Goal: Task Accomplishment & Management: Manage account settings

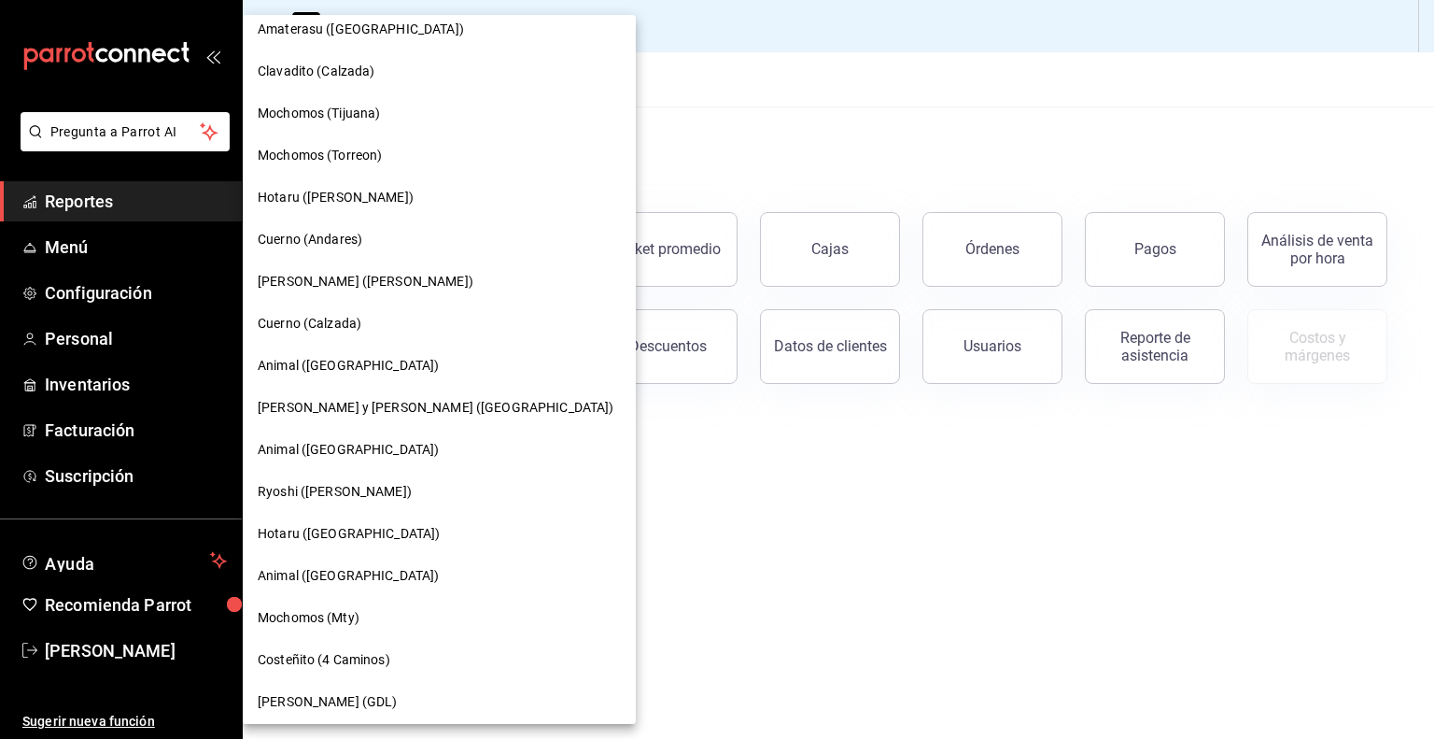
scroll to position [1113, 0]
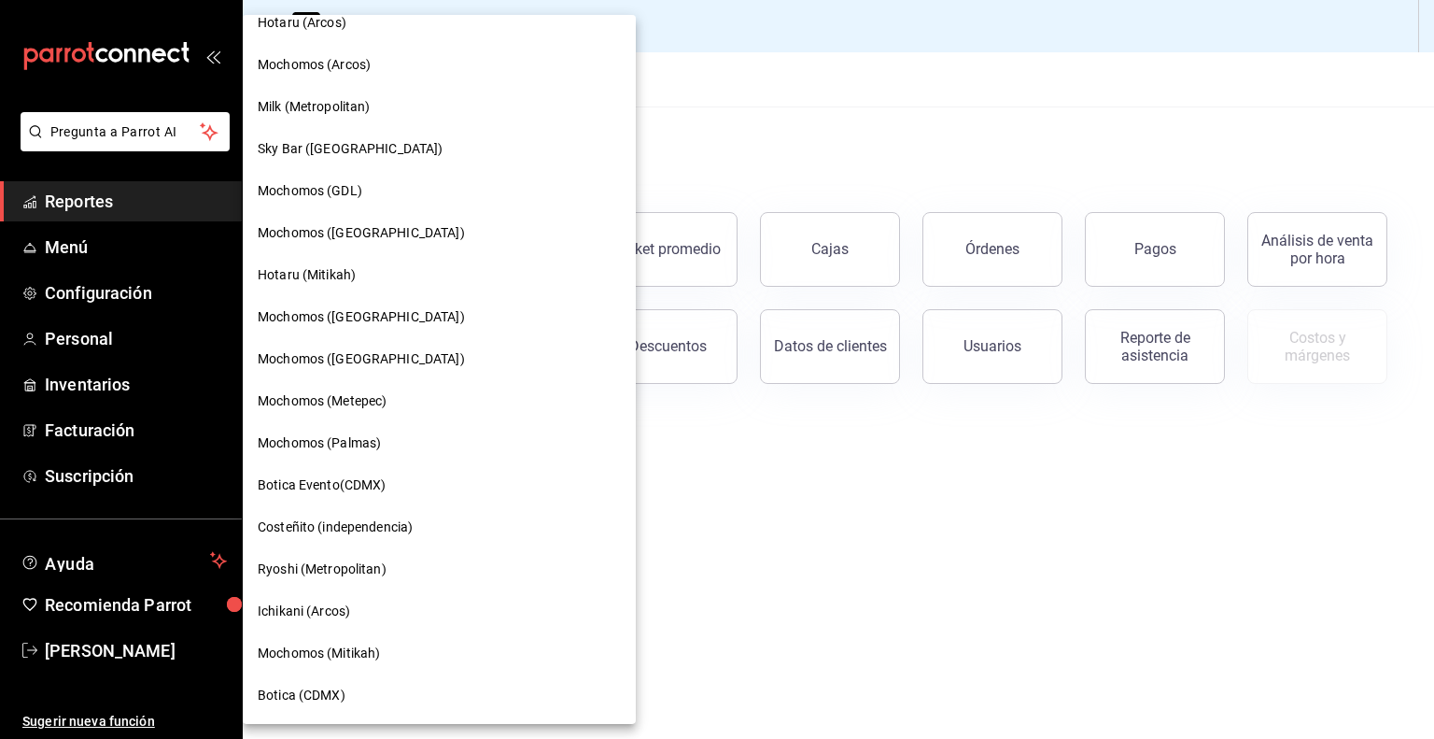
click at [410, 412] on div "Mochomos (Metepec)" at bounding box center [439, 401] width 393 height 42
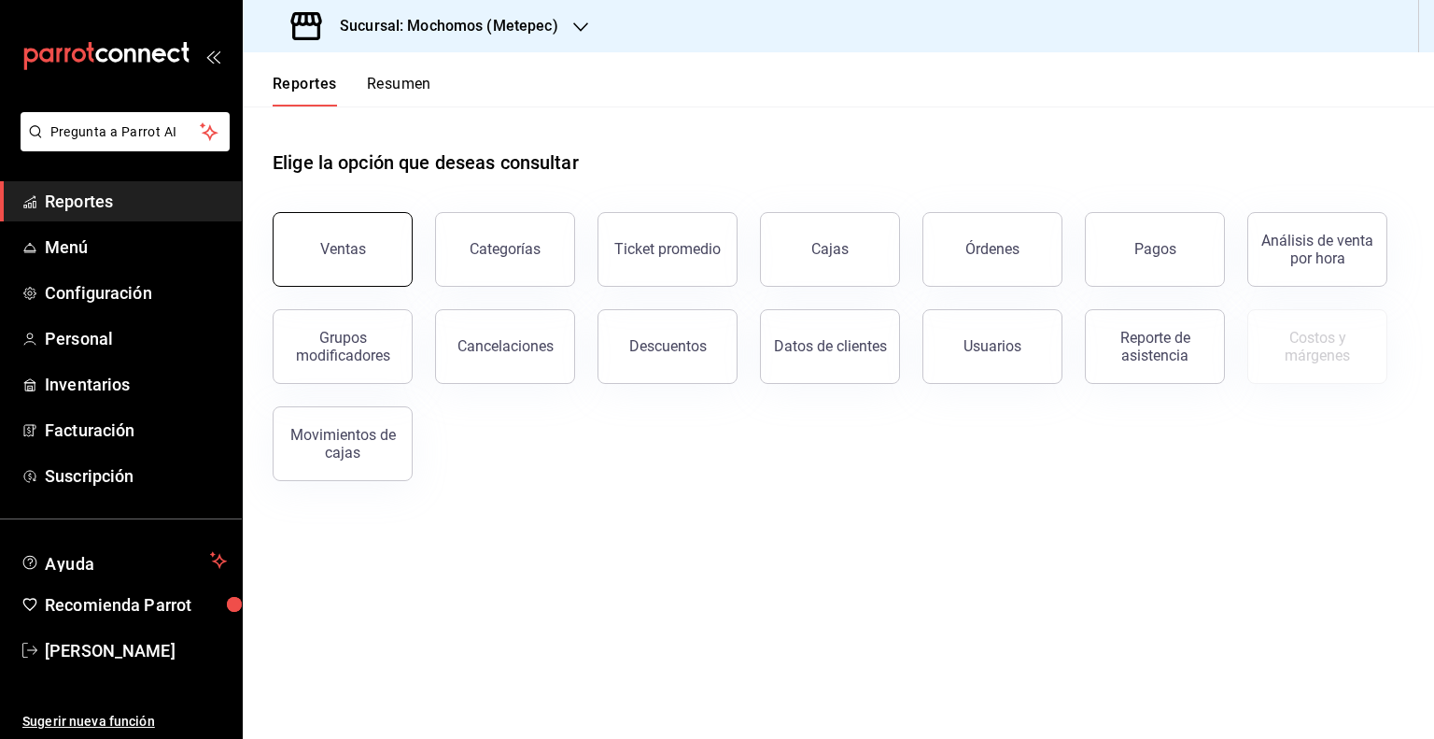
click at [385, 279] on button "Ventas" at bounding box center [343, 249] width 140 height 75
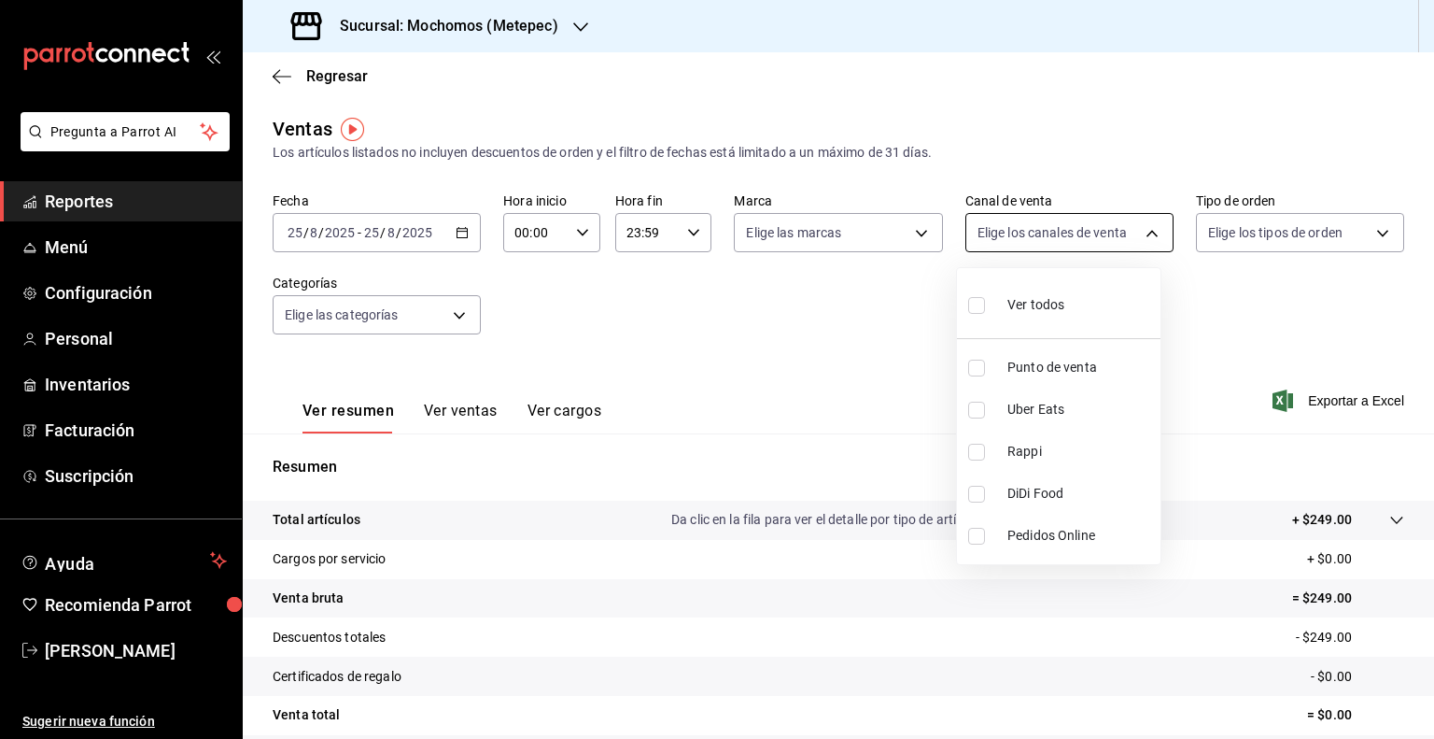
click at [1087, 212] on body "Pregunta a Parrot AI Reportes Menú Configuración Personal Inventarios Facturaci…" at bounding box center [717, 369] width 1434 height 739
drag, startPoint x: 1274, startPoint y: 212, endPoint x: 1291, endPoint y: 228, distance: 23.1
click at [1291, 228] on div at bounding box center [717, 369] width 1434 height 739
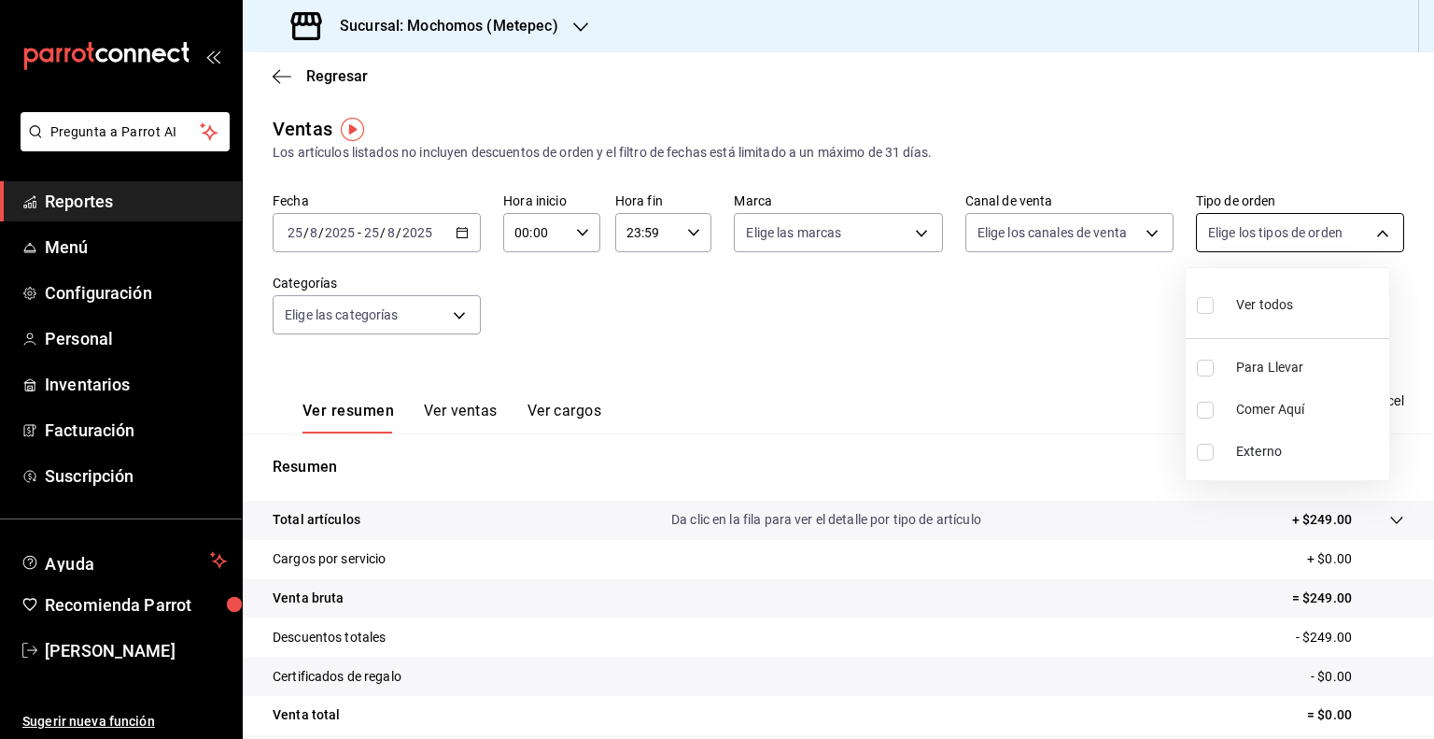
click at [1323, 229] on body "Pregunta a Parrot AI Reportes Menú Configuración Personal Inventarios Facturaci…" at bounding box center [717, 369] width 1434 height 739
click at [832, 400] on div at bounding box center [717, 369] width 1434 height 739
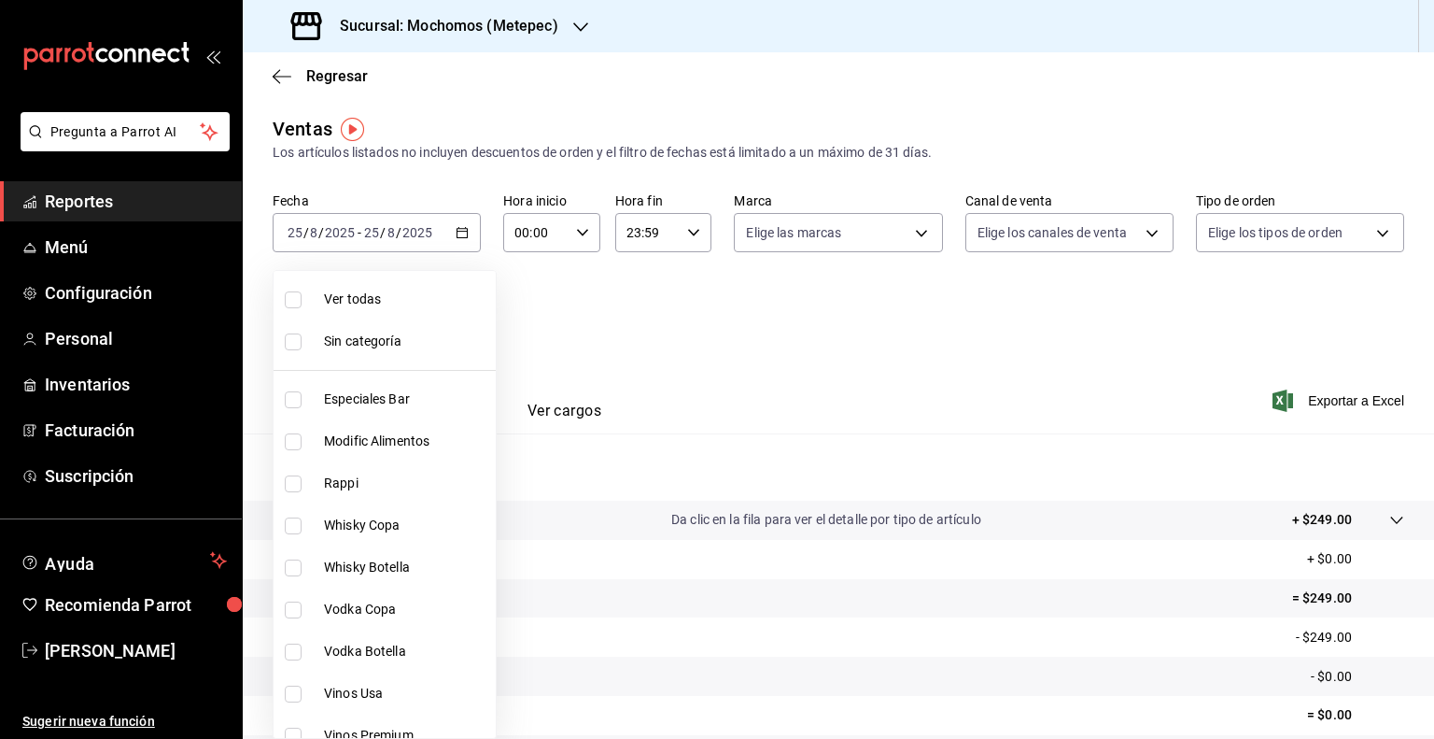
click at [455, 308] on body "Pregunta a Parrot AI Reportes Menú Configuración Personal Inventarios Facturaci…" at bounding box center [717, 369] width 1434 height 739
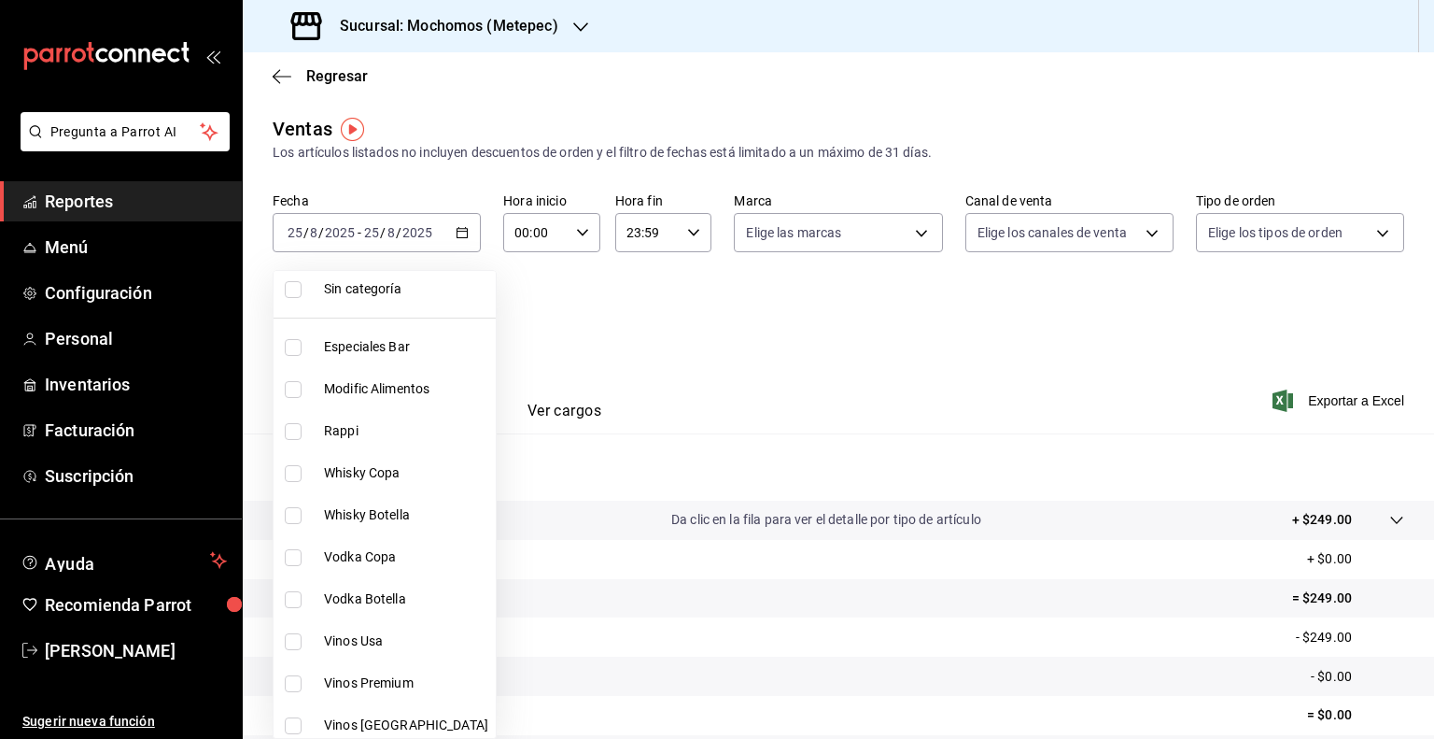
scroll to position [42, 0]
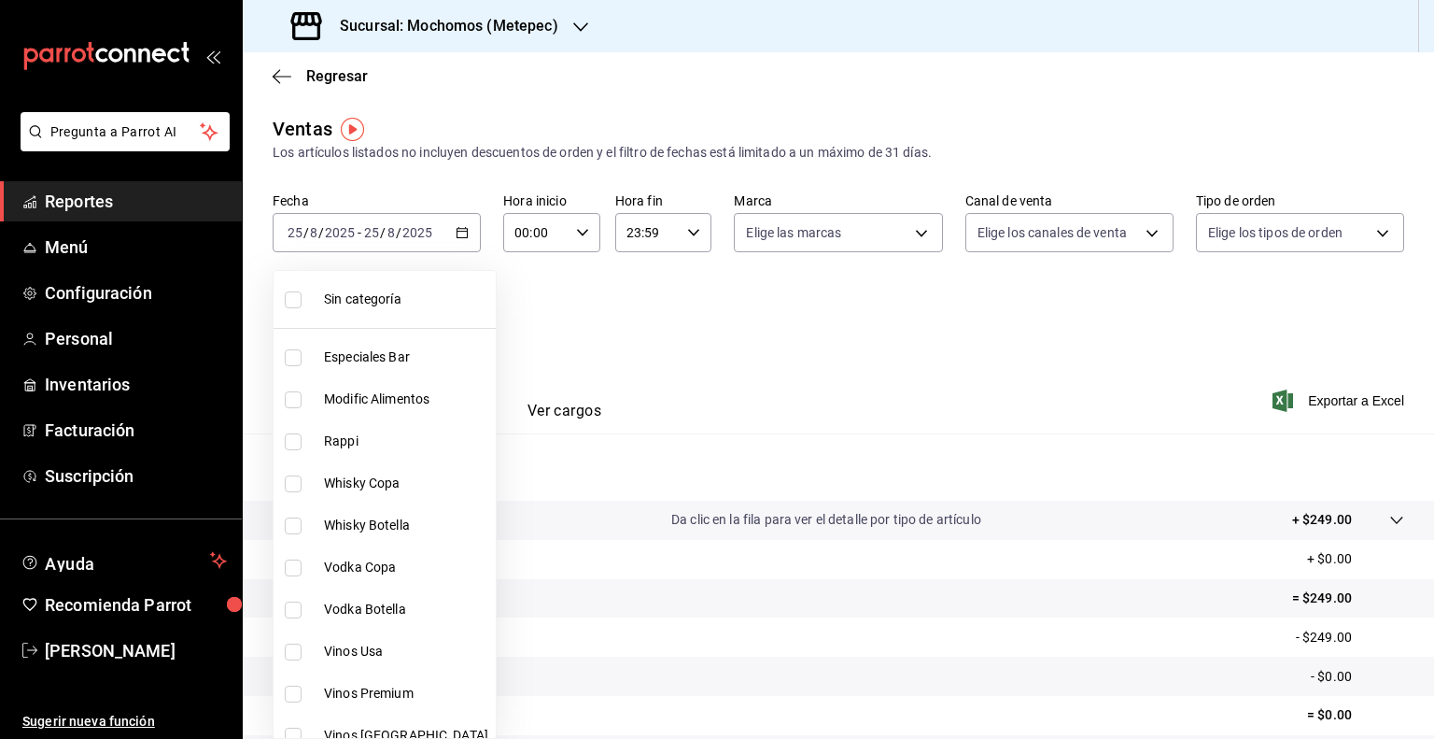
click at [710, 323] on div at bounding box center [717, 369] width 1434 height 739
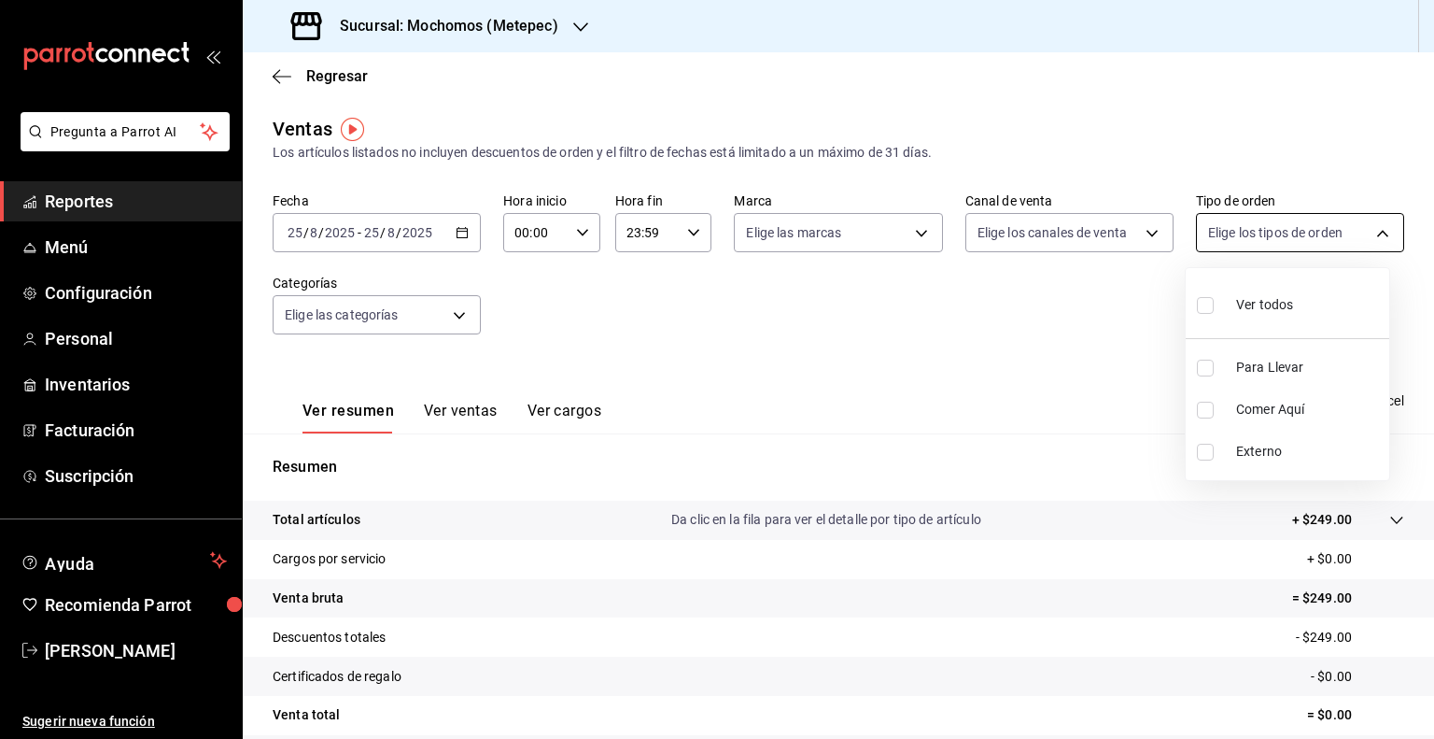
click at [1240, 245] on body "Pregunta a Parrot AI Reportes Menú Configuración Personal Inventarios Facturaci…" at bounding box center [717, 369] width 1434 height 739
click at [1024, 414] on div at bounding box center [717, 369] width 1434 height 739
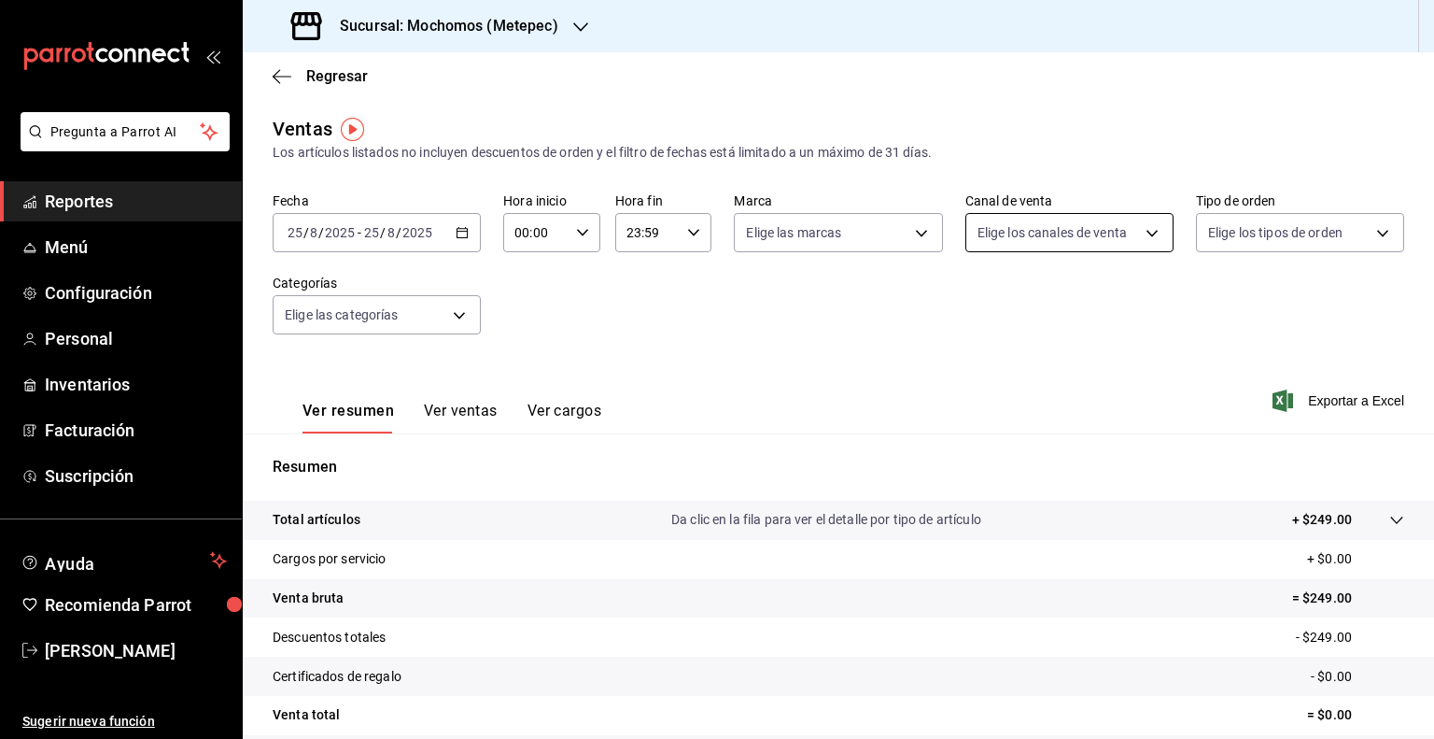
click at [1072, 219] on body "Pregunta a Parrot AI Reportes Menú Configuración Personal Inventarios Facturaci…" at bounding box center [717, 369] width 1434 height 739
click at [884, 330] on div at bounding box center [717, 369] width 1434 height 739
click at [853, 241] on body "Pregunta a Parrot AI Reportes Menú Configuración Personal Inventarios Facturaci…" at bounding box center [717, 369] width 1434 height 739
click at [1005, 323] on div at bounding box center [717, 369] width 1434 height 739
click at [468, 232] on div "[DATE] [DATE] - [DATE] [DATE]" at bounding box center [377, 232] width 208 height 39
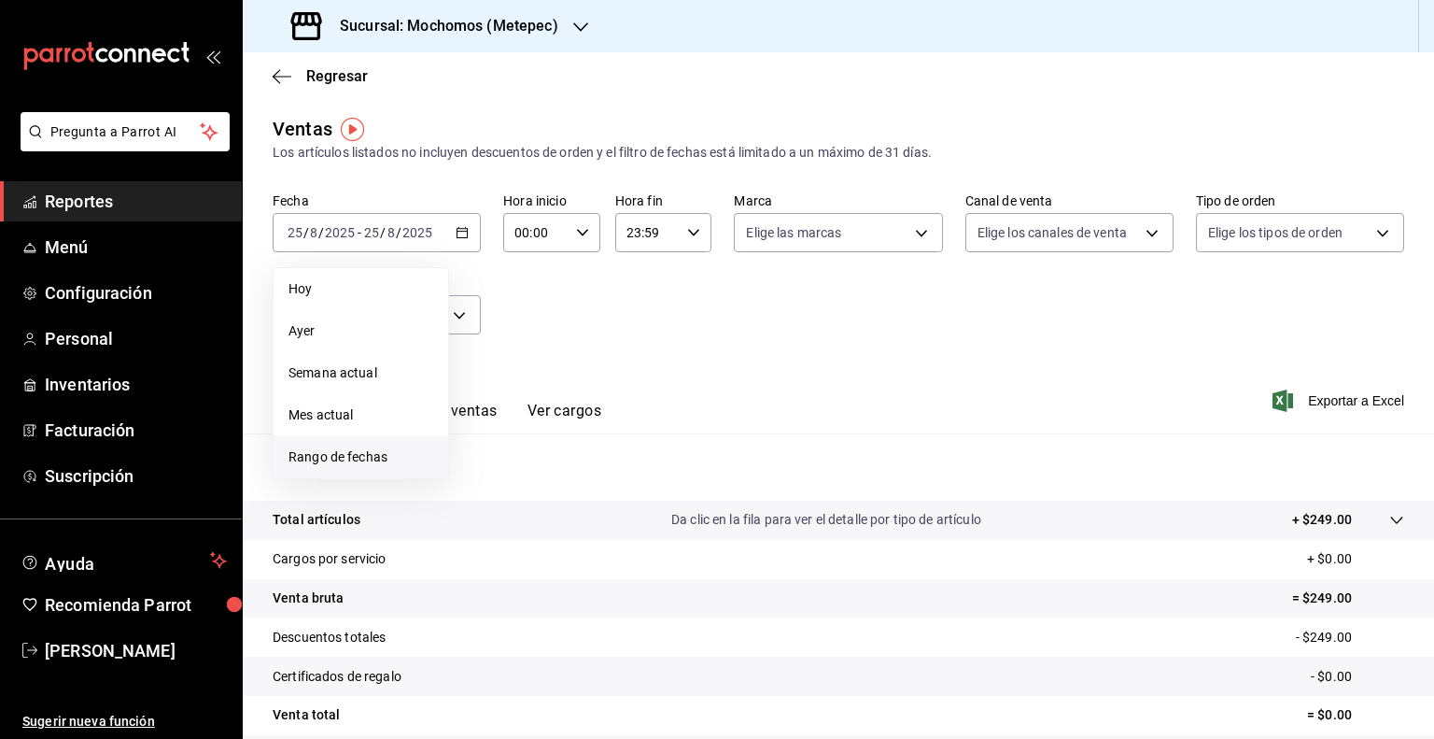
click at [336, 444] on li "Rango de fechas" at bounding box center [361, 457] width 175 height 42
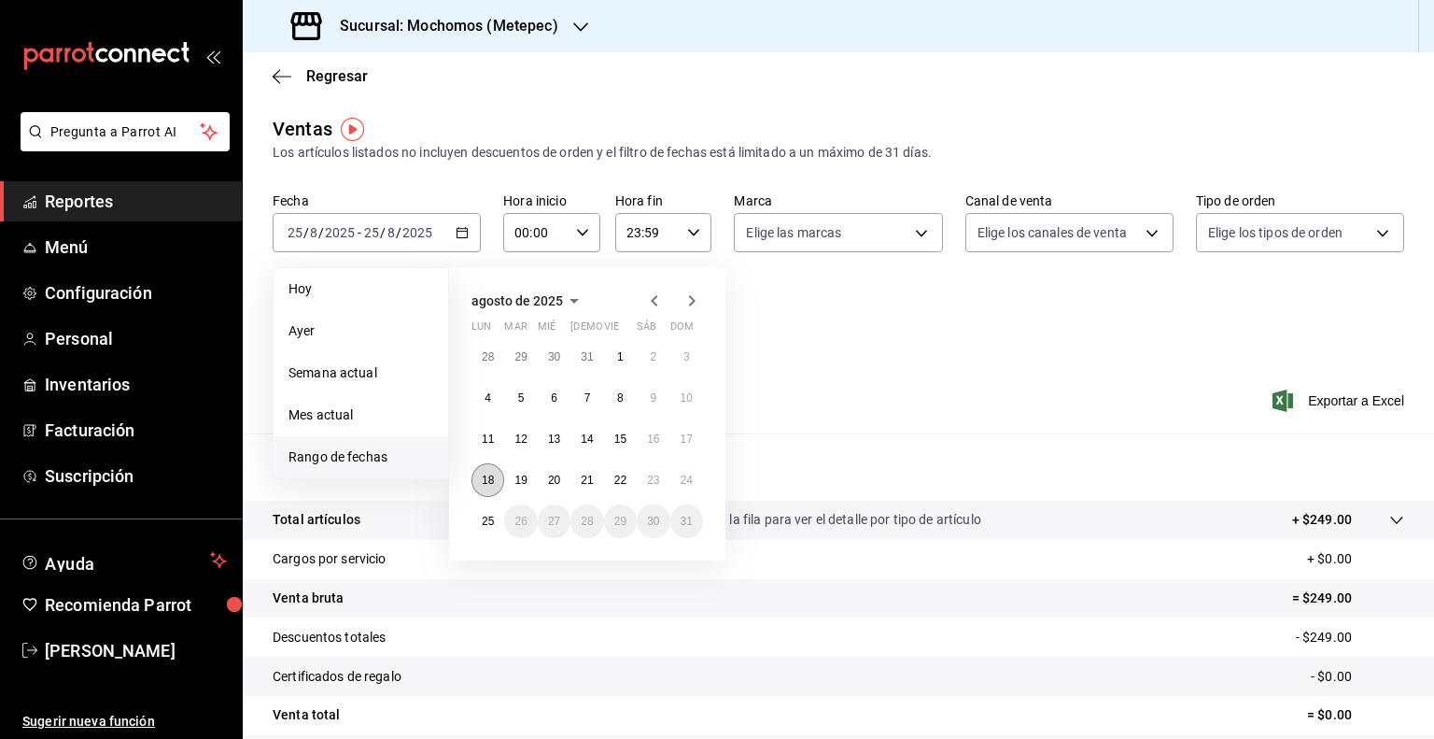
click at [489, 480] on abbr "18" at bounding box center [488, 479] width 12 height 13
click at [488, 518] on abbr "25" at bounding box center [488, 520] width 12 height 13
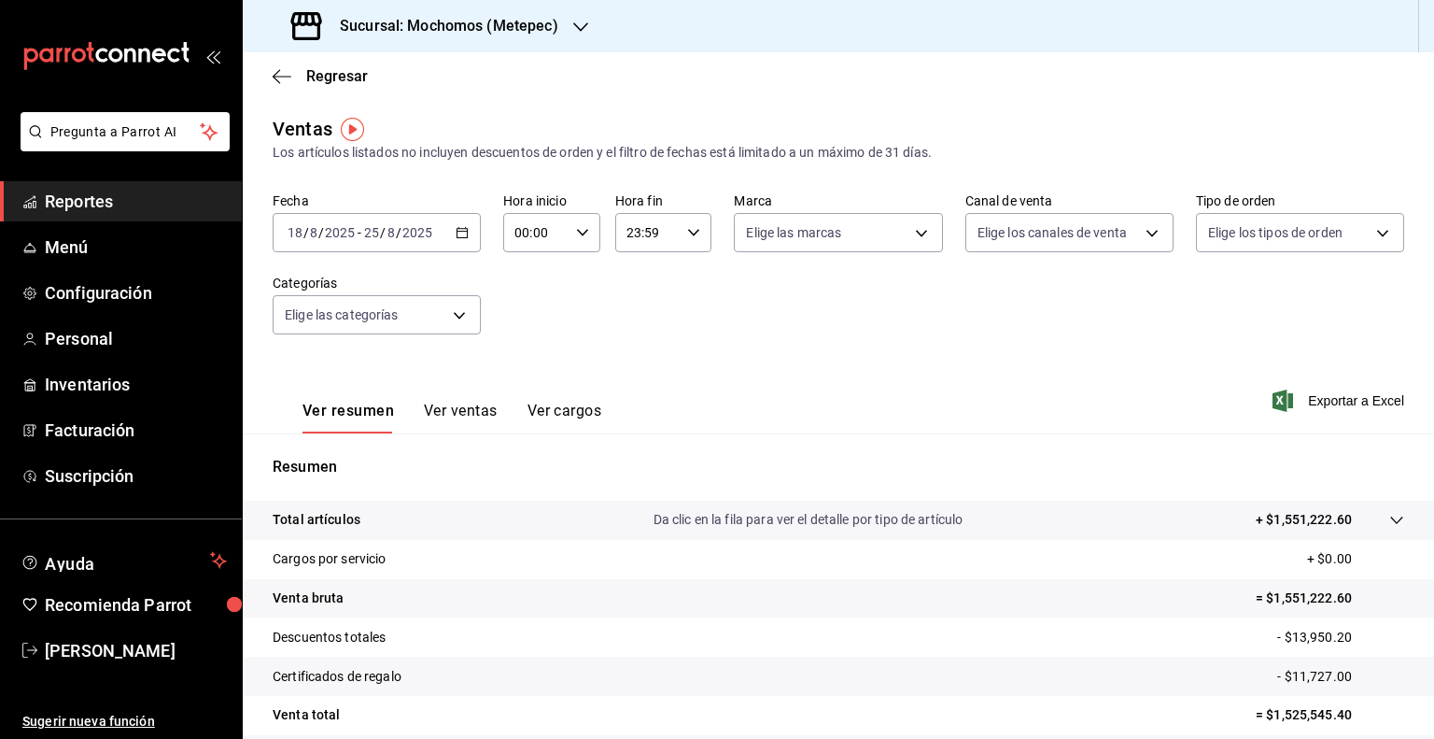
click at [587, 234] on div "00:00 Hora inicio" at bounding box center [551, 232] width 97 height 39
click at [519, 350] on button "05" at bounding box center [524, 359] width 40 height 37
type input "05:00"
click at [694, 230] on div at bounding box center [717, 369] width 1434 height 739
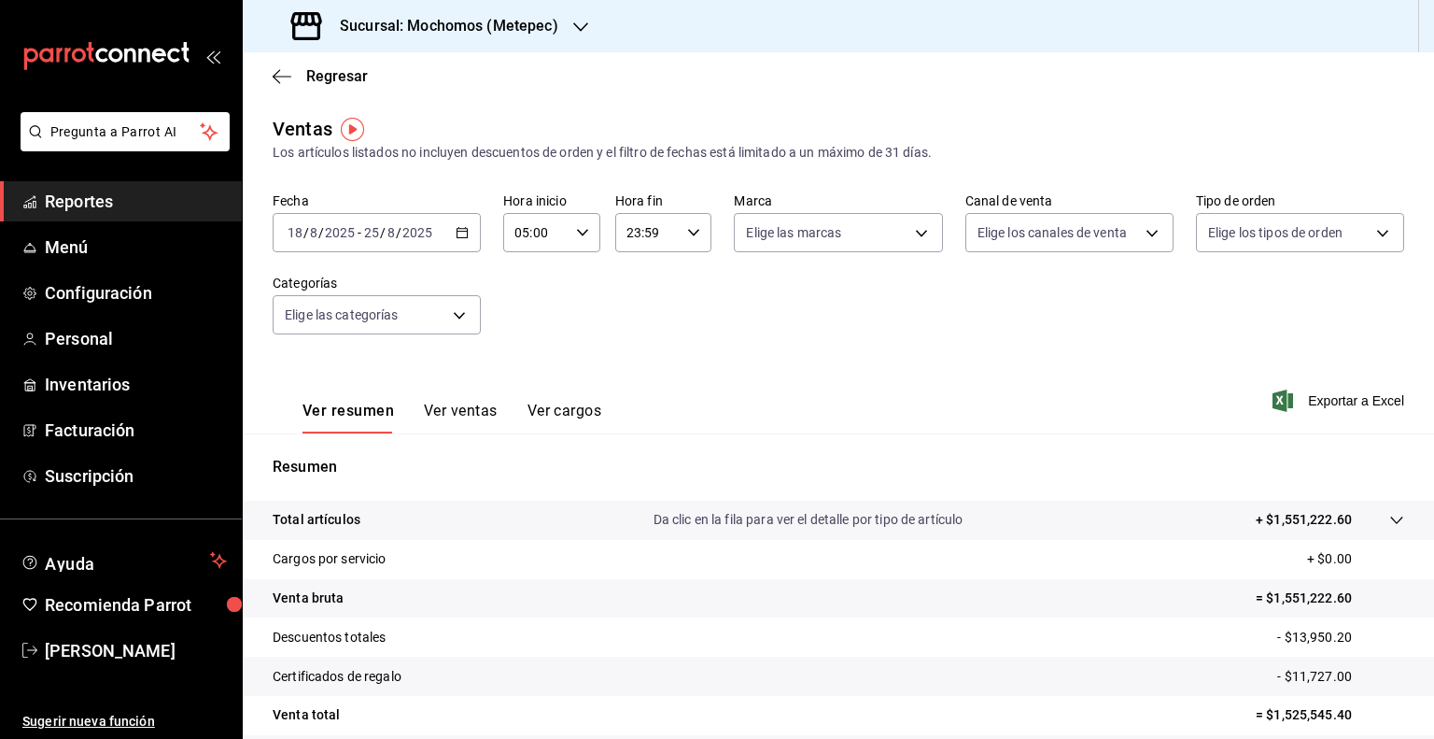
click at [694, 230] on icon "button" at bounding box center [693, 232] width 13 height 13
click at [687, 283] on span "00" at bounding box center [682, 280] width 18 height 15
click at [635, 288] on span "05" at bounding box center [635, 280] width 18 height 15
type input "05:00"
click at [1277, 402] on div at bounding box center [717, 369] width 1434 height 739
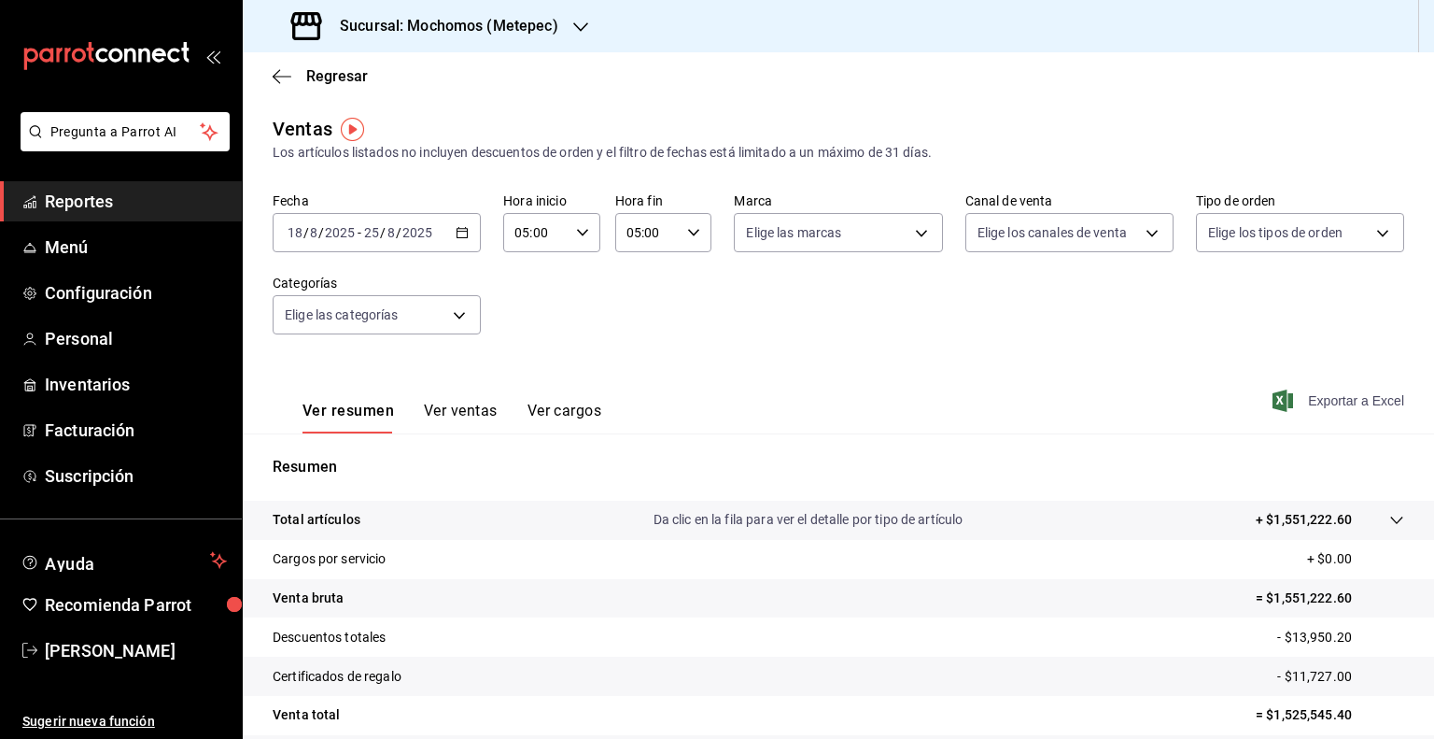
click at [1316, 401] on span "Exportar a Excel" at bounding box center [1340, 400] width 128 height 22
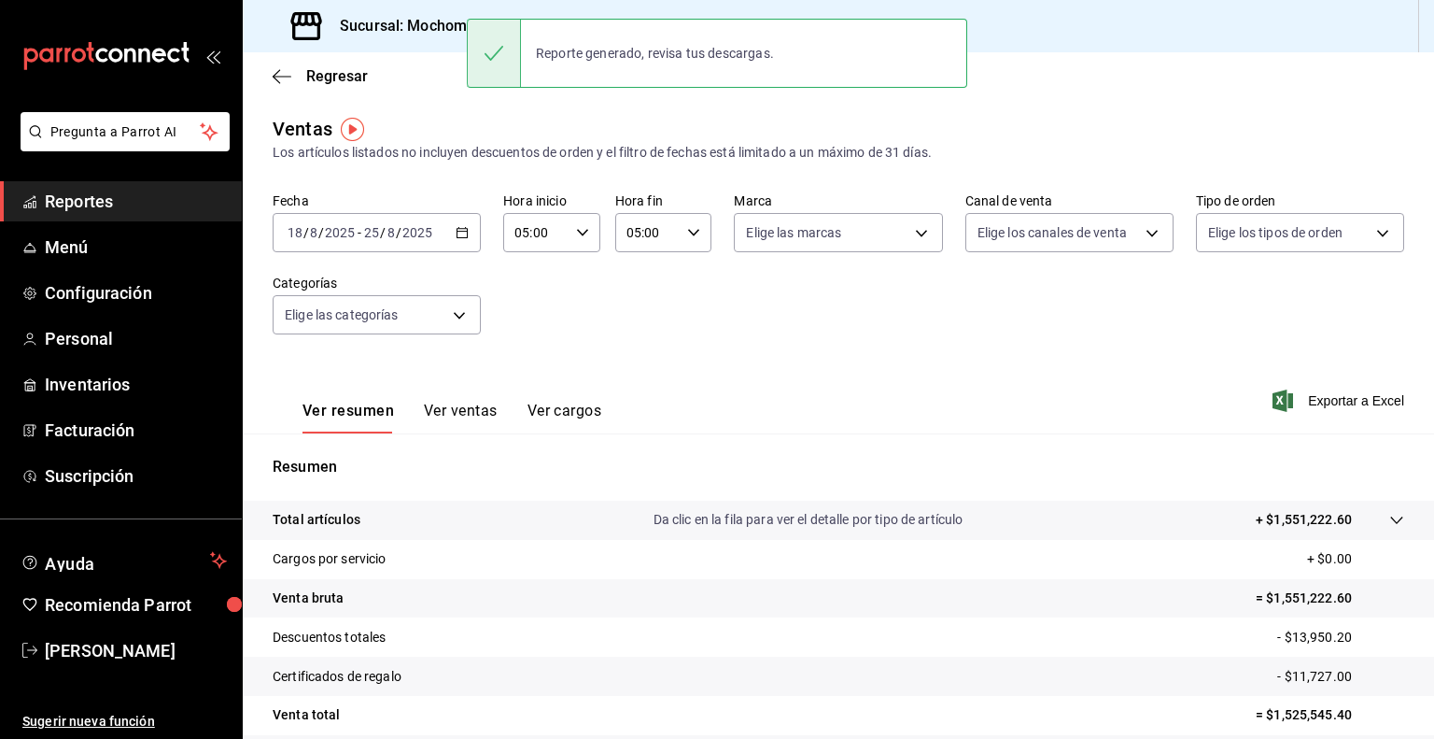
click at [972, 175] on div "Ventas Los artículos listados no incluyen descuentos de orden y el filtro de fe…" at bounding box center [838, 490] width 1191 height 750
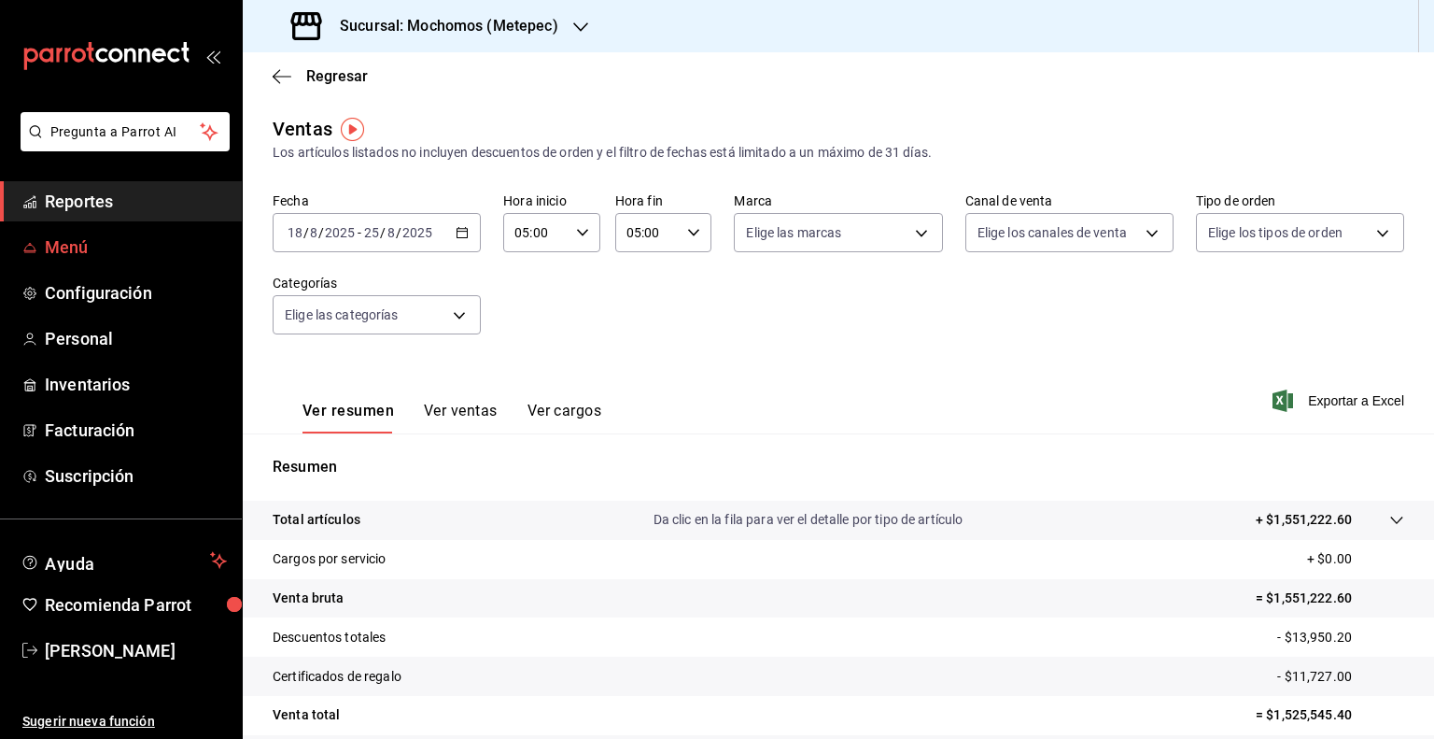
click at [89, 260] on link "Menú" at bounding box center [121, 247] width 242 height 40
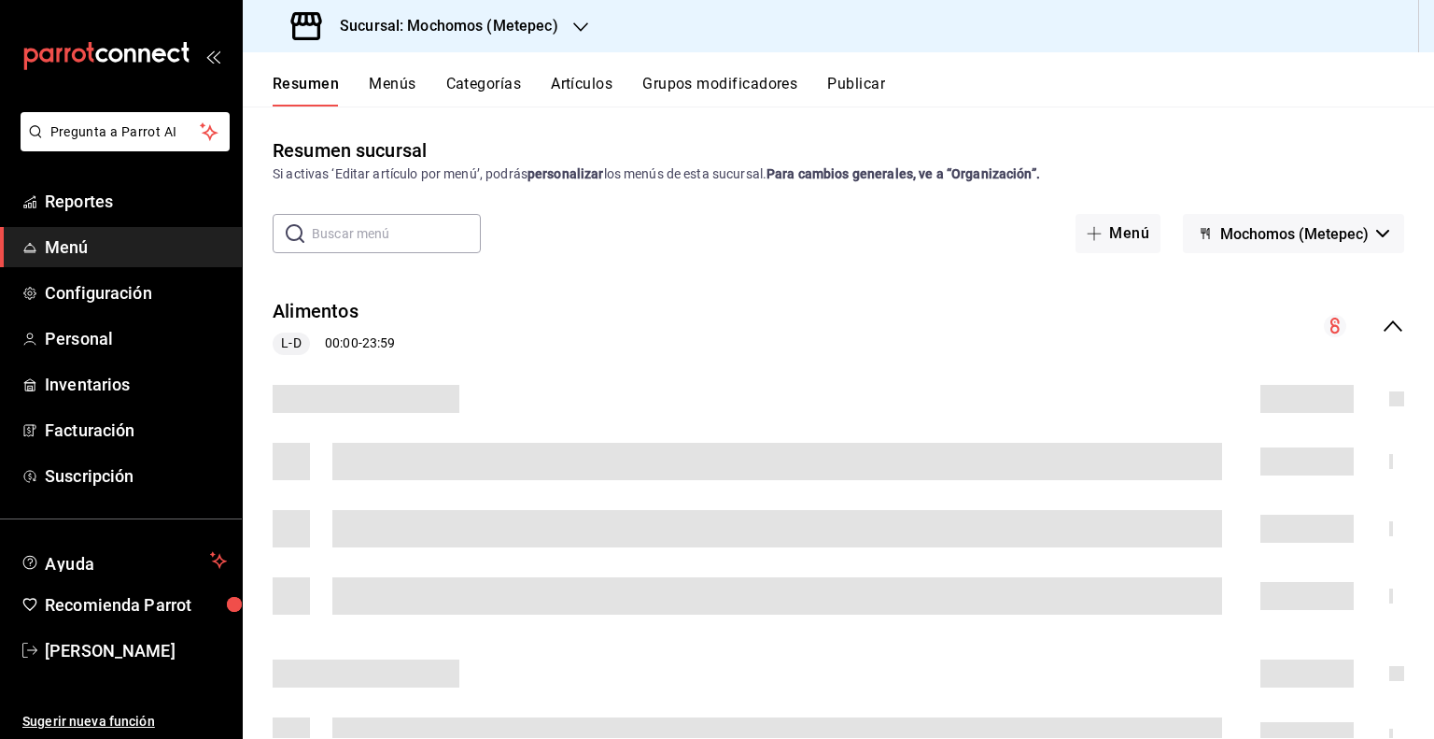
click at [462, 91] on button "Categorías" at bounding box center [484, 91] width 76 height 32
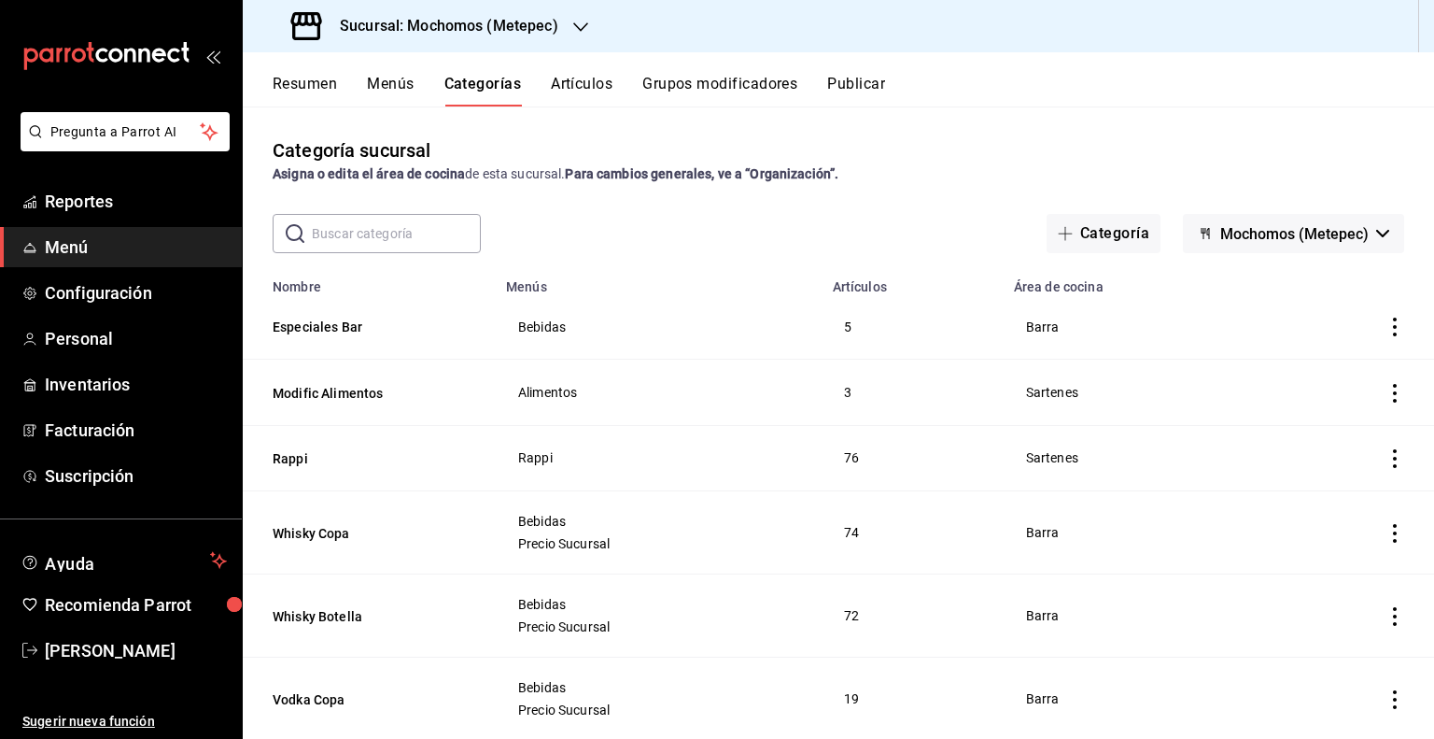
click at [1331, 246] on button "Mochomos (Metepec)" at bounding box center [1293, 233] width 221 height 39
click at [1254, 145] on div at bounding box center [717, 369] width 1434 height 739
click at [583, 86] on button "Artículos" at bounding box center [582, 91] width 62 height 32
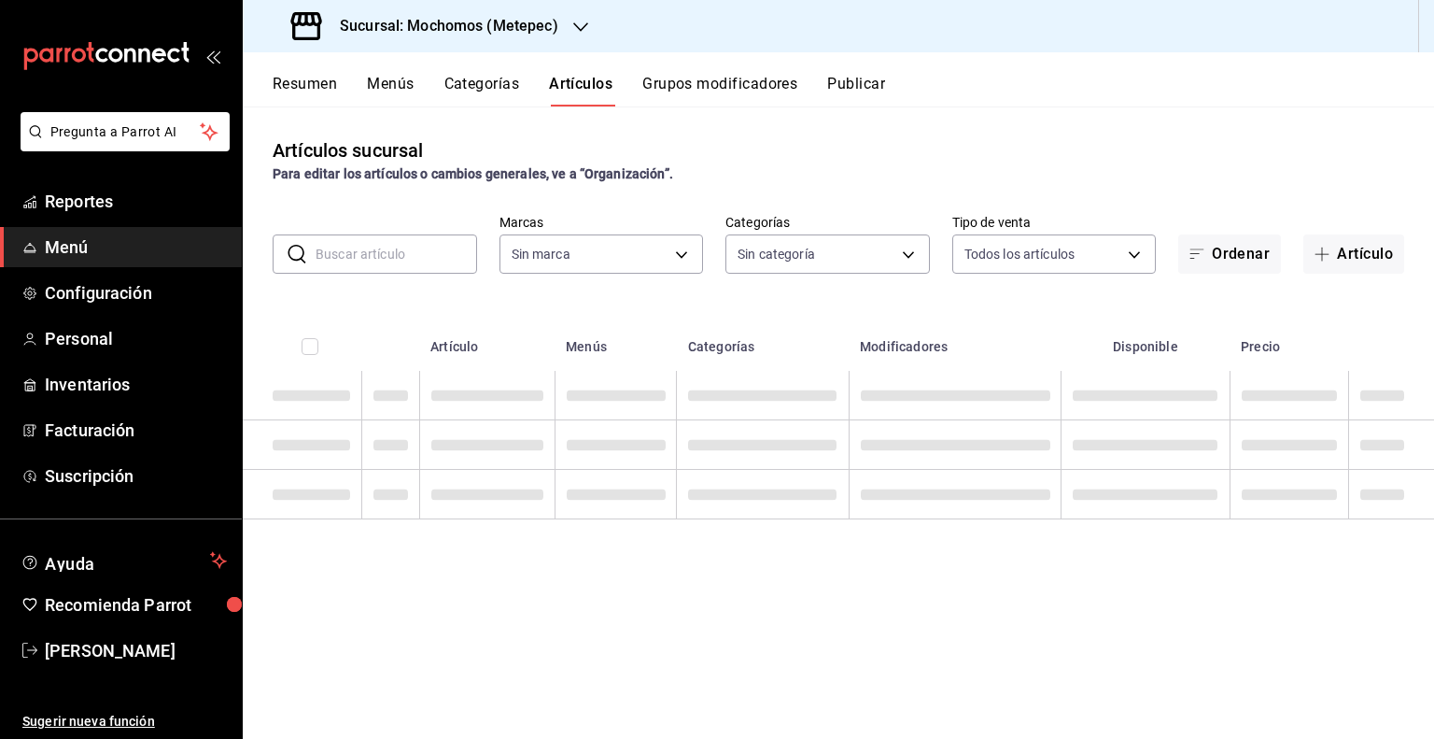
type input "2365f74e-aa6b-4392-bdf2-72765591bddf"
type input "c9cbc288-c827-488d-81f5-370afefb1912,46081463-7037-4dd2-a9ab-e56ff6a8fa7c,bf958…"
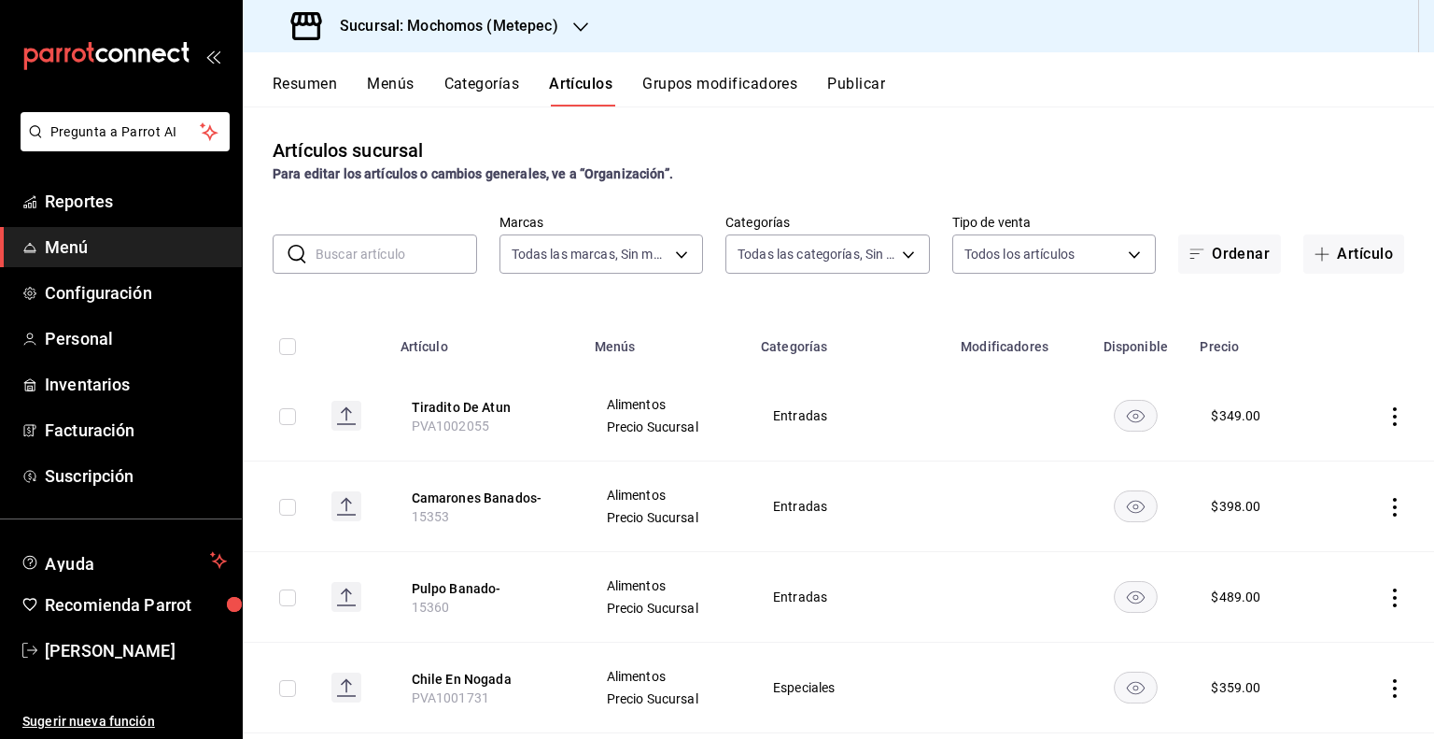
click at [743, 89] on button "Grupos modificadores" at bounding box center [719, 91] width 155 height 32
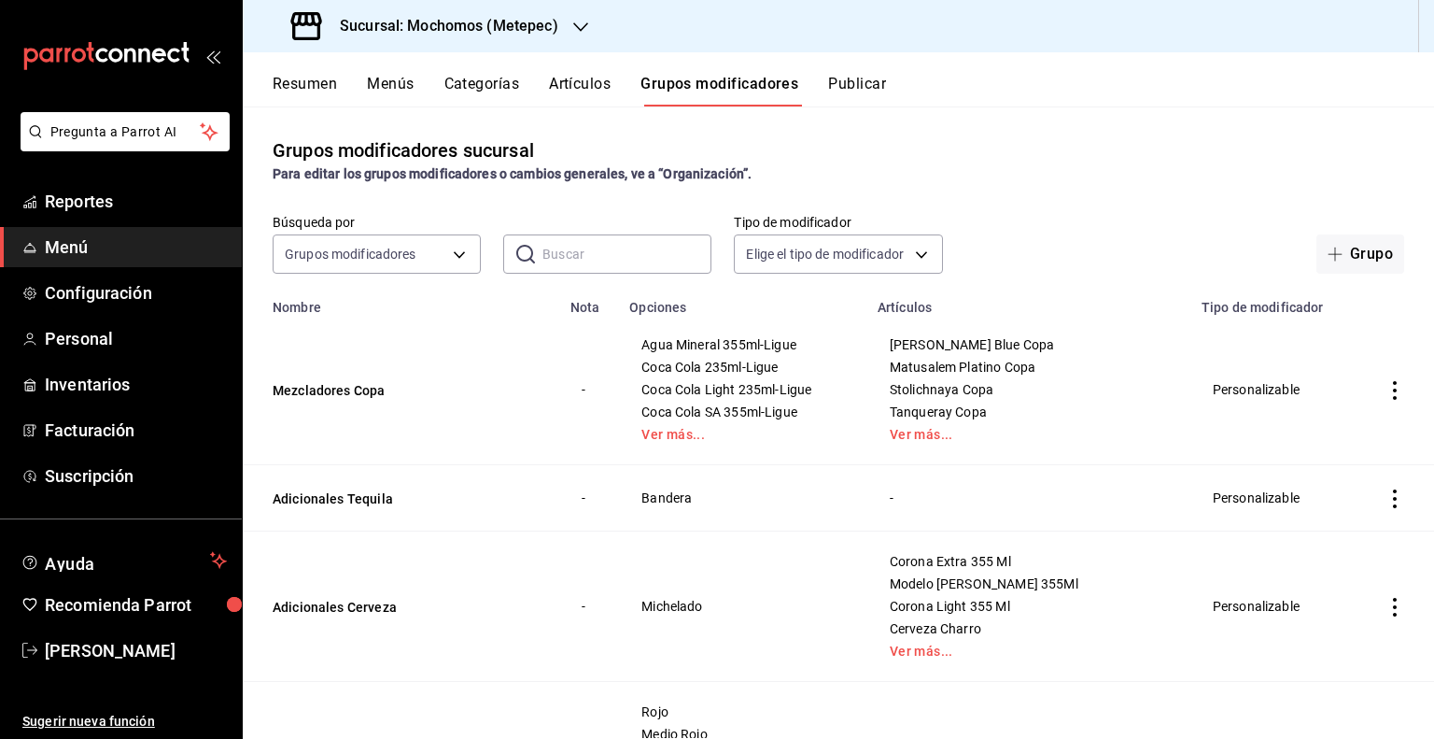
click at [411, 89] on button "Menús" at bounding box center [390, 91] width 47 height 32
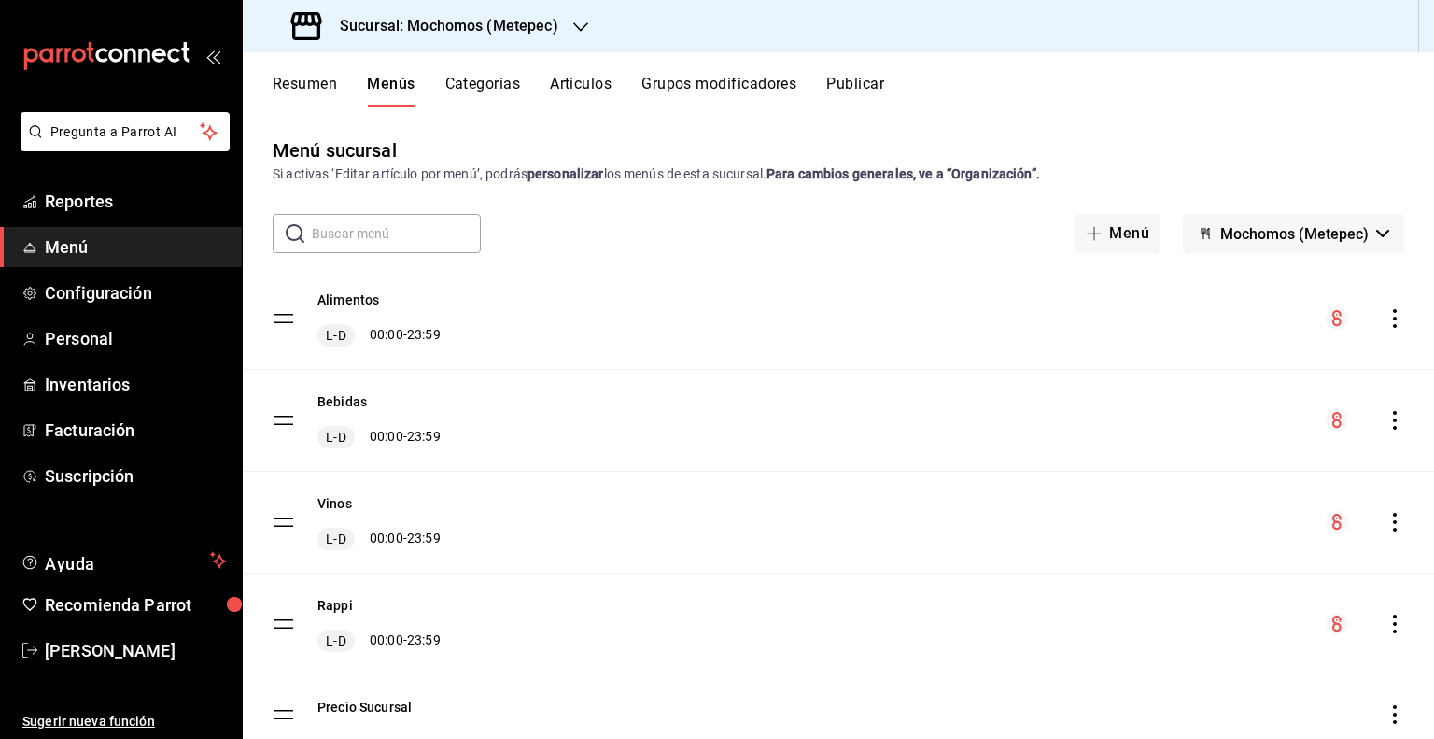
click at [1386, 528] on icon "actions" at bounding box center [1395, 522] width 19 height 19
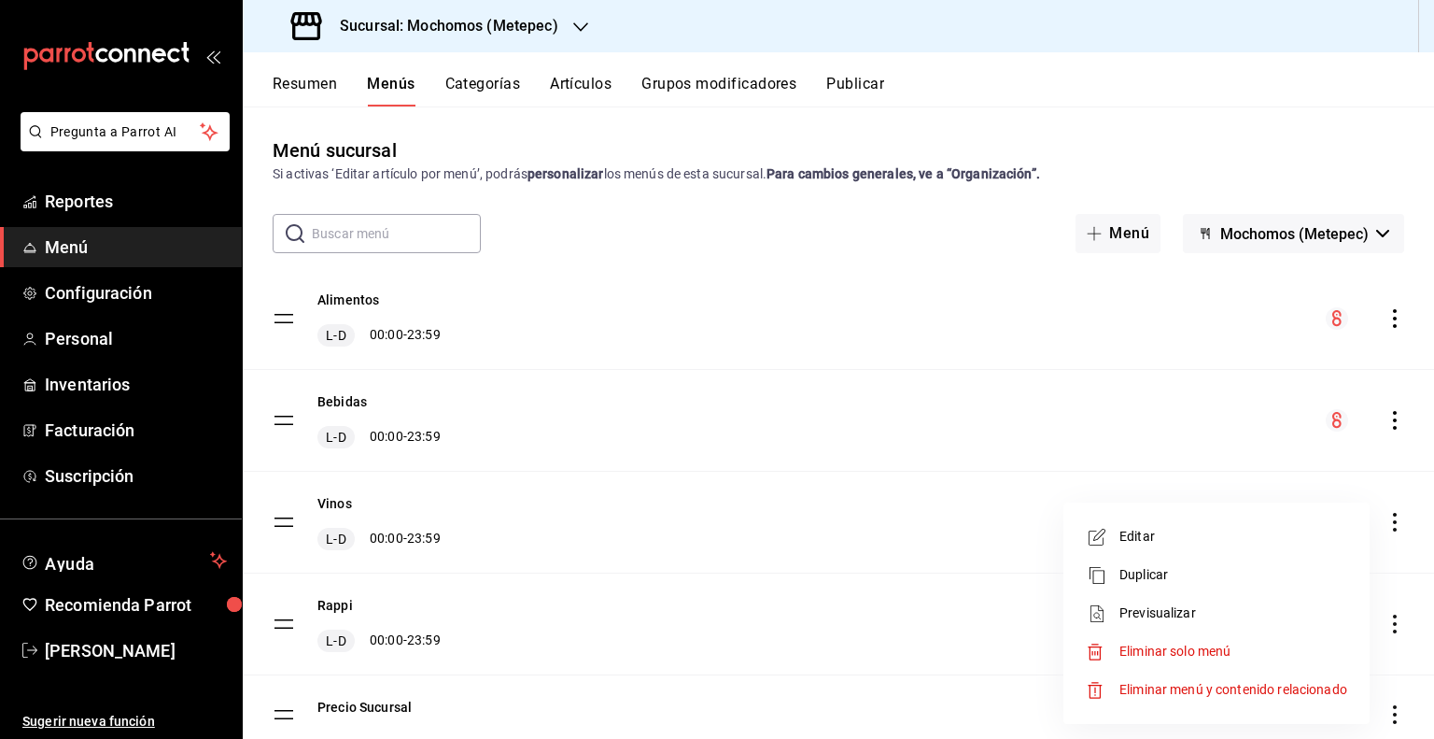
click at [941, 545] on div at bounding box center [717, 369] width 1434 height 739
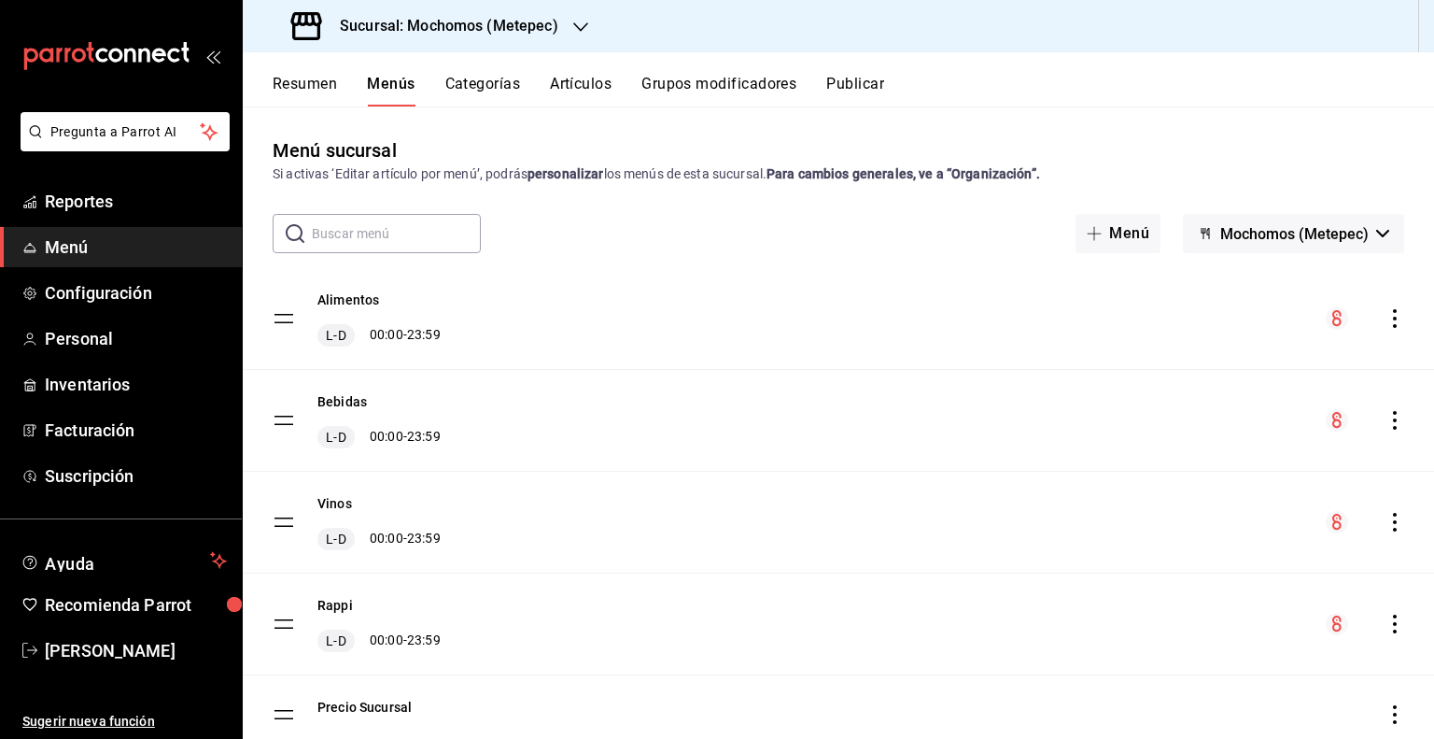
click at [1386, 515] on icon "actions" at bounding box center [1395, 522] width 19 height 19
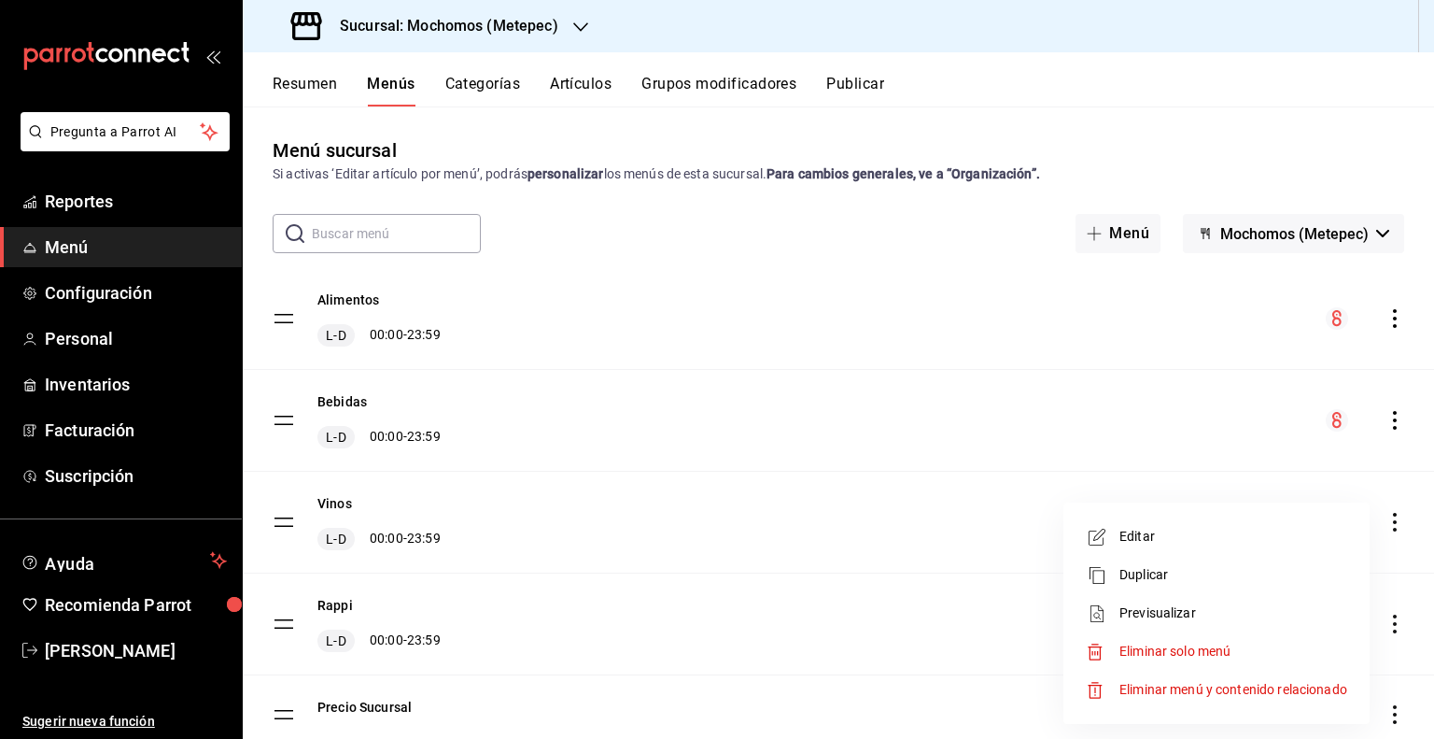
click at [1144, 542] on span "Editar" at bounding box center [1233, 537] width 228 height 20
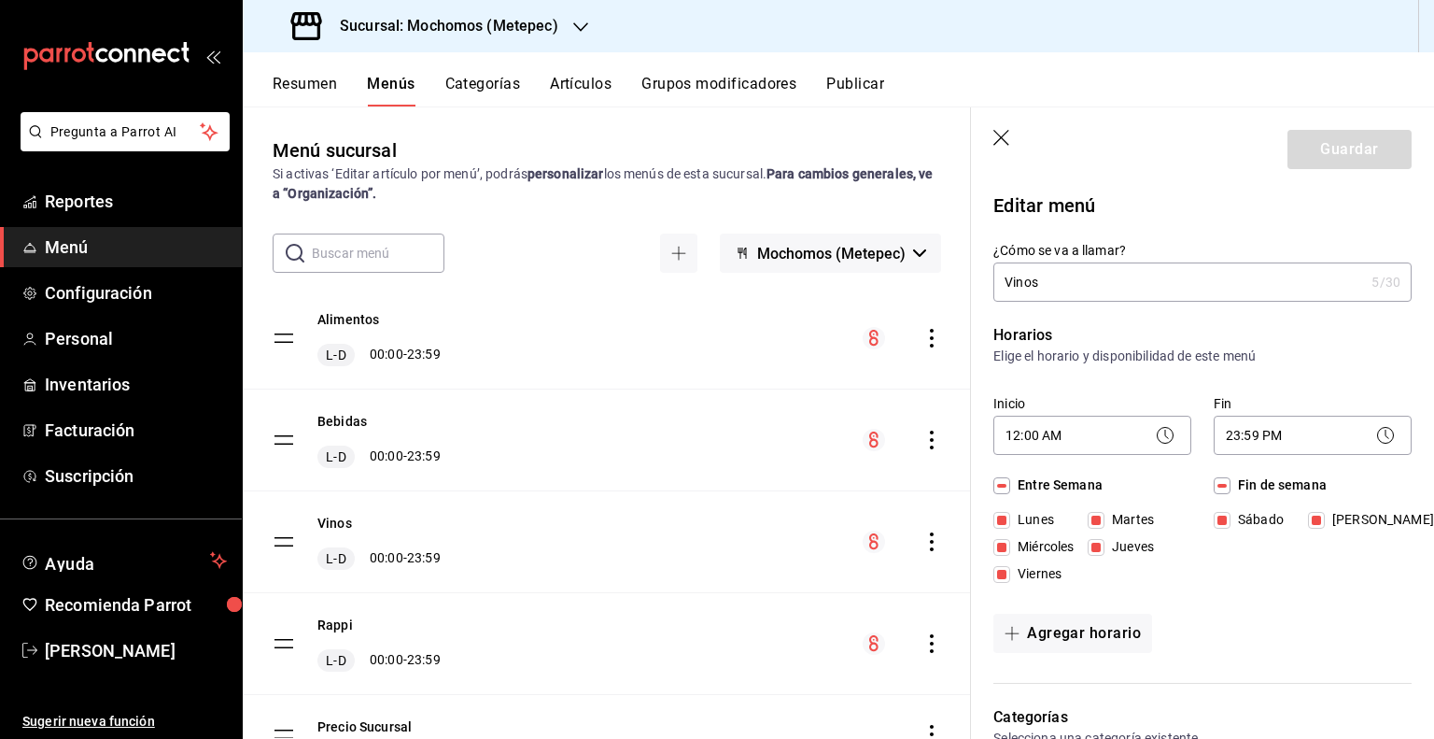
click at [1006, 145] on icon "button" at bounding box center [1002, 139] width 19 height 19
checkbox input "false"
type input "1756129204752"
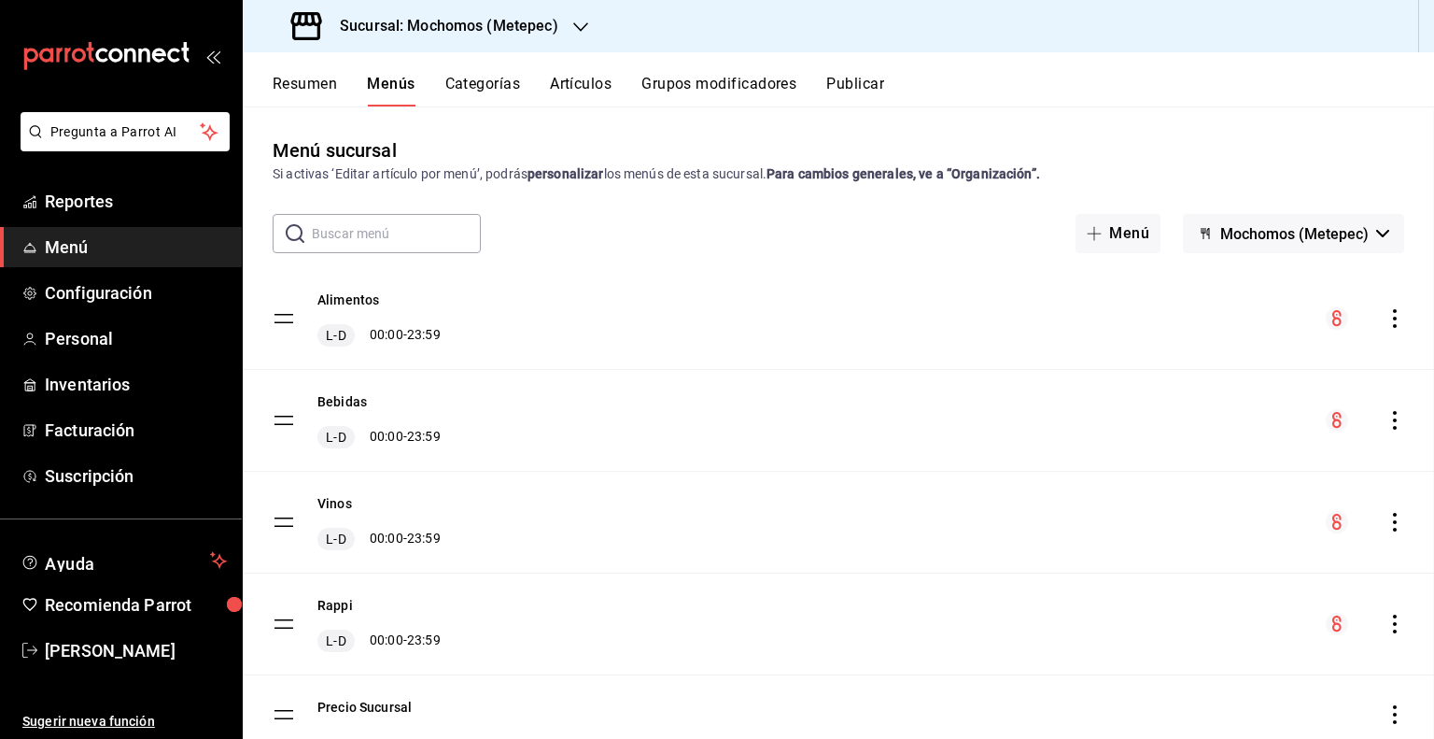
checkbox input "false"
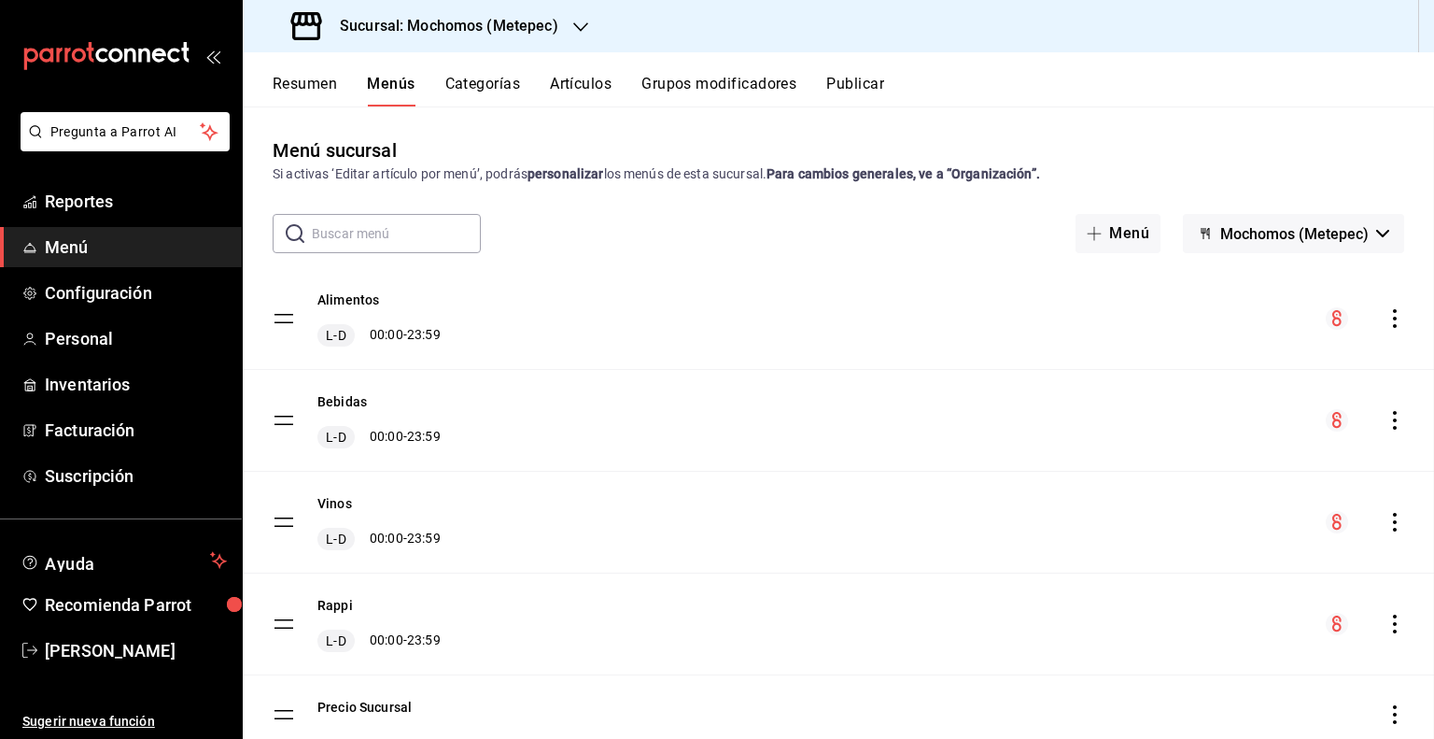
checkbox input "false"
click at [105, 187] on link "Reportes" at bounding box center [121, 201] width 242 height 40
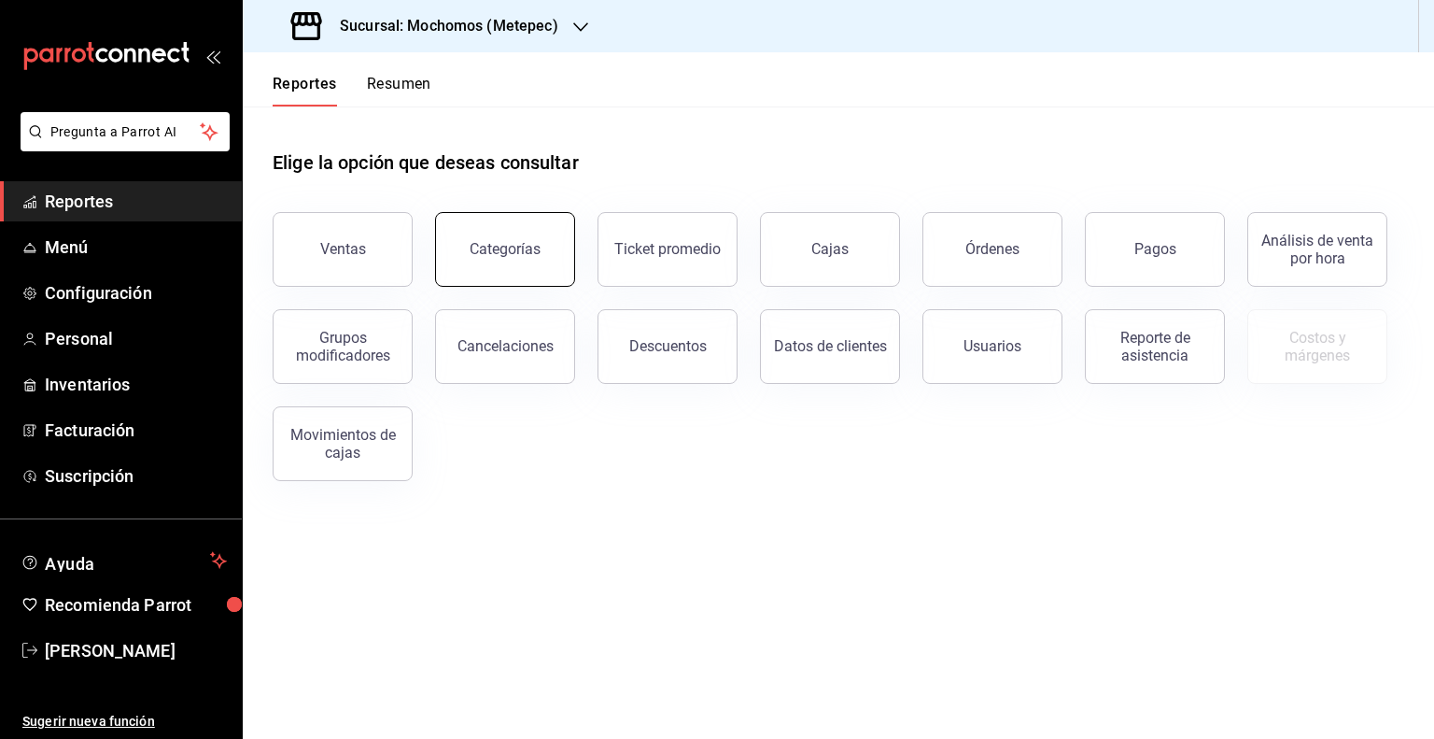
click at [498, 253] on div "Categorías" at bounding box center [505, 249] width 71 height 18
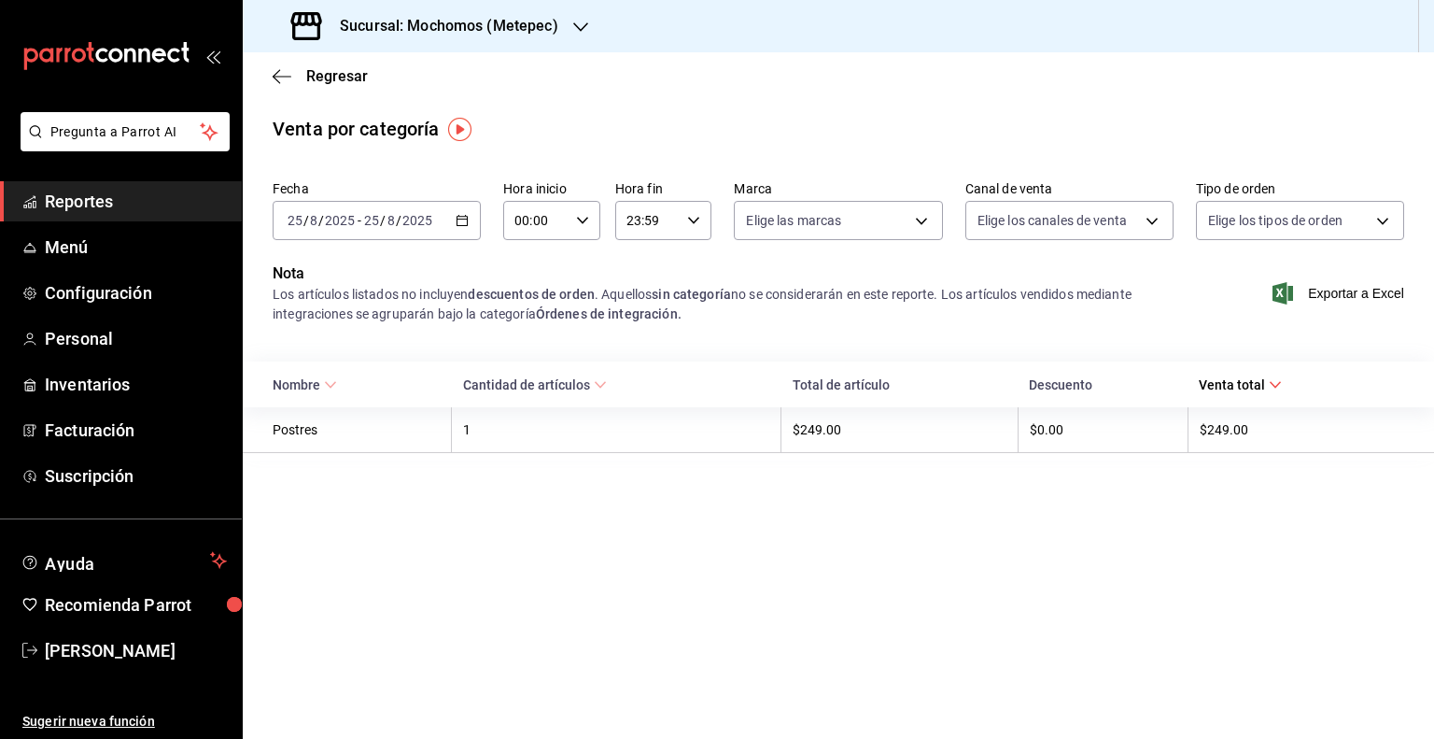
click at [447, 223] on div "[DATE] [DATE] - [DATE] [DATE]" at bounding box center [377, 220] width 208 height 39
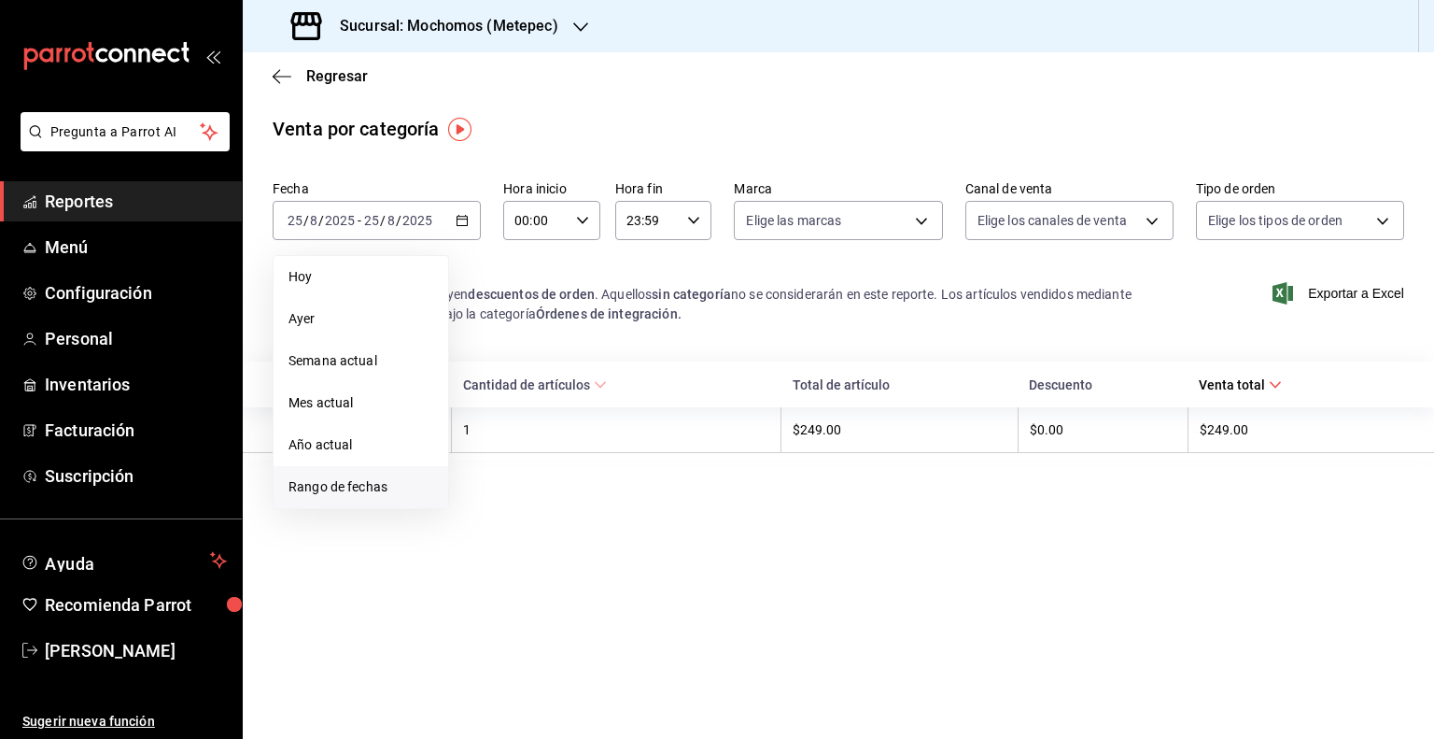
click at [350, 472] on li "Rango de fechas" at bounding box center [361, 487] width 175 height 42
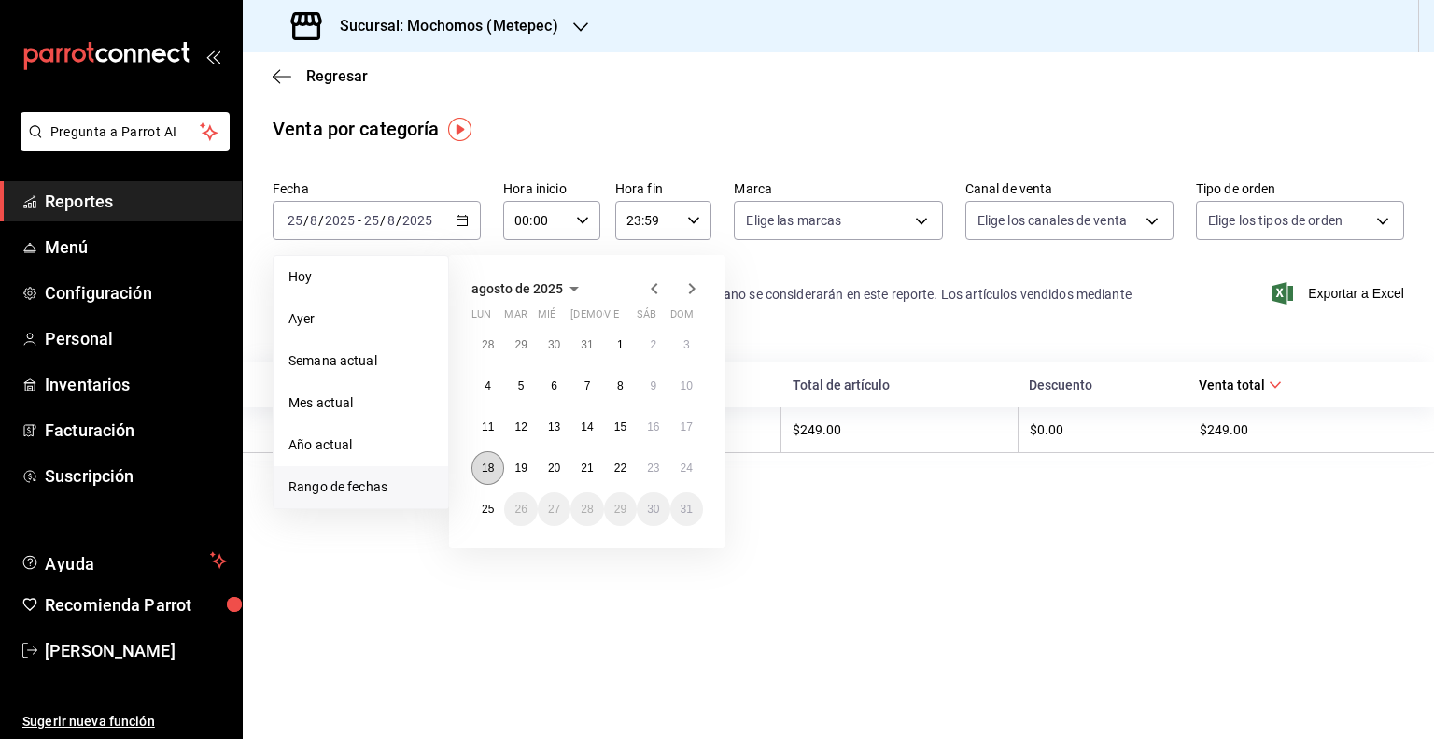
click at [485, 467] on abbr "18" at bounding box center [488, 467] width 12 height 13
click at [493, 512] on abbr "25" at bounding box center [488, 508] width 12 height 13
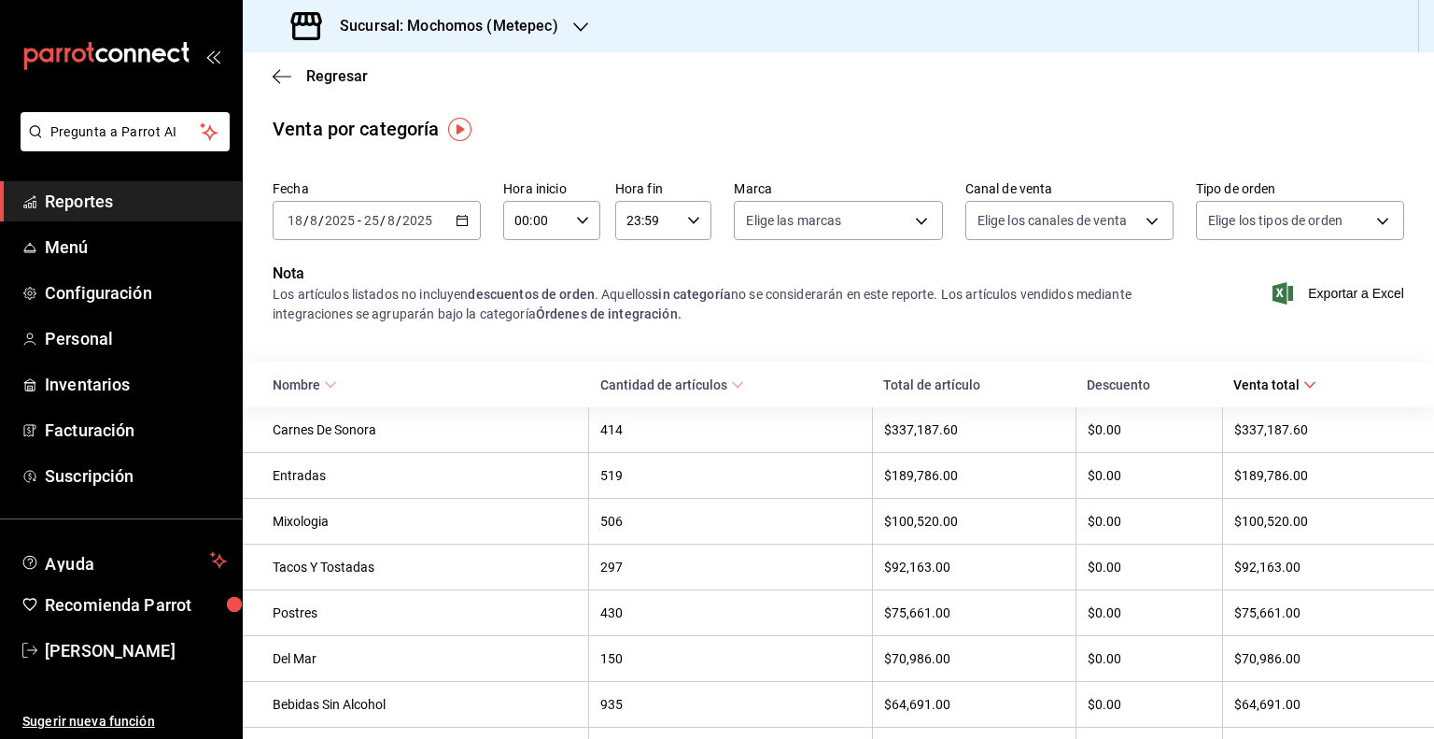
click at [585, 220] on div "00:00 Hora inicio" at bounding box center [551, 220] width 97 height 39
click at [528, 354] on button "05" at bounding box center [524, 358] width 40 height 37
type input "05:00"
click at [682, 227] on div at bounding box center [717, 369] width 1434 height 739
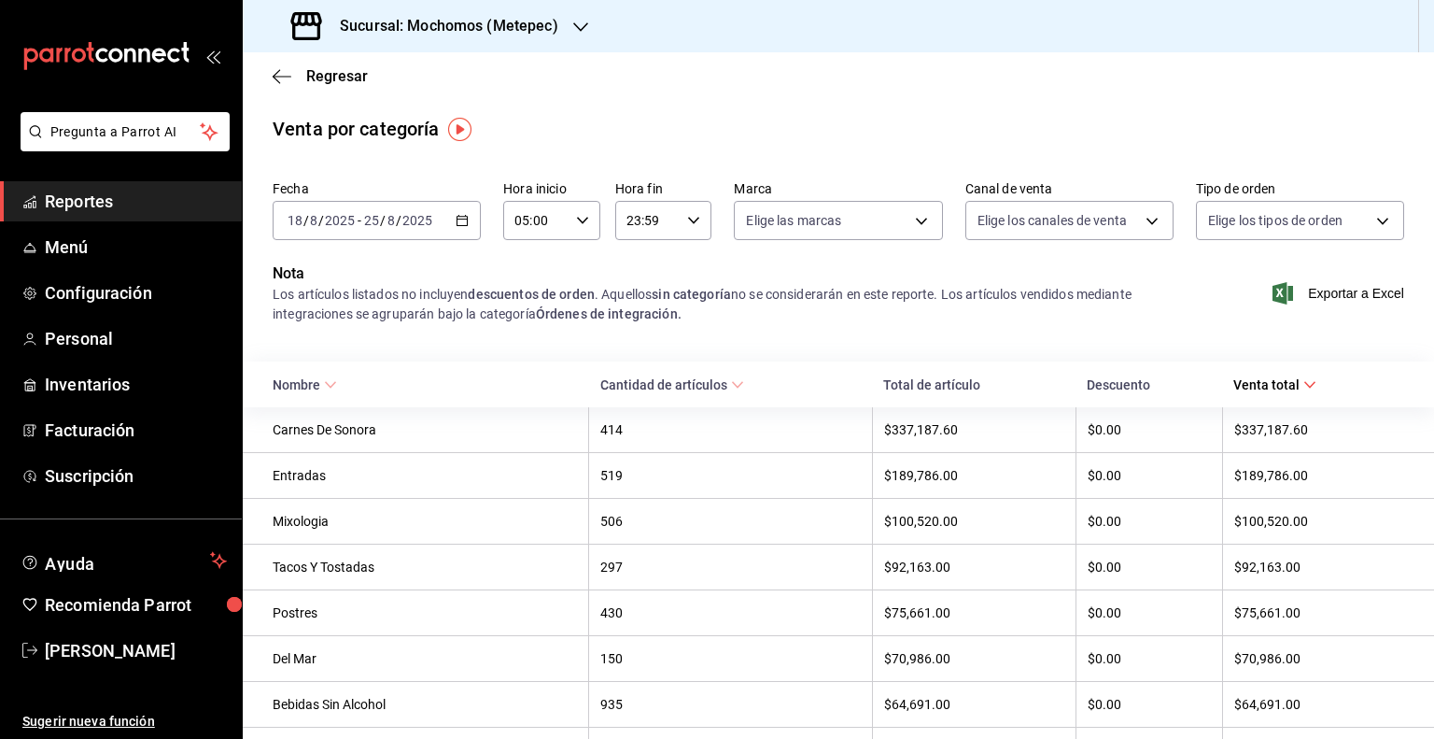
click at [687, 223] on icon "button" at bounding box center [693, 220] width 13 height 13
click at [630, 365] on span "05" at bounding box center [635, 358] width 18 height 15
click at [687, 284] on button "00" at bounding box center [682, 267] width 40 height 37
type input "05:00"
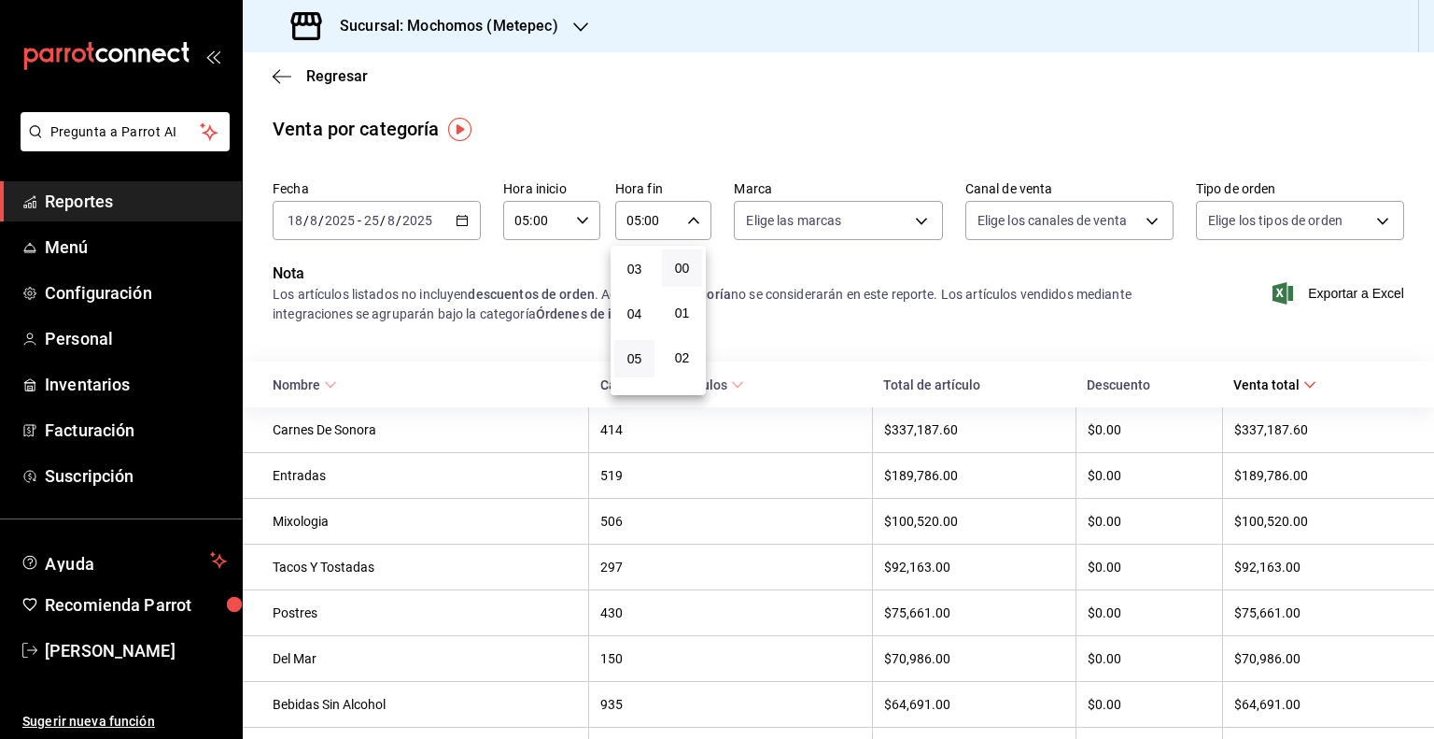
click at [896, 304] on div at bounding box center [717, 369] width 1434 height 739
click at [96, 258] on span "Menú" at bounding box center [136, 246] width 182 height 25
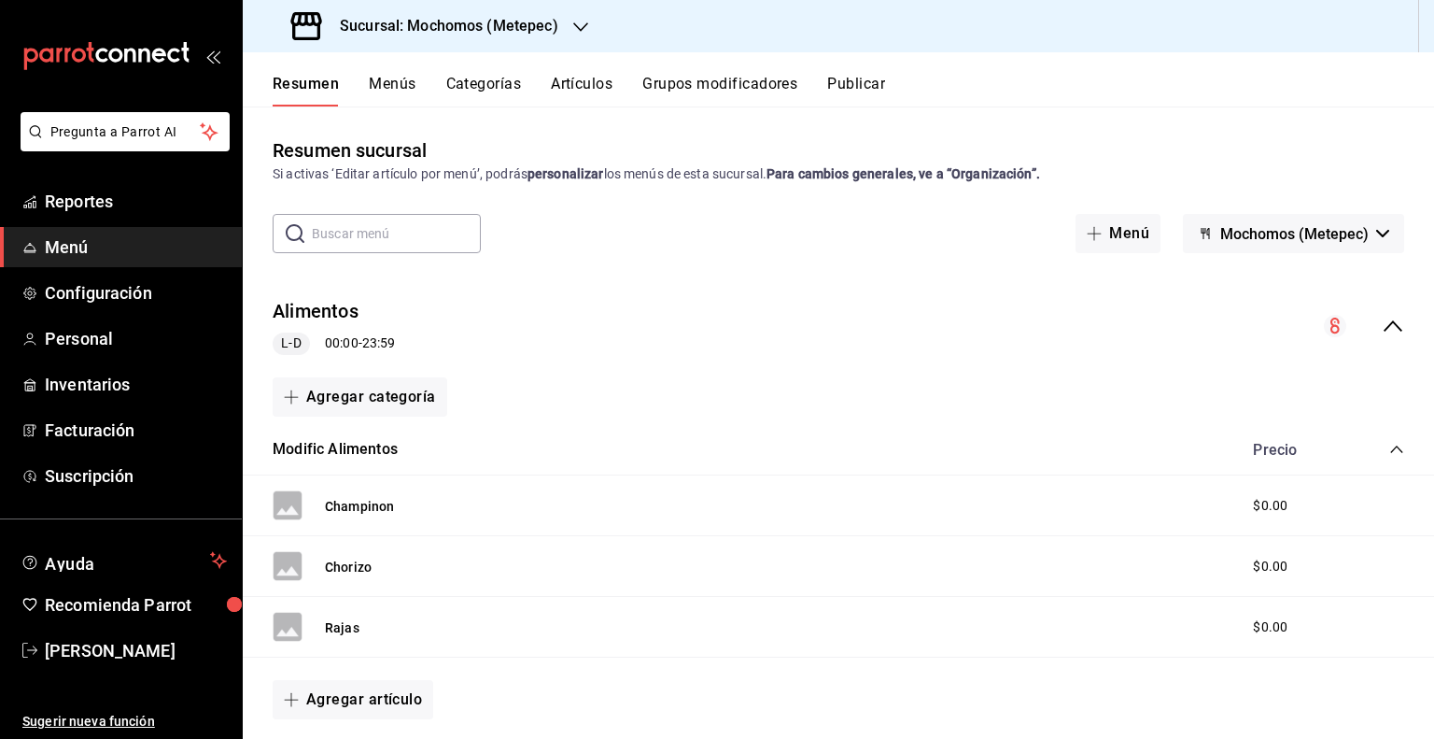
click at [485, 81] on button "Categorías" at bounding box center [484, 91] width 76 height 32
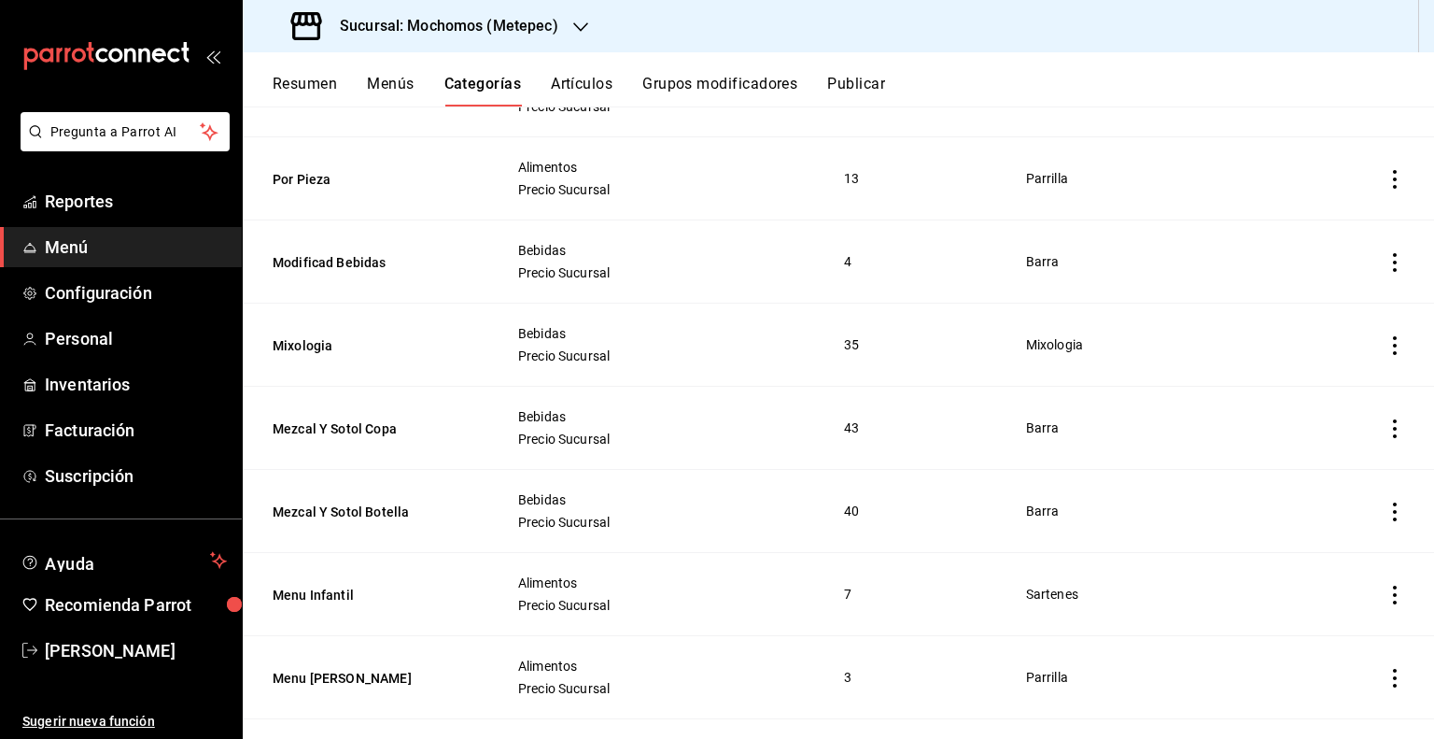
scroll to position [2864, 0]
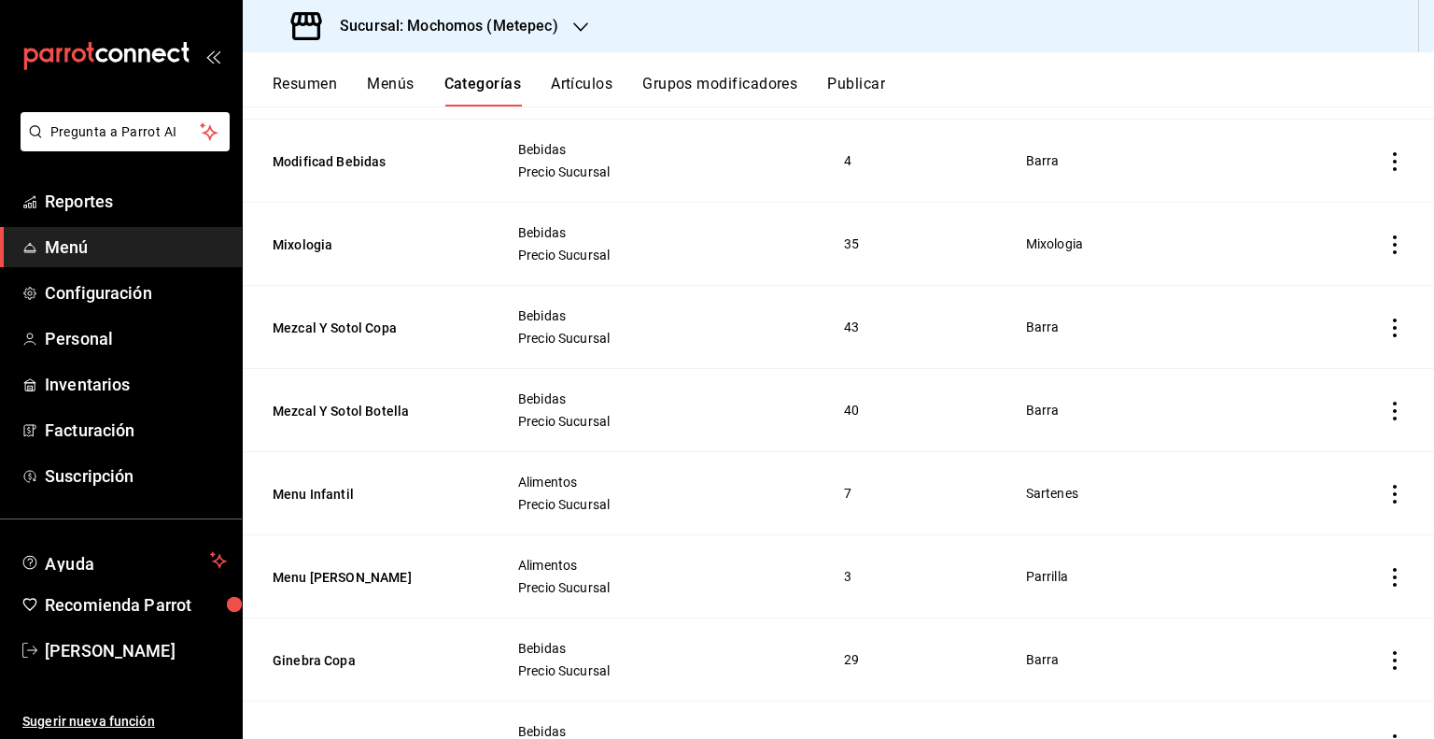
click at [1386, 568] on icon "actions" at bounding box center [1395, 577] width 19 height 19
click at [1322, 608] on span "Editar" at bounding box center [1325, 613] width 49 height 20
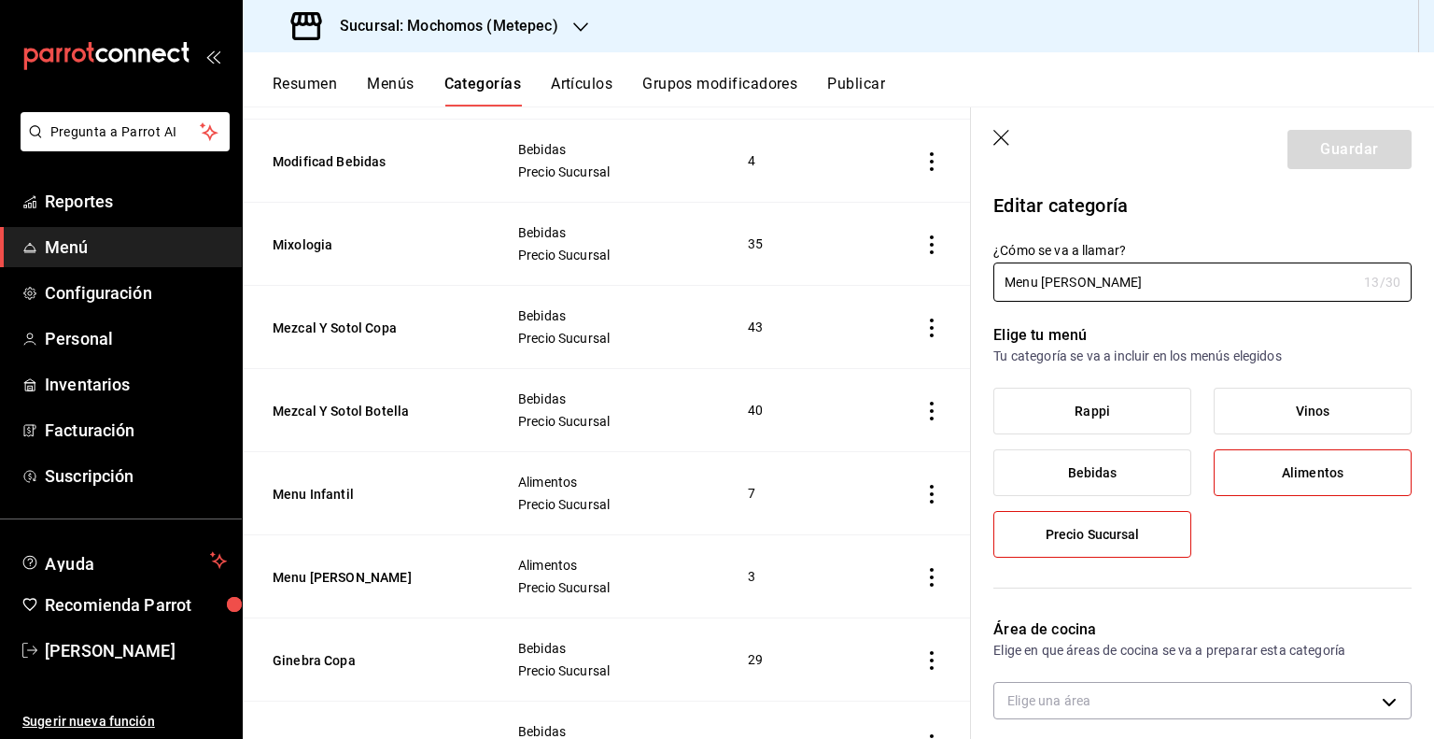
type input "fd357f88-1a1f-445b-b06c-8b8f65ece9a9"
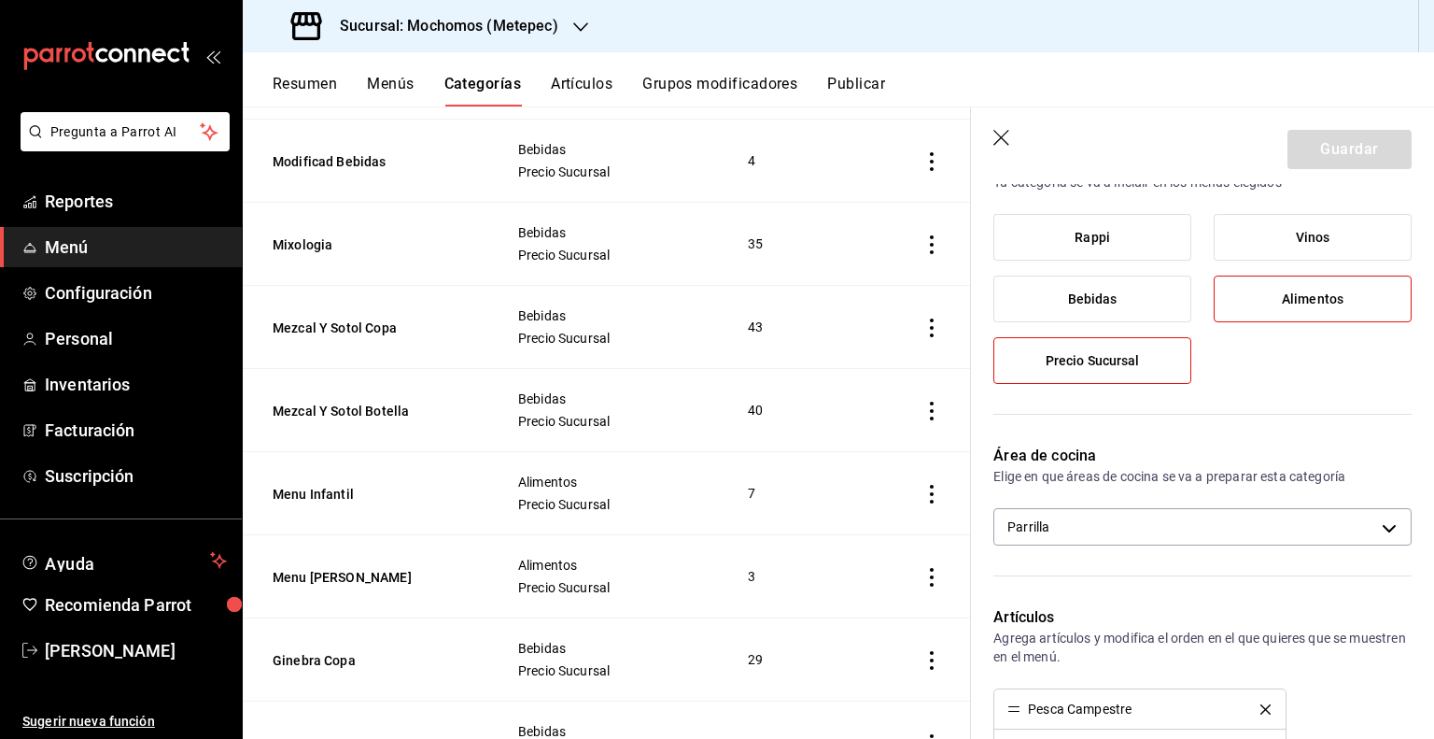
scroll to position [178, 0]
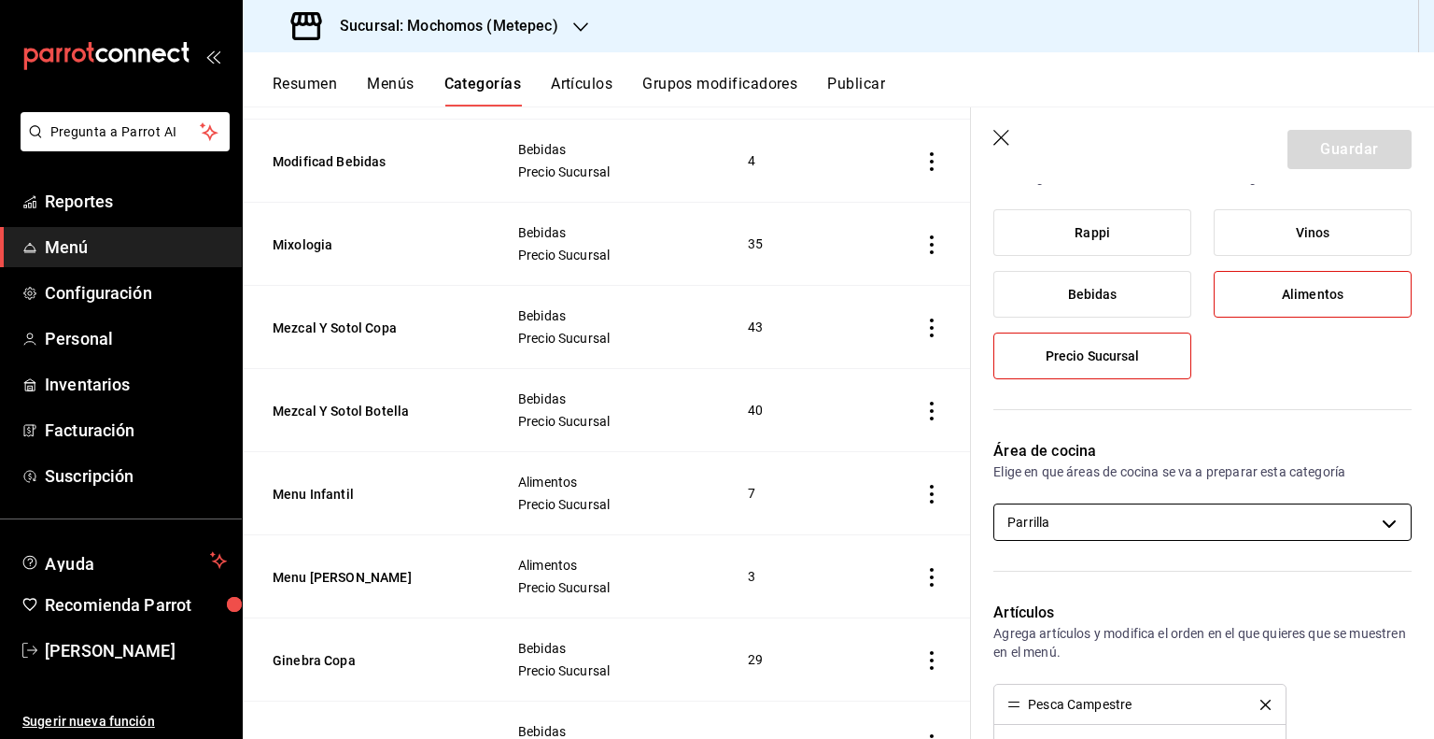
click at [1293, 531] on body "Pregunta a Parrot AI Reportes Menú Configuración Personal Inventarios Facturaci…" at bounding box center [717, 369] width 1434 height 739
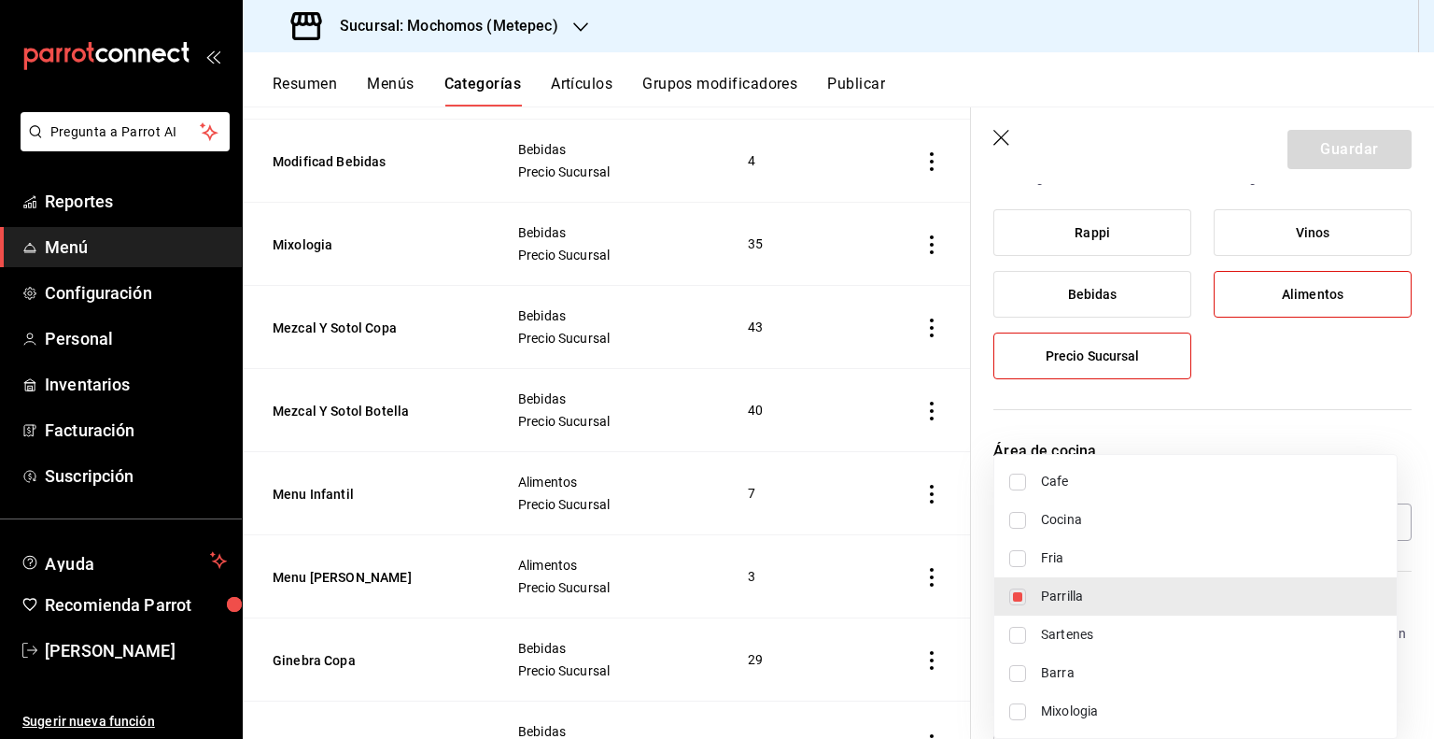
click at [1269, 402] on div at bounding box center [717, 369] width 1434 height 739
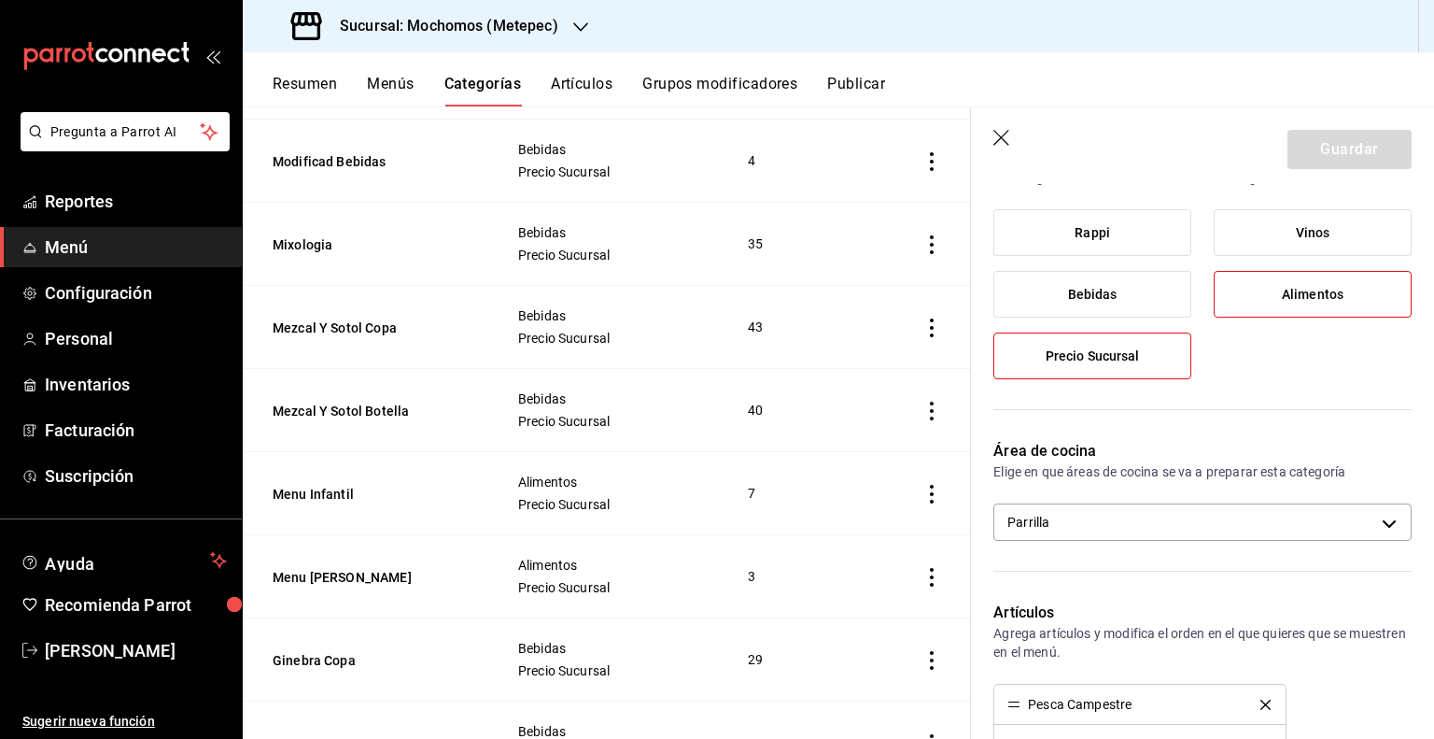
click at [999, 138] on icon "button" at bounding box center [1001, 138] width 16 height 16
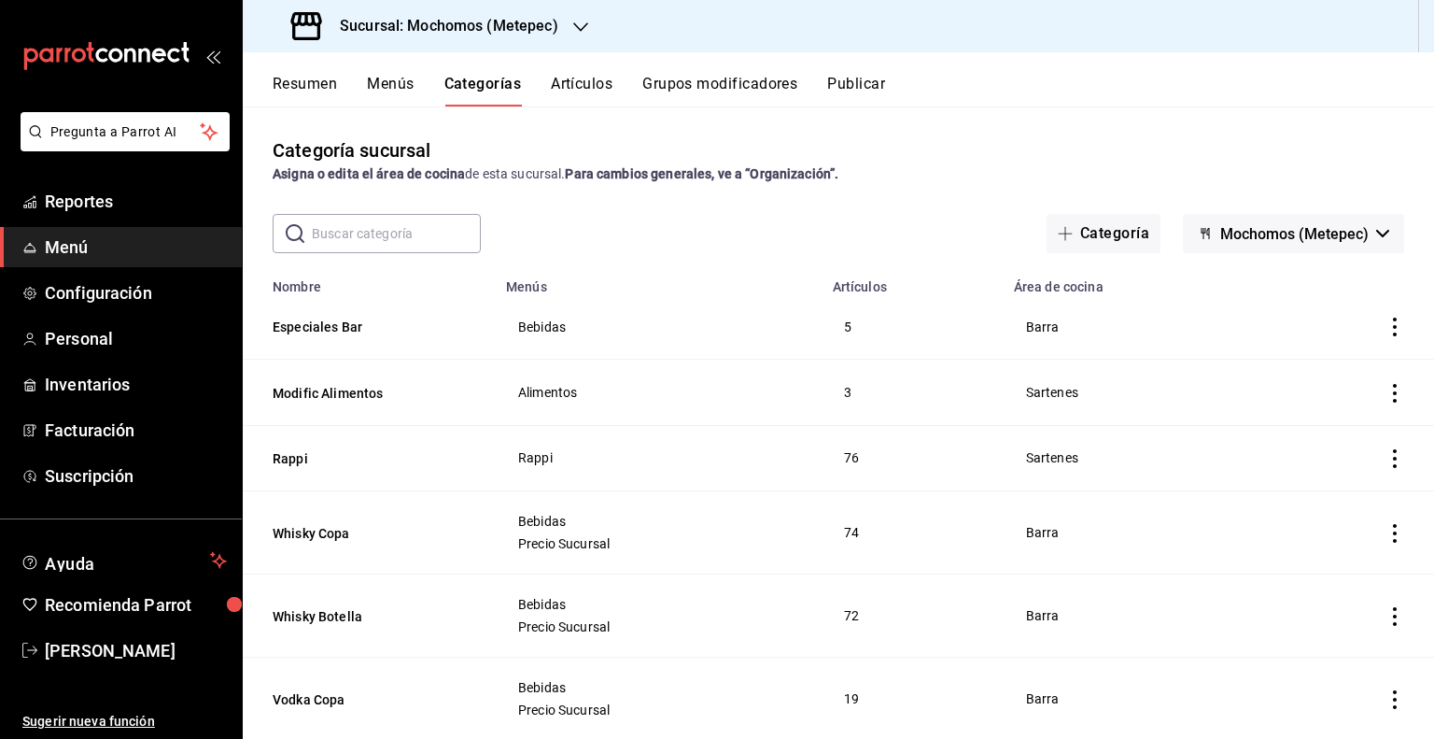
click at [260, 331] on th "Especiales Bar" at bounding box center [369, 326] width 252 height 65
click at [533, 156] on div "Categoría sucursal Asigna o edita el área de cocina de esta sucursal. Para camb…" at bounding box center [838, 160] width 1191 height 48
click at [415, 96] on div "Resumen Menús Categorías Artículos Grupos modificadores Publicar" at bounding box center [853, 91] width 1161 height 32
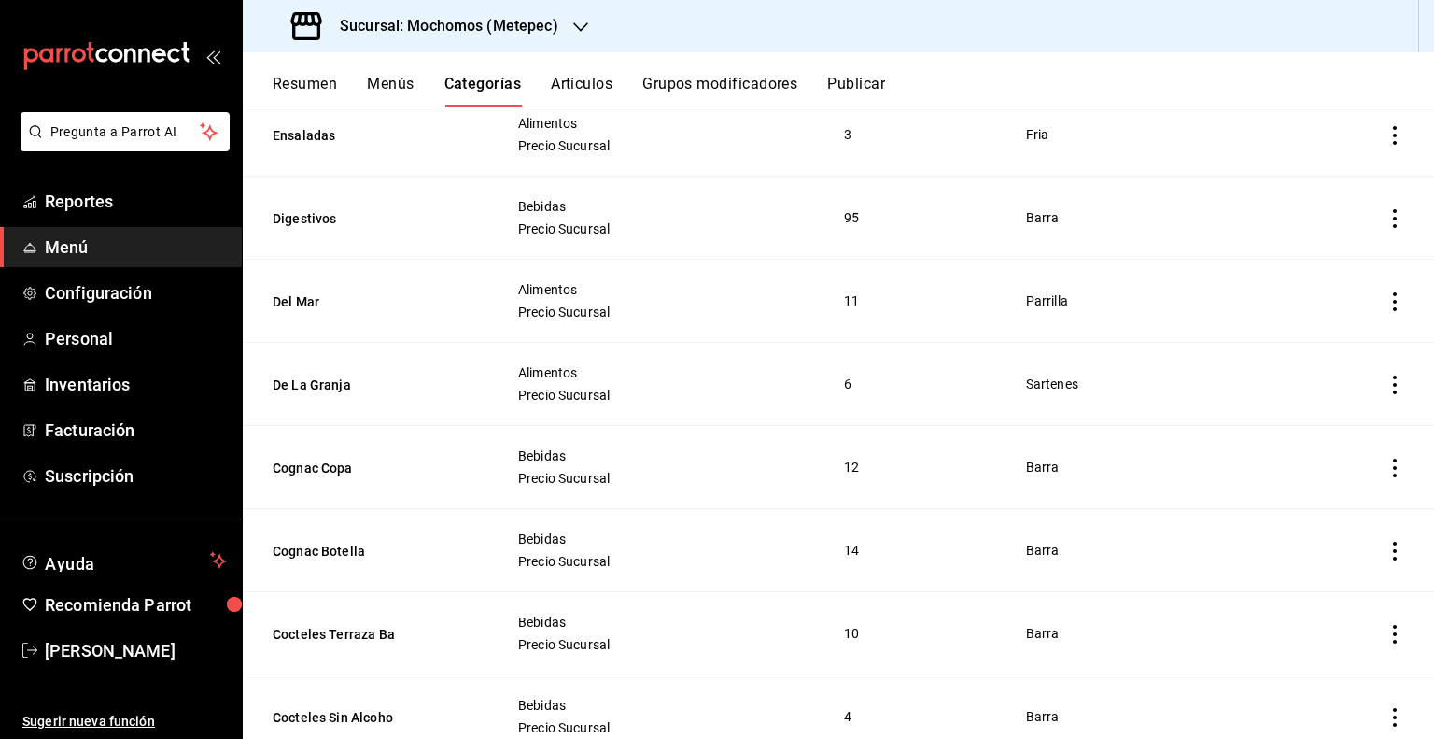
scroll to position [3890, 0]
click at [574, 86] on button "Artículos" at bounding box center [582, 91] width 62 height 32
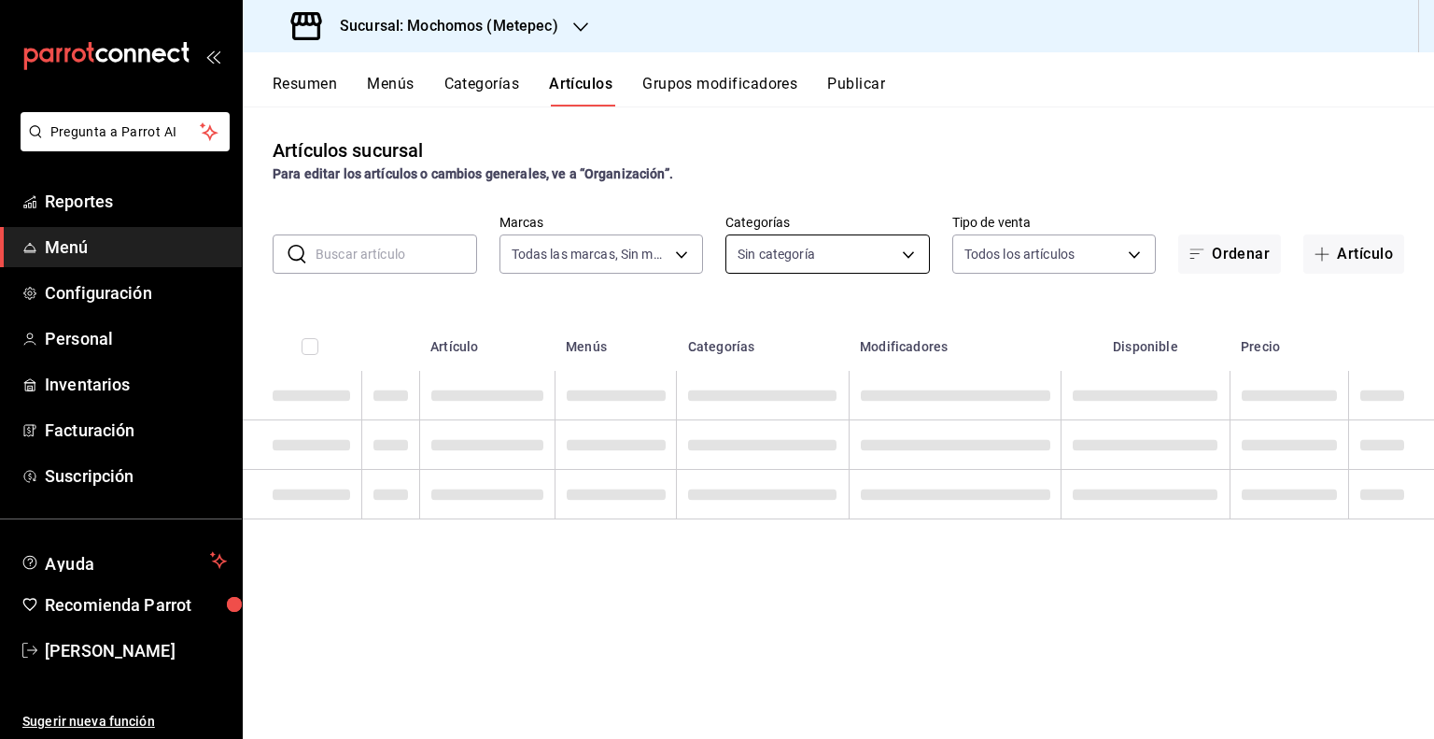
type input "2365f74e-aa6b-4392-bdf2-72765591bddf"
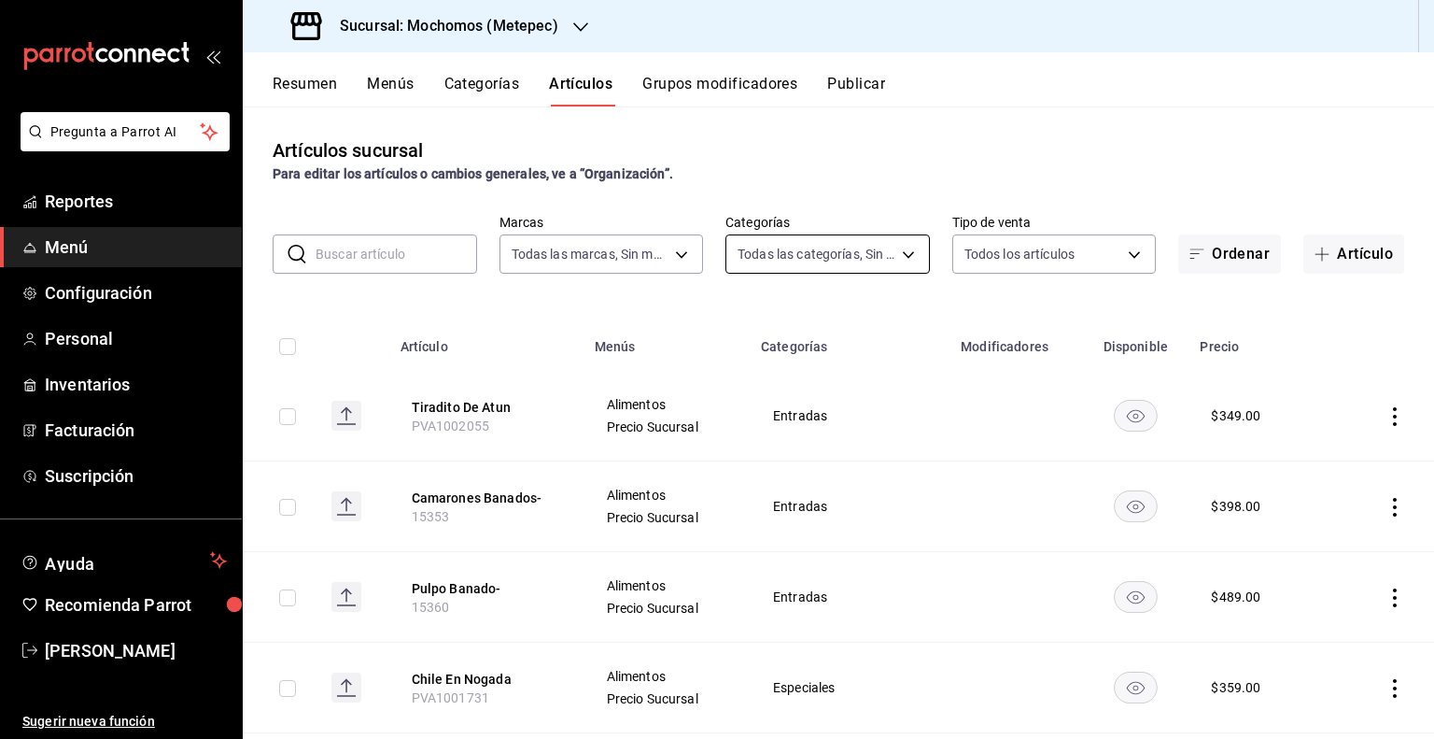
type input "c9cbc288-c827-488d-81f5-370afefb1912,46081463-7037-4dd2-a9ab-e56ff6a8fa7c,bf958…"
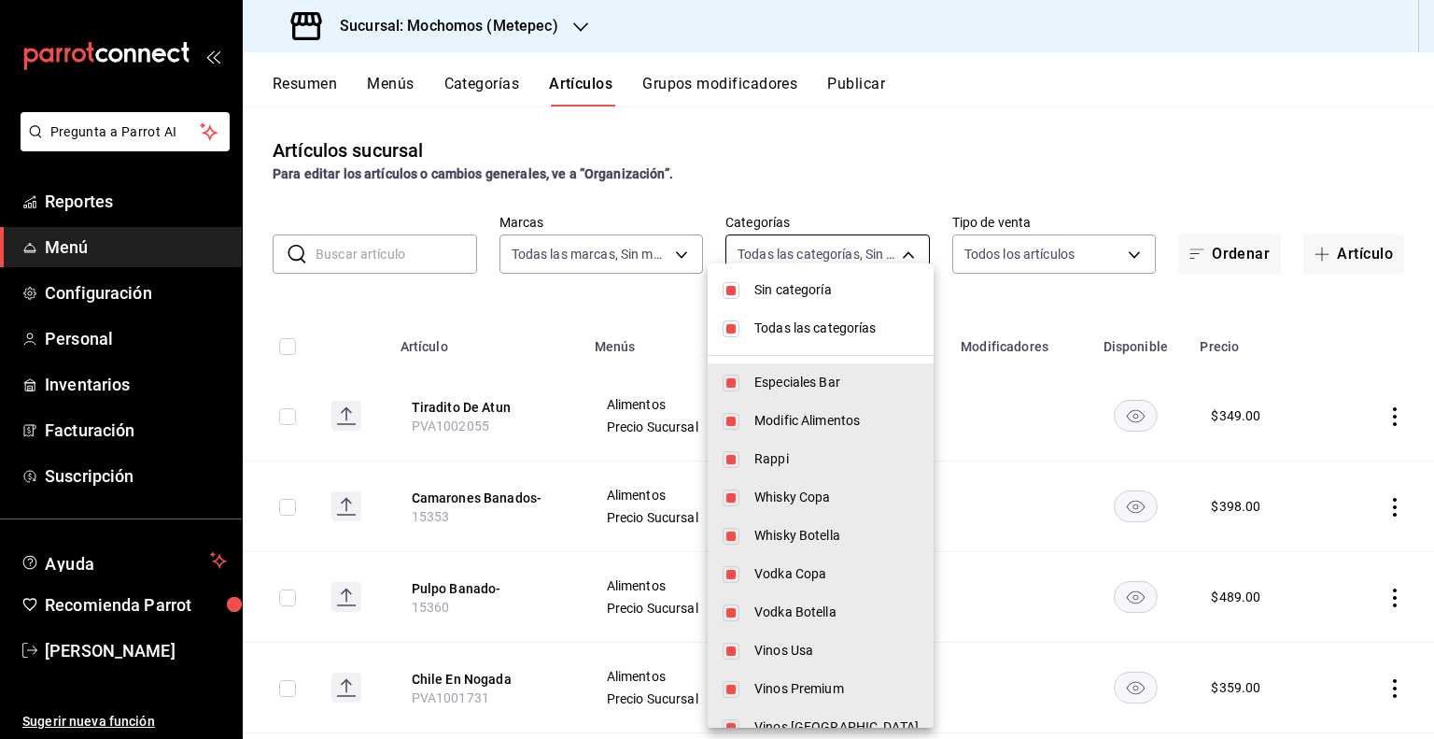
click at [829, 260] on body "Pregunta a Parrot AI Reportes Menú Configuración Personal Inventarios Facturaci…" at bounding box center [717, 369] width 1434 height 739
click at [730, 289] on input "checkbox" at bounding box center [731, 290] width 17 height 17
checkbox input "false"
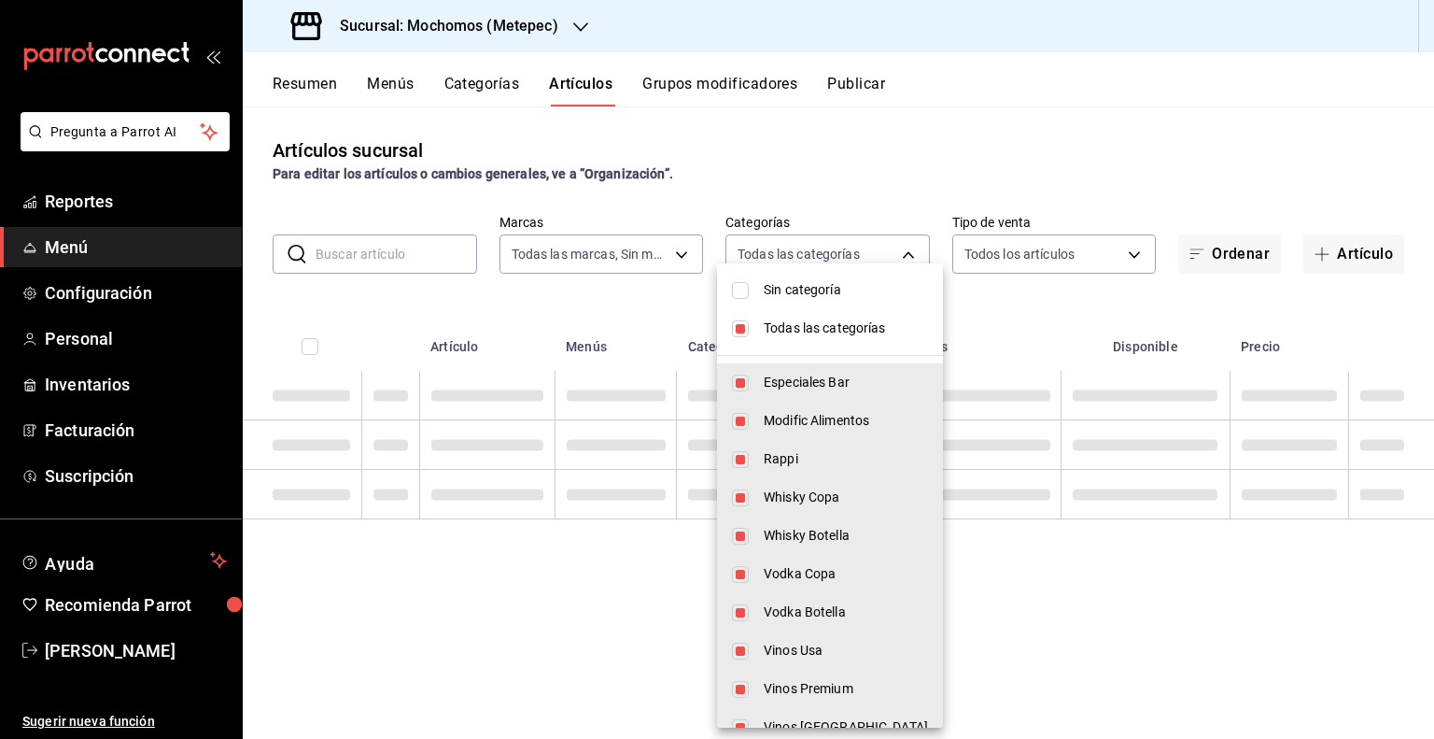
click at [738, 323] on input "checkbox" at bounding box center [740, 328] width 17 height 17
checkbox input "false"
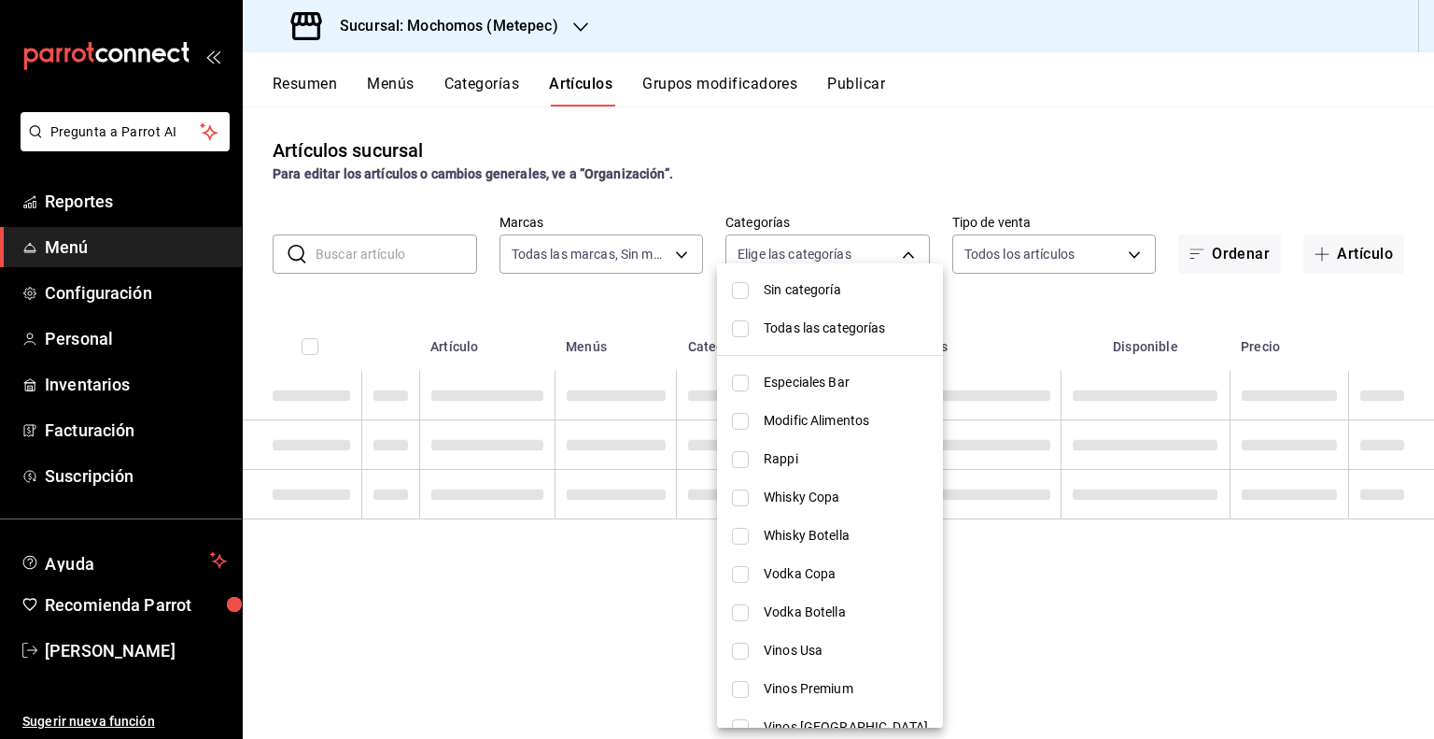
checkbox input "false"
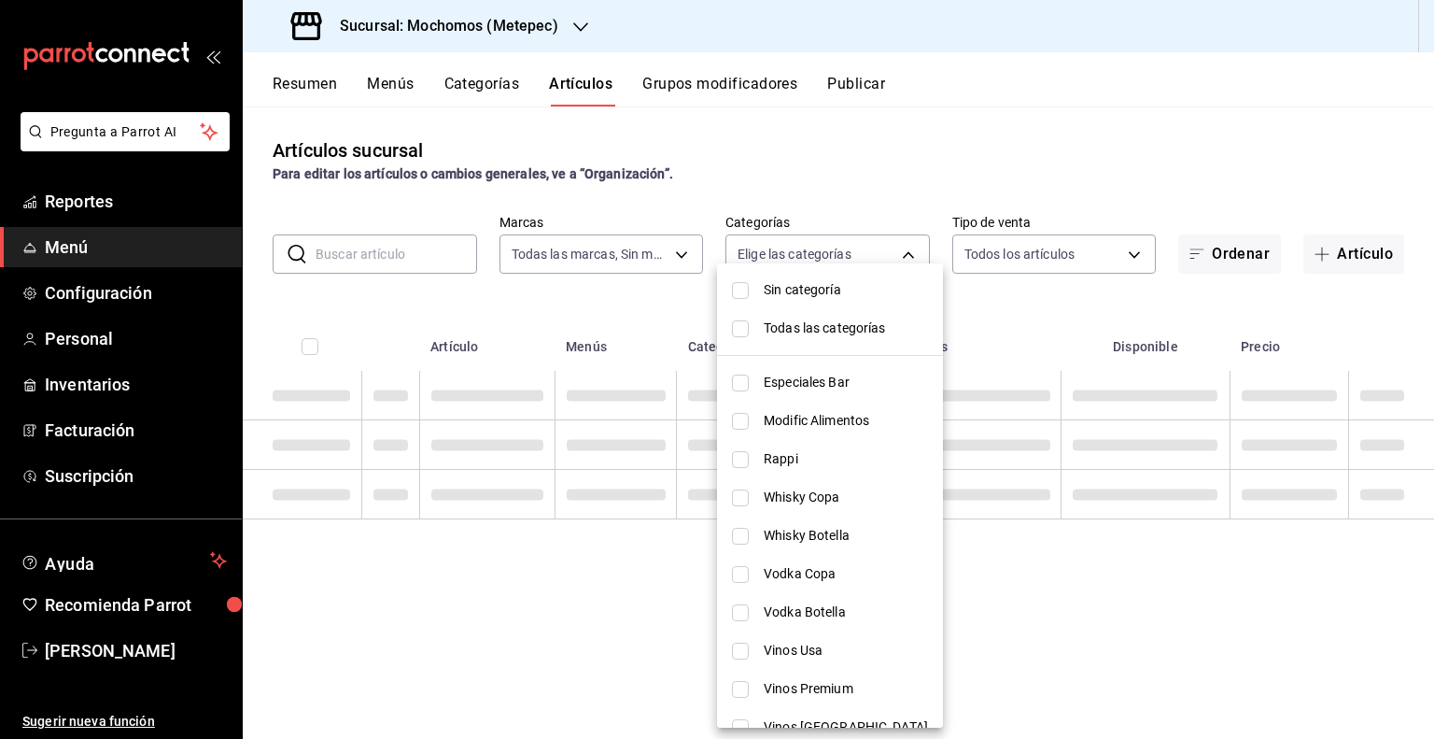
checkbox input "false"
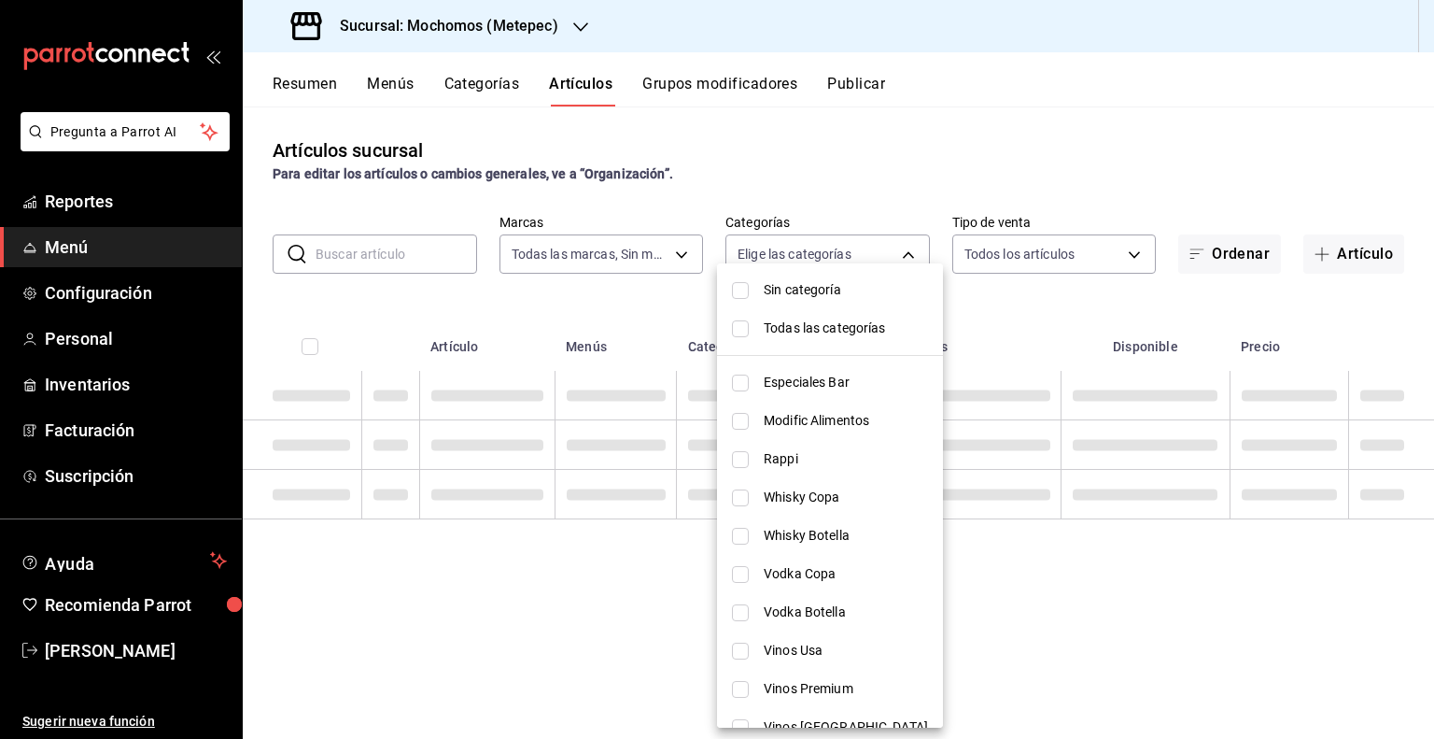
checkbox input "false"
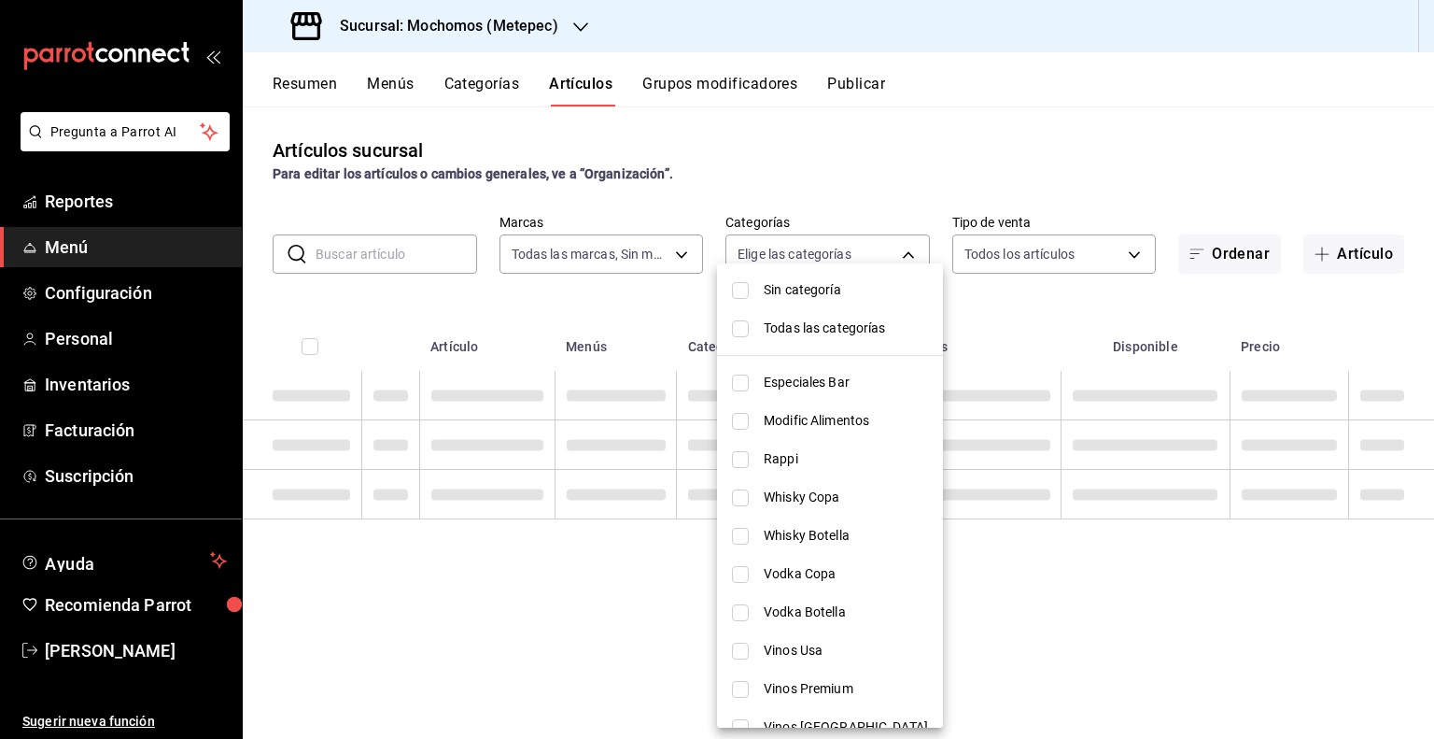
checkbox input "false"
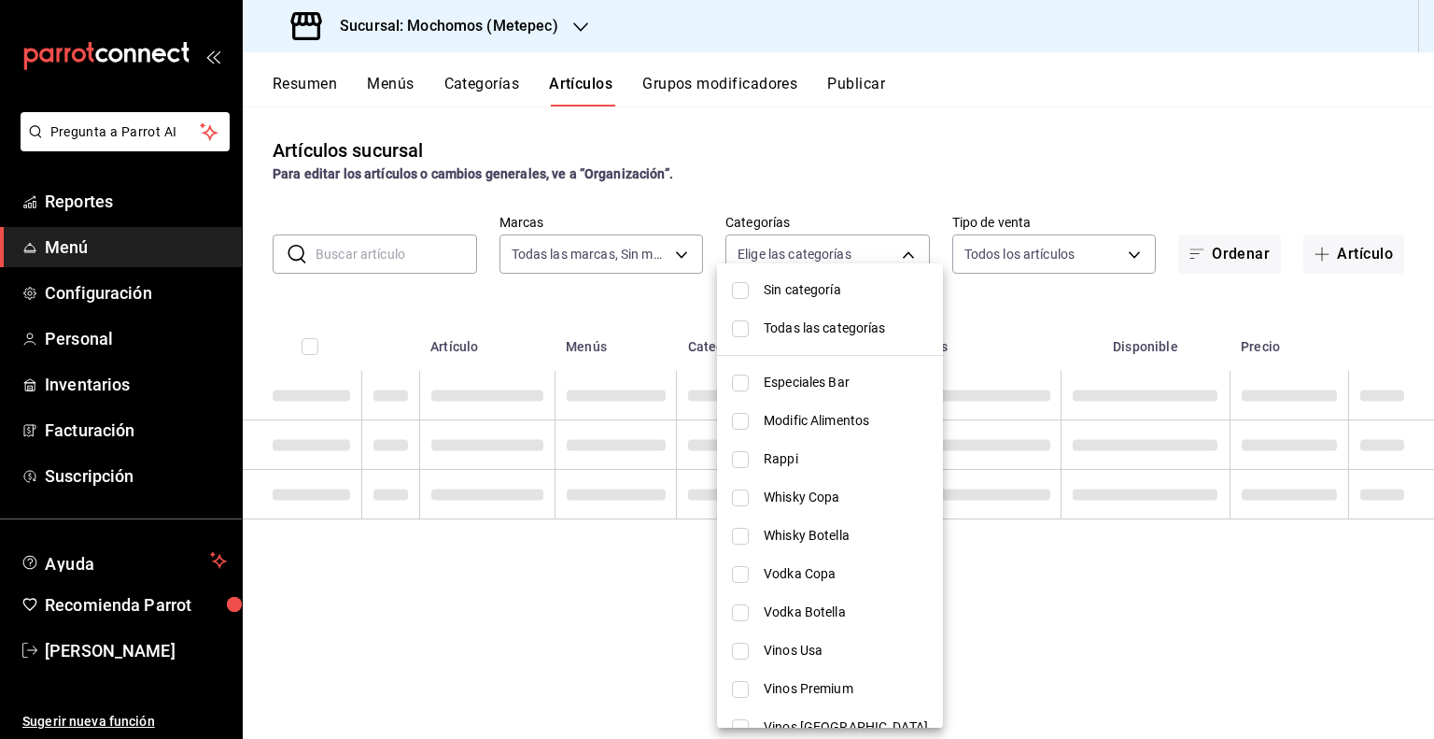
checkbox input "false"
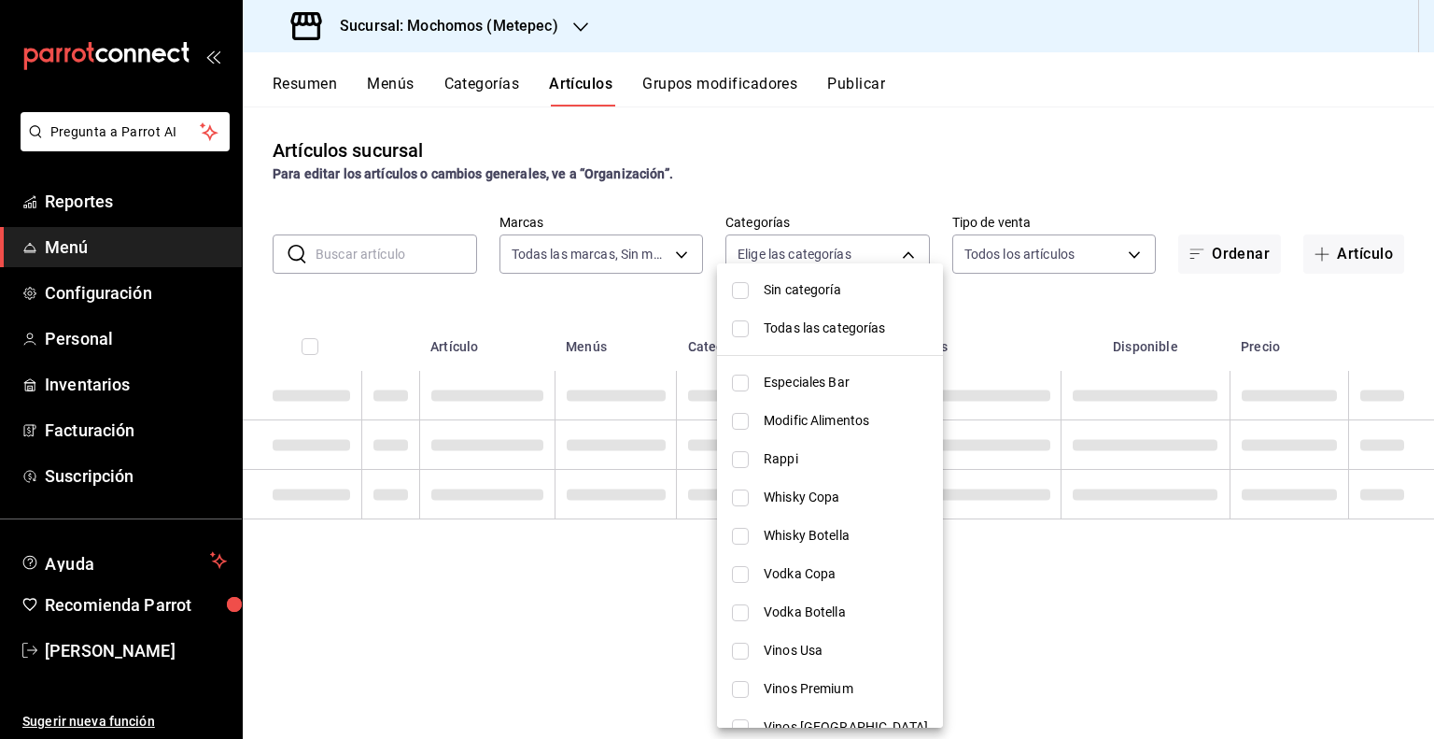
checkbox input "false"
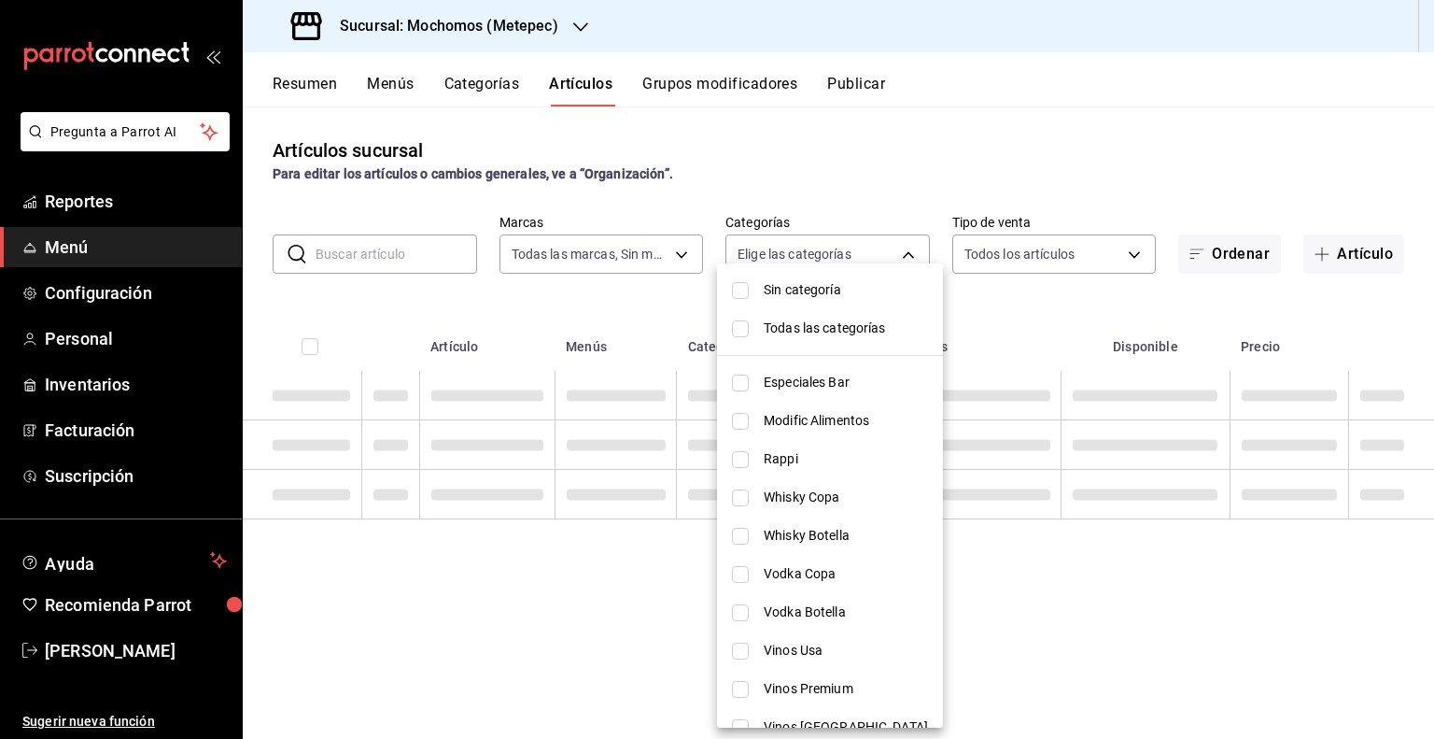
checkbox input "false"
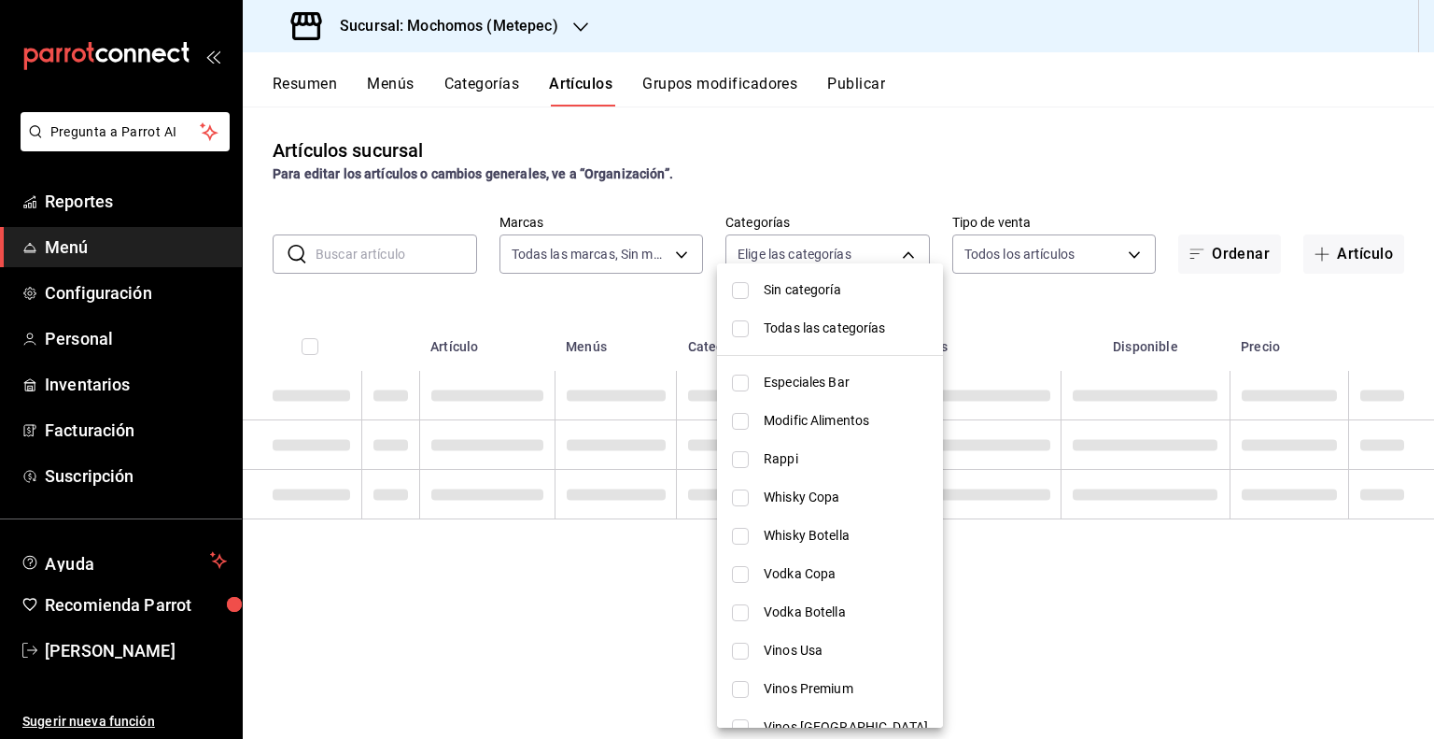
checkbox input "false"
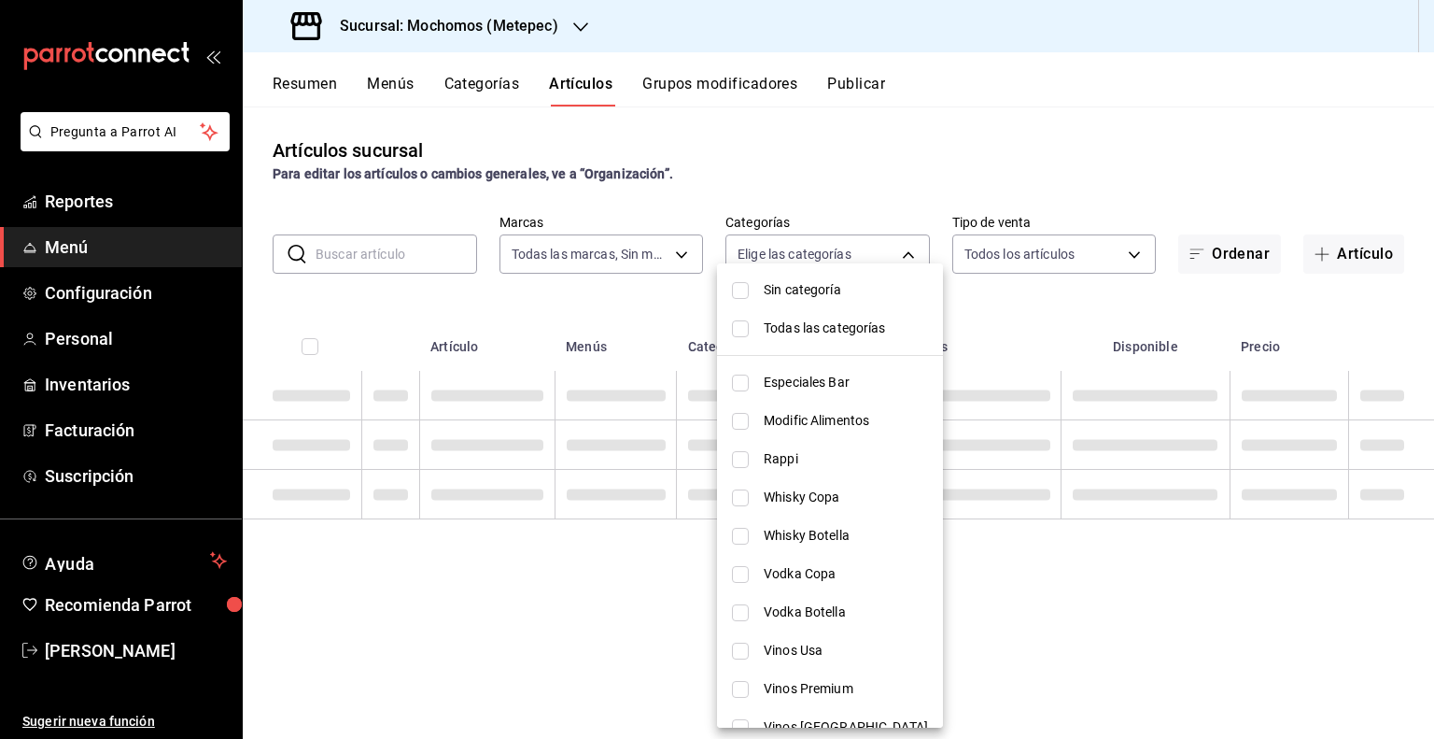
checkbox input "false"
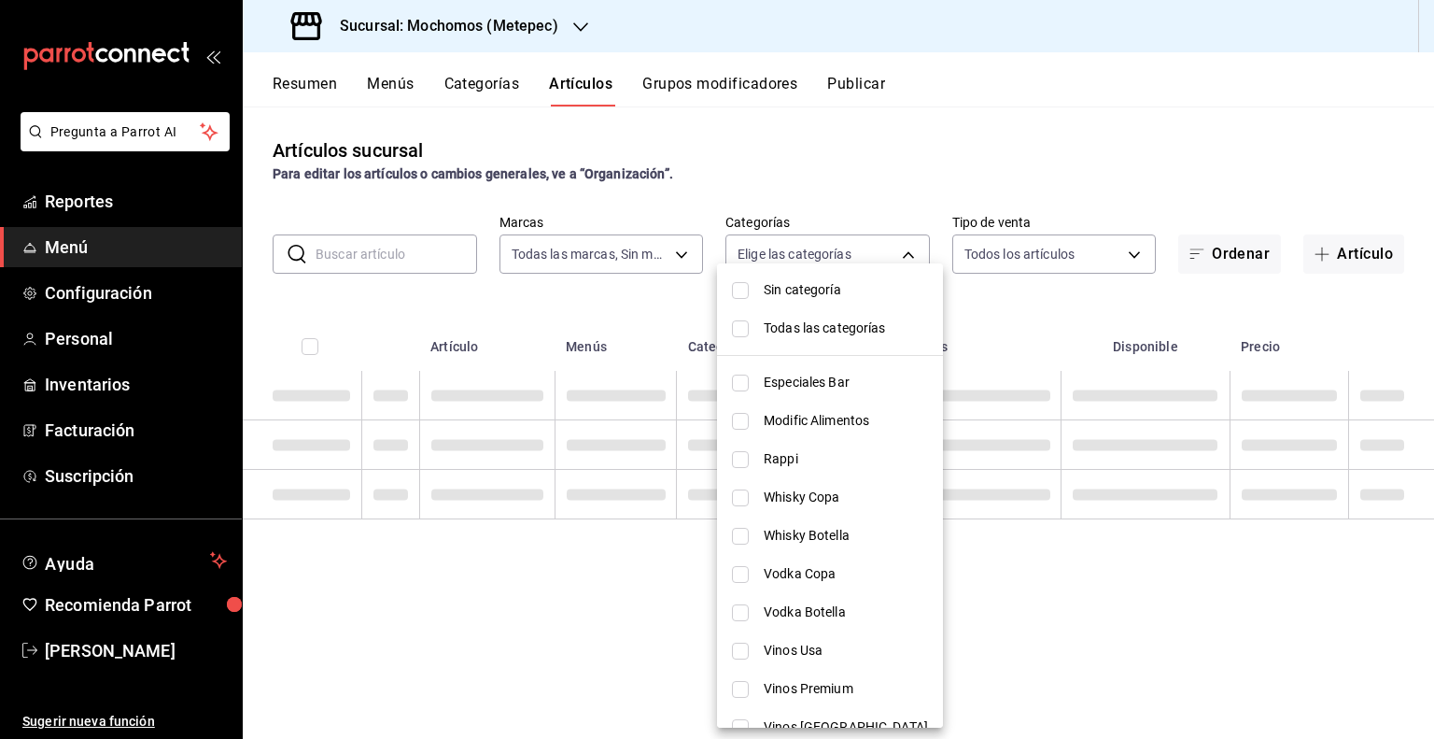
checkbox input "false"
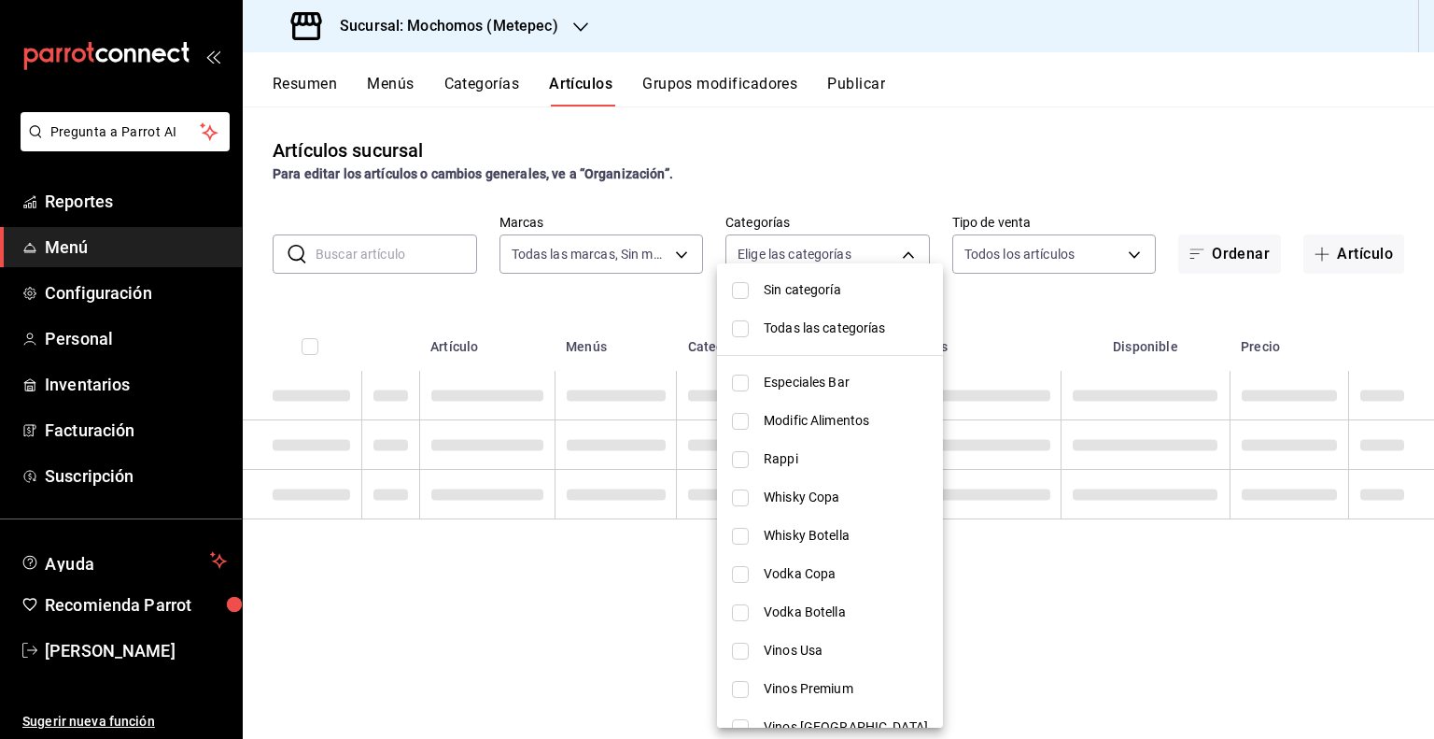
checkbox input "false"
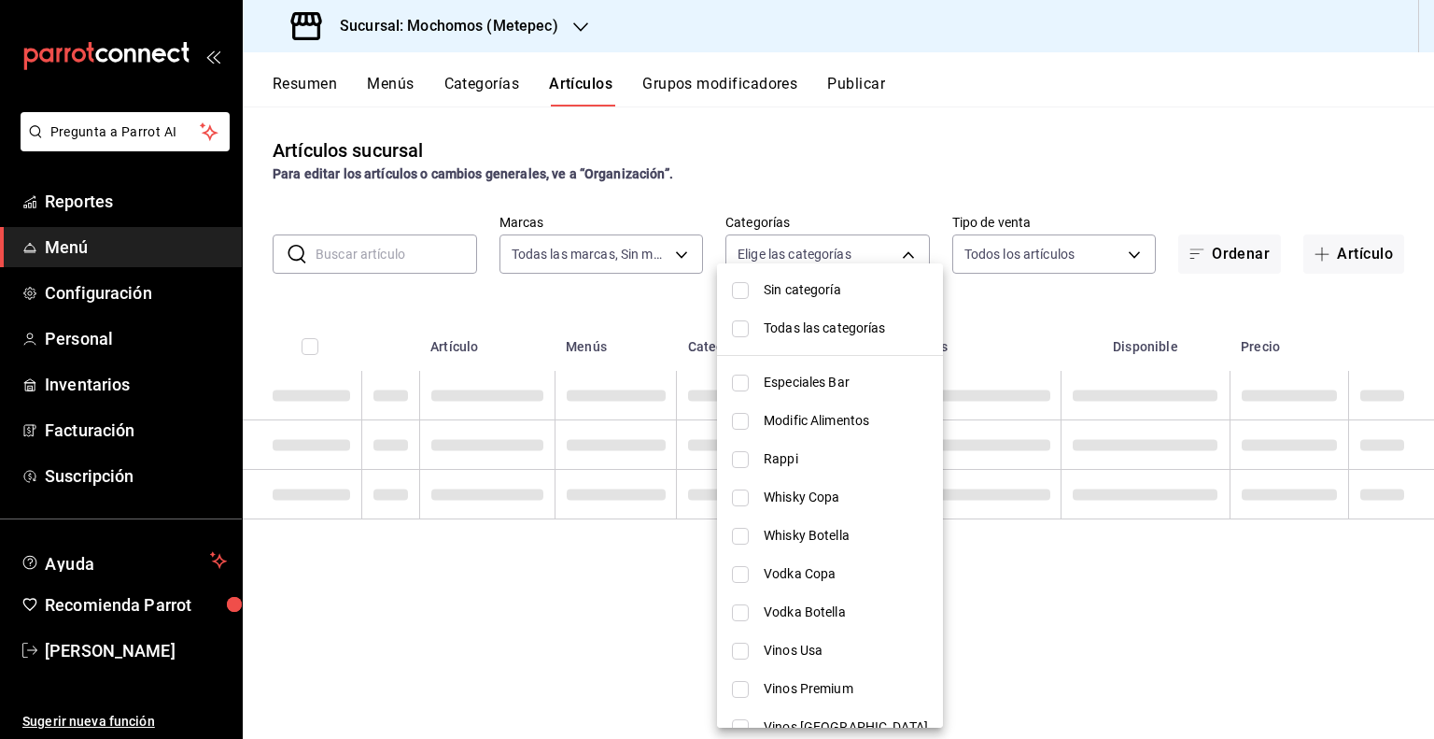
checkbox input "false"
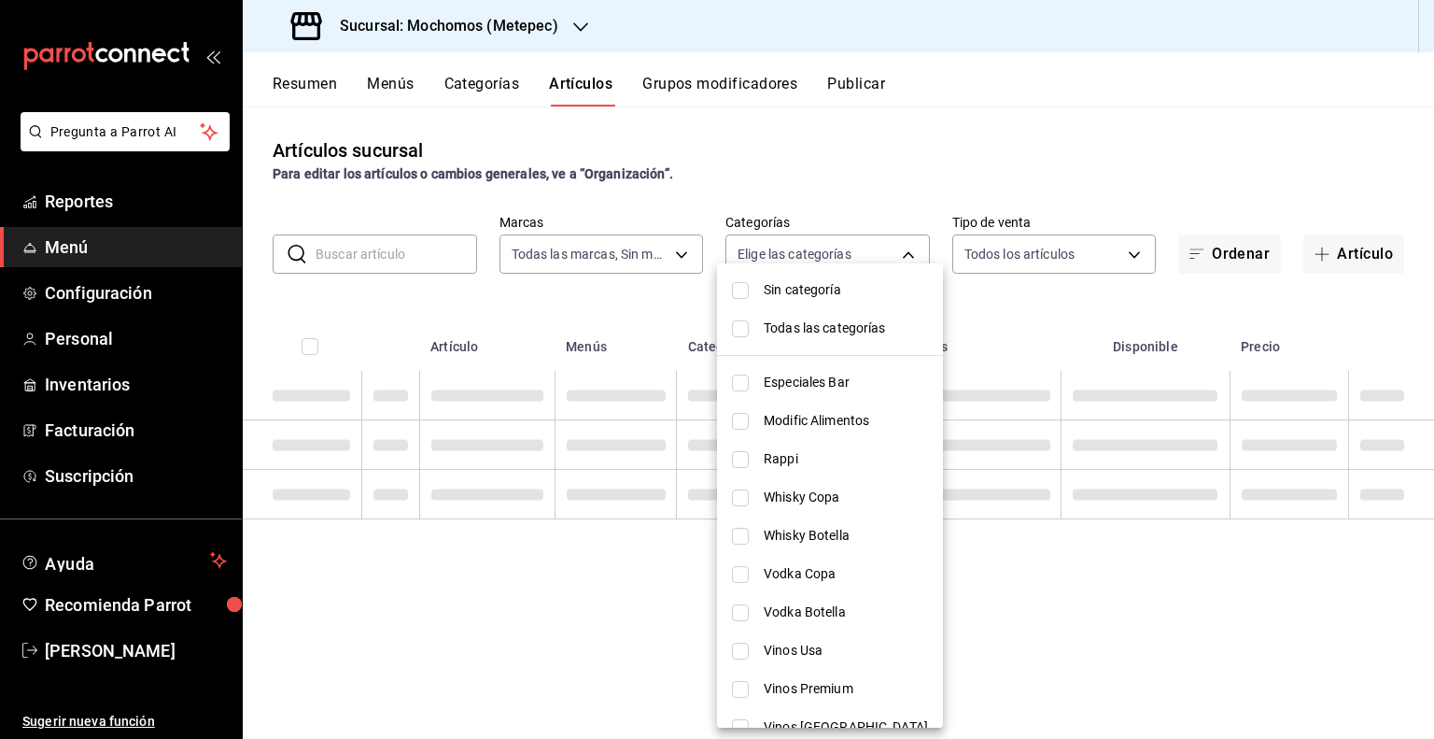
checkbox input "false"
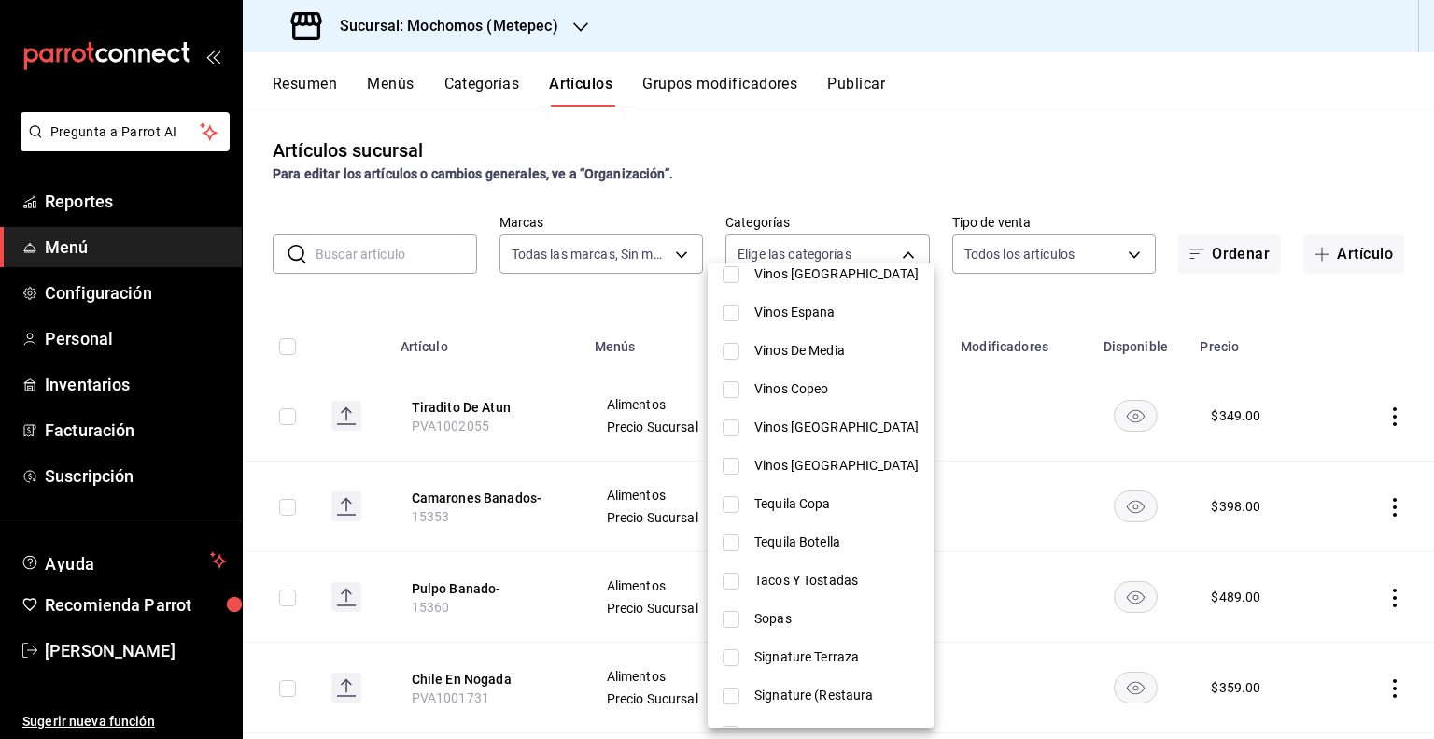
scroll to position [521, 0]
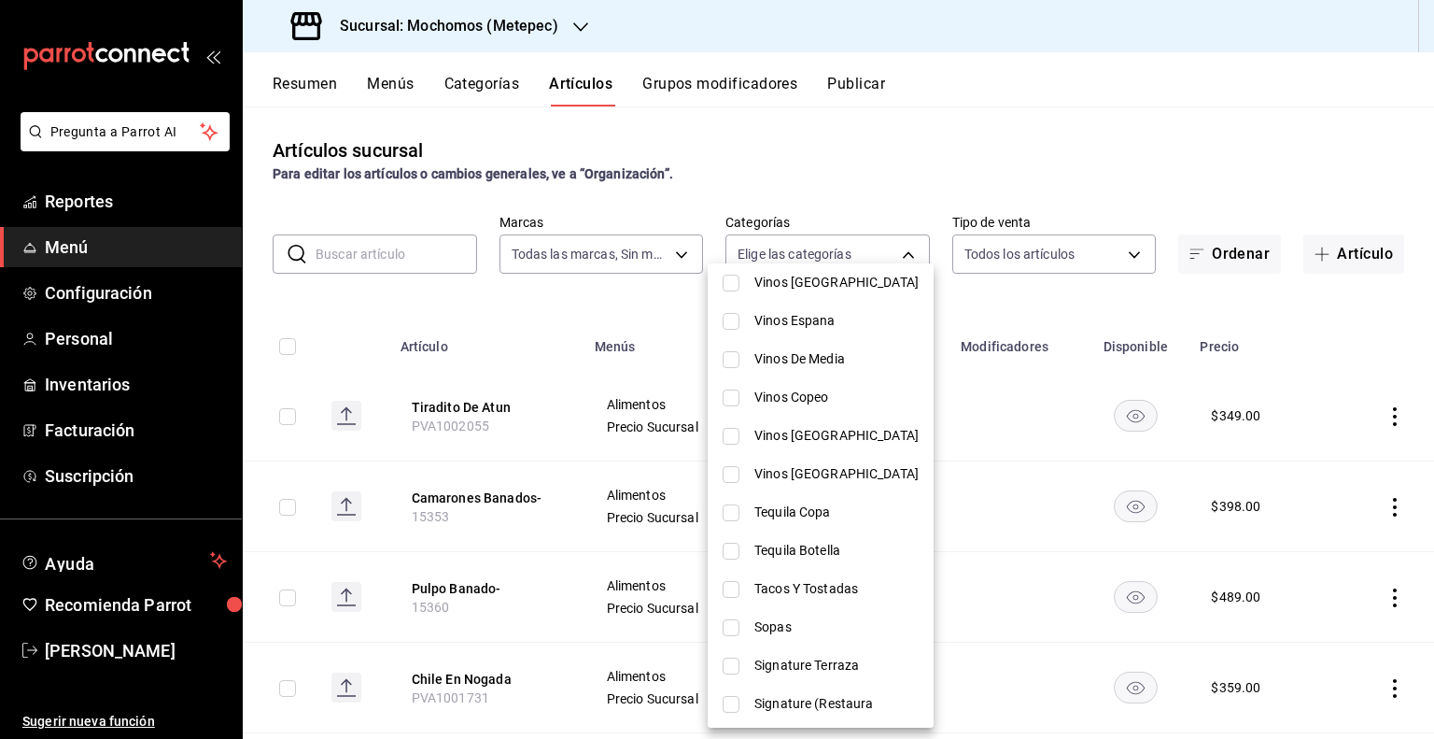
click at [729, 471] on input "checkbox" at bounding box center [731, 474] width 17 height 17
checkbox input "true"
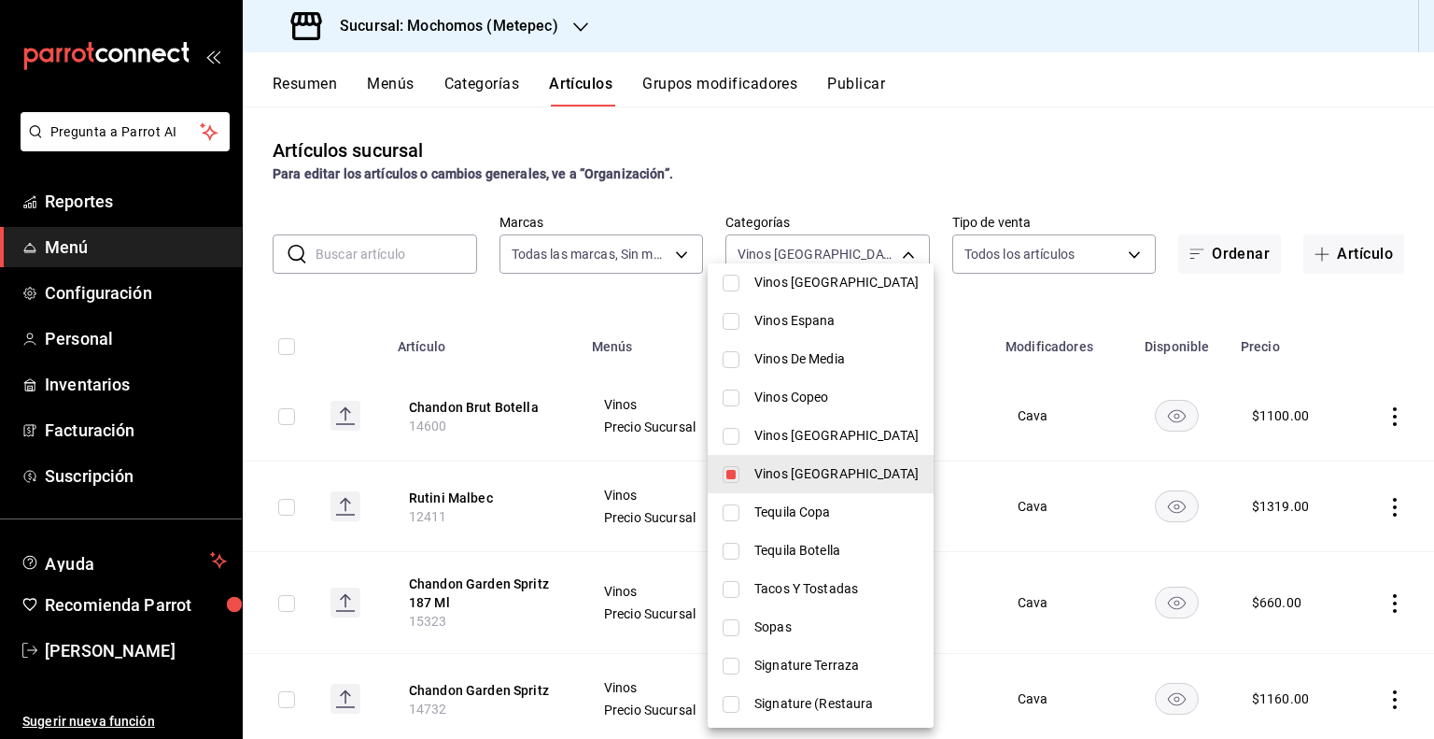
click at [739, 431] on li "Vinos [GEOGRAPHIC_DATA]" at bounding box center [821, 435] width 226 height 38
type input "7bc3bcaf-05f7-4861-ad4f-4da781a76bd4,22121fa7-7963-4ace-8ce6-b78cdbb1c9b2"
checkbox input "true"
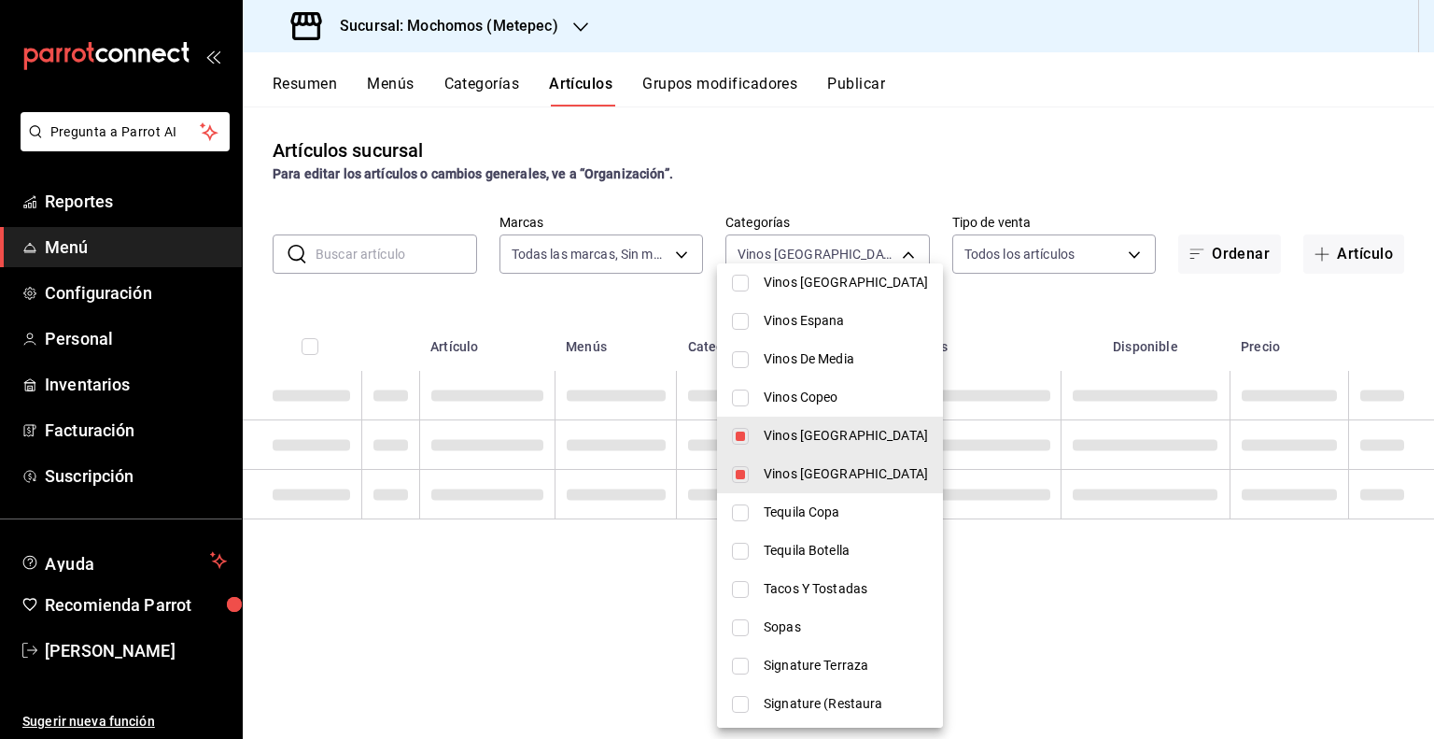
click at [735, 392] on input "checkbox" at bounding box center [740, 397] width 17 height 17
checkbox input "true"
click at [742, 361] on li "Vinos De Media" at bounding box center [830, 359] width 226 height 38
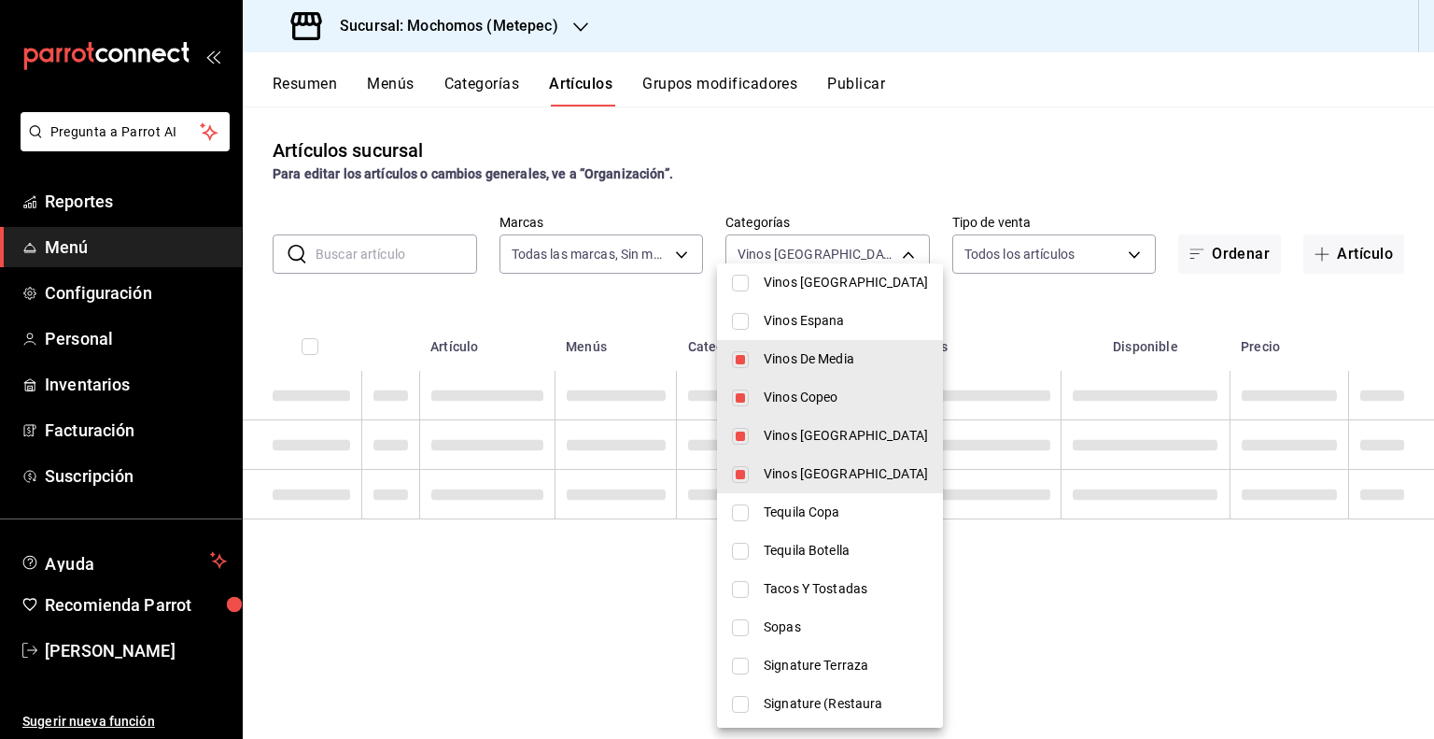
type input "7bc3bcaf-05f7-4861-ad4f-4da781a76bd4,22121fa7-7963-4ace-8ce6-b78cdbb1c9b2,a4ee0…"
checkbox input "true"
click at [745, 330] on li "Vinos Espana" at bounding box center [830, 321] width 226 height 38
type input "7bc3bcaf-05f7-4861-ad4f-4da781a76bd4,22121fa7-7963-4ace-8ce6-b78cdbb1c9b2,a4ee0…"
checkbox input "true"
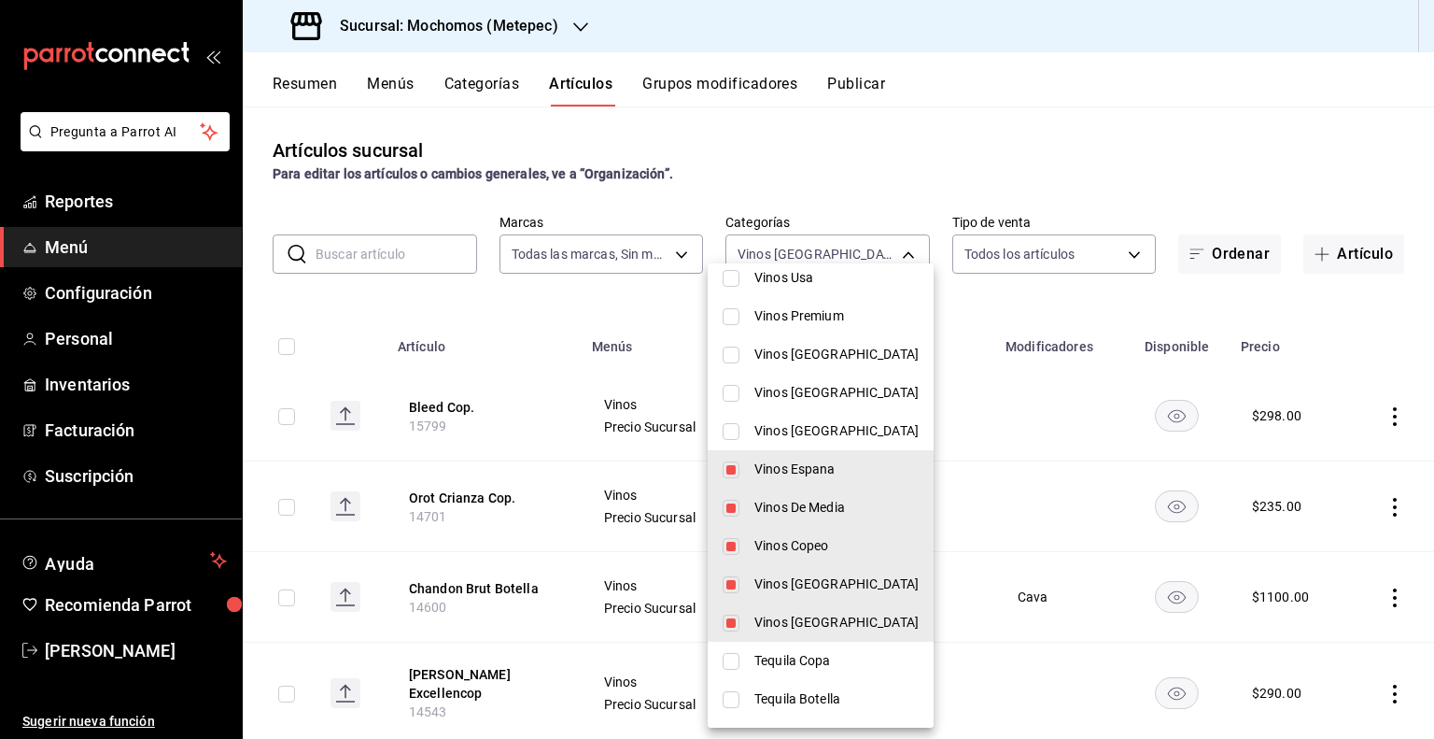
scroll to position [372, 0]
click at [725, 430] on input "checkbox" at bounding box center [731, 432] width 17 height 17
checkbox input "true"
type input "7bc3bcaf-05f7-4861-ad4f-4da781a76bd4,22121fa7-7963-4ace-8ce6-b78cdbb1c9b2,a4ee0…"
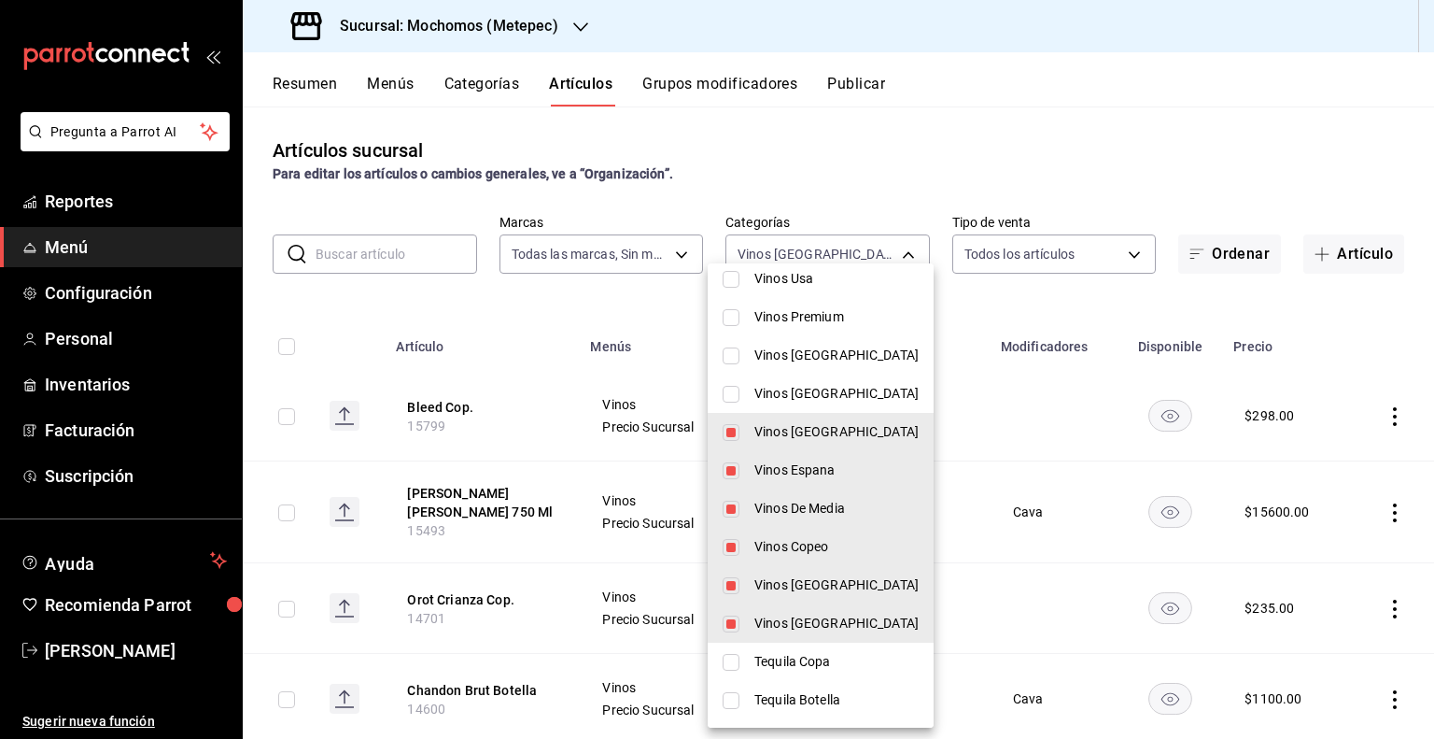
click at [735, 390] on input "checkbox" at bounding box center [731, 394] width 17 height 17
checkbox input "true"
type input "7bc3bcaf-05f7-4861-ad4f-4da781a76bd4,22121fa7-7963-4ace-8ce6-b78cdbb1c9b2,a4ee0…"
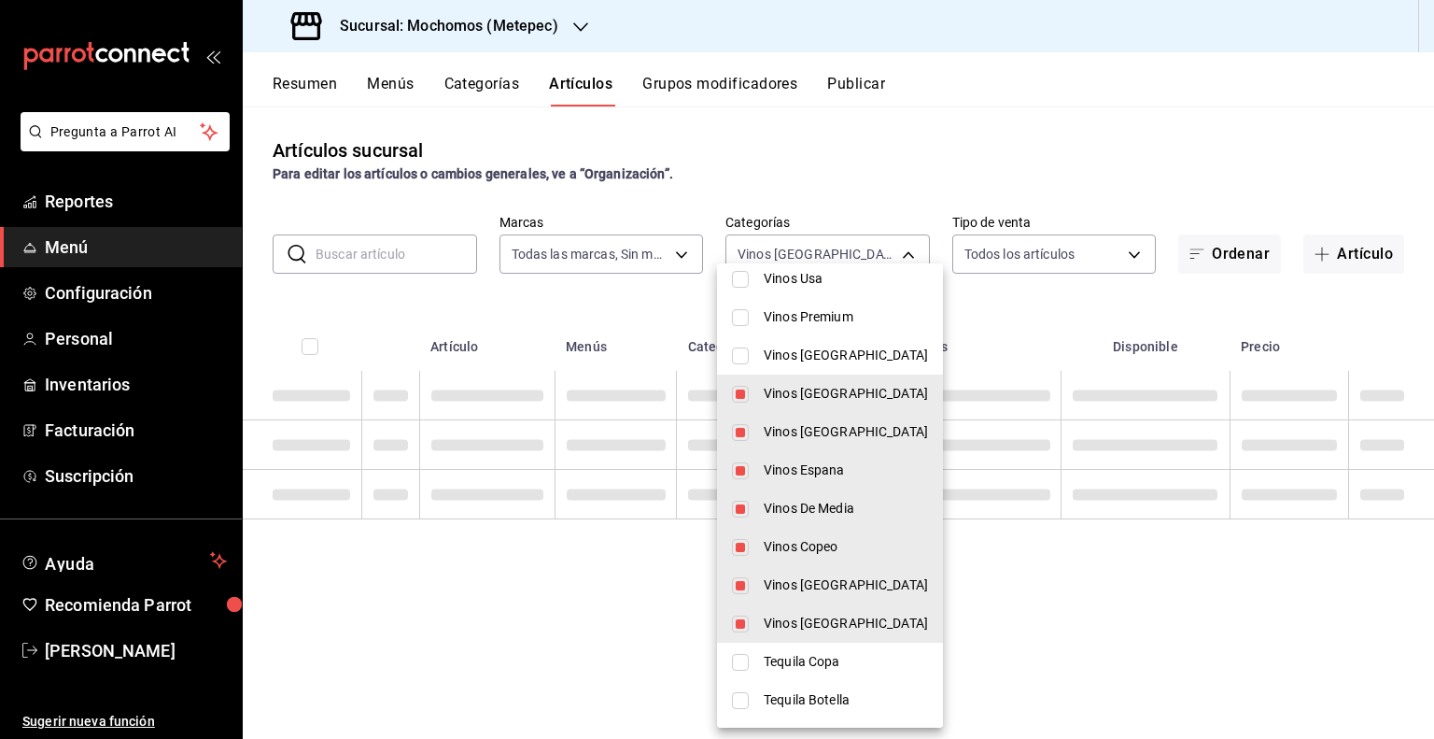
click at [737, 348] on input "checkbox" at bounding box center [740, 355] width 17 height 17
checkbox input "true"
click at [740, 313] on li "Vinos Premium" at bounding box center [830, 317] width 226 height 38
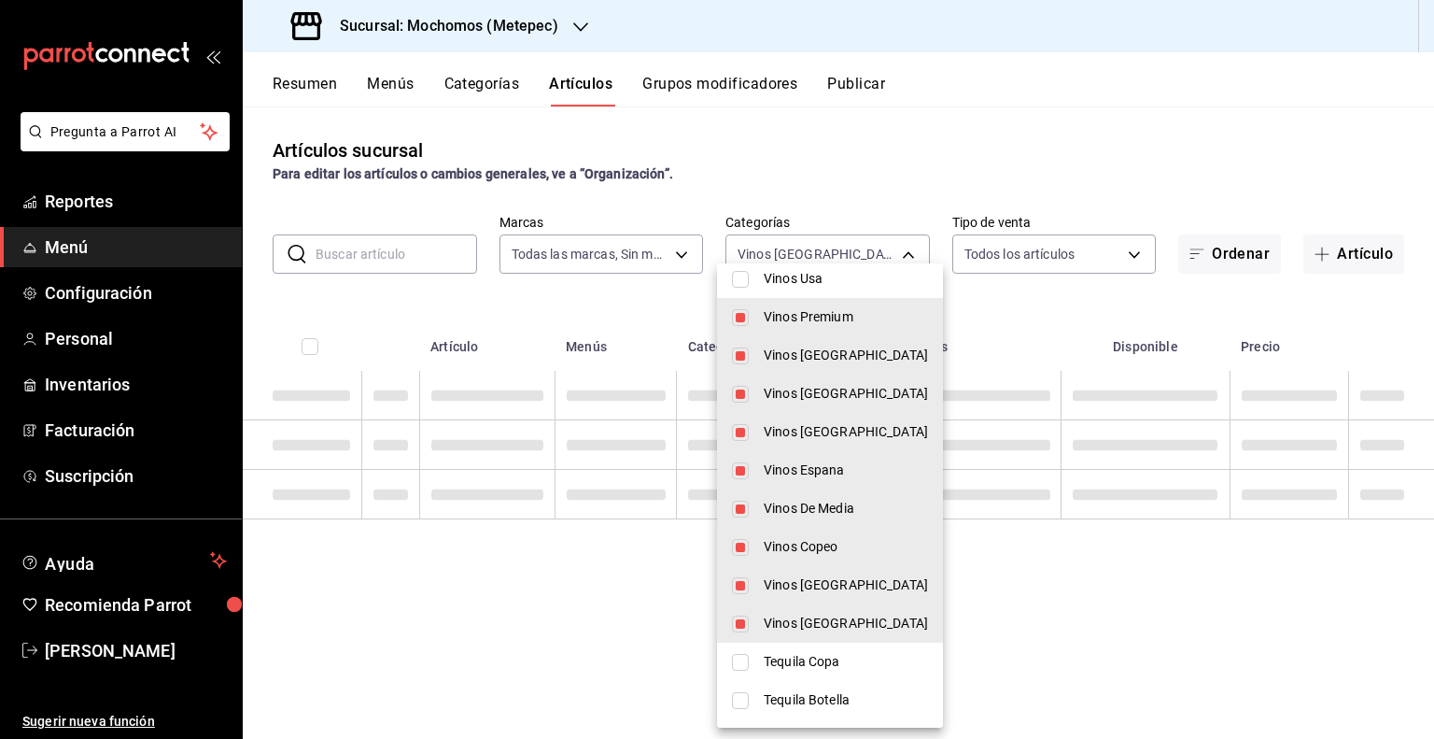
type input "7bc3bcaf-05f7-4861-ad4f-4da781a76bd4,22121fa7-7963-4ace-8ce6-b78cdbb1c9b2,a4ee0…"
checkbox input "true"
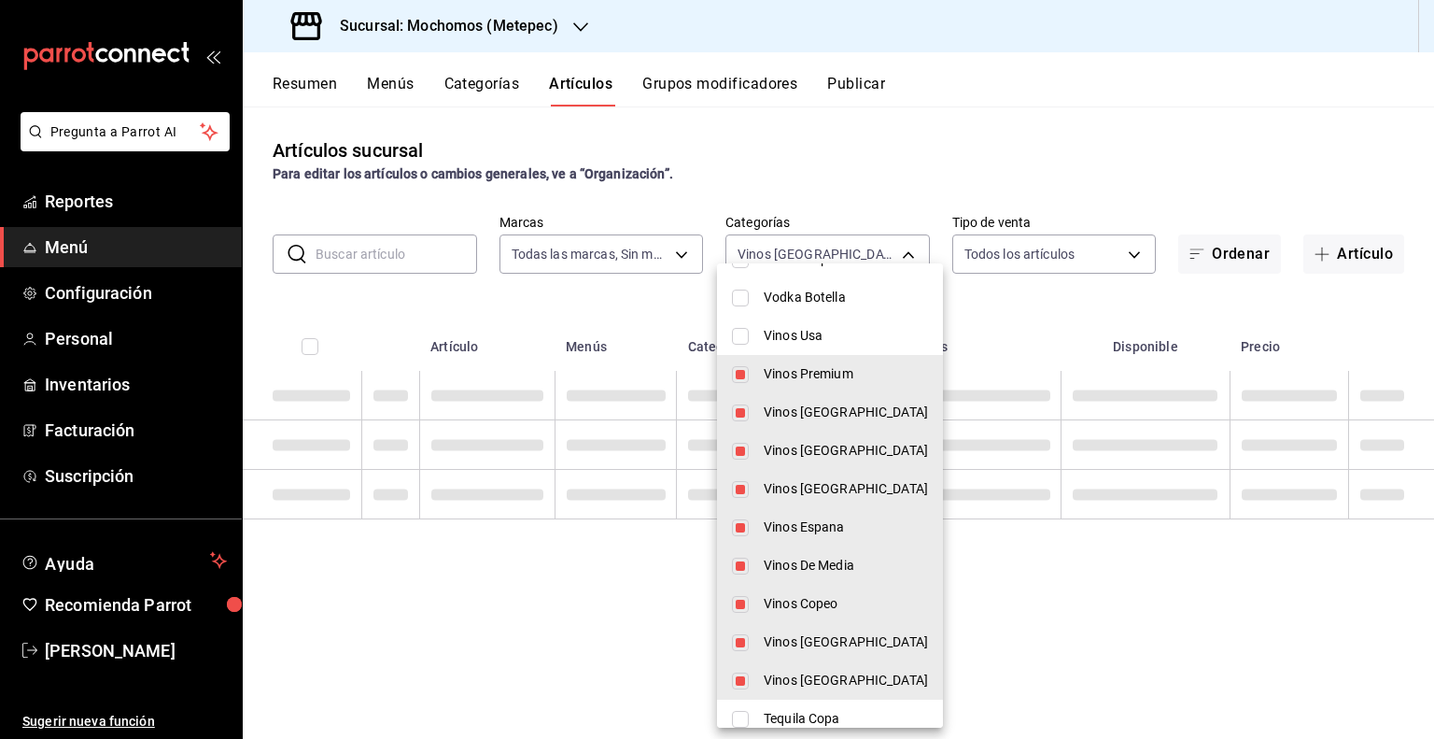
scroll to position [265, 0]
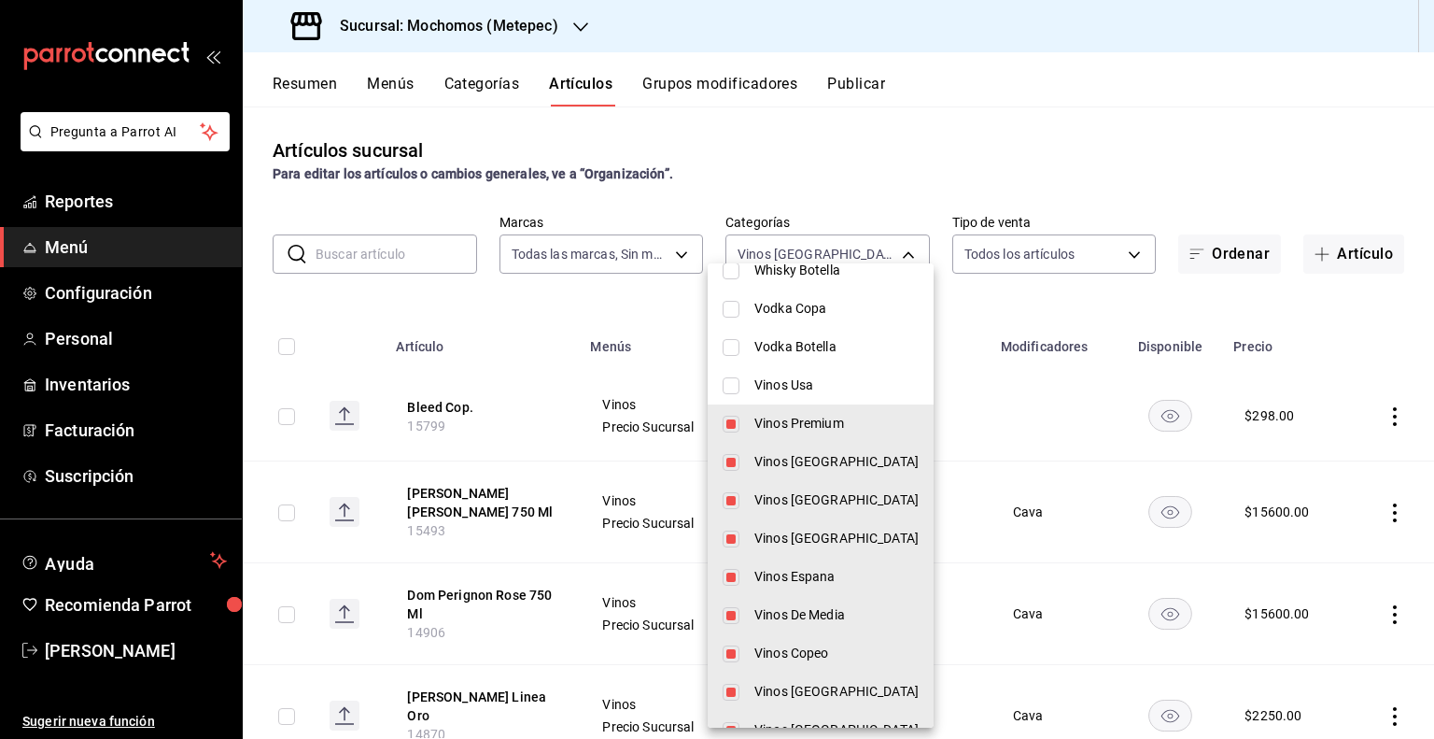
click at [736, 384] on input "checkbox" at bounding box center [731, 385] width 17 height 17
checkbox input "true"
type input "7bc3bcaf-05f7-4861-ad4f-4da781a76bd4,22121fa7-7963-4ace-8ce6-b78cdbb1c9b2,a4ee0…"
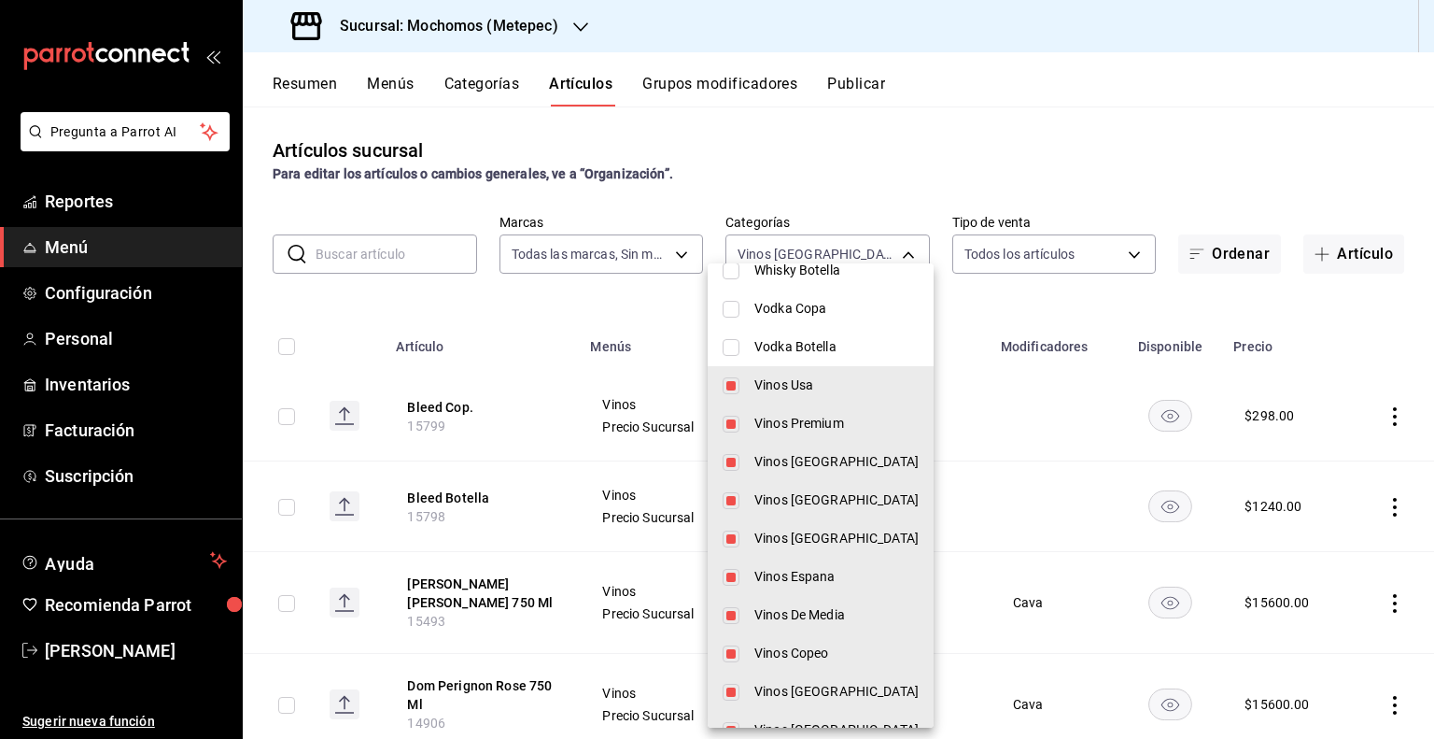
click at [292, 351] on div at bounding box center [717, 369] width 1434 height 739
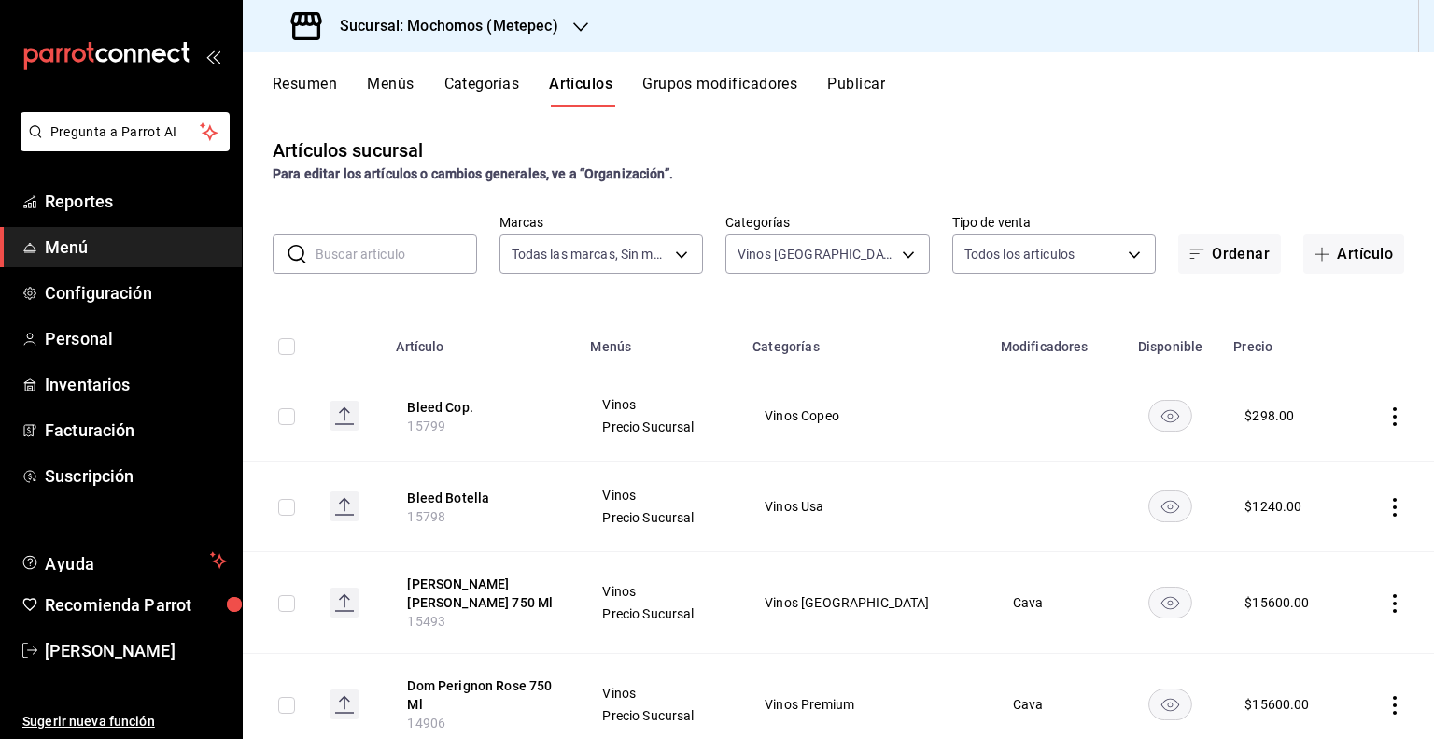
click at [292, 351] on input "checkbox" at bounding box center [286, 346] width 17 height 17
checkbox input "true"
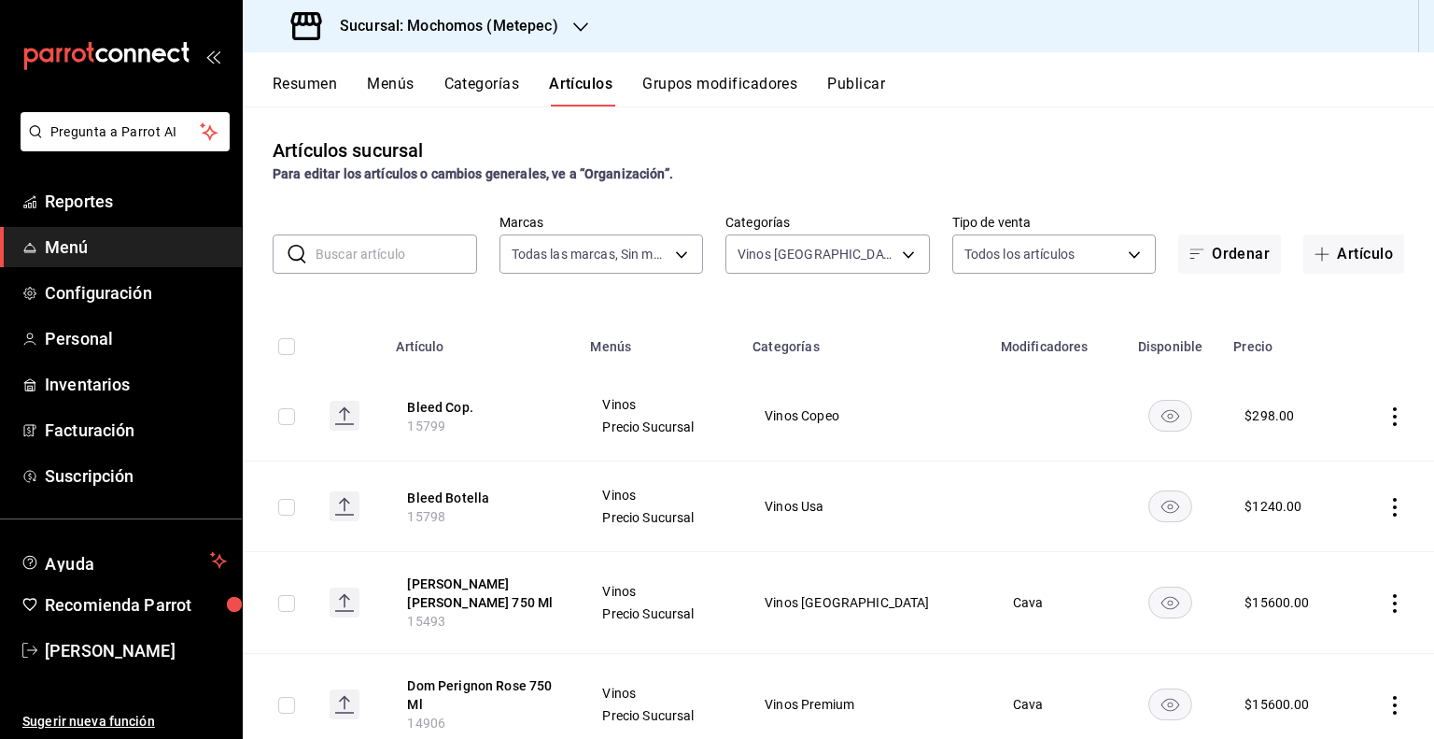
checkbox input "true"
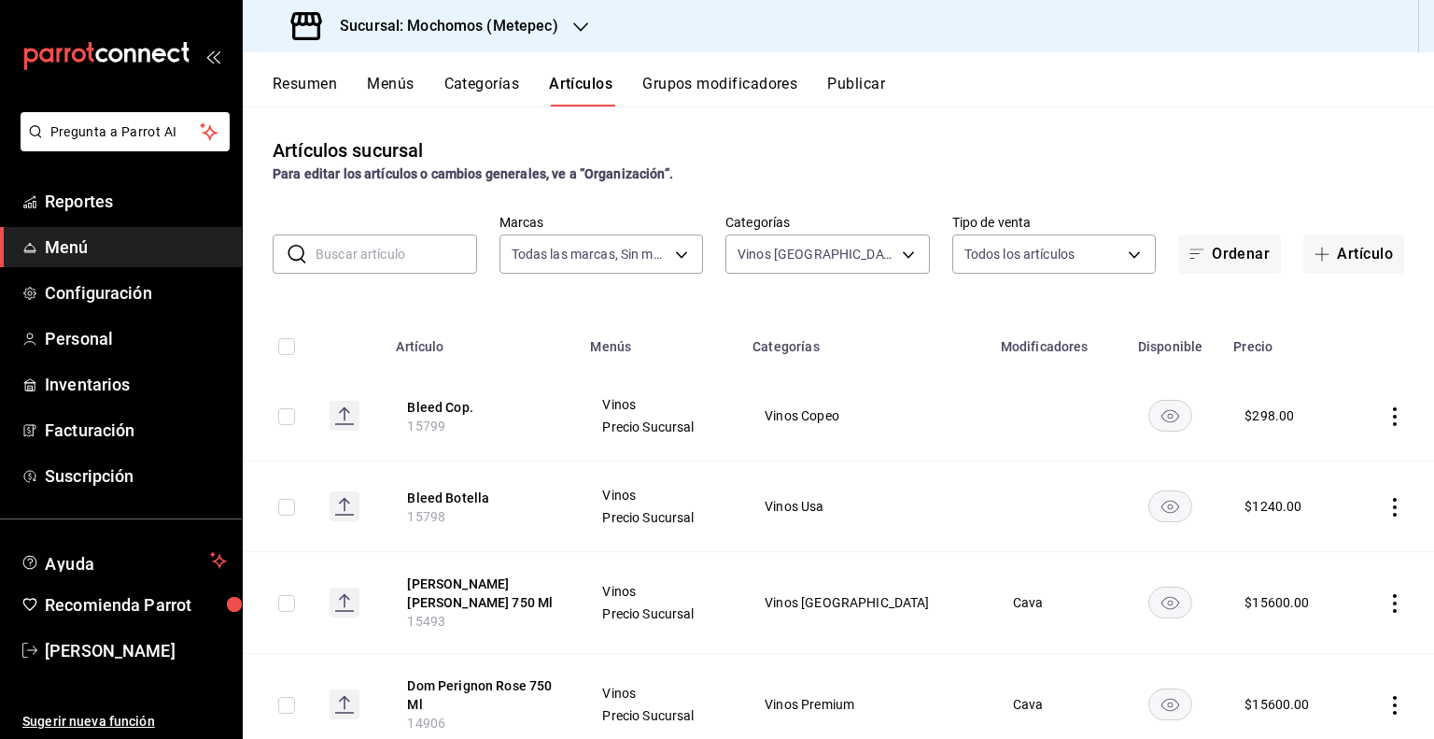
checkbox input "true"
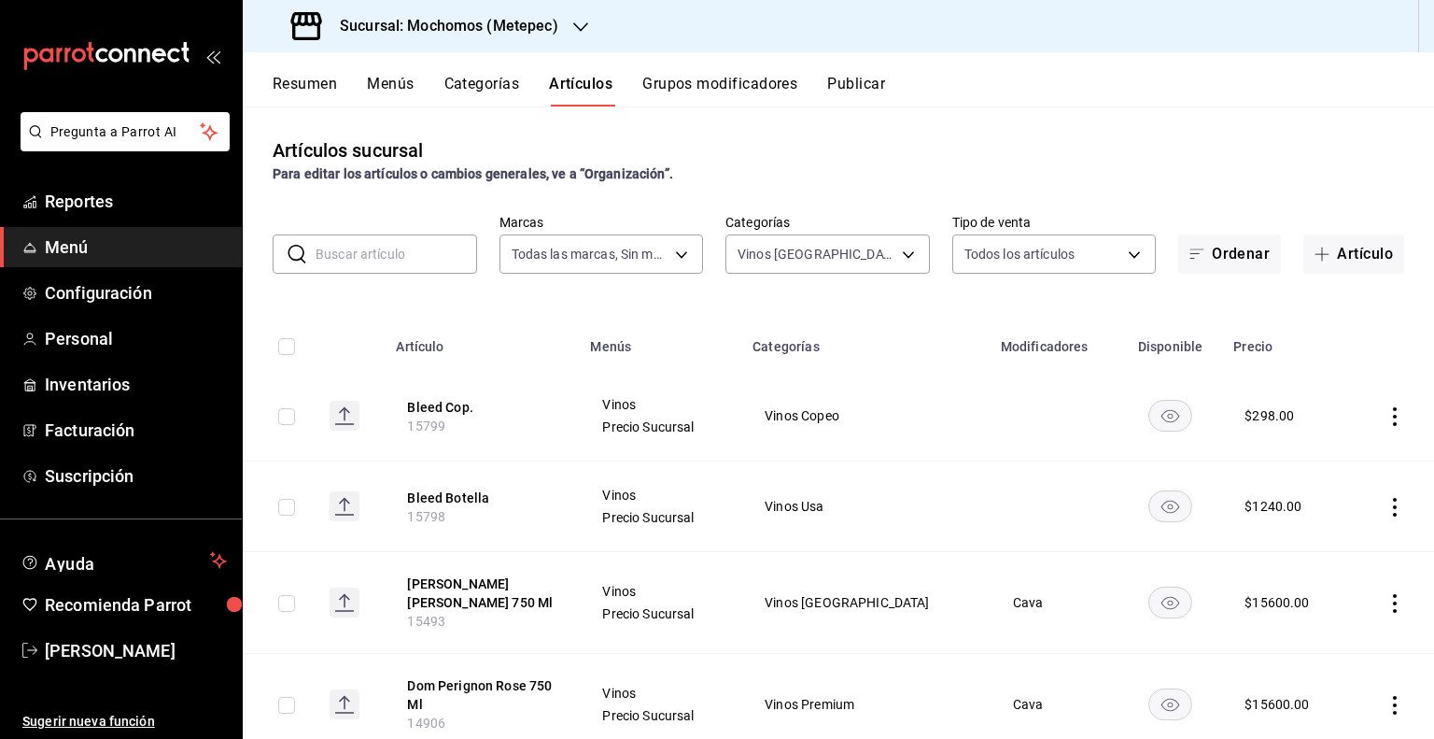
checkbox input "true"
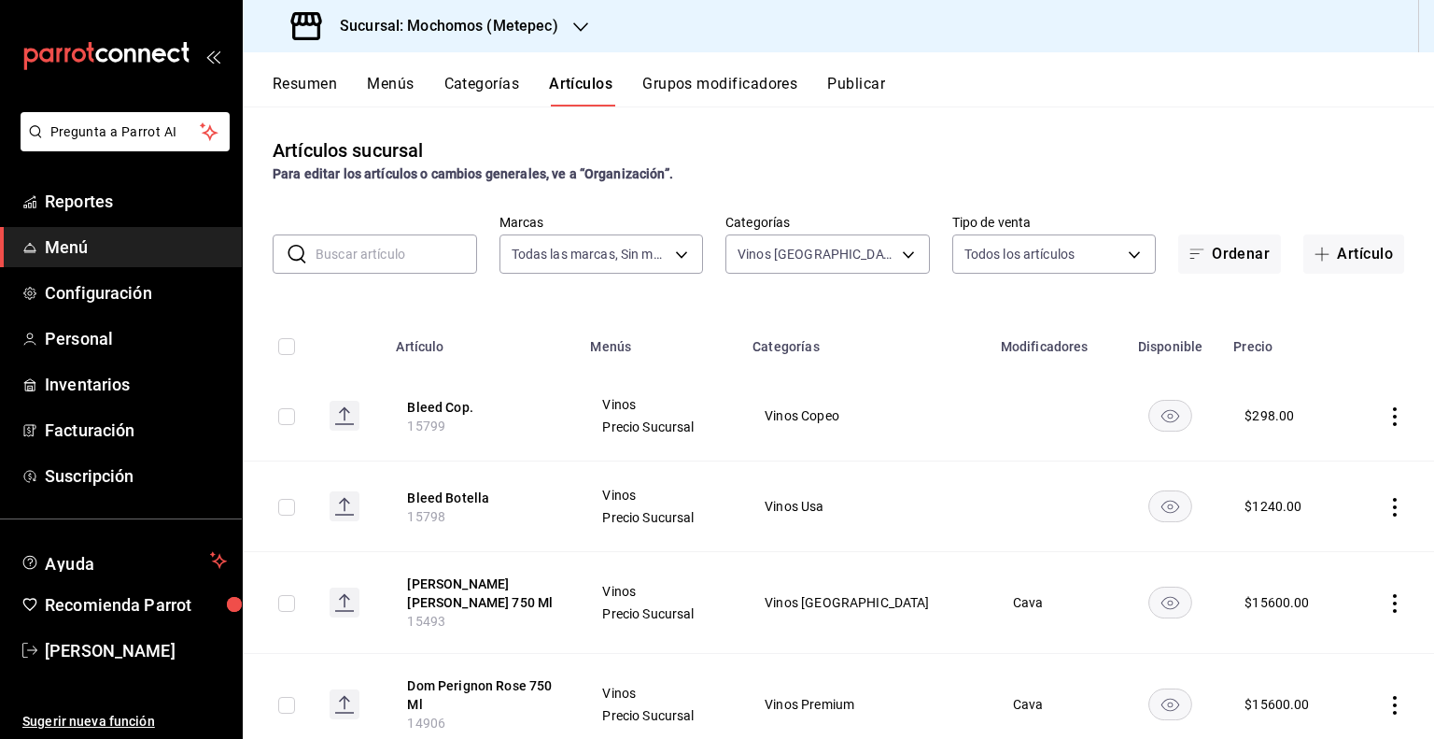
checkbox input "true"
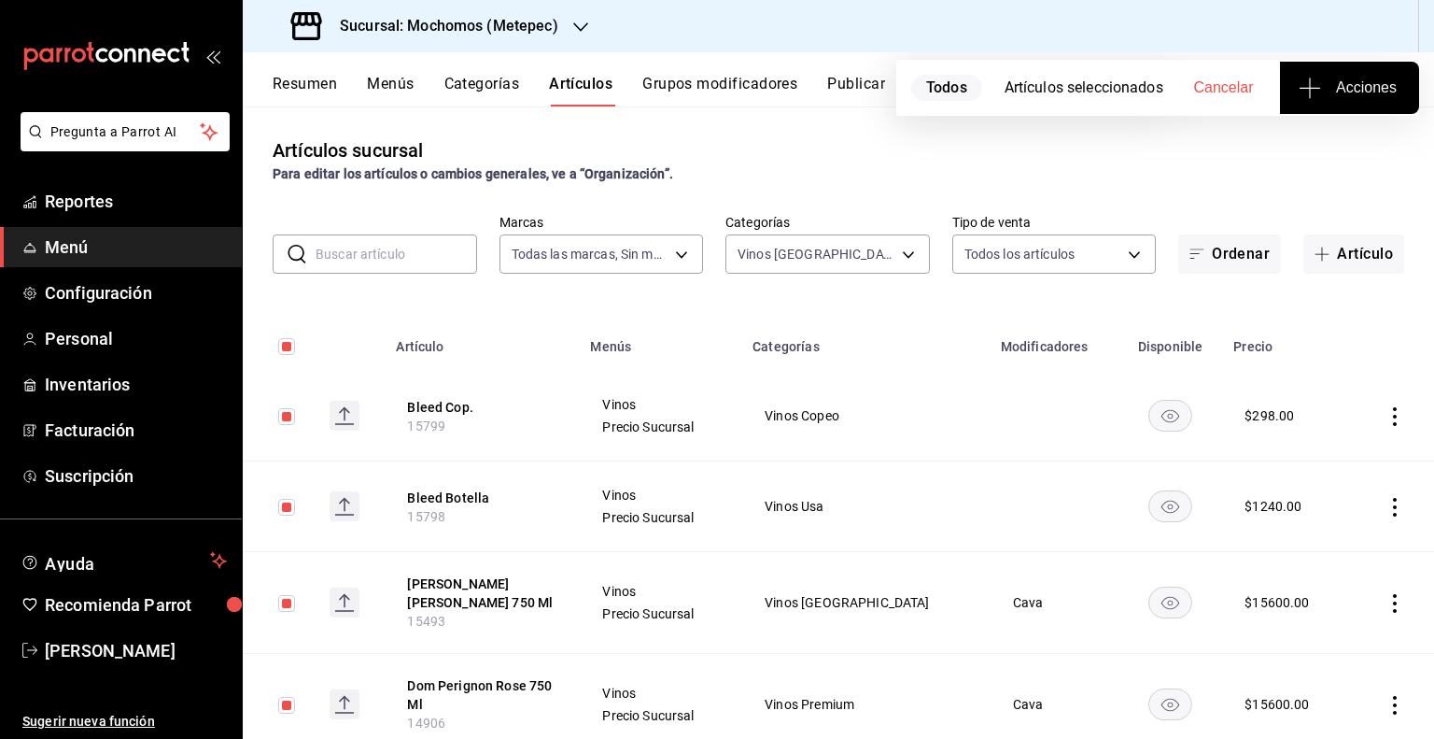
click at [1366, 90] on span "Acciones" at bounding box center [1349, 88] width 94 height 22
click at [1289, 147] on li "Agregar tipo" at bounding box center [1349, 145] width 140 height 49
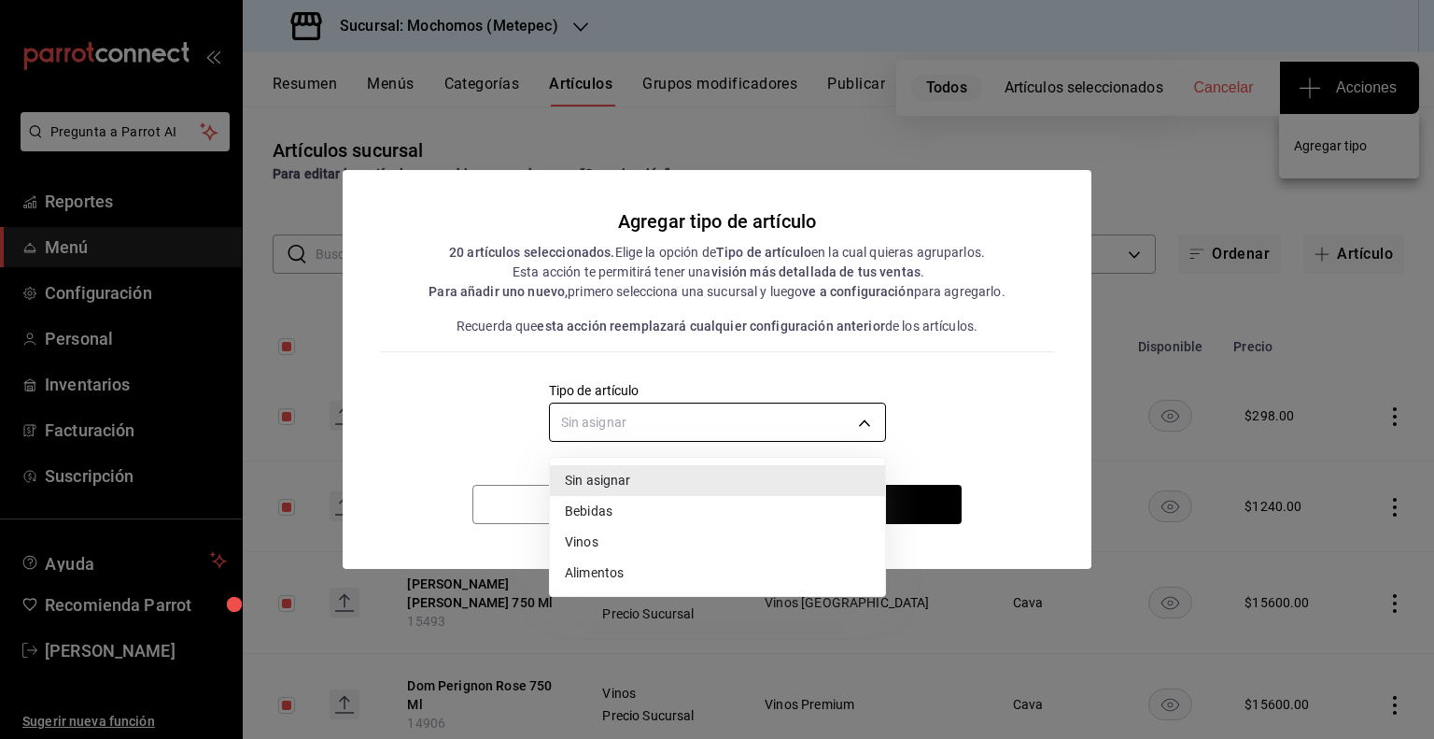
click at [709, 429] on body "Pregunta a Parrot AI Reportes Menú Configuración Personal Inventarios Facturaci…" at bounding box center [717, 369] width 1434 height 739
click at [594, 551] on li "Vinos" at bounding box center [717, 542] width 335 height 31
type input "e1bdedcf-fa1f-443e-b5b9-5cb10ad40228"
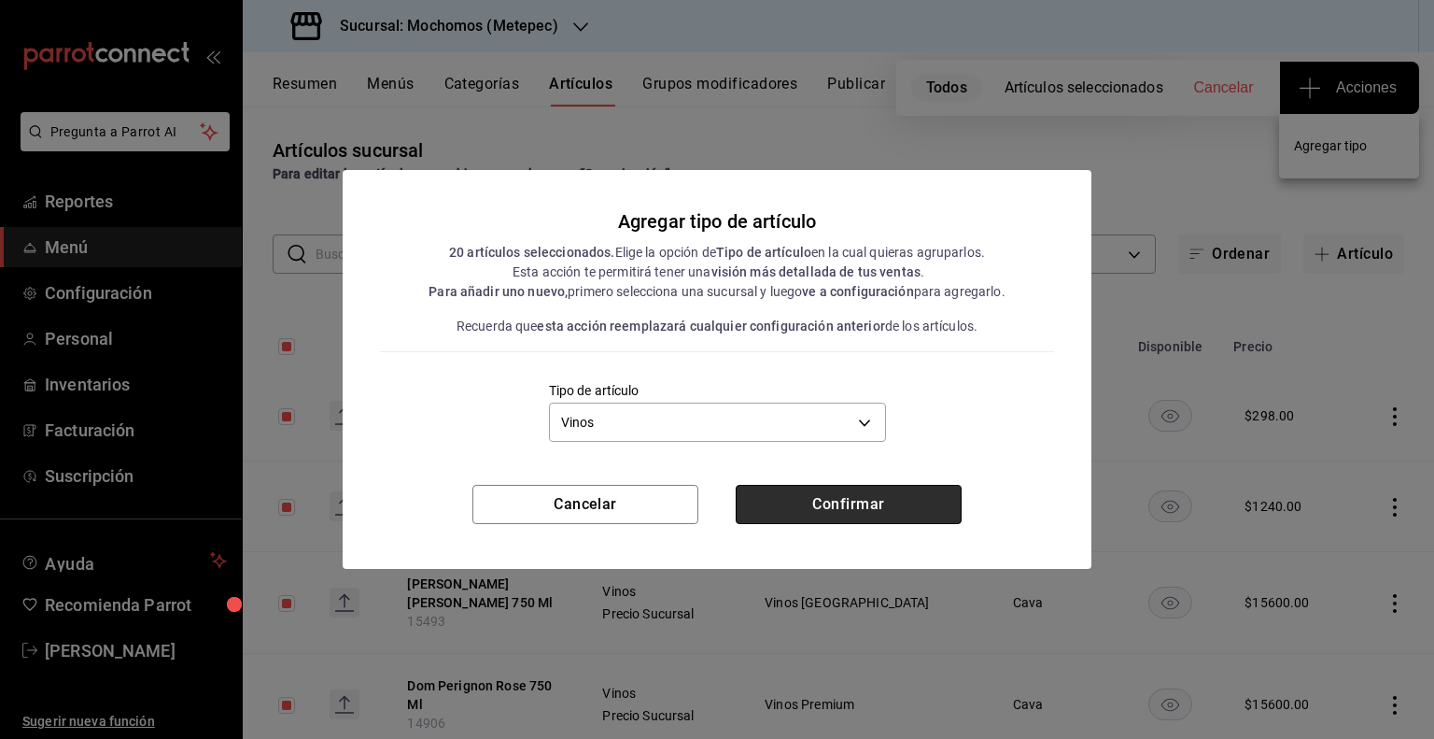
click at [827, 496] on button "Confirmar" at bounding box center [849, 504] width 226 height 39
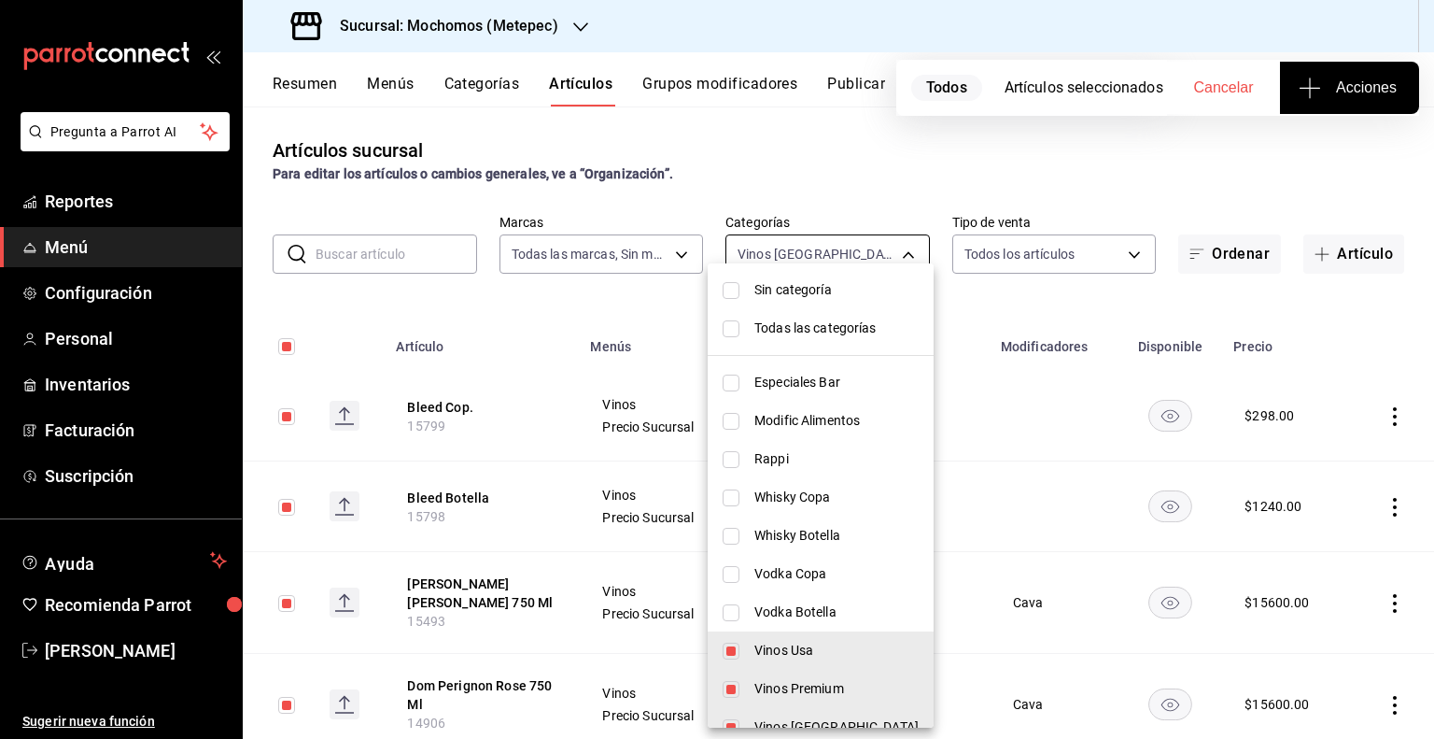
click at [889, 251] on body "Pregunta a Parrot AI Reportes Menú Configuración Personal Inventarios Facturaci…" at bounding box center [717, 369] width 1434 height 739
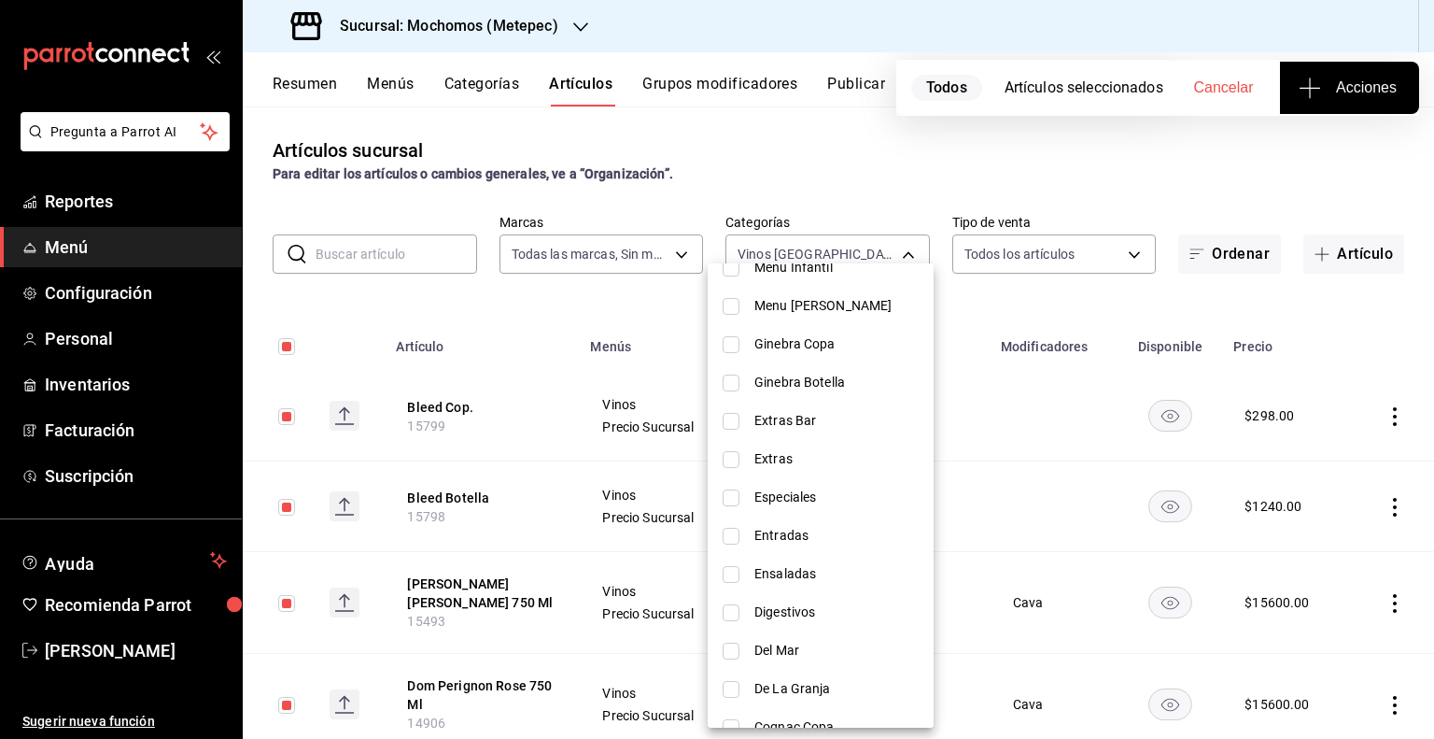
click at [863, 202] on div at bounding box center [717, 369] width 1434 height 739
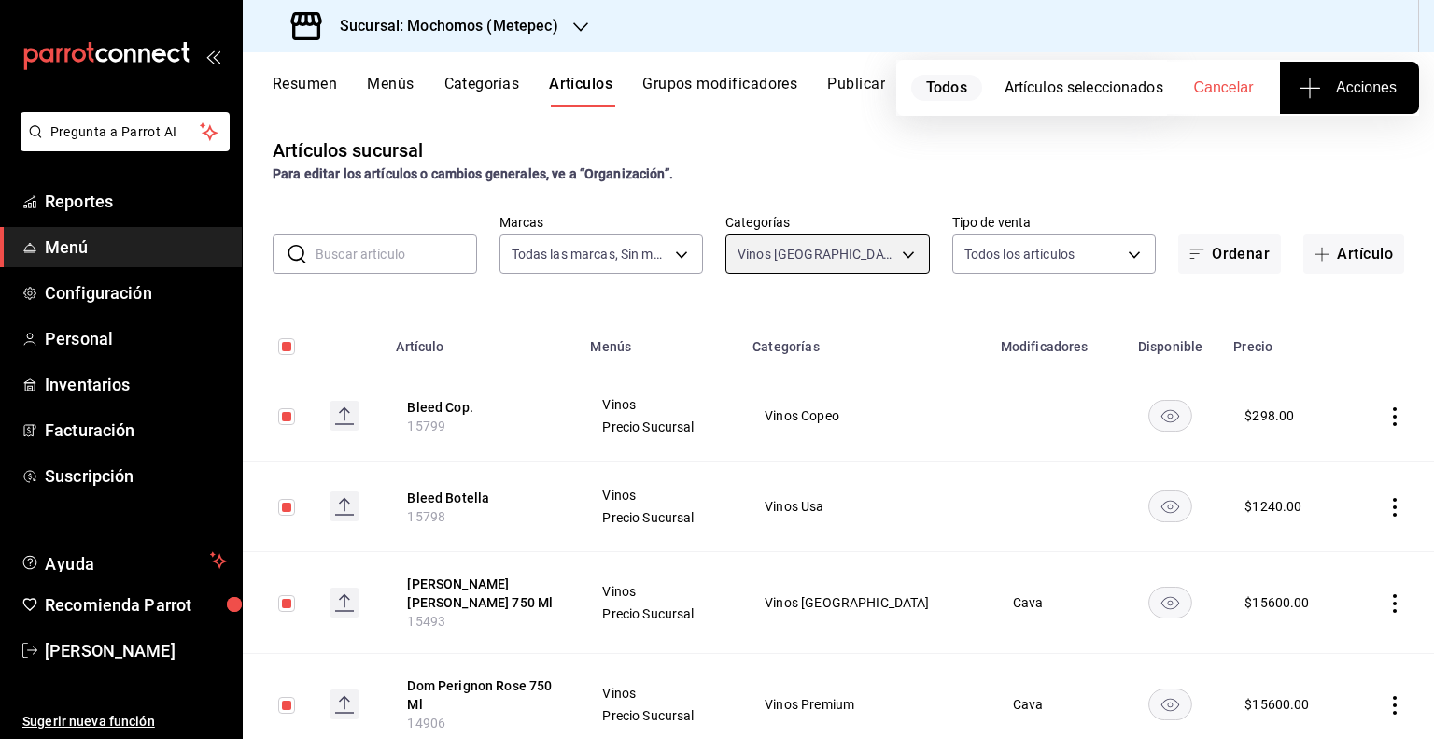
scroll to position [1549, 0]
click at [291, 345] on input "checkbox" at bounding box center [286, 346] width 17 height 17
checkbox input "false"
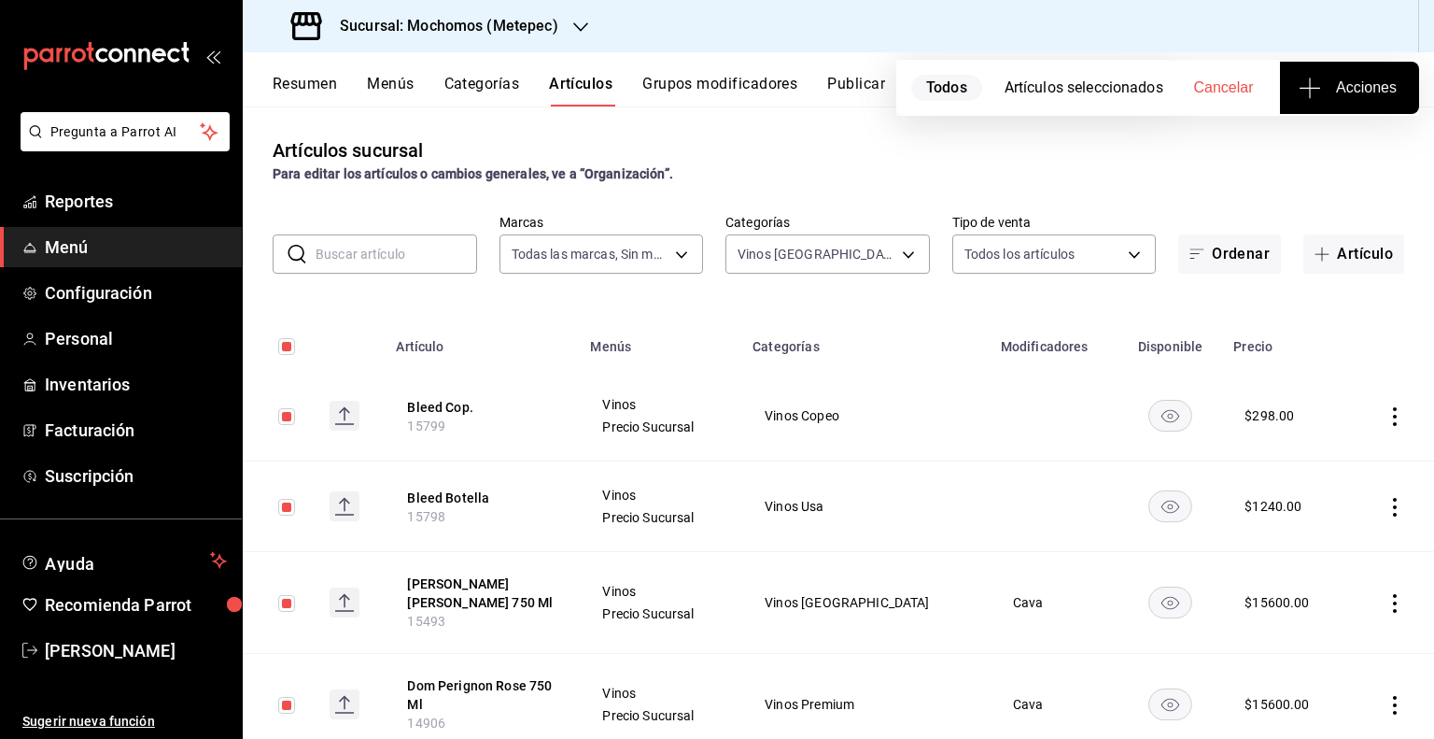
checkbox input "false"
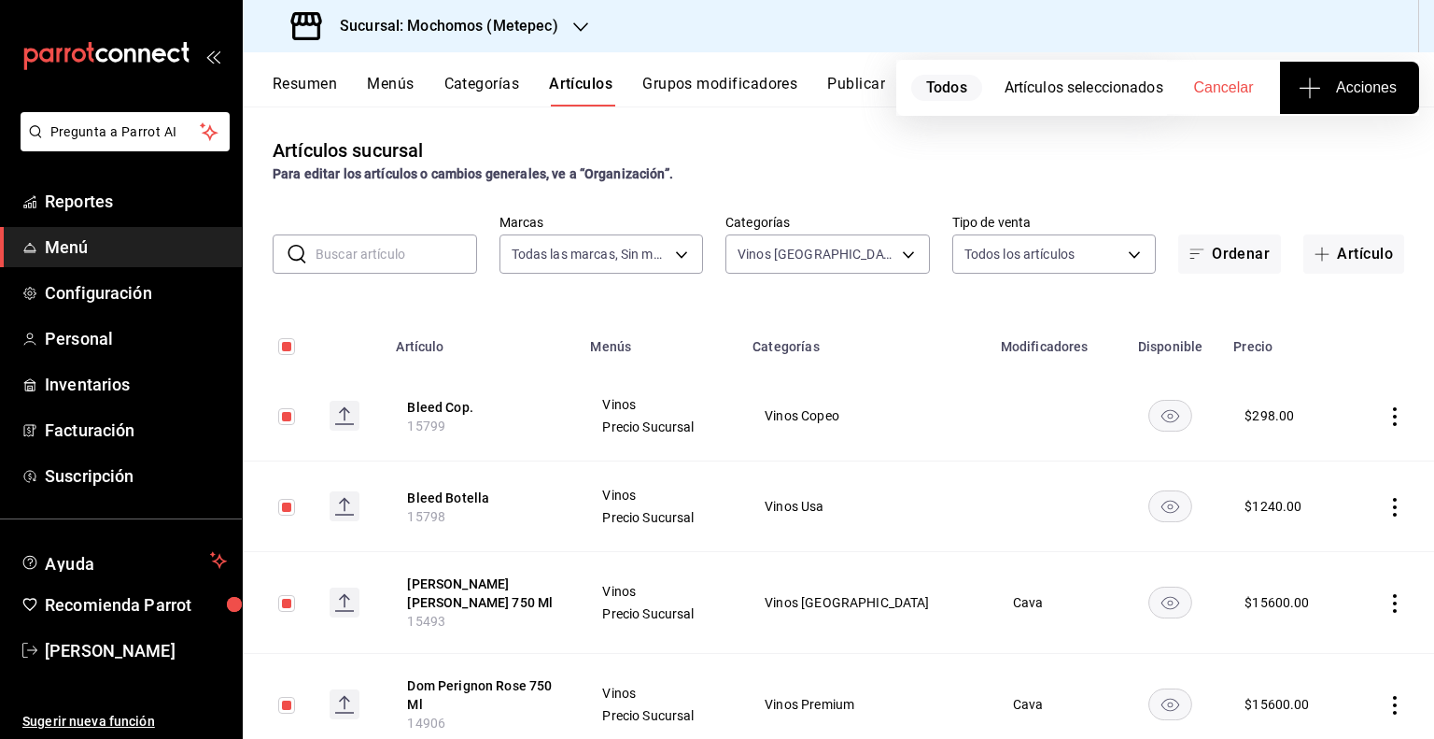
checkbox input "false"
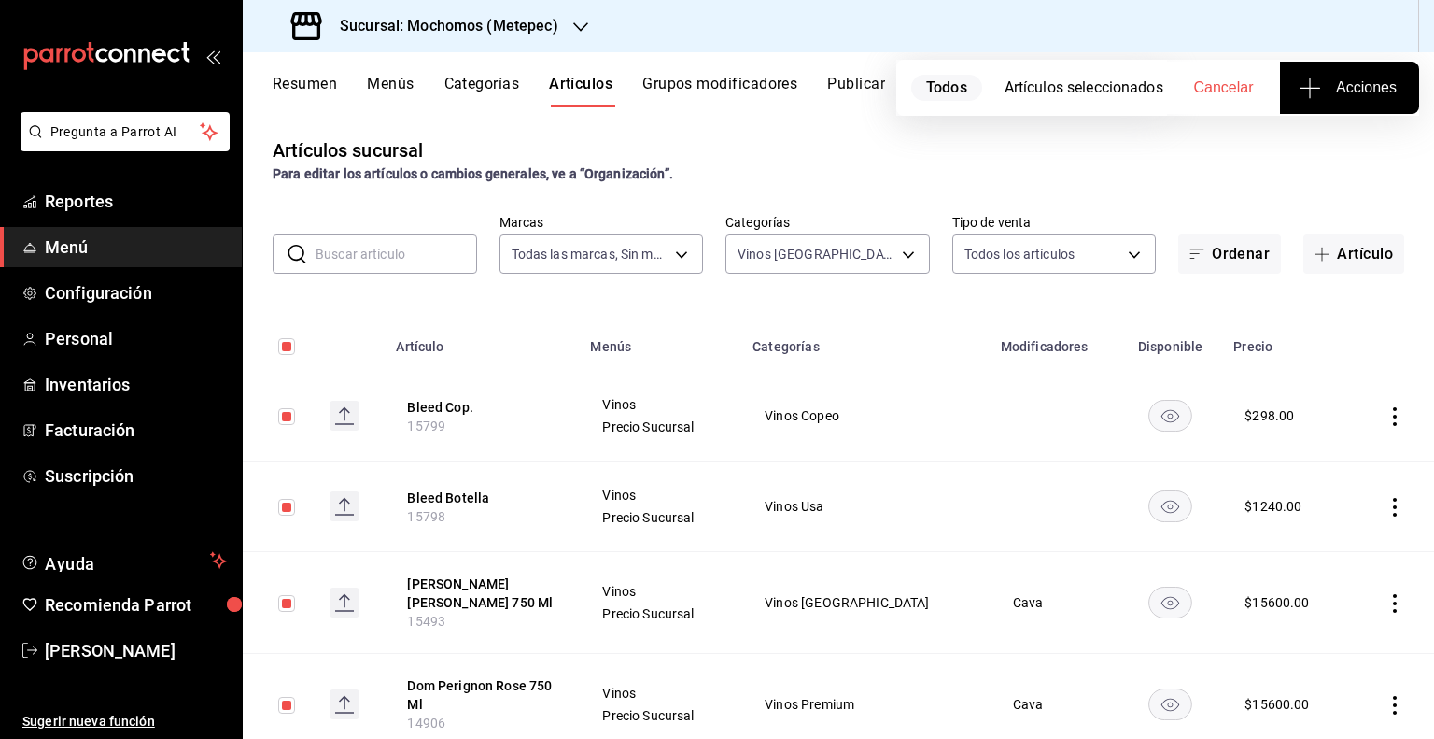
checkbox input "false"
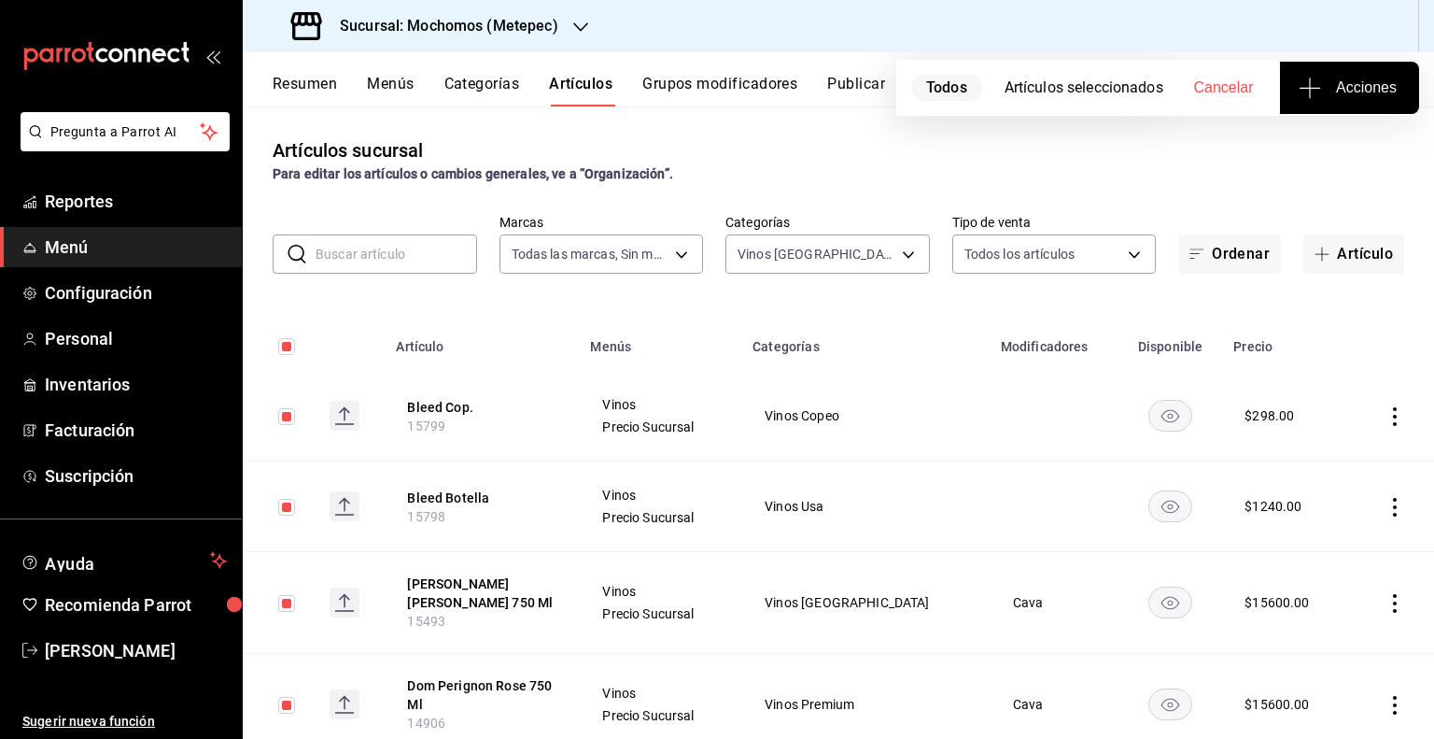
checkbox input "false"
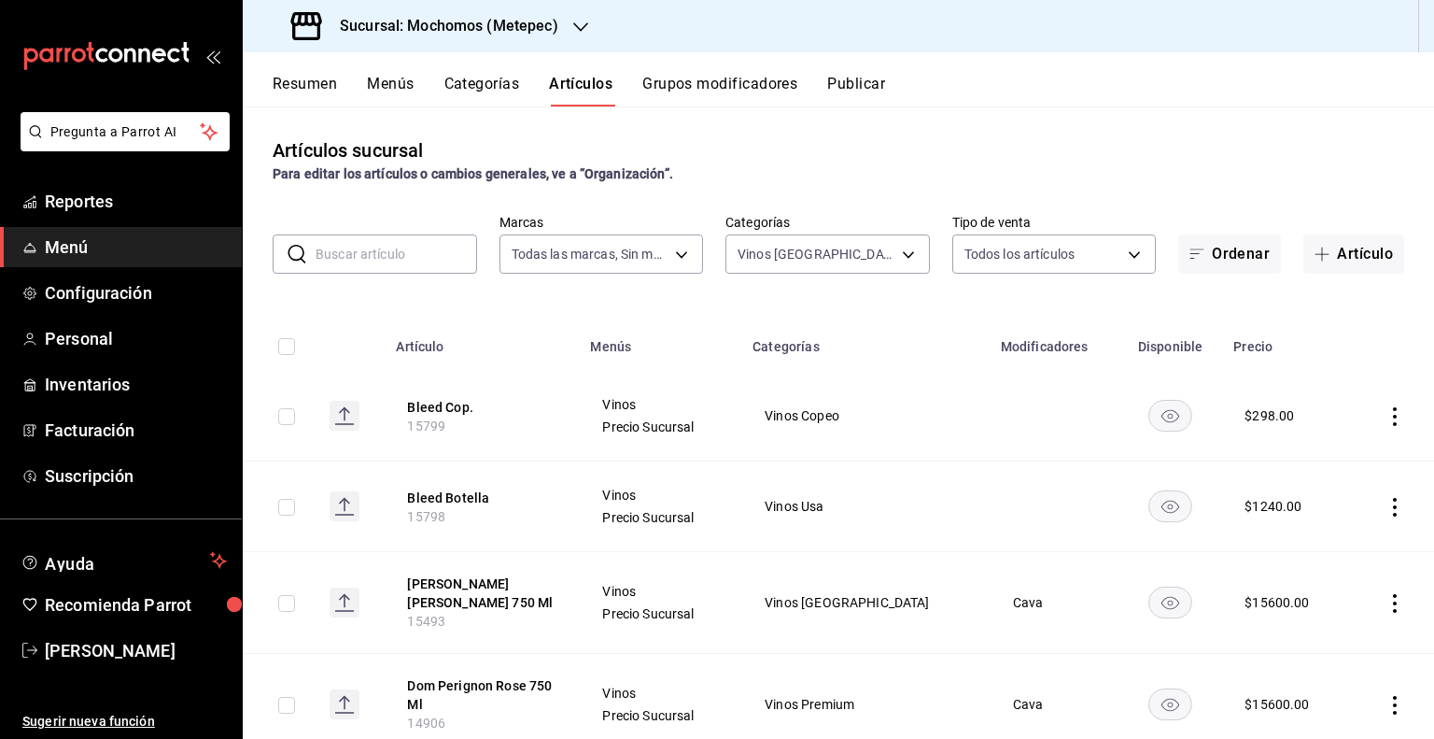
click at [851, 83] on button "Publicar" at bounding box center [856, 91] width 58 height 32
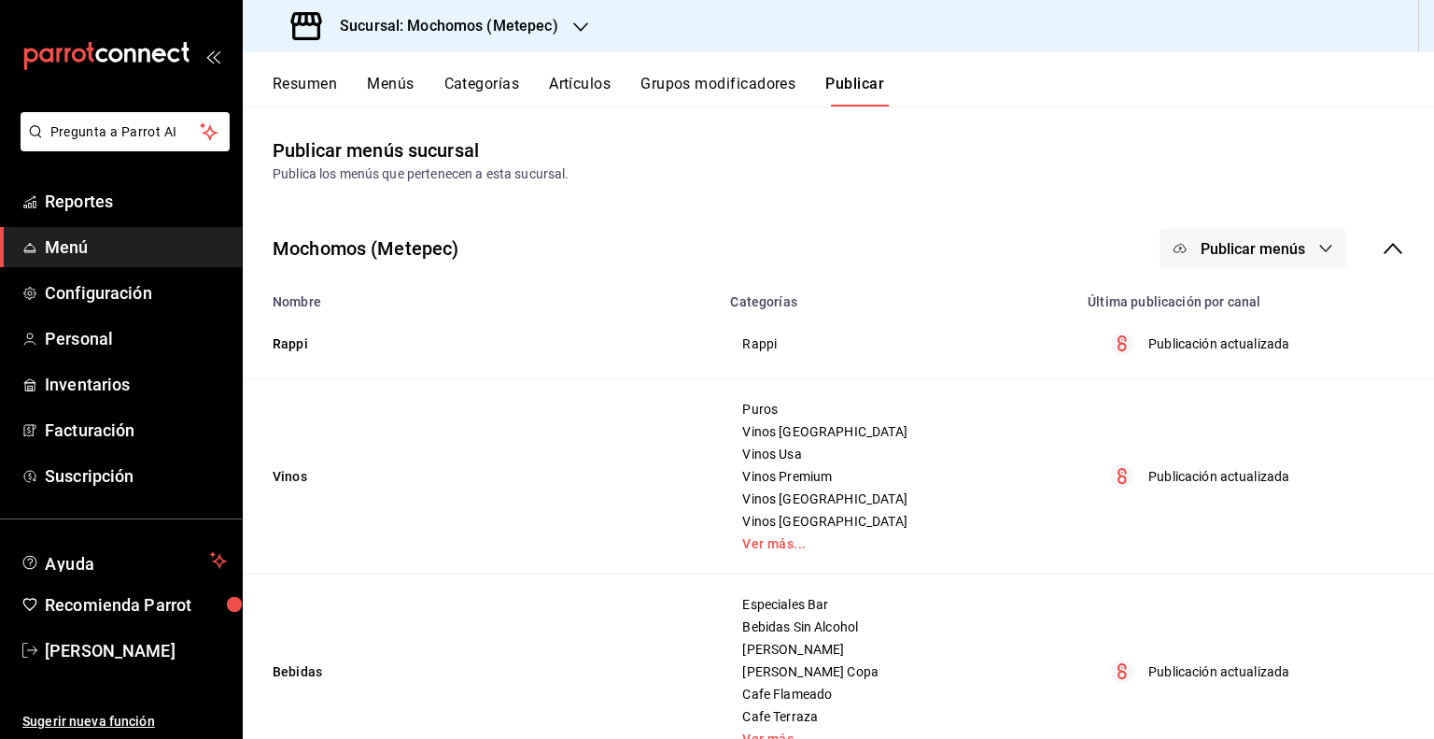
click at [1216, 254] on span "Publicar menús" at bounding box center [1253, 249] width 105 height 18
click at [1249, 310] on span "Punto de venta" at bounding box center [1266, 310] width 90 height 20
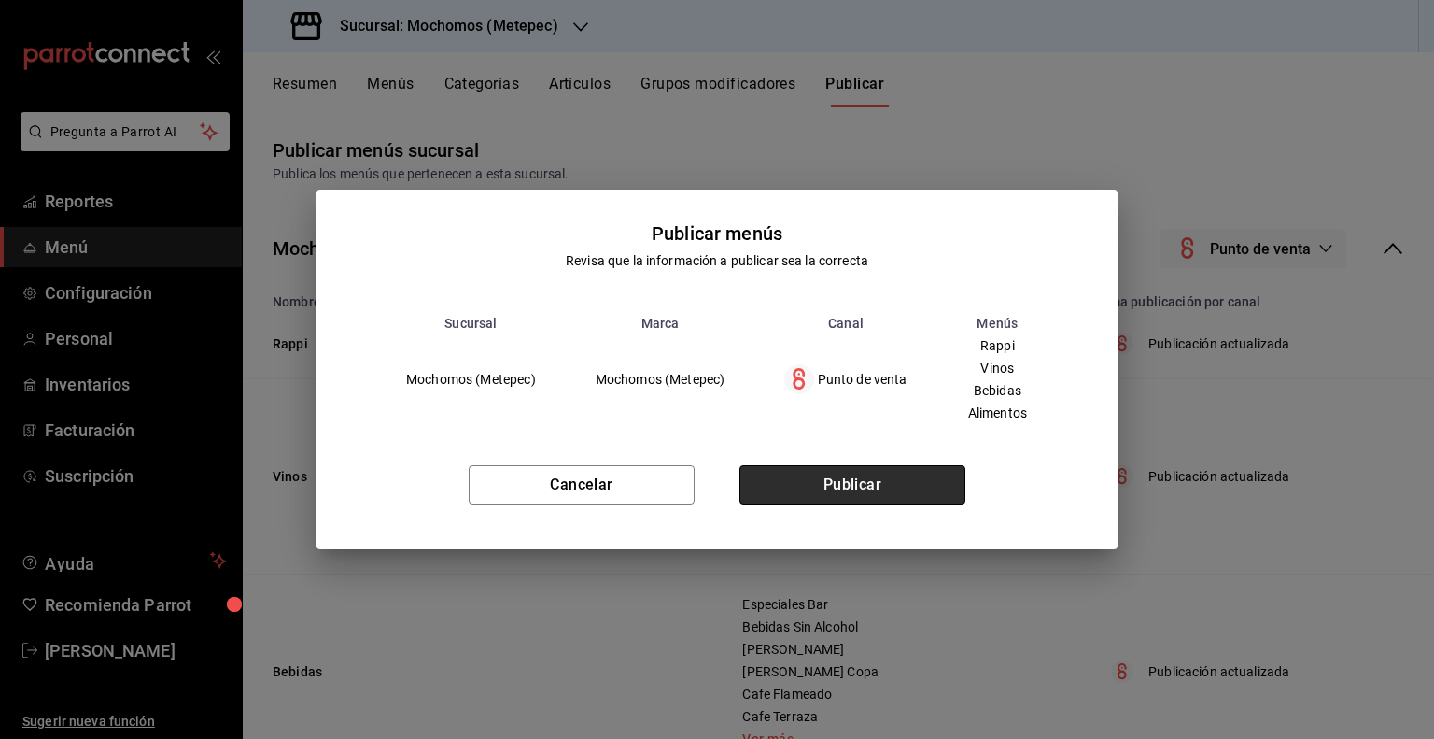
click at [859, 477] on button "Publicar" at bounding box center [852, 484] width 226 height 39
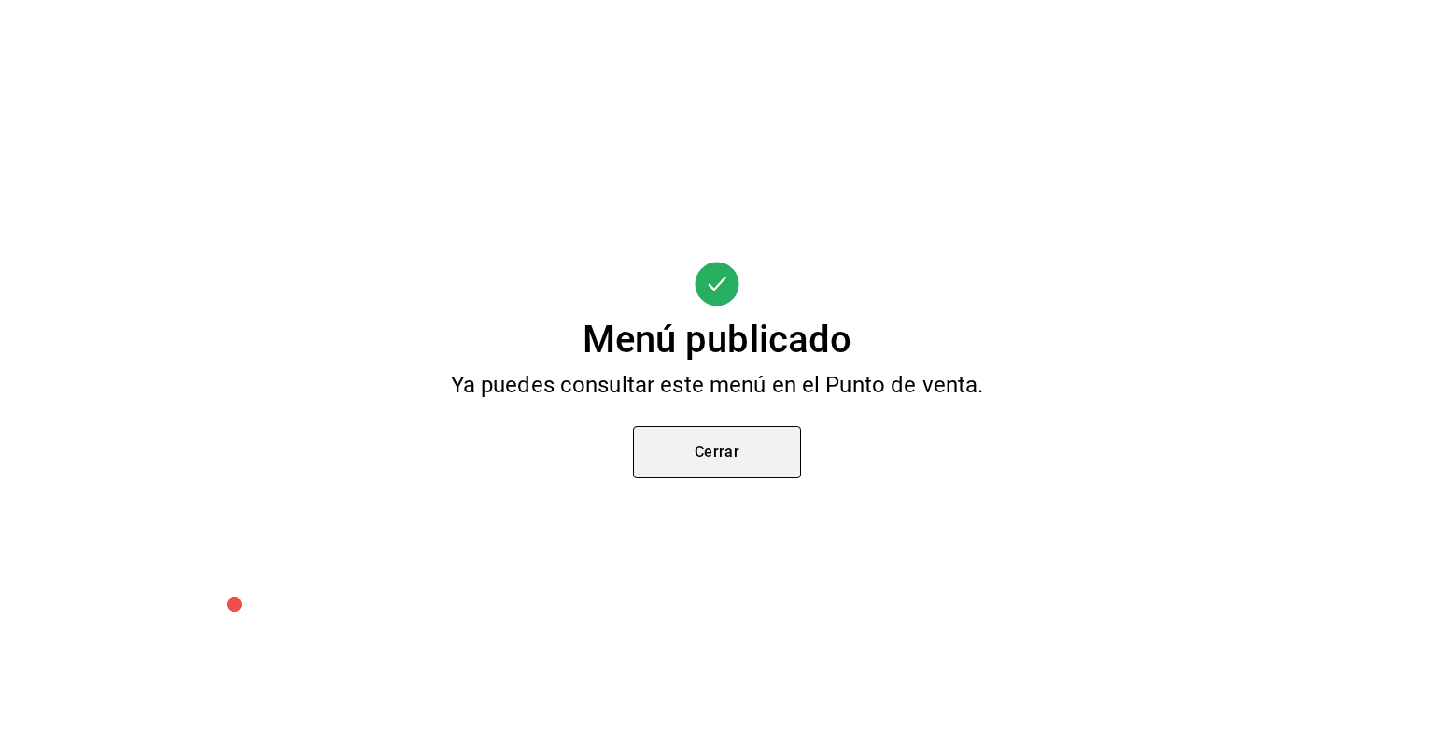
drag, startPoint x: 804, startPoint y: 460, endPoint x: 742, endPoint y: 454, distance: 62.0
click at [742, 454] on div "Menú publicado Ya puedes consultar este menú en el Punto de venta. Cerrar" at bounding box center [717, 369] width 1434 height 739
click at [742, 454] on button "Cerrar" at bounding box center [717, 452] width 168 height 52
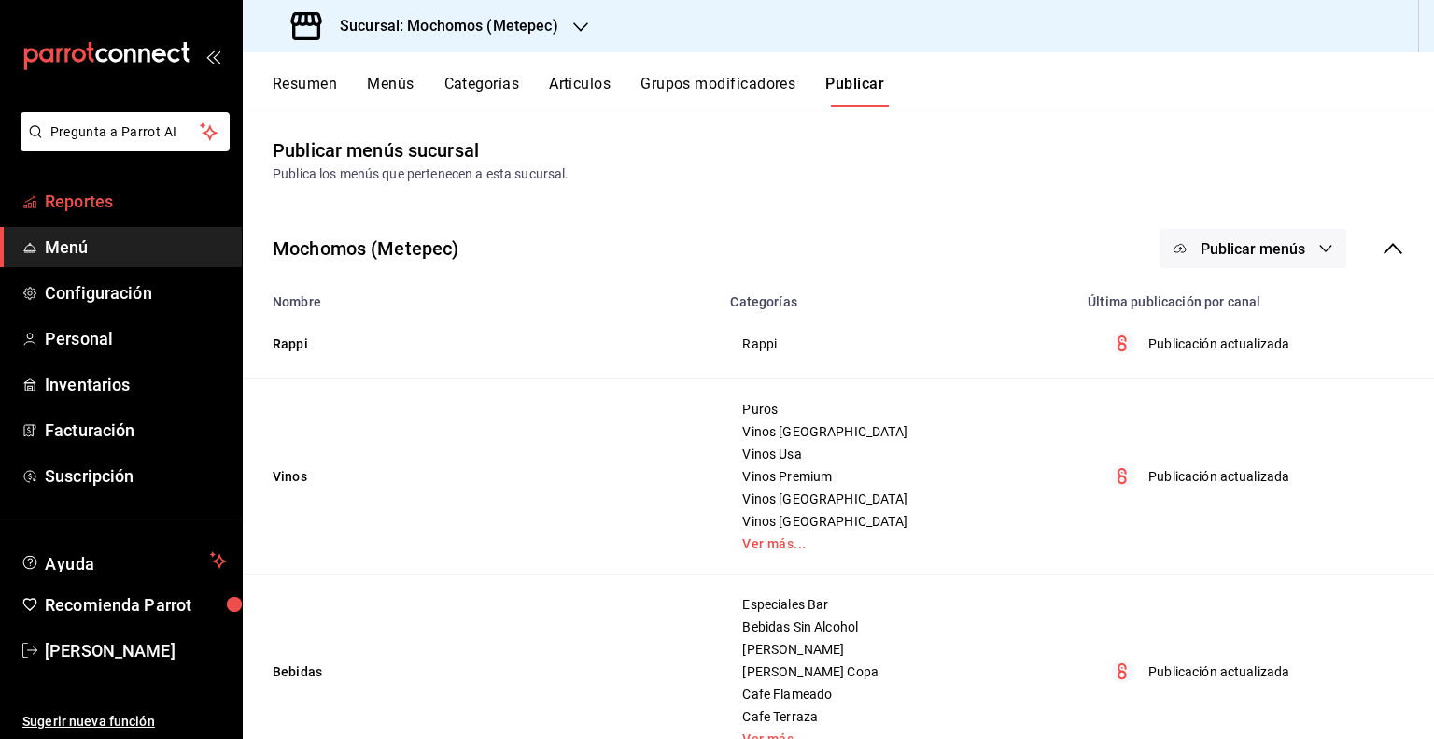
click at [87, 203] on span "Reportes" at bounding box center [136, 201] width 182 height 25
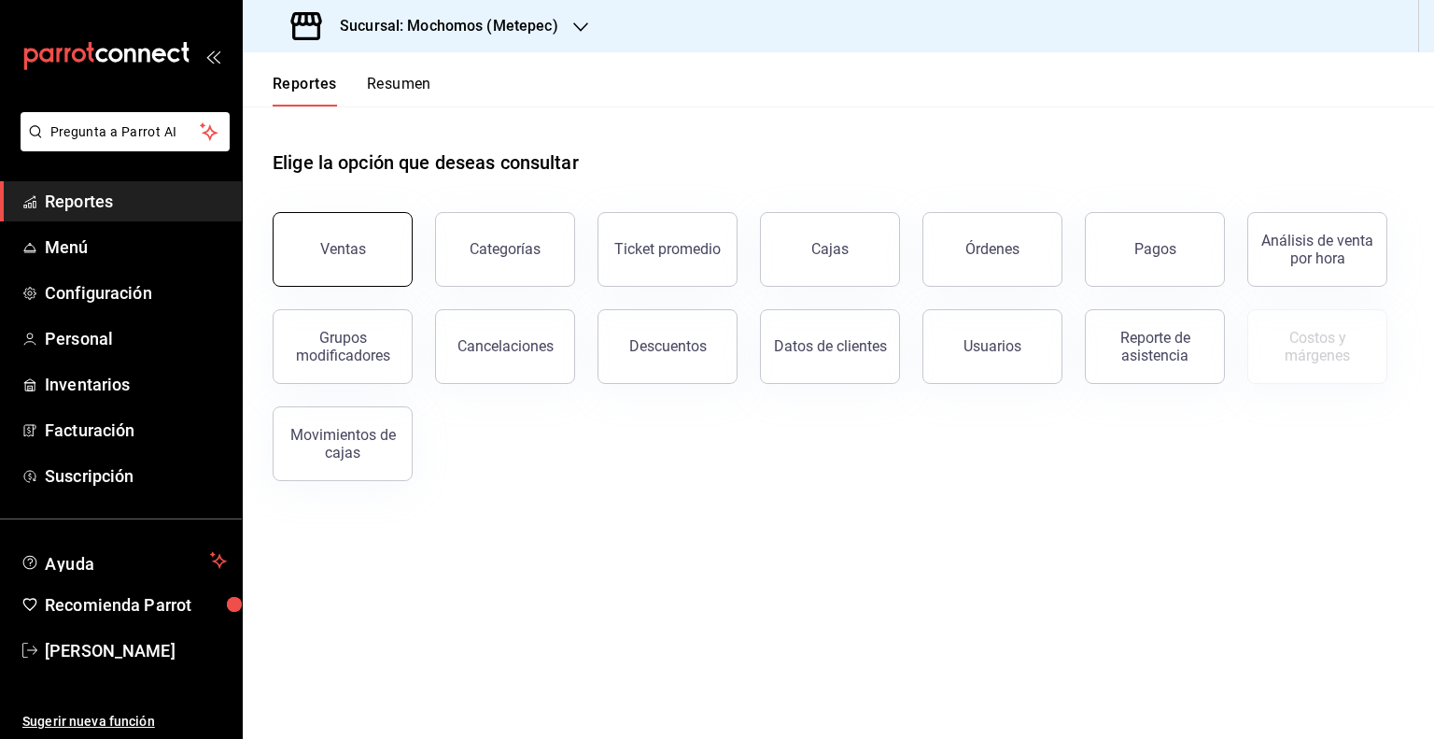
click at [365, 274] on button "Ventas" at bounding box center [343, 249] width 140 height 75
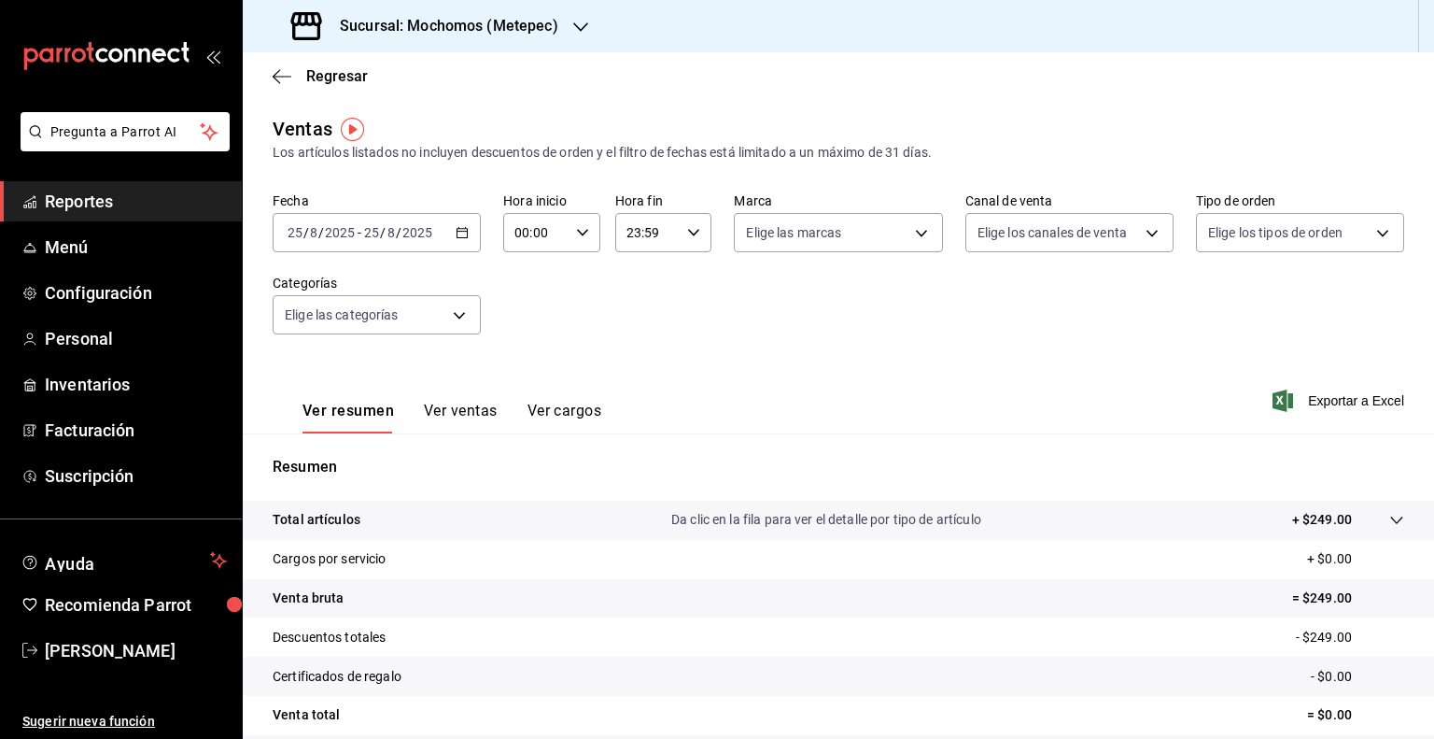
click at [453, 223] on div "[DATE] [DATE] - [DATE] [DATE]" at bounding box center [377, 232] width 208 height 39
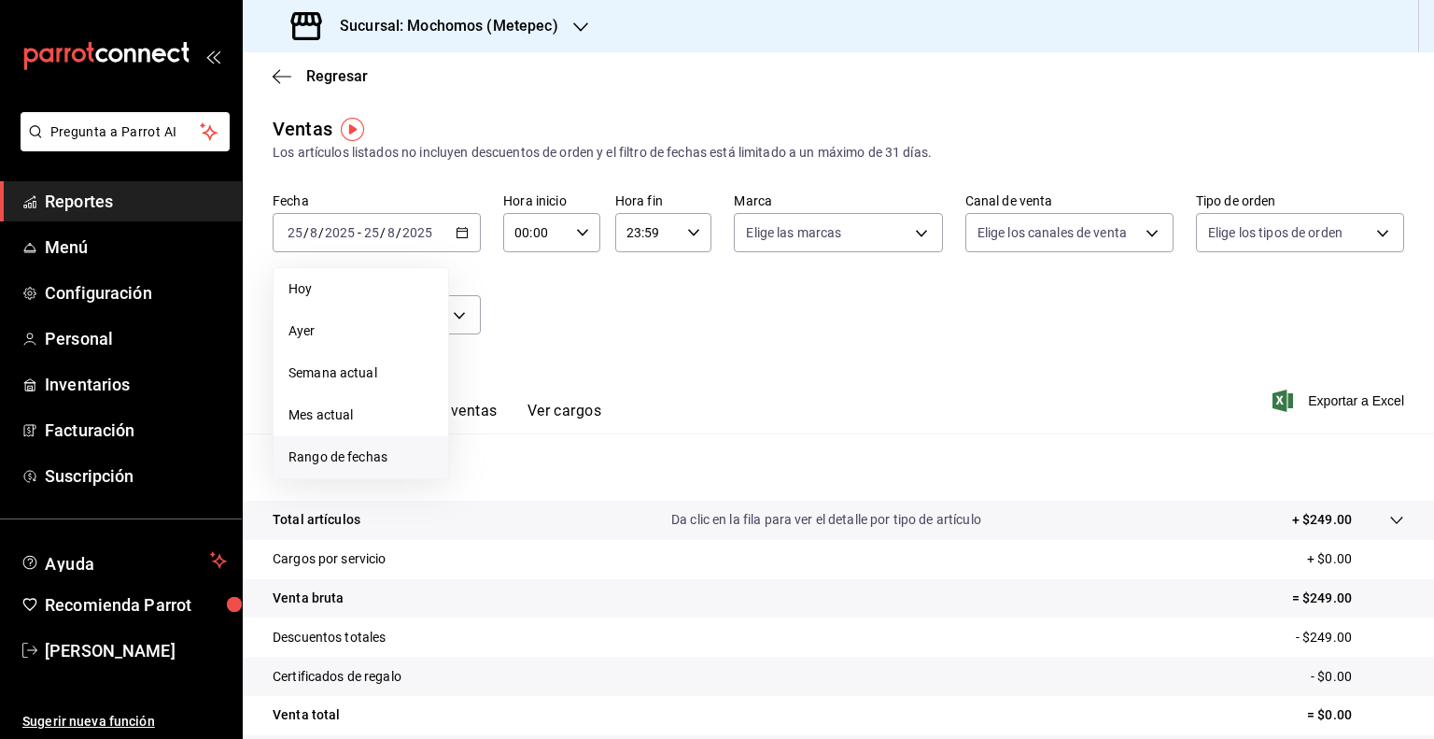
click at [353, 450] on span "Rango de fechas" at bounding box center [360, 457] width 145 height 20
click at [356, 375] on span "Semana actual" at bounding box center [360, 373] width 145 height 20
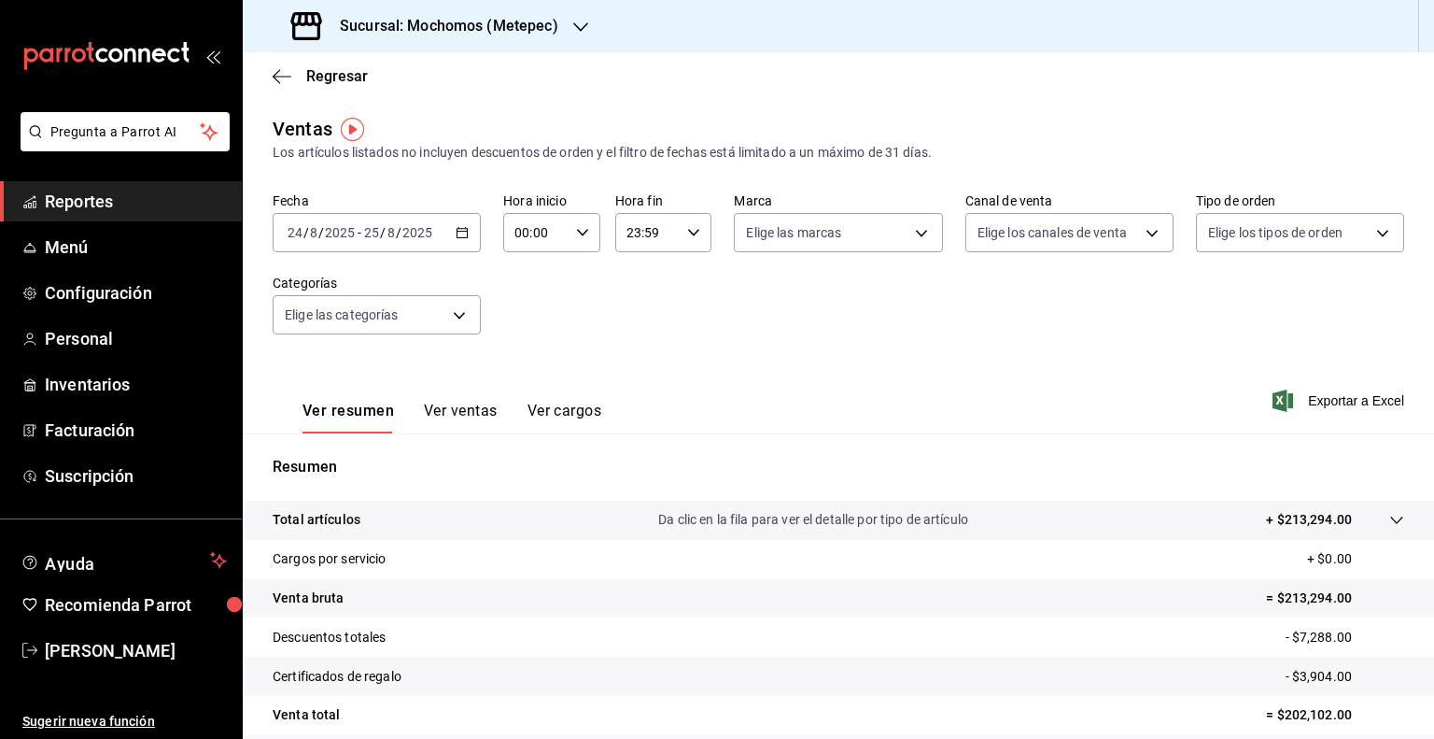
click at [455, 223] on div "2025-08-24 24 / 8 / 2025 - 2025-08-25 25 / 8 / 2025" at bounding box center [377, 232] width 208 height 39
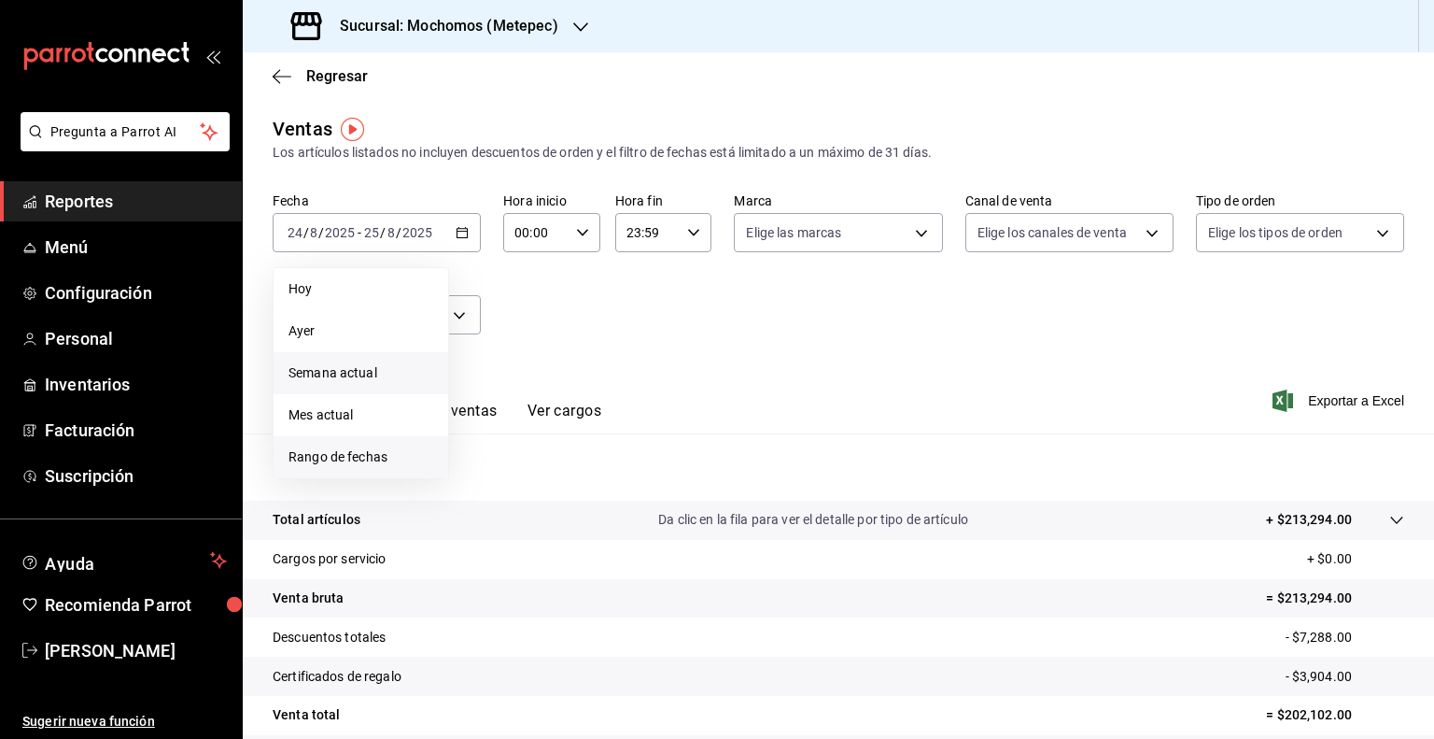
click at [373, 453] on span "Rango de fechas" at bounding box center [360, 457] width 145 height 20
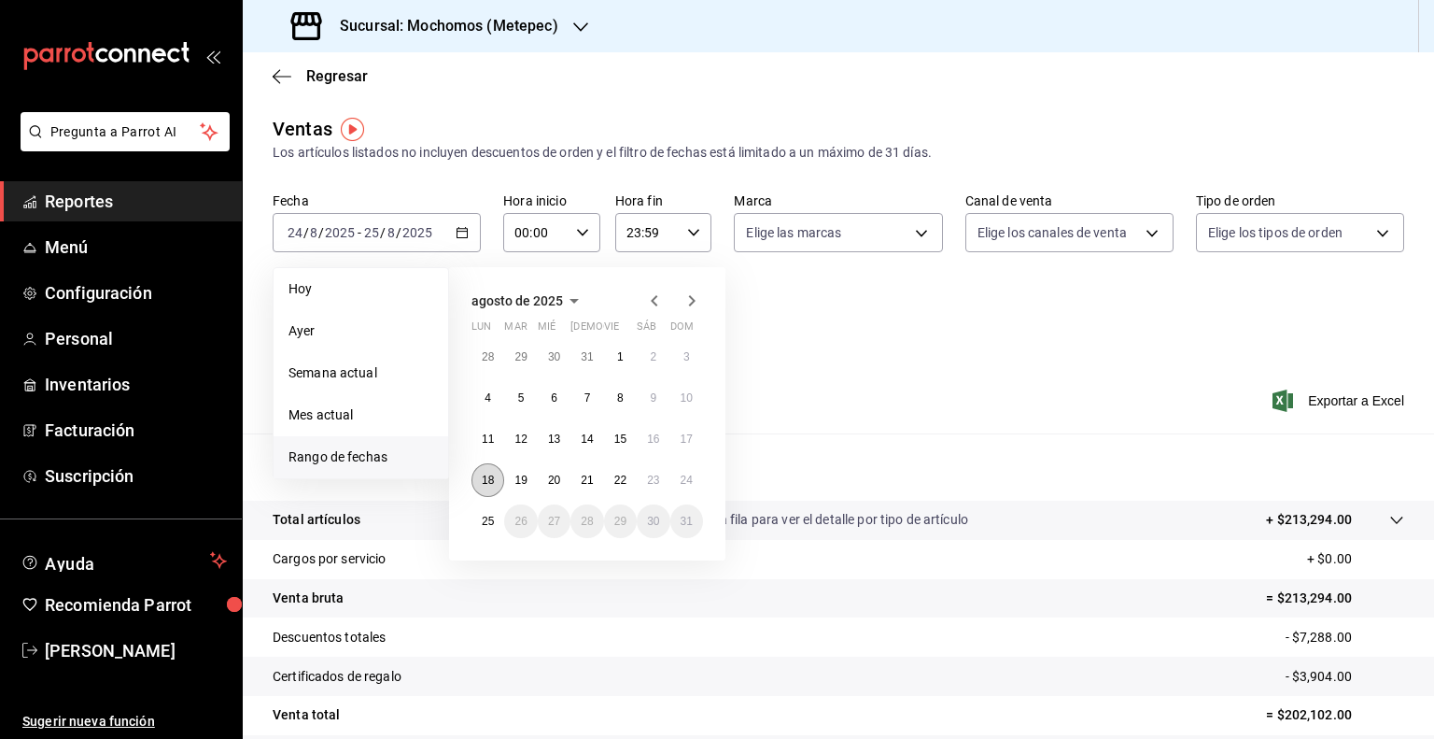
click at [481, 483] on button "18" at bounding box center [487, 480] width 33 height 34
click at [490, 527] on button "25" at bounding box center [487, 521] width 33 height 34
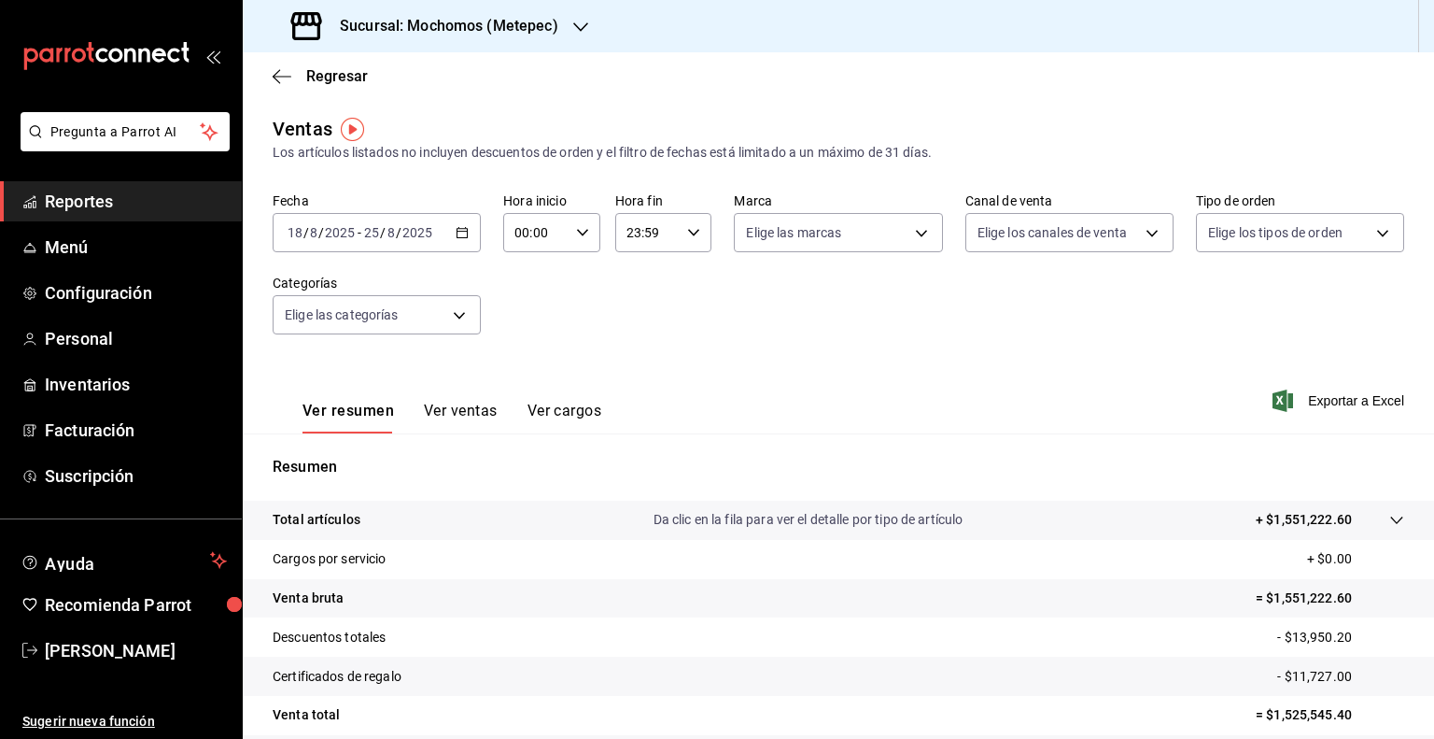
click at [577, 234] on \(Stroke\) "button" at bounding box center [582, 232] width 11 height 7
click at [528, 361] on span "05" at bounding box center [524, 362] width 18 height 15
type input "05:00"
drag, startPoint x: 687, startPoint y: 226, endPoint x: 687, endPoint y: 240, distance: 14.0
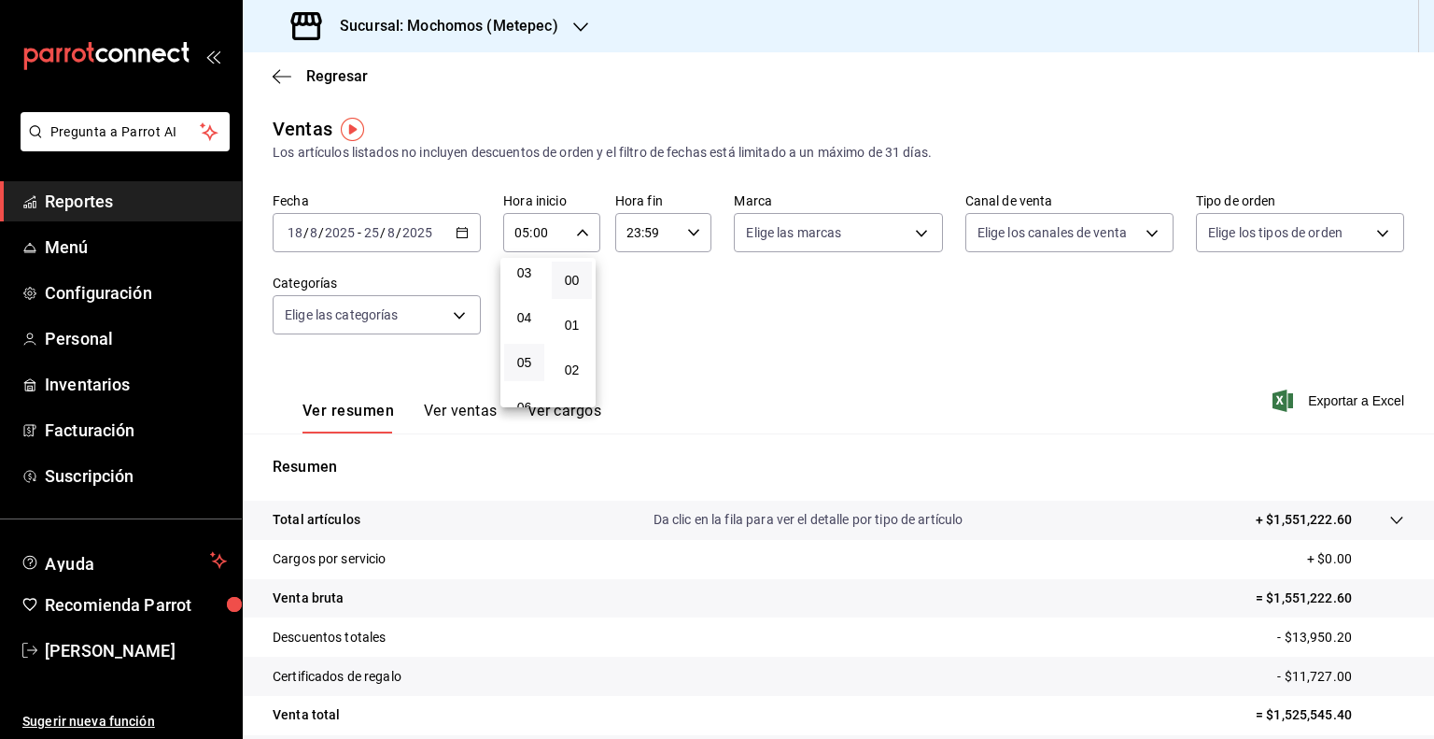
click at [687, 240] on div at bounding box center [717, 369] width 1434 height 739
click at [687, 240] on div "23:59 Hora fin" at bounding box center [663, 232] width 97 height 39
click at [633, 287] on span "05" at bounding box center [635, 282] width 18 height 15
click at [691, 272] on button "00" at bounding box center [682, 279] width 40 height 37
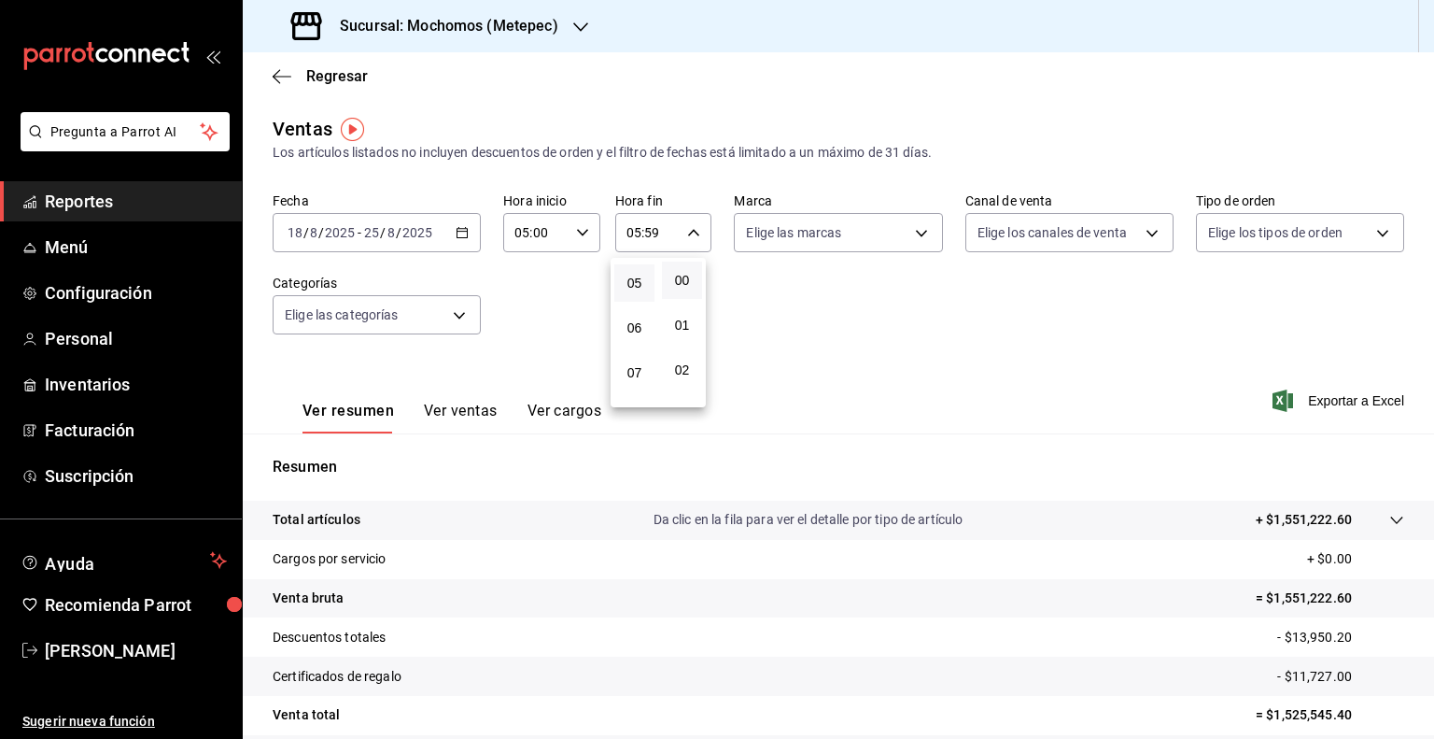
type input "05:00"
click at [1322, 413] on div at bounding box center [717, 369] width 1434 height 739
click at [1321, 401] on span "Exportar a Excel" at bounding box center [1340, 400] width 128 height 22
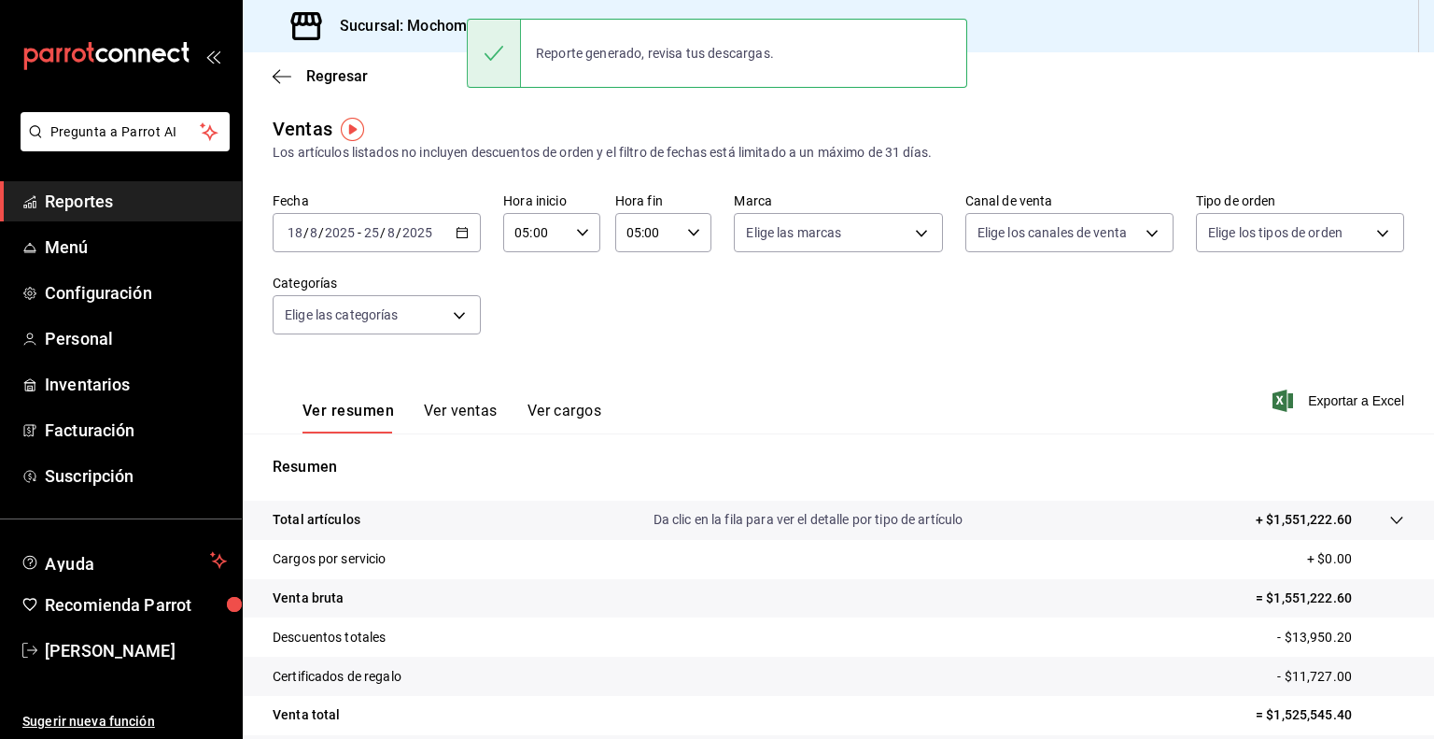
click at [392, 23] on h3 "Sucursal: Mochomos (Metepec)" at bounding box center [441, 26] width 233 height 22
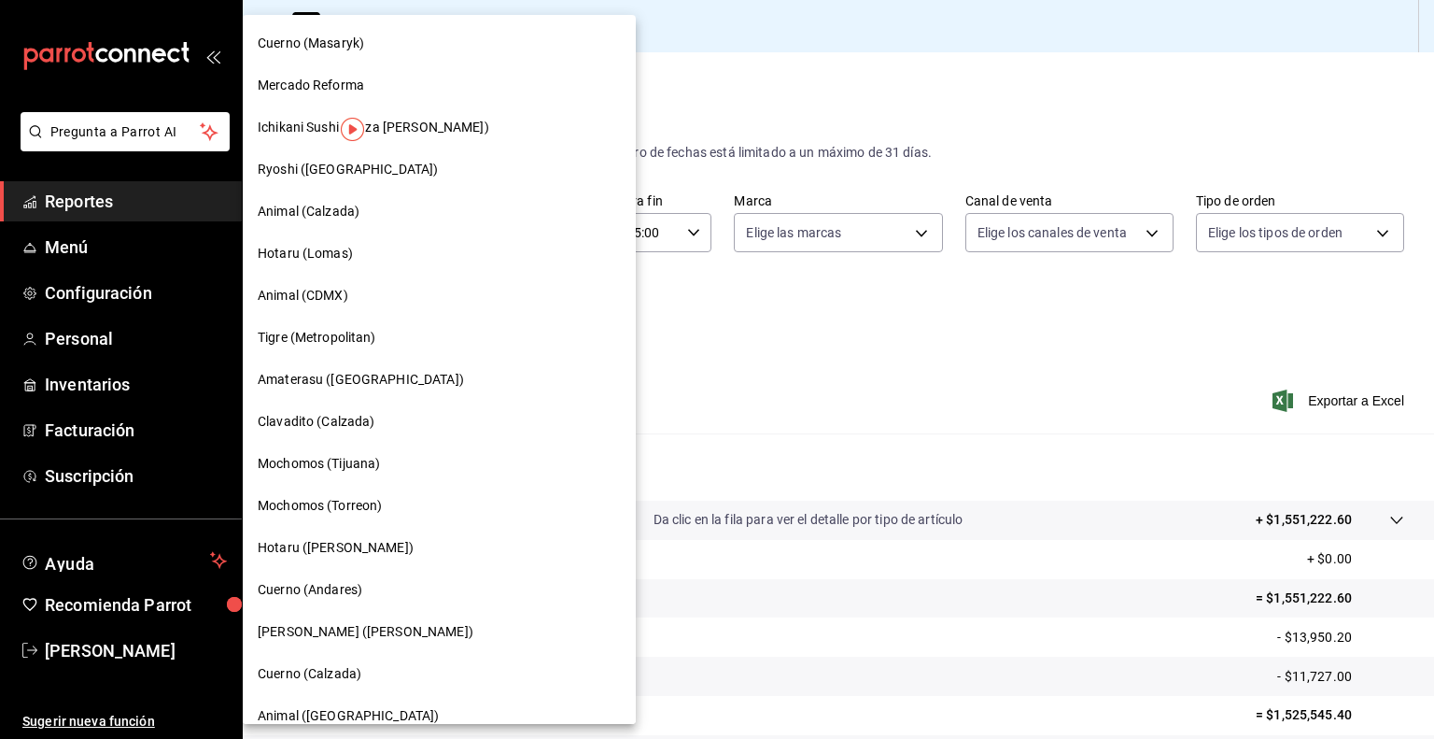
click at [370, 494] on div "Mochomos (Torreon)" at bounding box center [439, 506] width 393 height 42
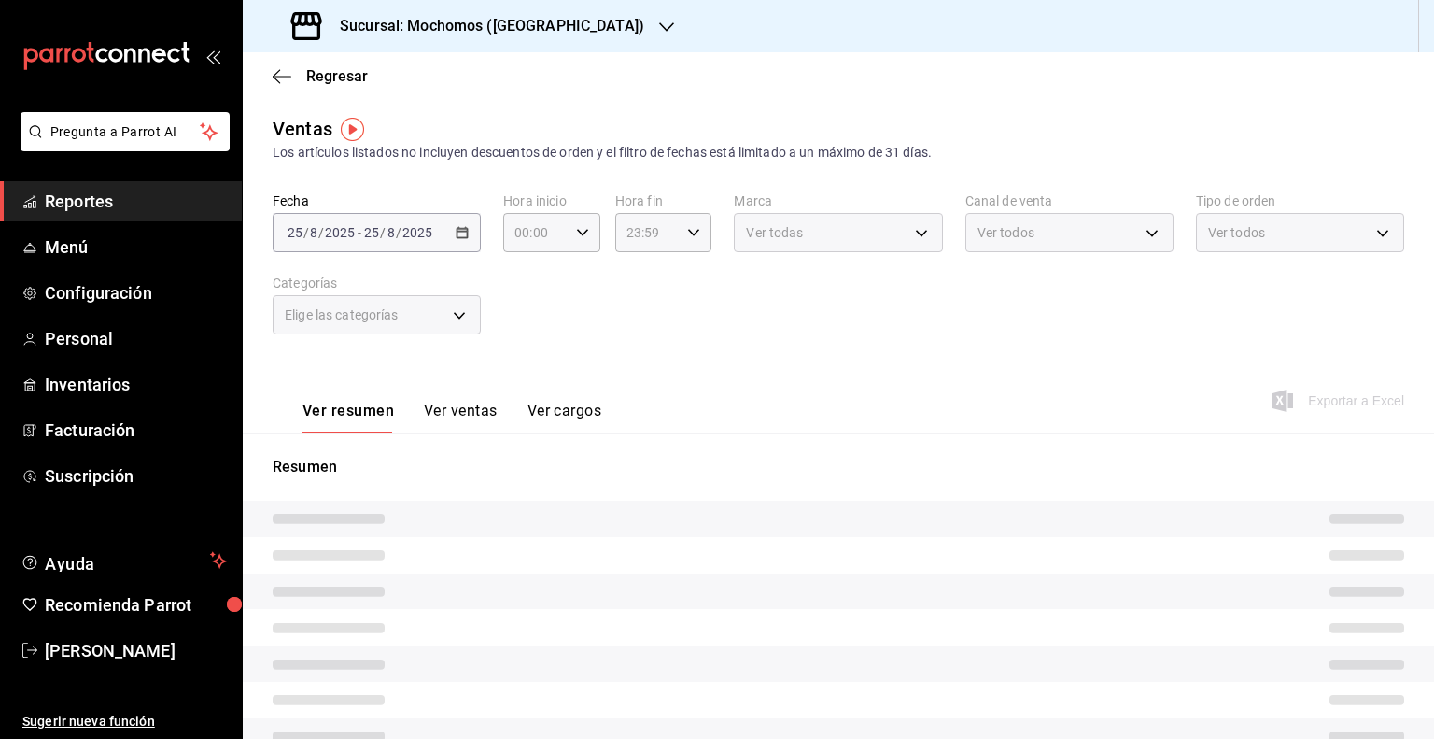
type input "05:00"
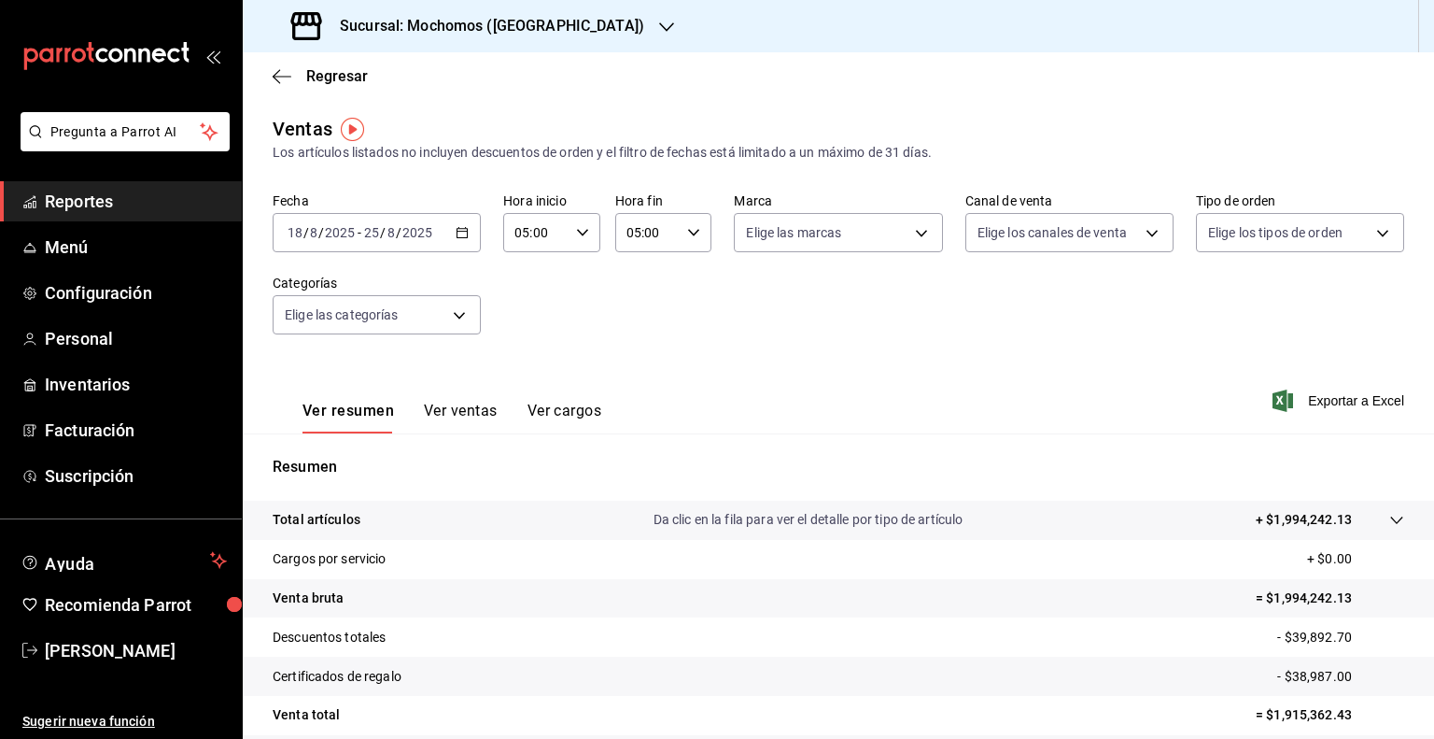
click at [459, 239] on div "2025-08-18 18 / 8 / 2025 - 2025-08-25 25 / 8 / 2025" at bounding box center [377, 232] width 208 height 39
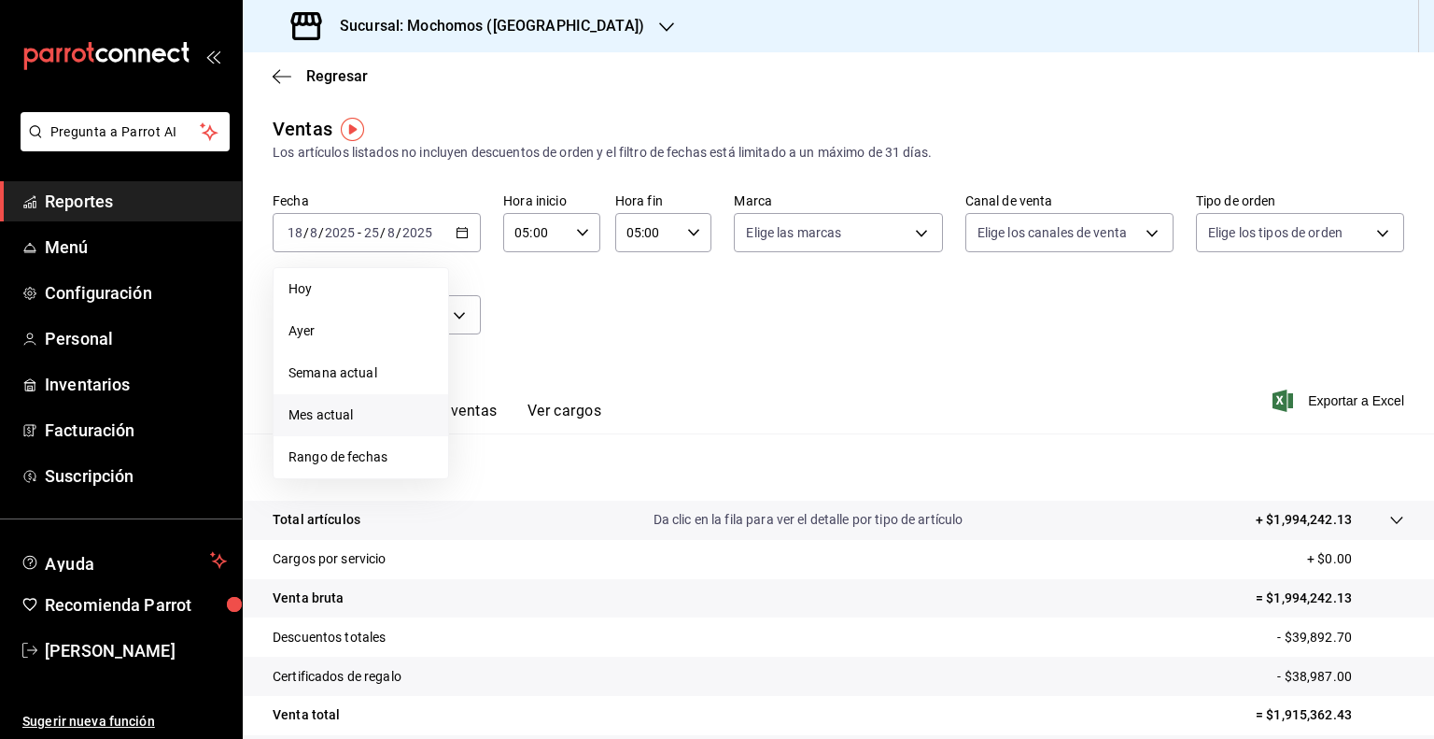
click at [363, 427] on li "Mes actual" at bounding box center [361, 415] width 175 height 42
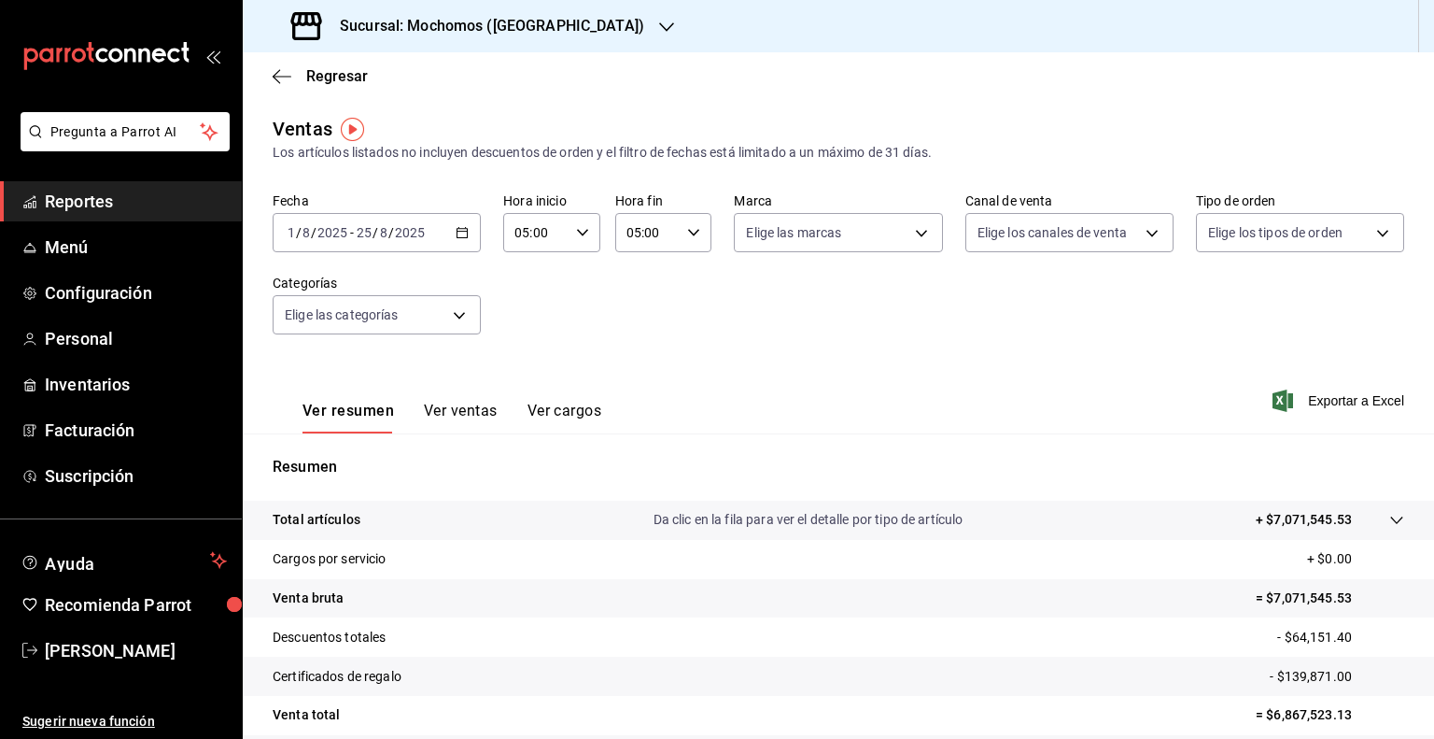
click at [522, 14] on div "Sucursal: Mochomos (Torreon)" at bounding box center [470, 26] width 424 height 52
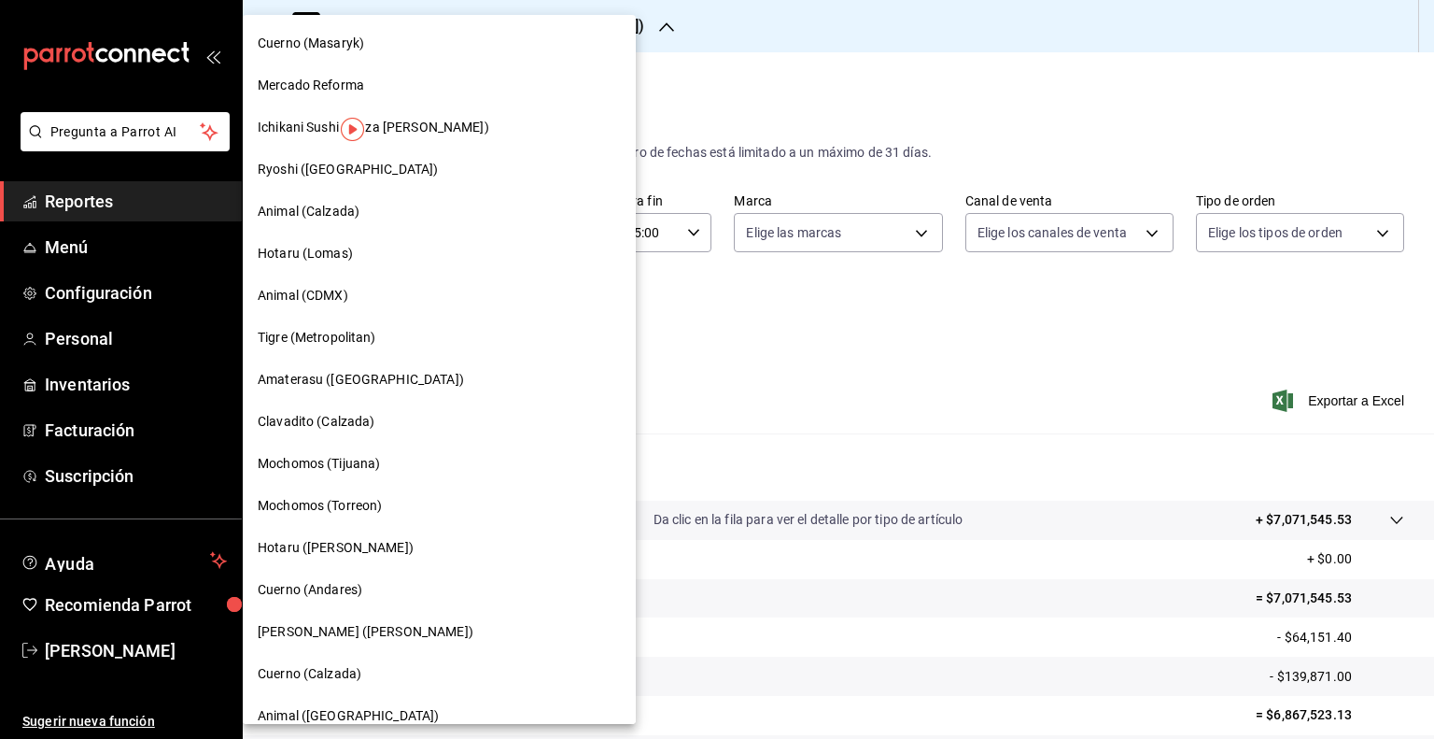
click at [407, 51] on div "Cuerno (Masaryk)" at bounding box center [439, 44] width 363 height 20
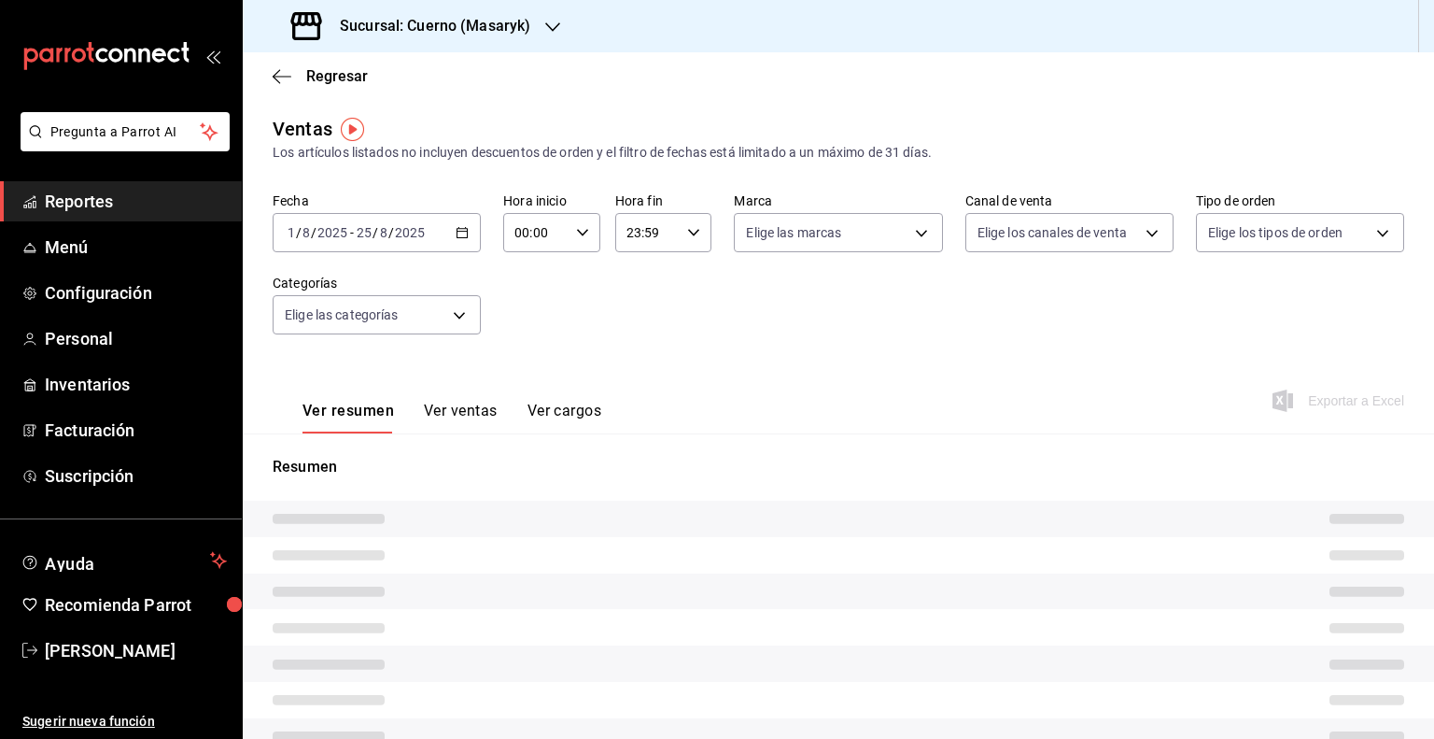
type input "05:00"
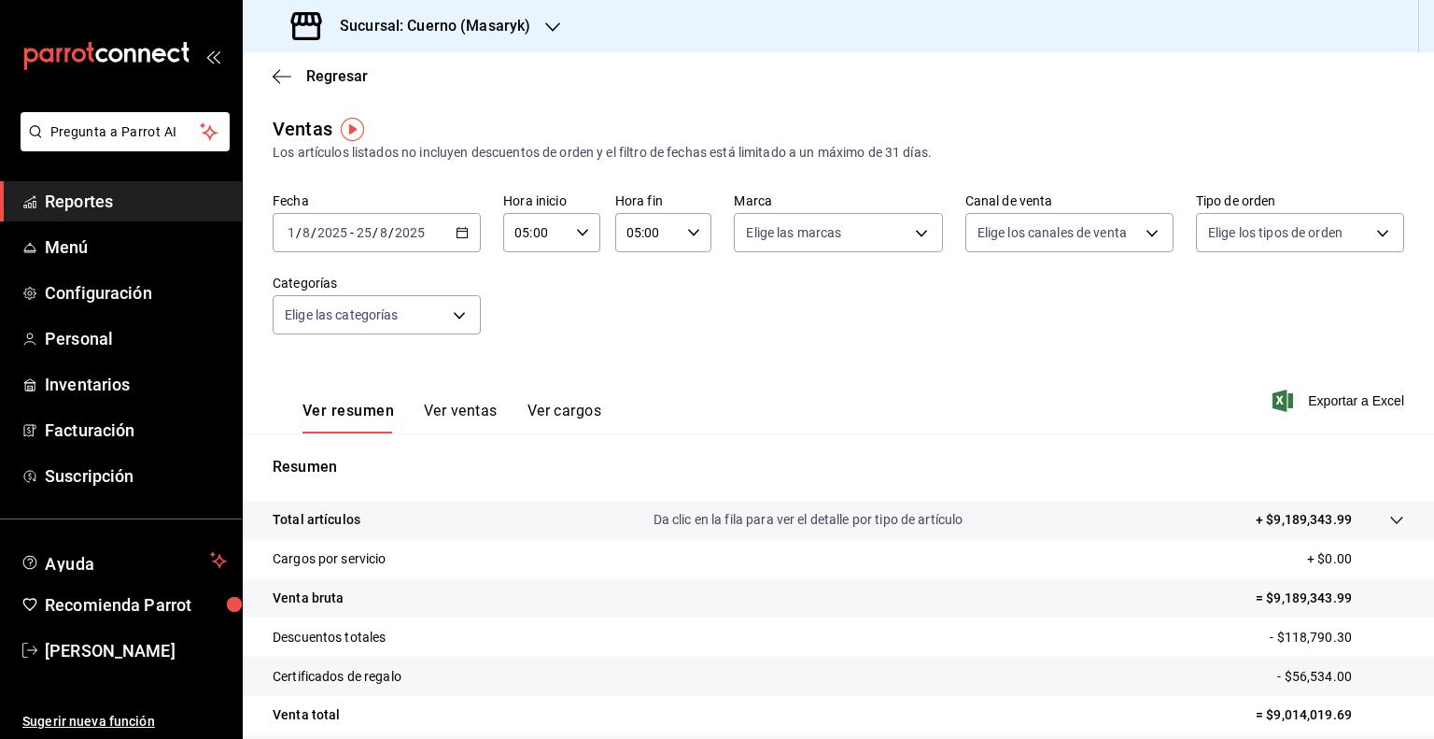
click at [501, 13] on div "Sucursal: Cuerno (Masaryk)" at bounding box center [413, 26] width 310 height 52
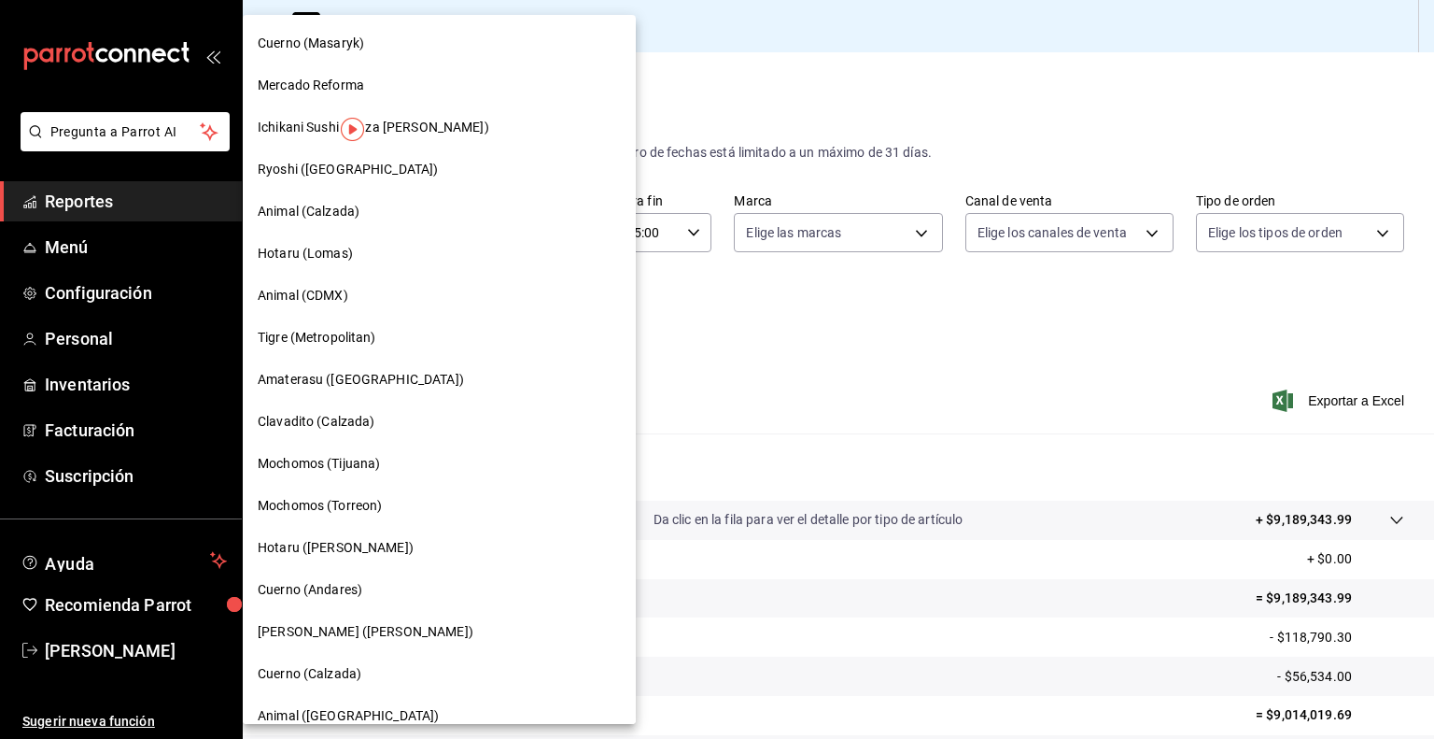
click at [733, 303] on div at bounding box center [717, 369] width 1434 height 739
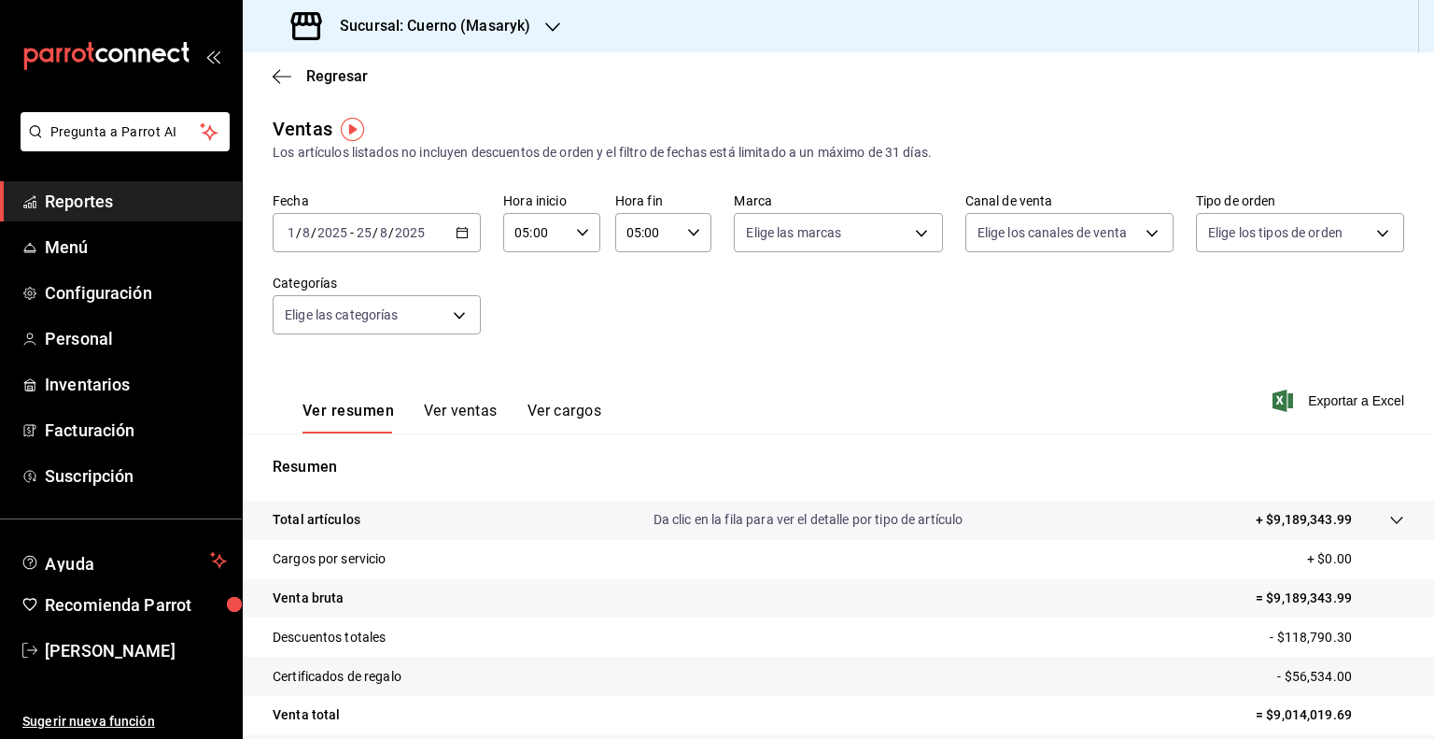
click at [502, 49] on div "Sucursal: Cuerno (Masaryk)" at bounding box center [413, 26] width 310 height 52
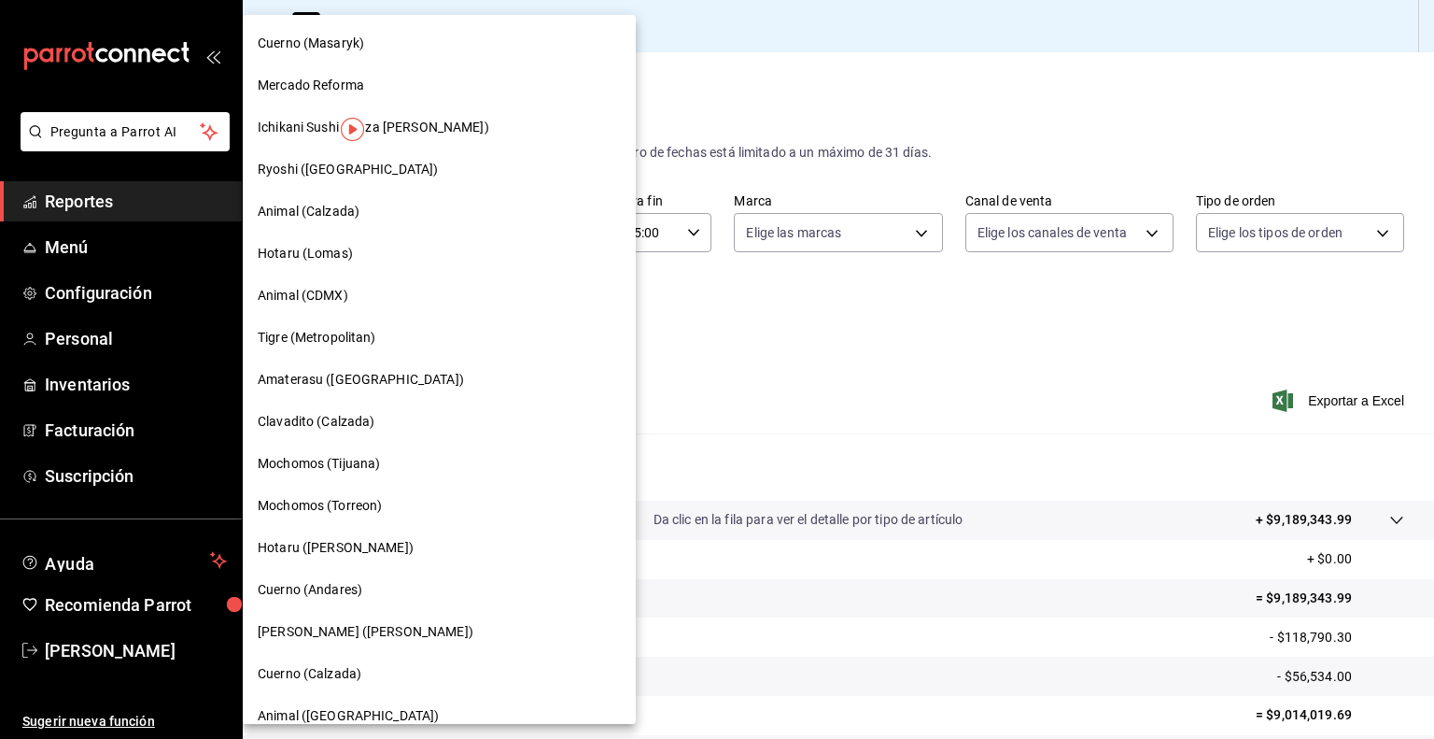
click at [357, 507] on span "Mochomos (Torreon)" at bounding box center [320, 506] width 124 height 20
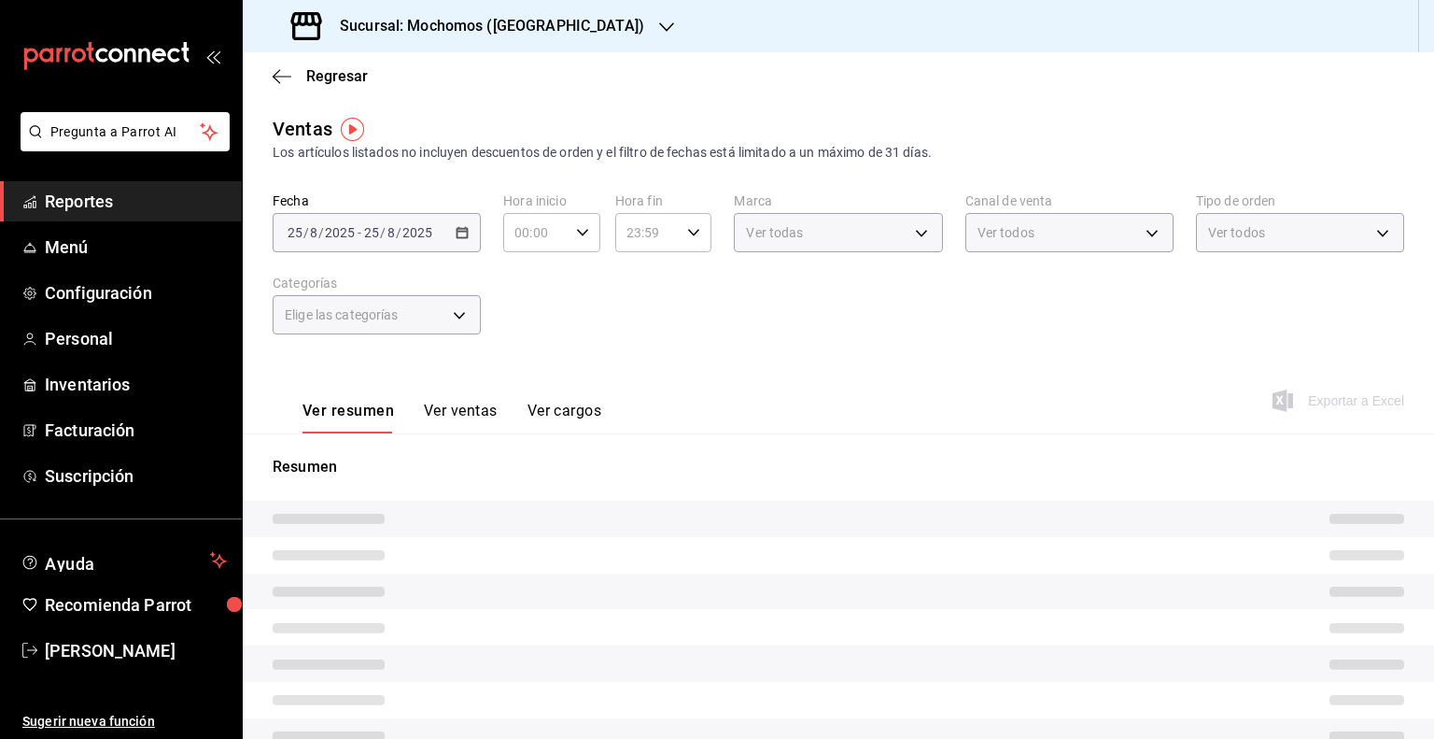
type input "05:00"
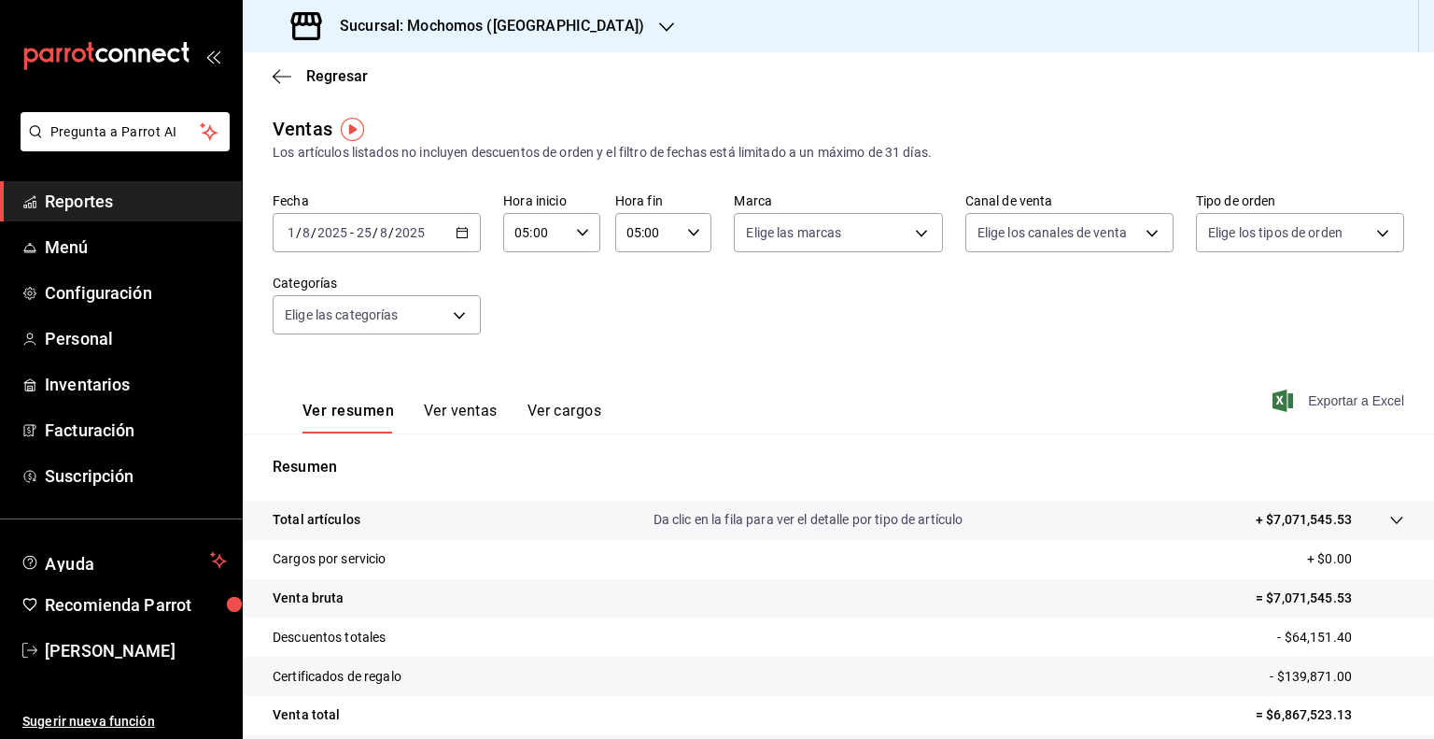
click at [1314, 411] on span "Exportar a Excel" at bounding box center [1340, 400] width 128 height 22
click at [1303, 399] on span "Exportar a Excel" at bounding box center [1340, 400] width 128 height 22
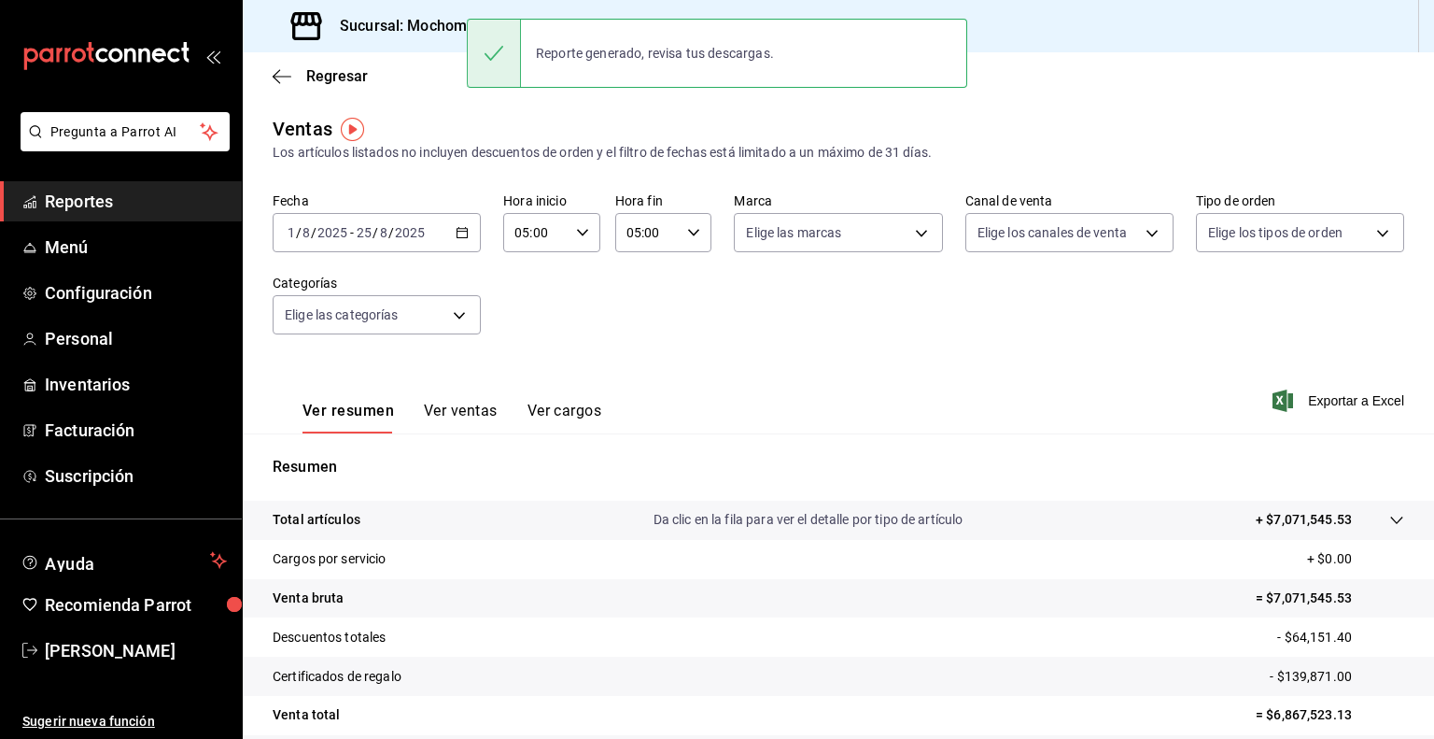
click at [415, 15] on h3 "Sucursal: Mochomos (Torreon)" at bounding box center [484, 26] width 319 height 22
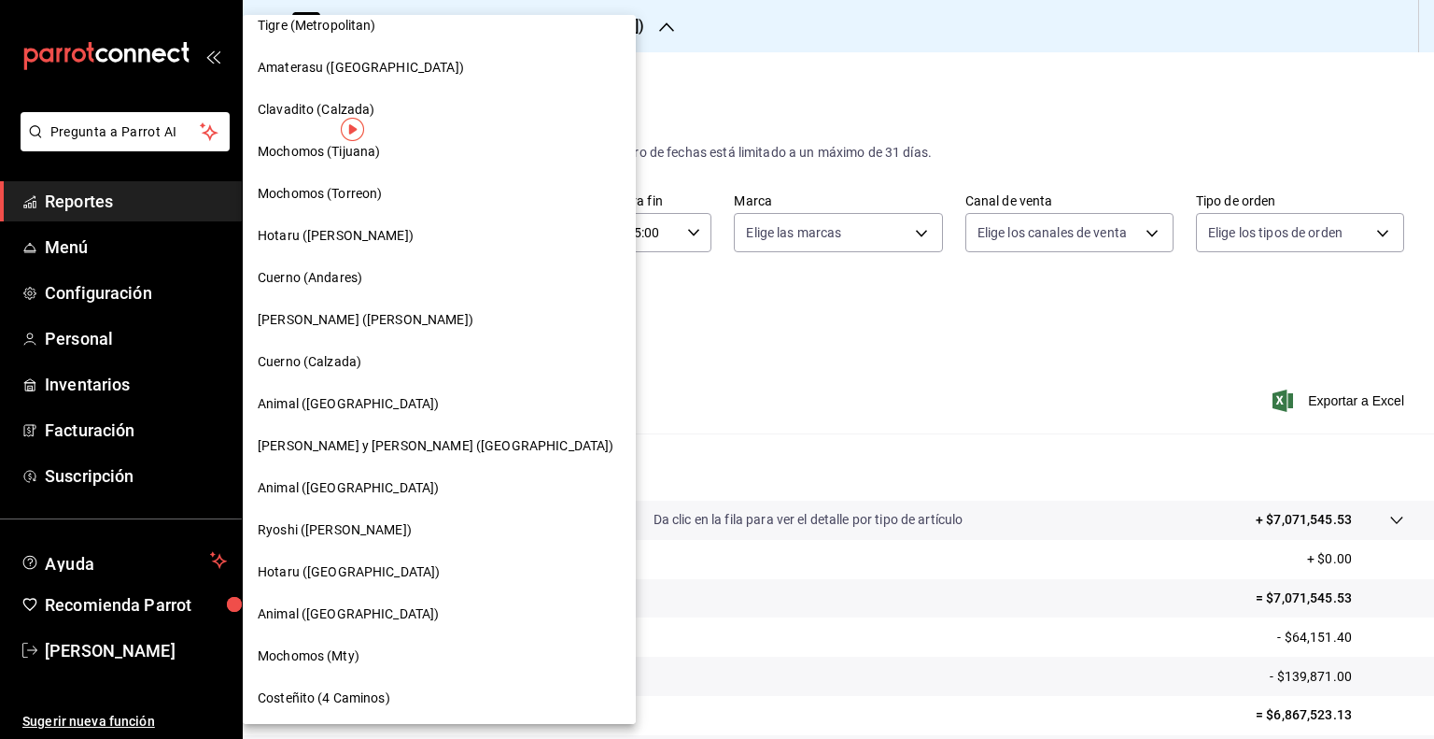
scroll to position [313, 0]
click at [367, 652] on div "Mochomos (Mty)" at bounding box center [439, 655] width 363 height 20
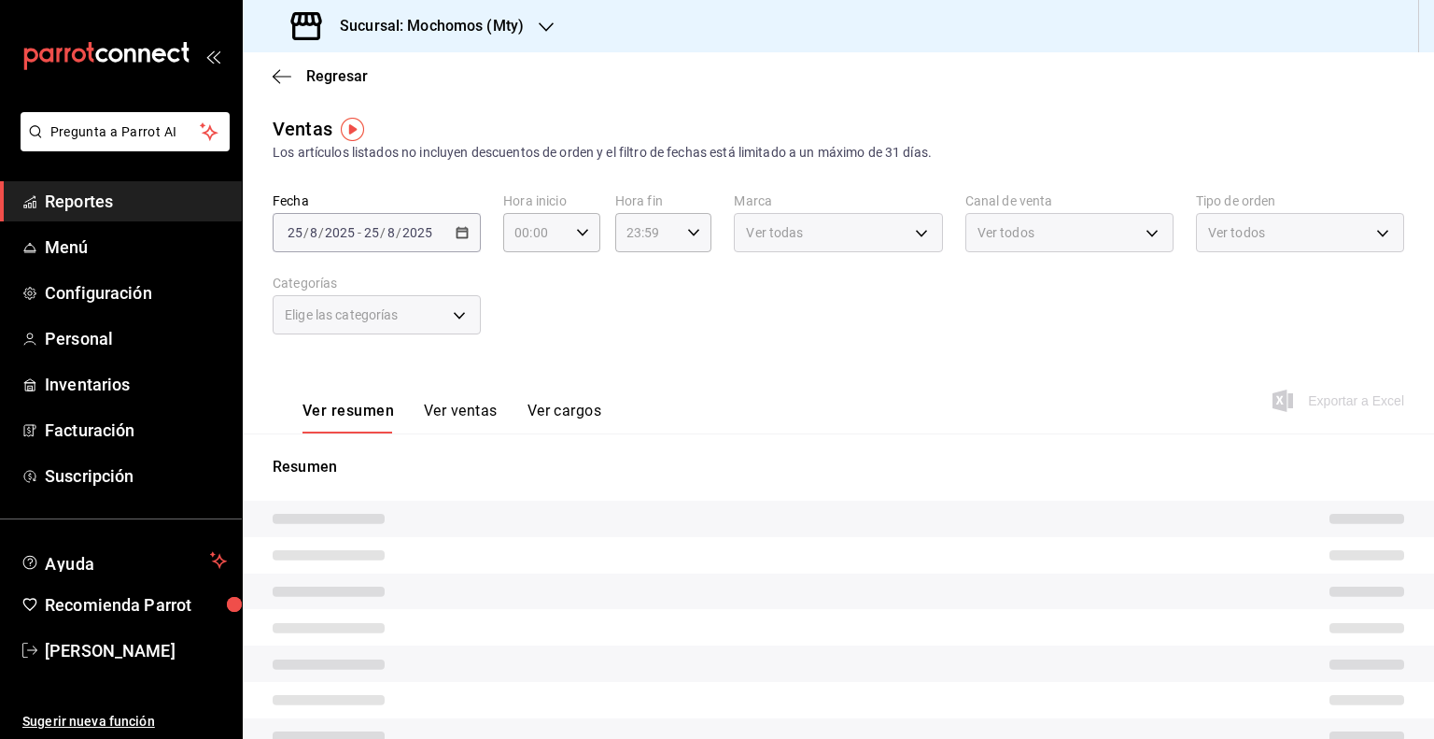
type input "05:00"
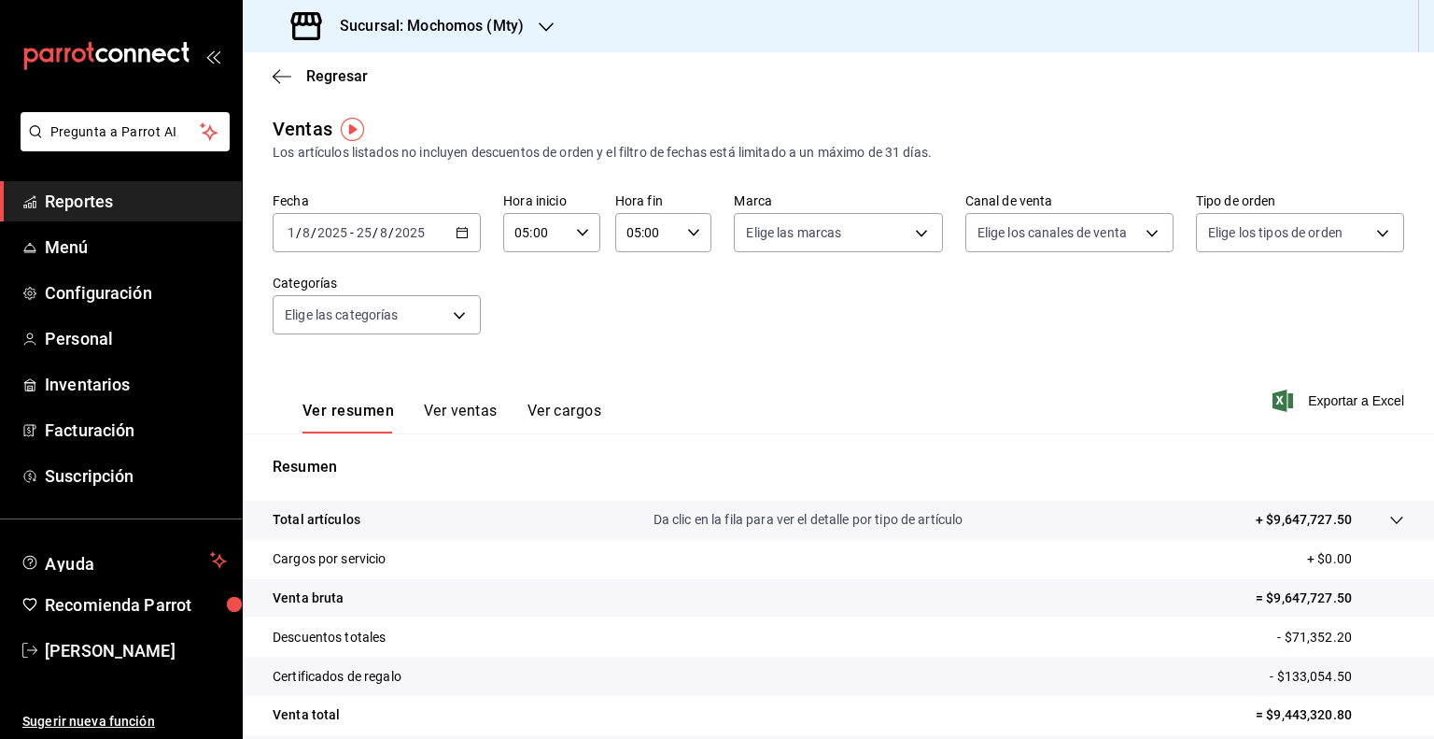
click at [1308, 400] on span "Exportar a Excel" at bounding box center [1340, 400] width 128 height 22
click at [1300, 412] on div "Ver resumen Ver ventas Ver cargos Exportar a Excel" at bounding box center [838, 395] width 1191 height 77
click at [1301, 404] on span "Exportar a Excel" at bounding box center [1340, 400] width 128 height 22
click at [452, 241] on div "2025-08-01 1 / 8 / 2025 - 2025-08-25 25 / 8 / 2025" at bounding box center [377, 232] width 208 height 39
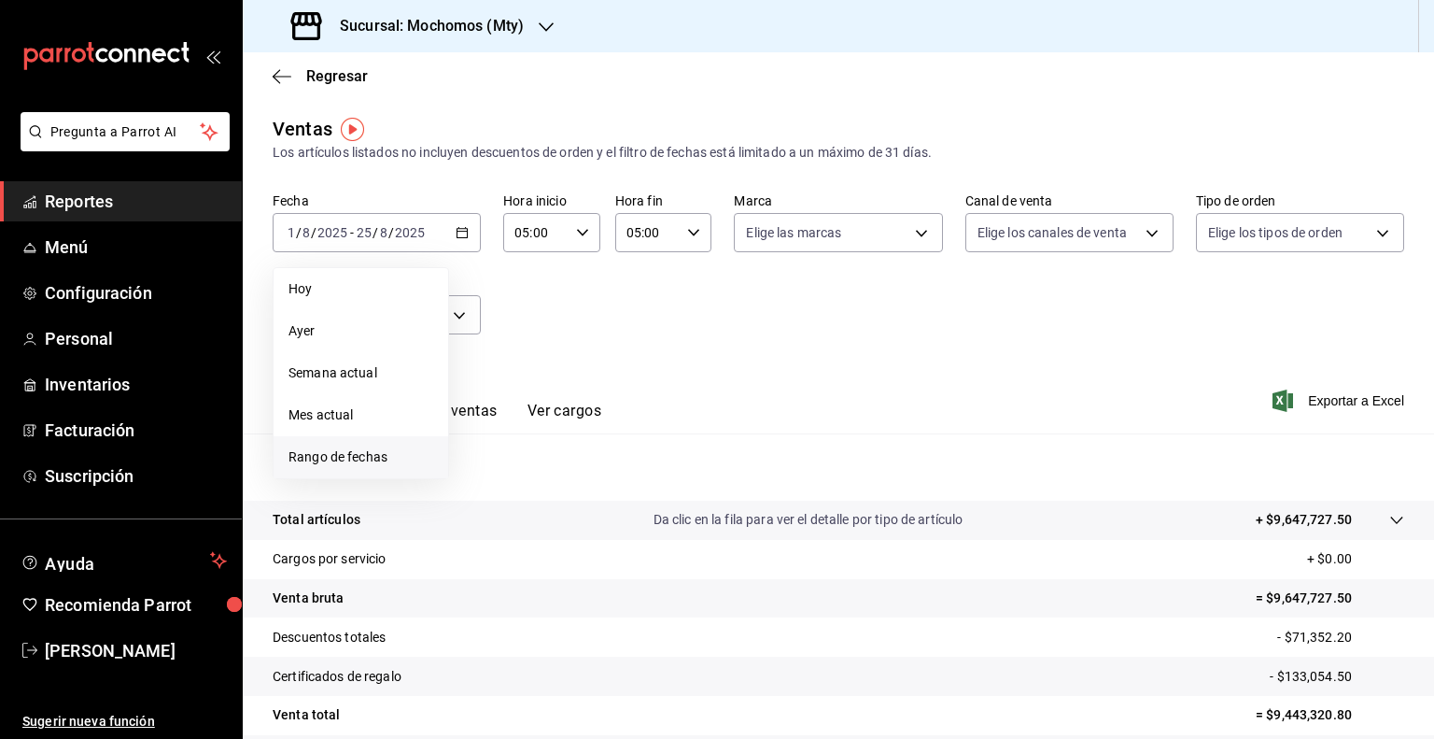
click at [349, 454] on span "Rango de fechas" at bounding box center [360, 457] width 145 height 20
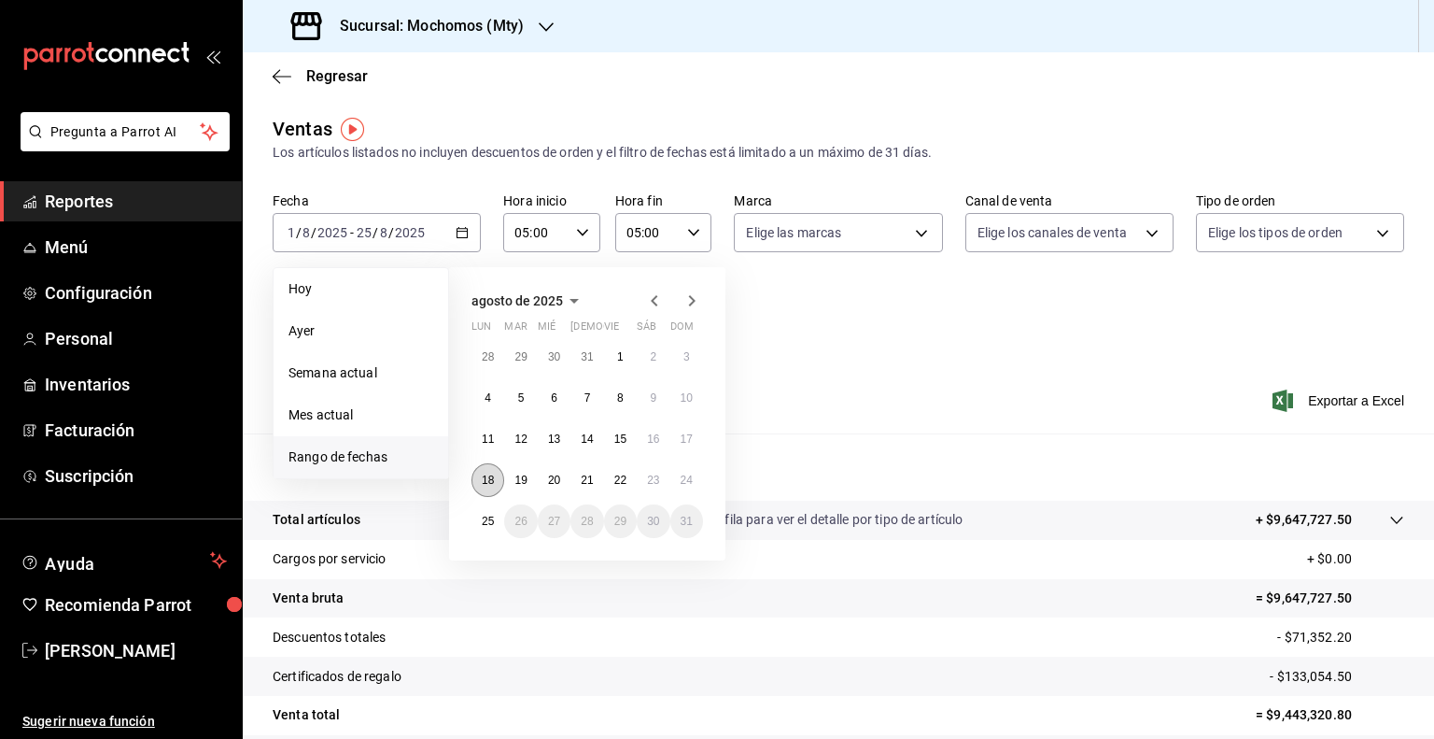
click at [490, 484] on abbr "18" at bounding box center [488, 479] width 12 height 13
click at [492, 514] on abbr "25" at bounding box center [488, 520] width 12 height 13
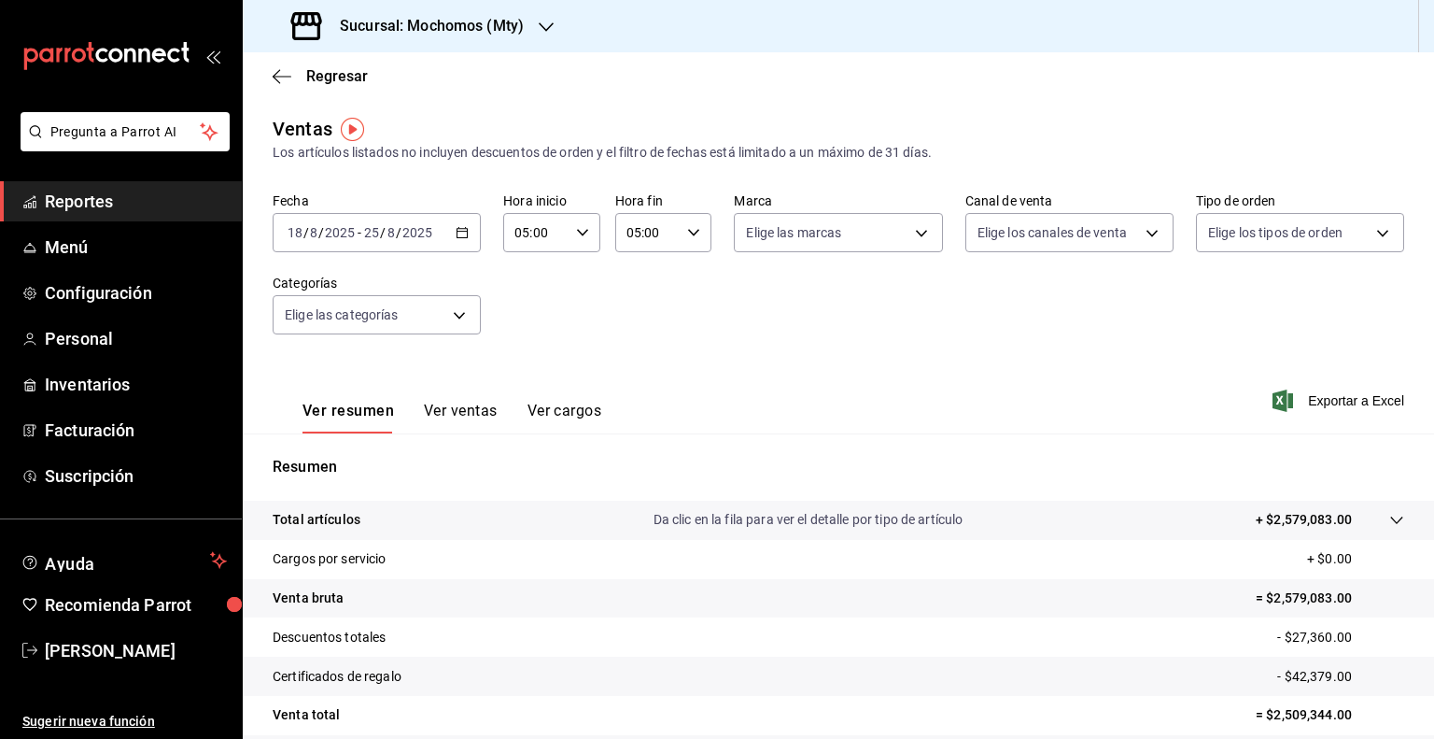
click at [1282, 396] on span "Exportar a Excel" at bounding box center [1340, 400] width 128 height 22
click at [123, 244] on span "Menú" at bounding box center [136, 246] width 182 height 25
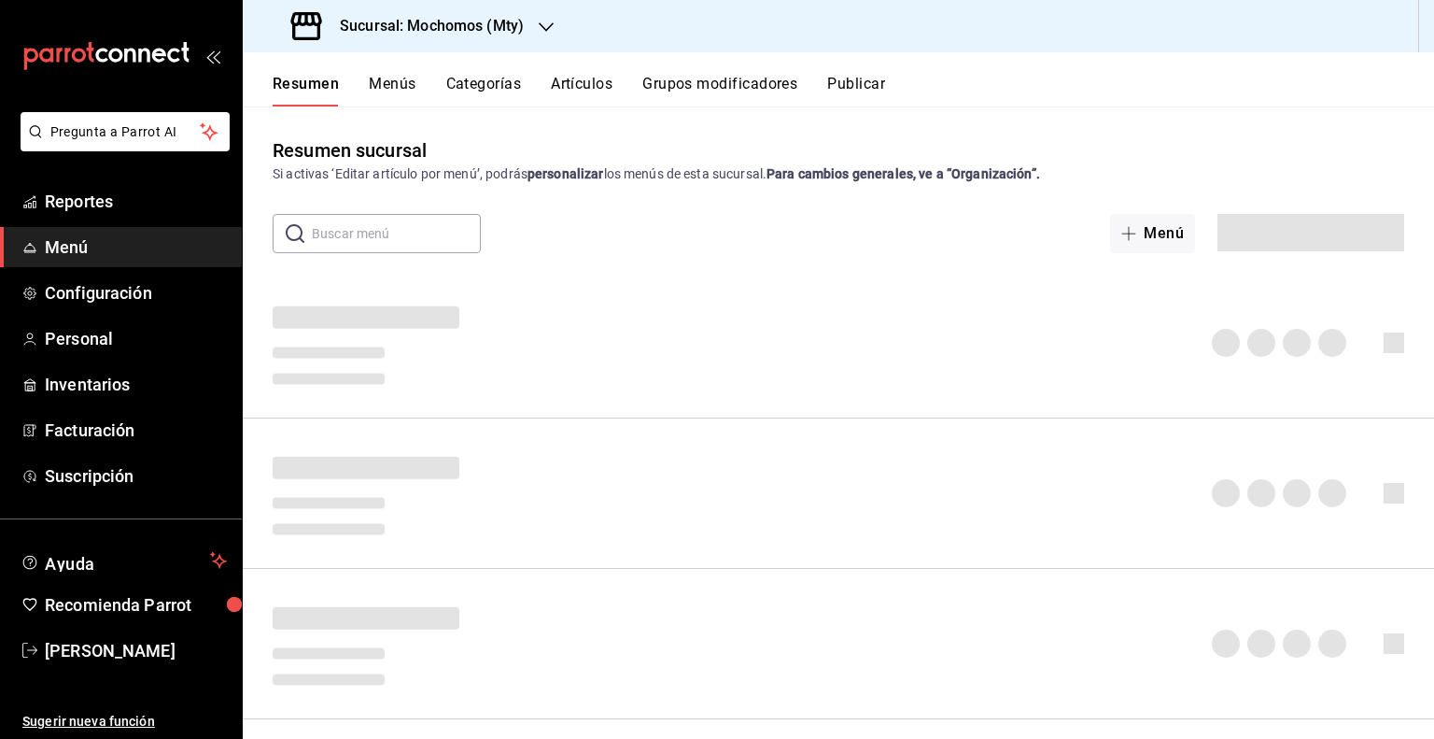
click at [570, 94] on button "Artículos" at bounding box center [582, 91] width 62 height 32
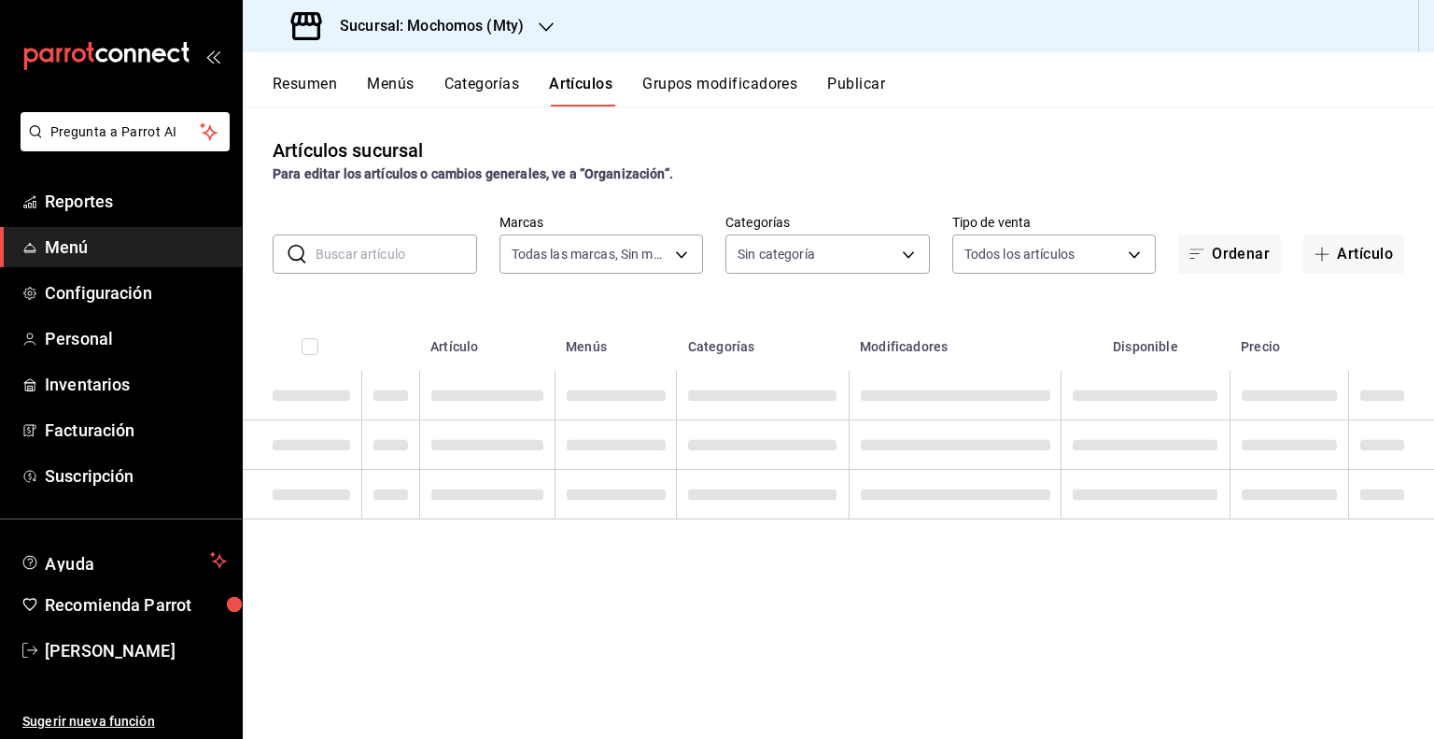
type input "b352ad34-a903-4246-b8b1-197398375429"
type input "ca062f0f-28a6-4a2e-835a-bf626b46f614,ff02f0f8-cf27-4ea8-b513-1d5c0356e4fc,aaf97…"
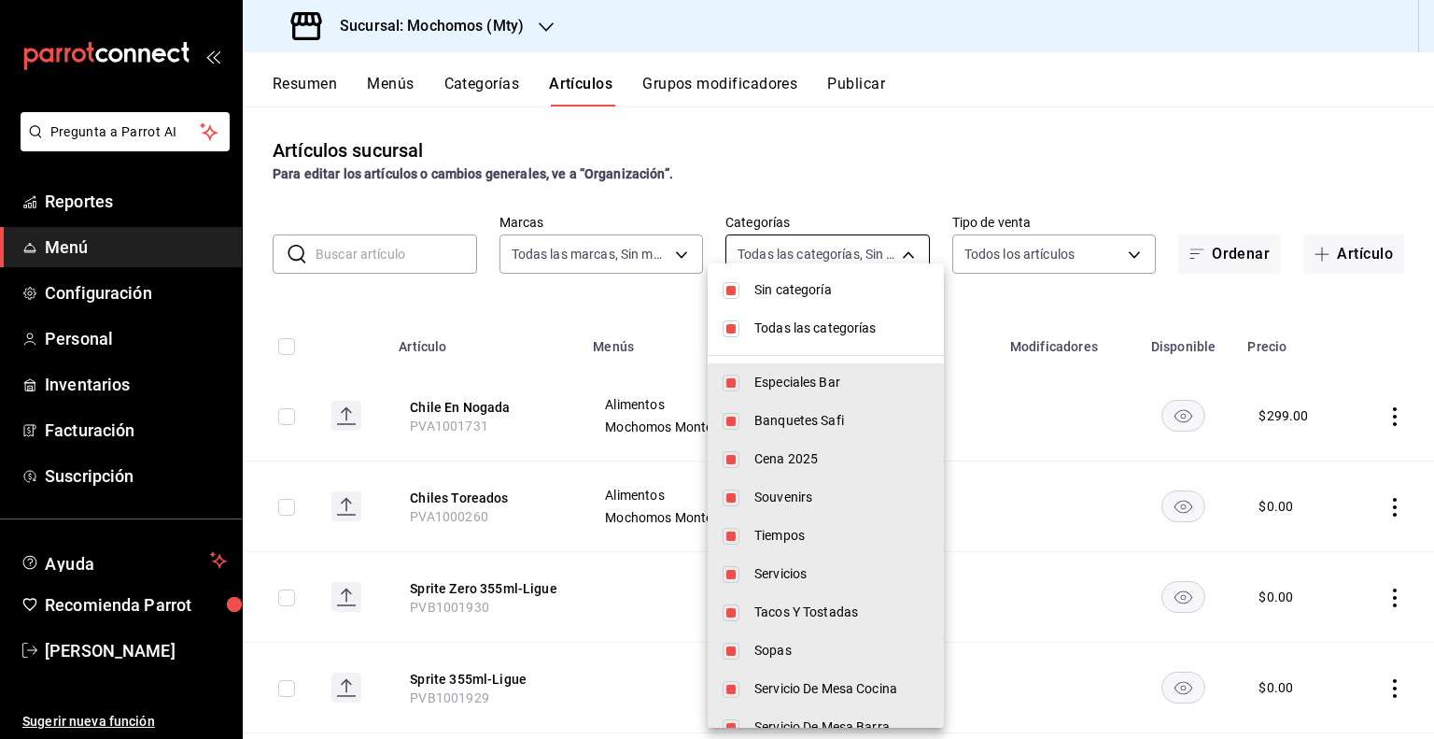
click at [813, 257] on body "Pregunta a Parrot AI Reportes Menú Configuración Personal Inventarios Facturaci…" at bounding box center [717, 369] width 1434 height 739
click at [818, 302] on li "Sin categoría" at bounding box center [826, 290] width 236 height 38
checkbox input "false"
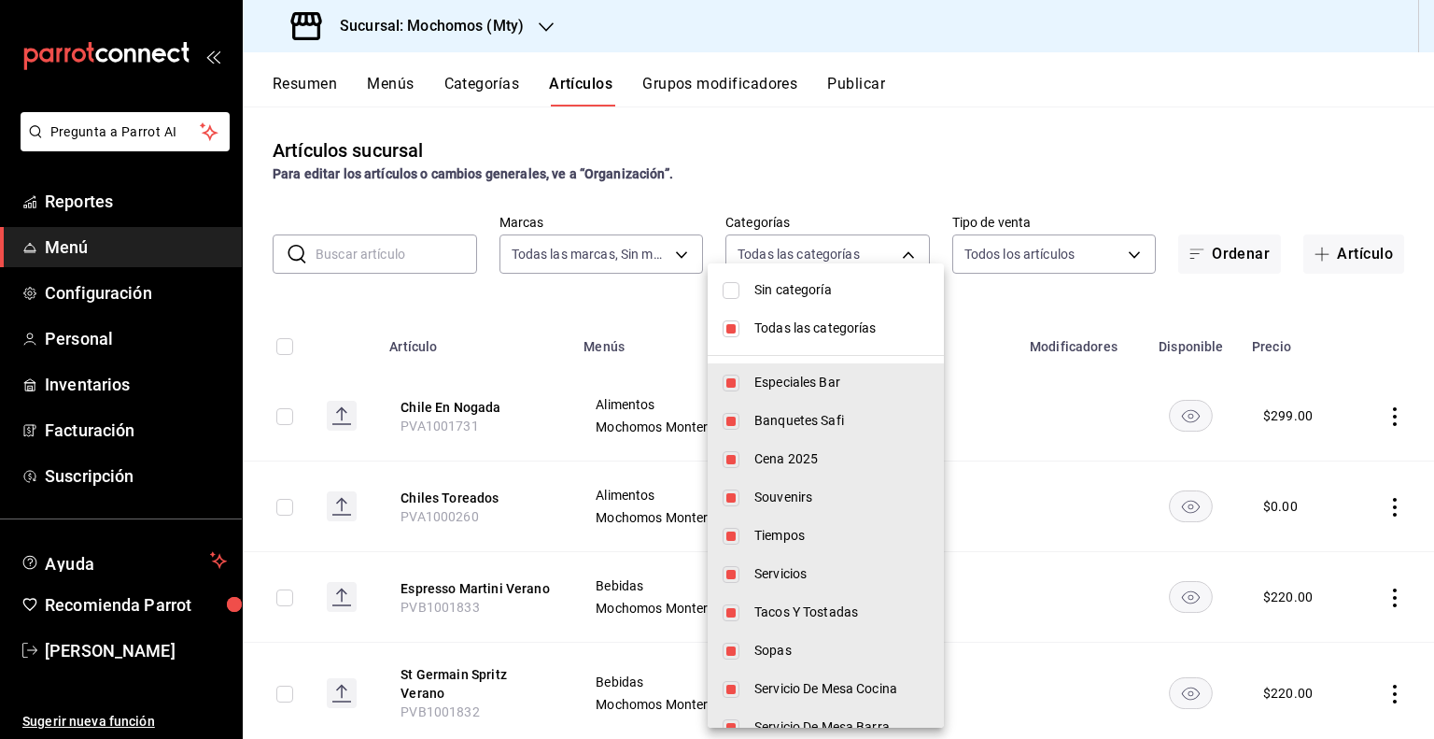
click at [781, 315] on li "Todas las categorías" at bounding box center [826, 328] width 236 height 38
checkbox input "false"
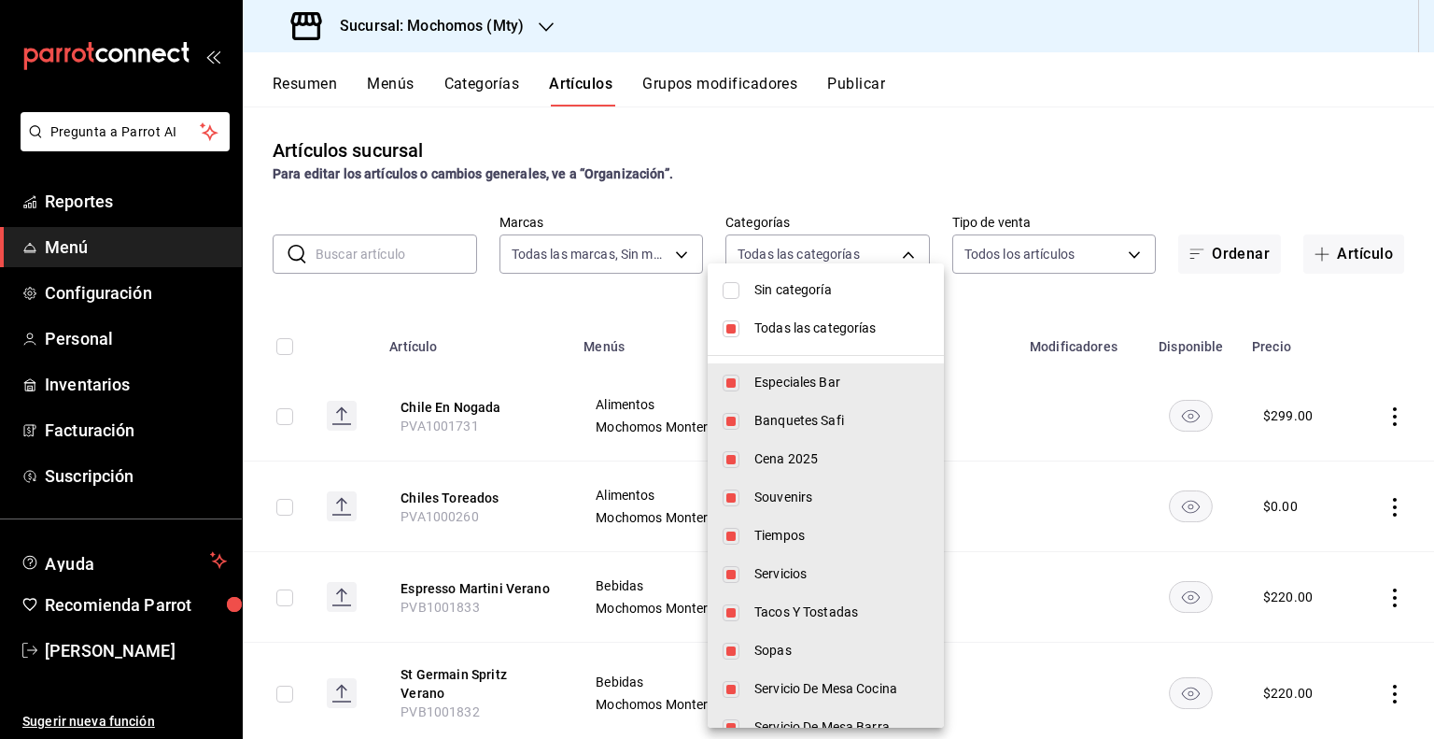
checkbox input "false"
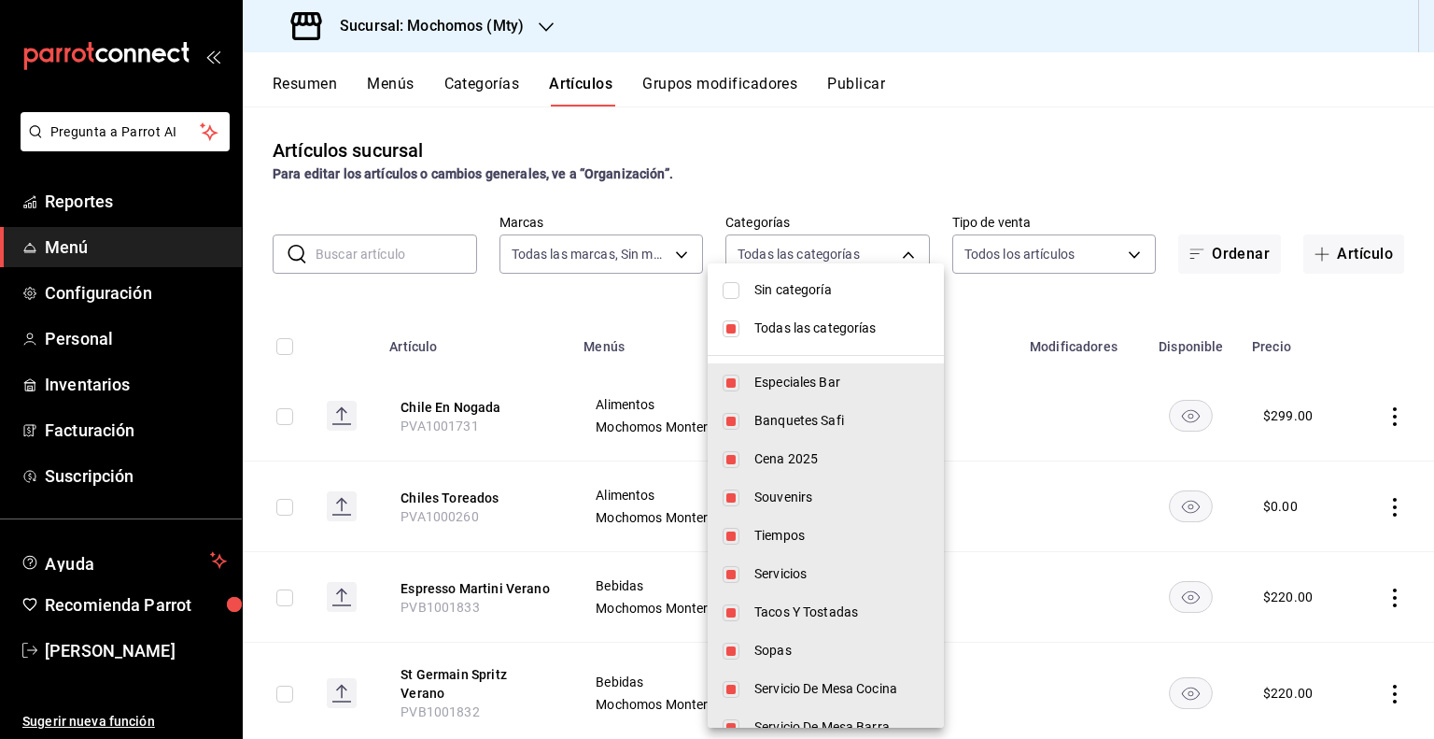
checkbox input "false"
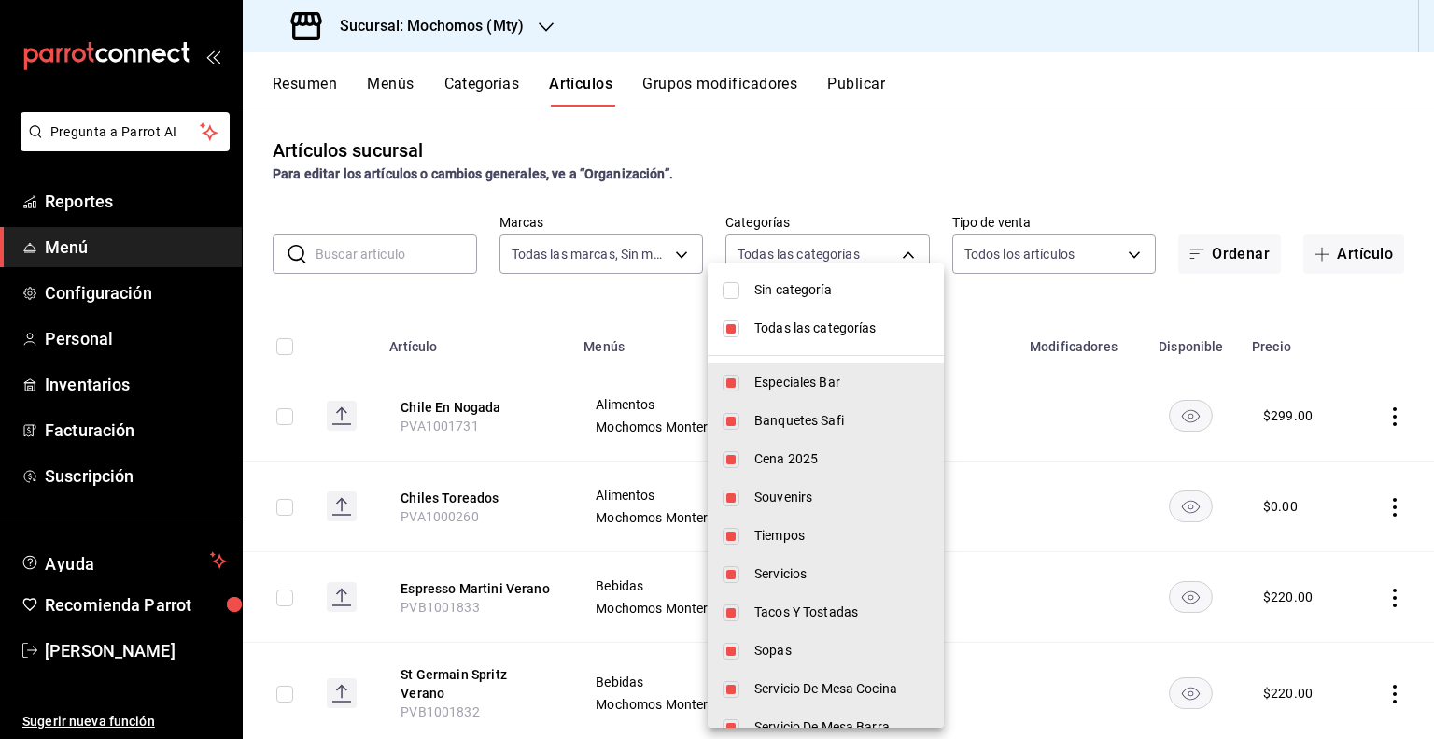
checkbox input "false"
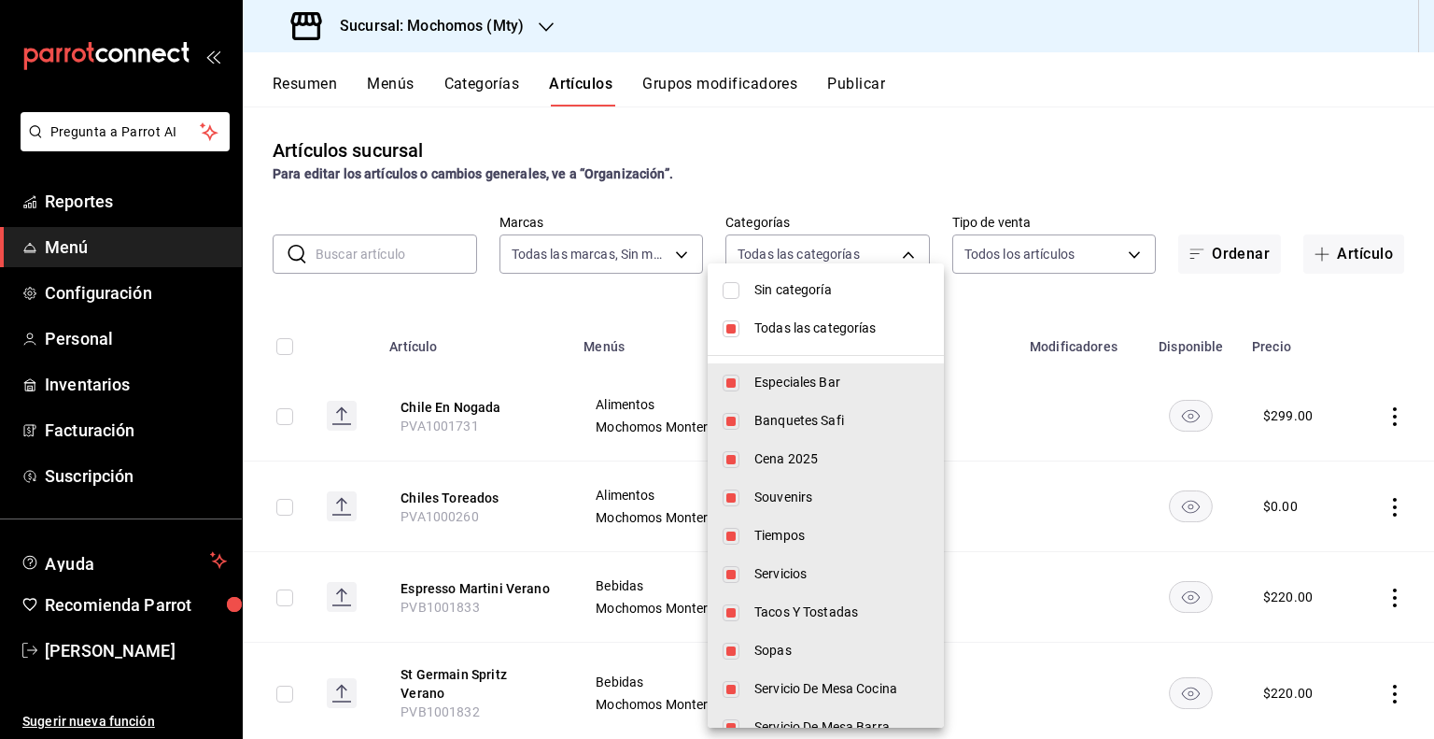
checkbox input "false"
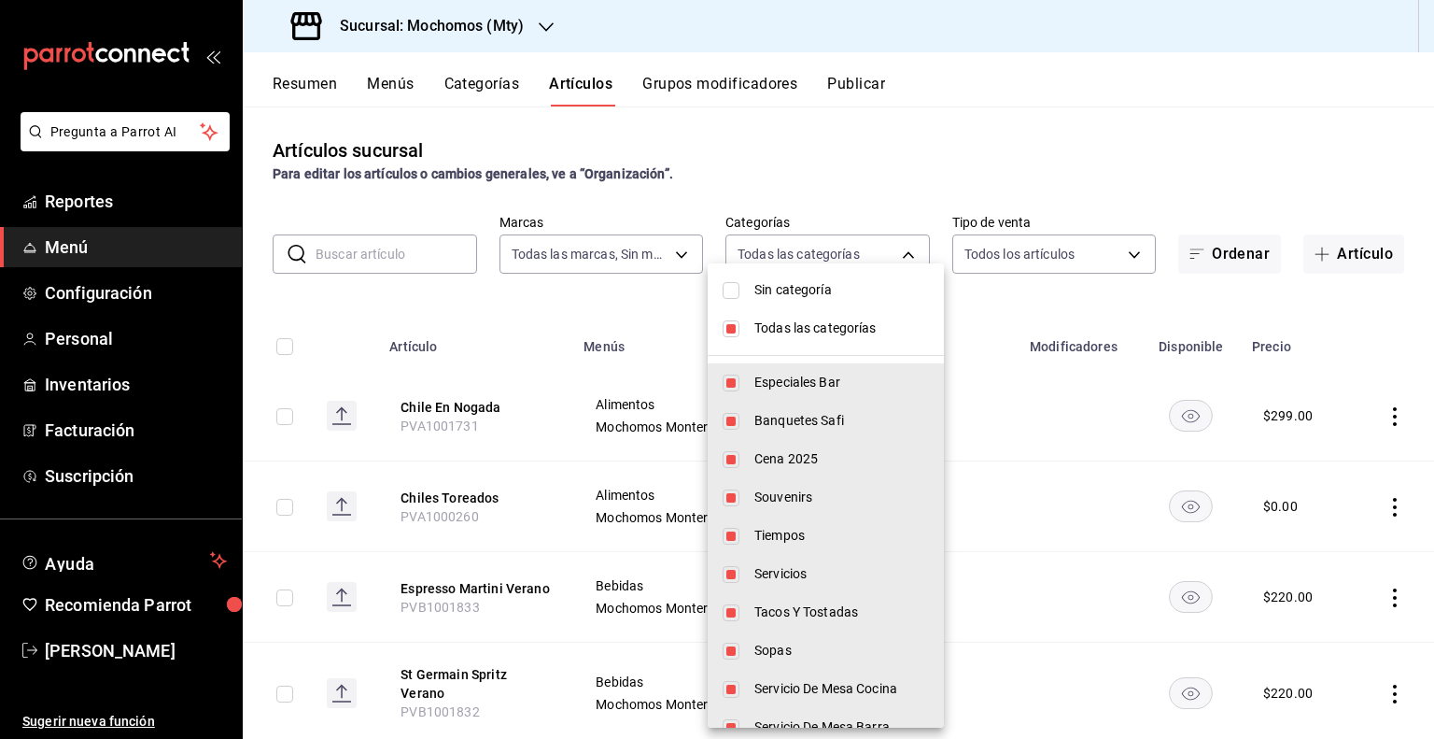
checkbox input "false"
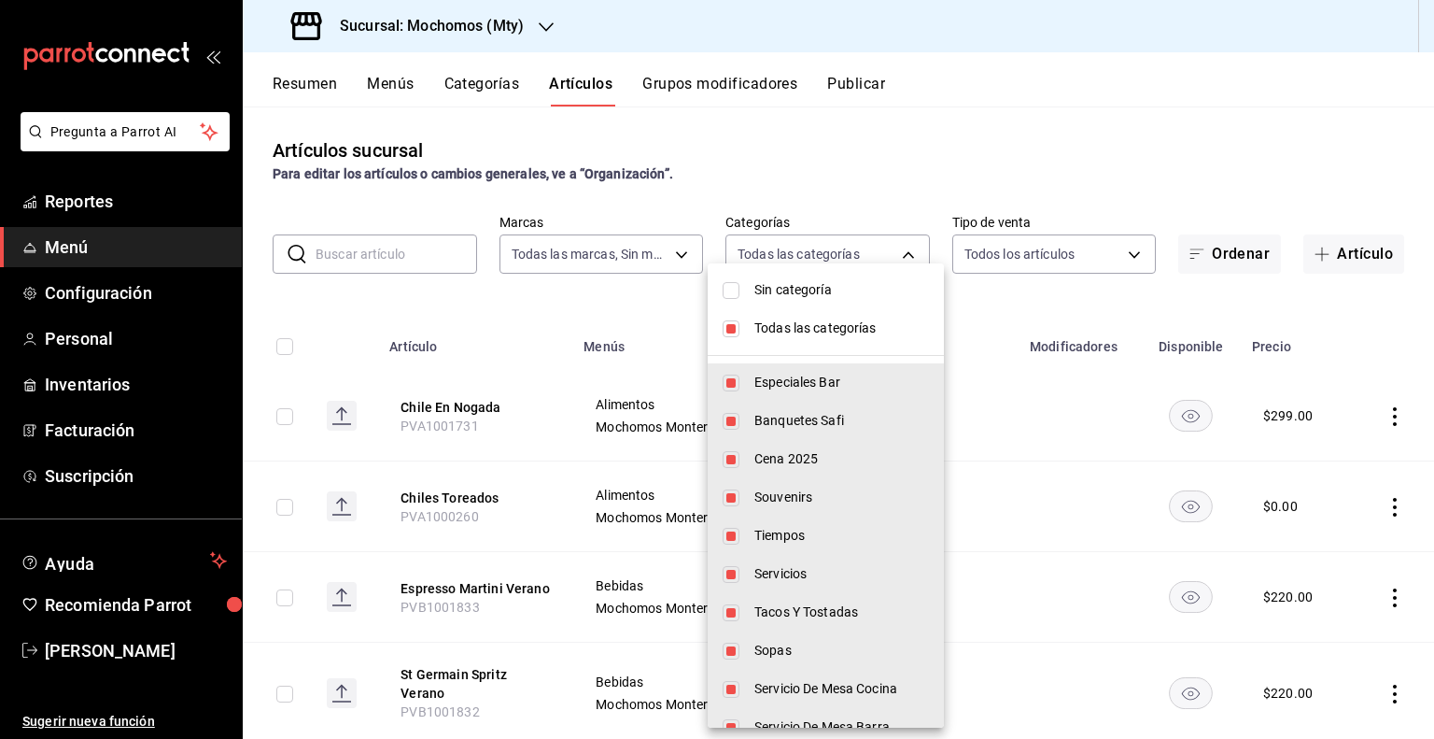
checkbox input "false"
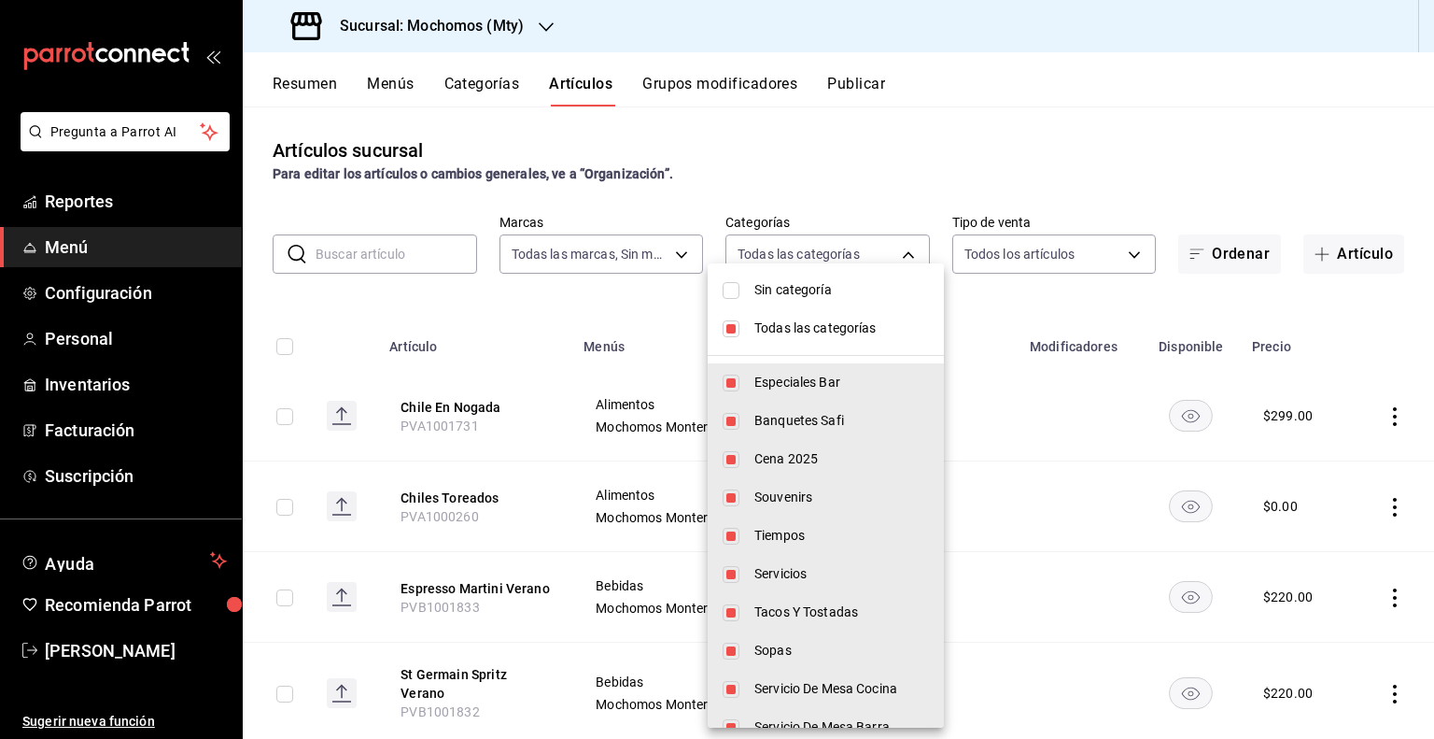
checkbox input "false"
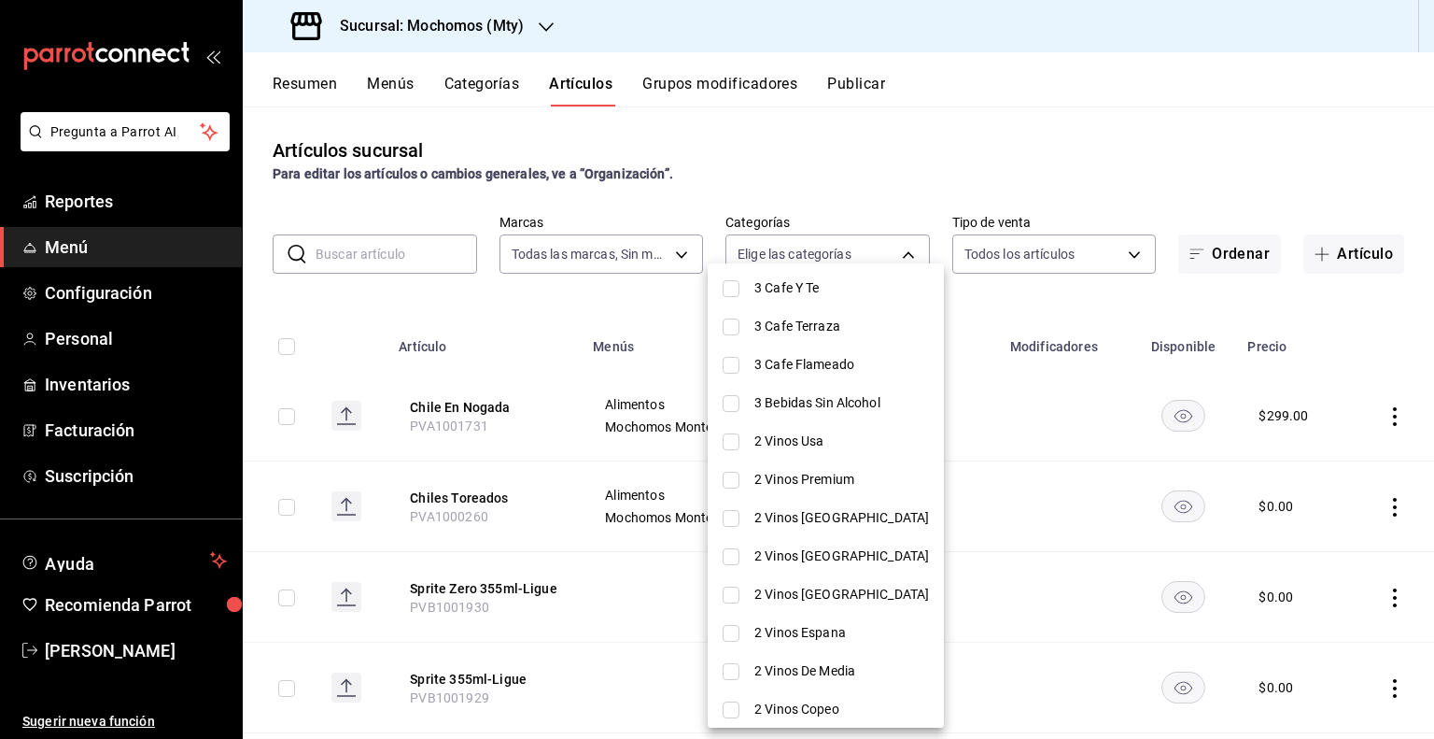
scroll to position [2338, 0]
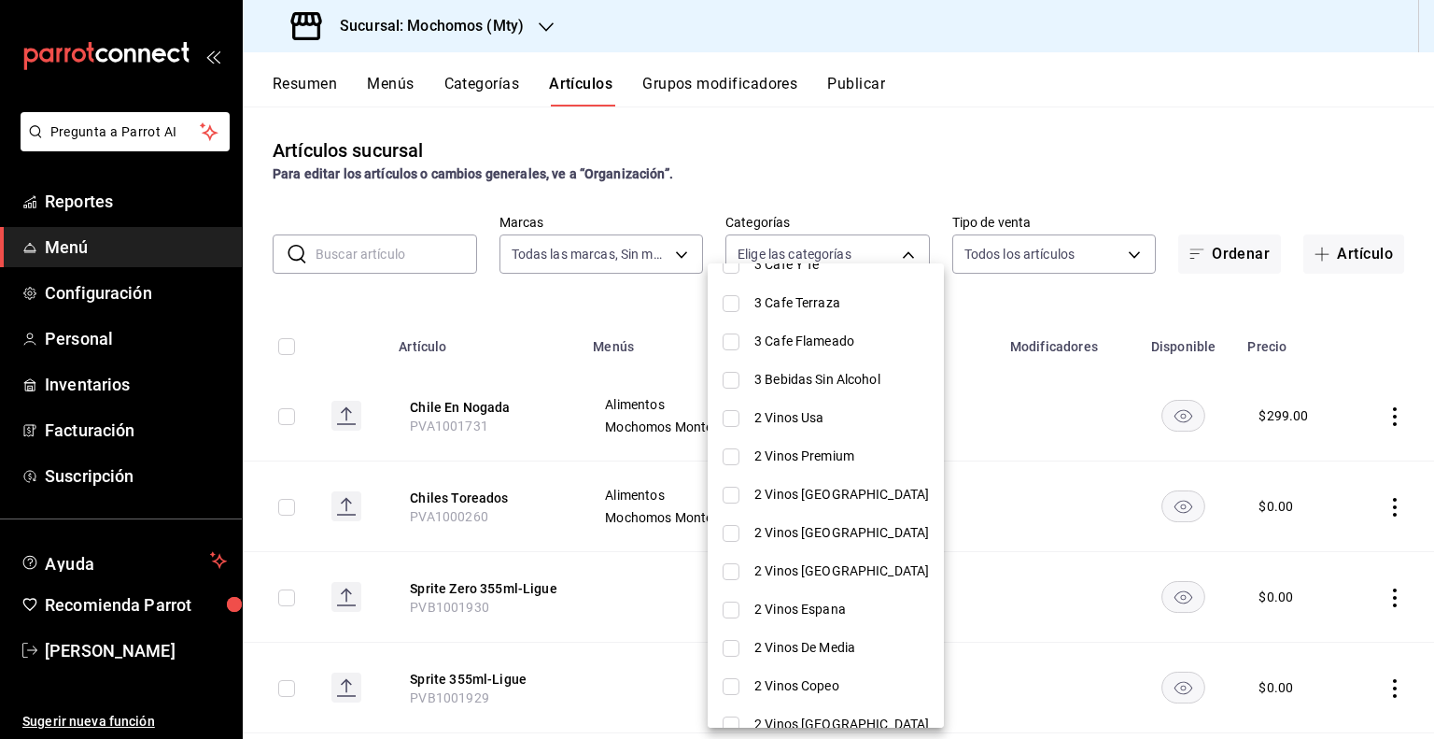
click at [734, 417] on input "checkbox" at bounding box center [731, 418] width 17 height 17
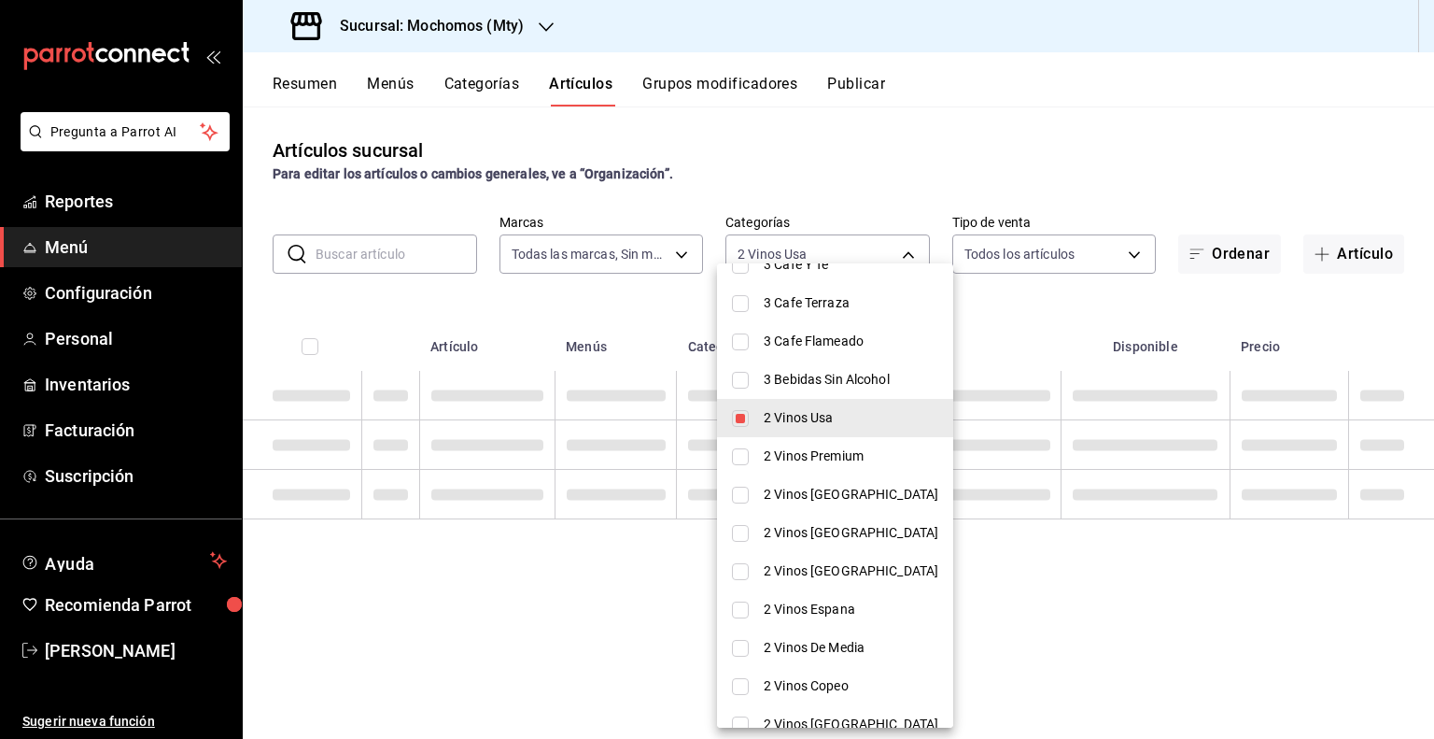
click at [731, 457] on li "2 Vinos Premium" at bounding box center [835, 456] width 236 height 38
drag, startPoint x: 741, startPoint y: 497, endPoint x: 743, endPoint y: 533, distance: 36.5
click at [743, 533] on li "2 Vinos Italia" at bounding box center [835, 533] width 236 height 38
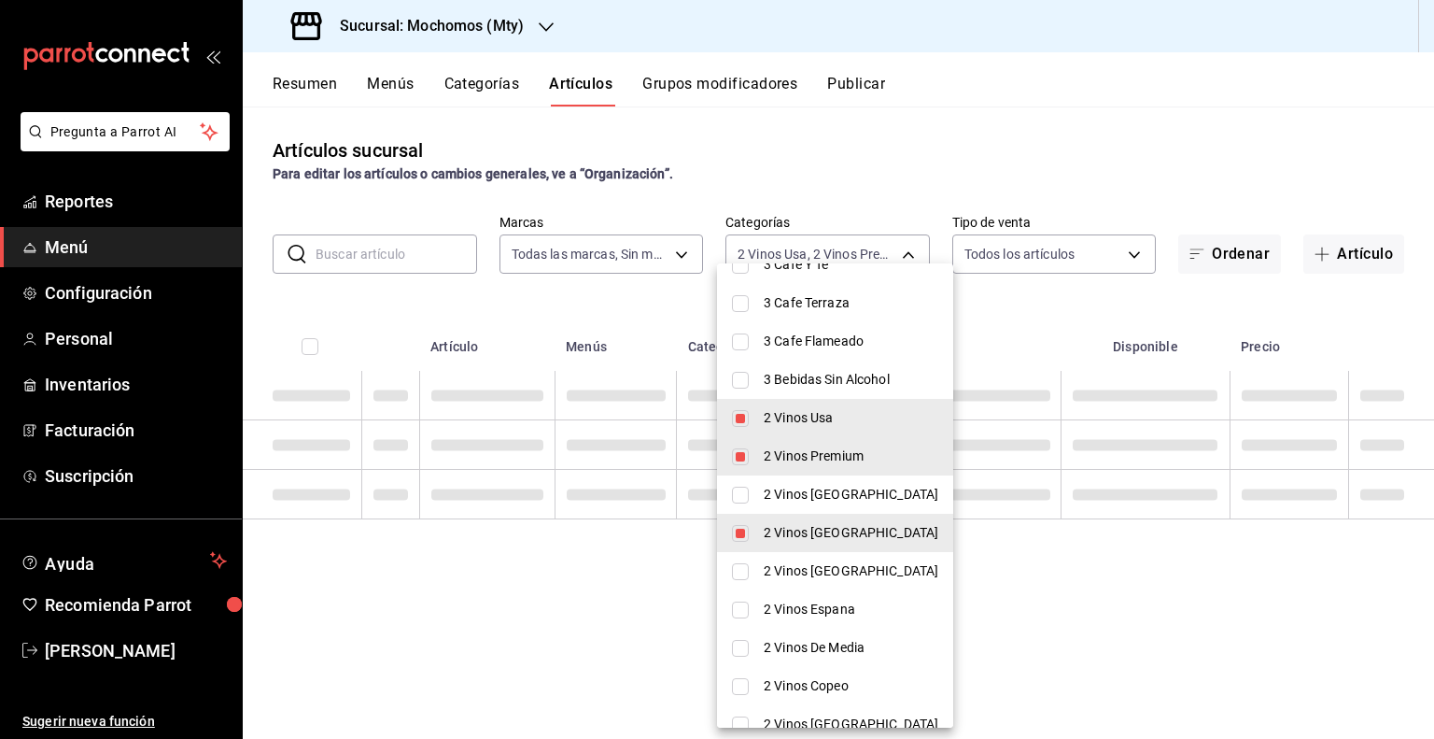
click at [741, 485] on li "2 Vinos Mexico" at bounding box center [835, 494] width 236 height 38
click at [743, 569] on li "2 Vinos Francia" at bounding box center [835, 571] width 236 height 38
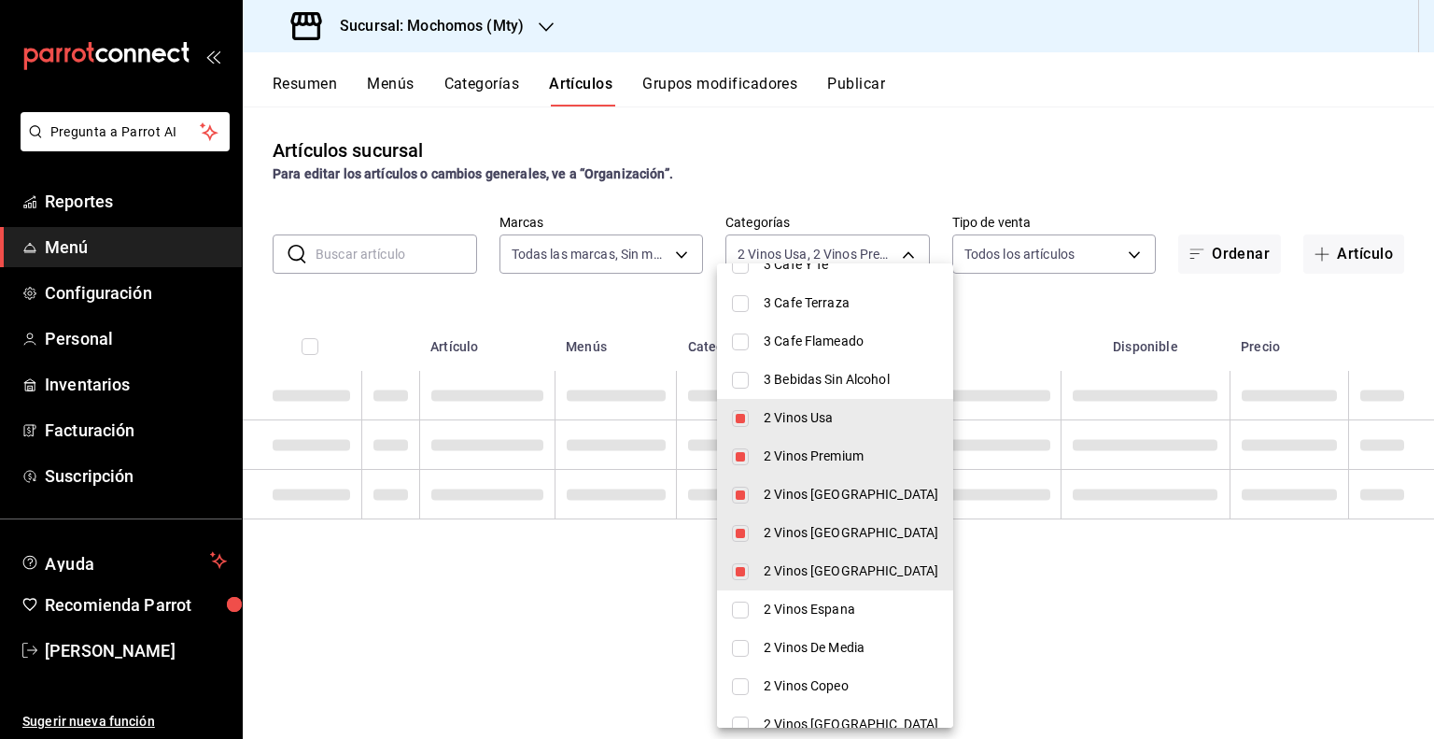
click at [743, 610] on input "checkbox" at bounding box center [740, 609] width 17 height 17
click at [742, 642] on input "checkbox" at bounding box center [740, 648] width 17 height 17
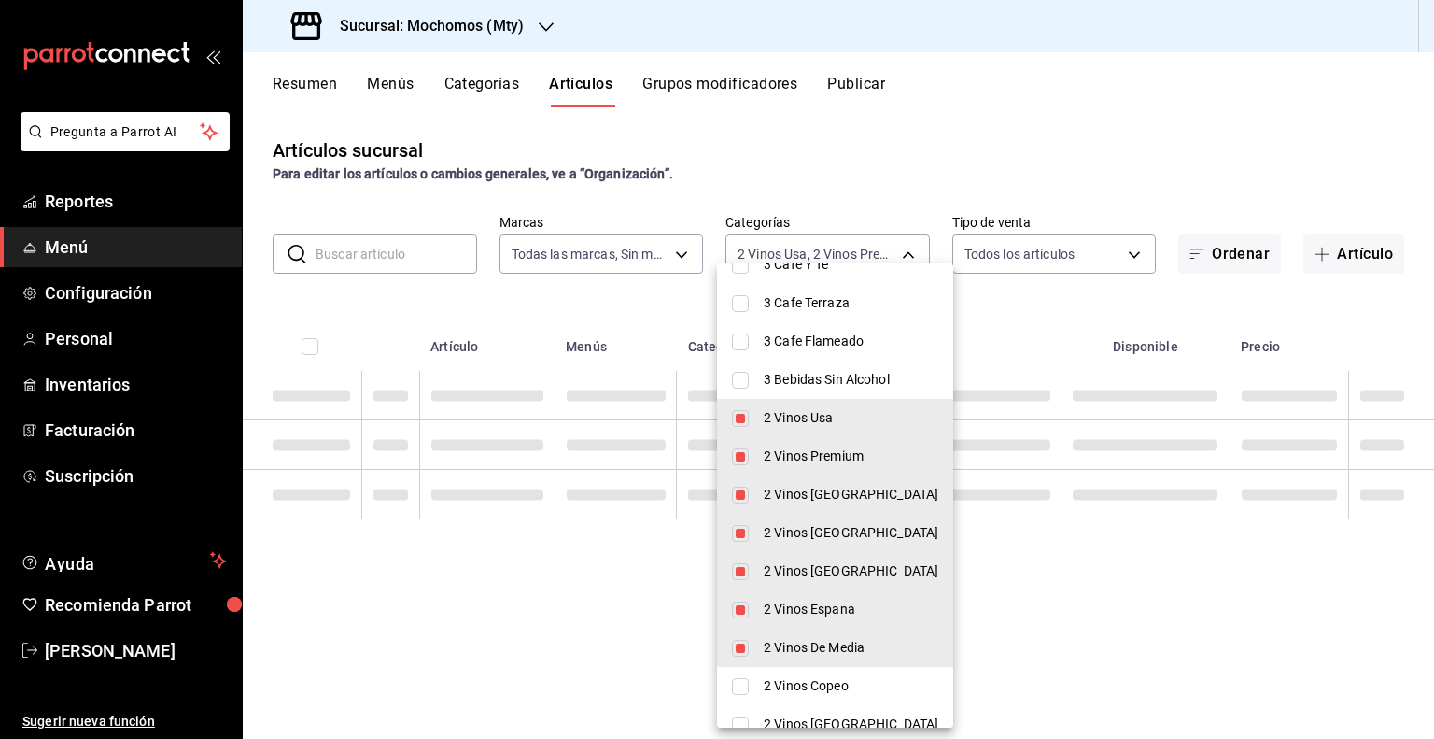
click at [745, 679] on input "checkbox" at bounding box center [740, 686] width 17 height 17
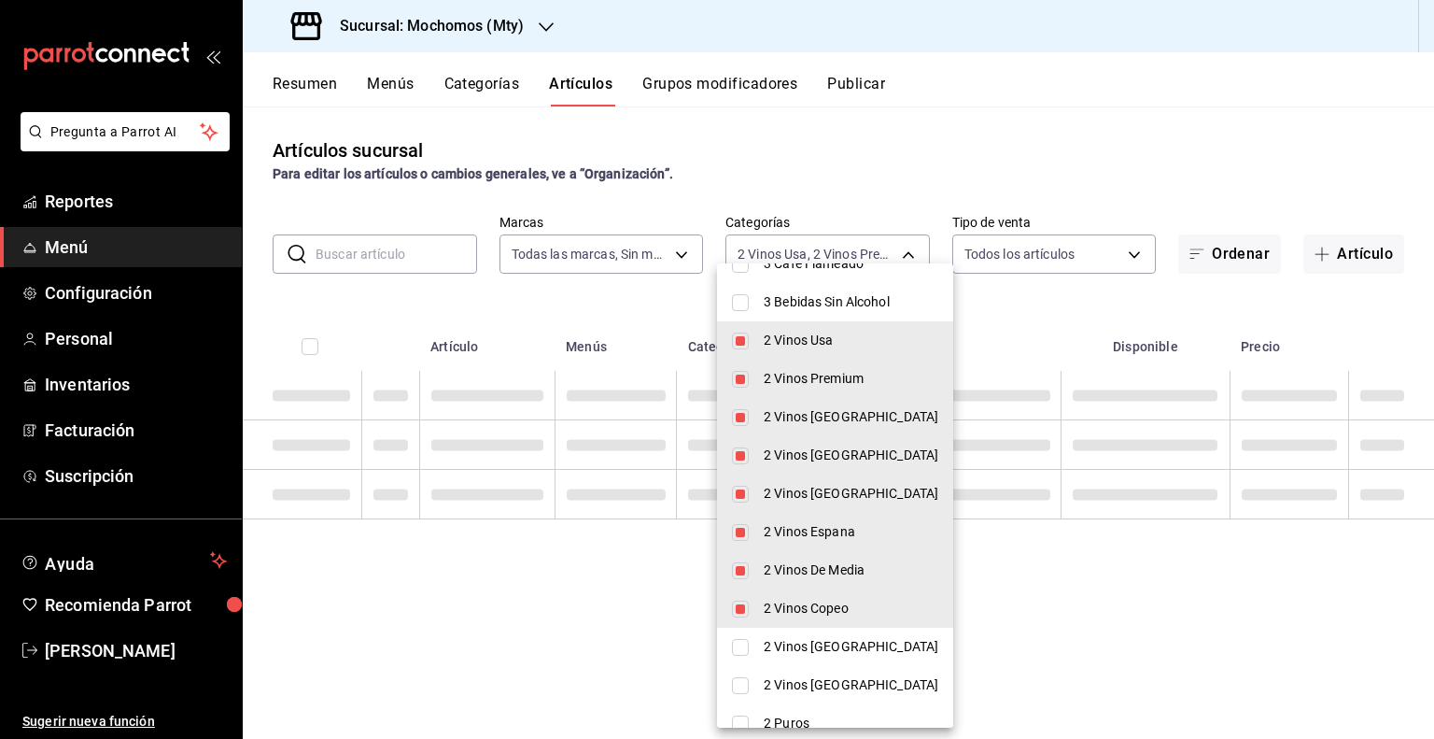
scroll to position [2416, 0]
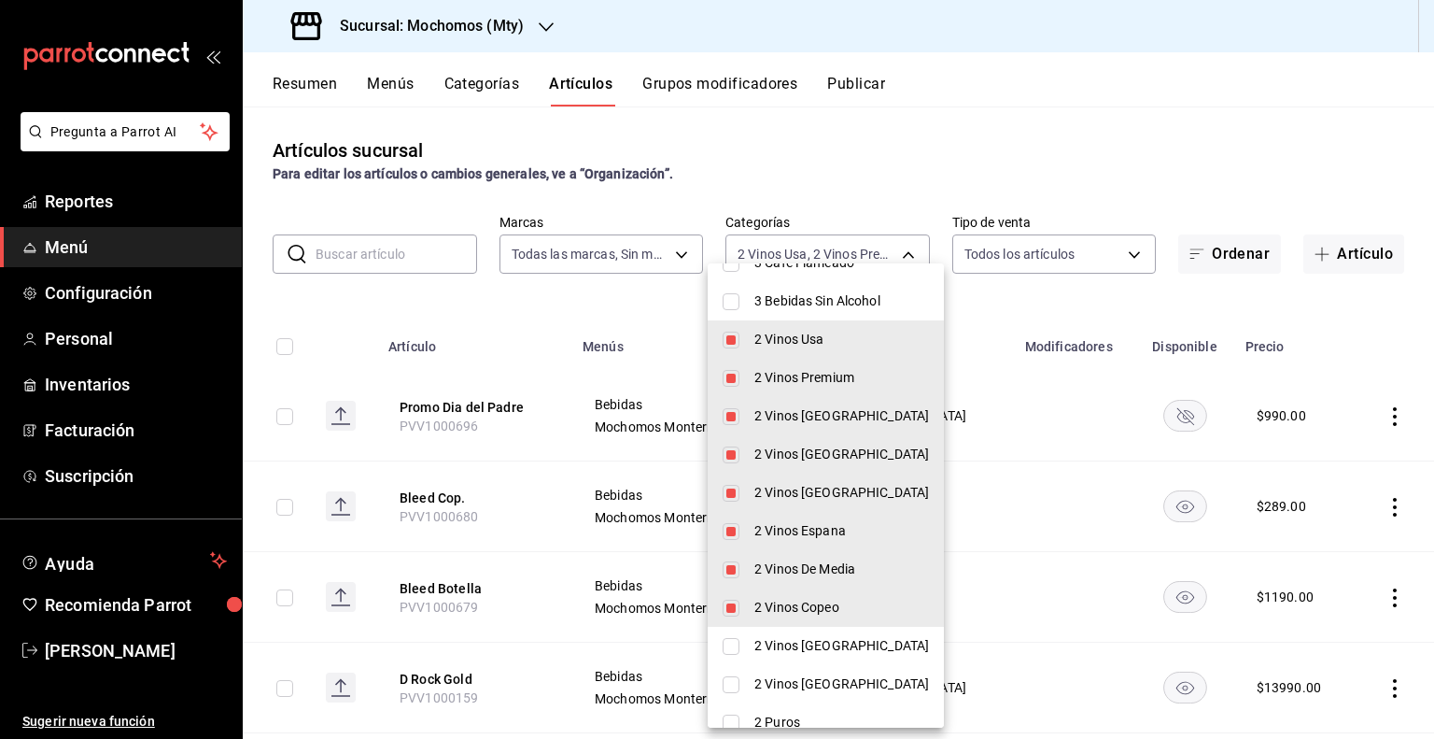
click at [741, 658] on li "2 Vinos Chile" at bounding box center [826, 645] width 236 height 38
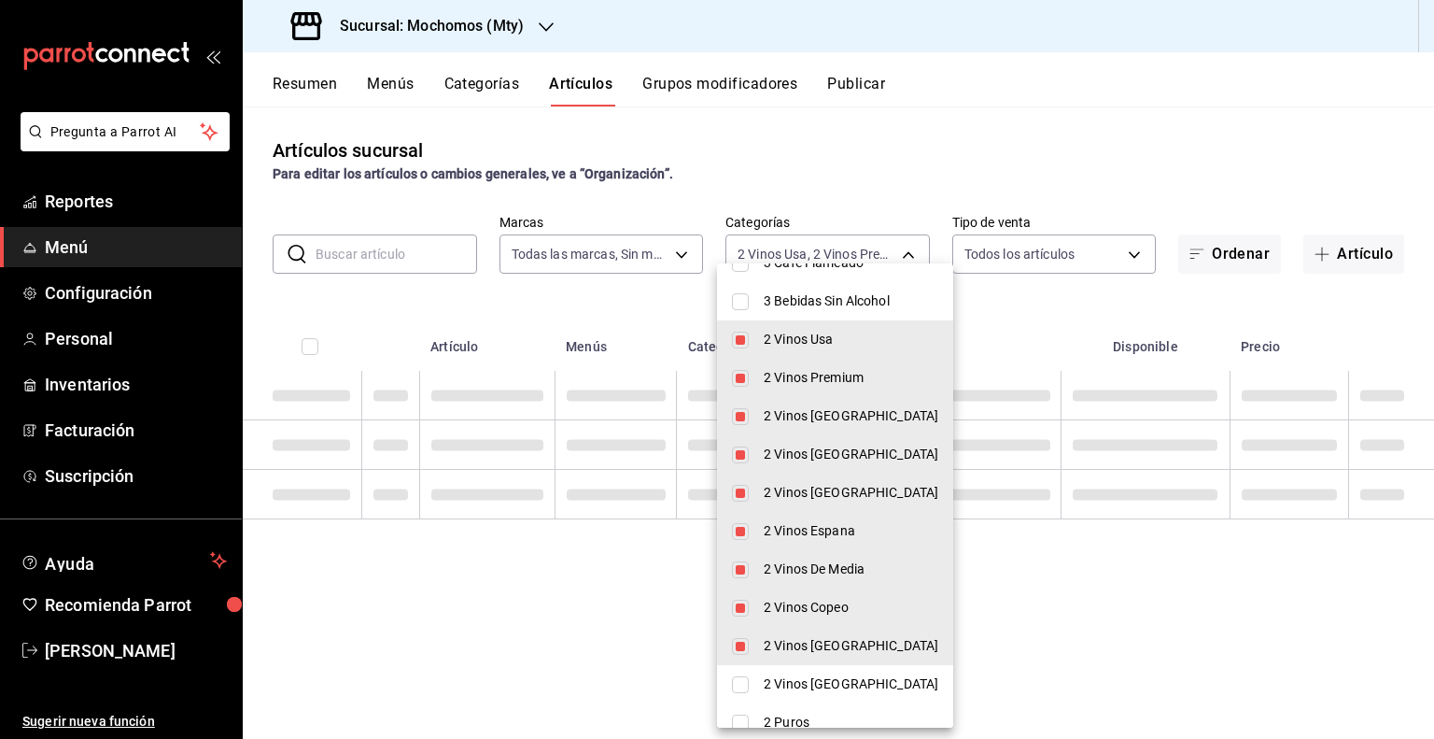
click at [732, 683] on input "checkbox" at bounding box center [740, 684] width 17 height 17
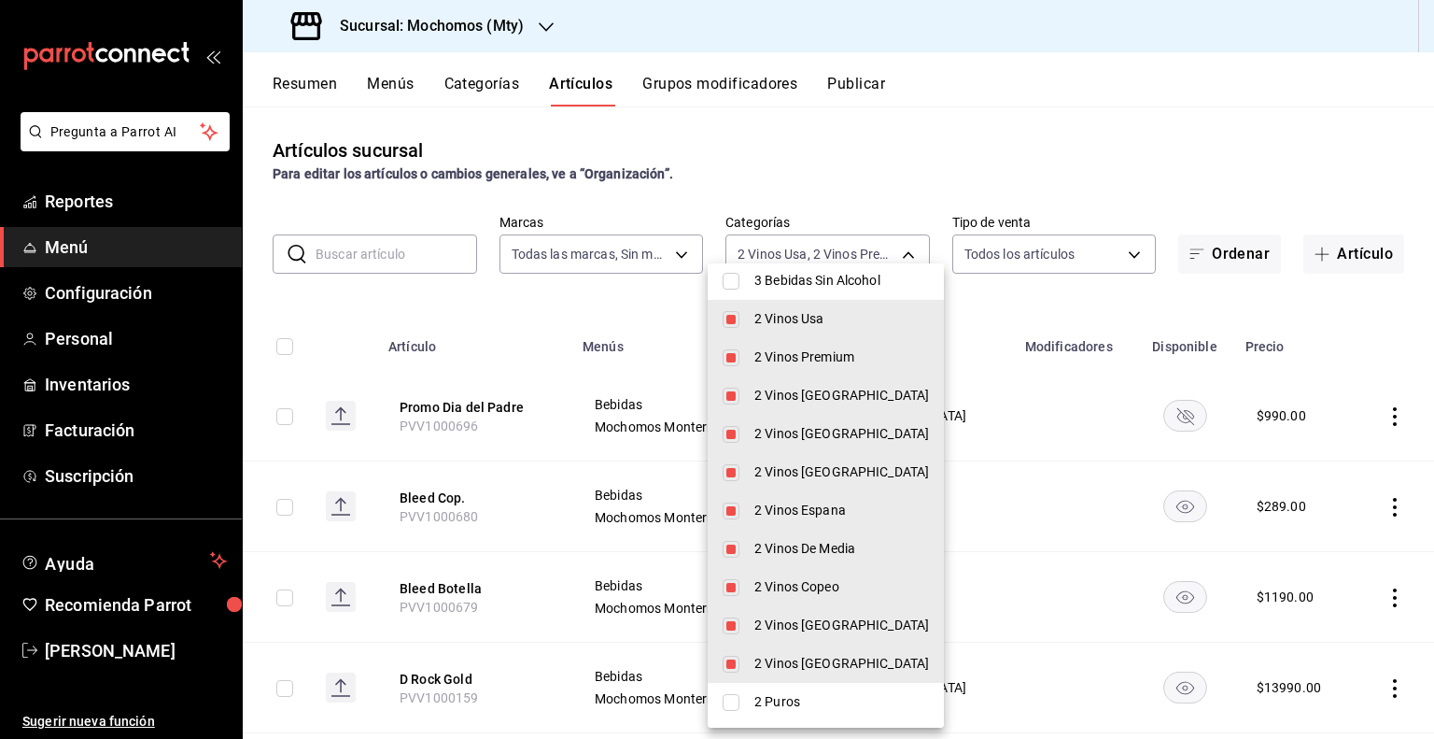
click at [738, 707] on input "checkbox" at bounding box center [731, 702] width 17 height 17
click at [1051, 308] on div at bounding box center [717, 369] width 1434 height 739
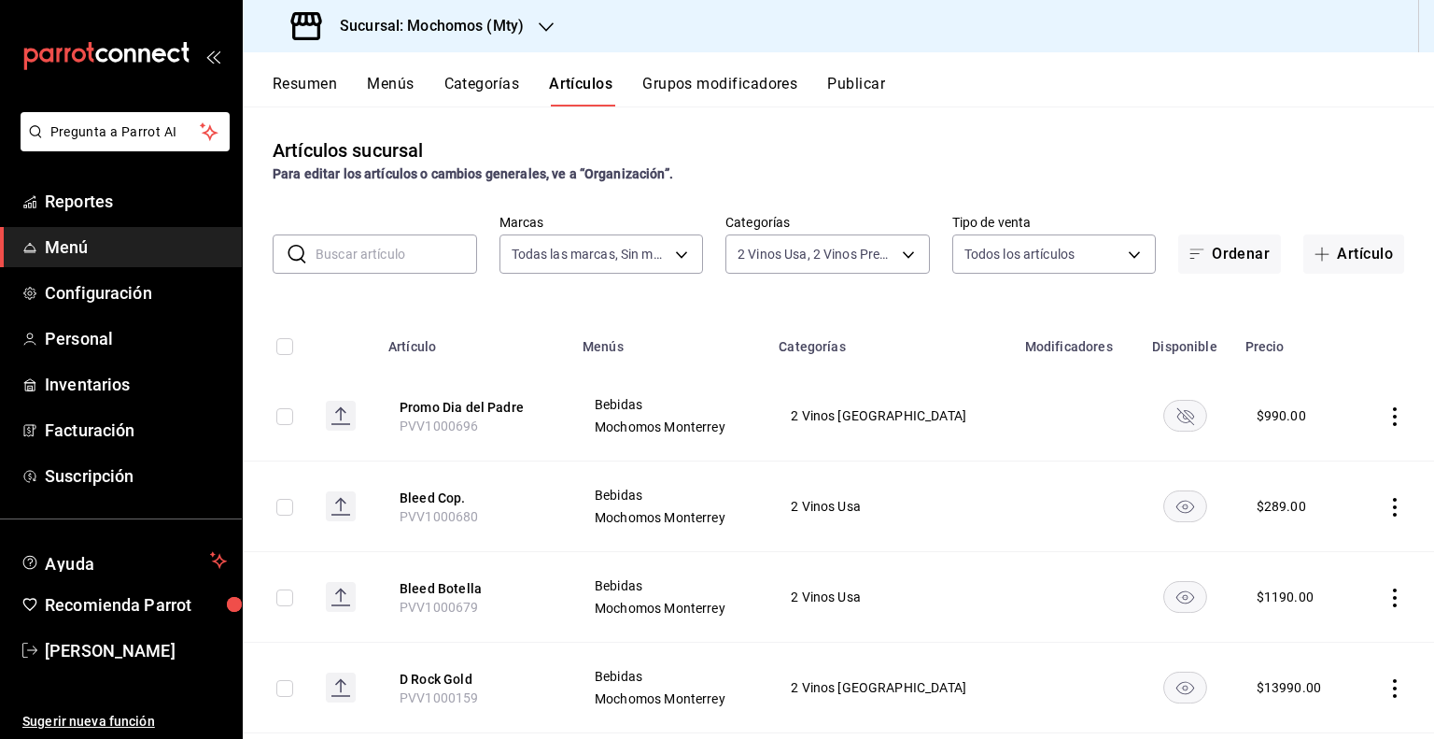
click at [295, 352] on th at bounding box center [277, 341] width 68 height 60
click at [288, 347] on input "checkbox" at bounding box center [284, 346] width 17 height 17
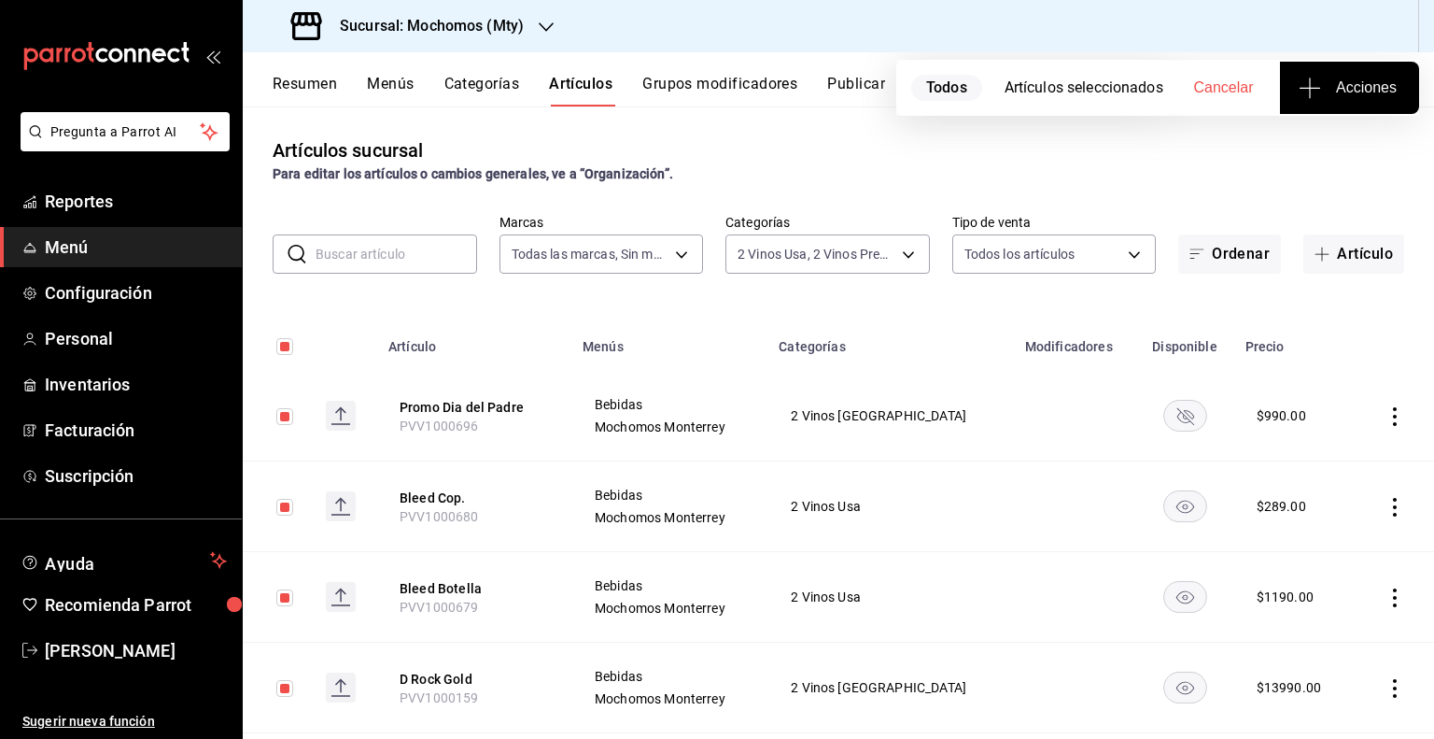
click at [1344, 88] on span "Acciones" at bounding box center [1349, 88] width 94 height 22
click at [1307, 162] on li "Agregar tipo" at bounding box center [1349, 145] width 140 height 49
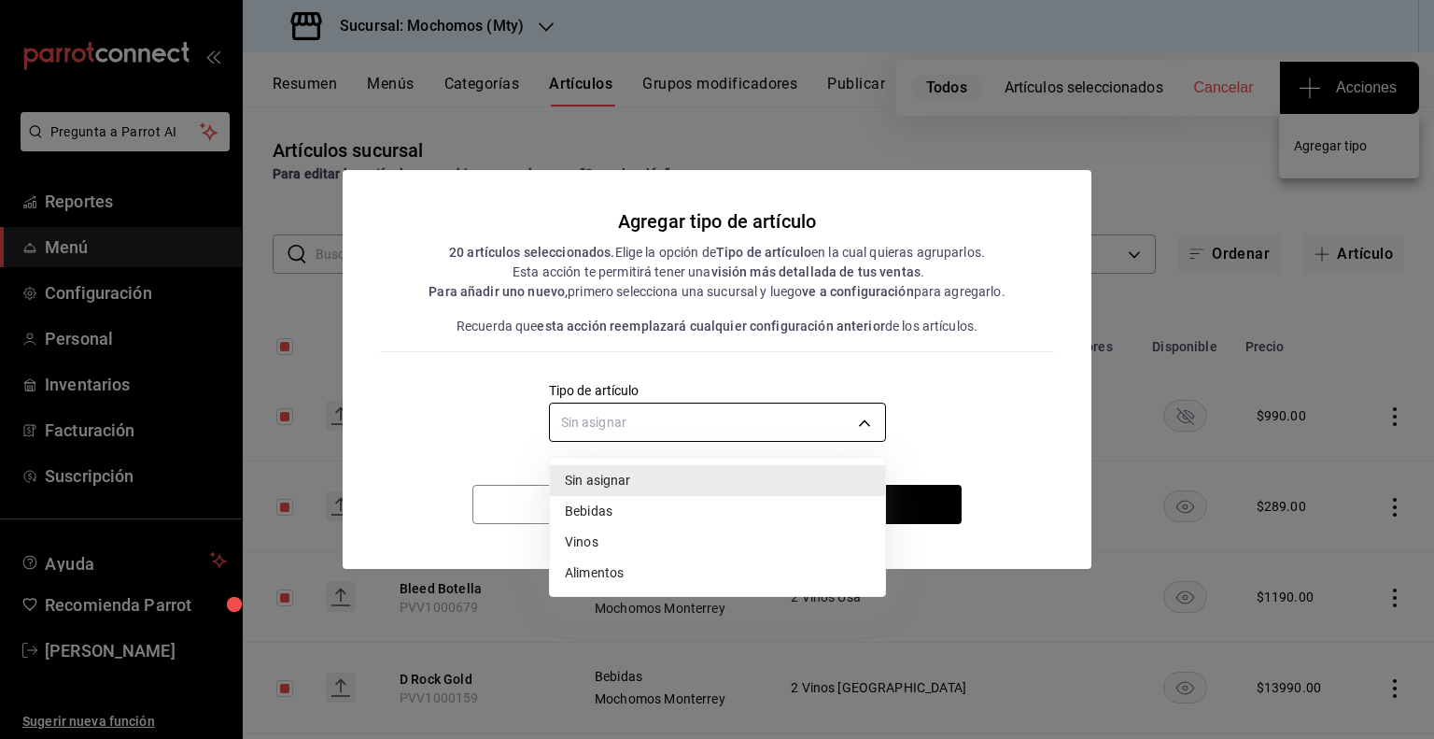
click at [745, 414] on body "Pregunta a Parrot AI Reportes Menú Configuración Personal Inventarios Facturaci…" at bounding box center [717, 369] width 1434 height 739
click at [601, 541] on li "Vinos" at bounding box center [717, 542] width 335 height 31
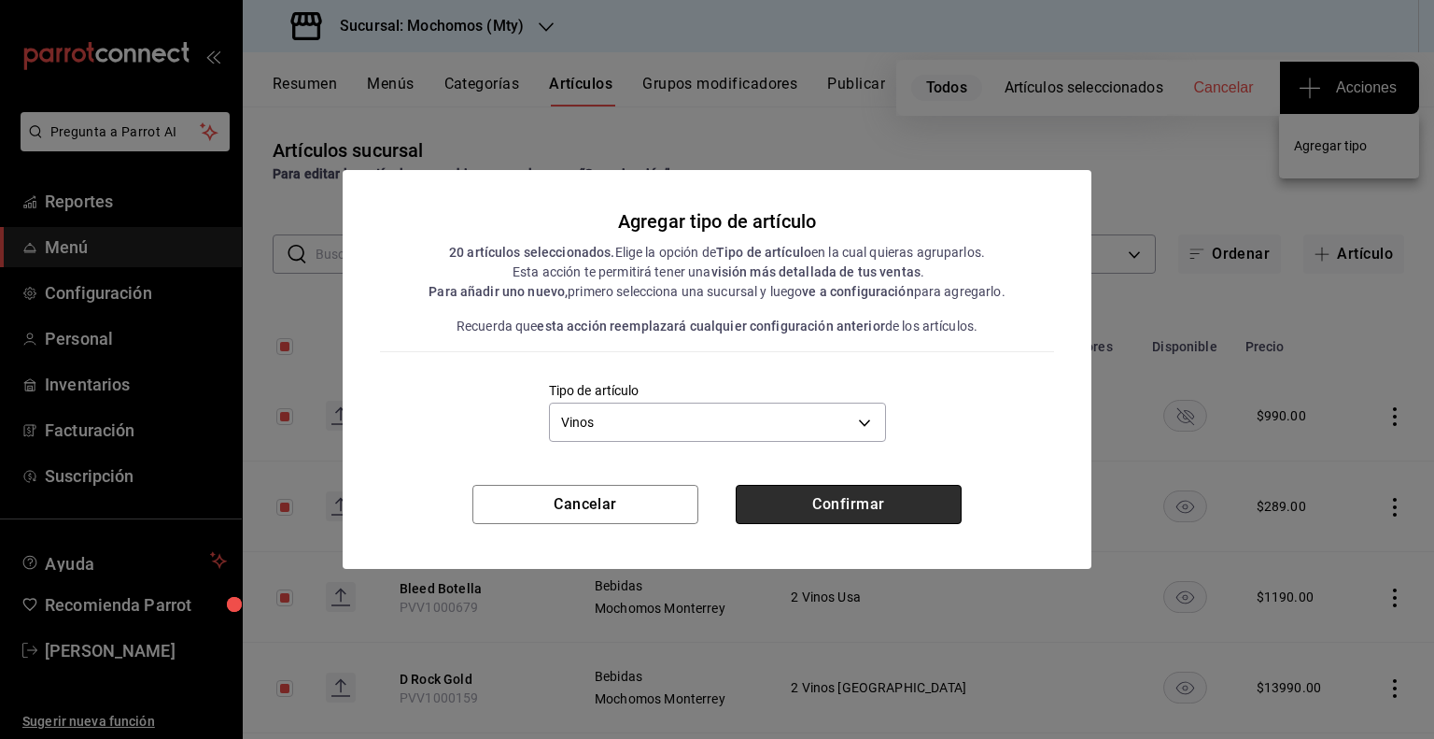
click at [823, 503] on button "Confirmar" at bounding box center [849, 504] width 226 height 39
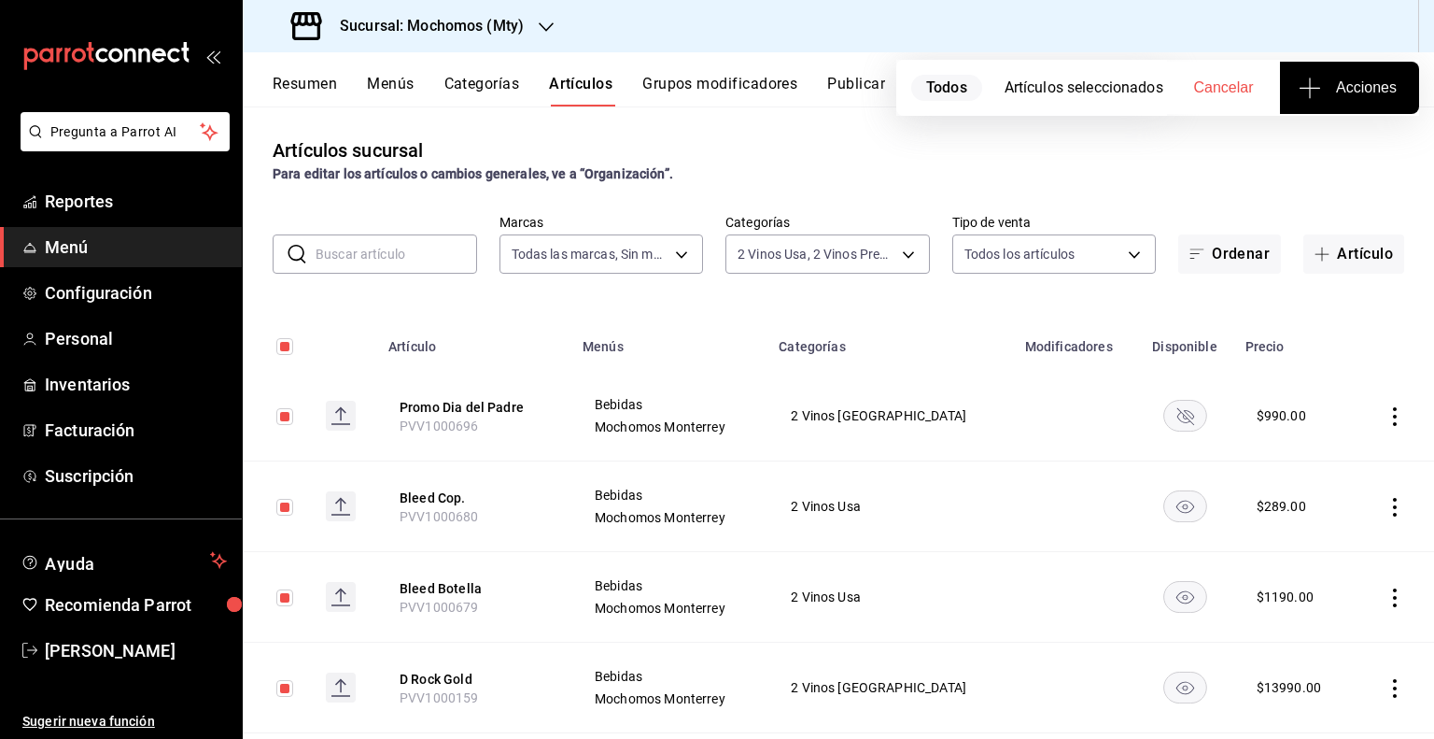
click at [871, 93] on button "Publicar" at bounding box center [856, 91] width 58 height 32
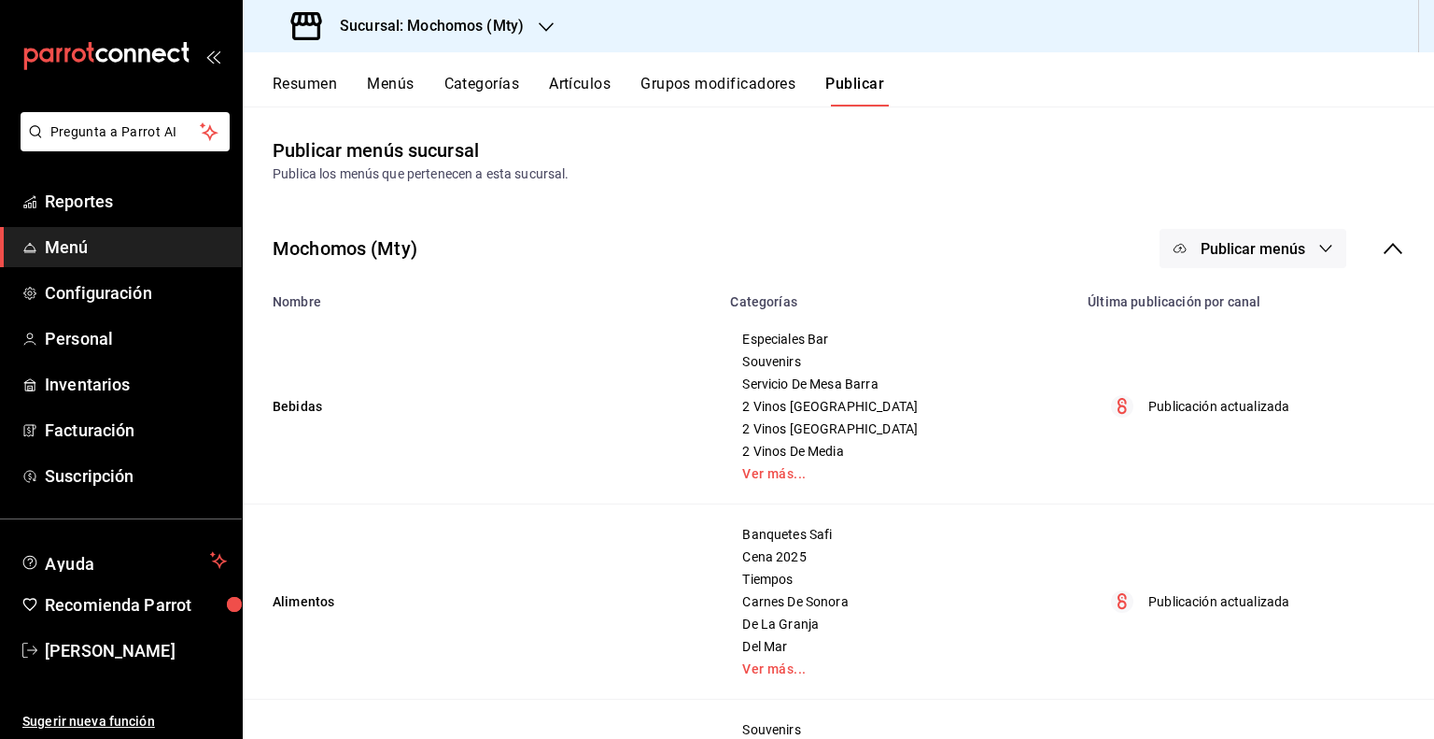
click at [1288, 223] on div "Mochomos (Mty) Publicar menús" at bounding box center [838, 248] width 1191 height 69
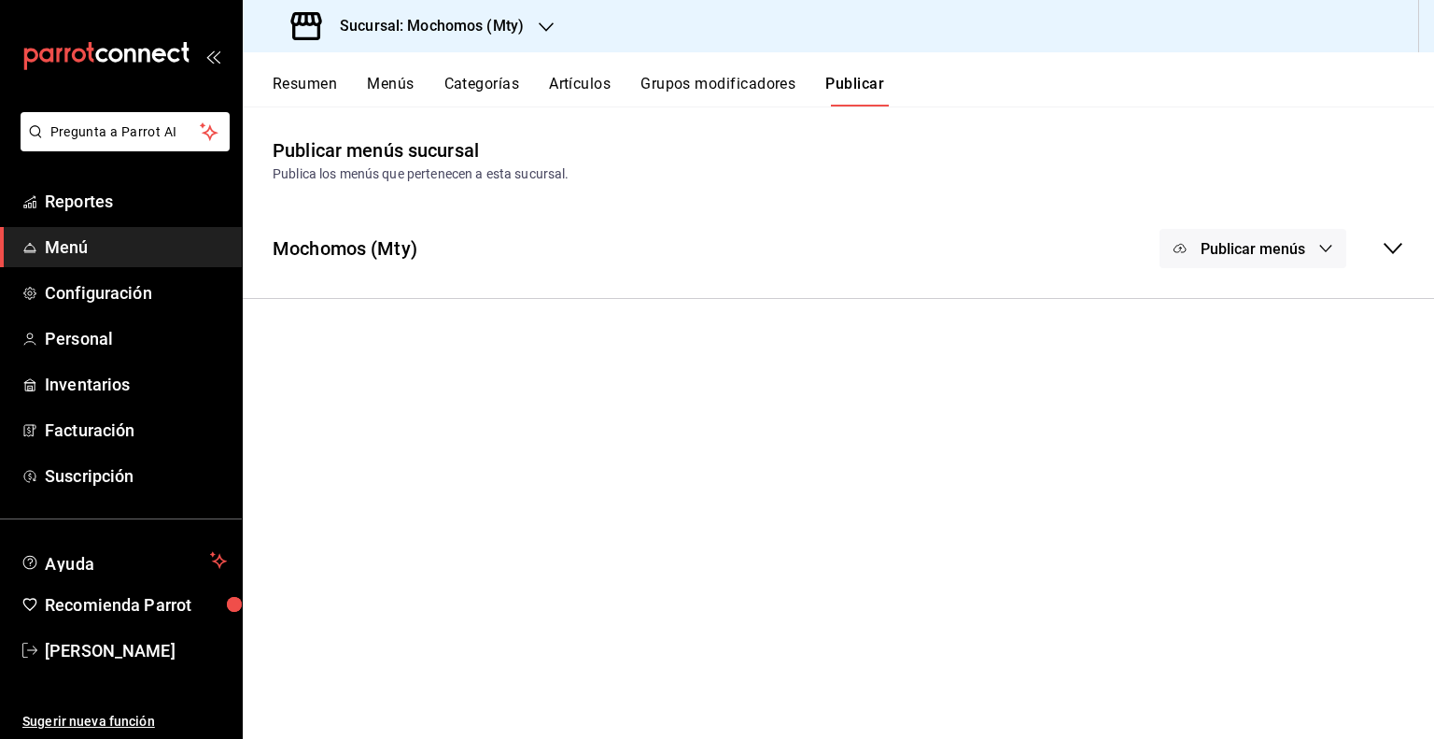
click at [1225, 249] on span "Publicar menús" at bounding box center [1253, 249] width 105 height 18
click at [1214, 294] on div at bounding box center [1209, 309] width 52 height 30
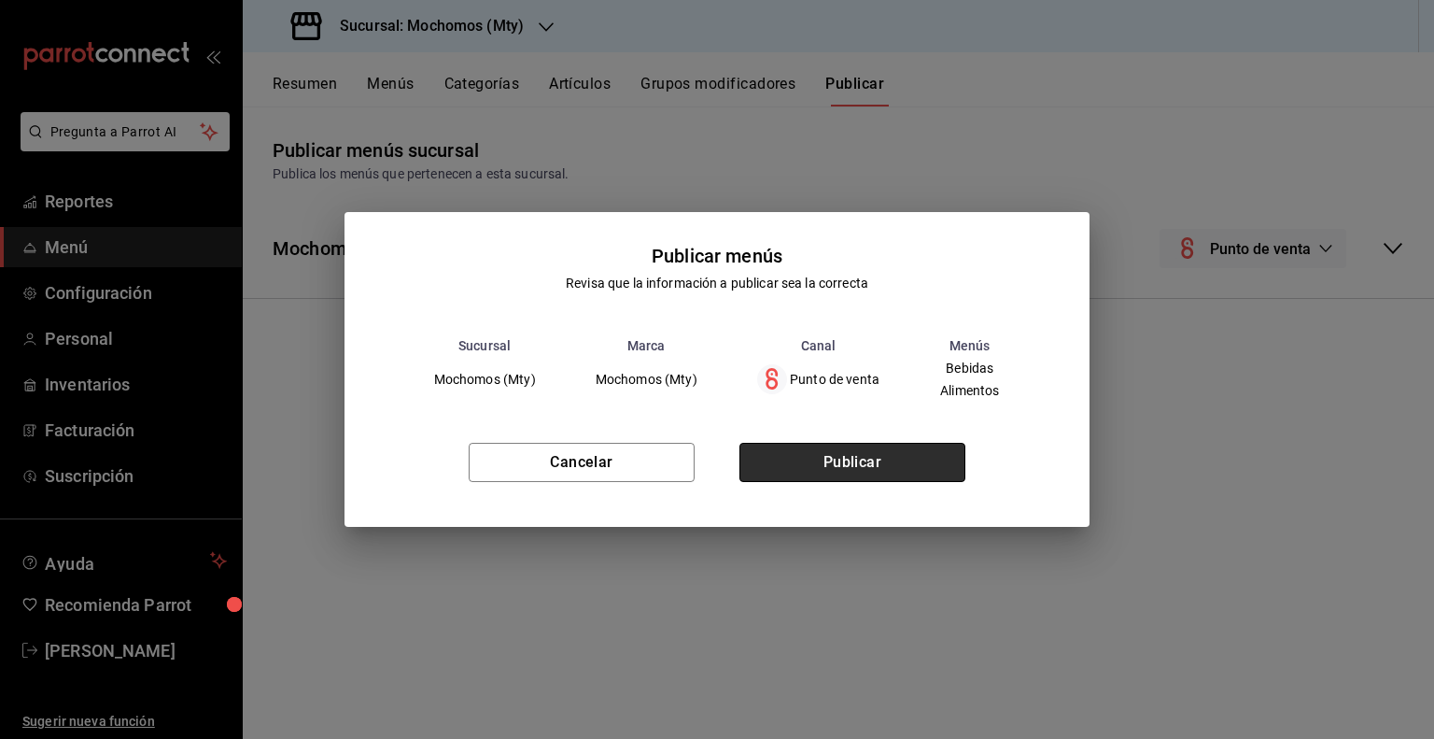
click at [846, 464] on button "Publicar" at bounding box center [852, 462] width 226 height 39
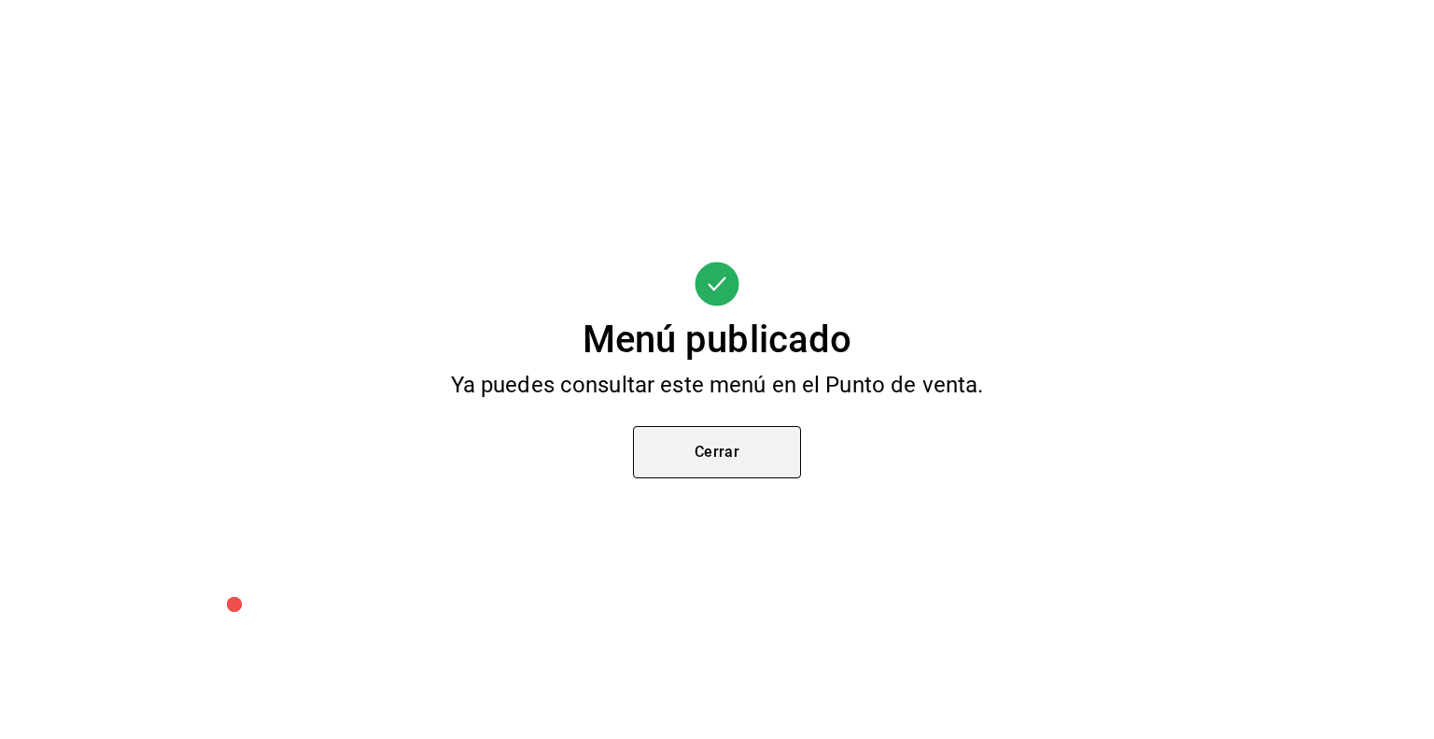
click at [762, 456] on button "Cerrar" at bounding box center [717, 452] width 168 height 52
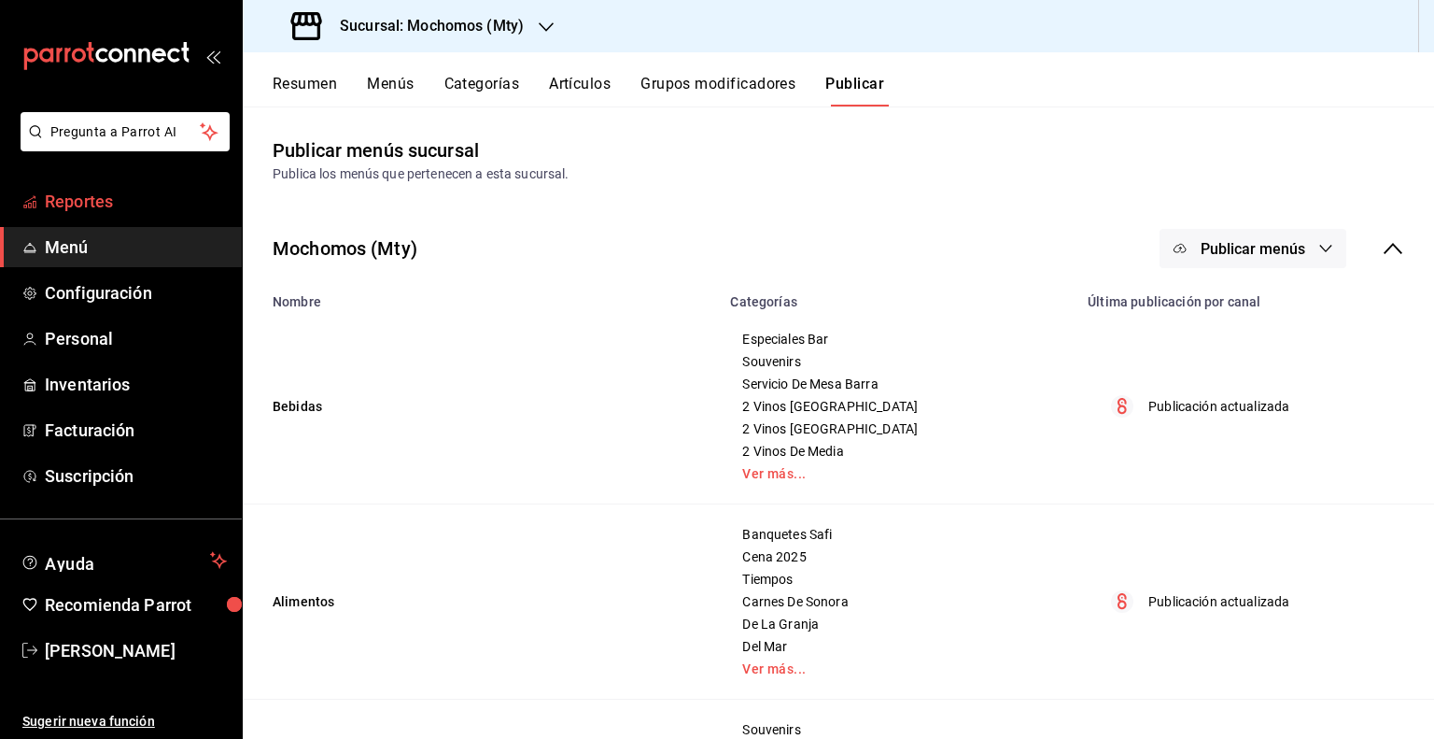
click at [147, 212] on span "Reportes" at bounding box center [136, 201] width 182 height 25
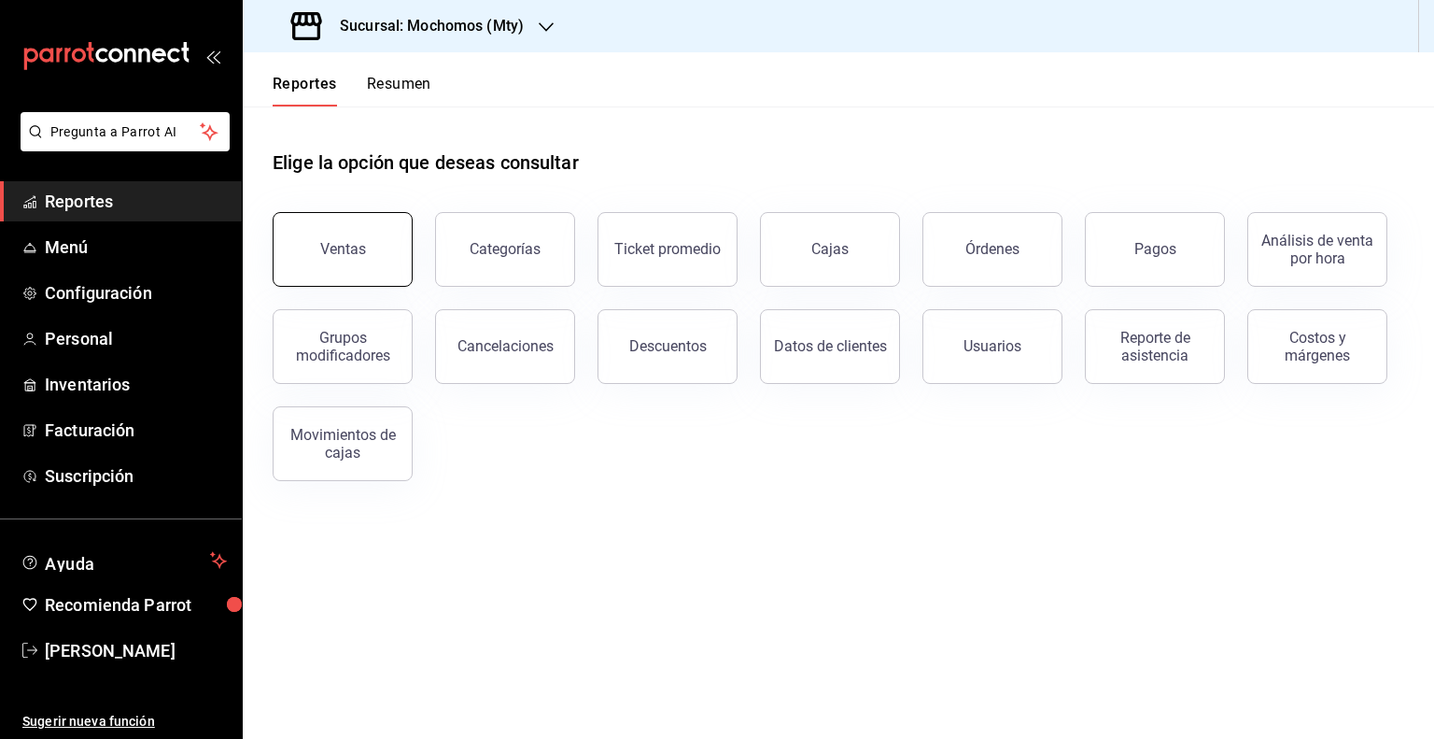
click at [331, 235] on button "Ventas" at bounding box center [343, 249] width 140 height 75
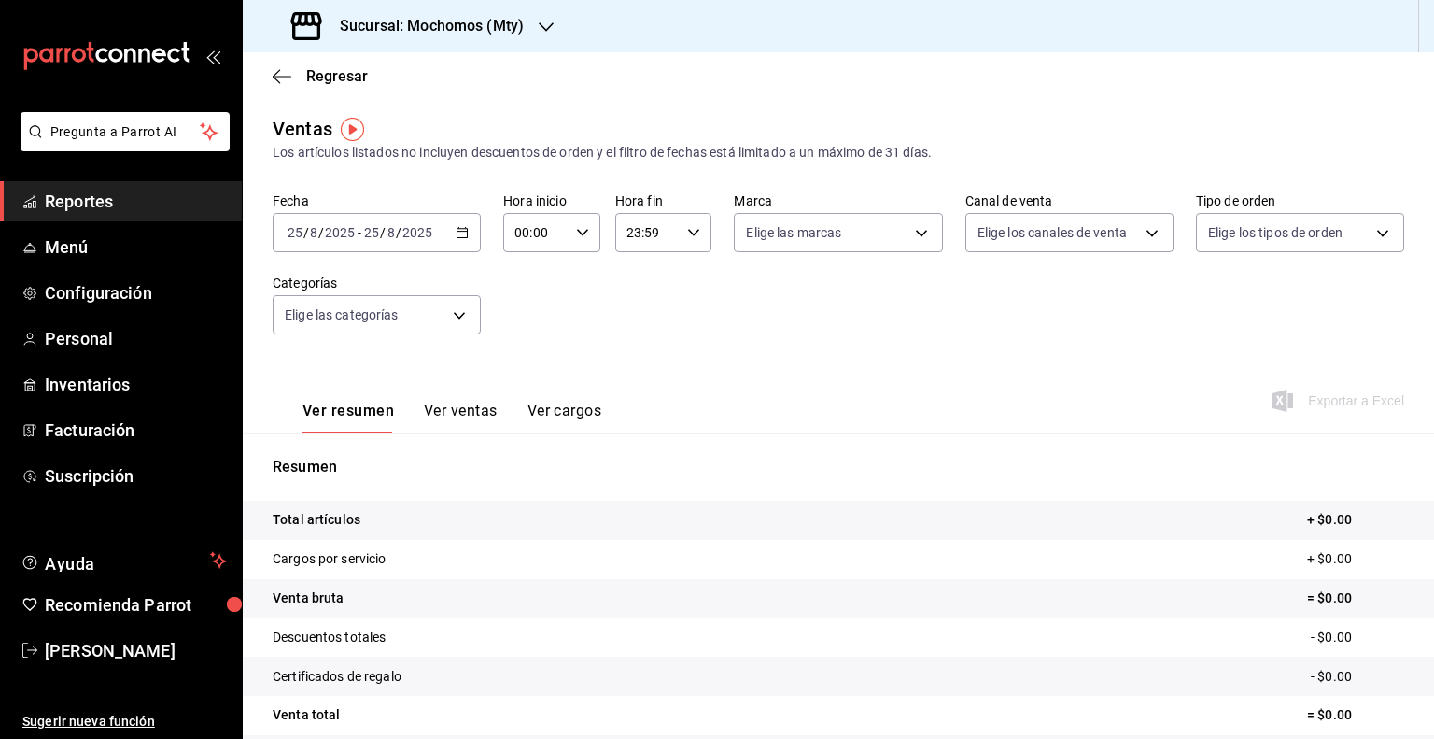
click at [471, 245] on div "[DATE] [DATE] - [DATE] [DATE]" at bounding box center [377, 232] width 208 height 39
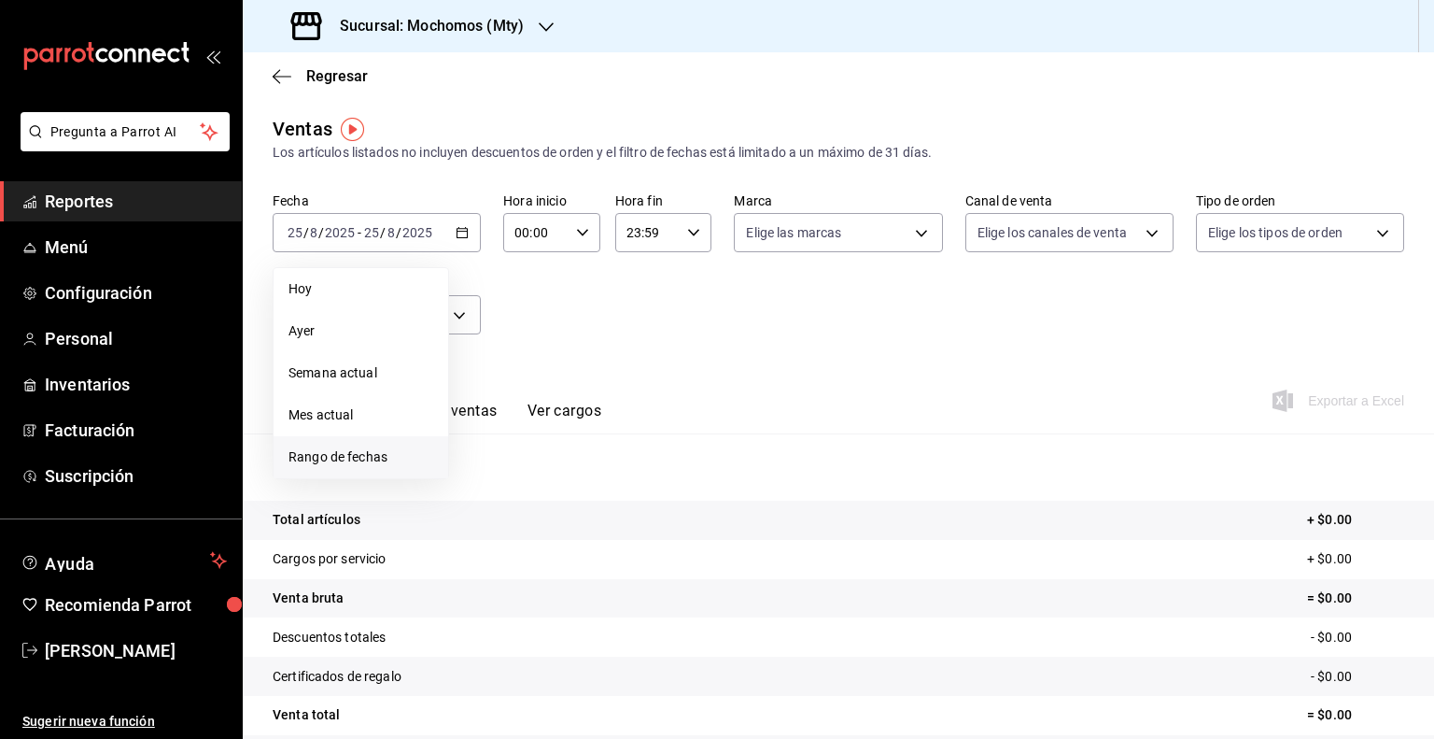
click at [329, 450] on span "Rango de fechas" at bounding box center [360, 457] width 145 height 20
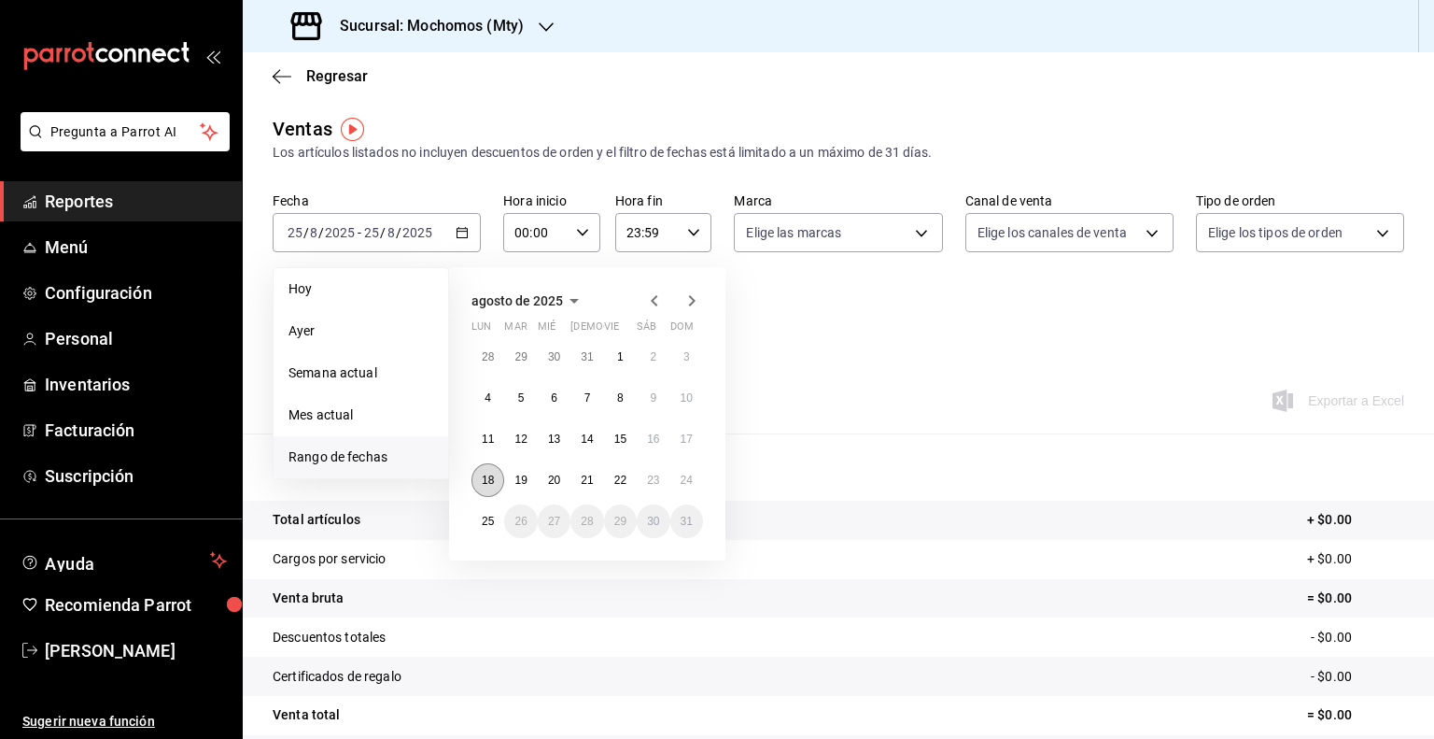
click at [495, 487] on button "18" at bounding box center [487, 480] width 33 height 34
click at [493, 513] on button "25" at bounding box center [487, 521] width 33 height 34
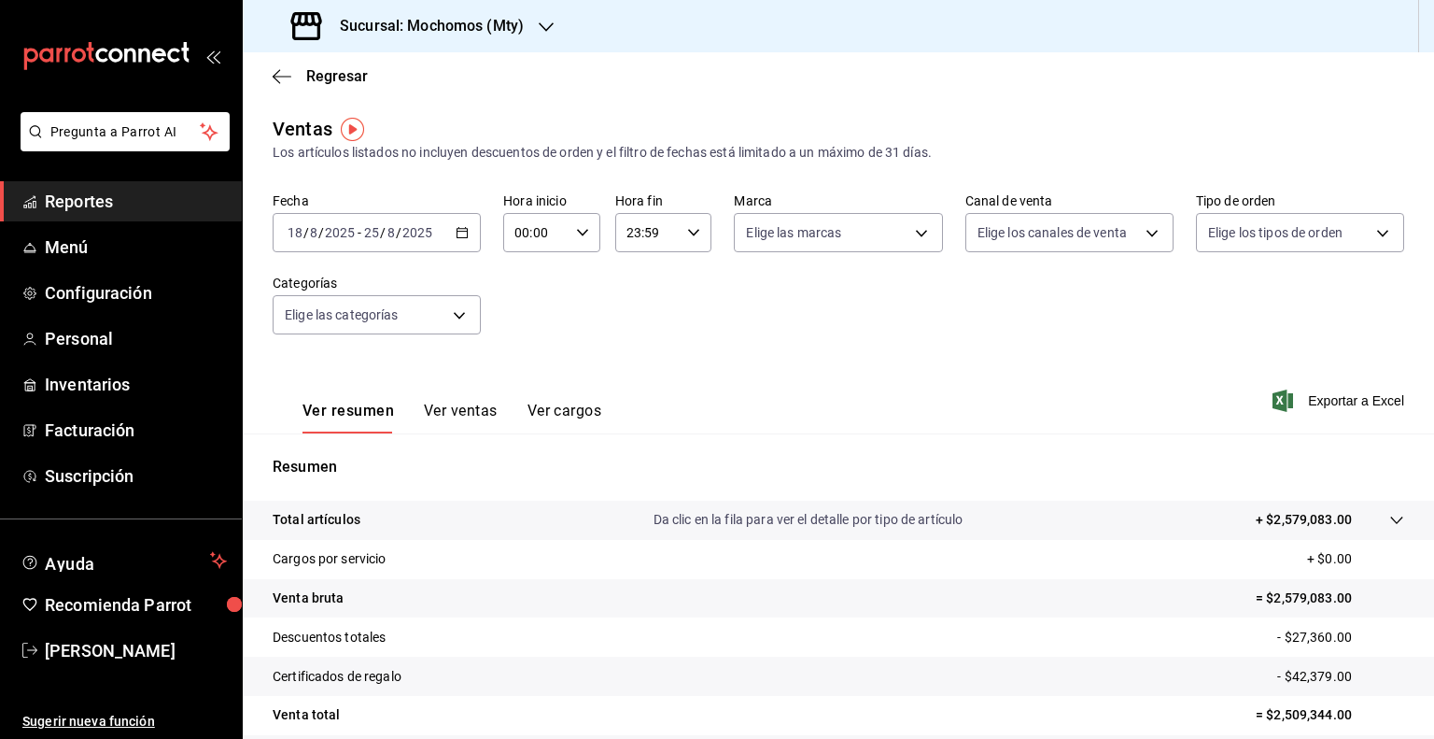
click at [579, 241] on div "00:00 Hora inicio" at bounding box center [551, 232] width 97 height 39
click at [530, 329] on span "05" at bounding box center [524, 321] width 18 height 15
click at [692, 237] on div at bounding box center [717, 369] width 1434 height 739
click at [692, 237] on icon "button" at bounding box center [693, 232] width 13 height 13
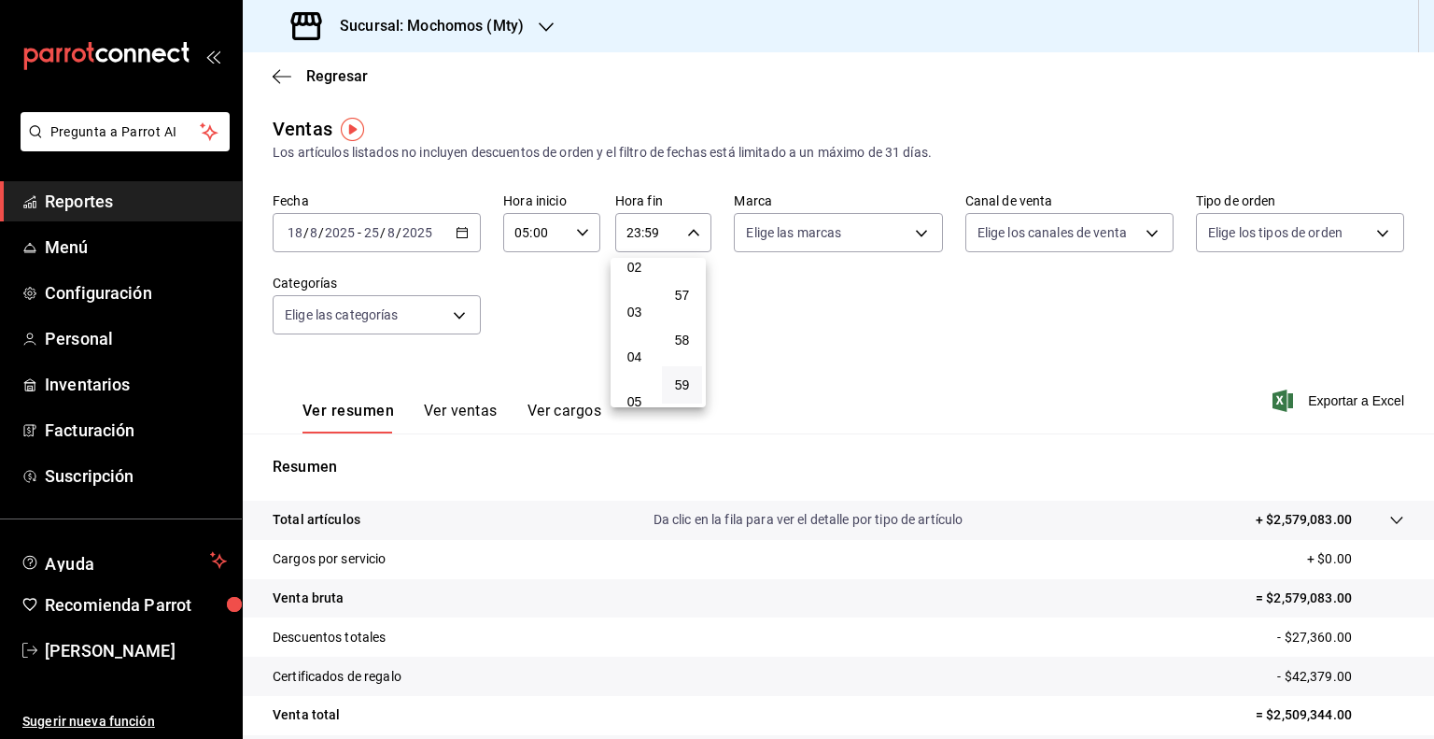
scroll to position [108, 0]
click at [633, 397] on span "05" at bounding box center [635, 395] width 18 height 15
click at [698, 275] on button "00" at bounding box center [682, 279] width 40 height 37
click at [1318, 405] on div at bounding box center [717, 369] width 1434 height 739
click at [1293, 402] on span "Exportar a Excel" at bounding box center [1340, 400] width 128 height 22
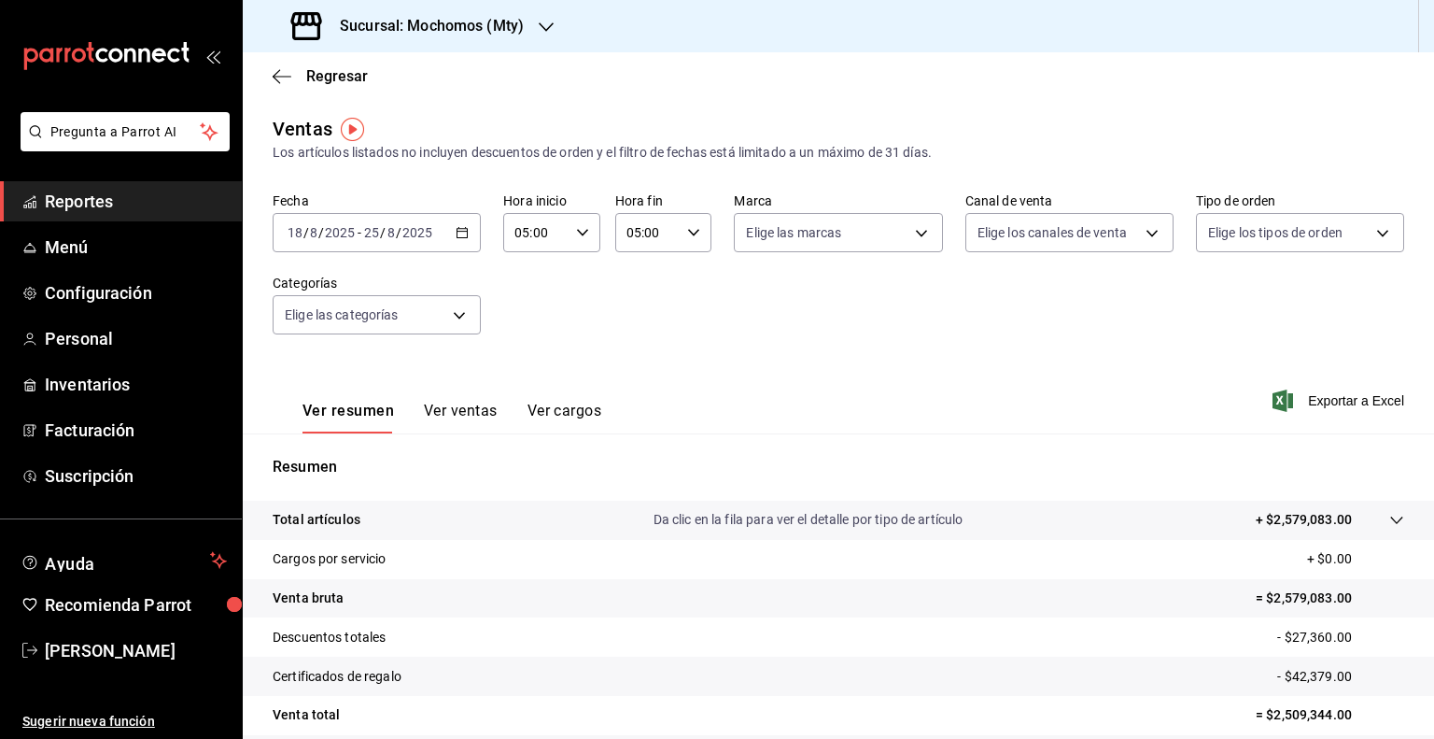
click at [480, 30] on h3 "Sucursal: Mochomos (Mty)" at bounding box center [424, 26] width 199 height 22
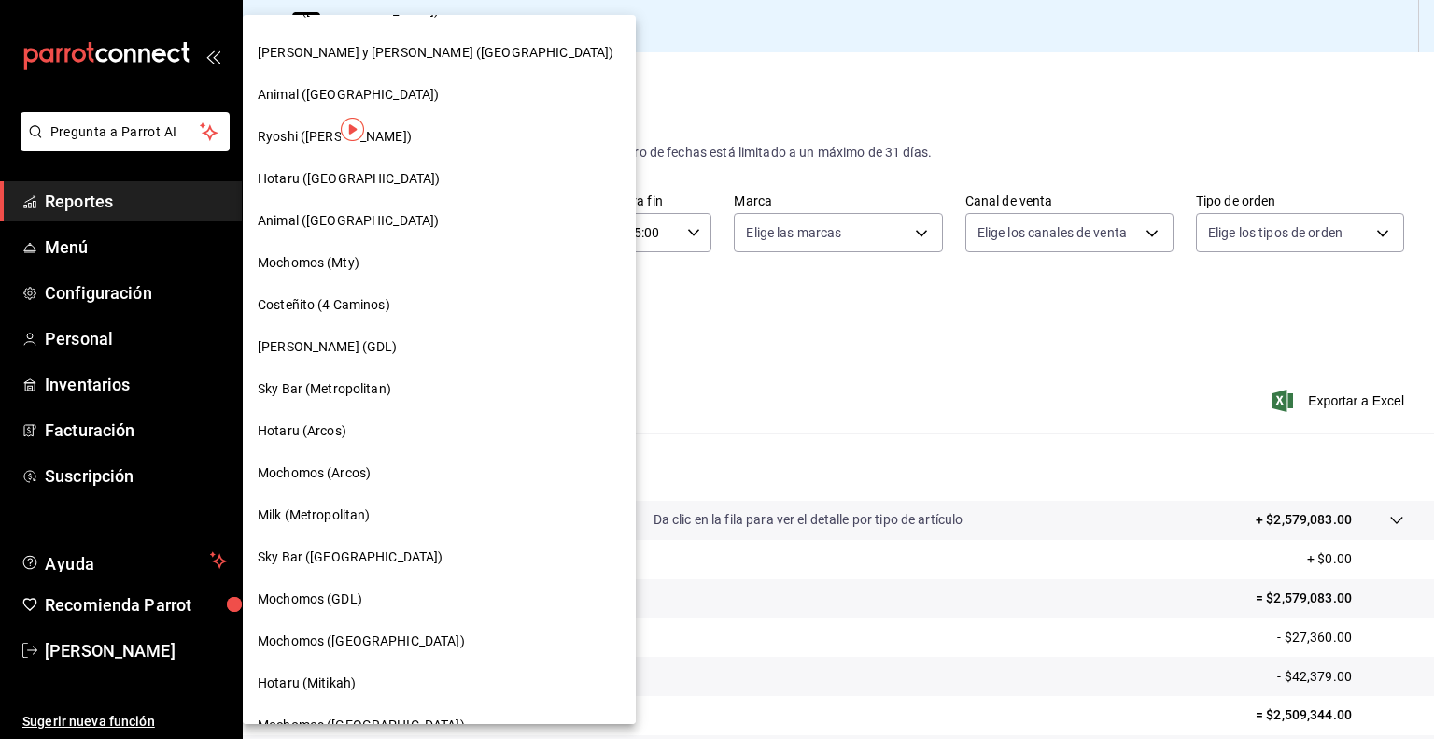
scroll to position [708, 0]
click at [364, 628] on span "Mochomos ([GEOGRAPHIC_DATA])" at bounding box center [361, 638] width 207 height 20
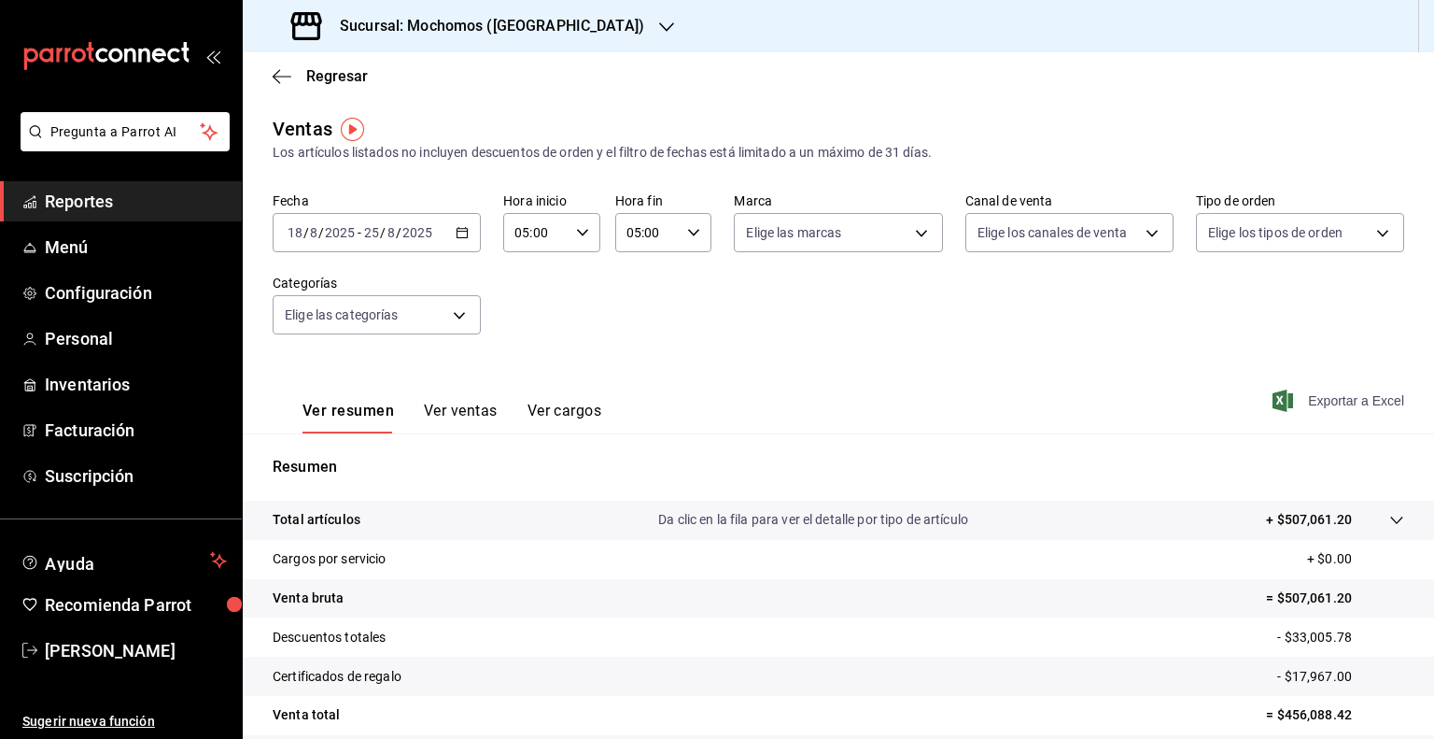
click at [1325, 404] on span "Exportar a Excel" at bounding box center [1340, 400] width 128 height 22
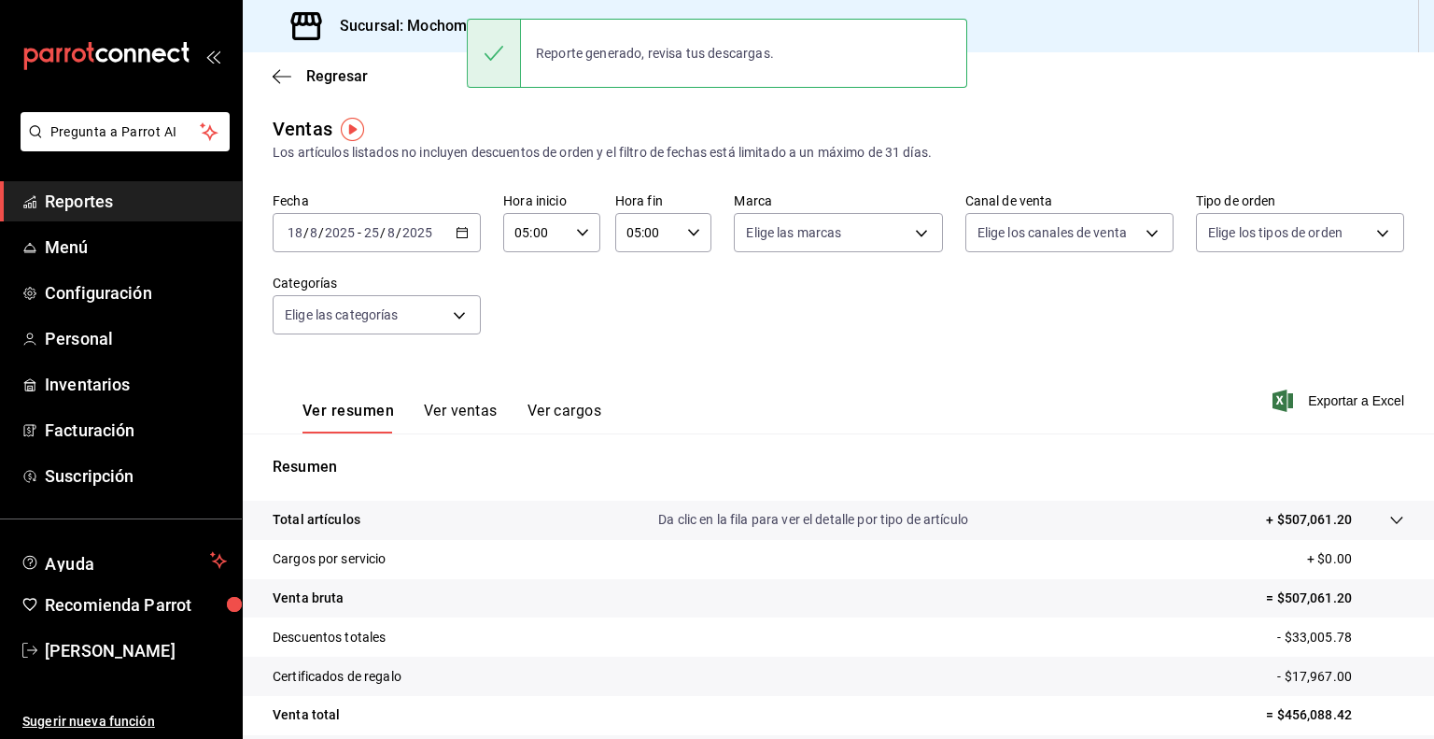
click at [584, 161] on div "Los artículos listados no incluyen descuentos de orden y el filtro de fechas es…" at bounding box center [839, 153] width 1132 height 20
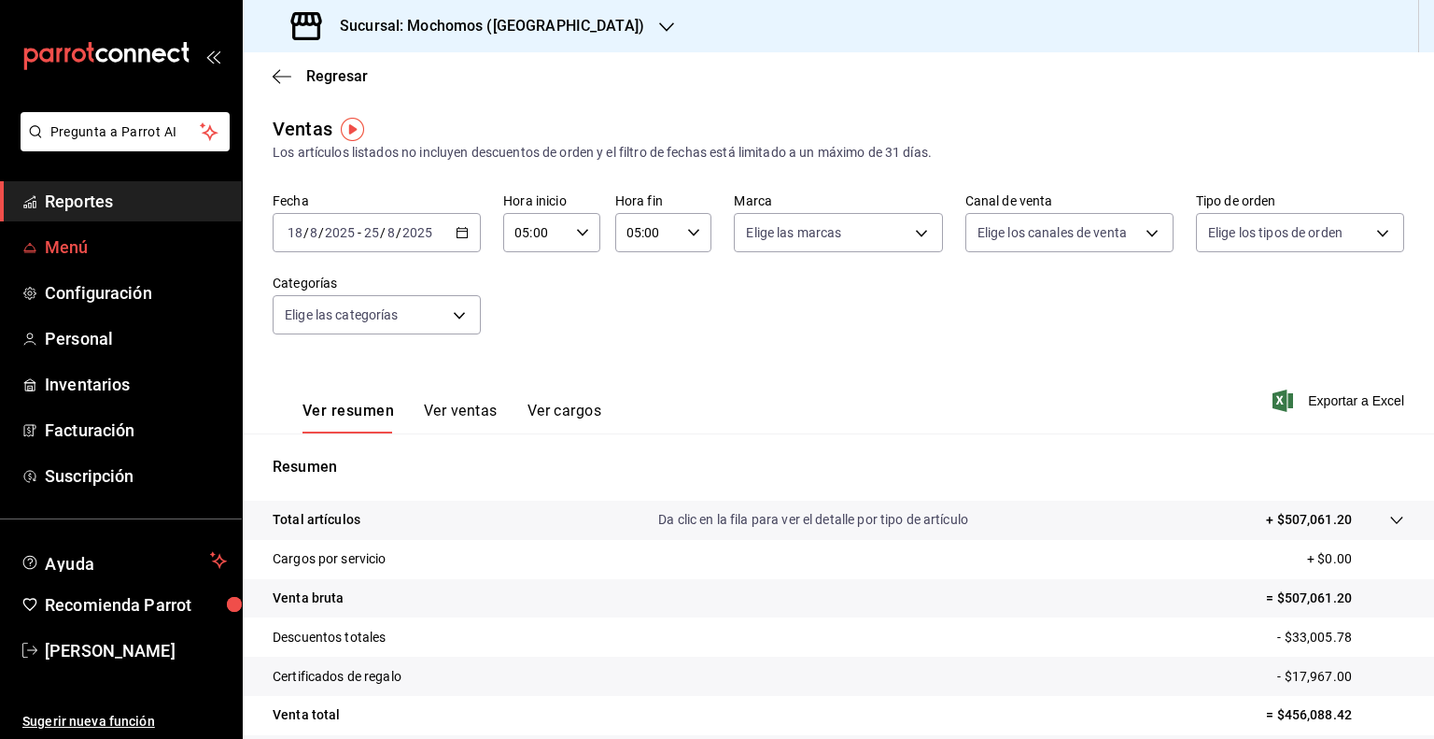
click at [86, 249] on span "Menú" at bounding box center [136, 246] width 182 height 25
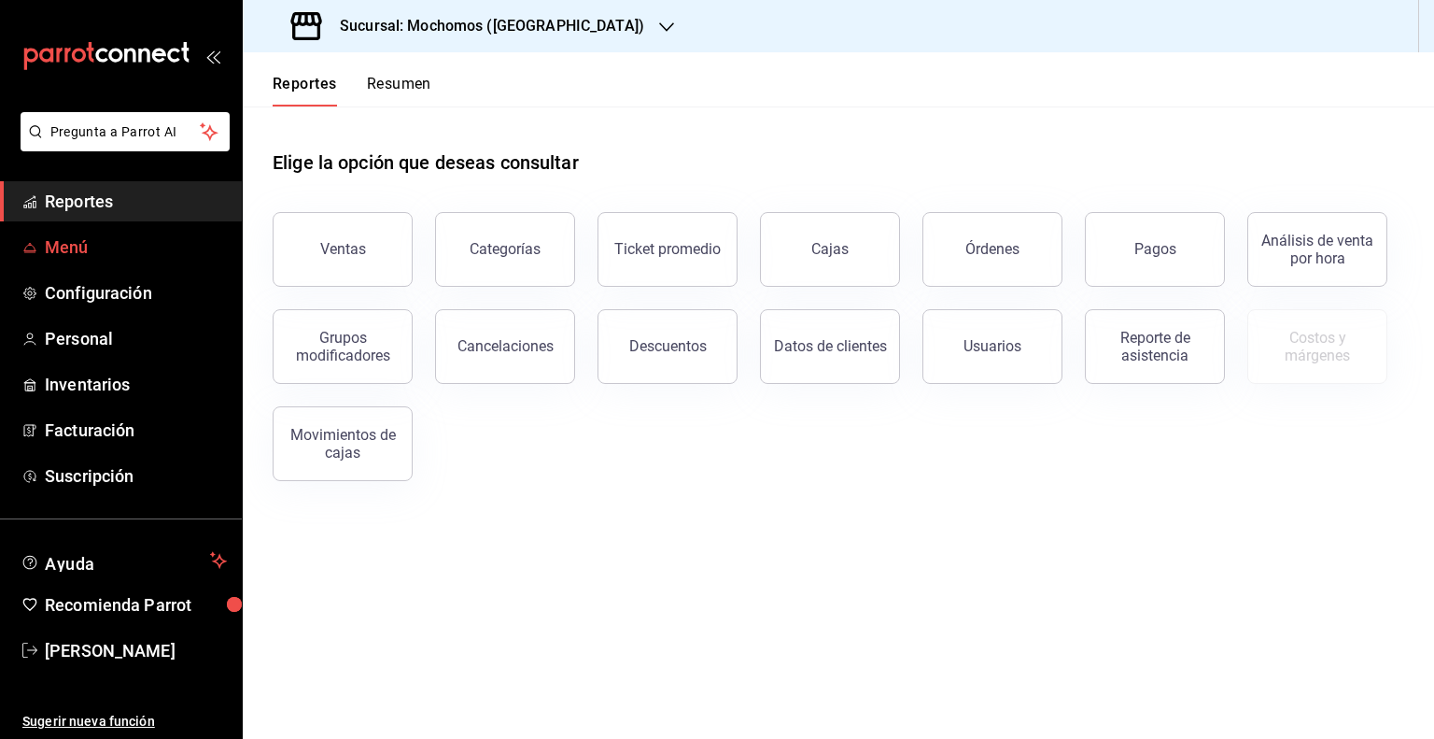
click at [71, 244] on span "Menú" at bounding box center [136, 246] width 182 height 25
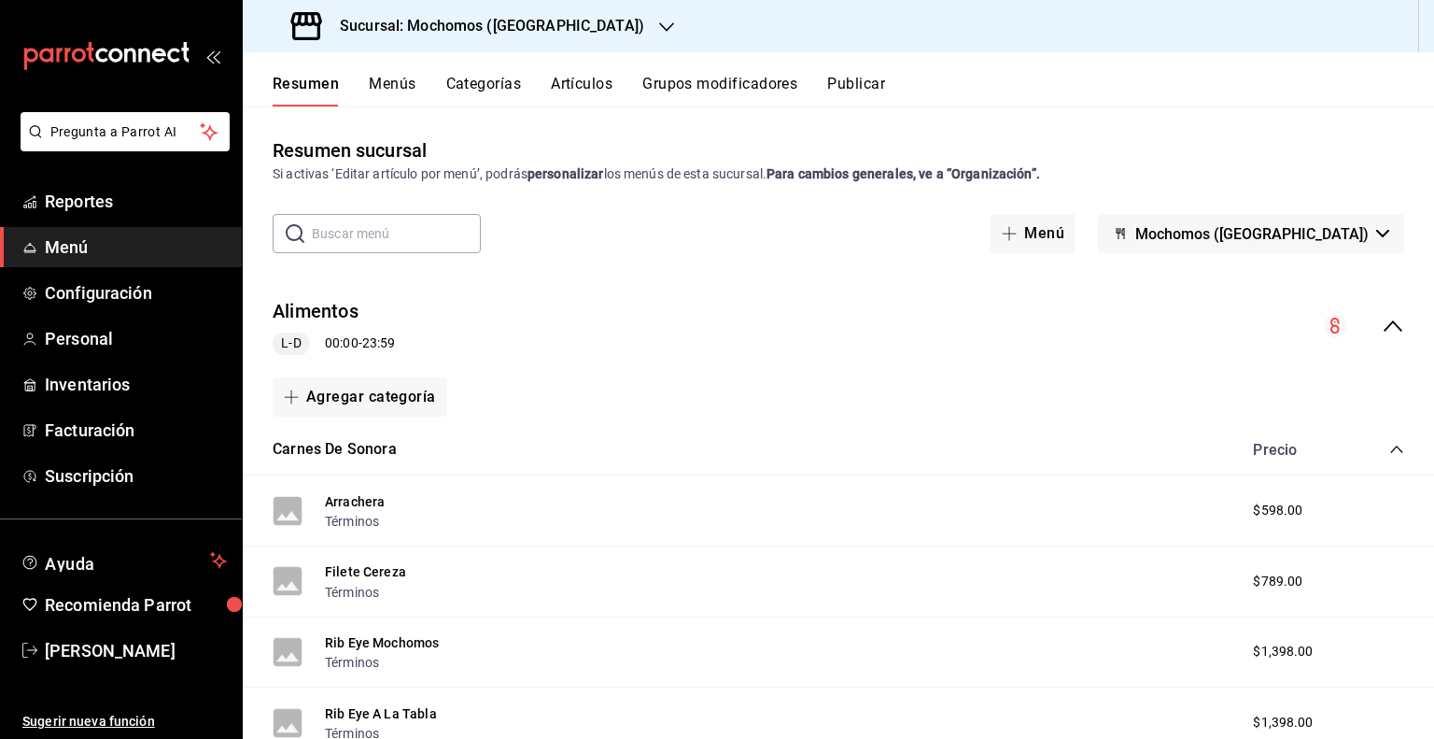
drag, startPoint x: 599, startPoint y: 66, endPoint x: 598, endPoint y: 78, distance: 12.3
click at [598, 78] on div "Resumen Menús Categorías Artículos Grupos modificadores Publicar" at bounding box center [838, 79] width 1191 height 54
click at [598, 78] on button "Artículos" at bounding box center [582, 91] width 62 height 32
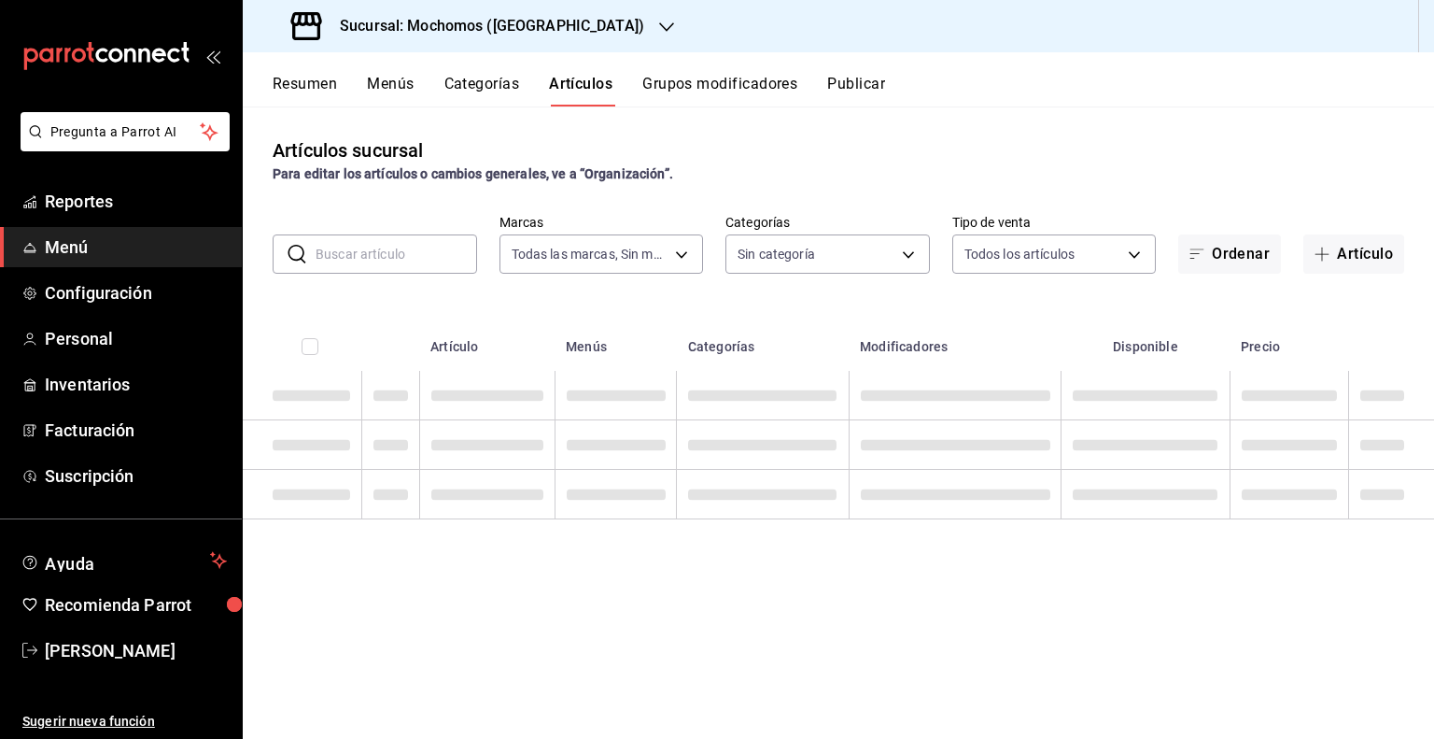
type input "81a909d9-58c5-46d1-b07d-4106a63ec642"
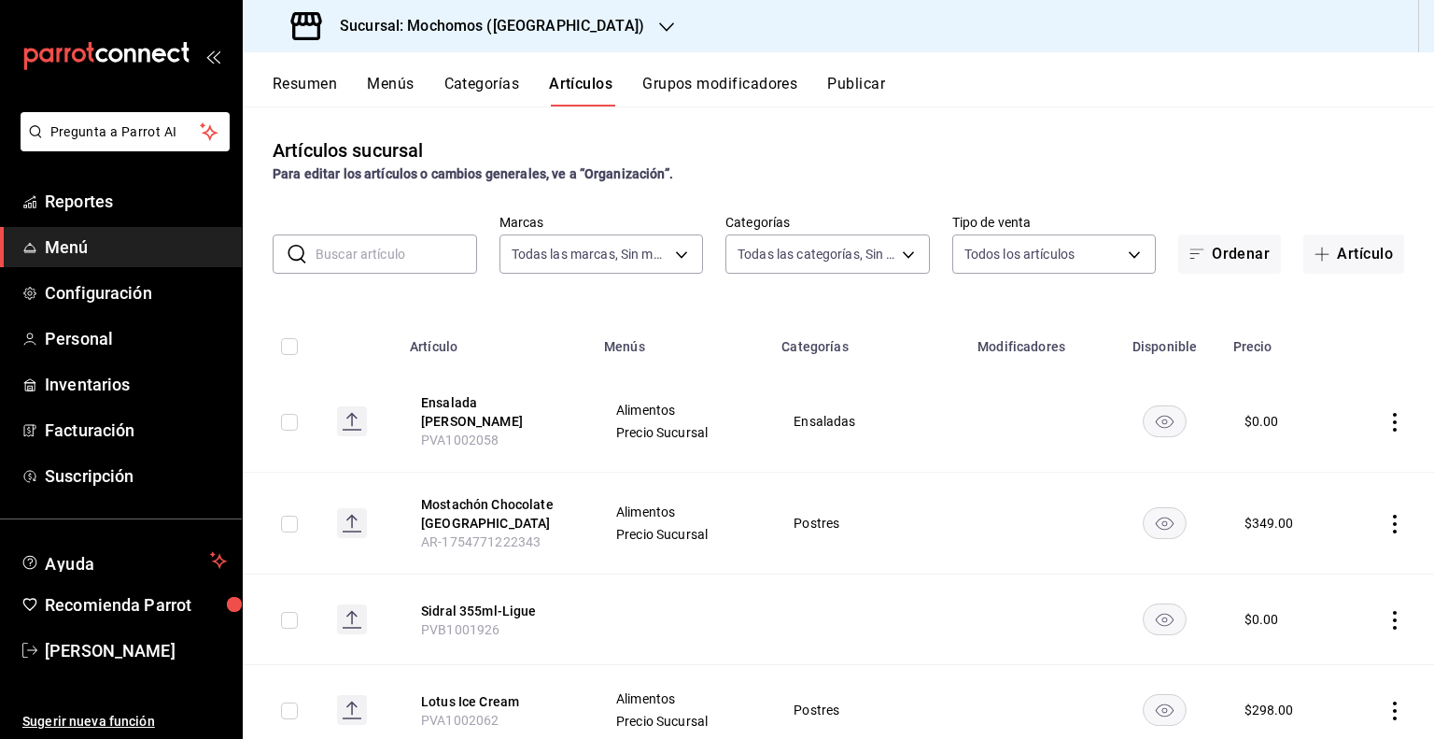
type input "b5f7db86-c3f3-4a8e-b99f-f293bc3b0450,ef28511d-5ee6-483a-9e98-10d431b114fe,2cfe5…"
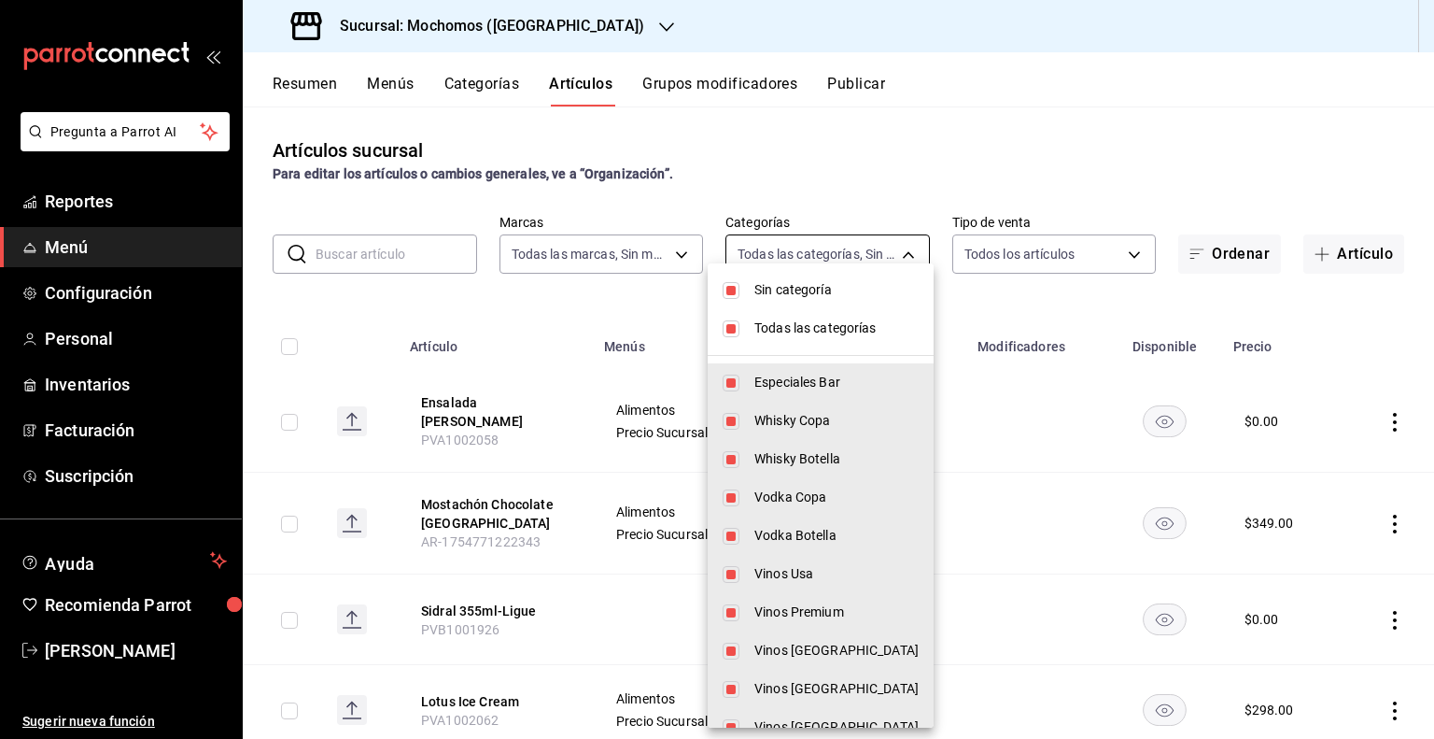
click at [834, 254] on body "Pregunta a Parrot AI Reportes Menú Configuración Personal Inventarios Facturaci…" at bounding box center [717, 369] width 1434 height 739
click at [775, 328] on span "Todas las categorías" at bounding box center [836, 328] width 164 height 20
checkbox input "false"
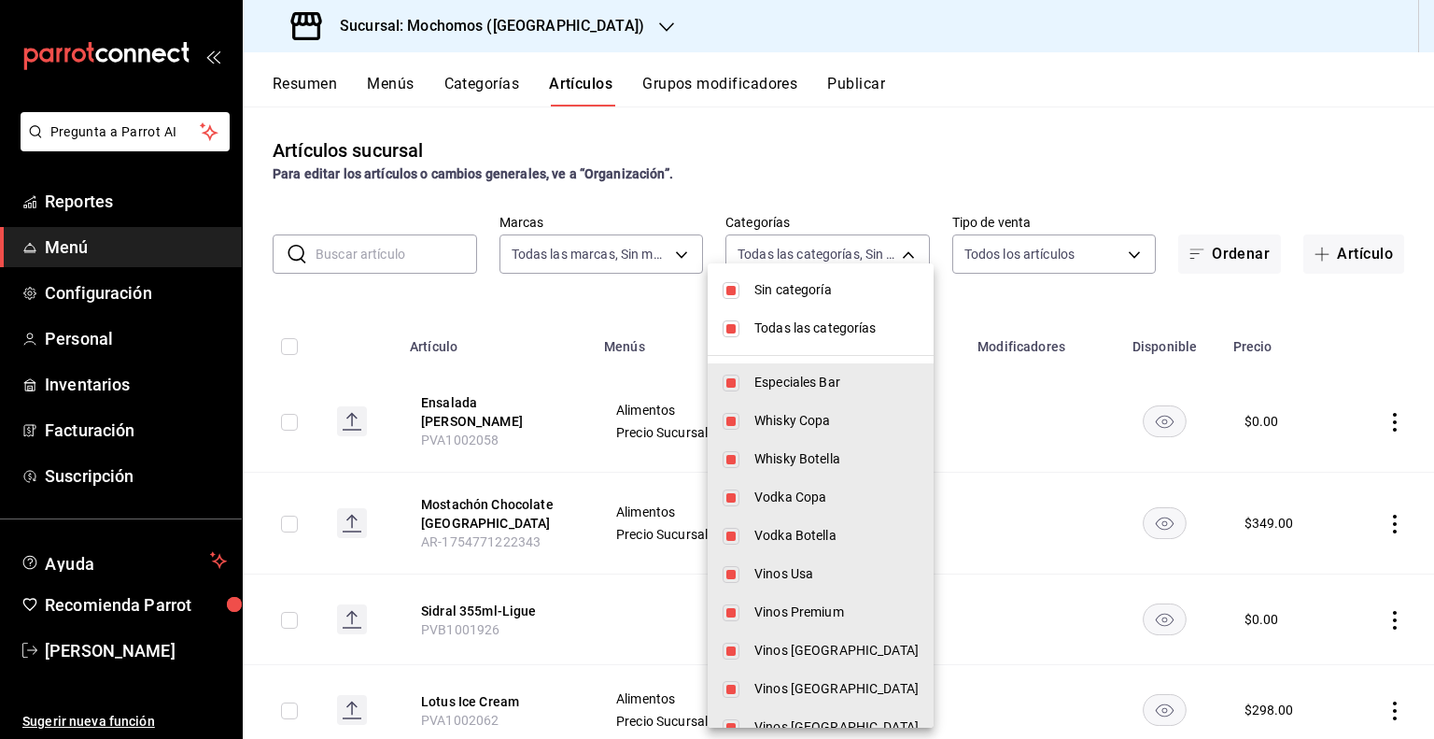
checkbox input "false"
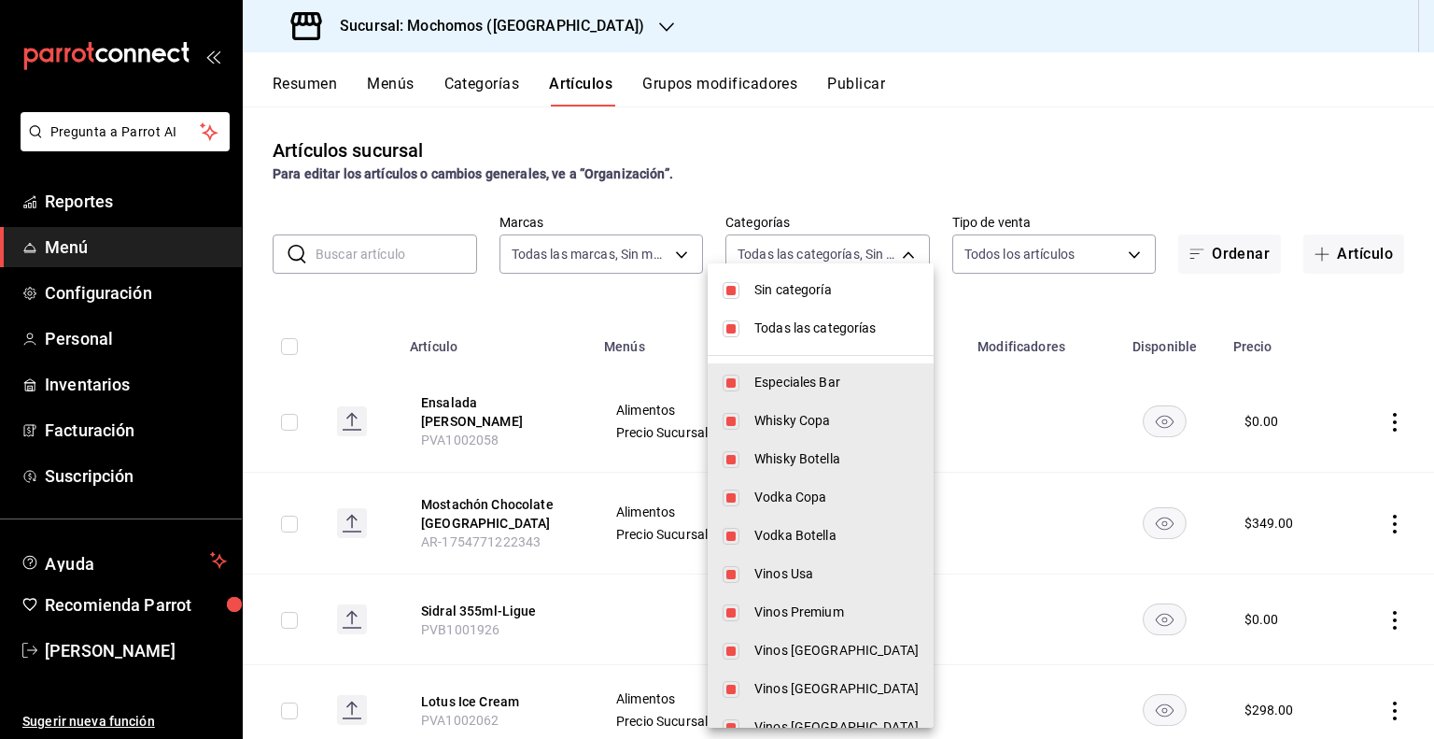
checkbox input "false"
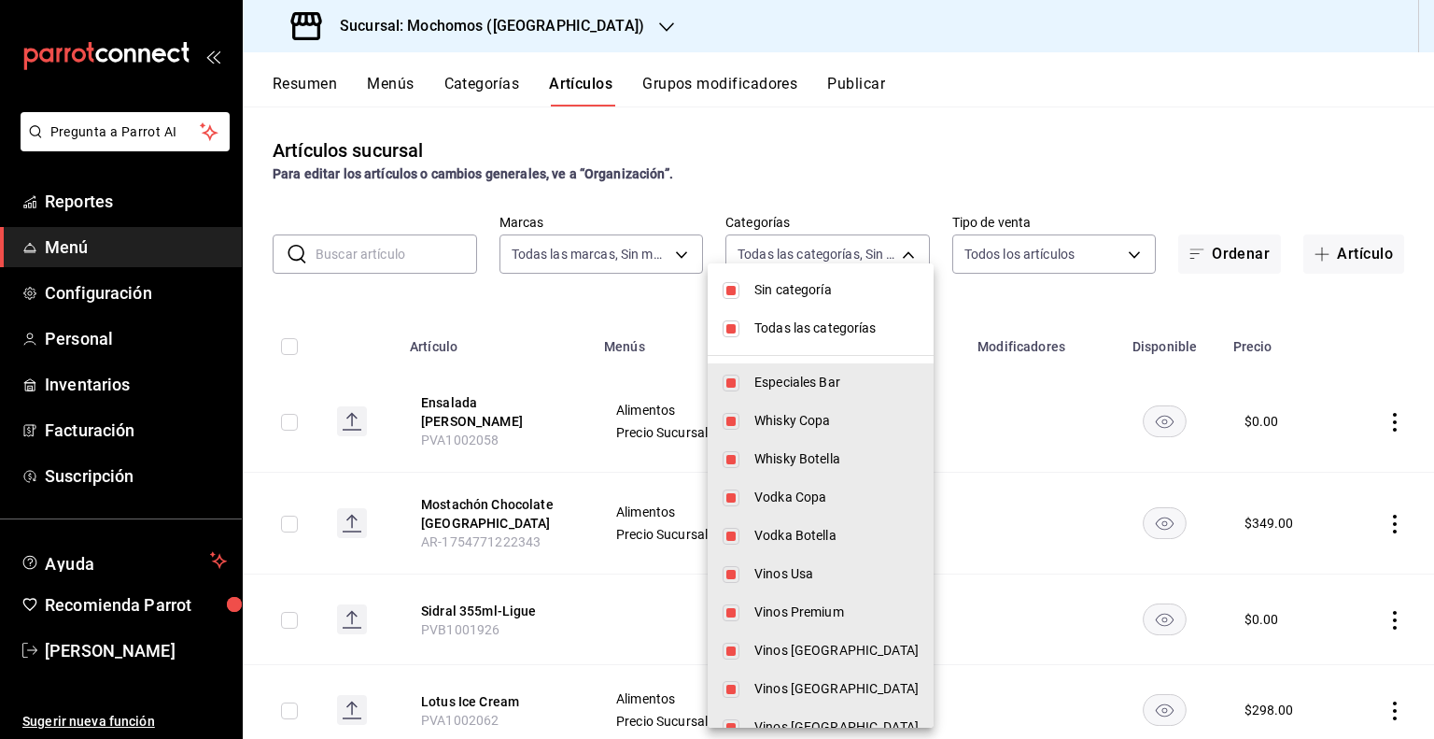
checkbox input "false"
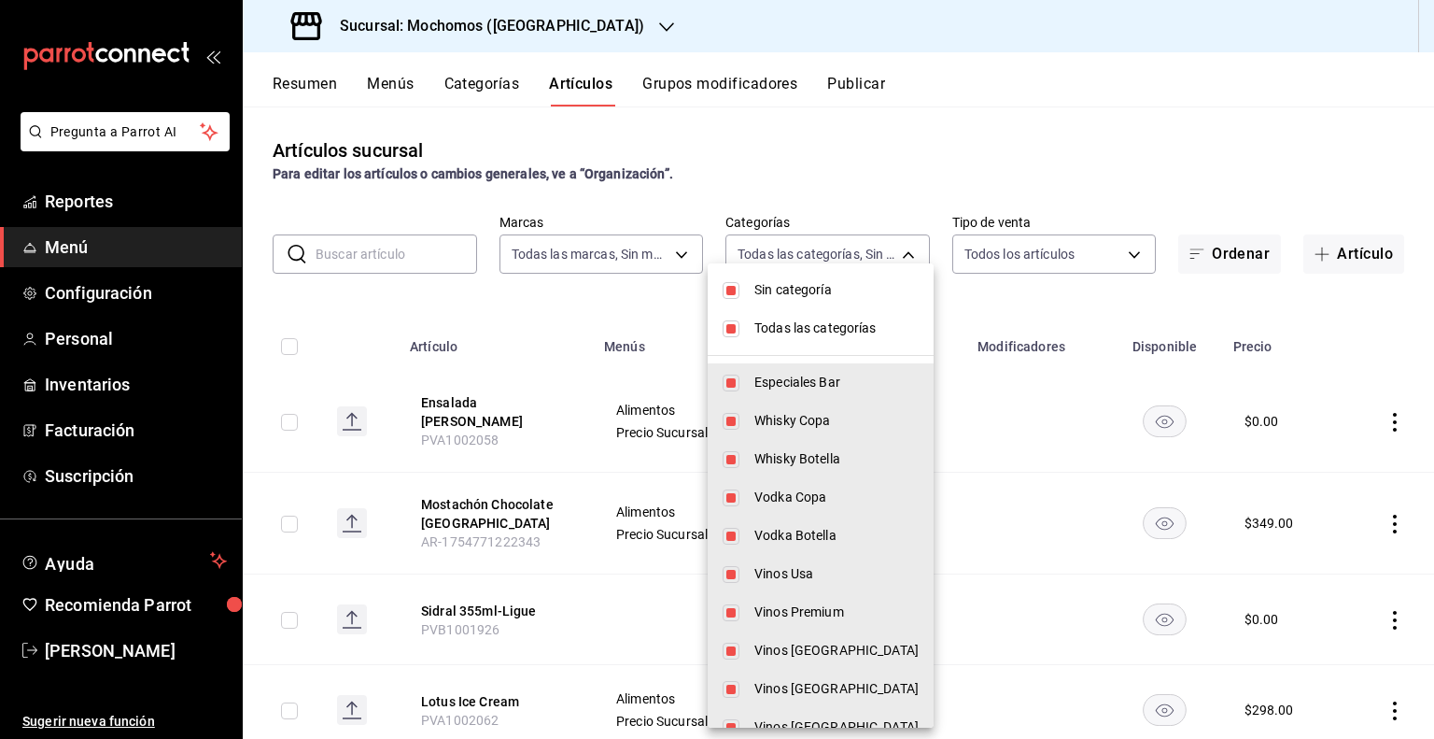
checkbox input "false"
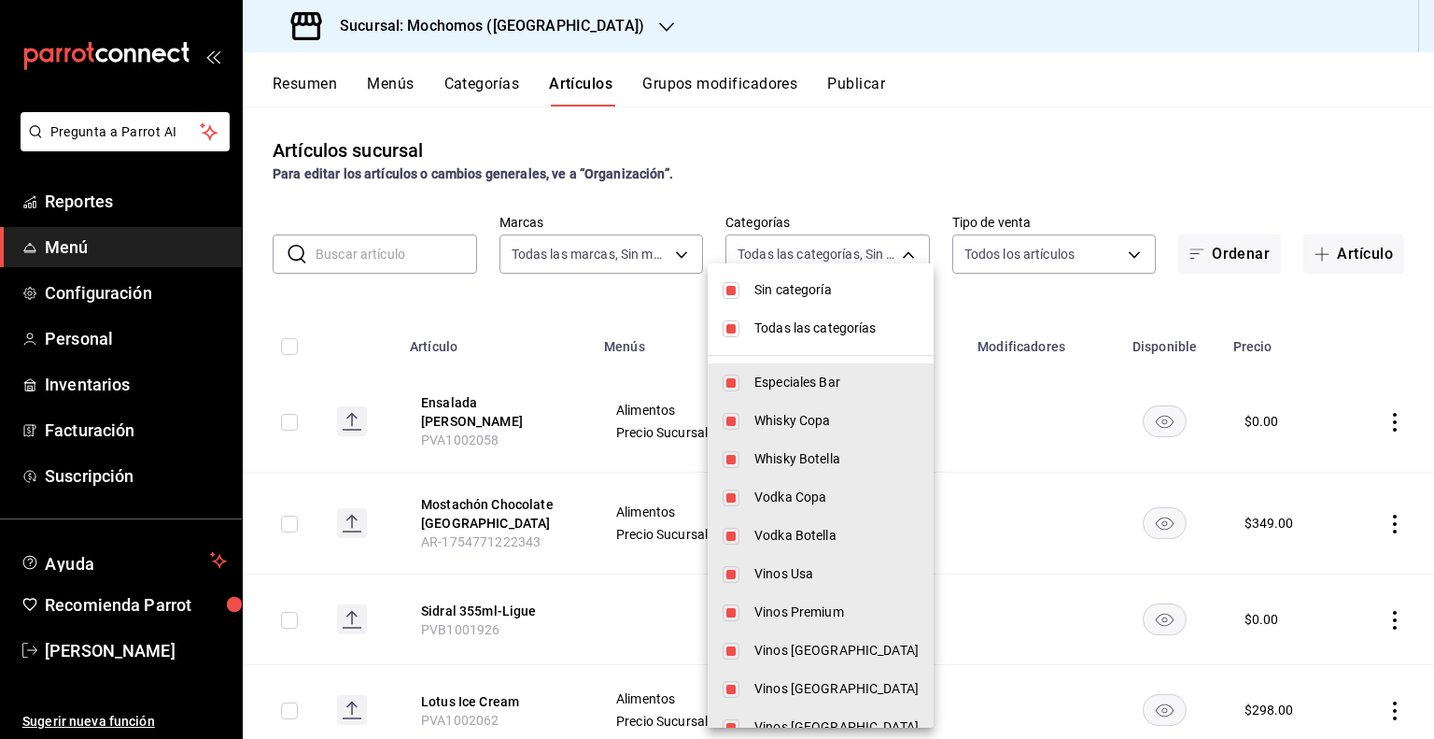
checkbox input "false"
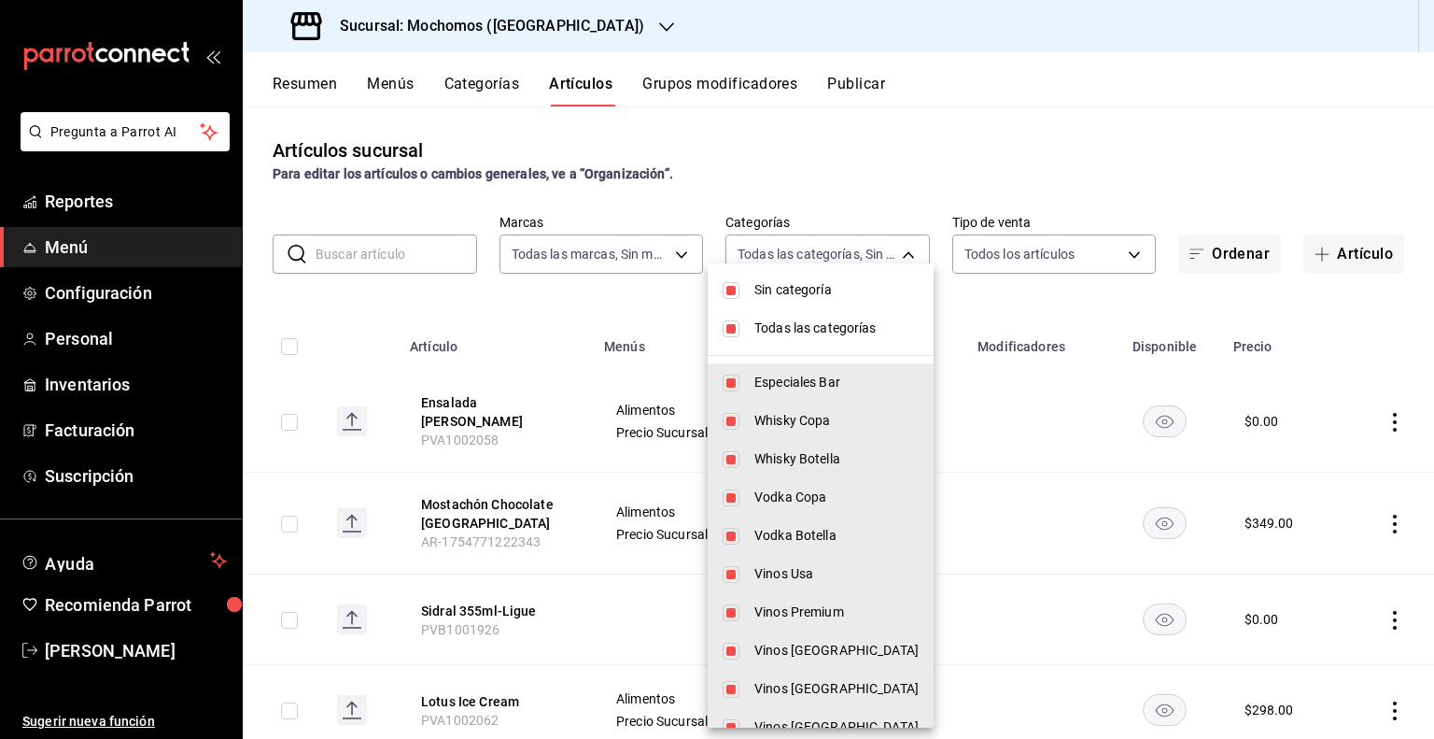
checkbox input "false"
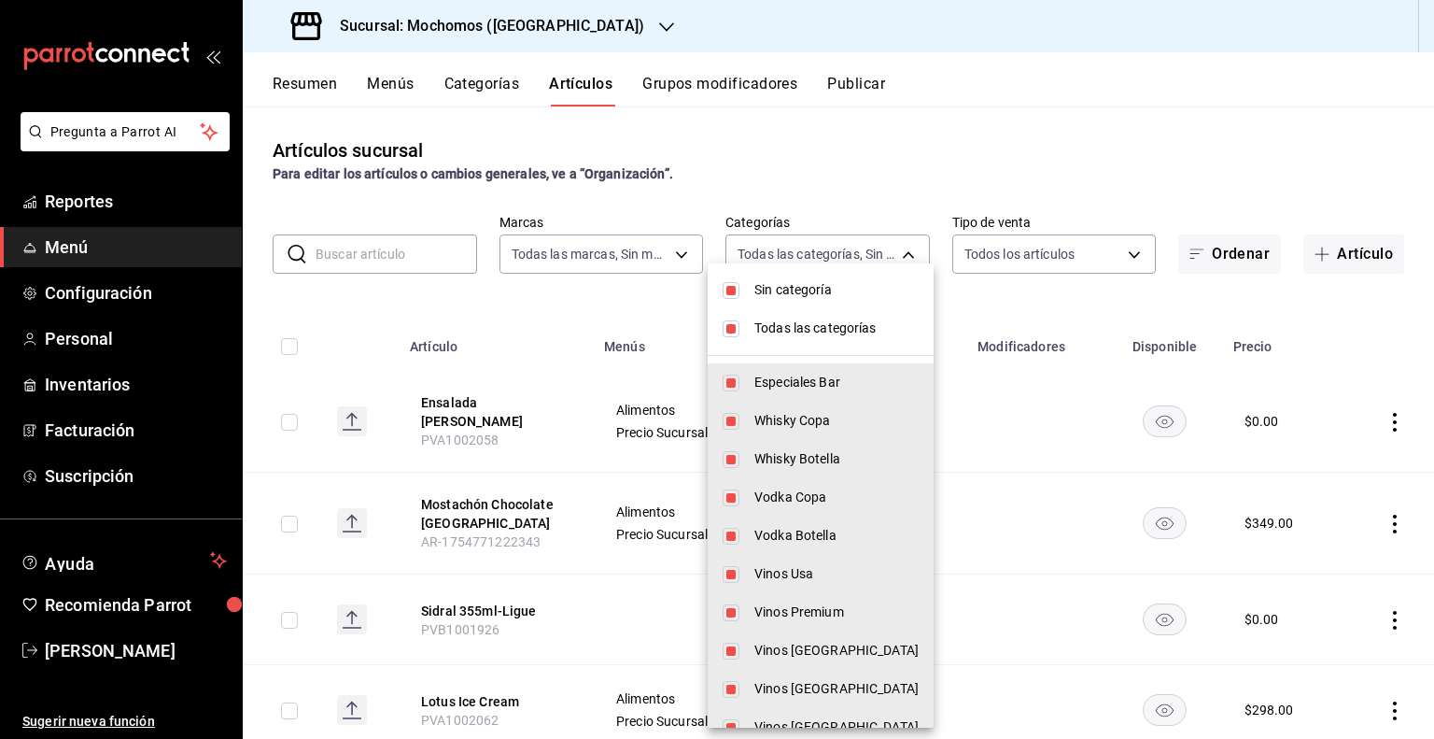
checkbox input "false"
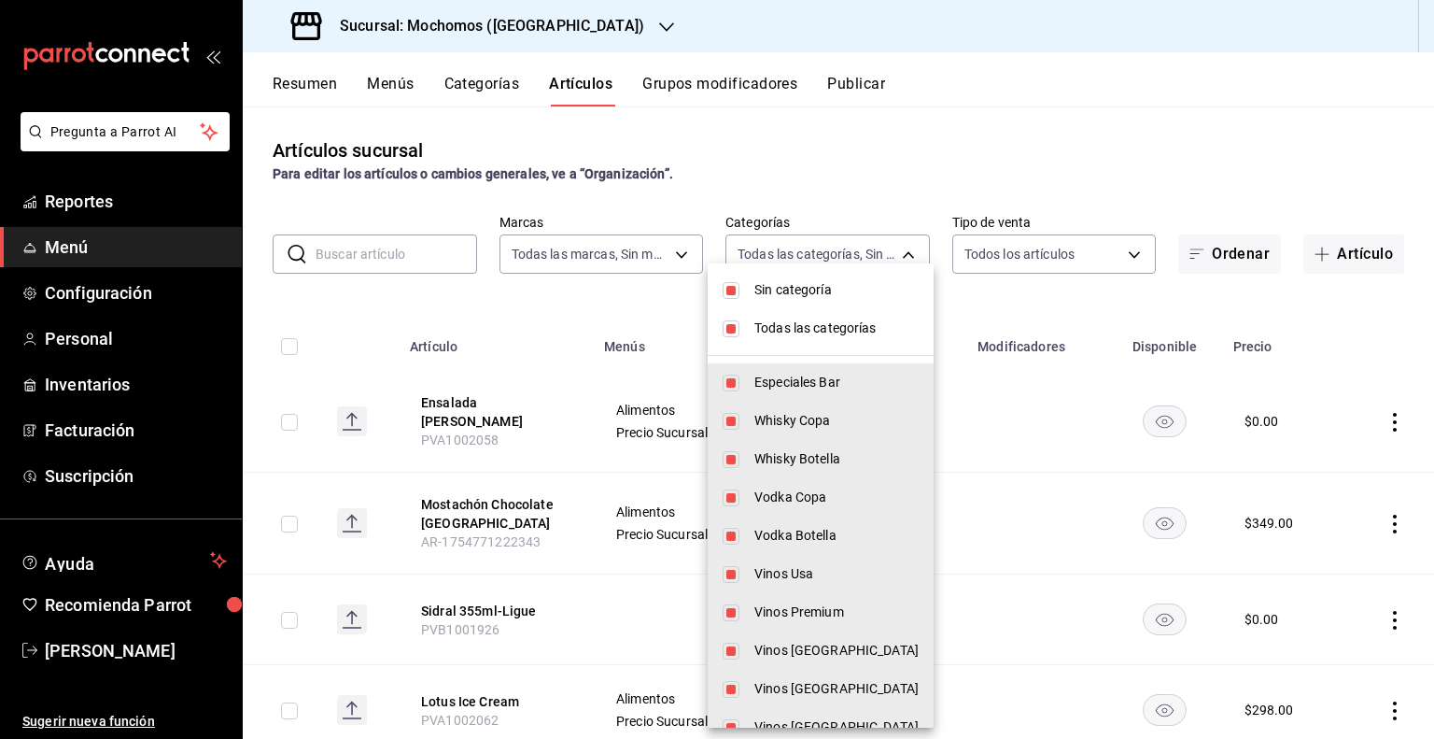
checkbox input "false"
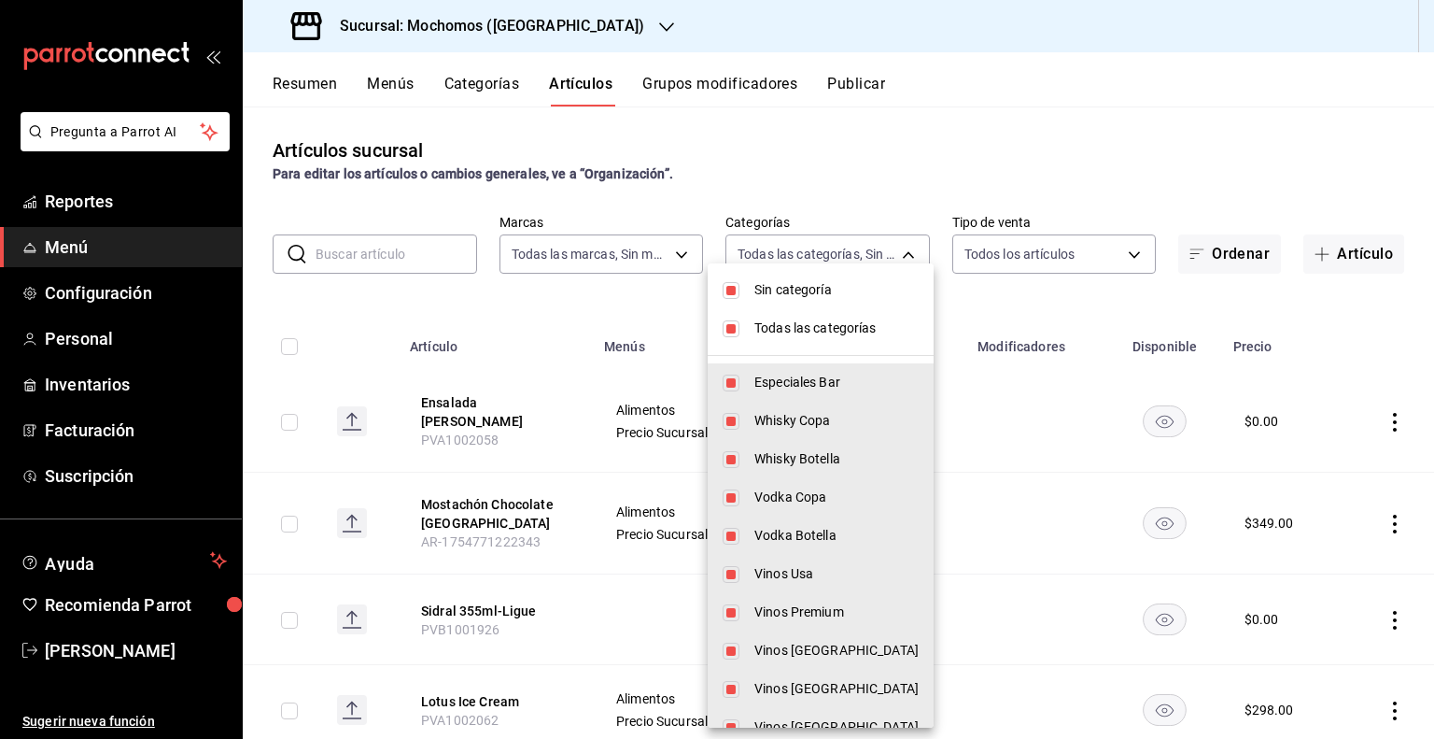
checkbox input "false"
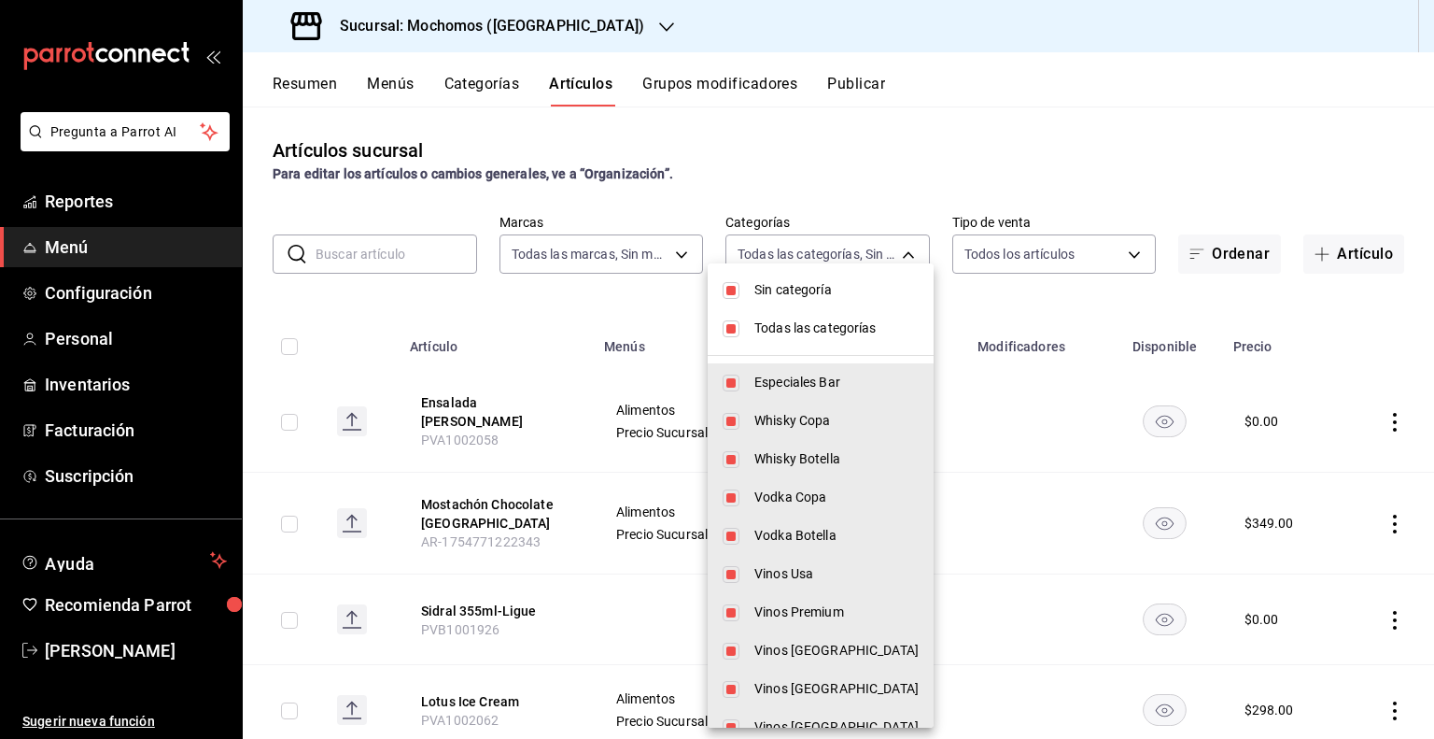
checkbox input "false"
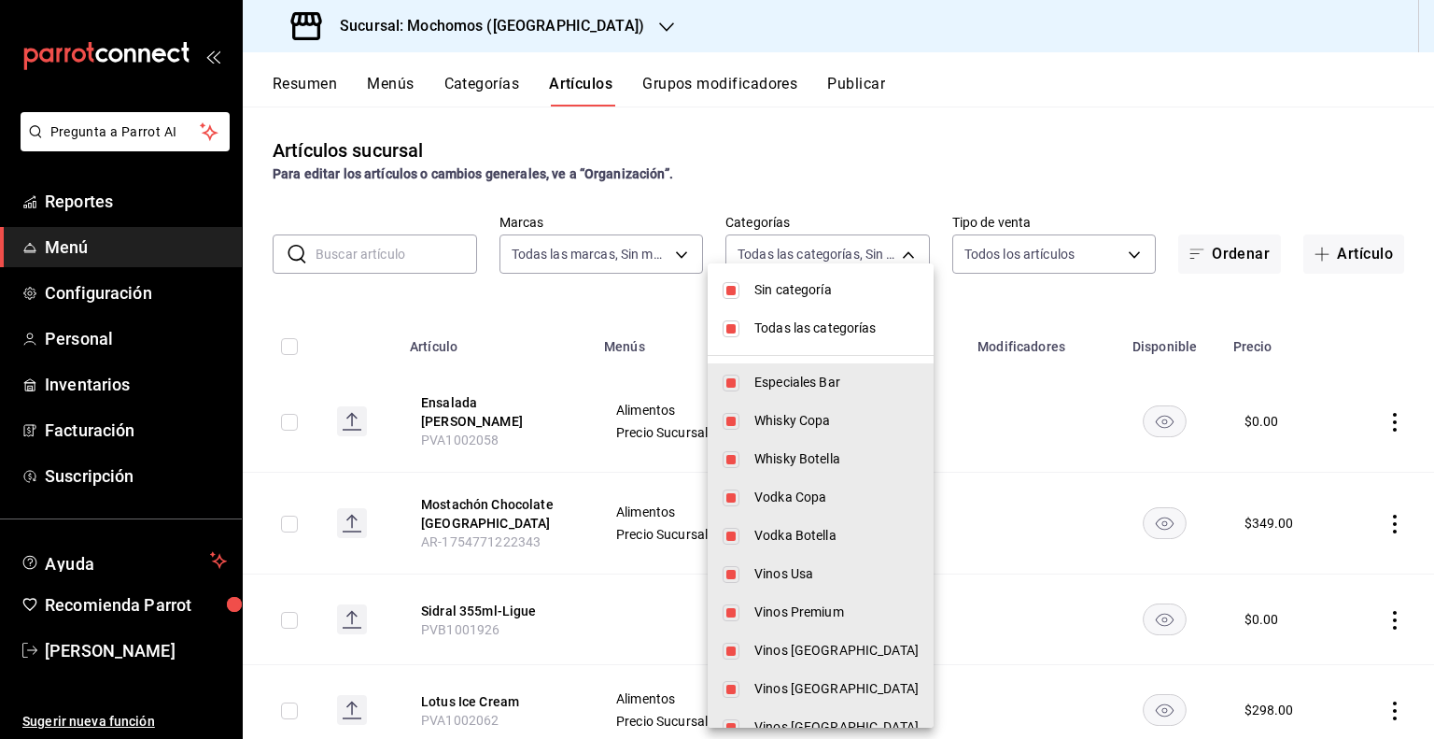
checkbox input "false"
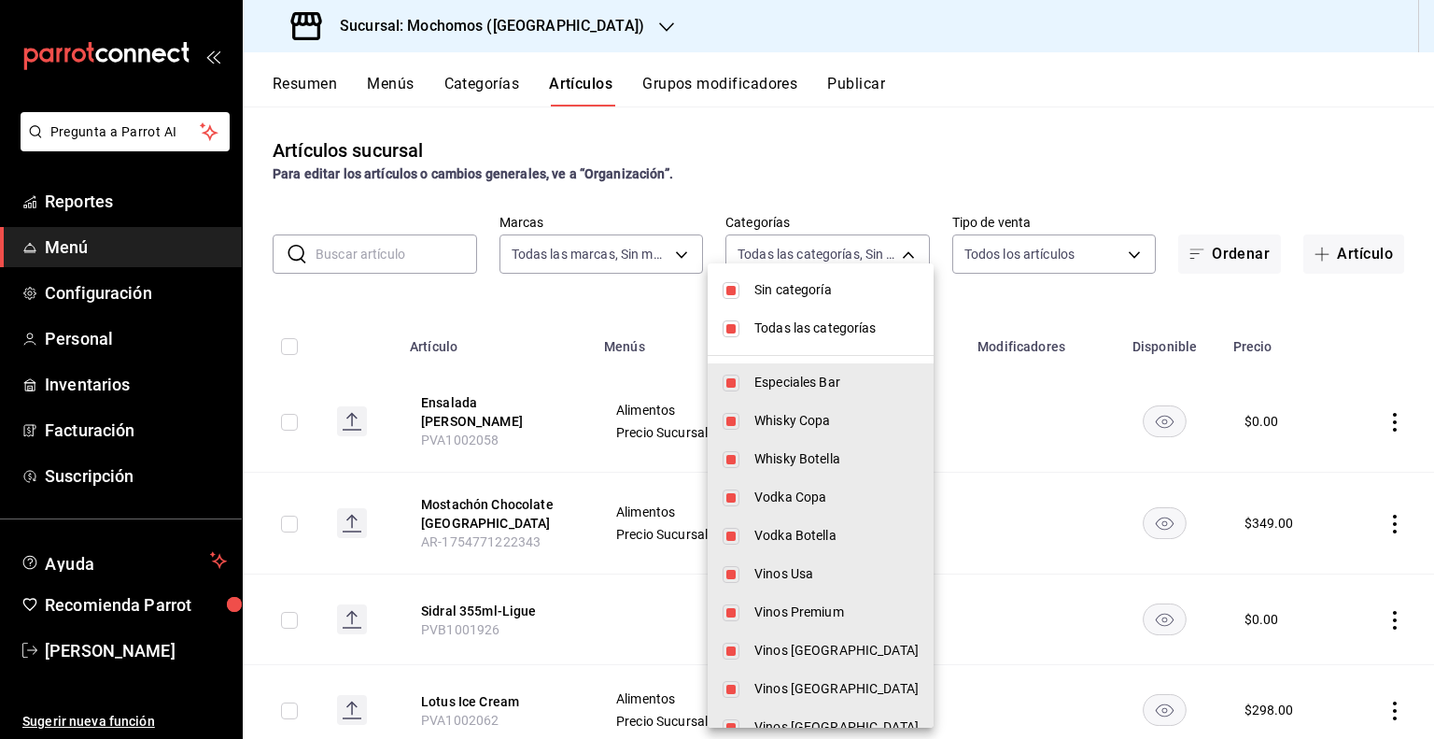
checkbox input "false"
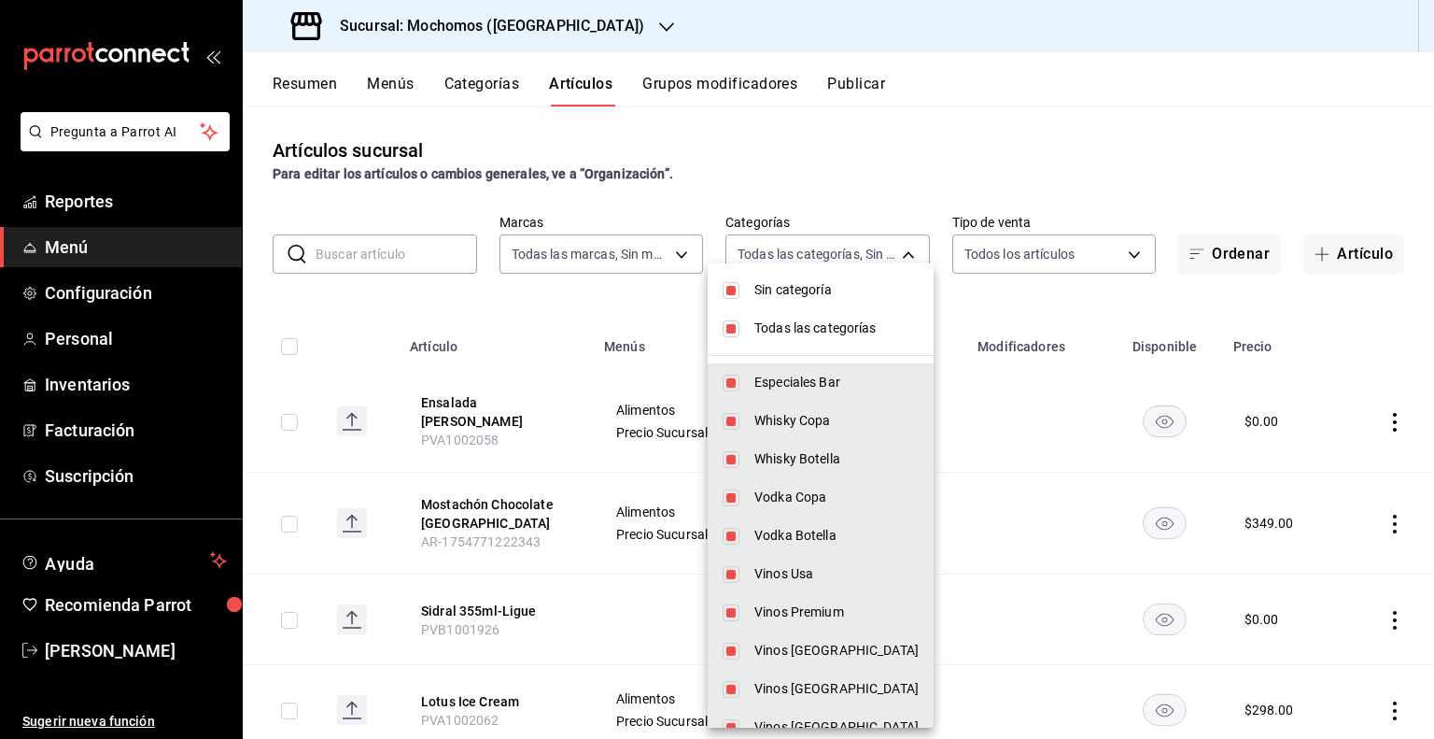
checkbox input "false"
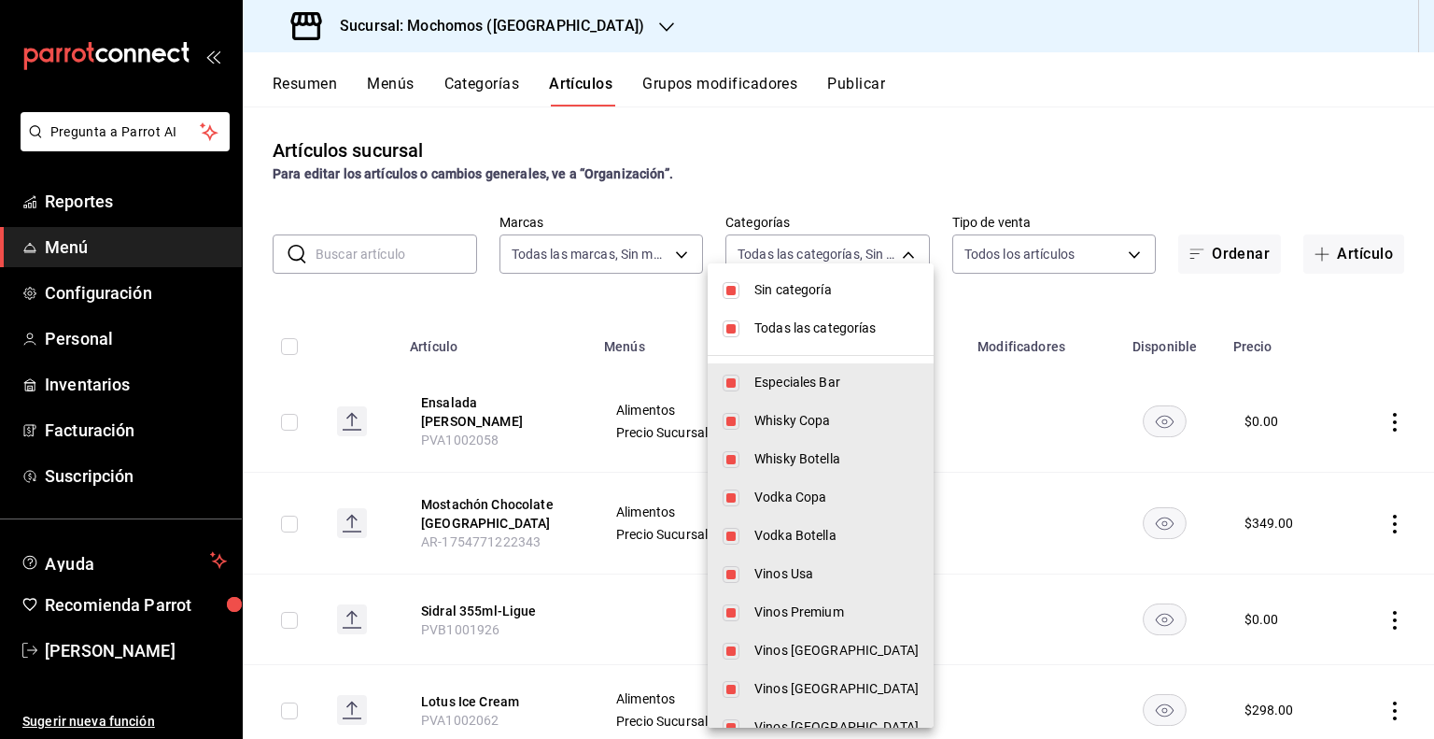
checkbox input "false"
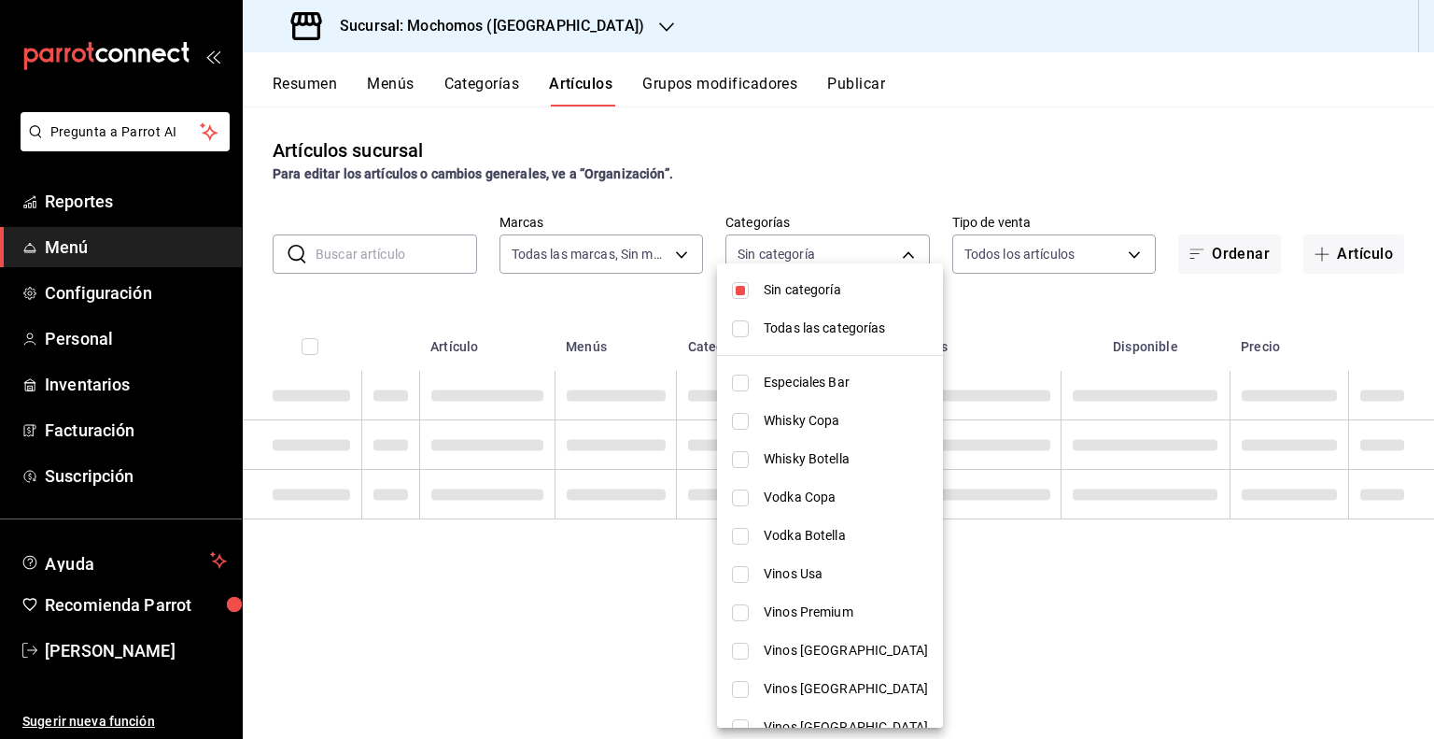
click at [764, 294] on span "Sin categoría" at bounding box center [846, 290] width 164 height 20
checkbox input "false"
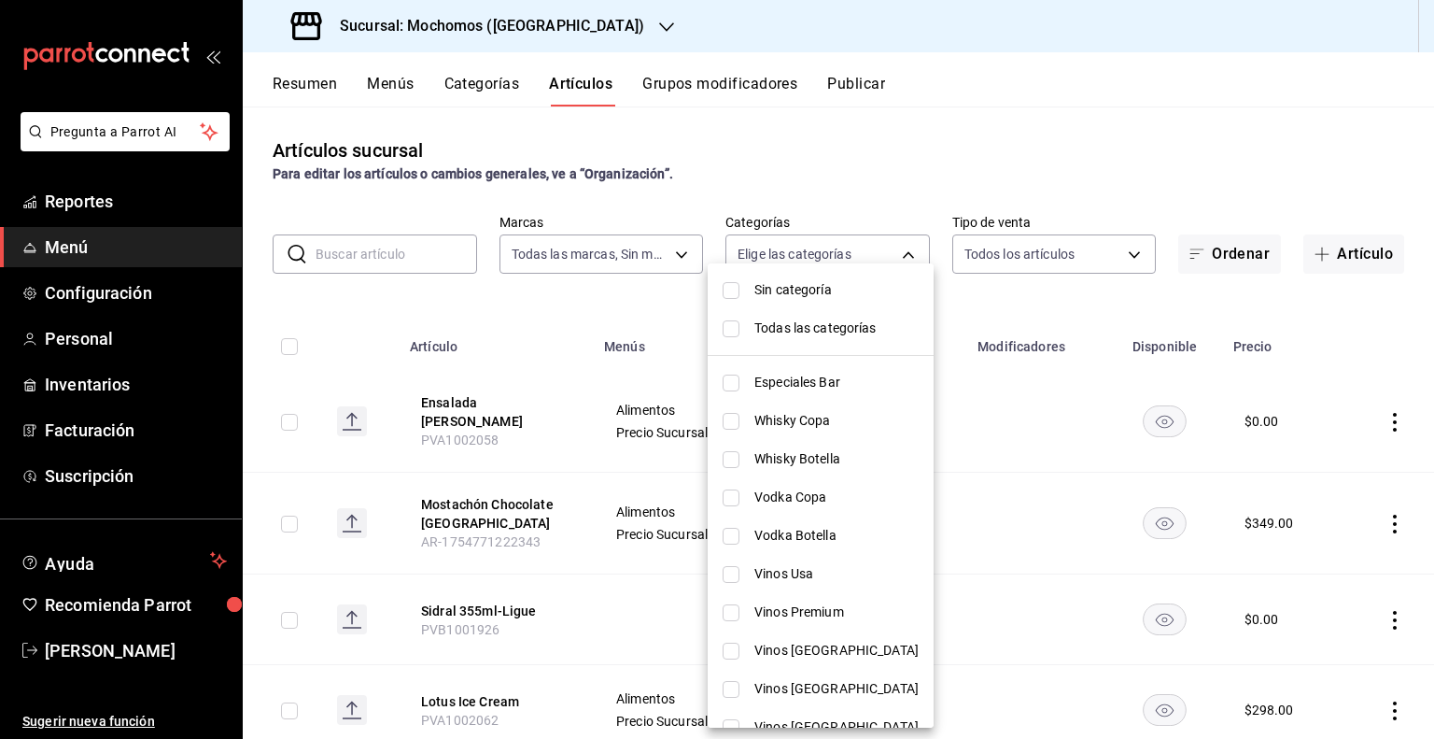
click at [736, 570] on input "checkbox" at bounding box center [731, 574] width 17 height 17
checkbox input "true"
type input "ef9008e3-8835-4f51-b0c2-3e551a630072"
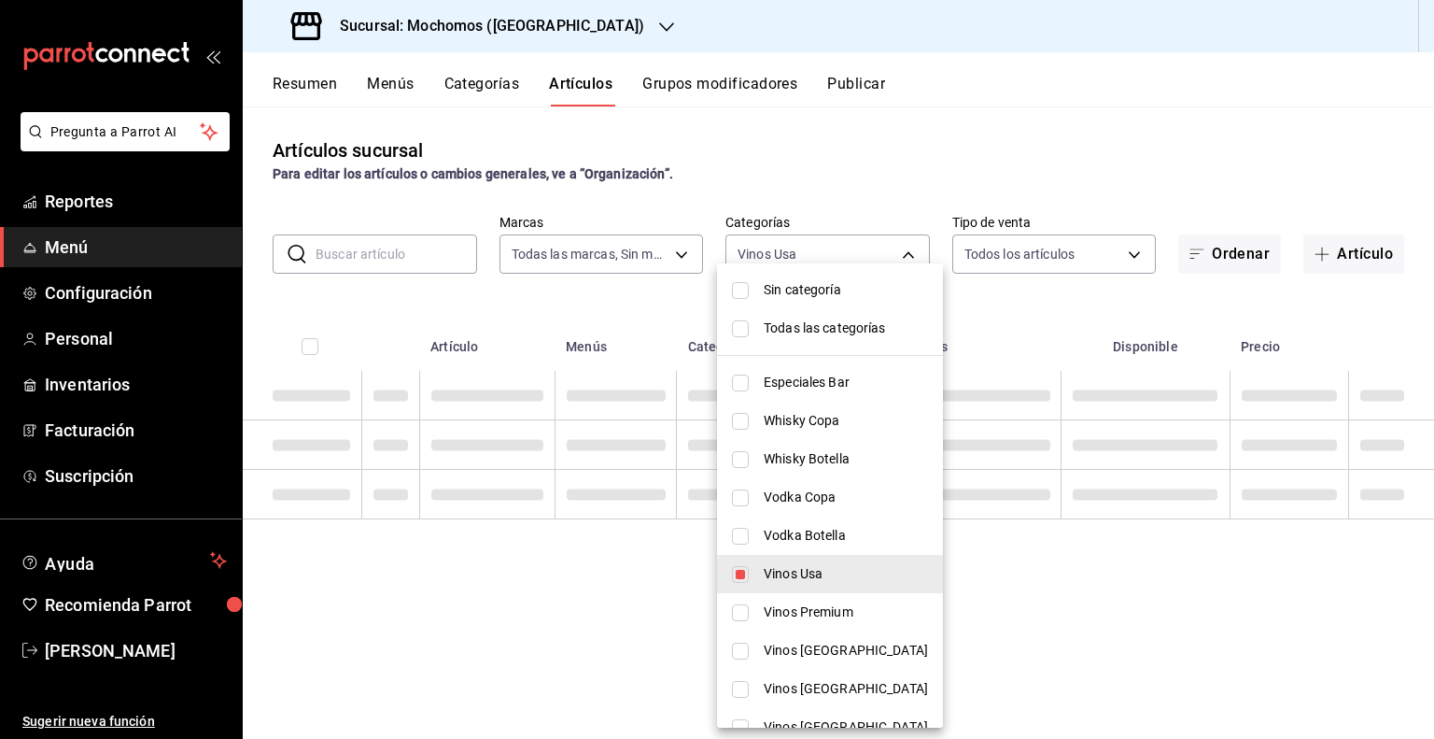
click at [732, 608] on input "checkbox" at bounding box center [740, 612] width 17 height 17
checkbox input "true"
type input "ef9008e3-8835-4f51-b0c2-3e551a630072,3d9ab52a-014d-4e9d-9803-0e943233e030"
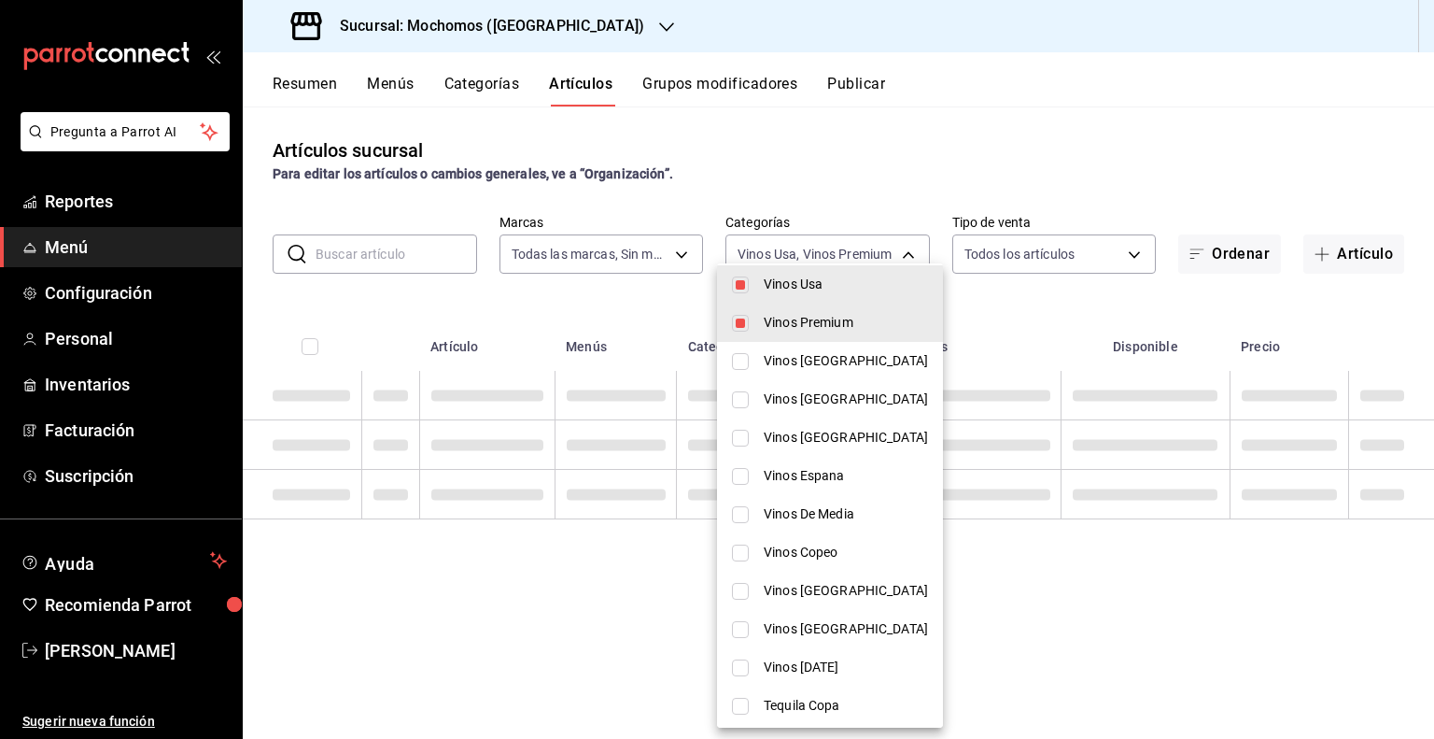
scroll to position [290, 0]
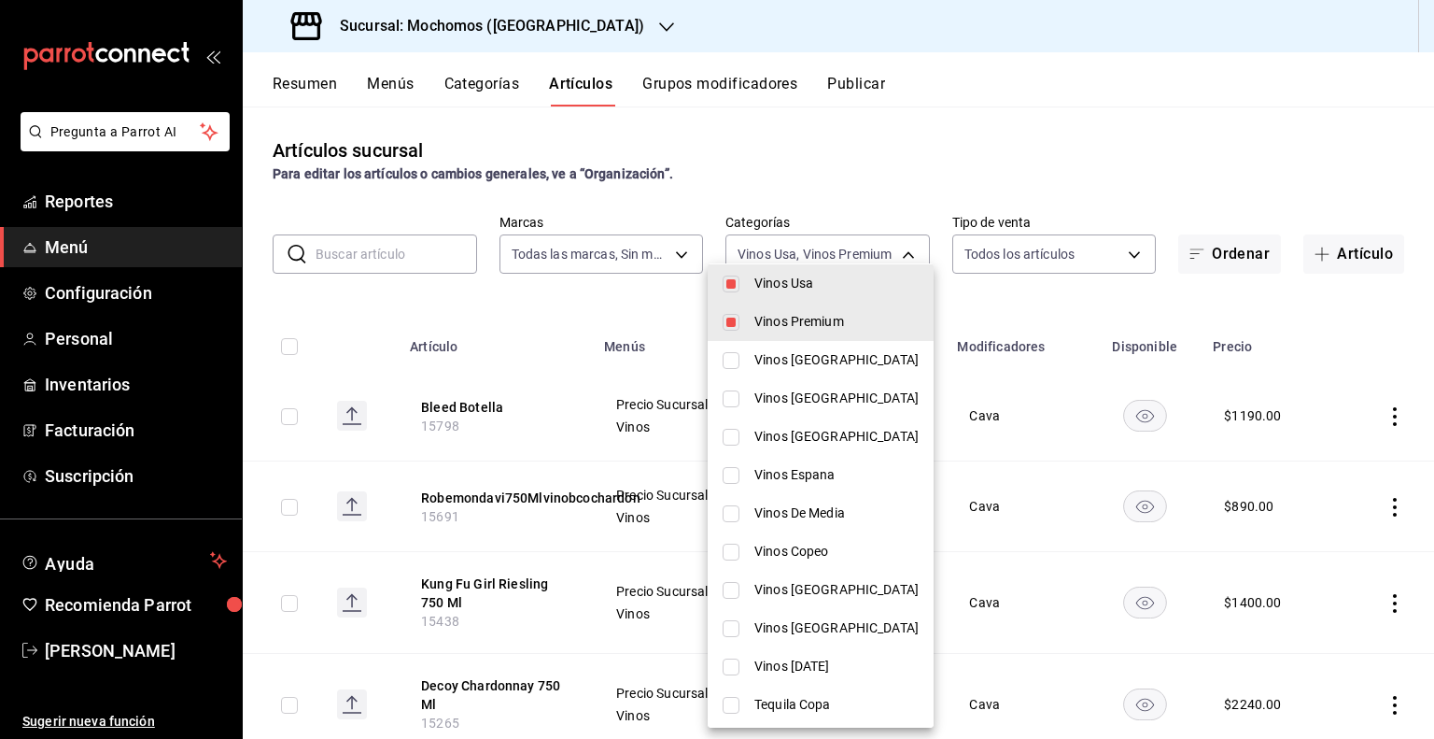
drag, startPoint x: 737, startPoint y: 351, endPoint x: 733, endPoint y: 397, distance: 45.9
click at [733, 397] on input "checkbox" at bounding box center [731, 398] width 17 height 17
checkbox input "true"
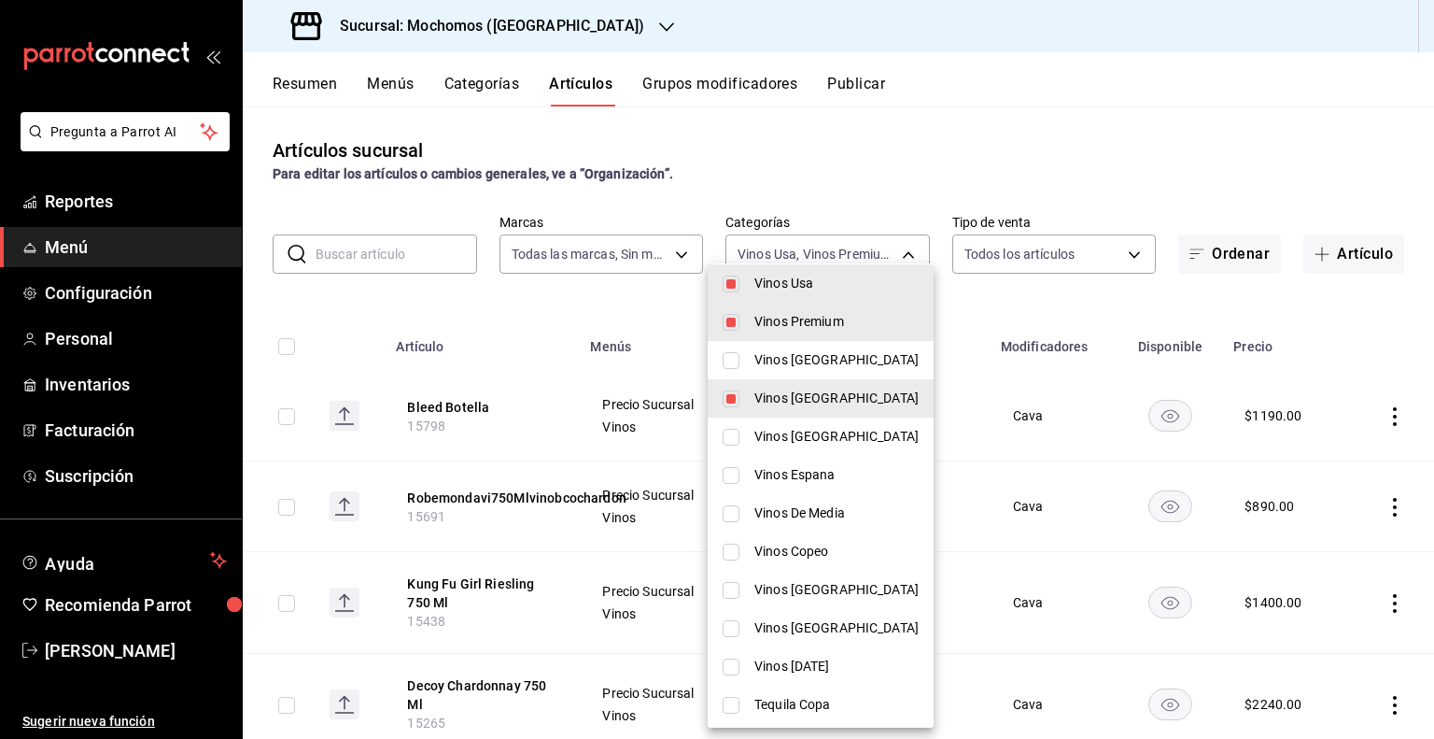
click at [746, 358] on li "Vinos [GEOGRAPHIC_DATA]" at bounding box center [821, 360] width 226 height 38
type input "ef9008e3-8835-4f51-b0c2-3e551a630072,3d9ab52a-014d-4e9d-9803-0e943233e030,39e5c…"
checkbox input "true"
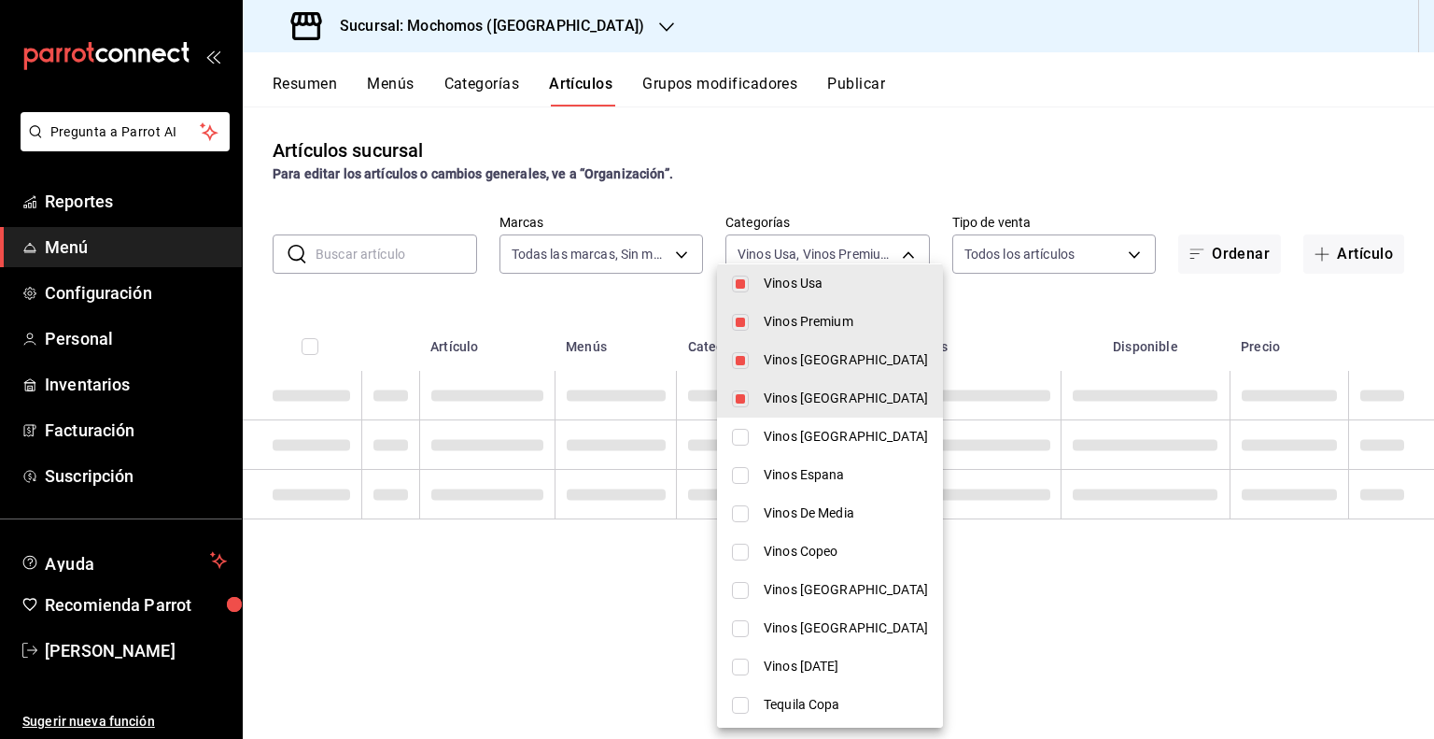
click at [732, 437] on input "checkbox" at bounding box center [740, 437] width 17 height 17
checkbox input "true"
type input "ef9008e3-8835-4f51-b0c2-3e551a630072,3d9ab52a-014d-4e9d-9803-0e943233e030,39e5c…"
click at [739, 471] on input "checkbox" at bounding box center [740, 475] width 17 height 17
checkbox input "true"
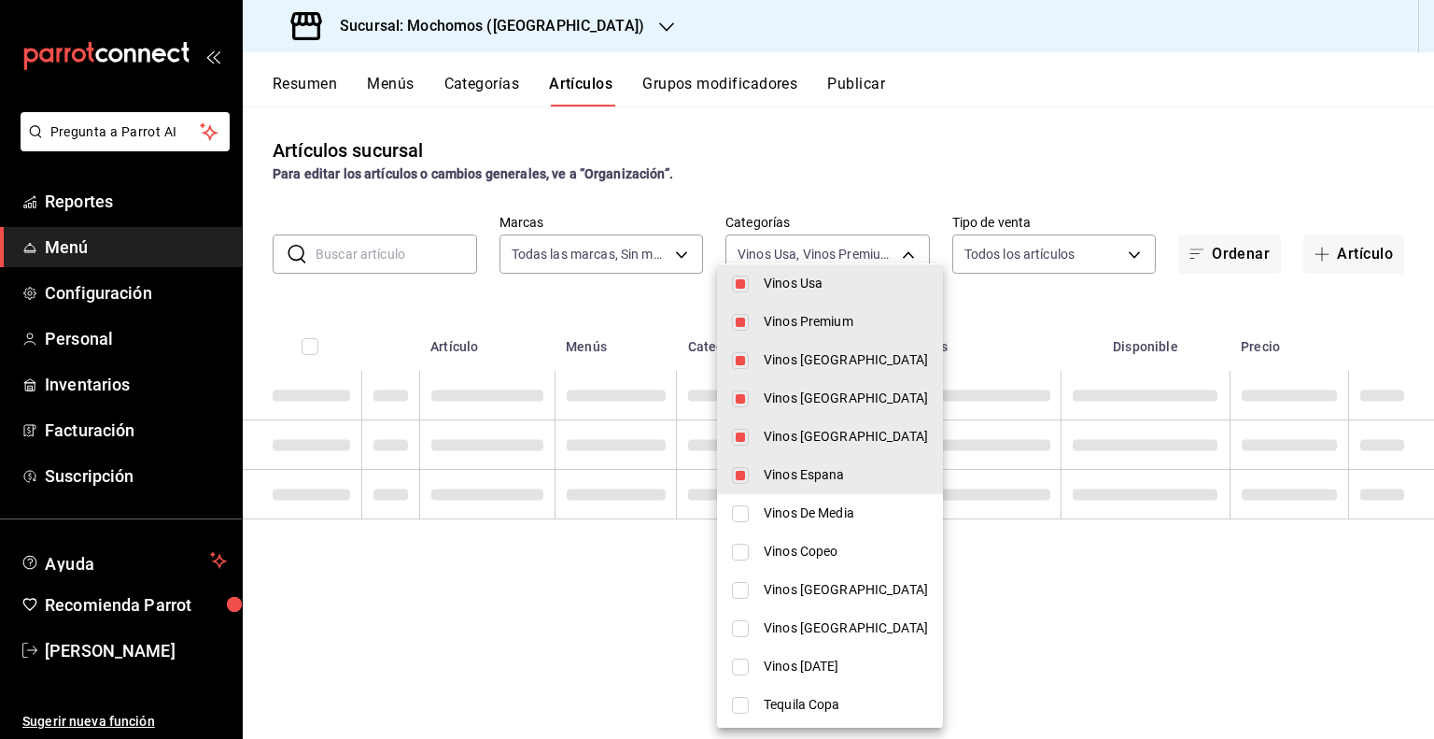
click at [744, 507] on li "Vinos De Media" at bounding box center [830, 513] width 226 height 38
type input "ef9008e3-8835-4f51-b0c2-3e551a630072,3d9ab52a-014d-4e9d-9803-0e943233e030,39e5c…"
checkbox input "true"
click at [745, 549] on input "checkbox" at bounding box center [740, 551] width 17 height 17
checkbox input "true"
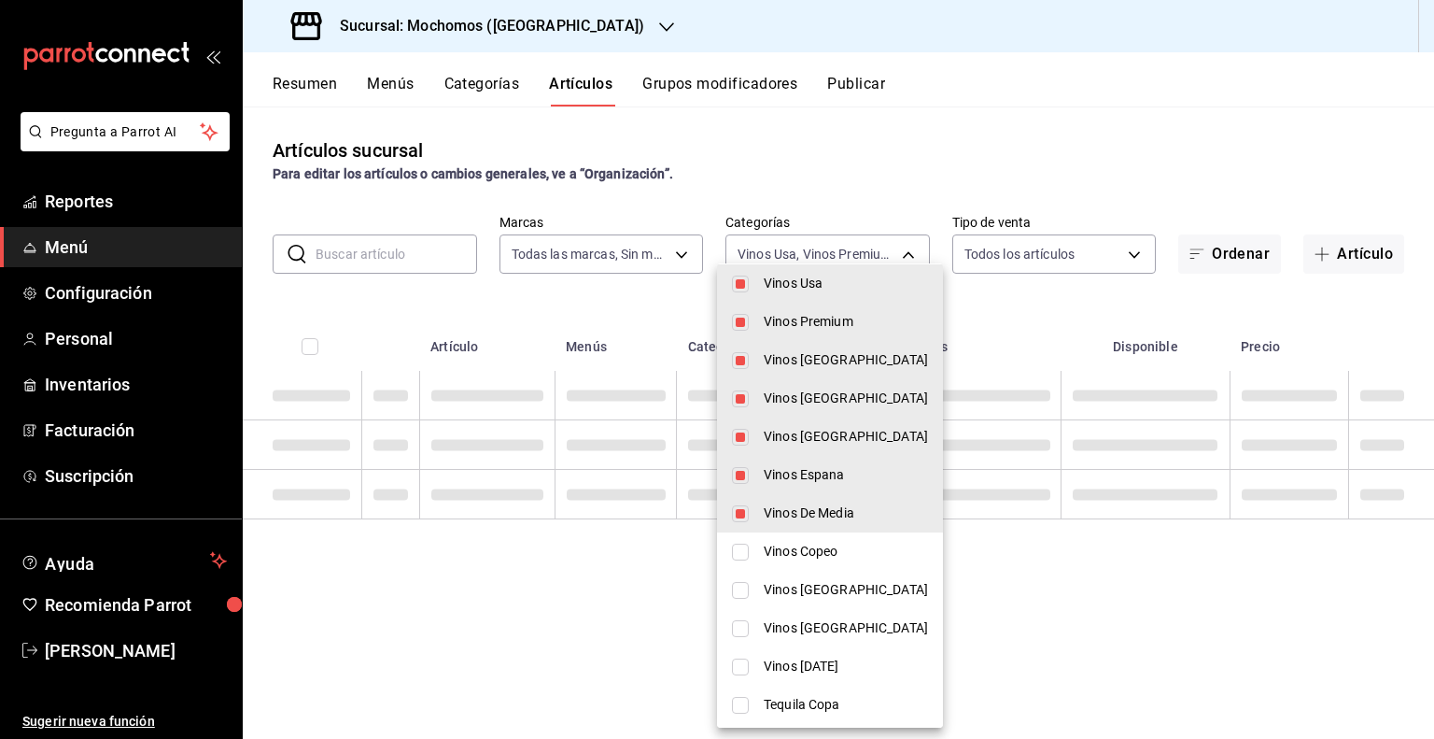
type input "ef9008e3-8835-4f51-b0c2-3e551a630072,3d9ab52a-014d-4e9d-9803-0e943233e030,39e5c…"
click at [739, 585] on input "checkbox" at bounding box center [740, 590] width 17 height 17
checkbox input "true"
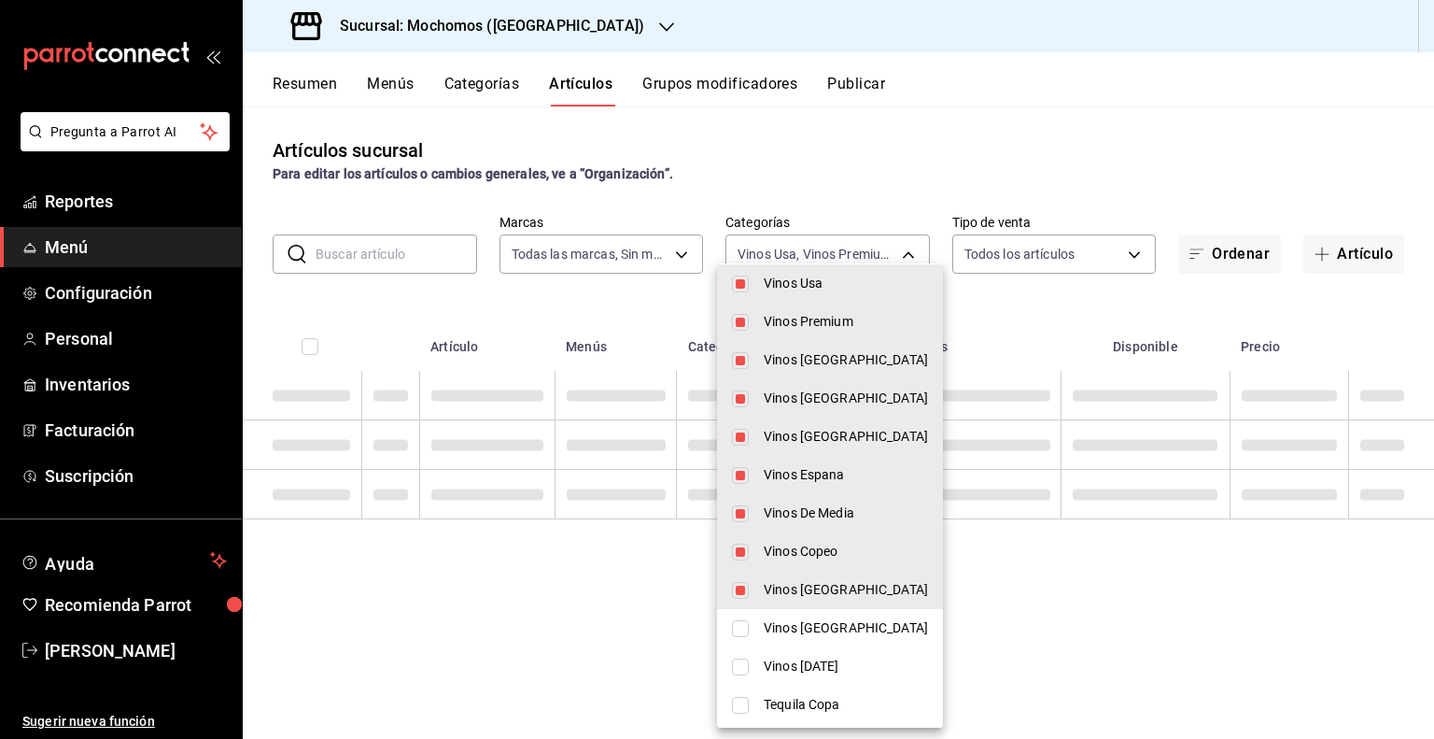
click at [739, 639] on li "Vinos [GEOGRAPHIC_DATA]" at bounding box center [830, 628] width 226 height 38
type input "ef9008e3-8835-4f51-b0c2-3e551a630072,3d9ab52a-014d-4e9d-9803-0e943233e030,39e5c…"
checkbox input "true"
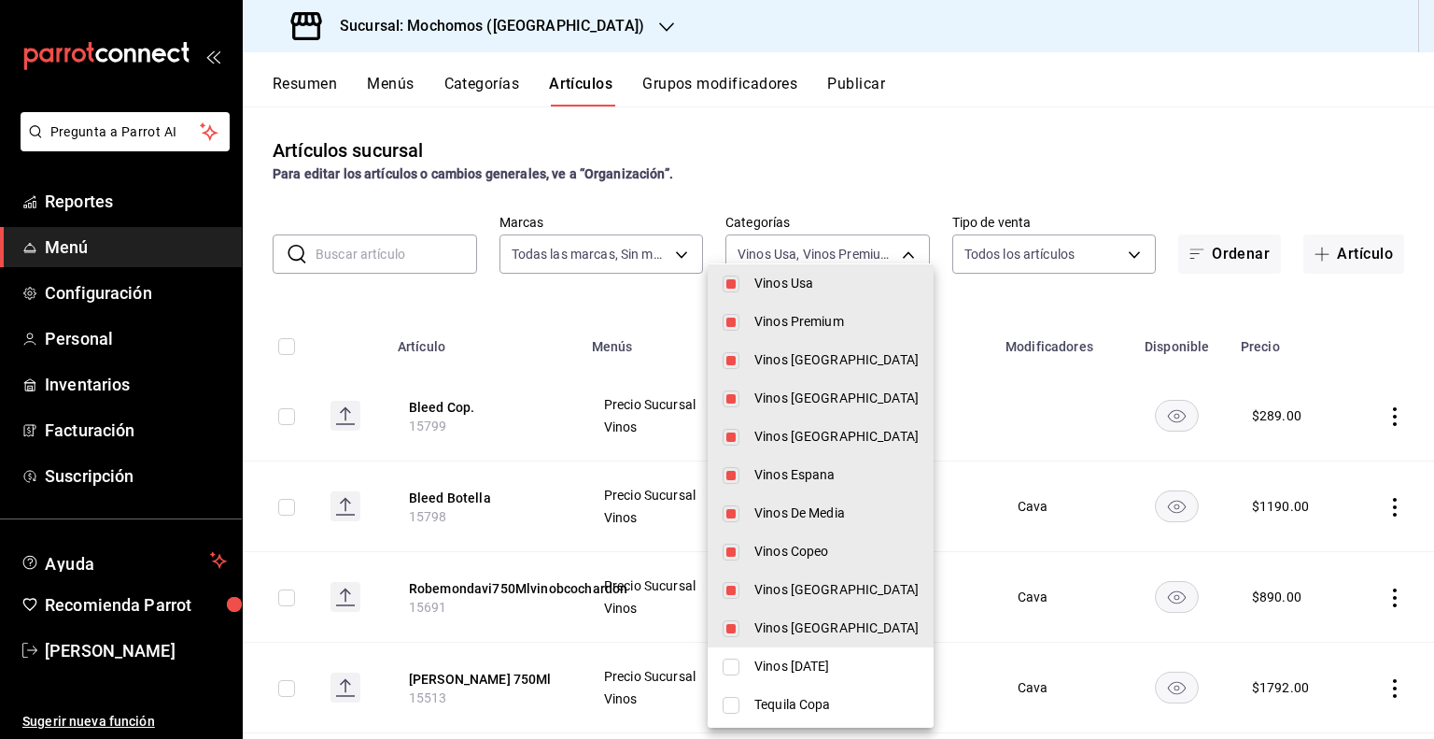
click at [741, 670] on li "Vinos [DATE]" at bounding box center [821, 666] width 226 height 38
type input "ef9008e3-8835-4f51-b0c2-3e551a630072,3d9ab52a-014d-4e9d-9803-0e943233e030,39e5c…"
checkbox input "true"
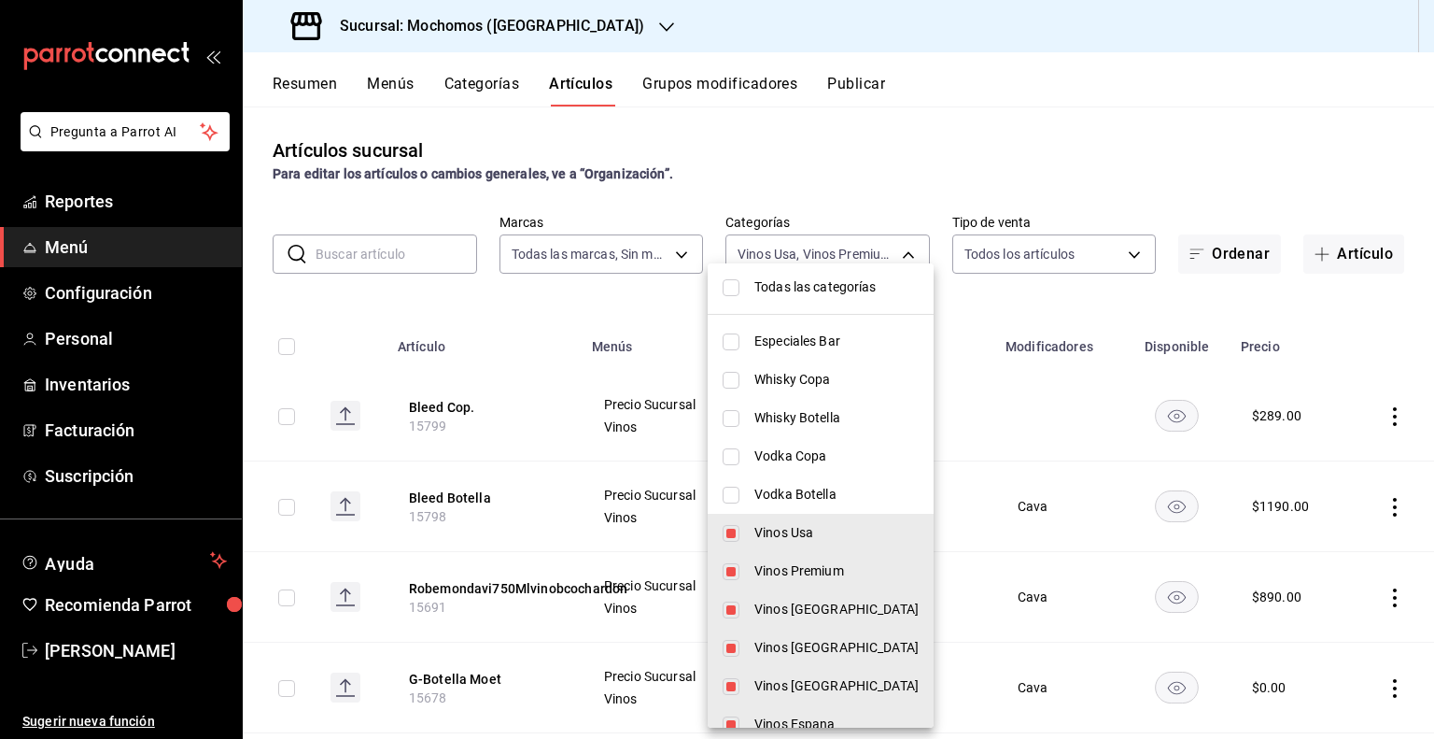
scroll to position [0, 0]
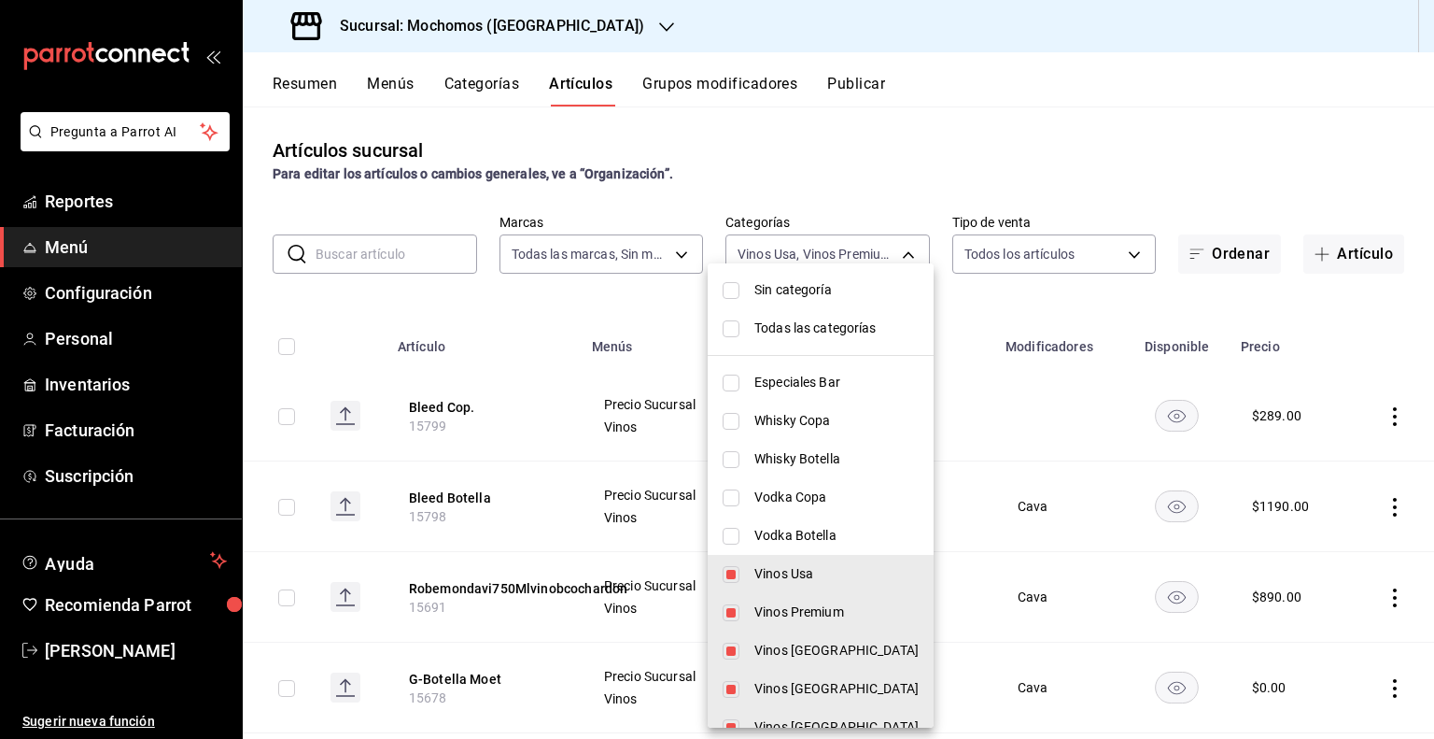
click at [934, 93] on div at bounding box center [717, 369] width 1434 height 739
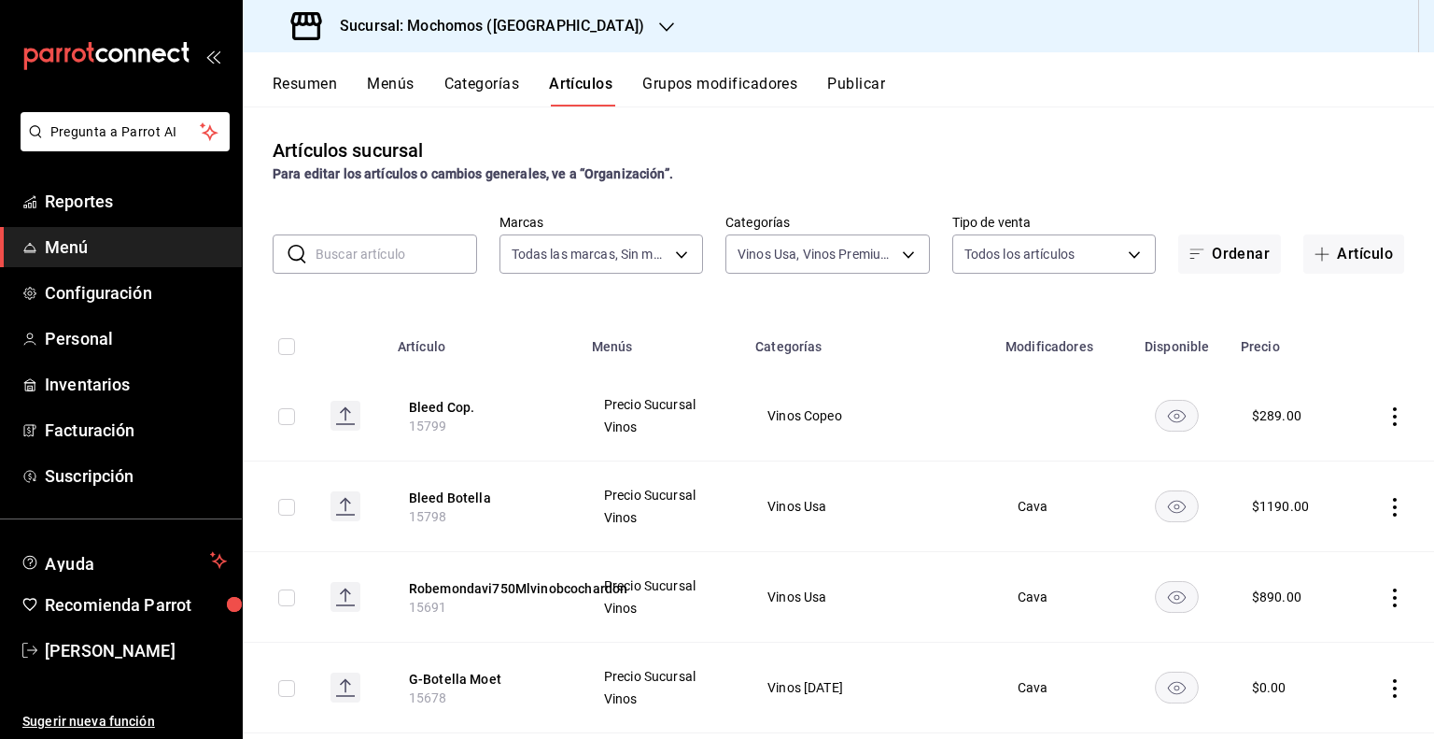
click at [295, 345] on input "checkbox" at bounding box center [286, 346] width 17 height 17
checkbox input "true"
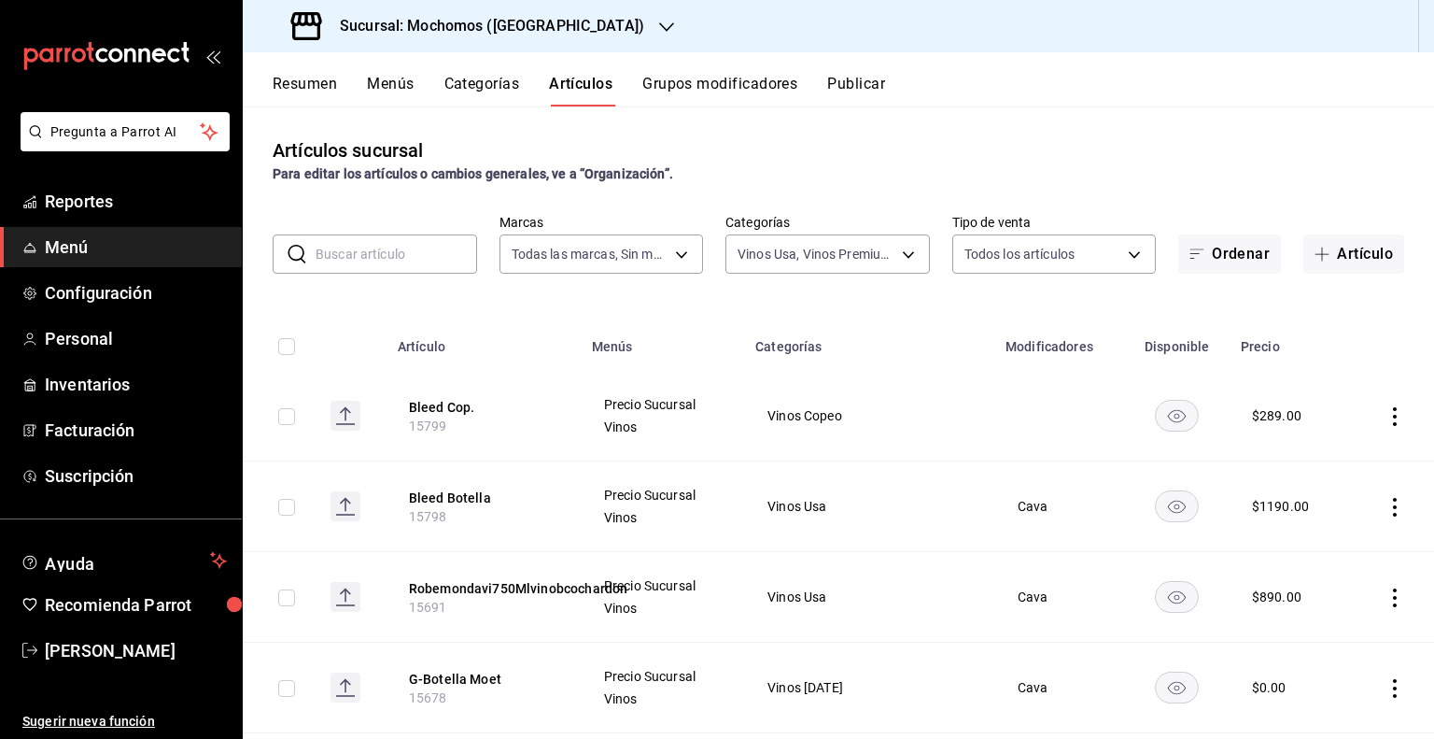
checkbox input "true"
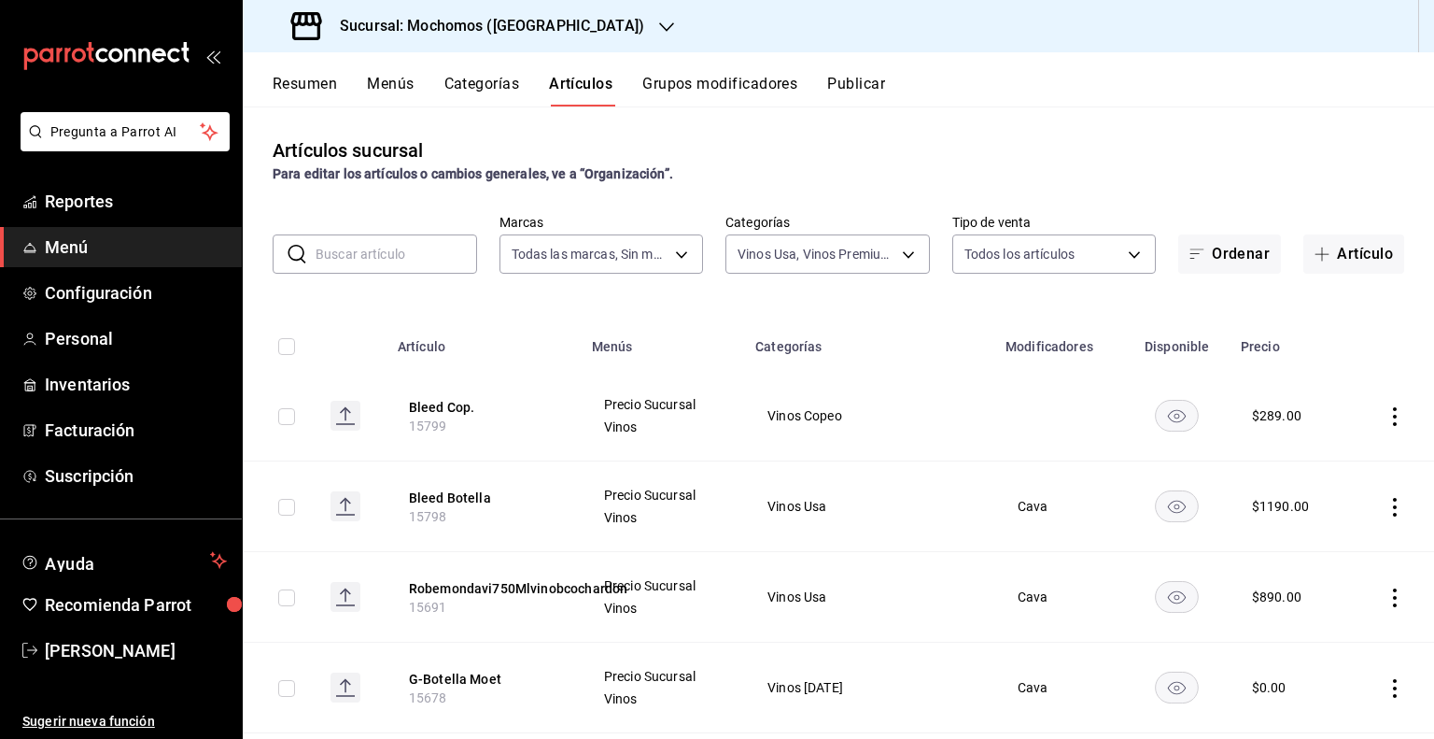
checkbox input "true"
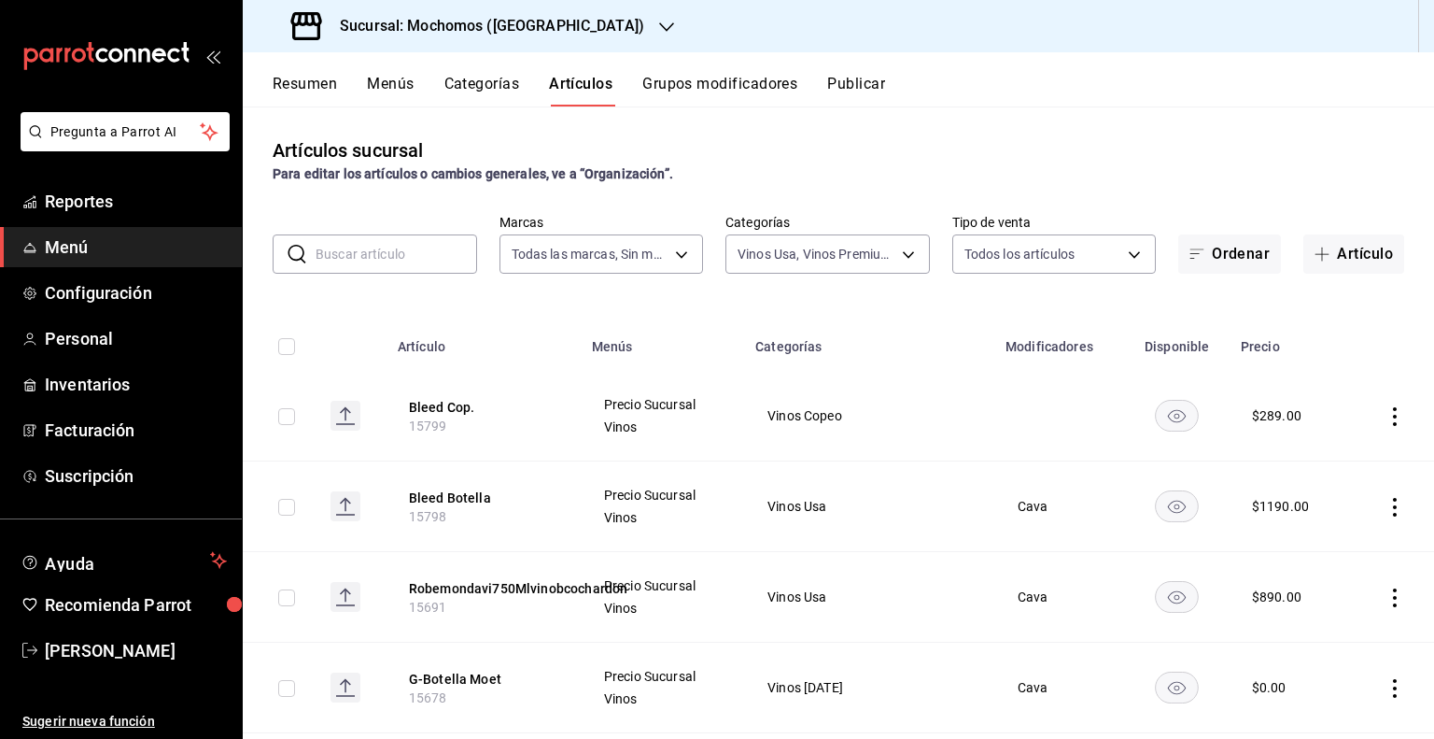
checkbox input "true"
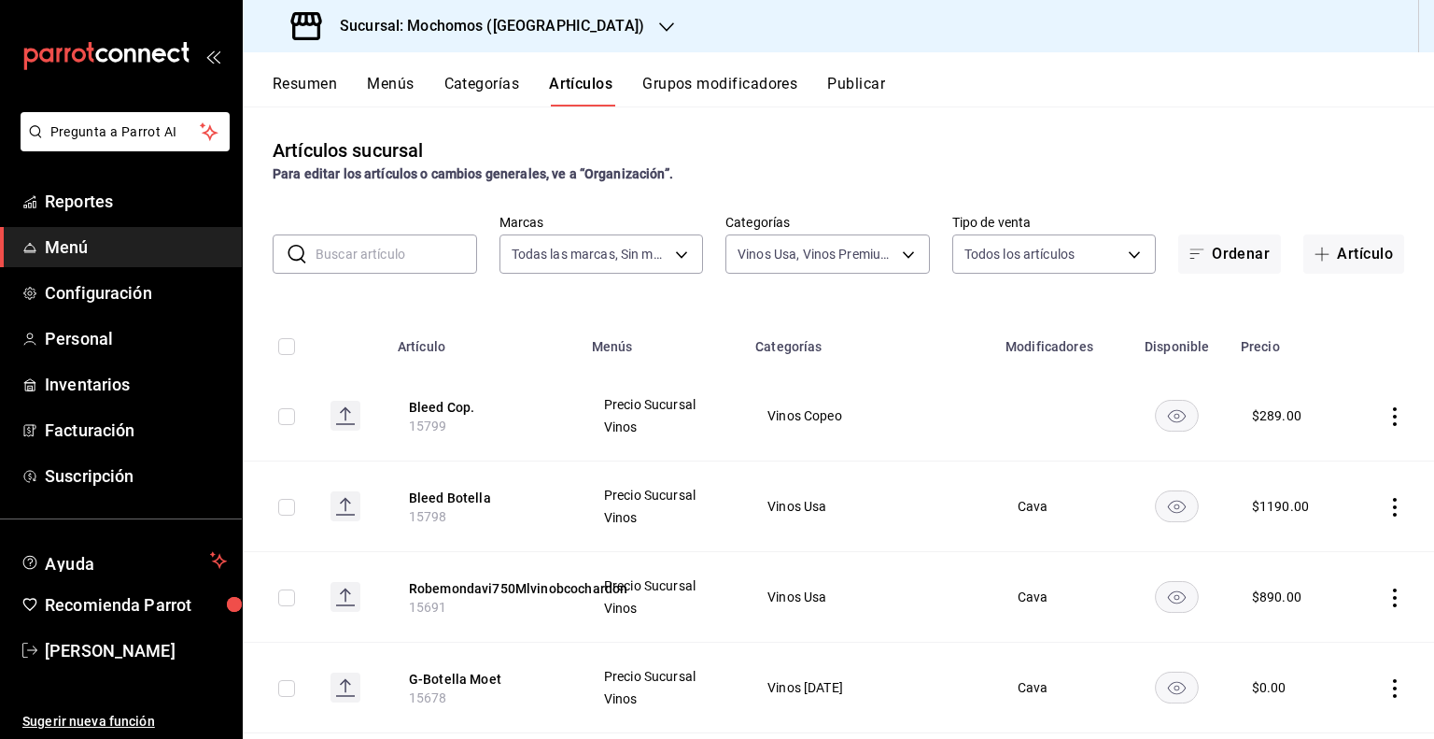
checkbox input "true"
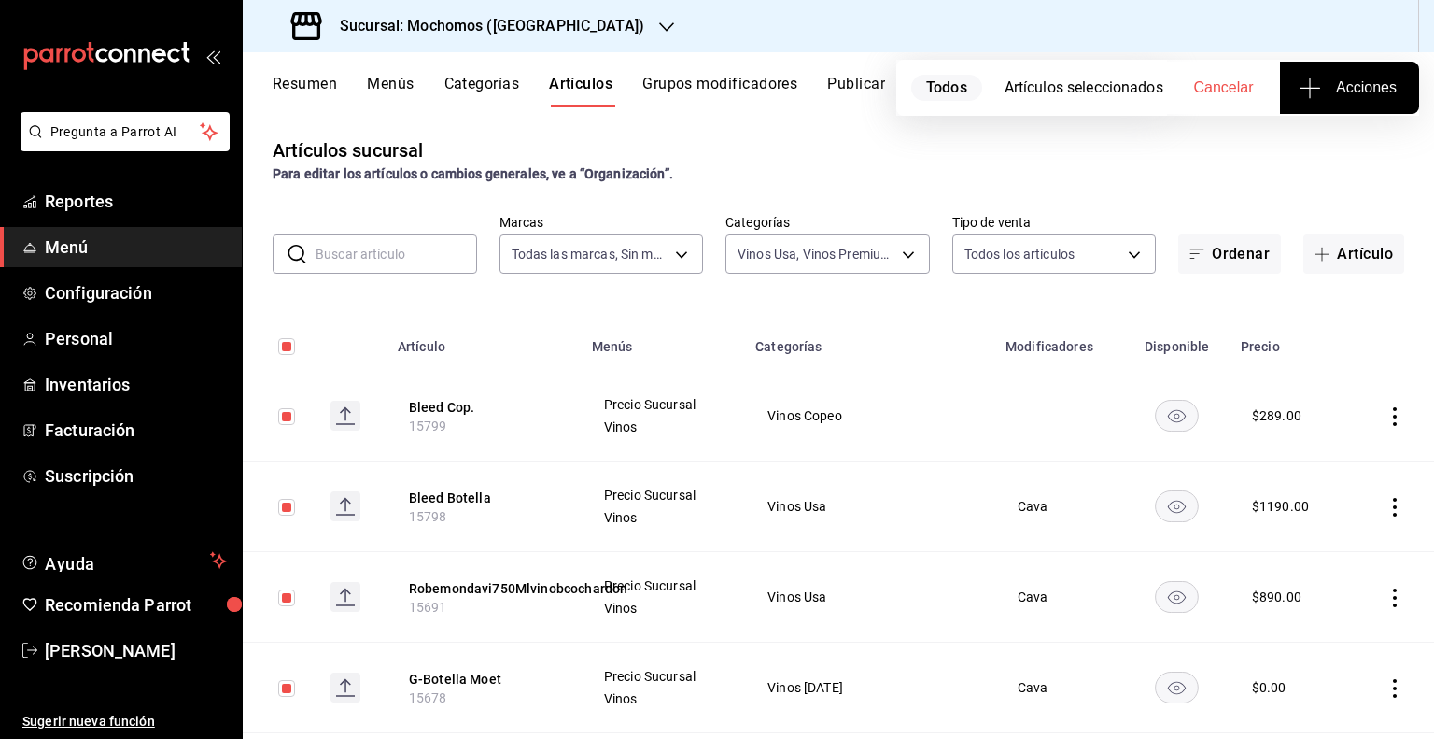
click at [1340, 92] on span "Acciones" at bounding box center [1349, 88] width 94 height 22
click at [1301, 141] on span "Agregar tipo" at bounding box center [1349, 146] width 110 height 20
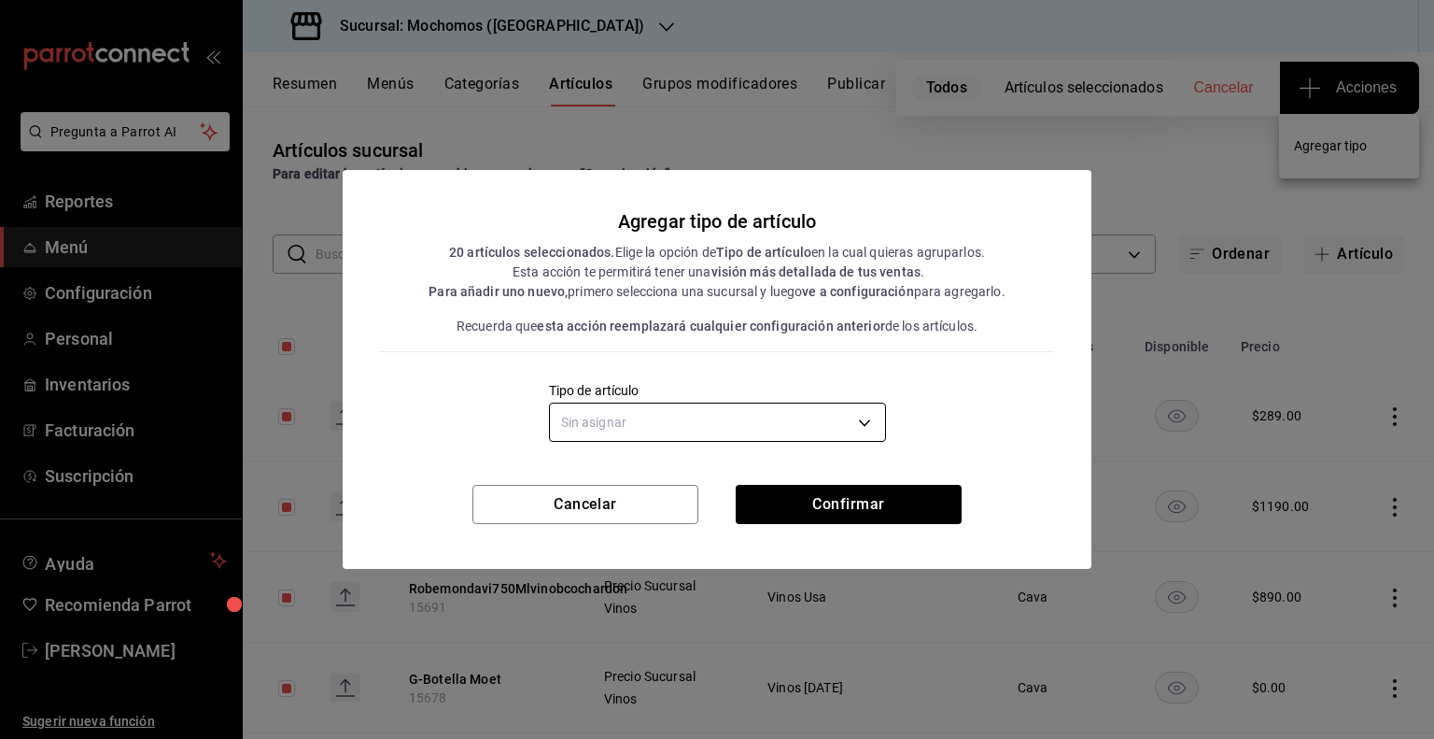
click at [810, 422] on body "Pregunta a Parrot AI Reportes Menú Configuración Personal Inventarios Facturaci…" at bounding box center [717, 369] width 1434 height 739
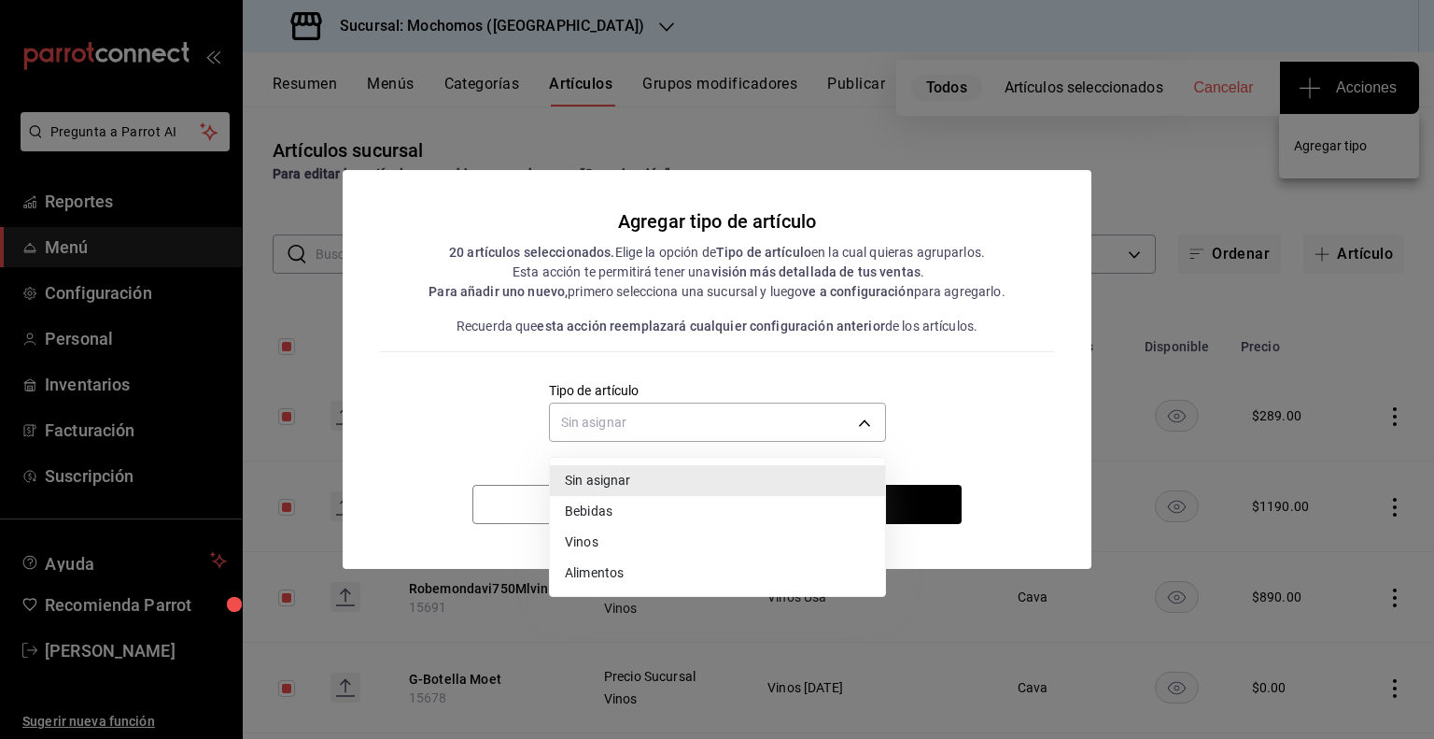
click at [616, 537] on li "Vinos" at bounding box center [717, 542] width 335 height 31
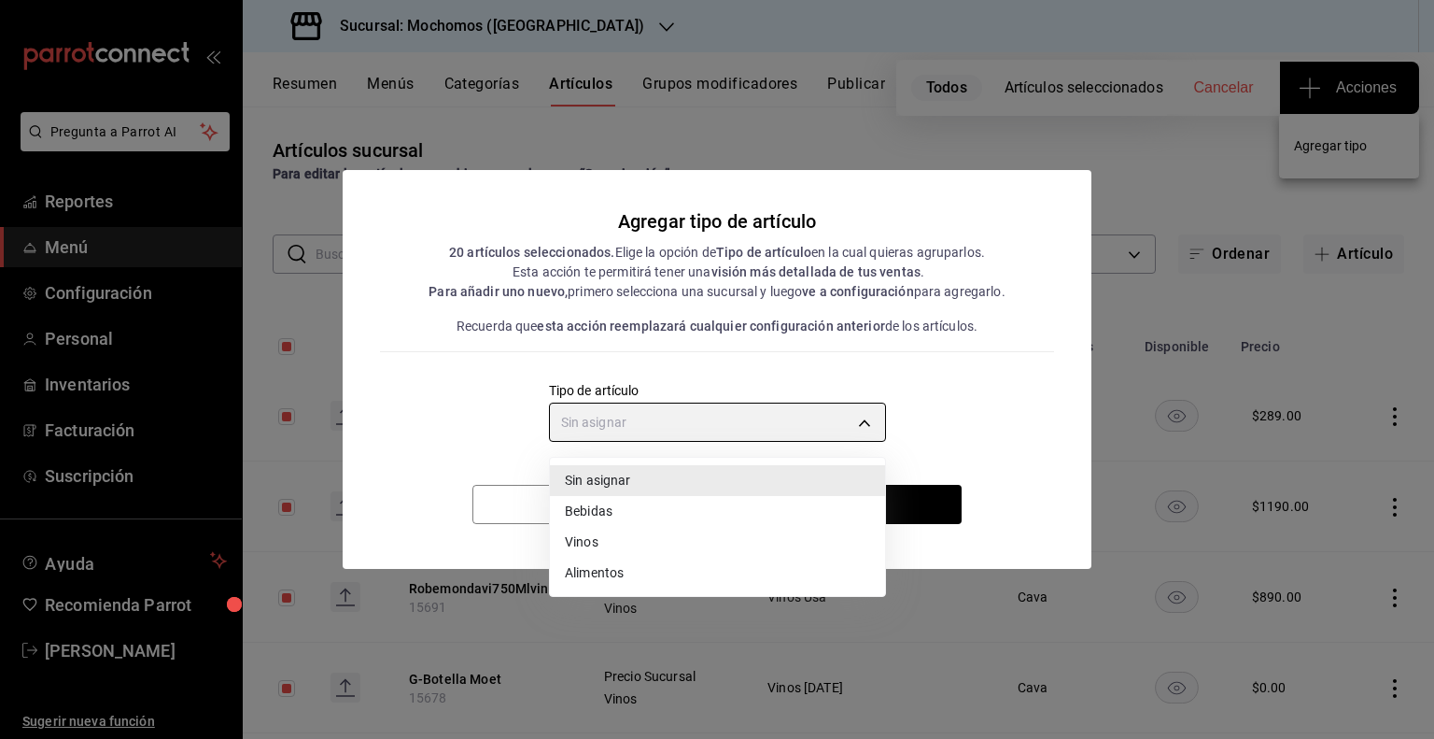
type input "e1bdedcf-fa1f-443e-b5b9-5cb10ad40228"
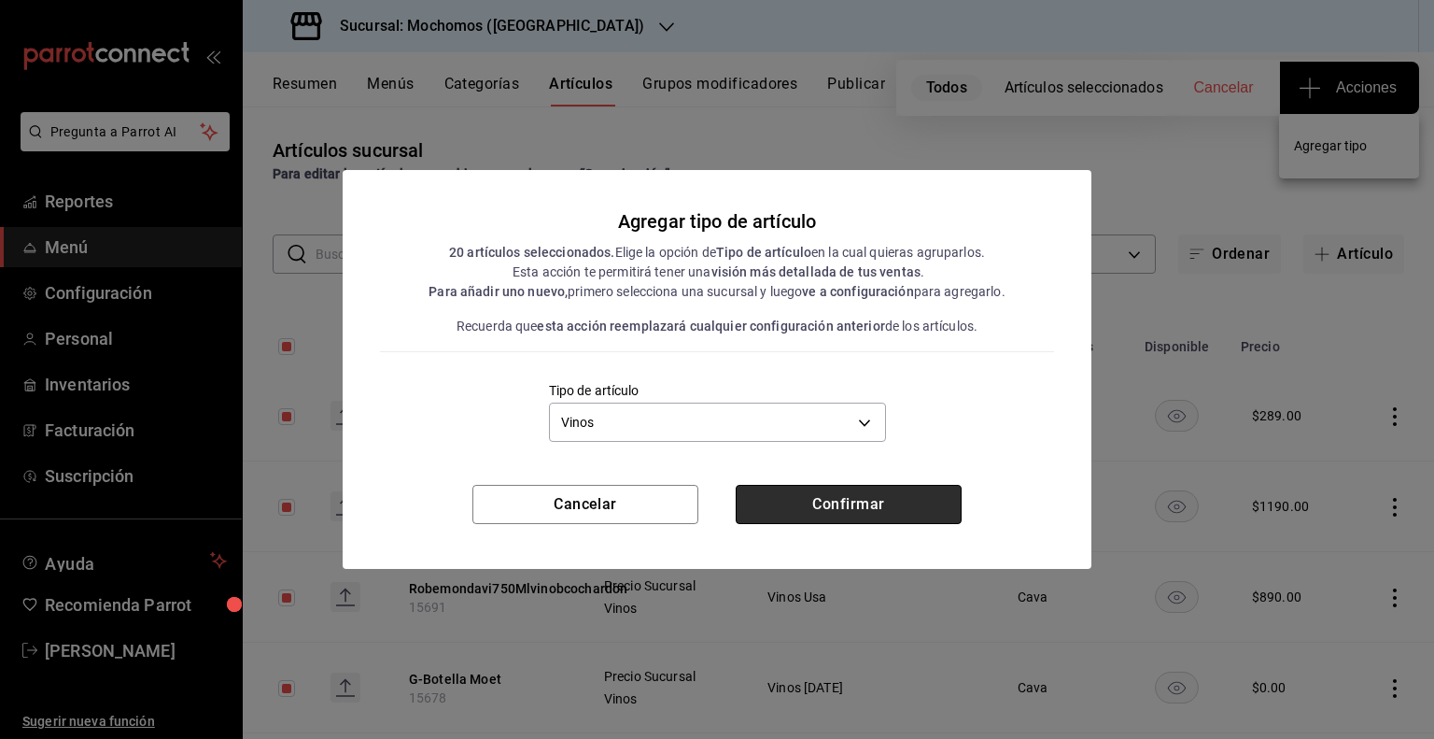
click at [803, 507] on button "Confirmar" at bounding box center [849, 504] width 226 height 39
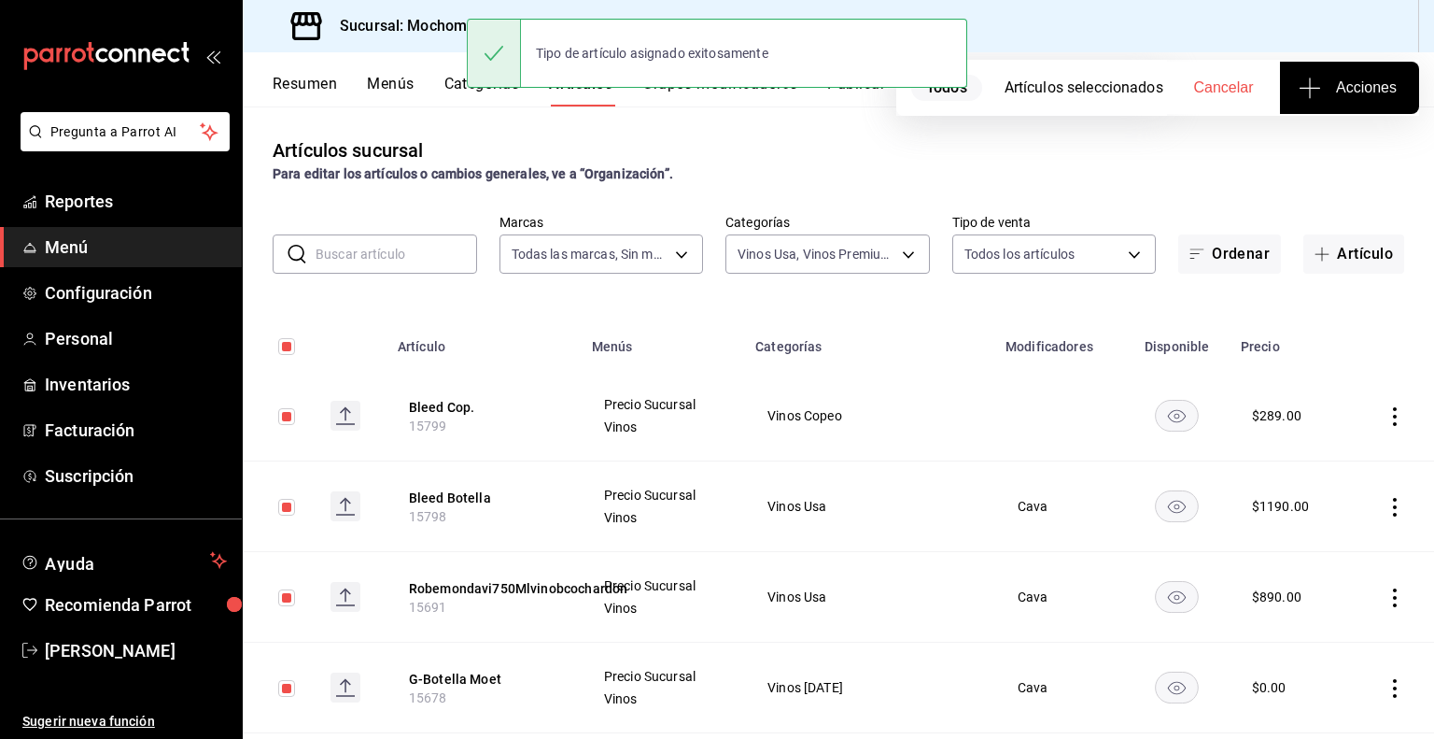
click at [859, 95] on button "Publicar" at bounding box center [856, 91] width 58 height 32
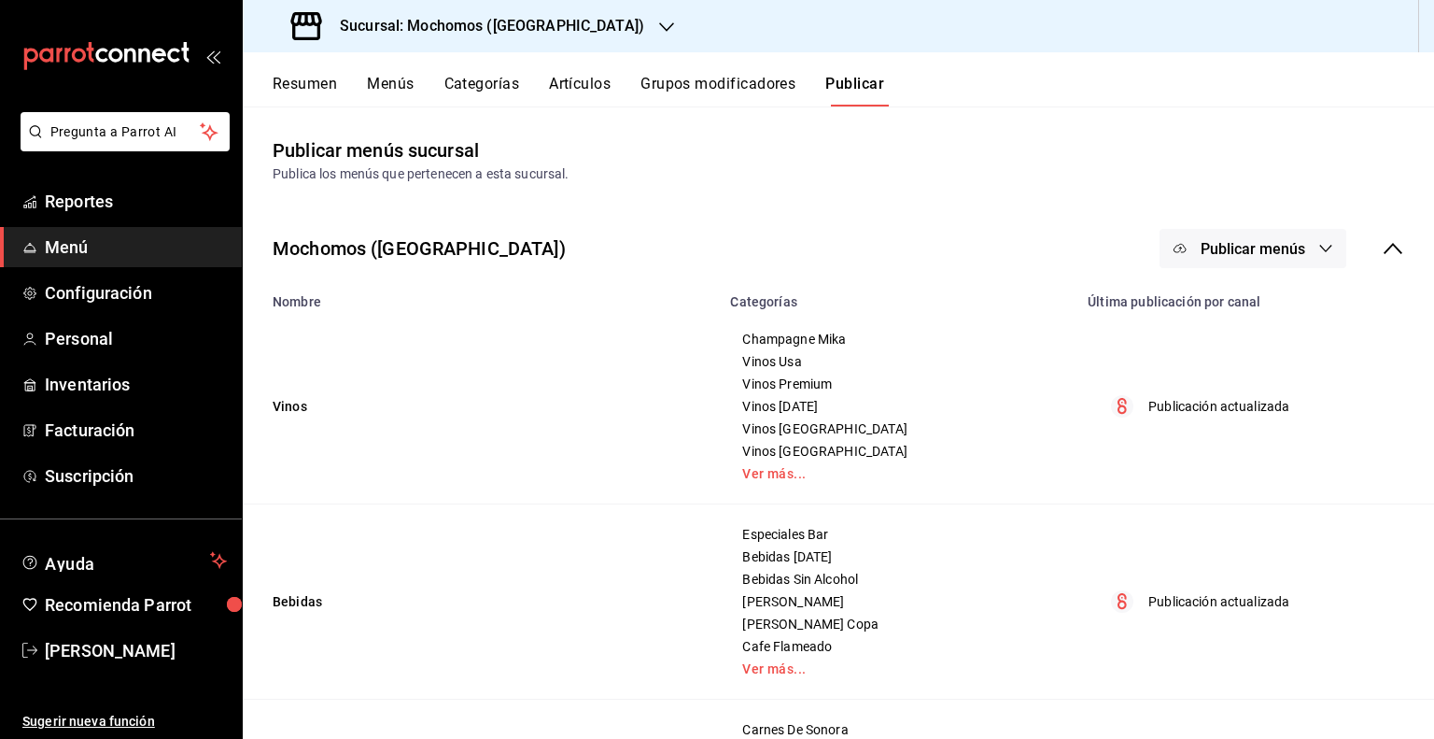
click at [1262, 256] on span "Publicar menús" at bounding box center [1253, 249] width 105 height 18
click at [1231, 290] on li "Punto de venta" at bounding box center [1240, 309] width 172 height 52
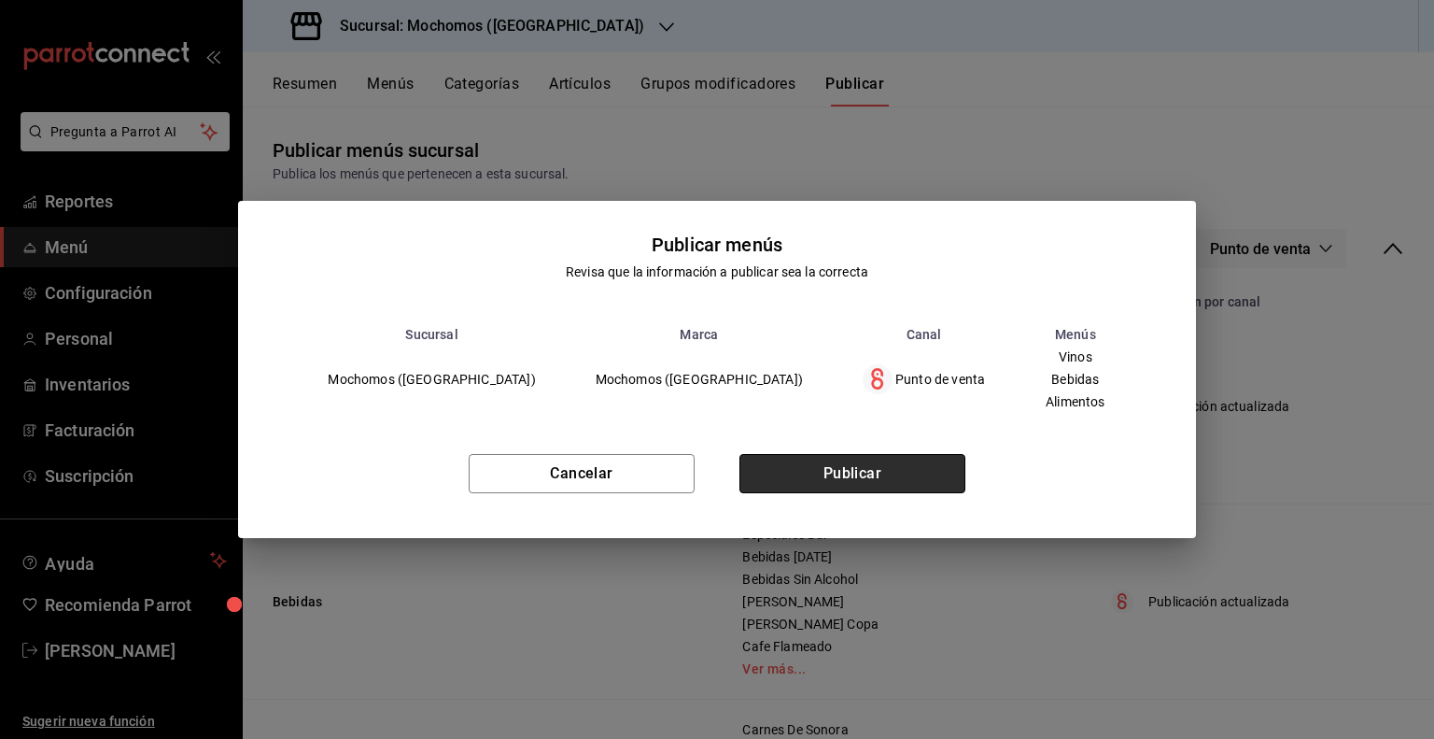
click at [961, 480] on button "Publicar" at bounding box center [852, 473] width 226 height 39
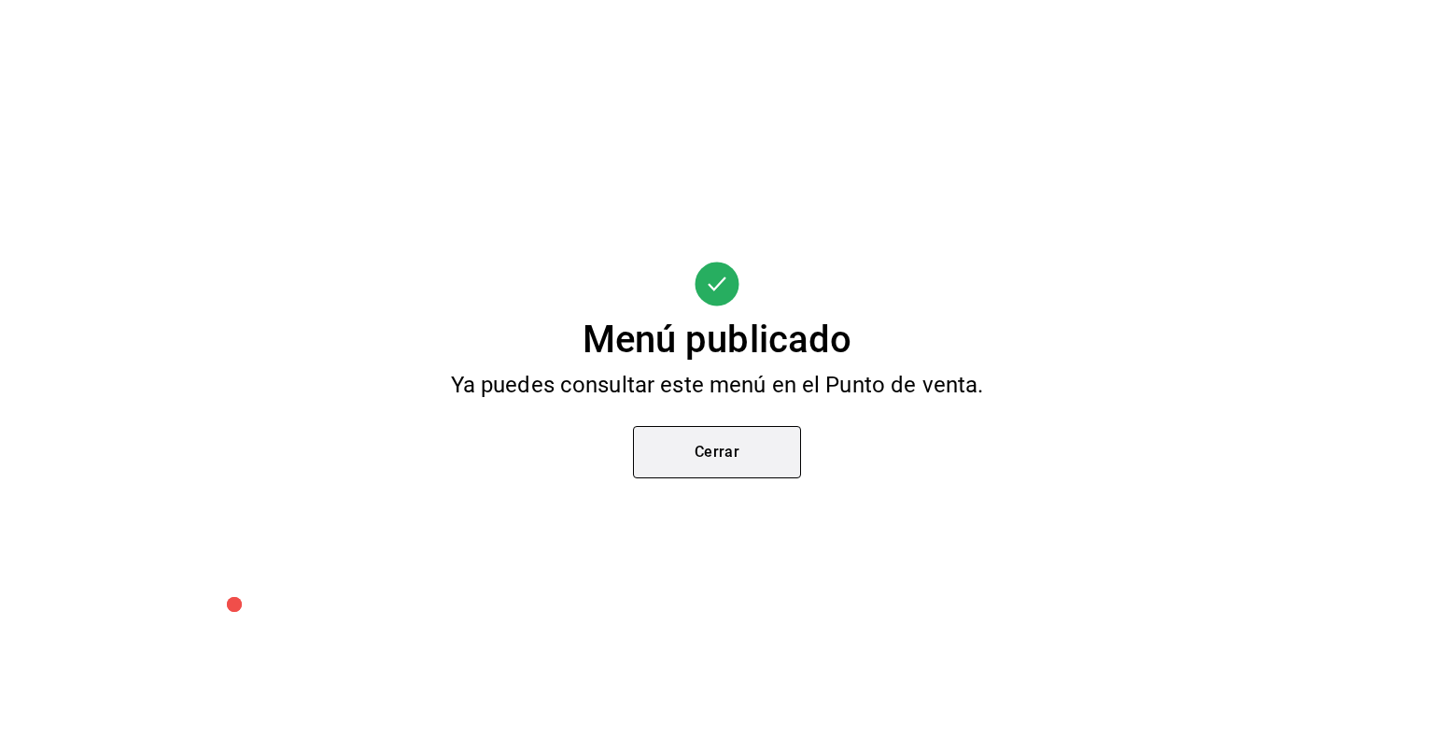
click at [687, 461] on button "Cerrar" at bounding box center [717, 452] width 168 height 52
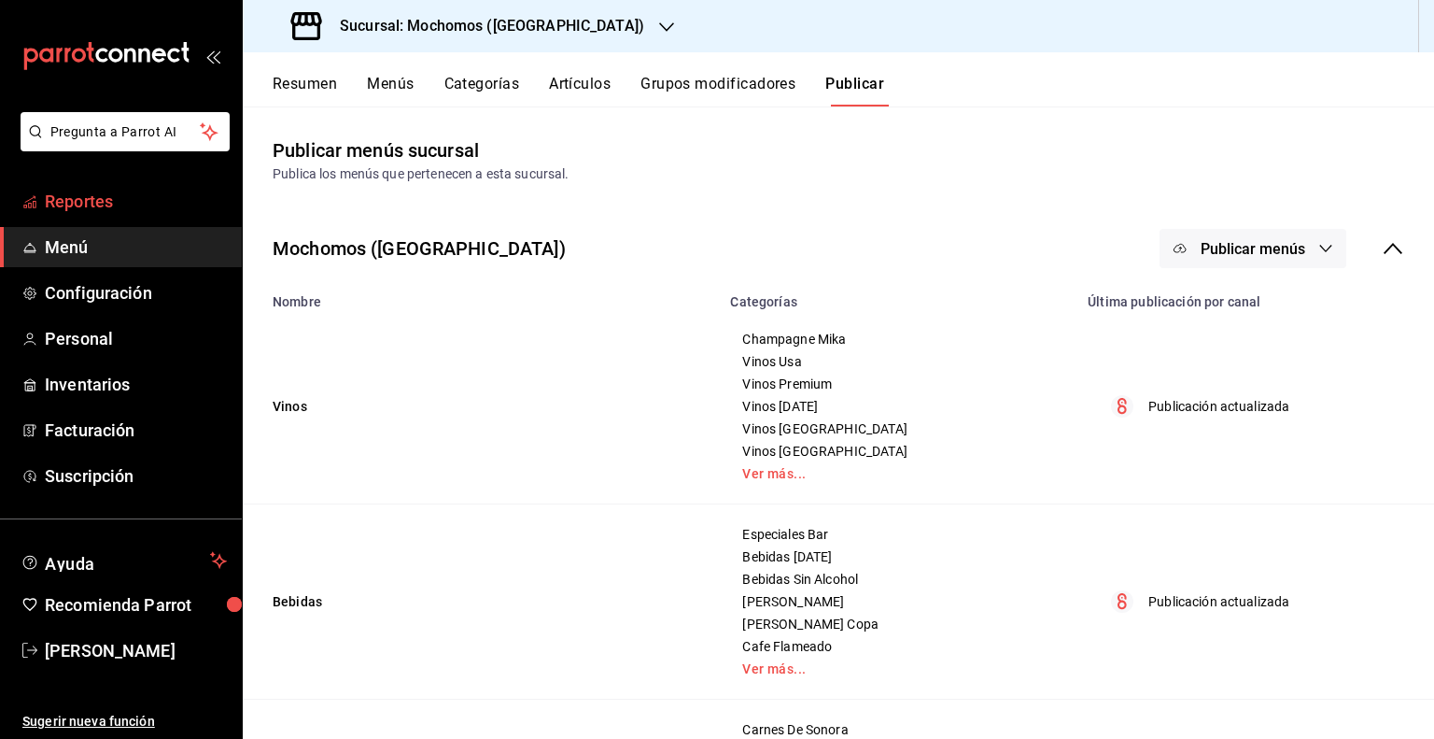
click at [93, 200] on span "Reportes" at bounding box center [136, 201] width 182 height 25
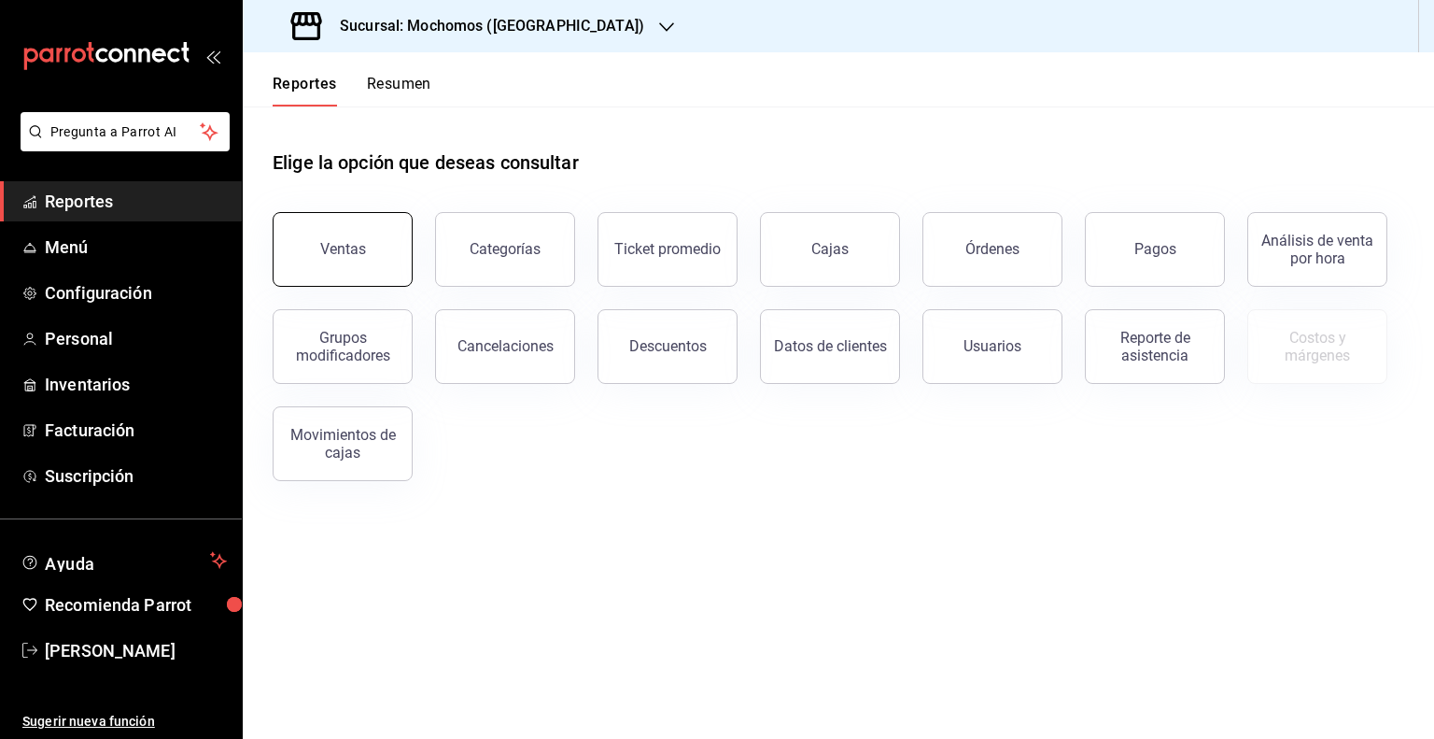
click at [403, 251] on button "Ventas" at bounding box center [343, 249] width 140 height 75
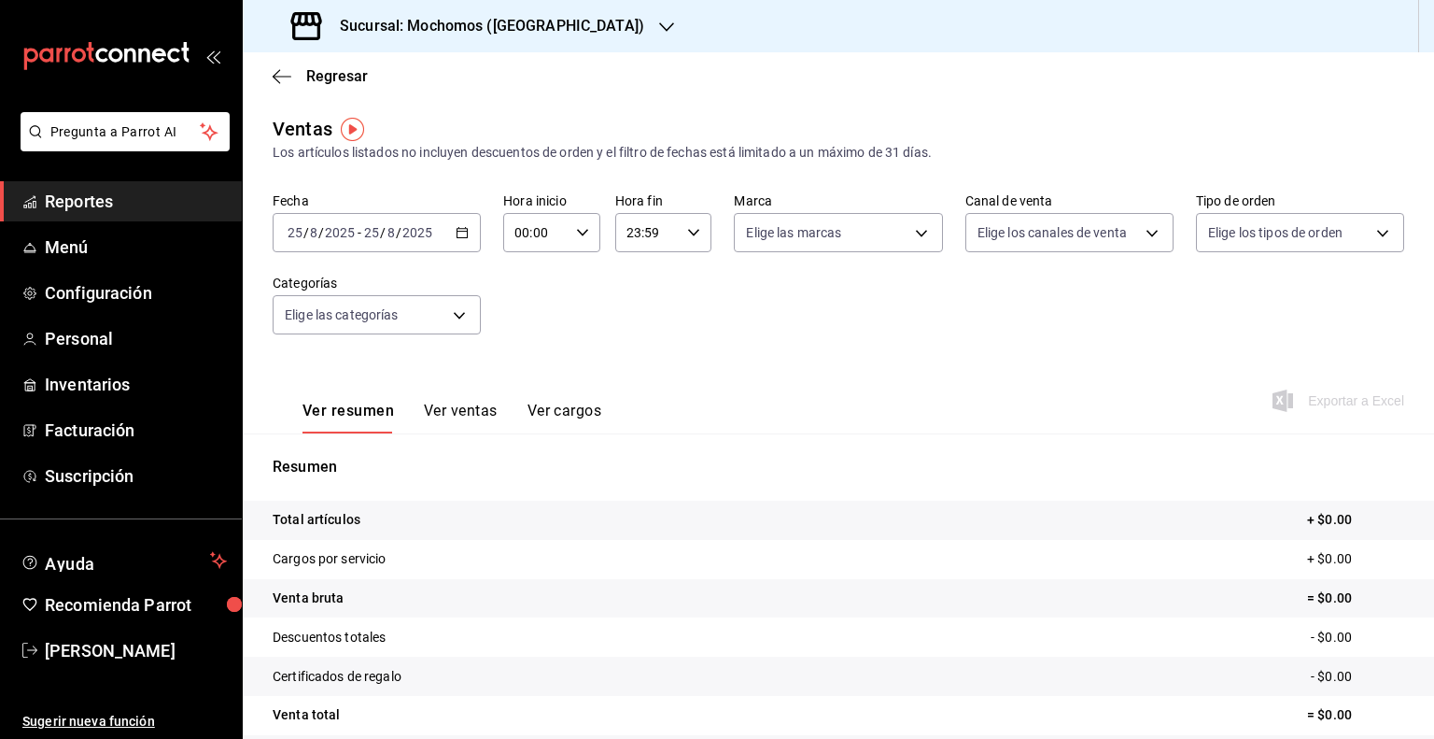
click at [457, 233] on \(Stroke\) "button" at bounding box center [462, 233] width 11 height 10
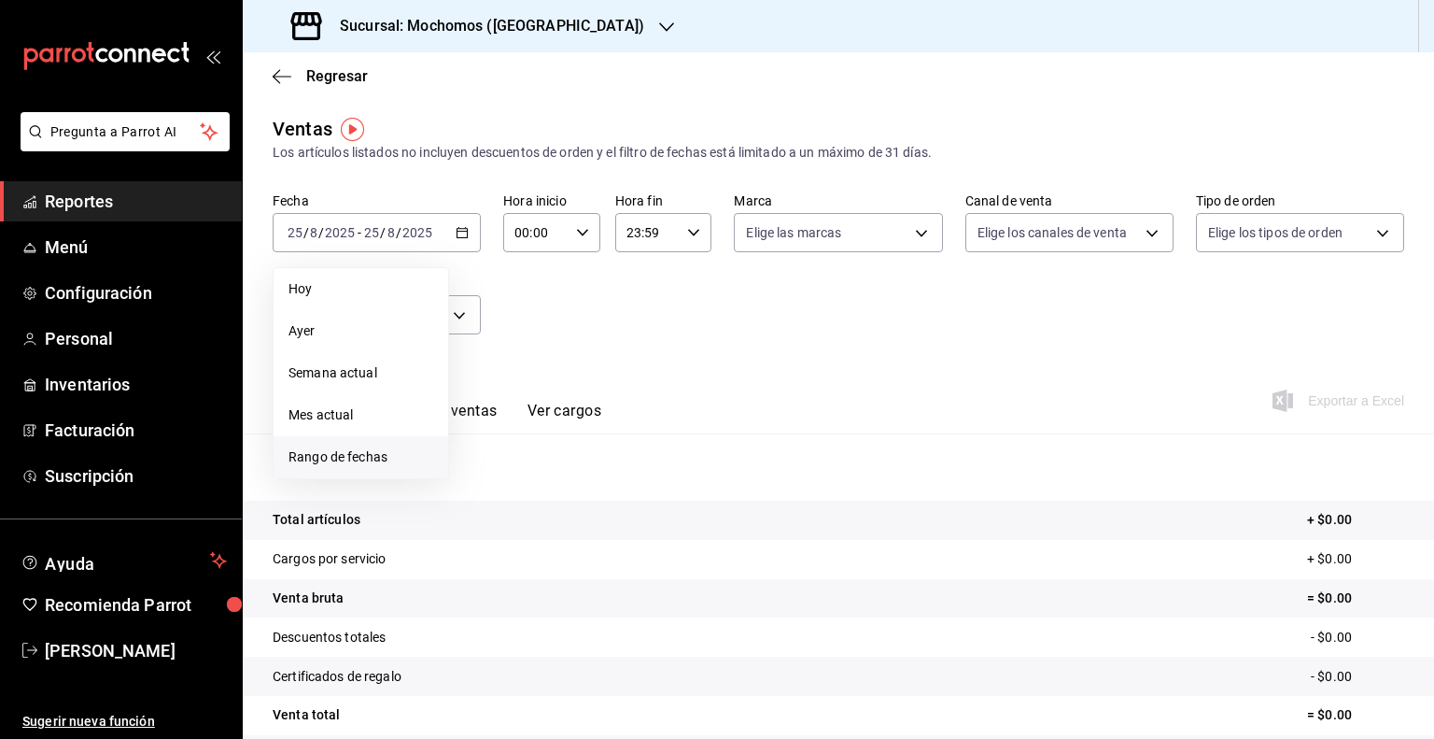
click at [338, 451] on span "Rango de fechas" at bounding box center [360, 457] width 145 height 20
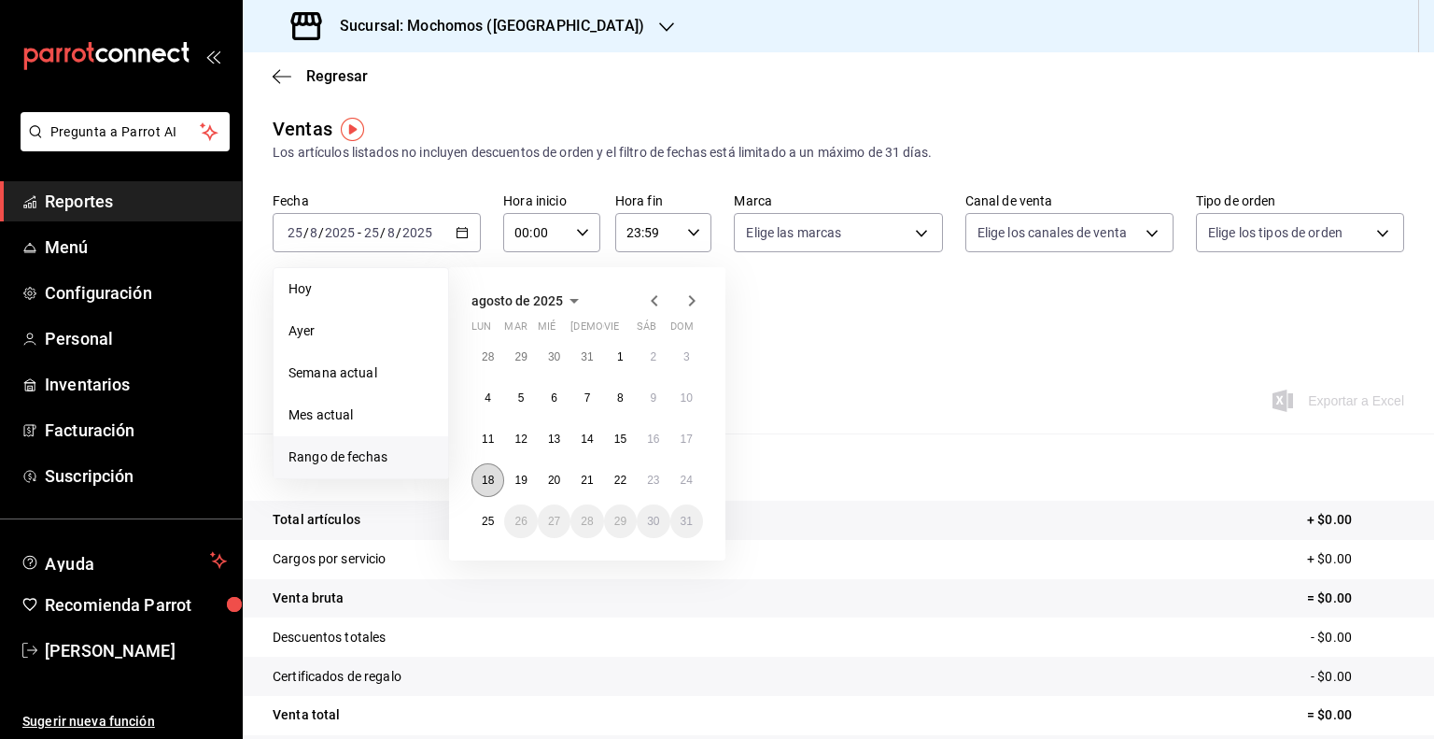
click at [479, 477] on button "18" at bounding box center [487, 480] width 33 height 34
click at [485, 504] on button "25" at bounding box center [487, 521] width 33 height 34
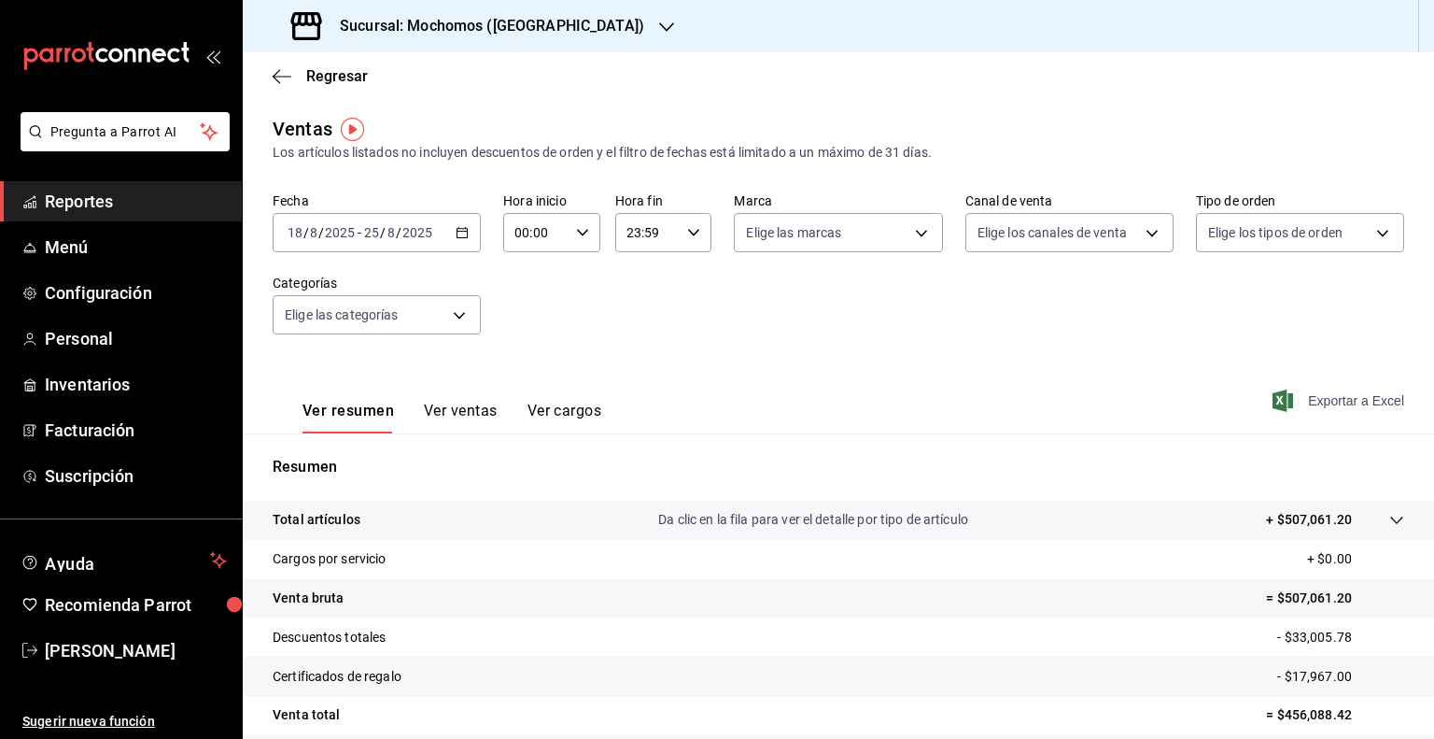
click at [1281, 397] on span "Exportar a Excel" at bounding box center [1340, 400] width 128 height 22
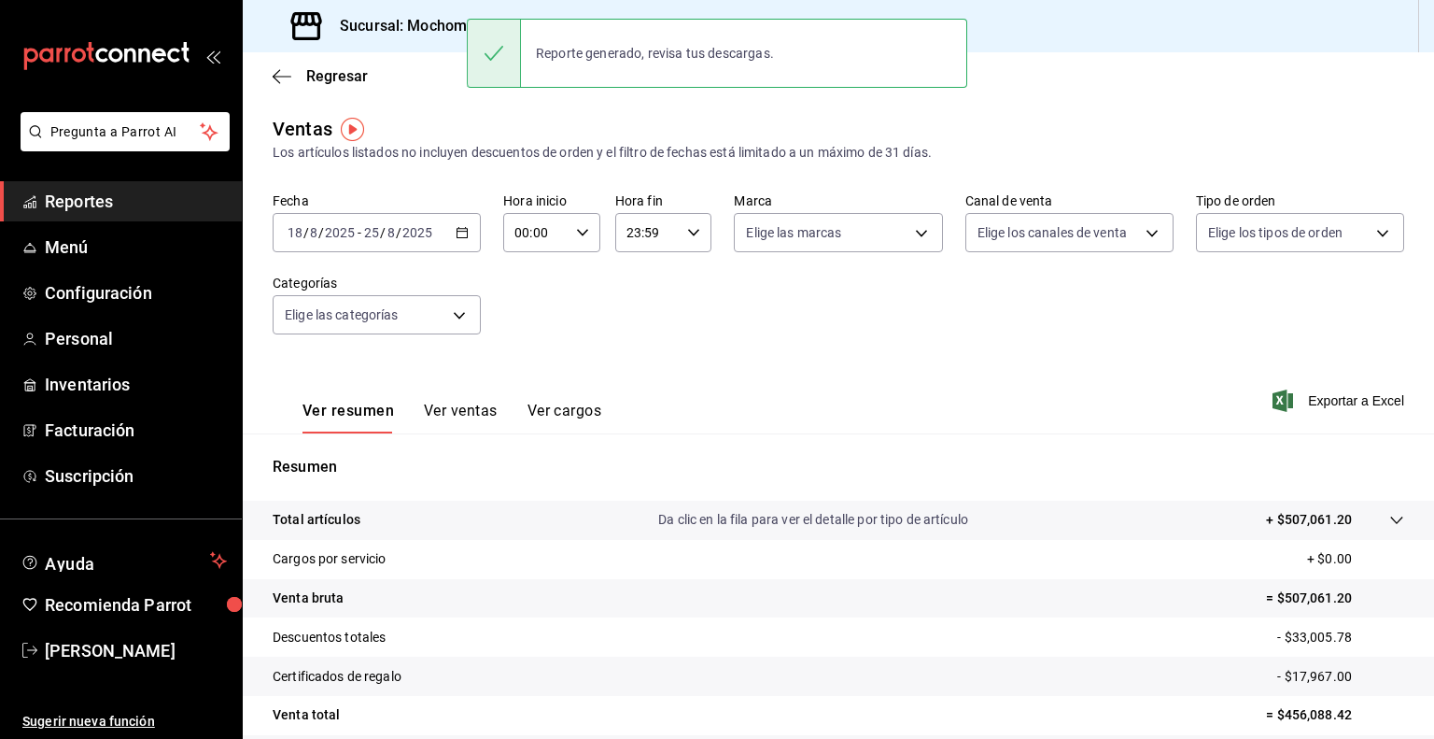
click at [441, 30] on h3 "Sucursal: Mochomos ([GEOGRAPHIC_DATA])" at bounding box center [484, 26] width 319 height 22
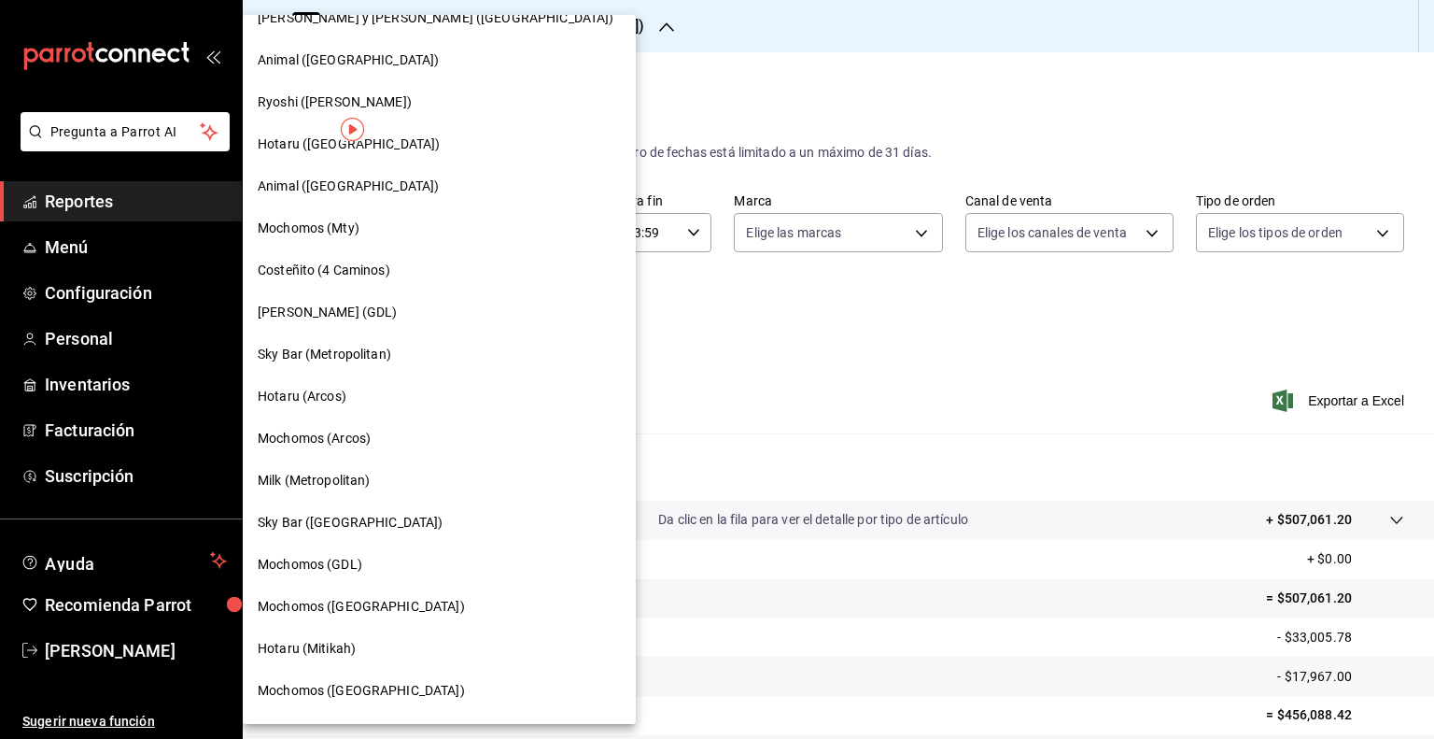
scroll to position [741, 0]
click at [387, 671] on div "Mochomos ([GEOGRAPHIC_DATA])" at bounding box center [439, 689] width 393 height 42
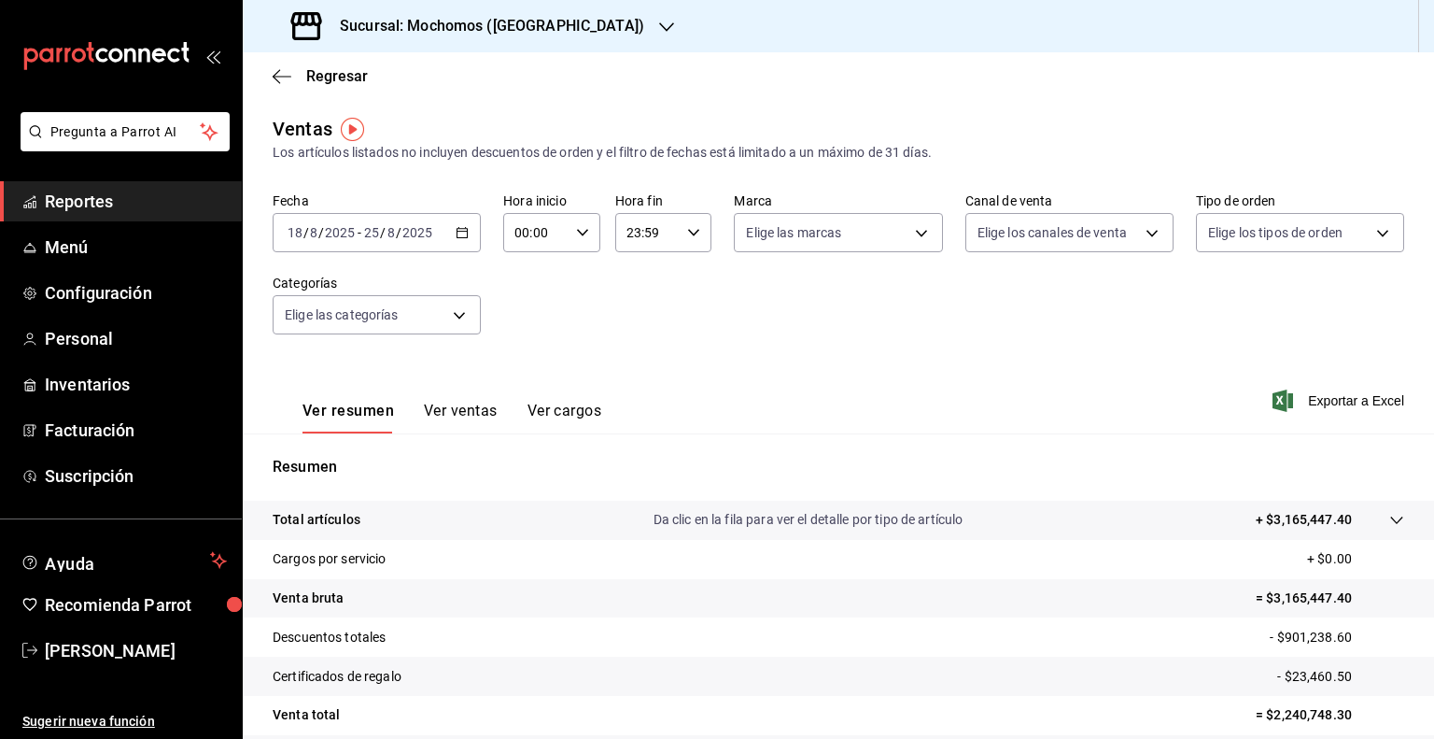
click at [1292, 402] on span "Exportar a Excel" at bounding box center [1340, 400] width 128 height 22
click at [102, 249] on span "Menú" at bounding box center [136, 246] width 182 height 25
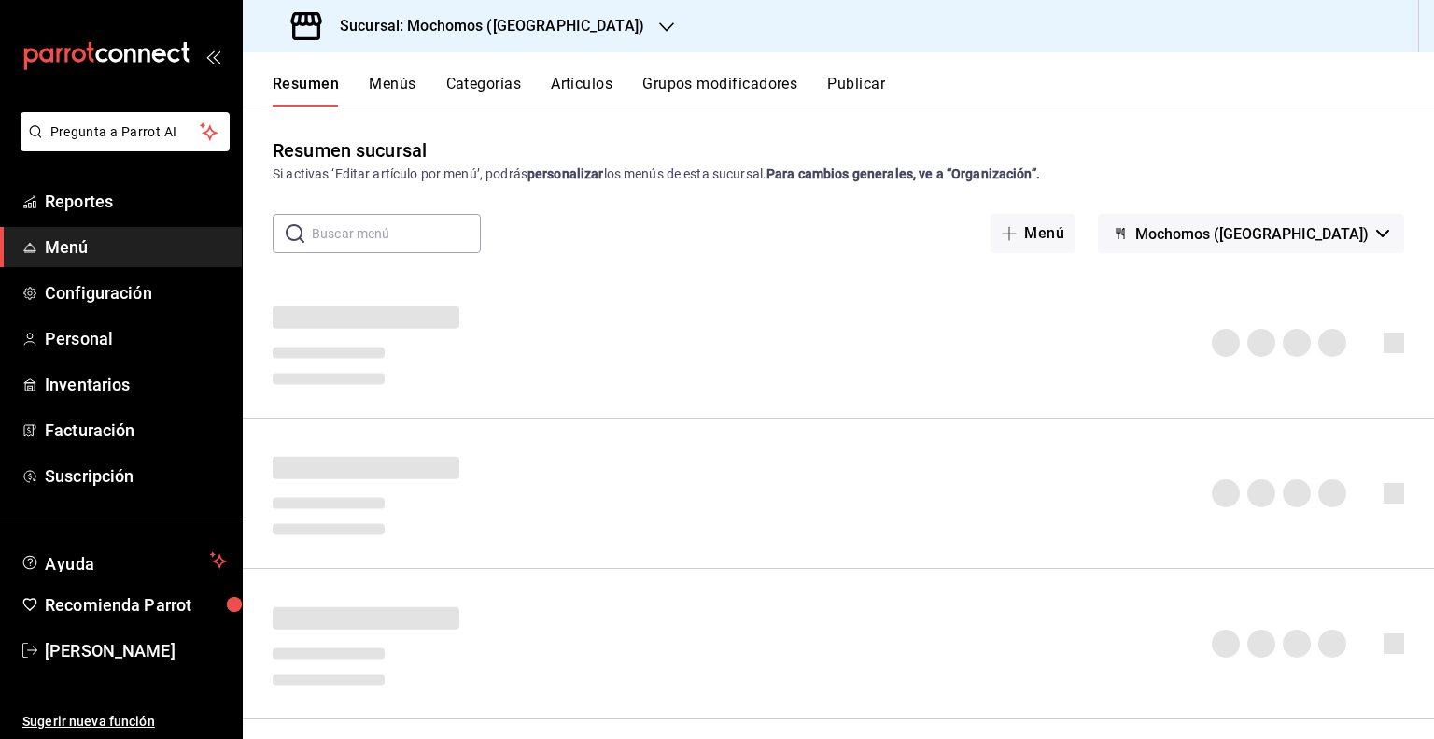
click at [586, 87] on button "Artículos" at bounding box center [582, 91] width 62 height 32
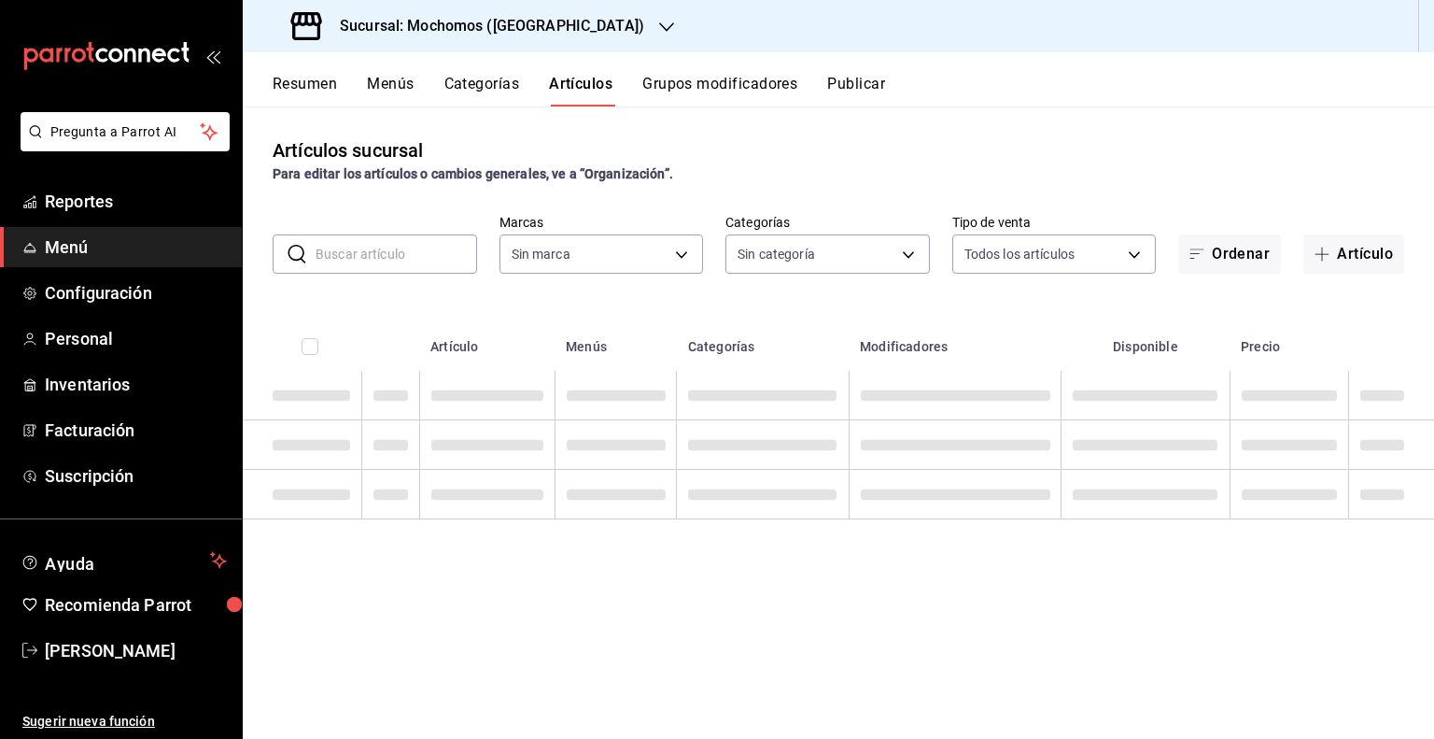
type input "65eb7388-82e4-42fa-8caf-680550c77e6f"
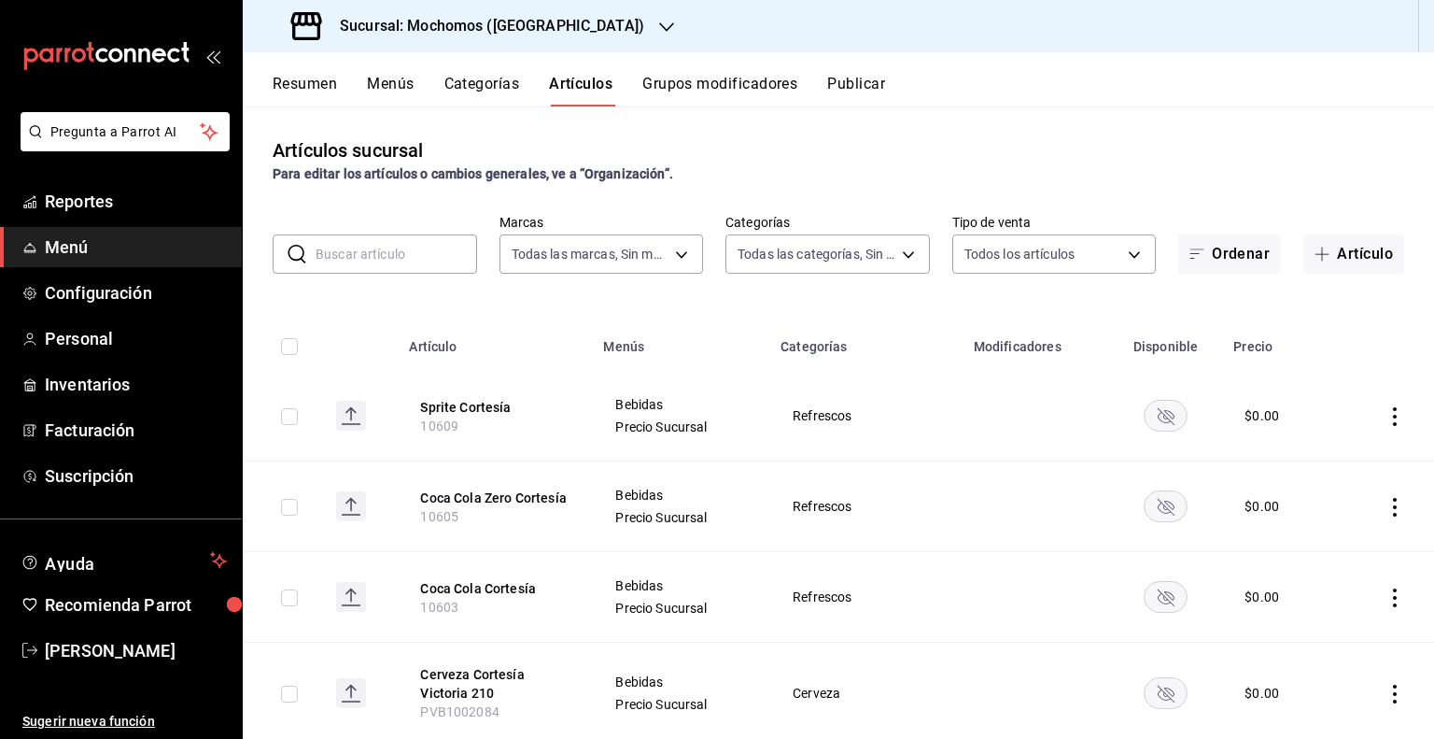
type input "357a9704-c999-4c63-af81-0c25438b67b5,a93eec79-672f-49c2-b1cd-14f211909374,5e983…"
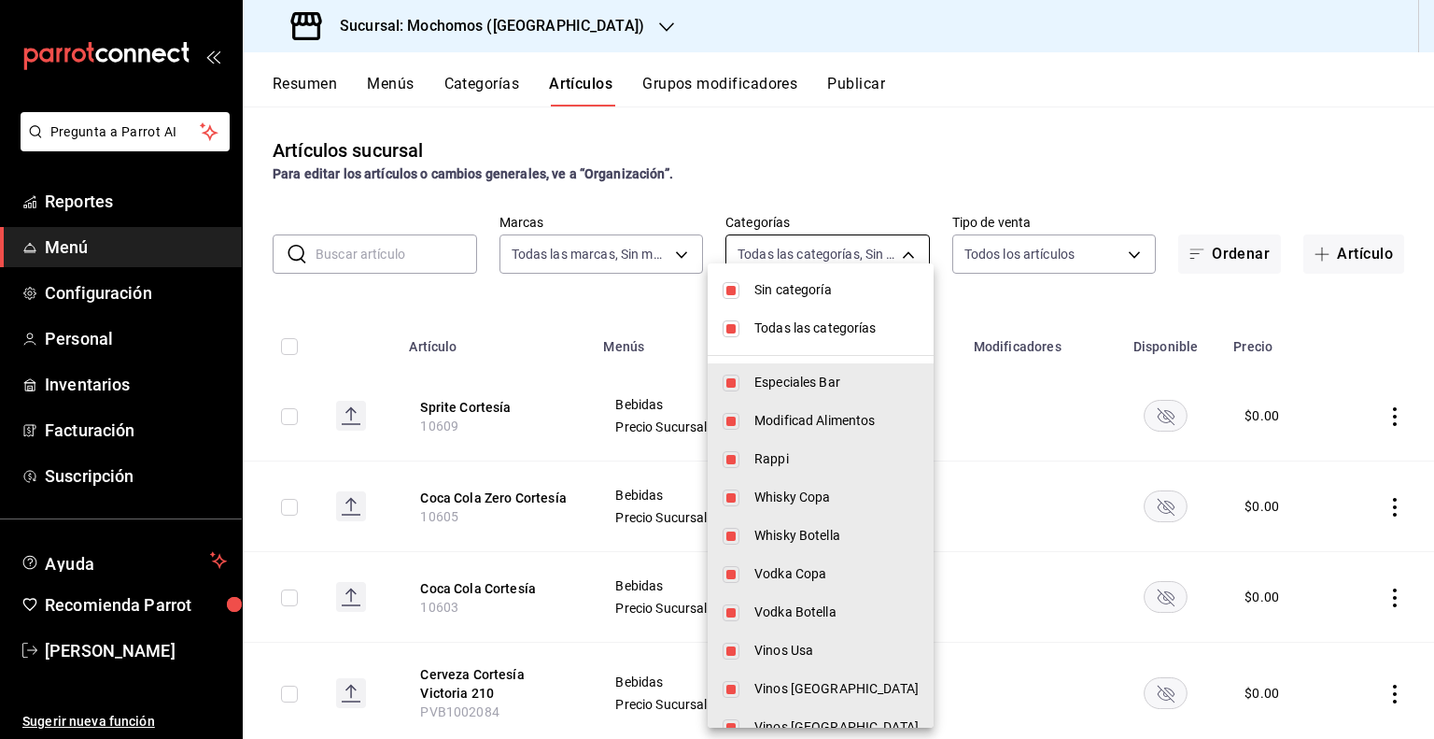
click at [802, 262] on body "Pregunta a Parrot AI Reportes Menú Configuración Personal Inventarios Facturaci…" at bounding box center [717, 369] width 1434 height 739
click at [801, 287] on span "Sin categoría" at bounding box center [836, 290] width 164 height 20
checkbox input "false"
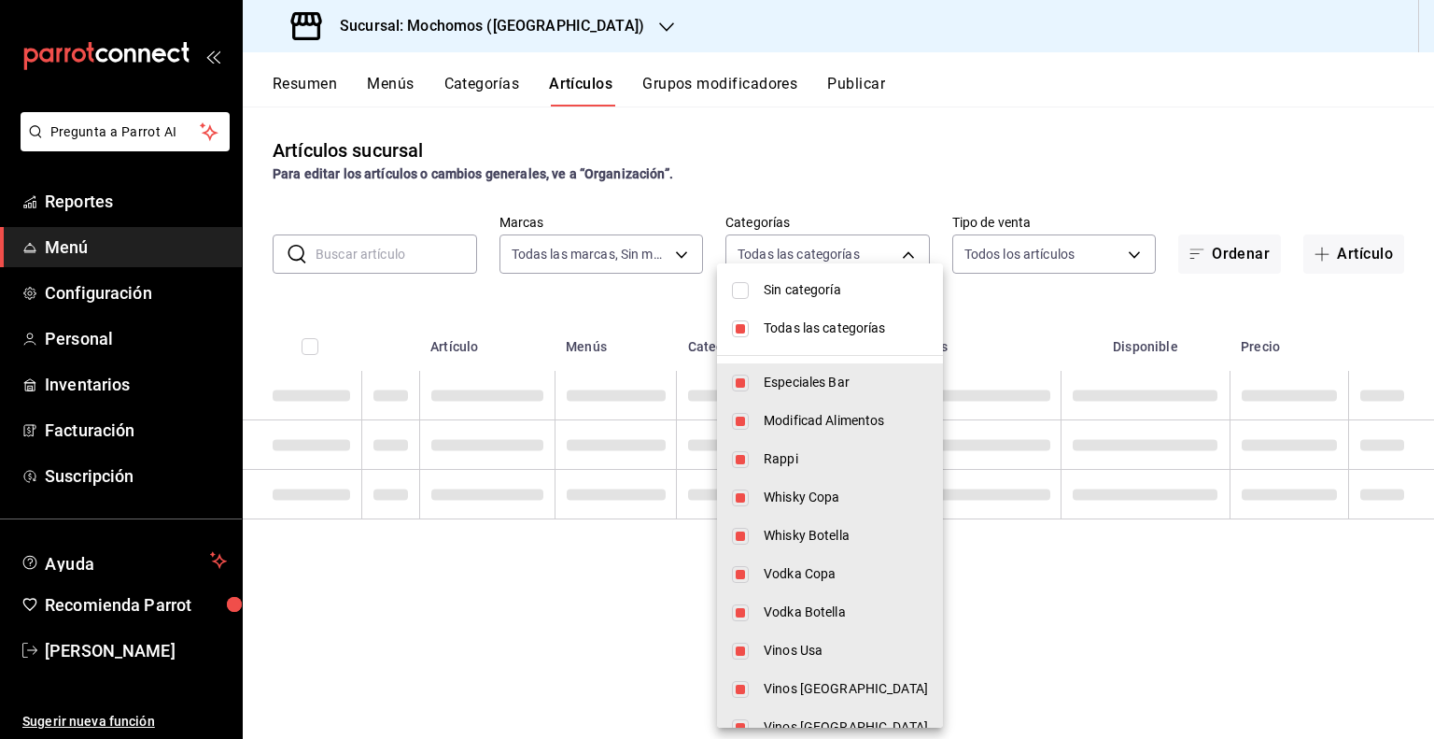
click at [781, 319] on span "Todas las categorías" at bounding box center [846, 328] width 164 height 20
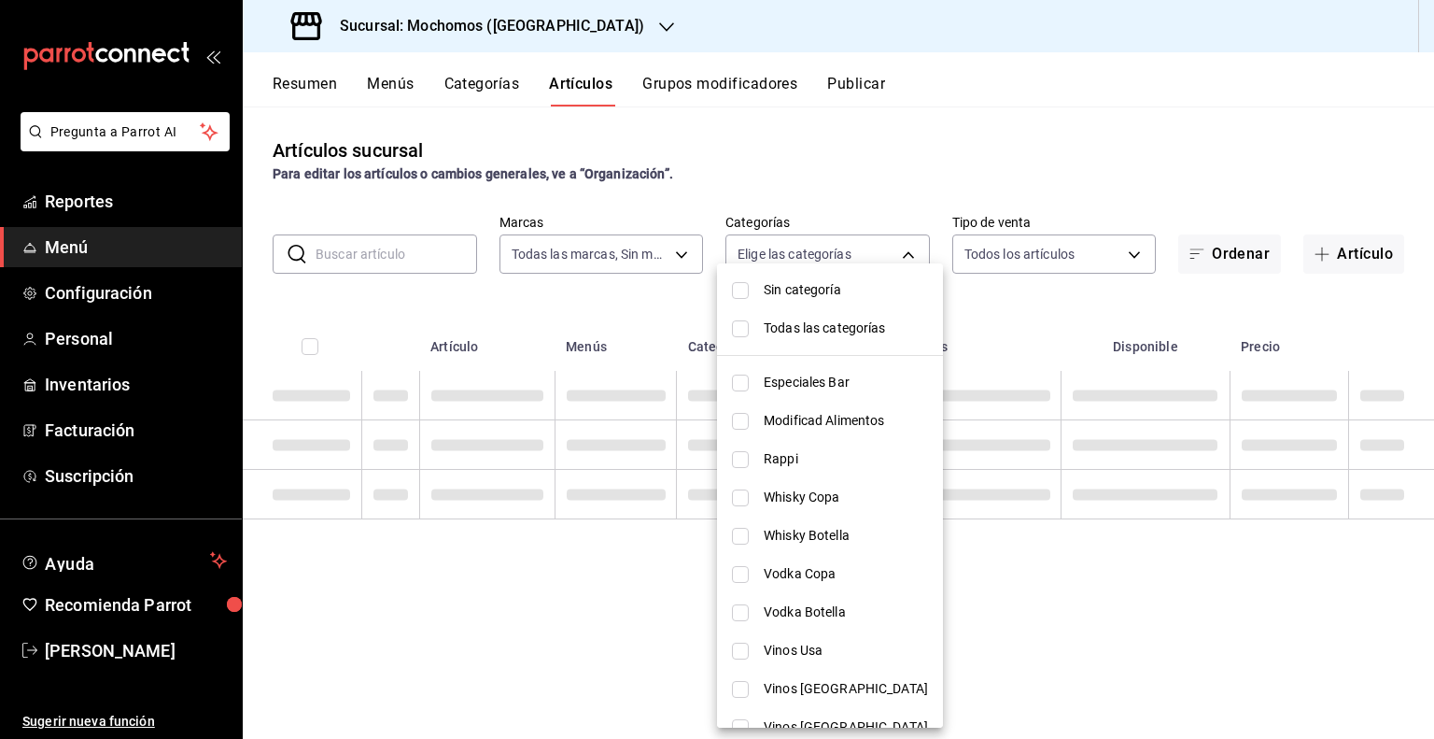
checkbox input "false"
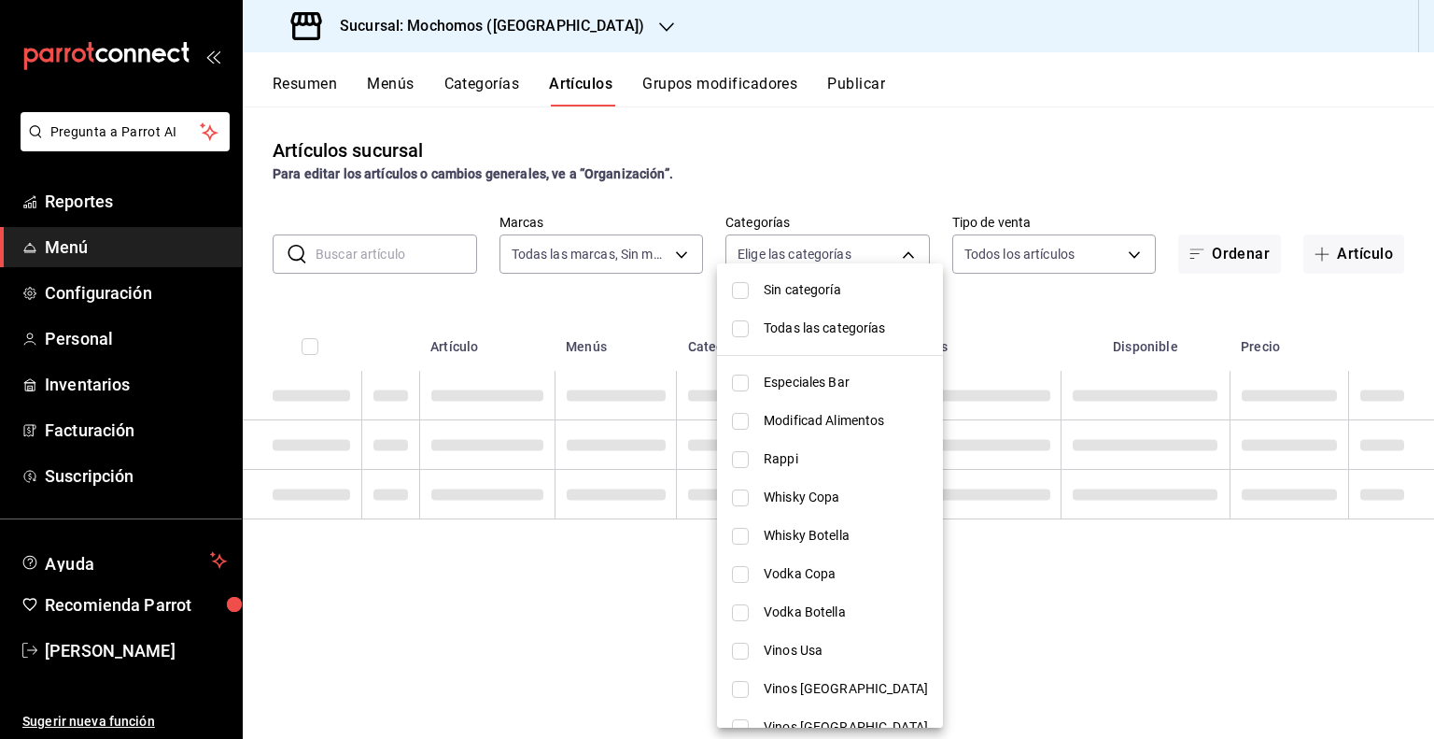
checkbox input "false"
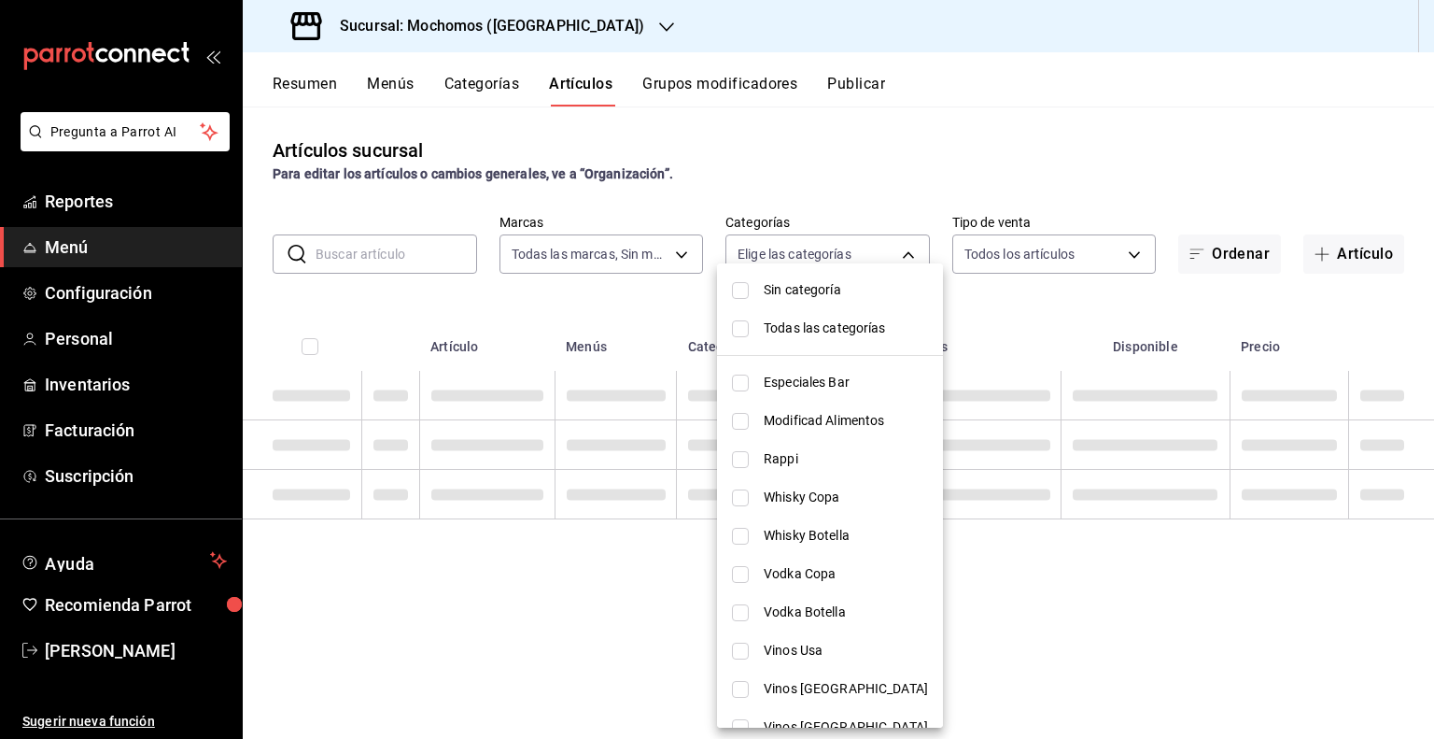
checkbox input "false"
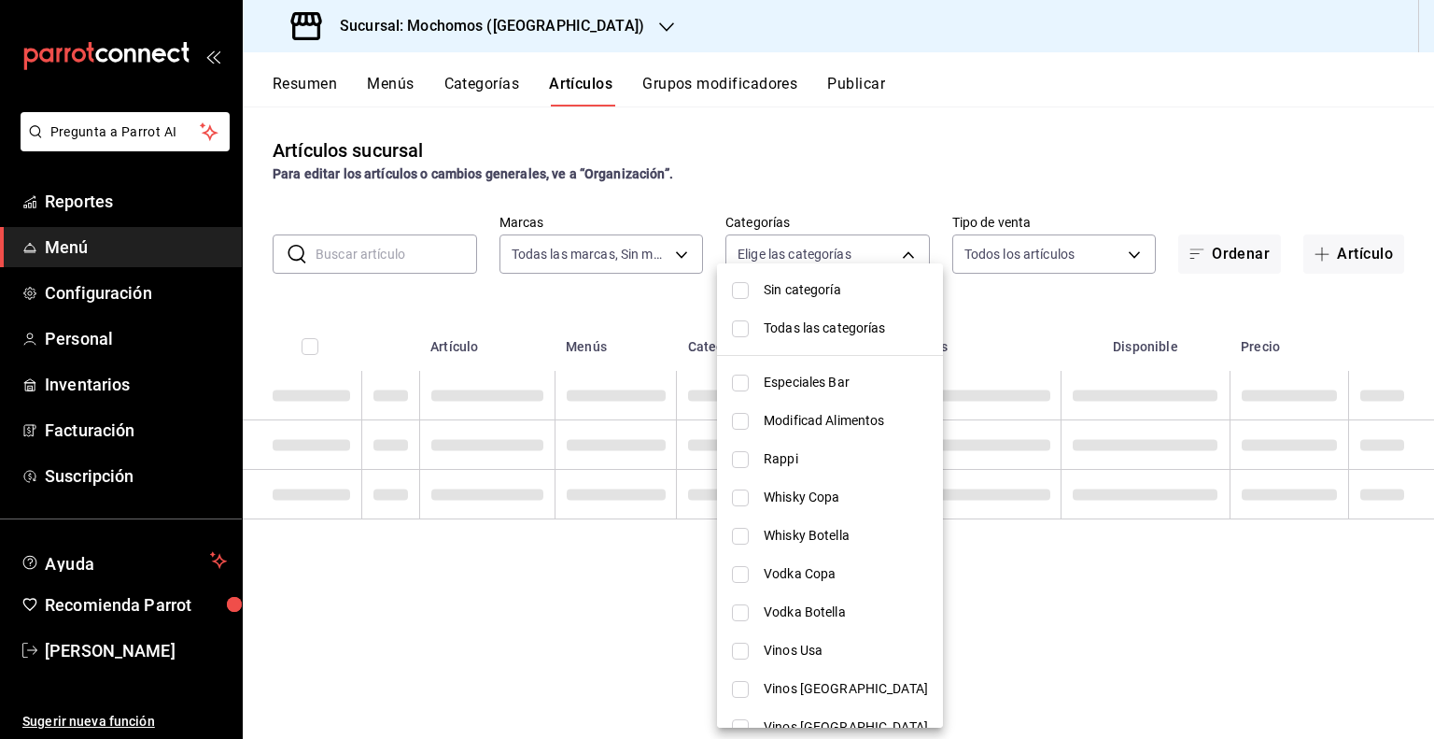
checkbox input "false"
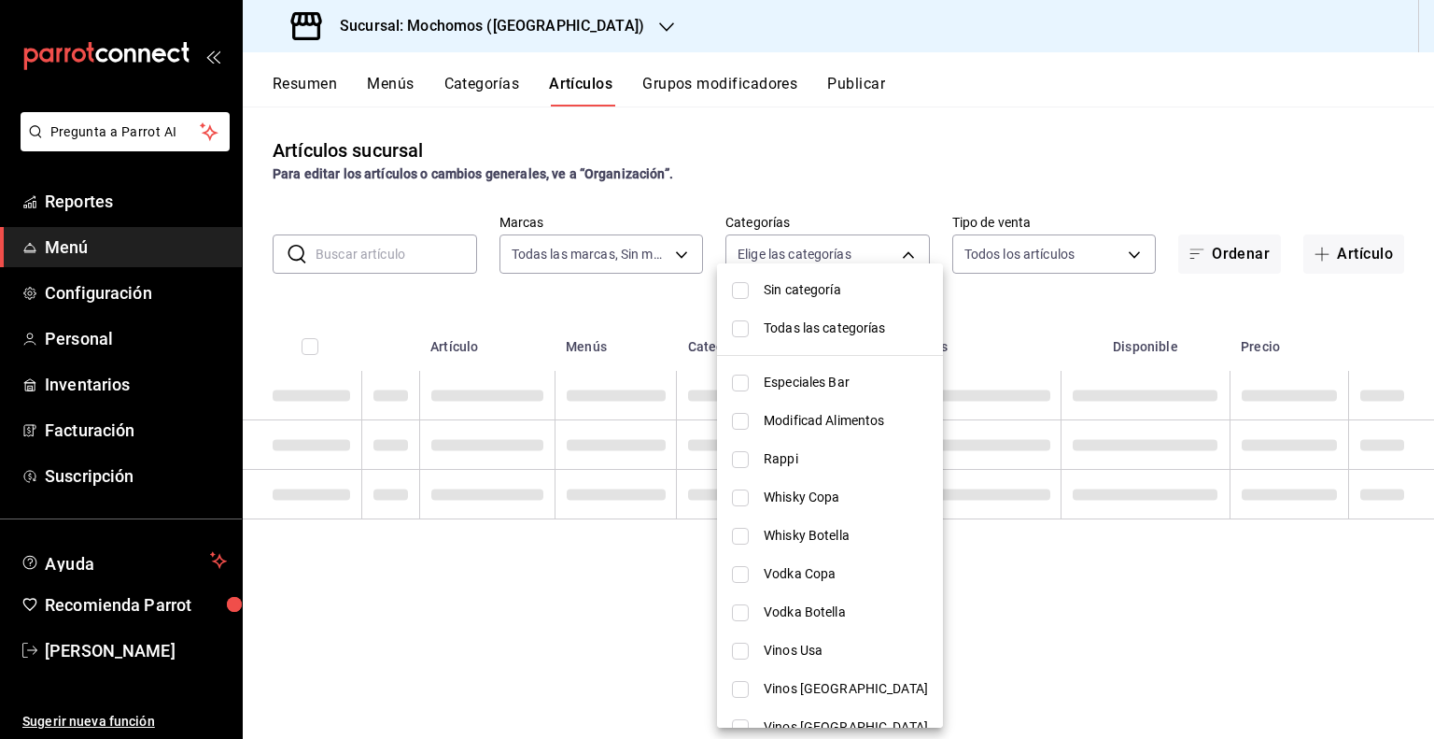
checkbox input "false"
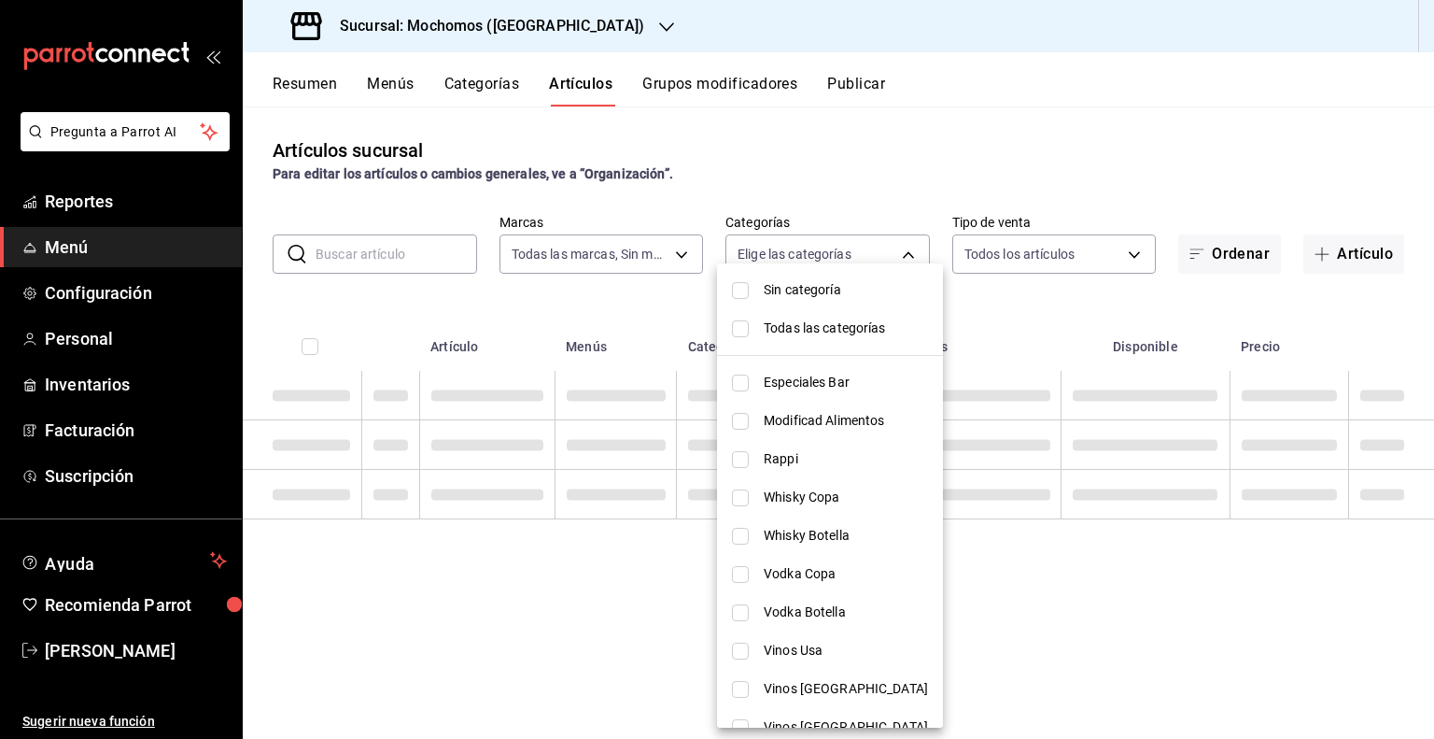
checkbox input "false"
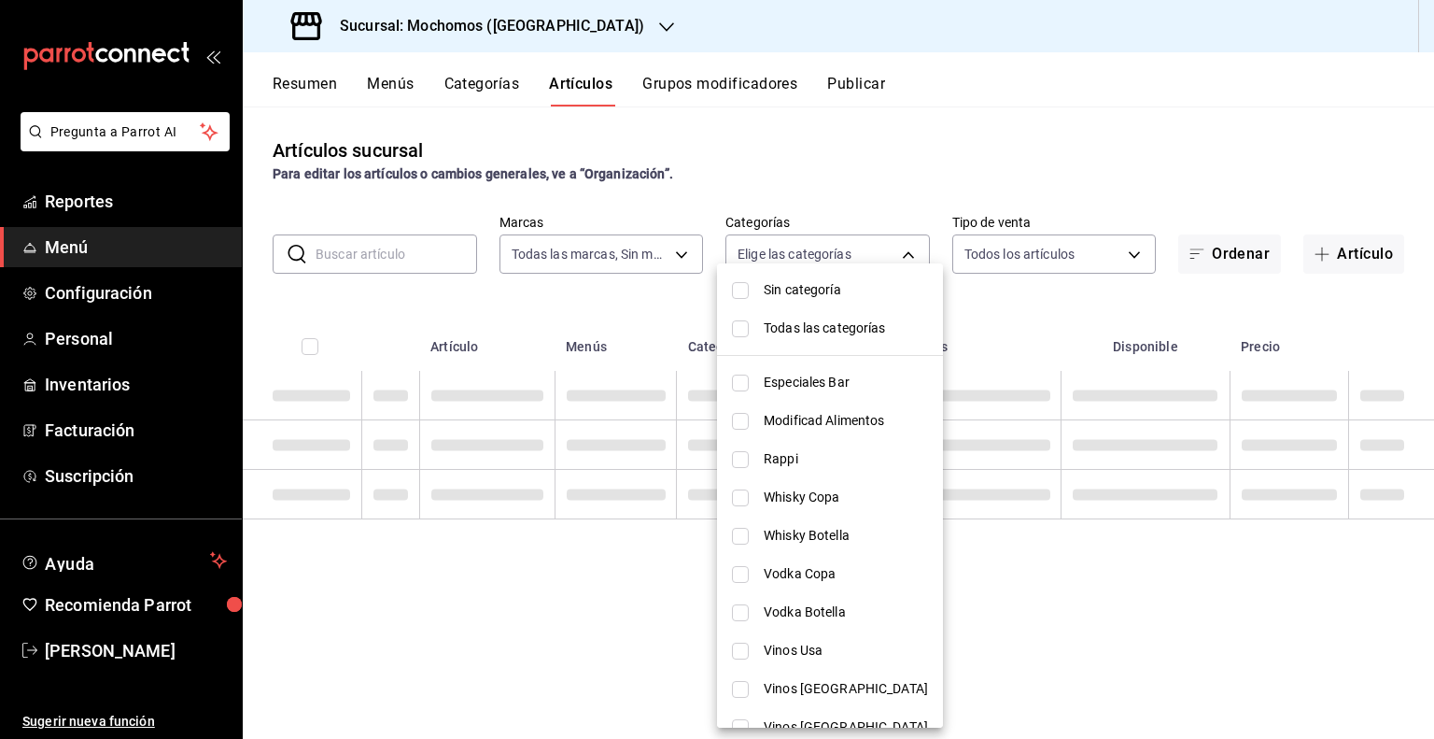
checkbox input "false"
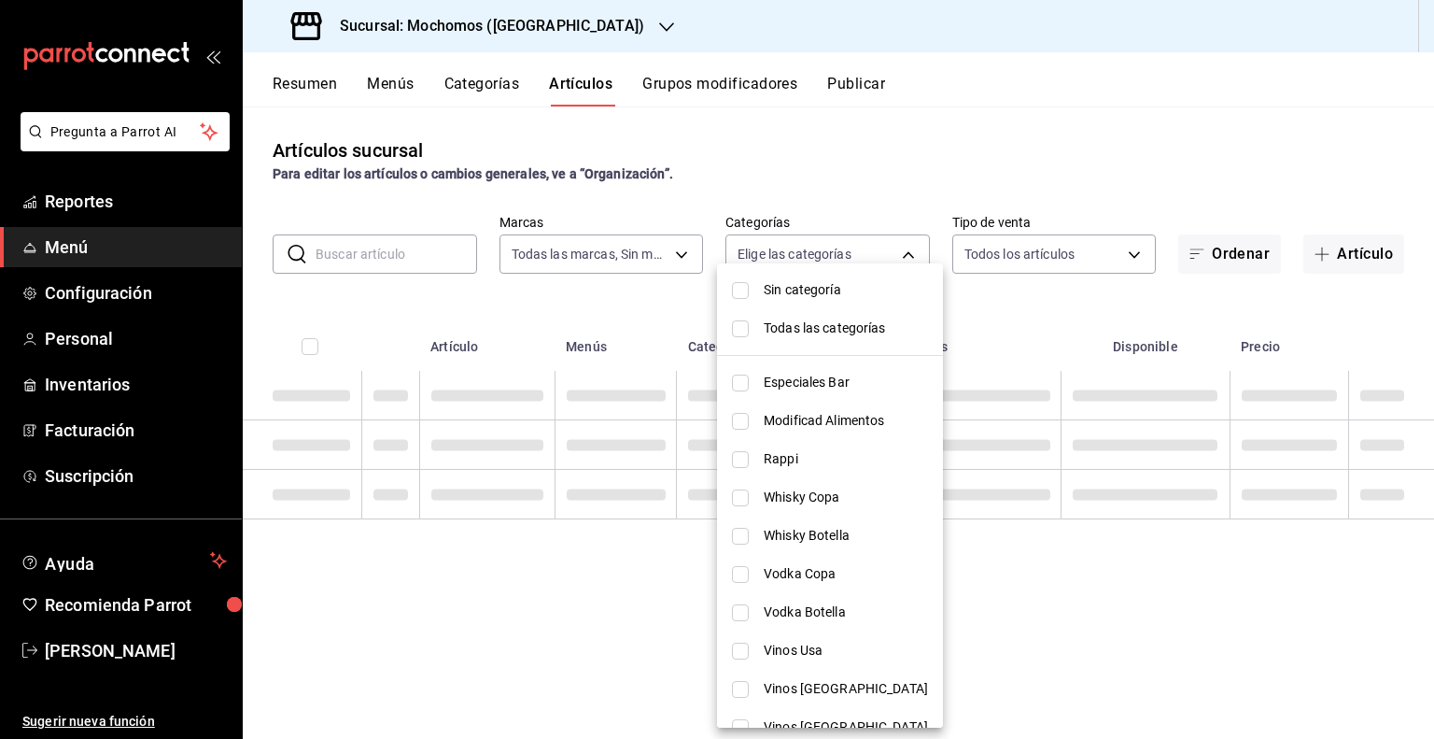
checkbox input "false"
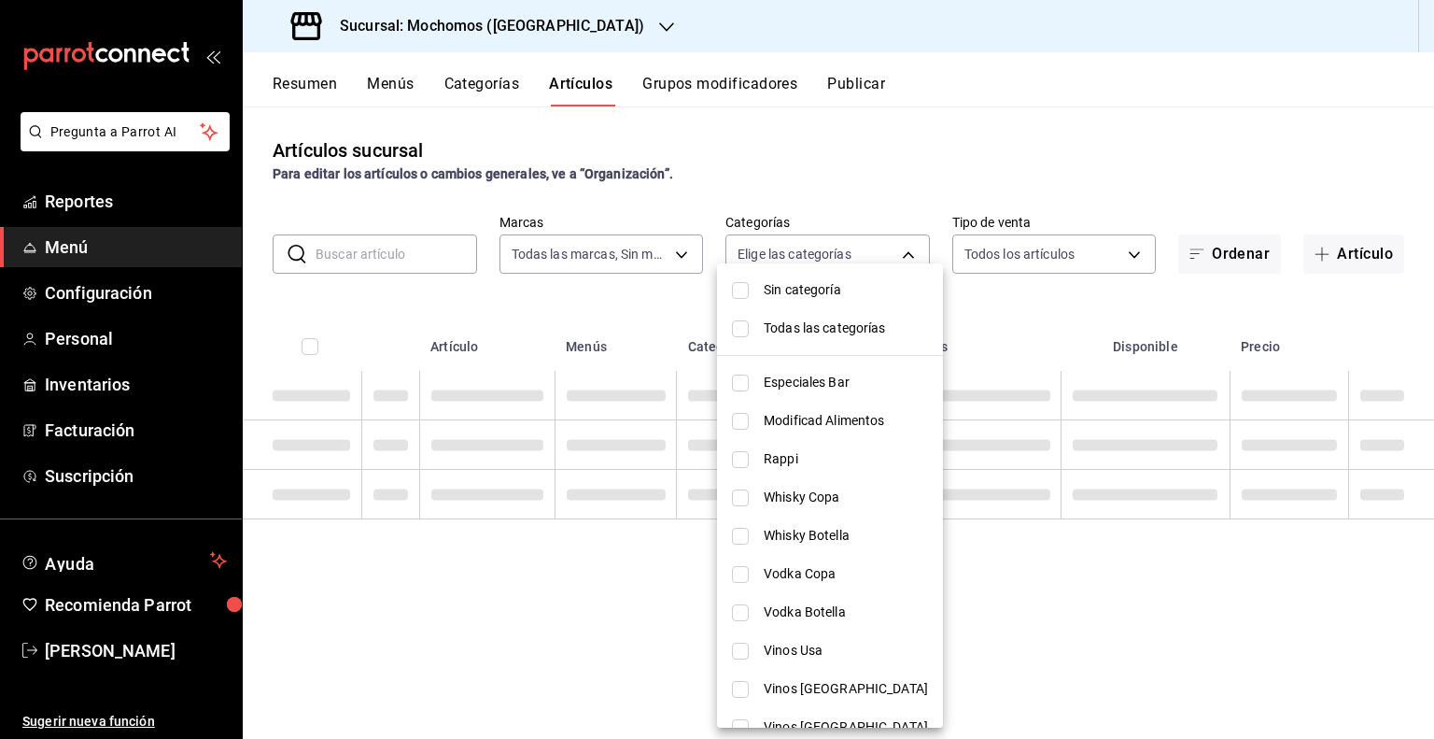
checkbox input "false"
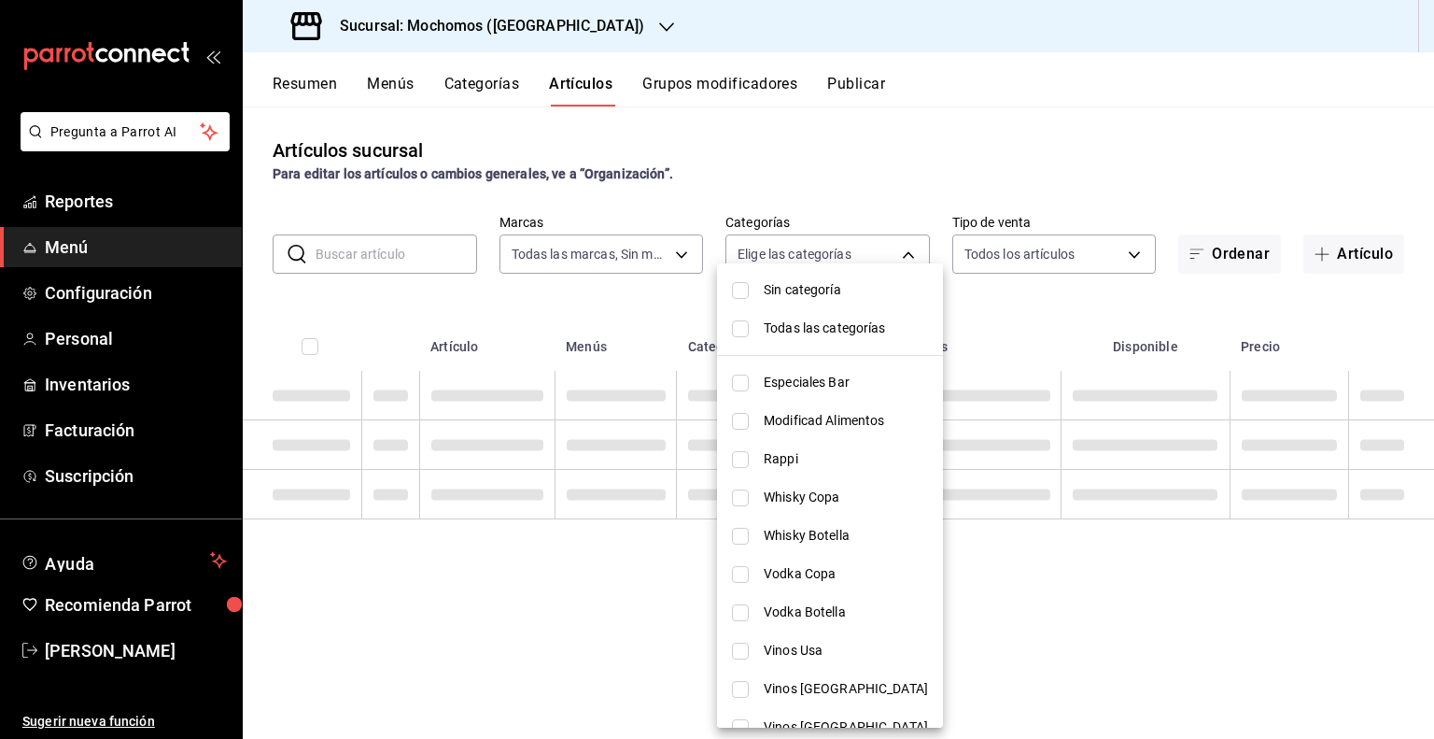
checkbox input "false"
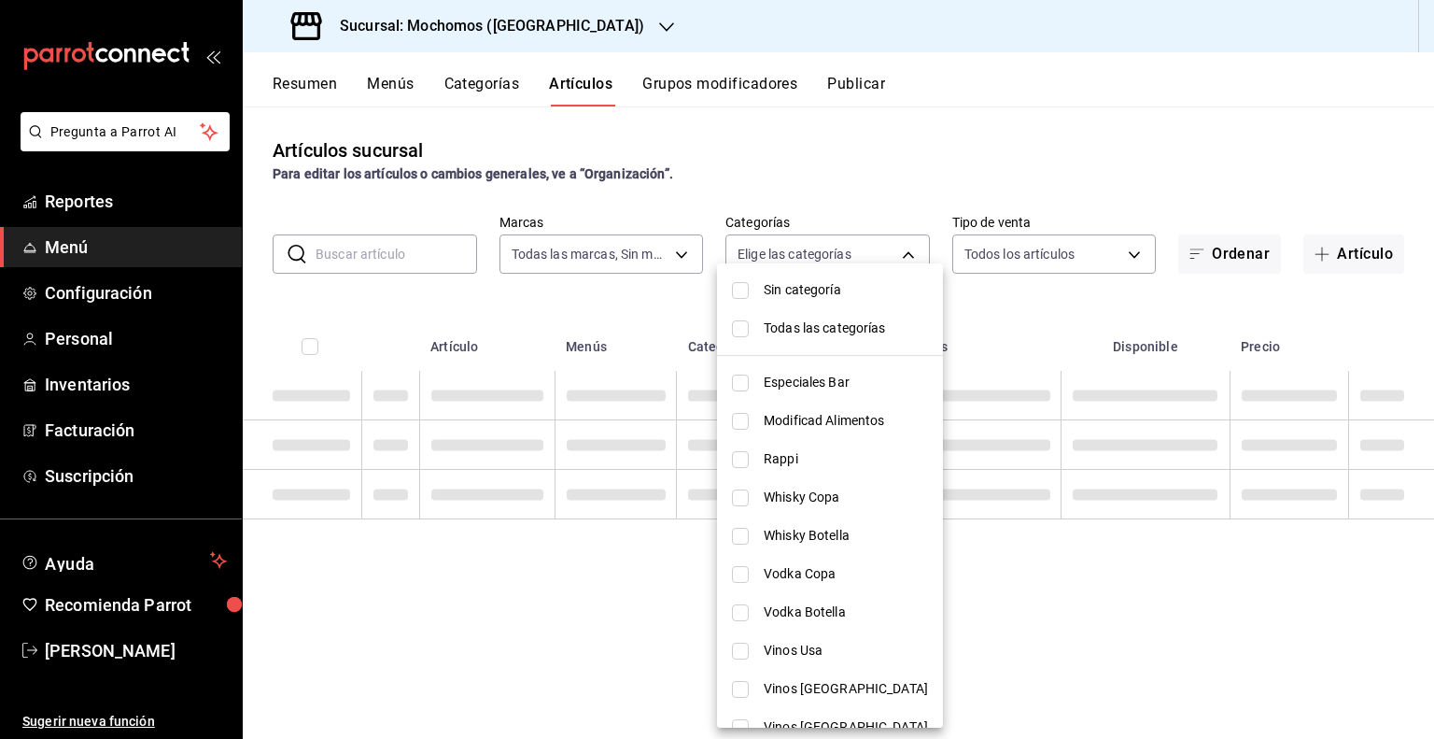
checkbox input "false"
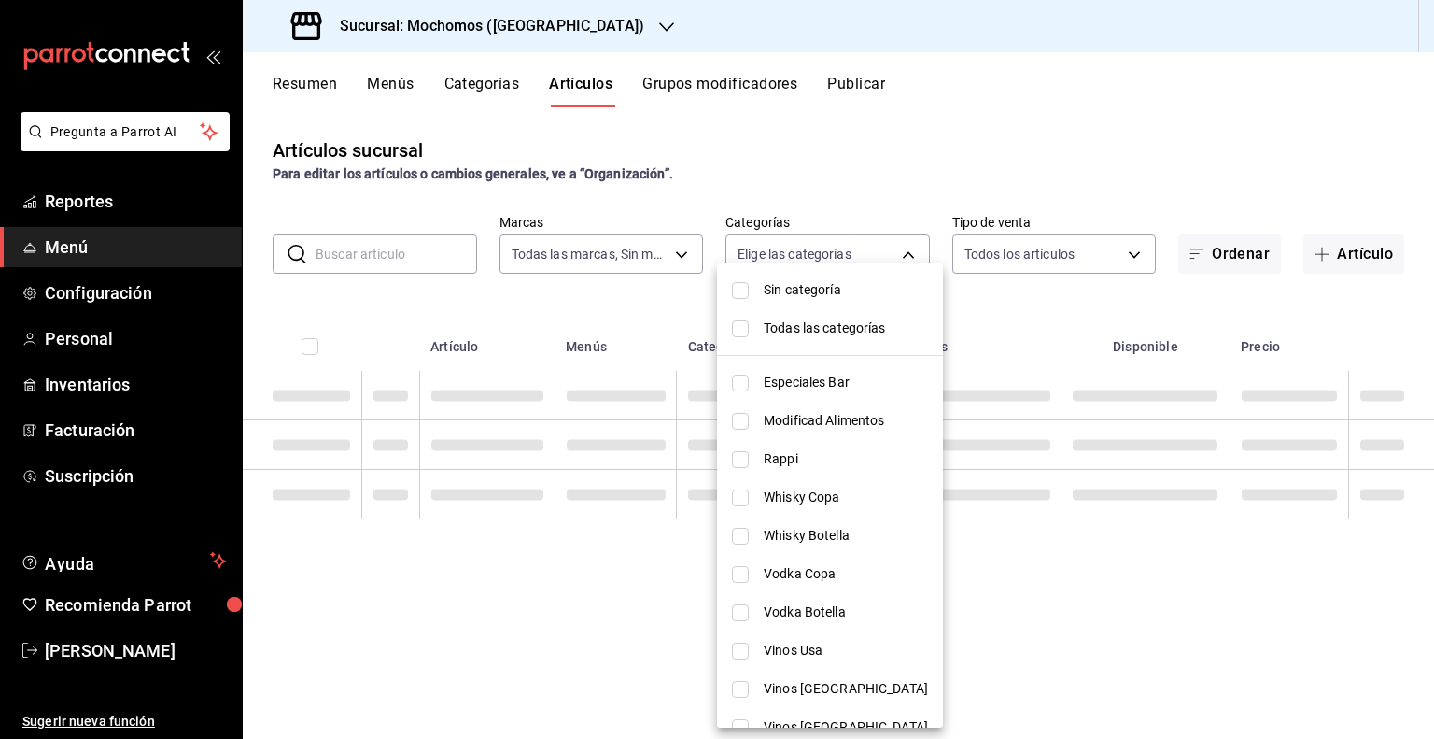
checkbox input "false"
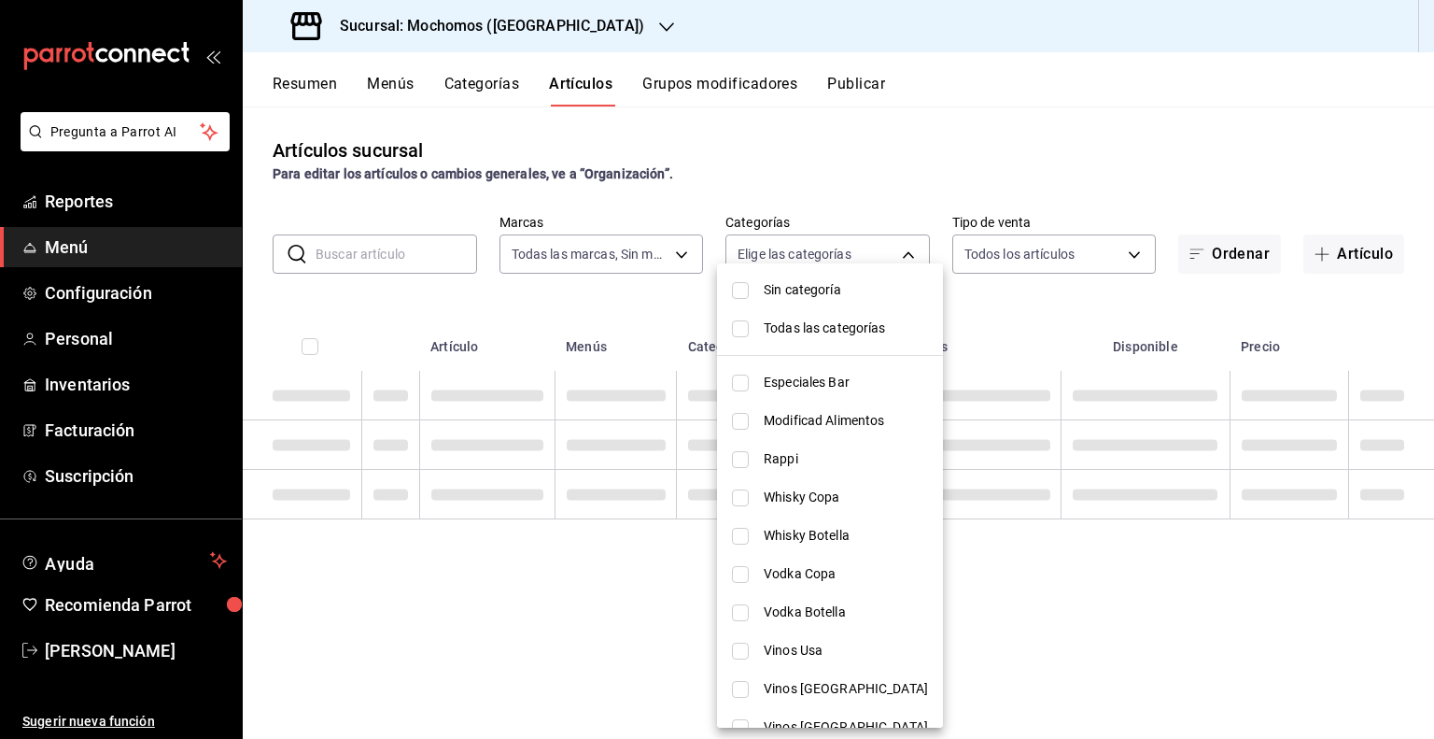
checkbox input "false"
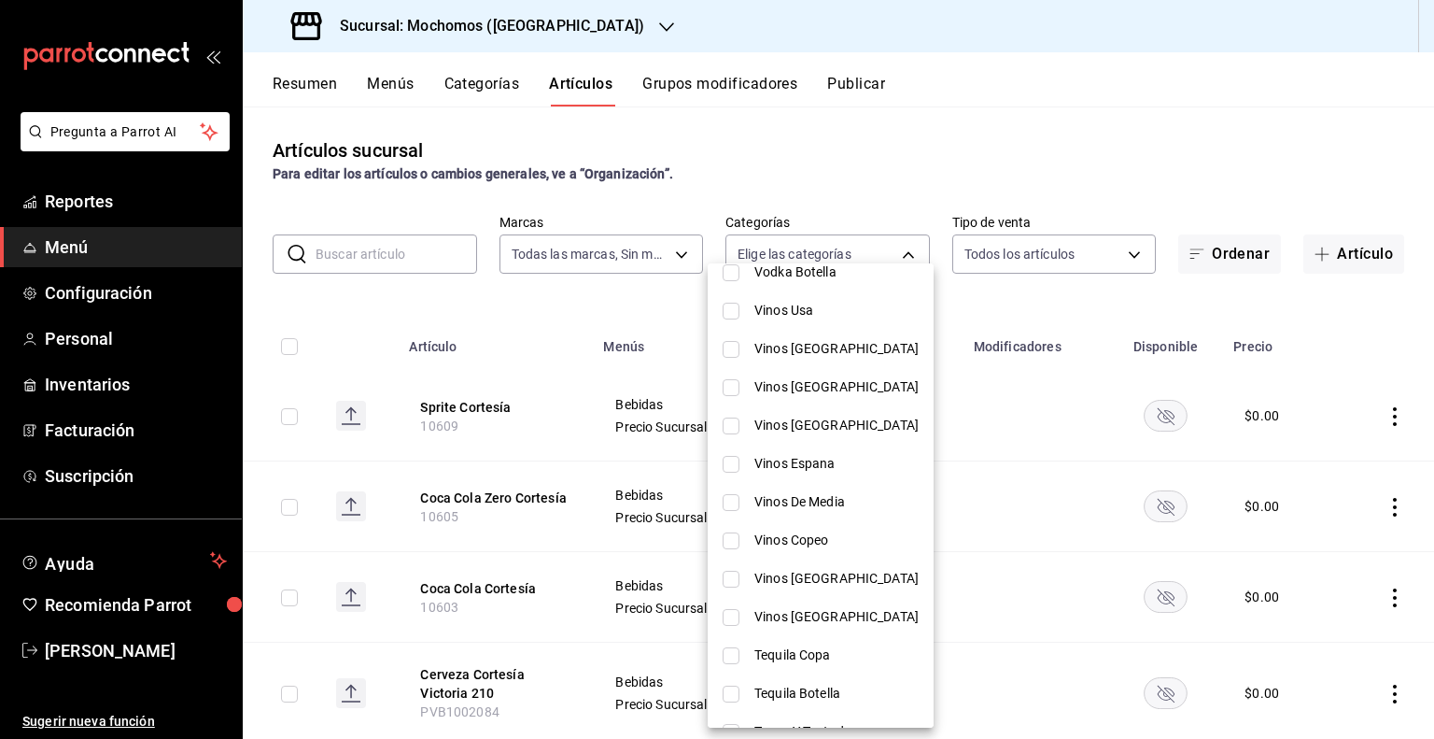
scroll to position [336, 0]
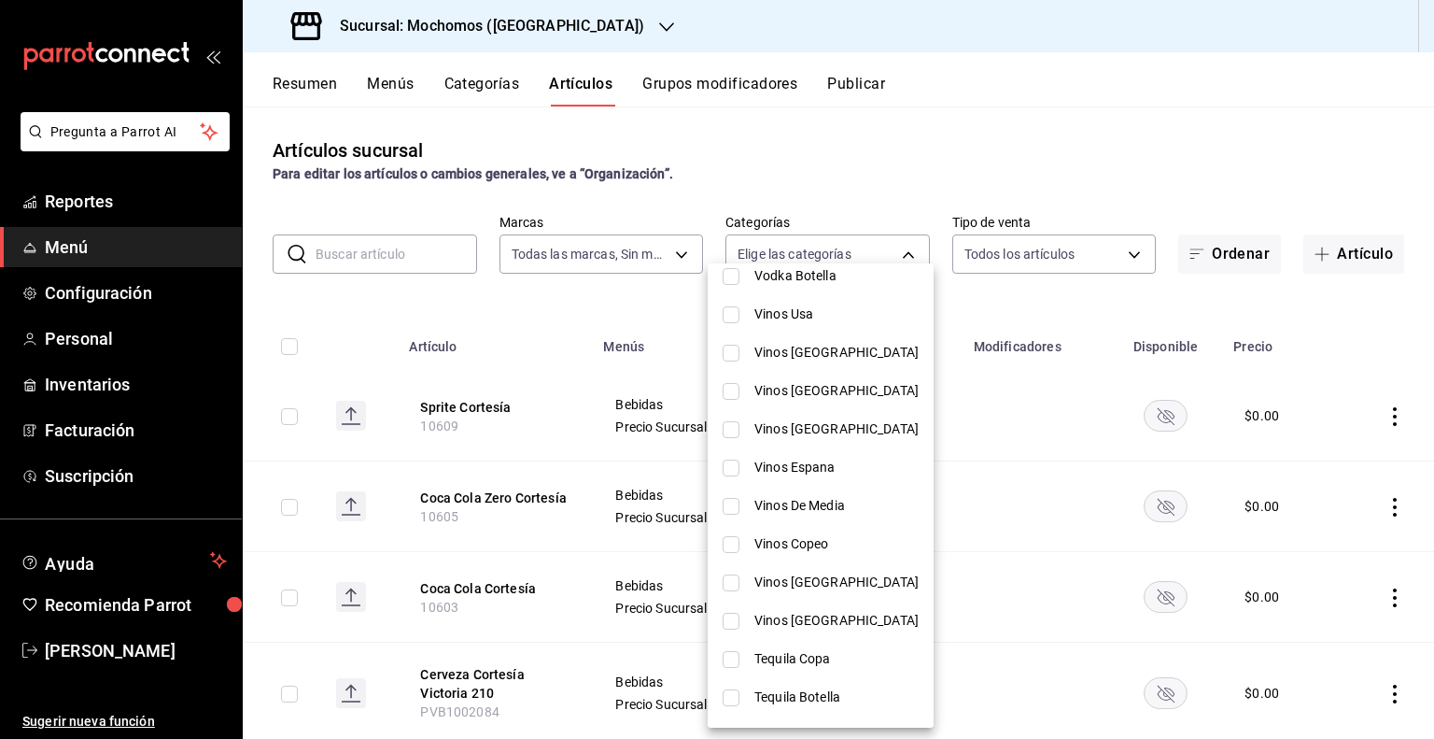
click at [734, 306] on input "checkbox" at bounding box center [731, 314] width 17 height 17
checkbox input "true"
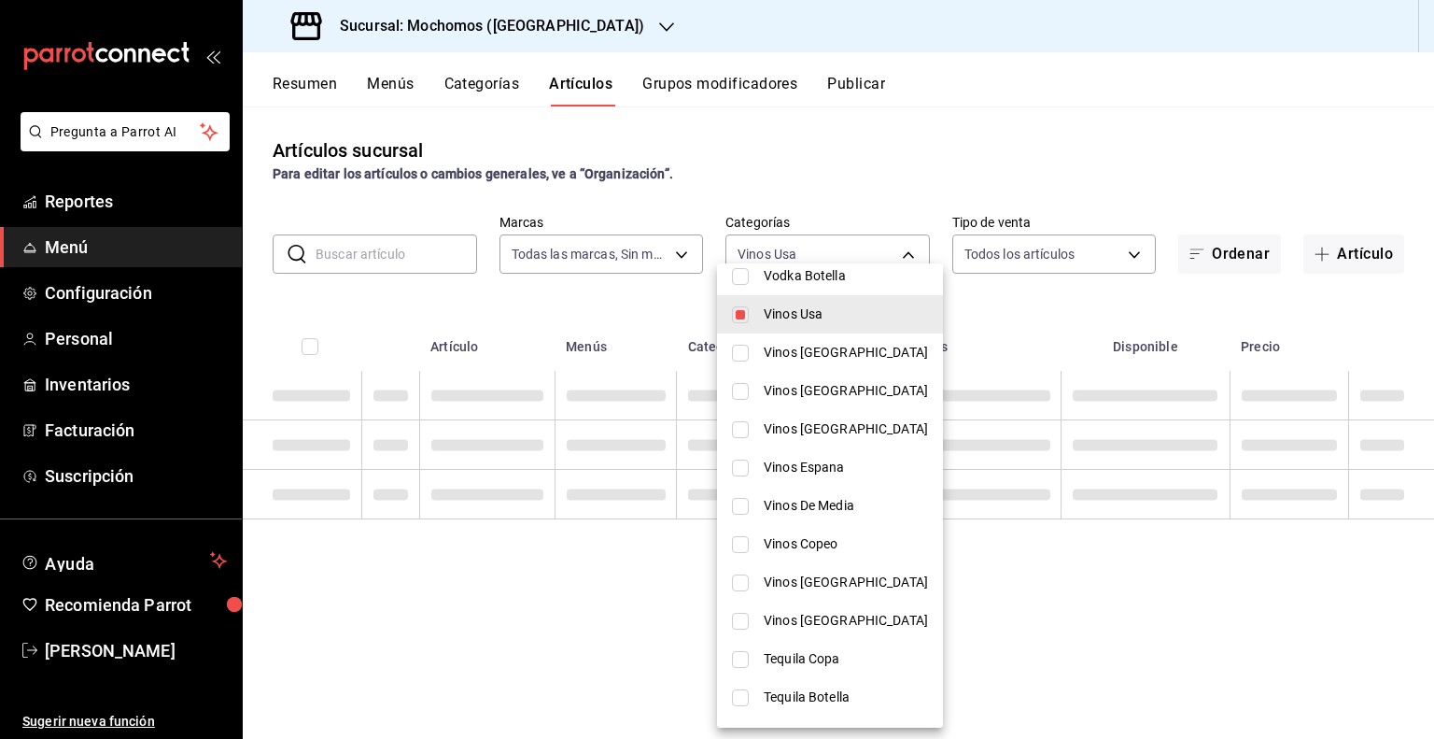
click at [731, 343] on li "Vinos [GEOGRAPHIC_DATA]" at bounding box center [830, 352] width 226 height 38
type input "ec65d239-6758-4c6a-9a95-073b0d3d2ef7,5431d3a5-c4a3-4943-8711-a376ada9e44f"
checkbox input "true"
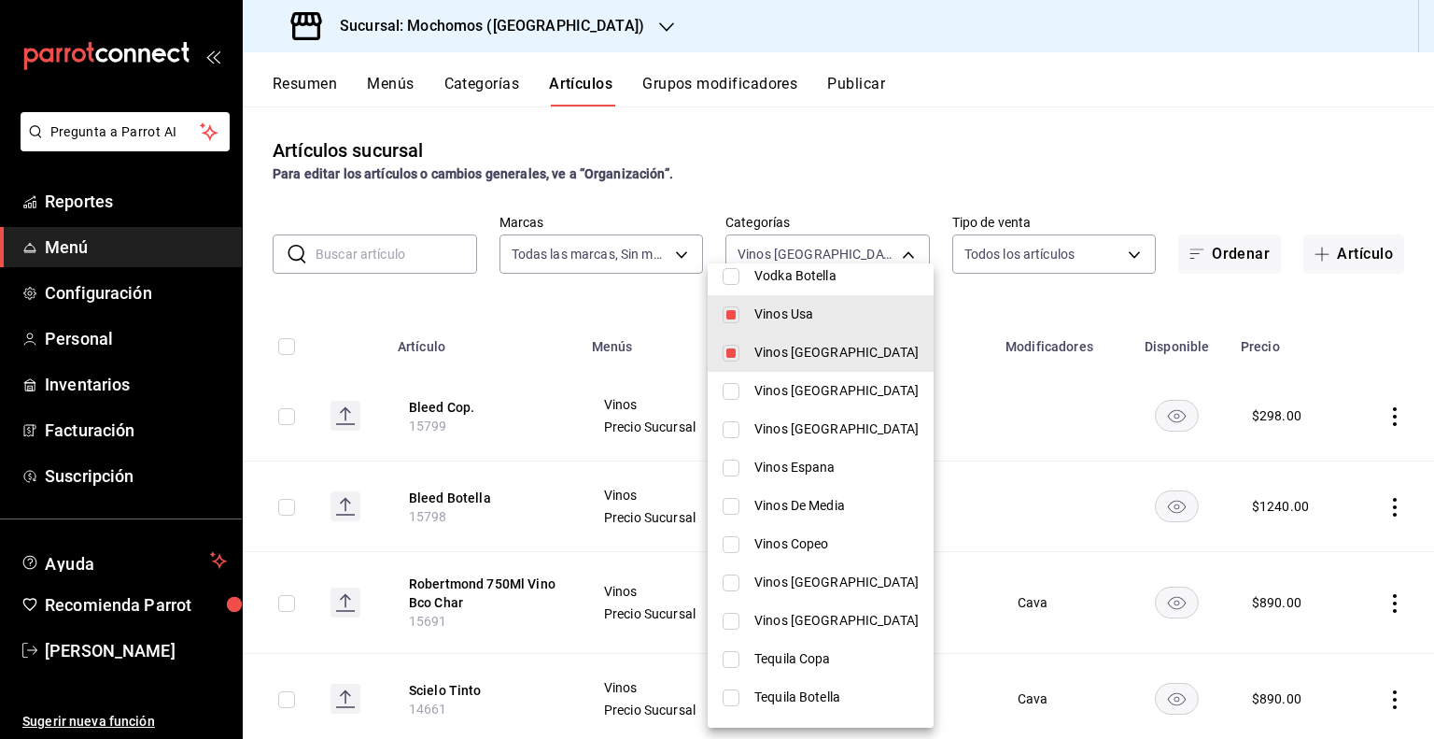
click at [737, 390] on input "checkbox" at bounding box center [731, 391] width 17 height 17
checkbox input "true"
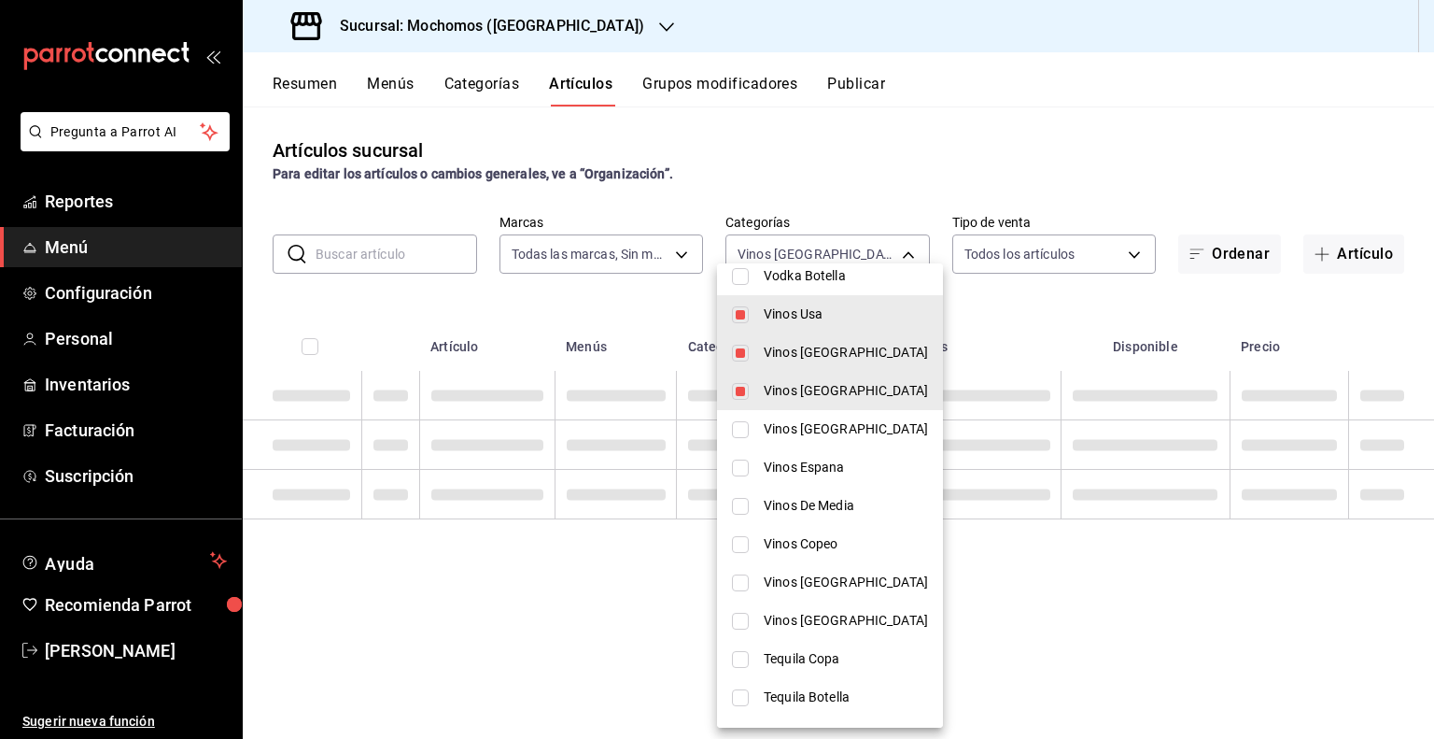
click at [739, 416] on li "Vinos [GEOGRAPHIC_DATA]" at bounding box center [830, 429] width 226 height 38
type input "ec65d239-6758-4c6a-9a95-073b0d3d2ef7,5431d3a5-c4a3-4943-8711-a376ada9e44f,e583a…"
checkbox input "true"
click at [742, 455] on li "Vinos Espana" at bounding box center [830, 467] width 226 height 38
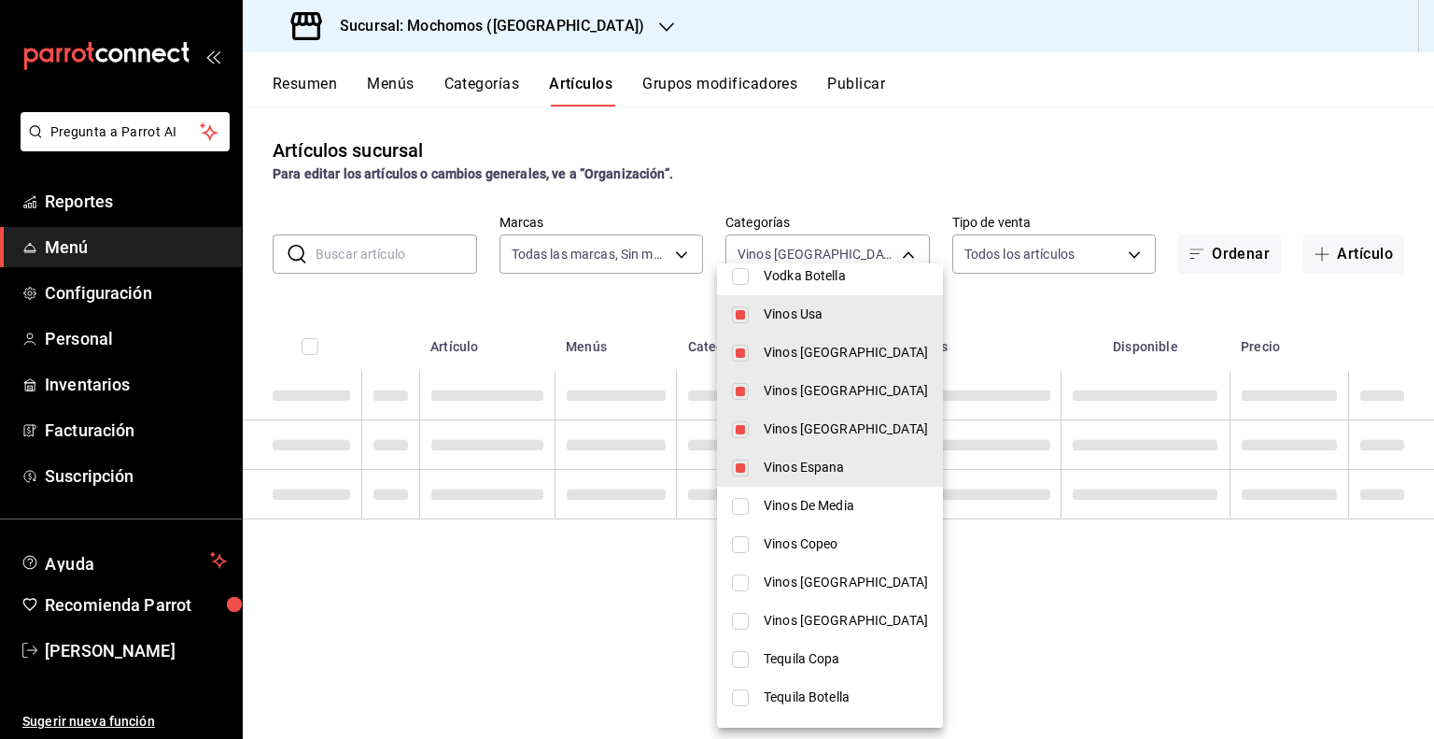
type input "ec65d239-6758-4c6a-9a95-073b0d3d2ef7,5431d3a5-c4a3-4943-8711-a376ada9e44f,e583a…"
checkbox input "true"
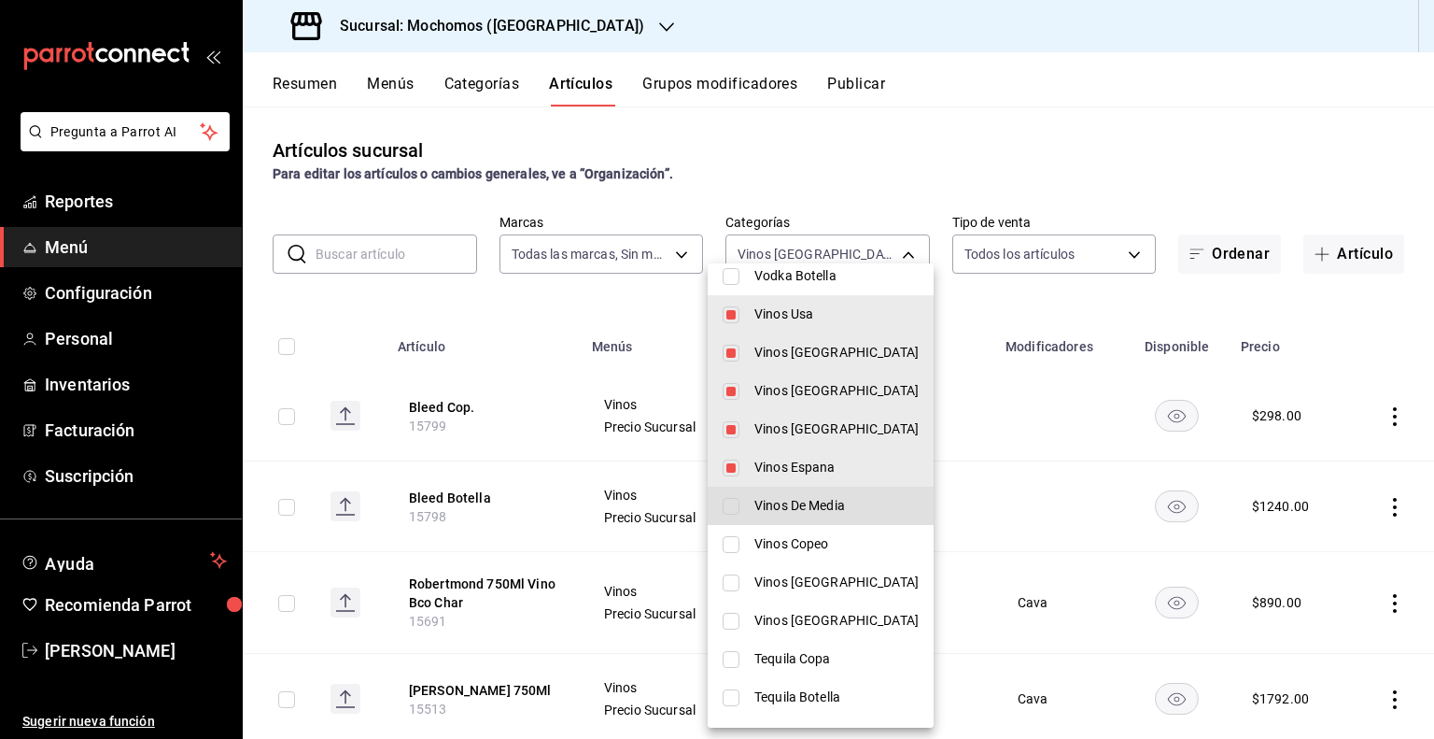
click at [733, 514] on li "Vinos De Media" at bounding box center [821, 505] width 226 height 38
type input "ec65d239-6758-4c6a-9a95-073b0d3d2ef7,5431d3a5-c4a3-4943-8711-a376ada9e44f,e583a…"
checkbox input "true"
click at [736, 537] on input "checkbox" at bounding box center [731, 544] width 17 height 17
checkbox input "true"
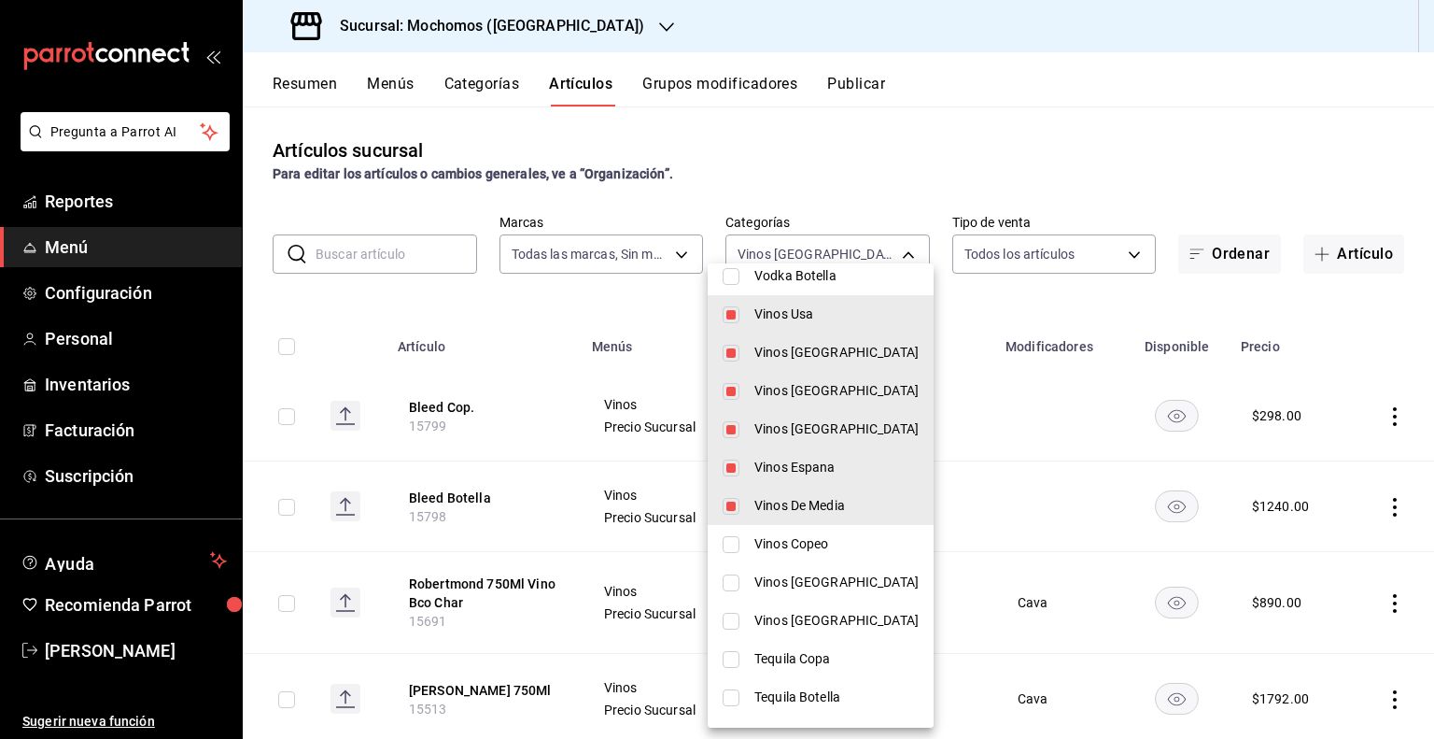
type input "ec65d239-6758-4c6a-9a95-073b0d3d2ef7,5431d3a5-c4a3-4943-8711-a376ada9e44f,e583a…"
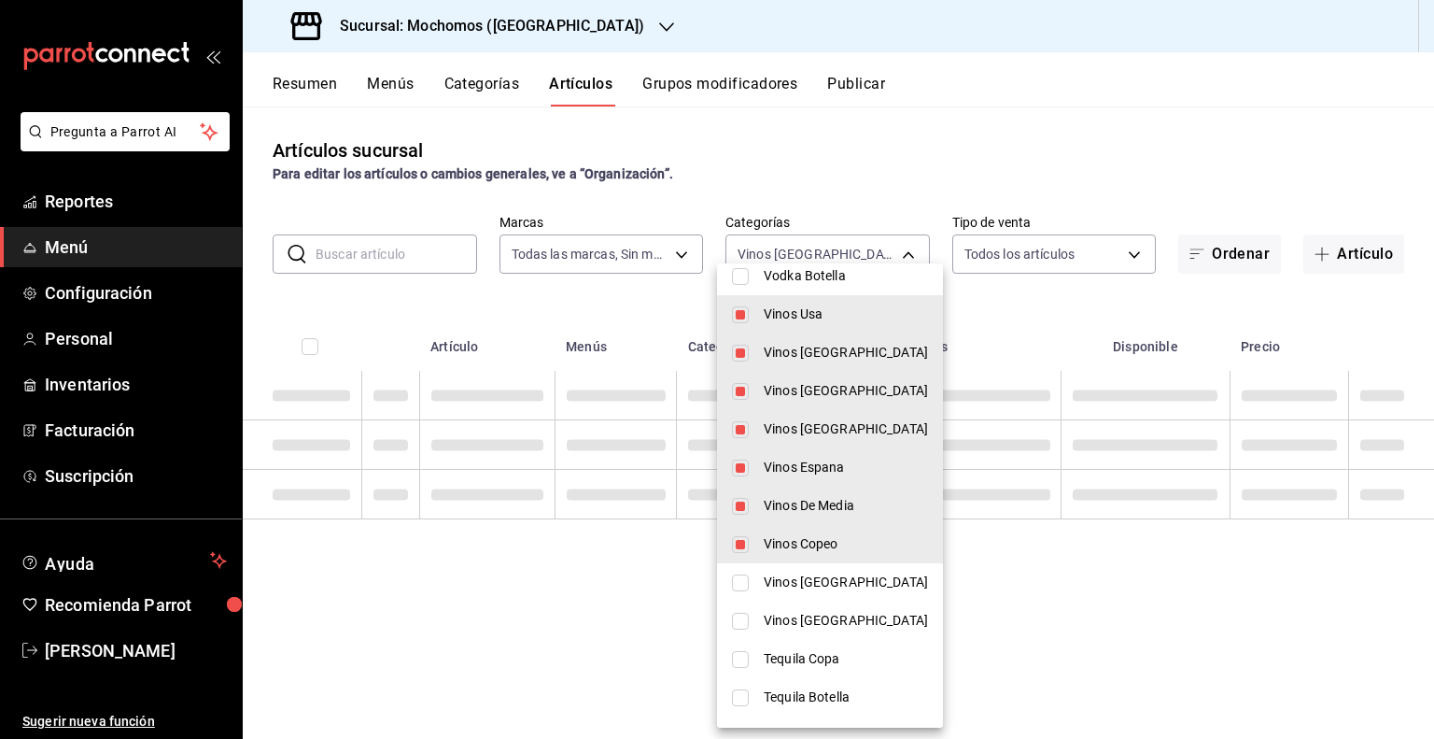
click at [736, 588] on input "checkbox" at bounding box center [740, 582] width 17 height 17
checkbox input "true"
type input "ec65d239-6758-4c6a-9a95-073b0d3d2ef7,5431d3a5-c4a3-4943-8711-a376ada9e44f,e583a…"
click at [736, 615] on input "checkbox" at bounding box center [740, 620] width 17 height 17
checkbox input "true"
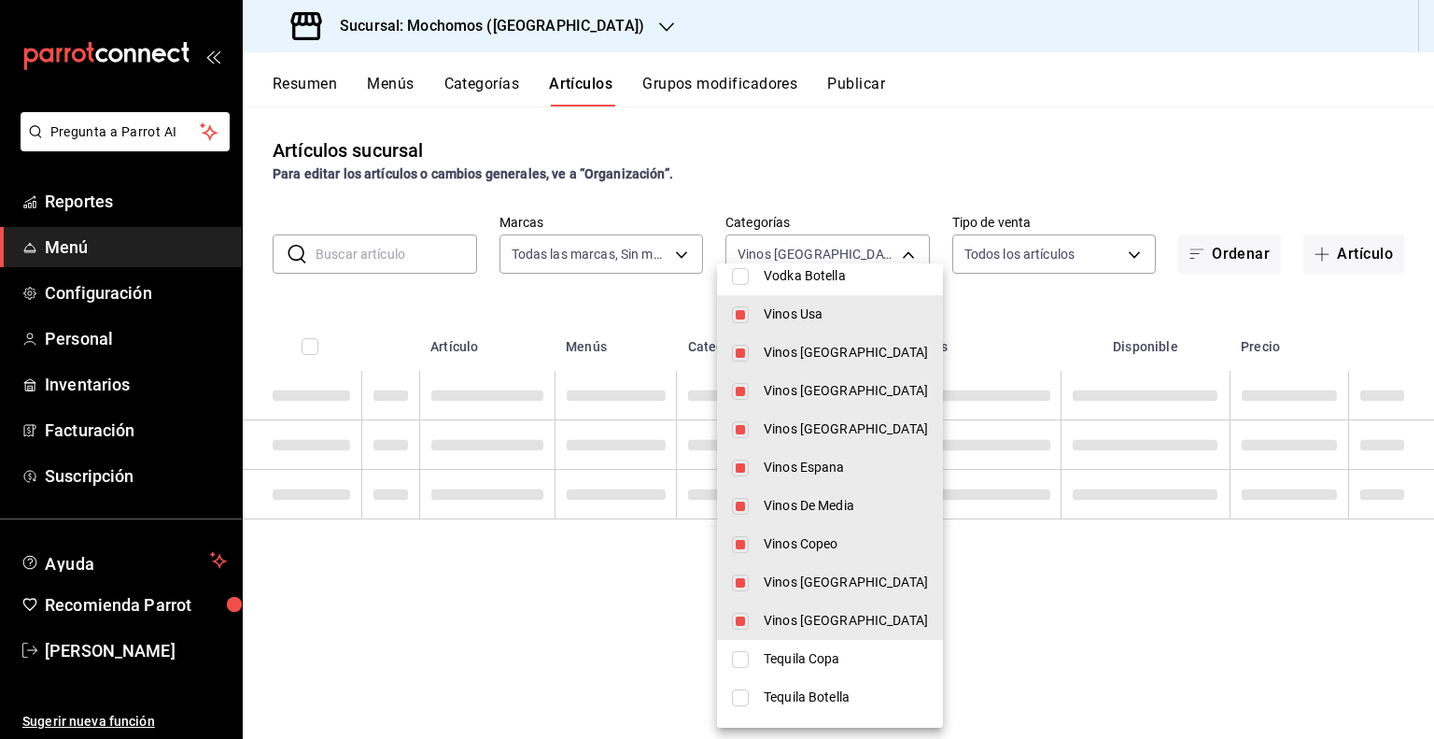
type input "ec65d239-6758-4c6a-9a95-073b0d3d2ef7,5431d3a5-c4a3-4943-8711-a376ada9e44f,e583a…"
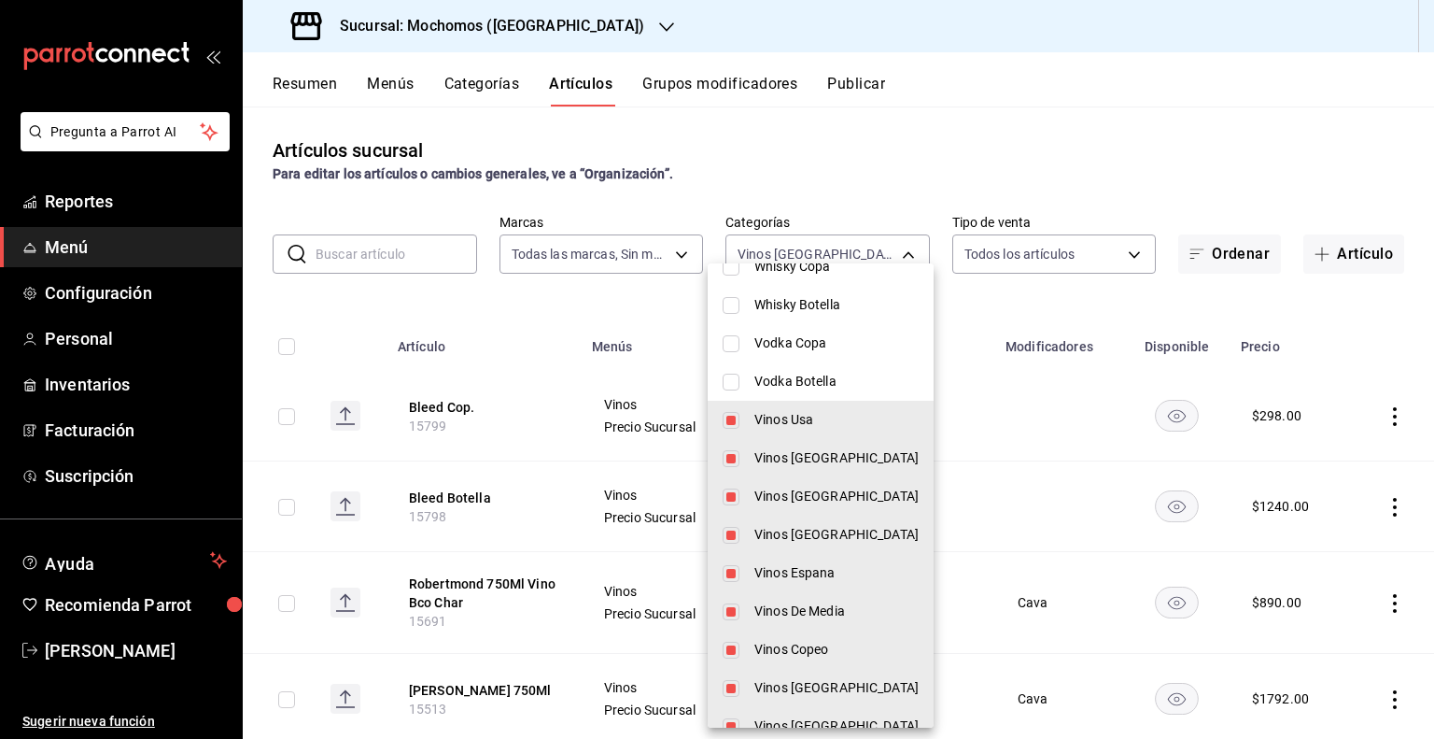
scroll to position [212, 0]
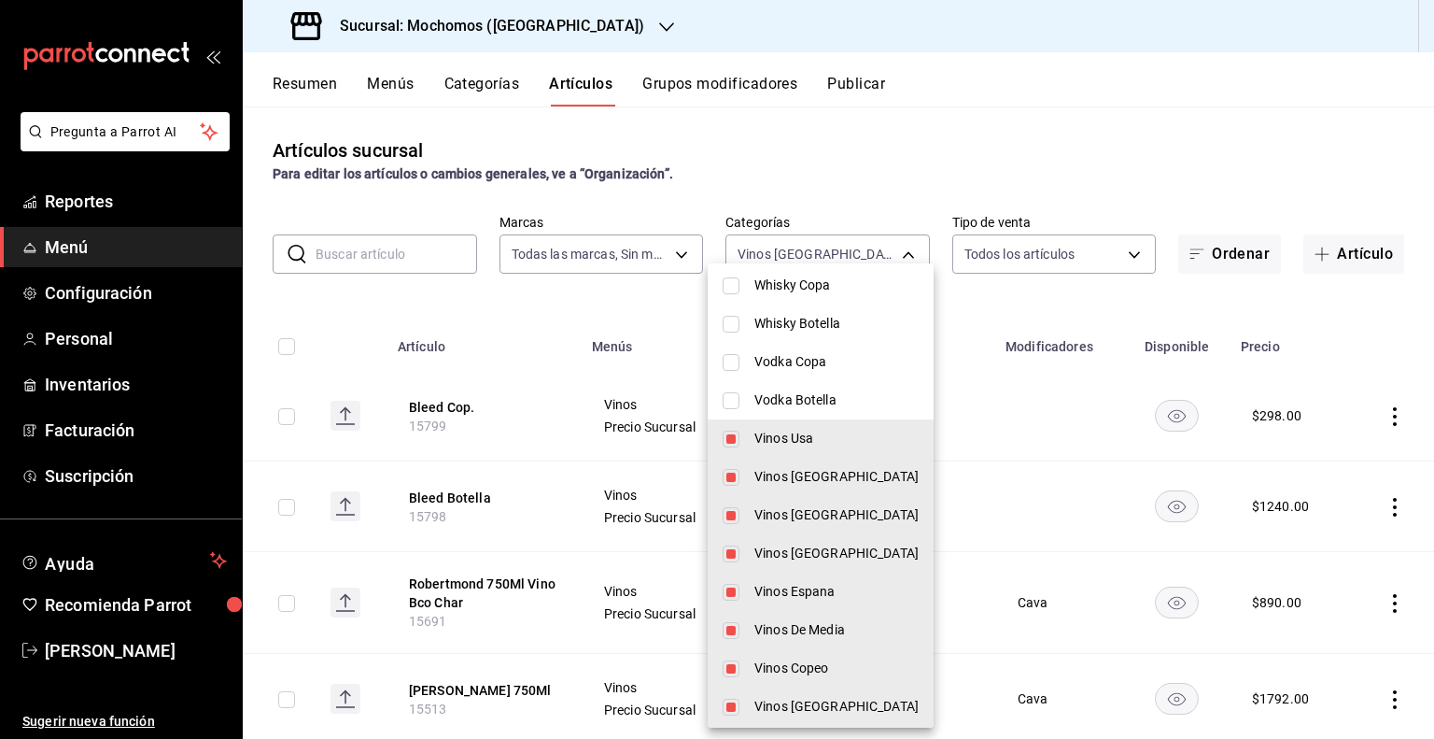
click at [1016, 288] on div at bounding box center [717, 369] width 1434 height 739
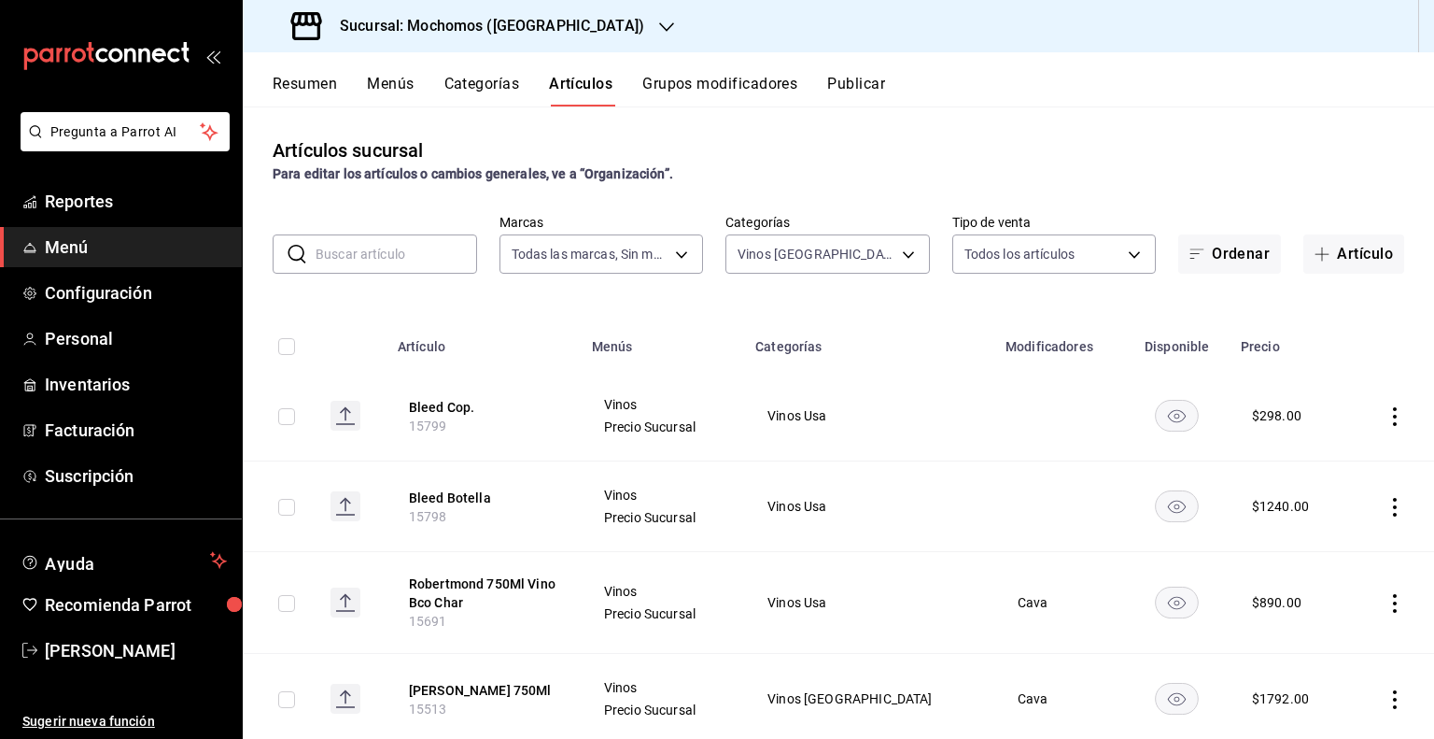
click at [294, 346] on input "checkbox" at bounding box center [286, 346] width 17 height 17
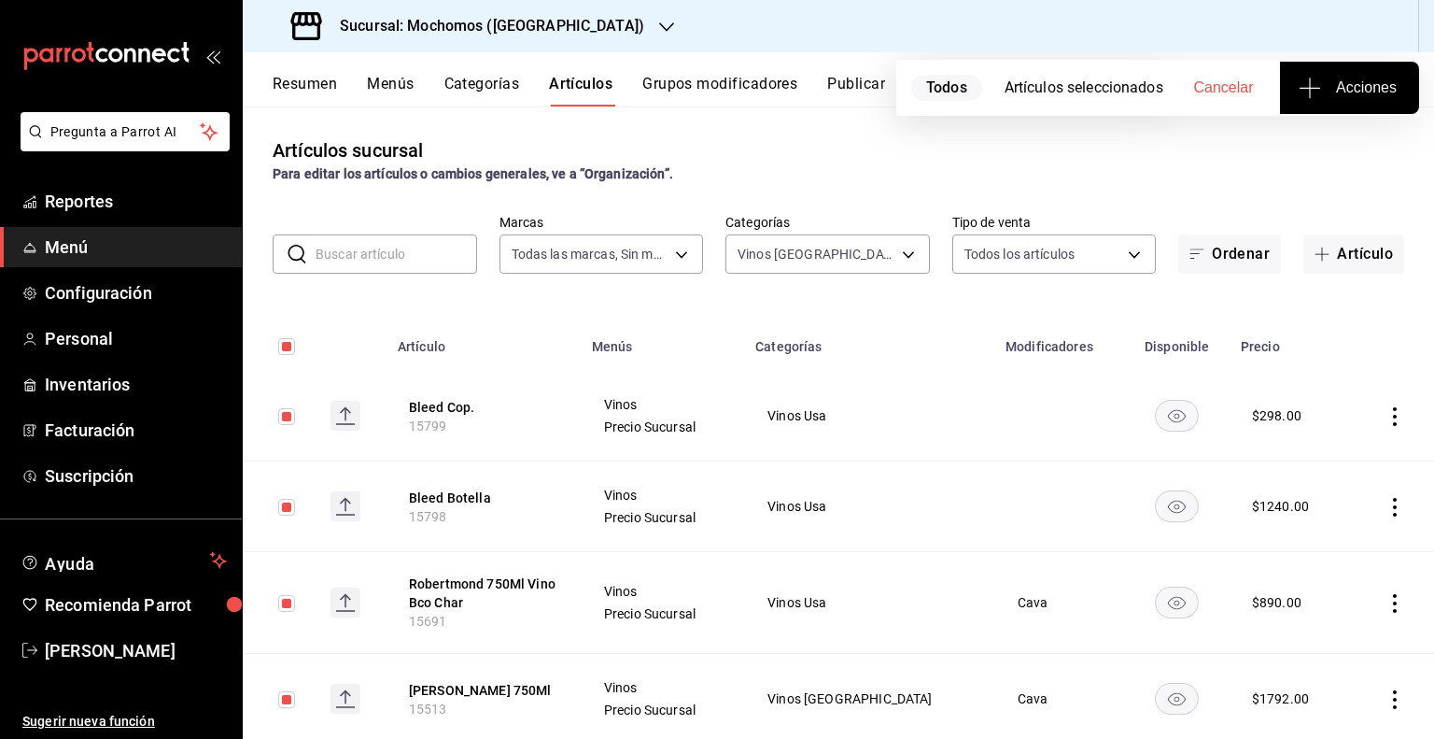
click at [1334, 81] on span "Acciones" at bounding box center [1349, 88] width 94 height 22
click at [1328, 142] on span "Agregar tipo" at bounding box center [1349, 146] width 110 height 20
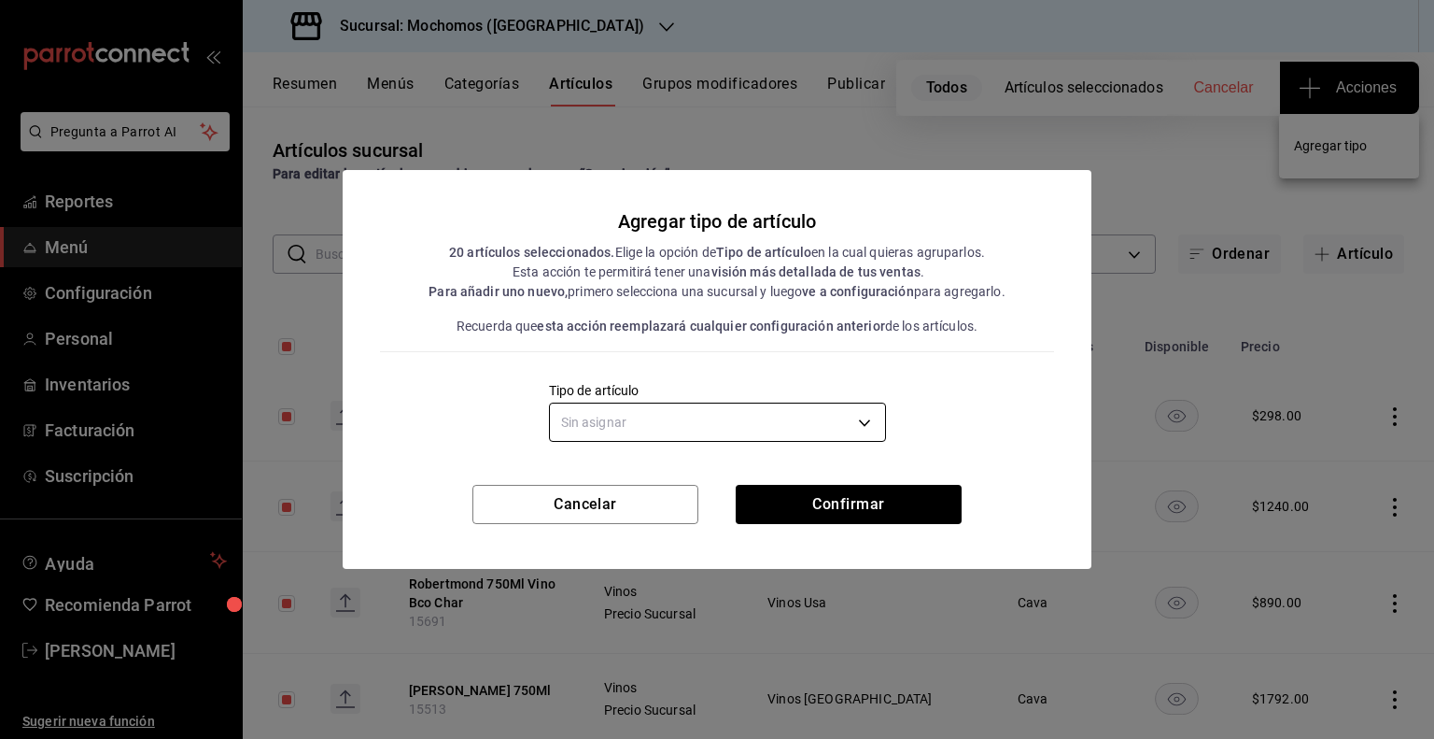
click at [808, 436] on body "Pregunta a Parrot AI Reportes Menú Configuración Personal Inventarios Facturaci…" at bounding box center [717, 369] width 1434 height 739
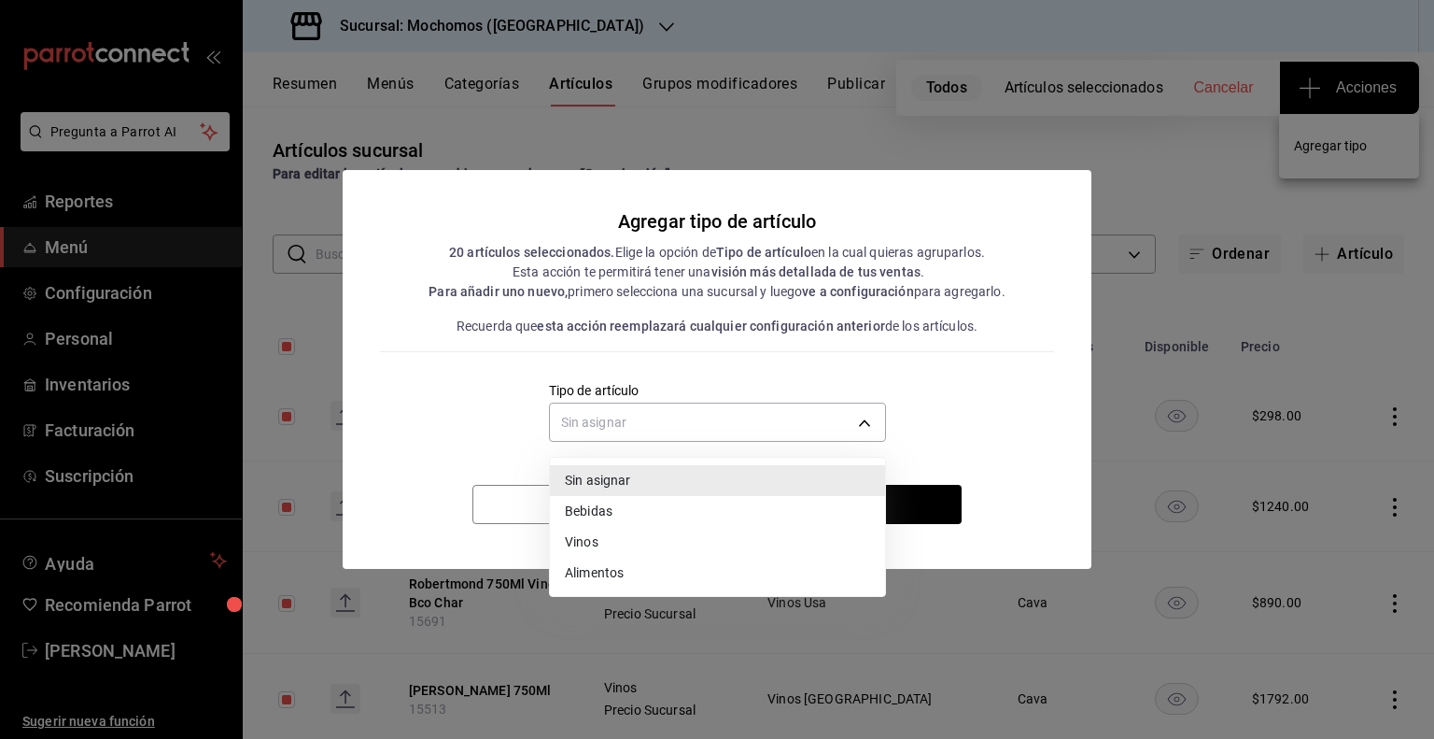
click at [624, 544] on li "Vinos" at bounding box center [717, 542] width 335 height 31
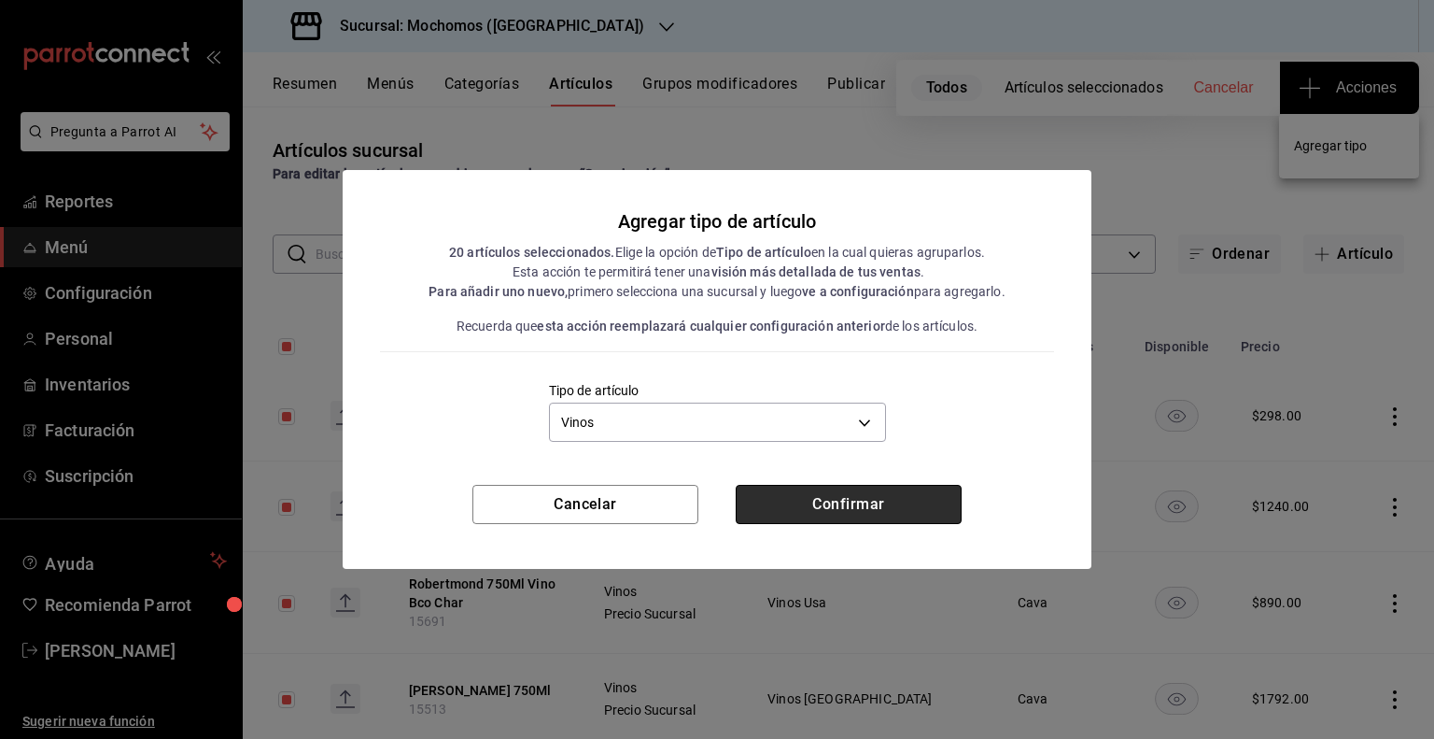
click at [862, 500] on button "Confirmar" at bounding box center [849, 504] width 226 height 39
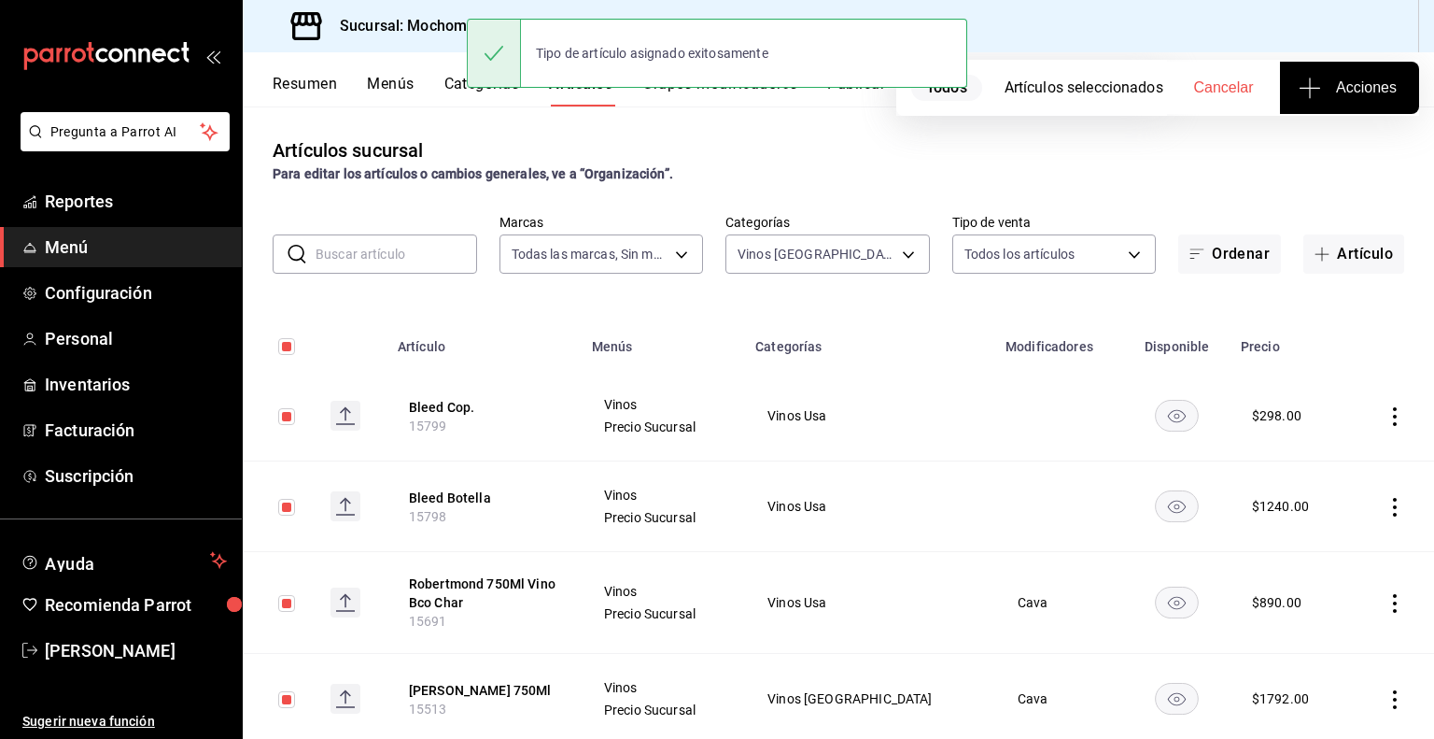
click at [856, 92] on div "Tipo de artículo asignado exitosamente" at bounding box center [717, 53] width 500 height 80
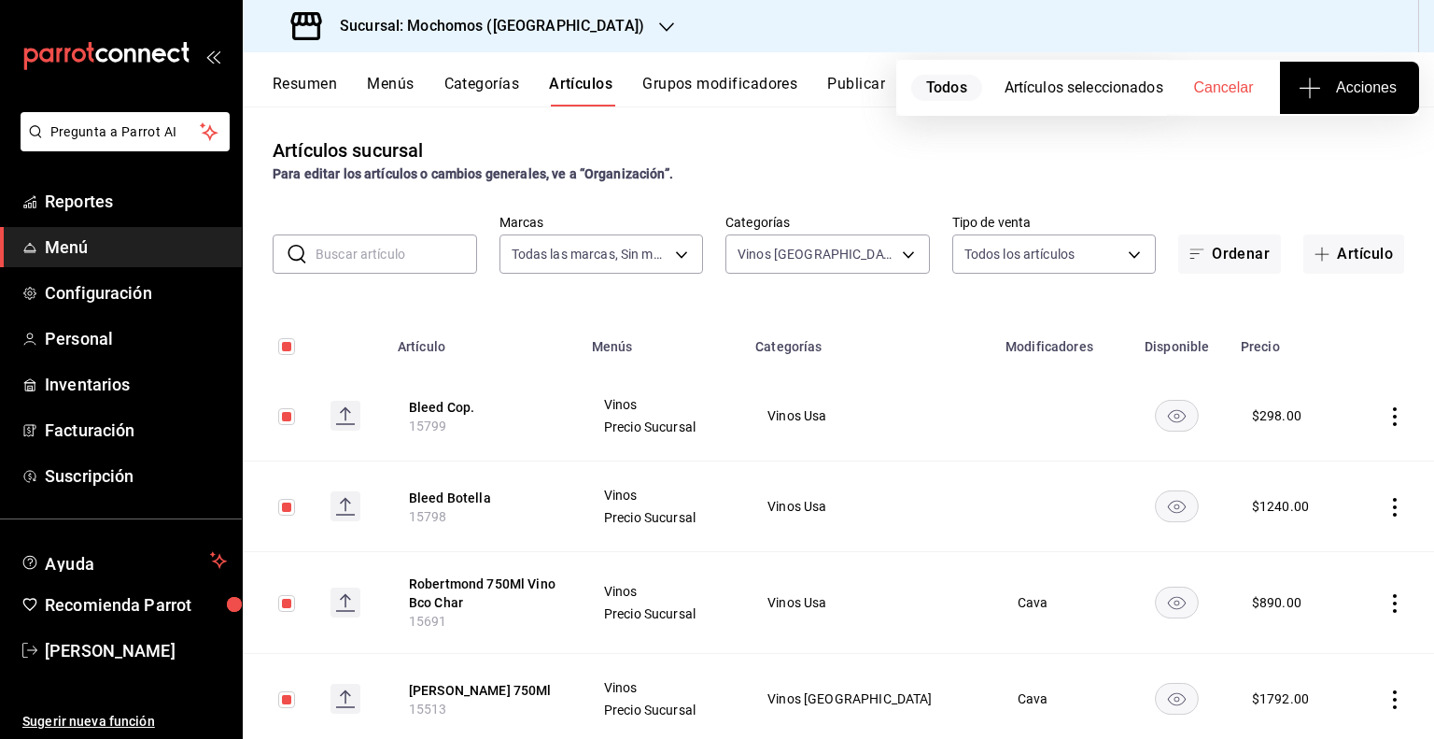
click at [852, 92] on button "Publicar" at bounding box center [856, 91] width 58 height 32
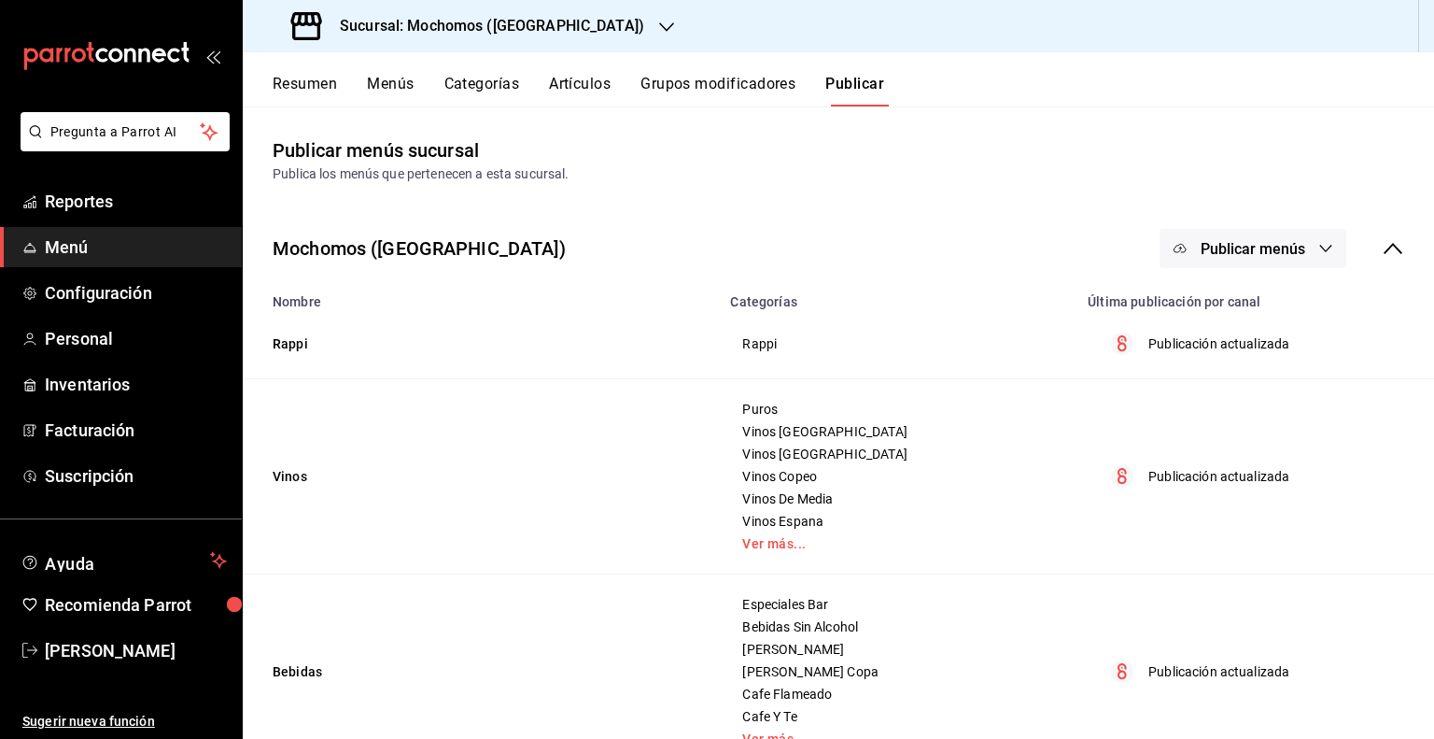
click at [1263, 252] on span "Publicar menús" at bounding box center [1253, 249] width 105 height 18
click at [1232, 300] on span "Punto de venta" at bounding box center [1266, 310] width 90 height 20
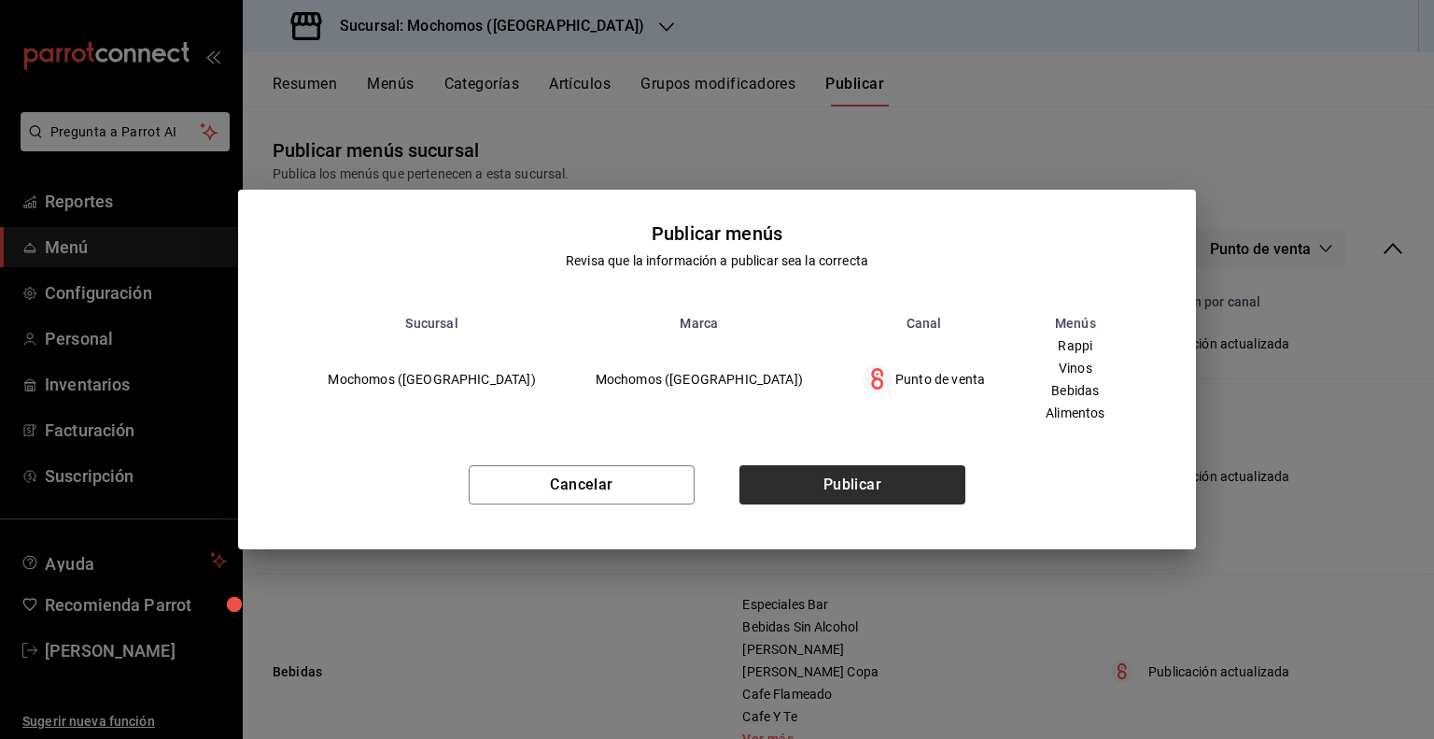
drag, startPoint x: 837, startPoint y: 456, endPoint x: 813, endPoint y: 480, distance: 33.7
click at [813, 480] on div "Cancelar Publicar" at bounding box center [716, 492] width 957 height 114
click at [813, 480] on button "Publicar" at bounding box center [852, 484] width 226 height 39
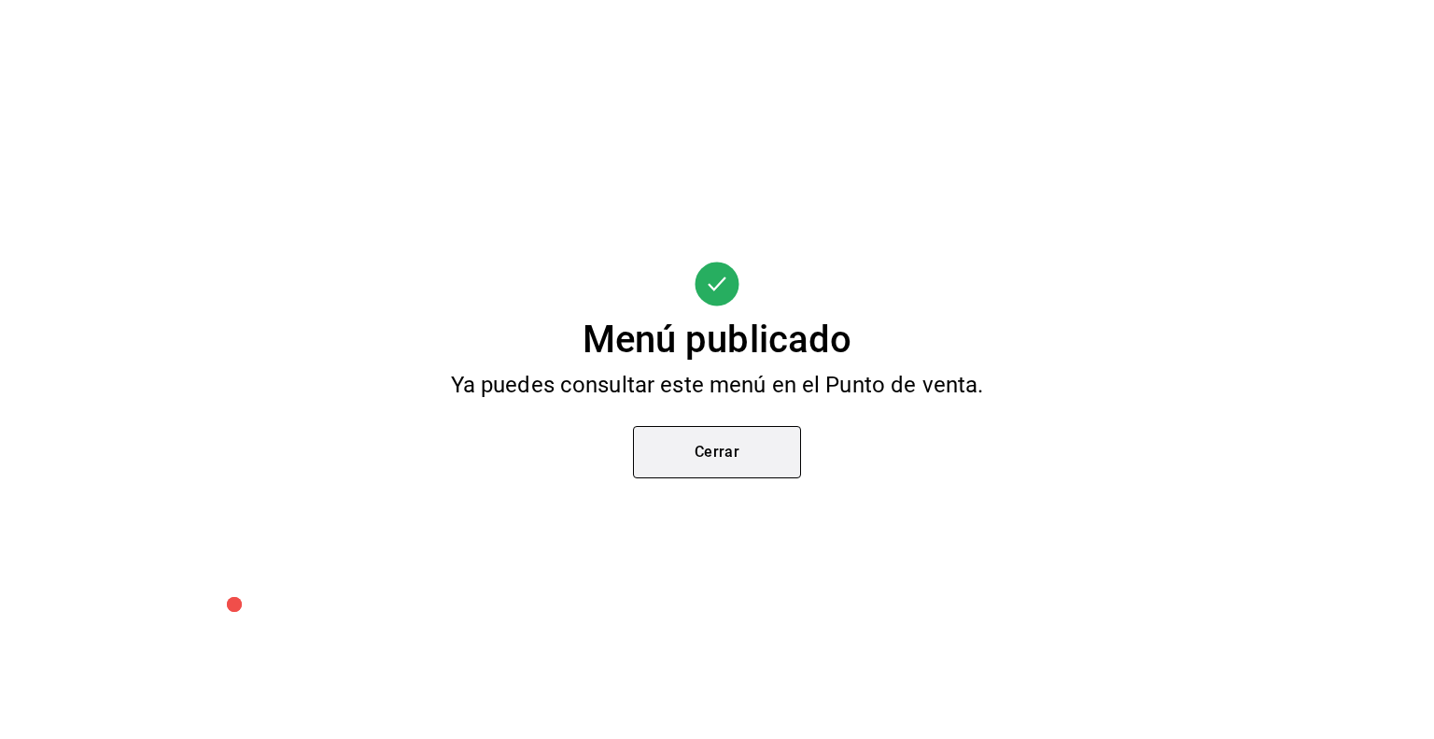
click at [723, 460] on button "Cerrar" at bounding box center [717, 452] width 168 height 52
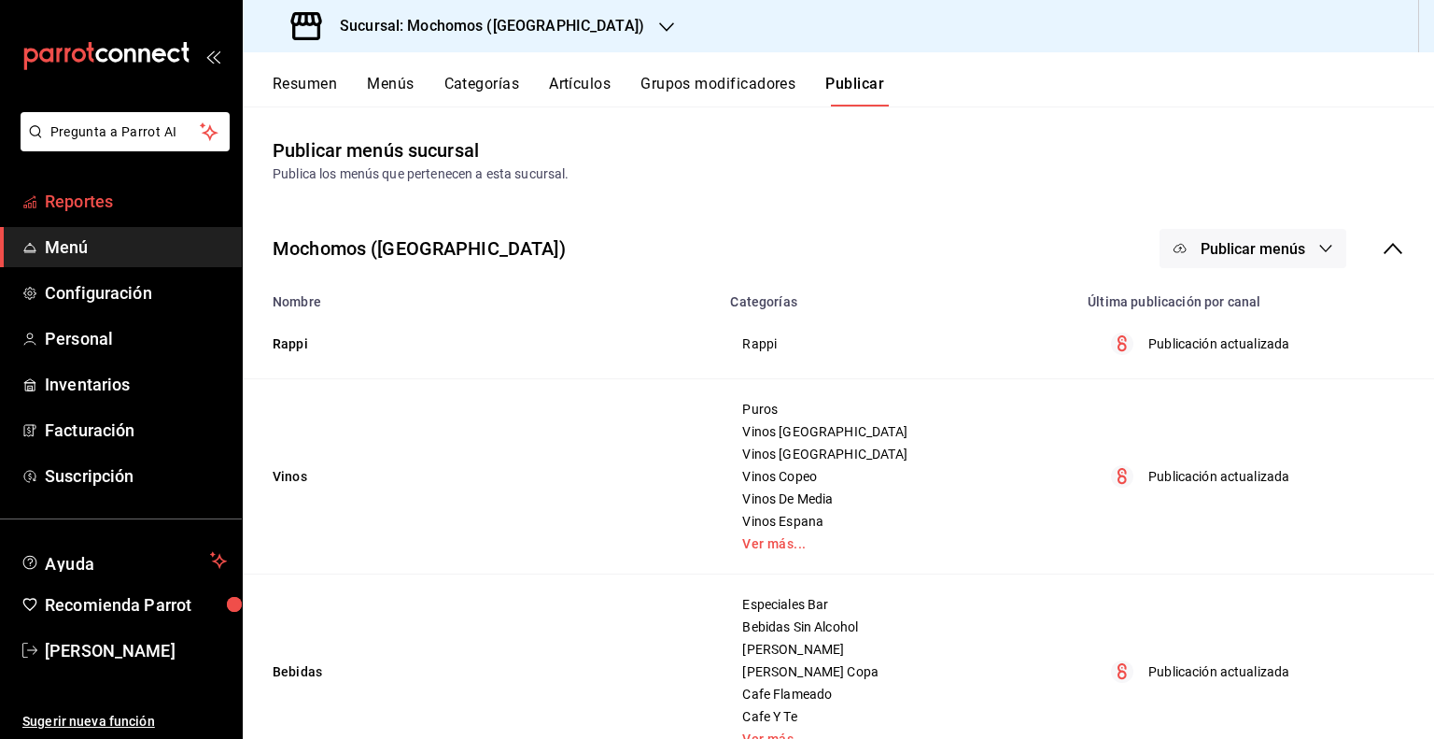
click at [70, 199] on span "Reportes" at bounding box center [136, 201] width 182 height 25
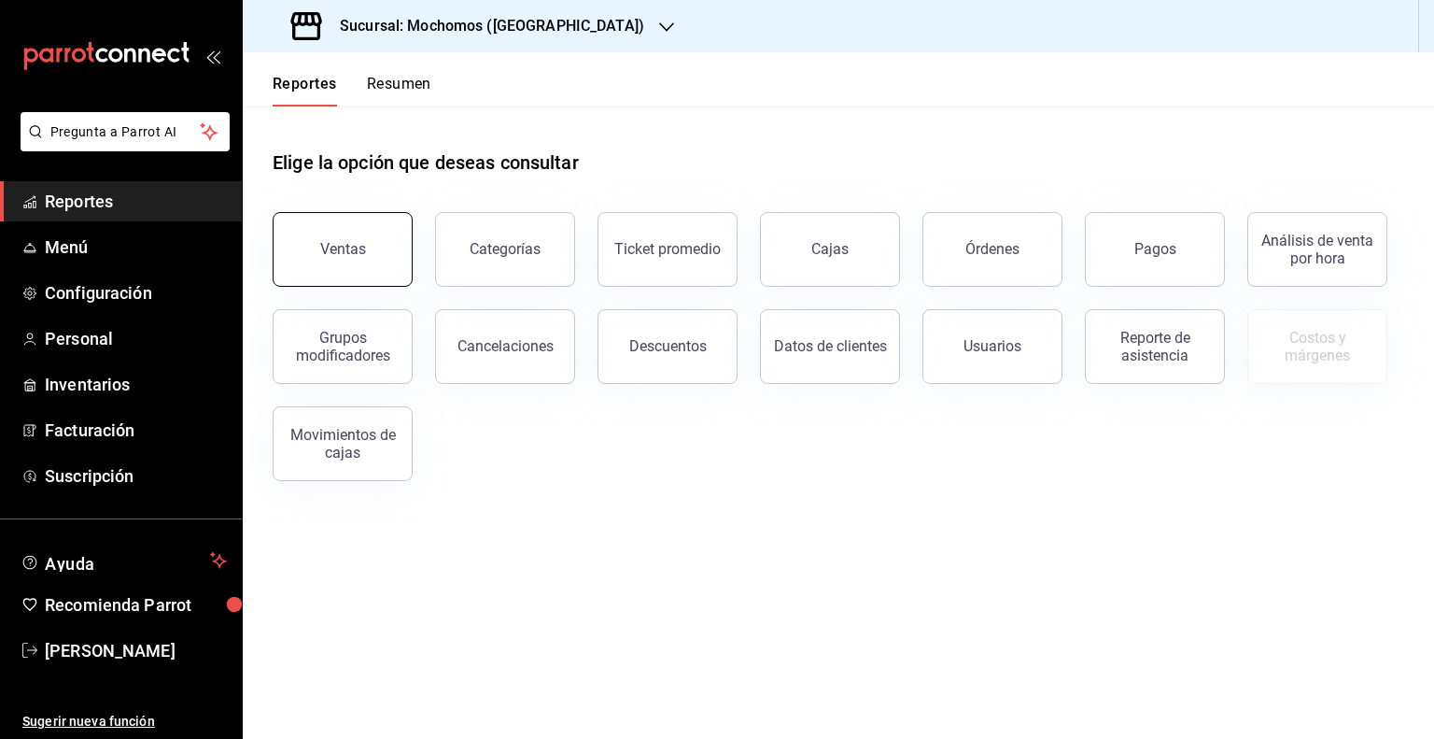
click at [339, 240] on button "Ventas" at bounding box center [343, 249] width 140 height 75
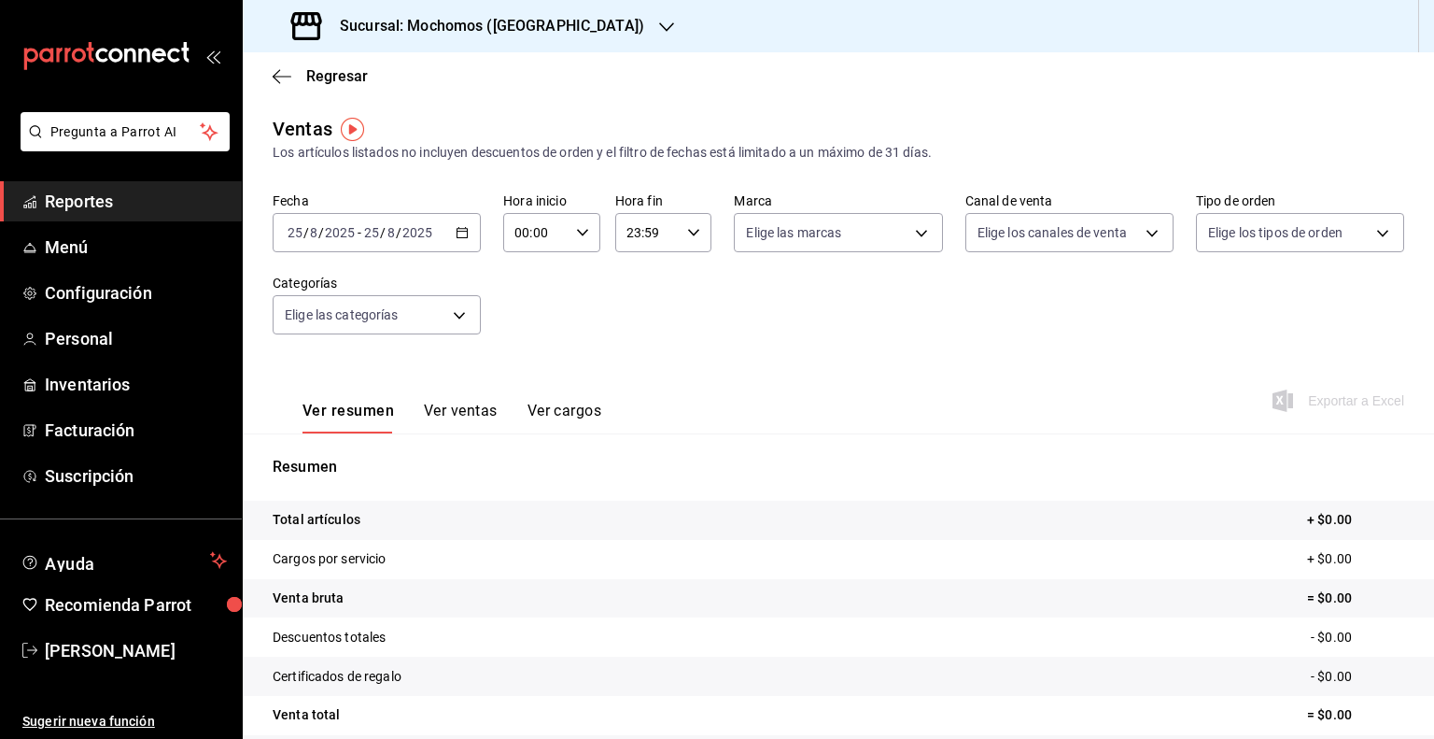
click at [458, 233] on icon "button" at bounding box center [462, 232] width 13 height 13
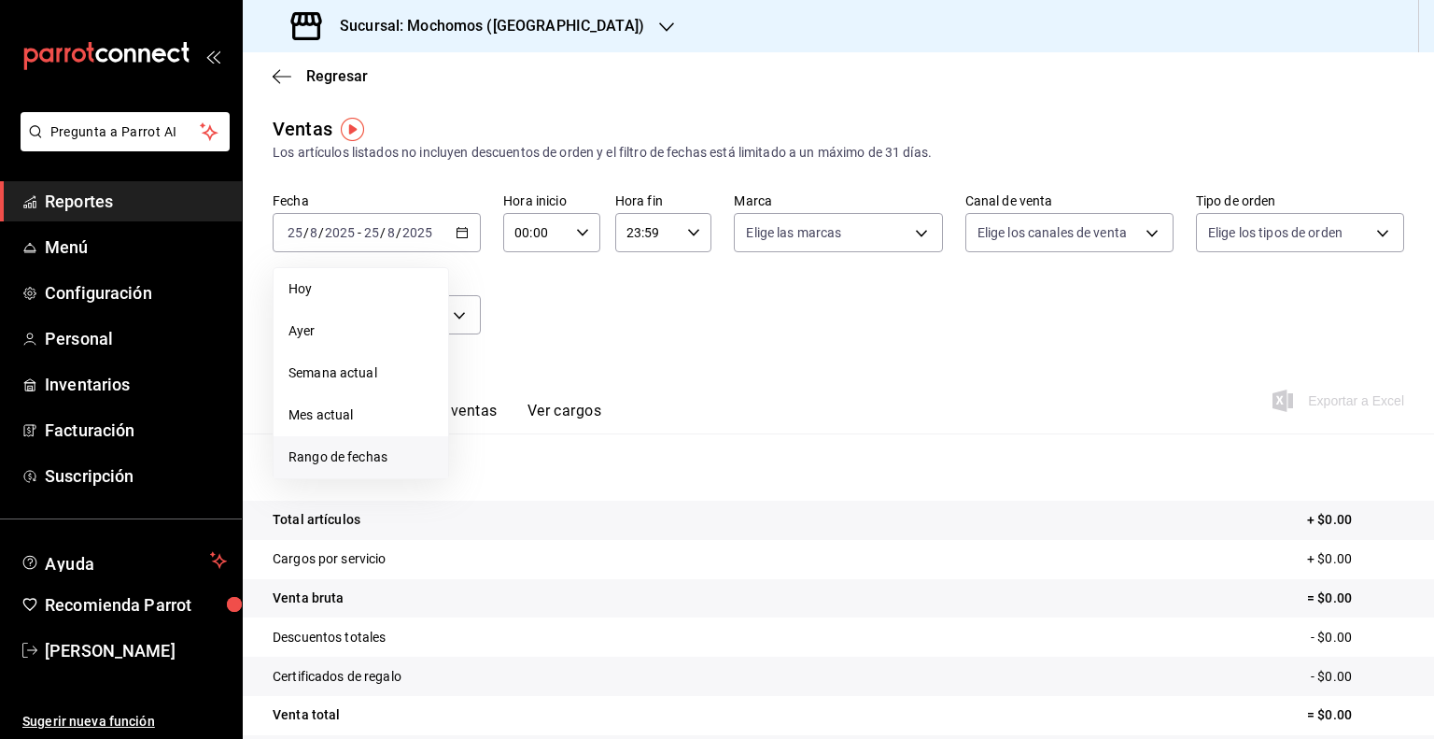
click at [326, 443] on li "Rango de fechas" at bounding box center [361, 457] width 175 height 42
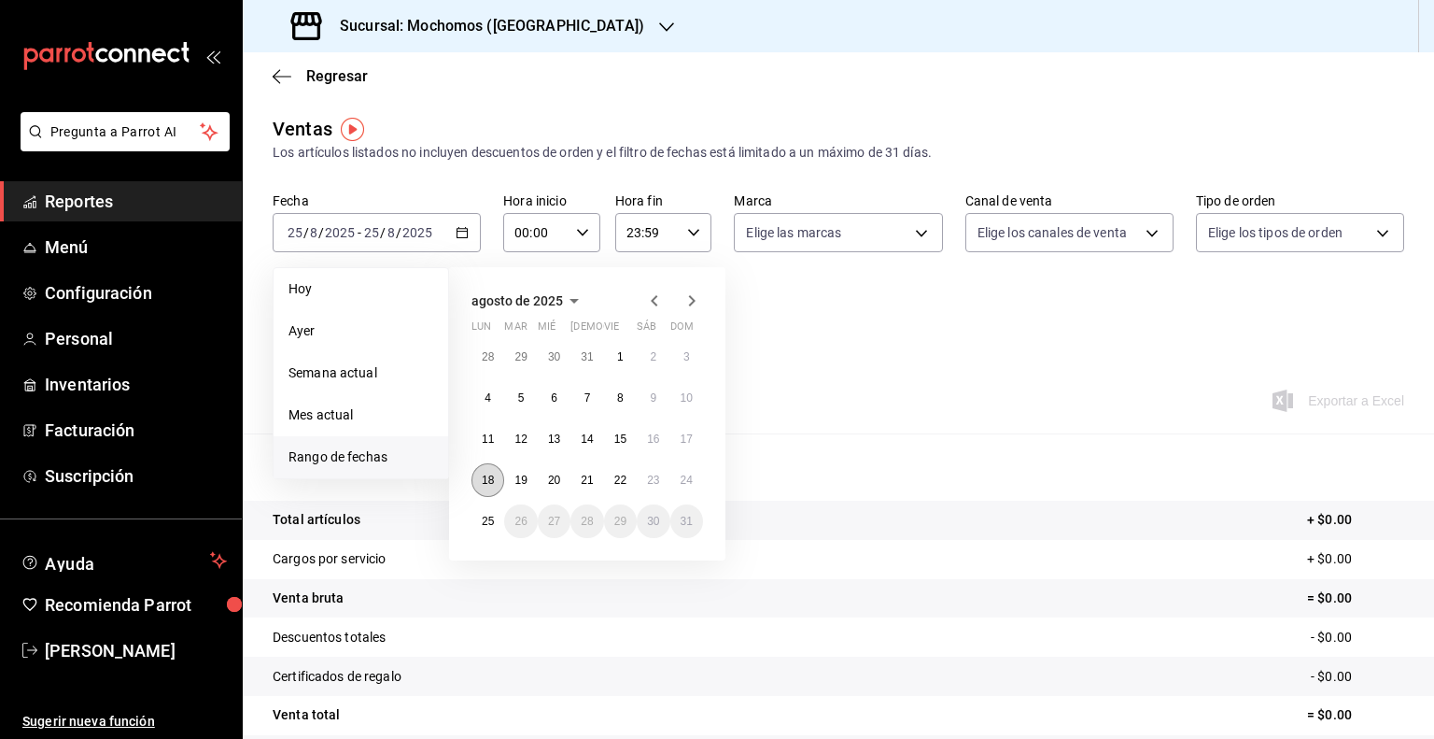
click at [493, 480] on abbr "18" at bounding box center [488, 479] width 12 height 13
click at [485, 531] on button "25" at bounding box center [487, 521] width 33 height 34
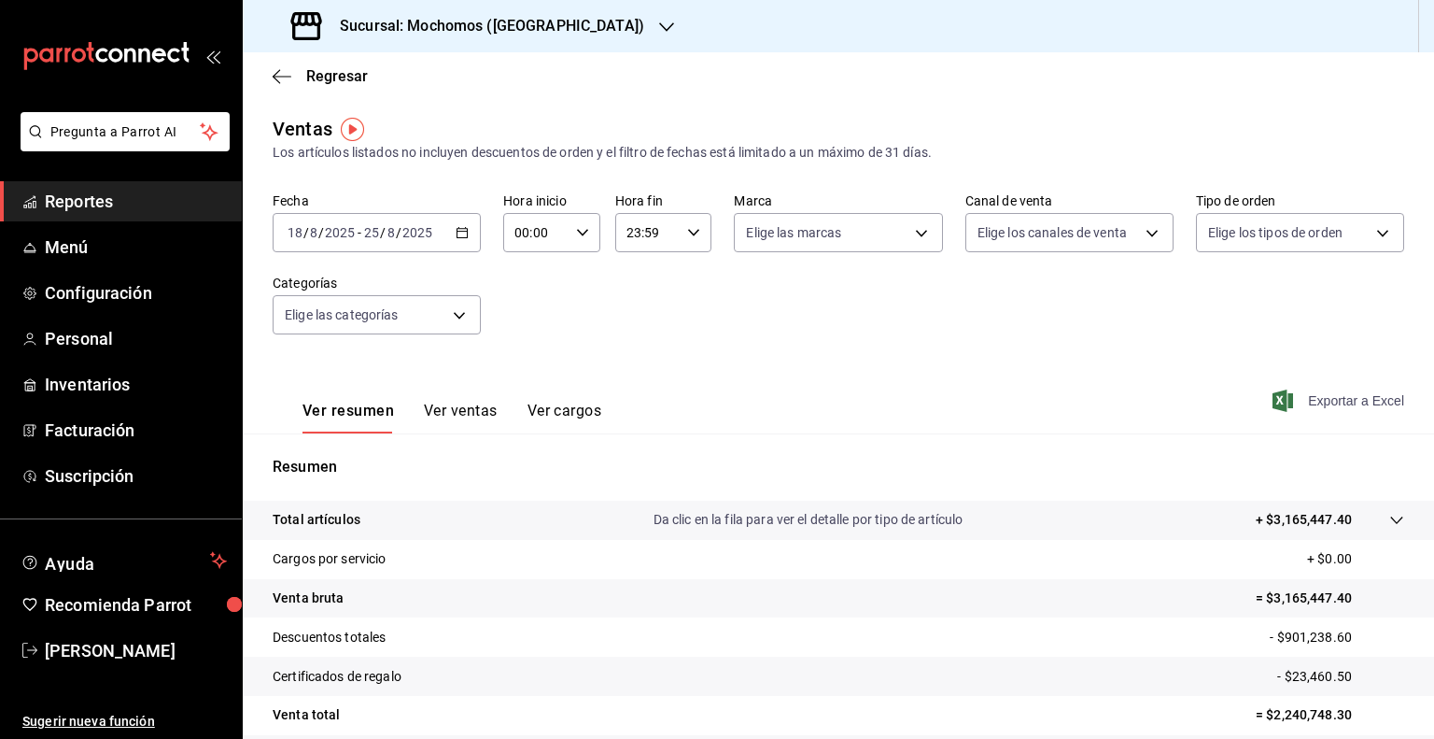
click at [1341, 390] on span "Exportar a Excel" at bounding box center [1340, 400] width 128 height 22
click at [407, 29] on h3 "Sucursal: Mochomos ([GEOGRAPHIC_DATA])" at bounding box center [484, 26] width 319 height 22
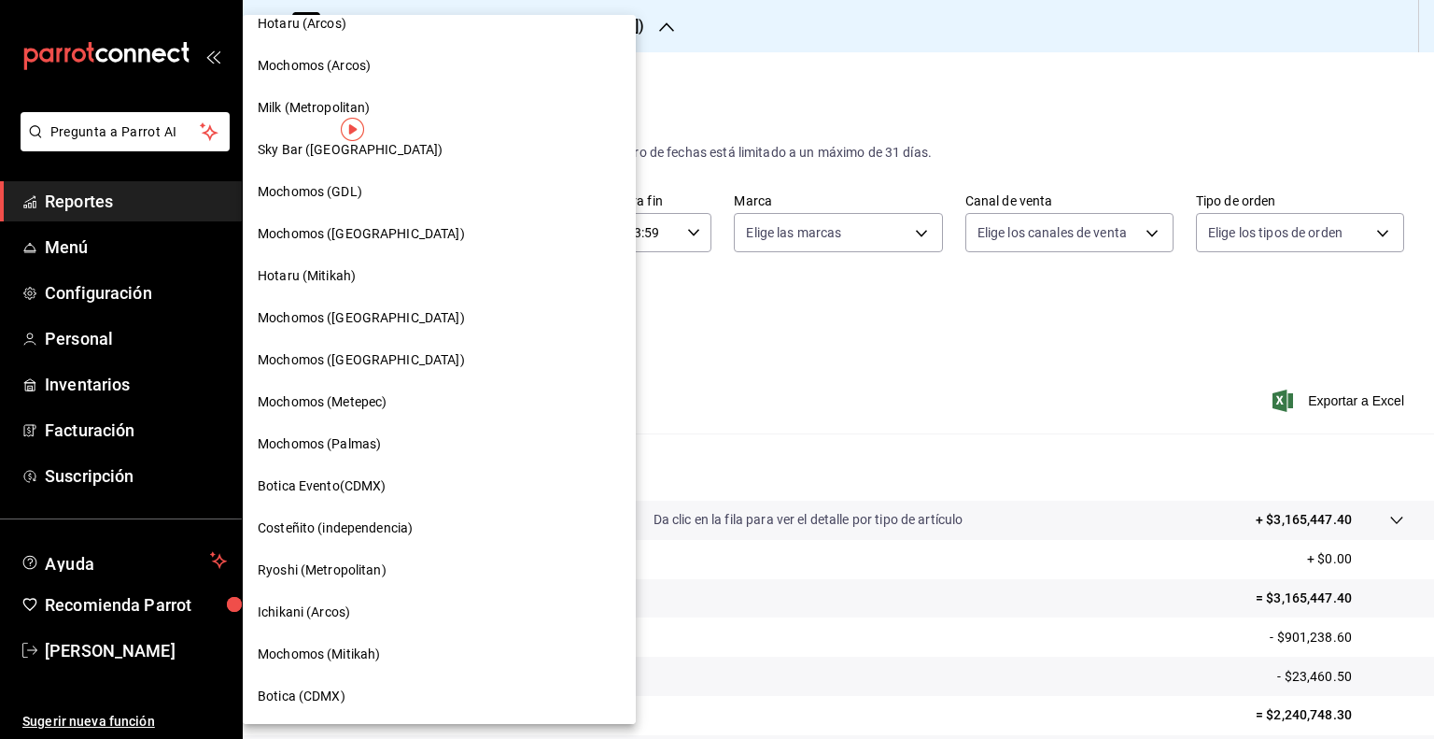
scroll to position [1113, 0]
click at [350, 343] on div "Mochomos ([GEOGRAPHIC_DATA])" at bounding box center [439, 359] width 393 height 42
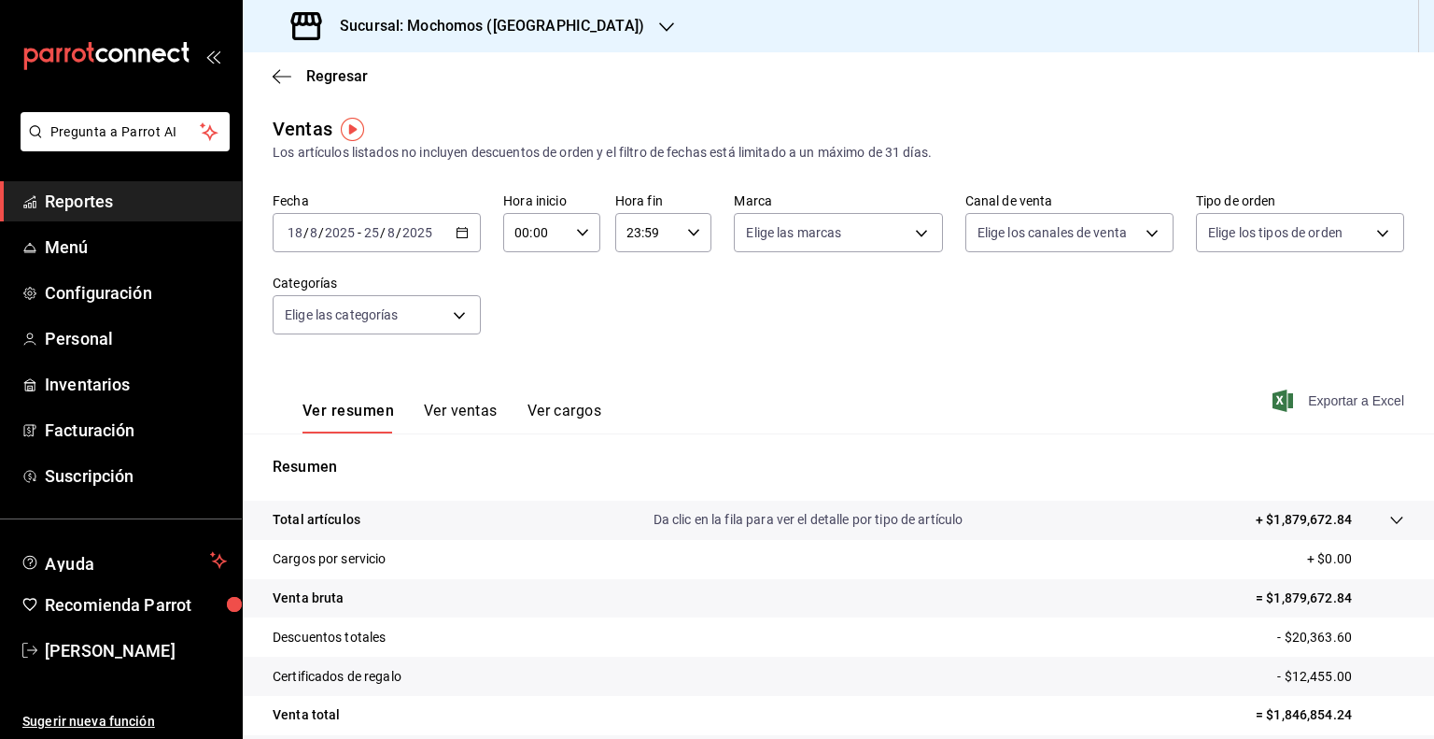
click at [1315, 393] on span "Exportar a Excel" at bounding box center [1340, 400] width 128 height 22
click at [98, 243] on span "Menú" at bounding box center [136, 246] width 182 height 25
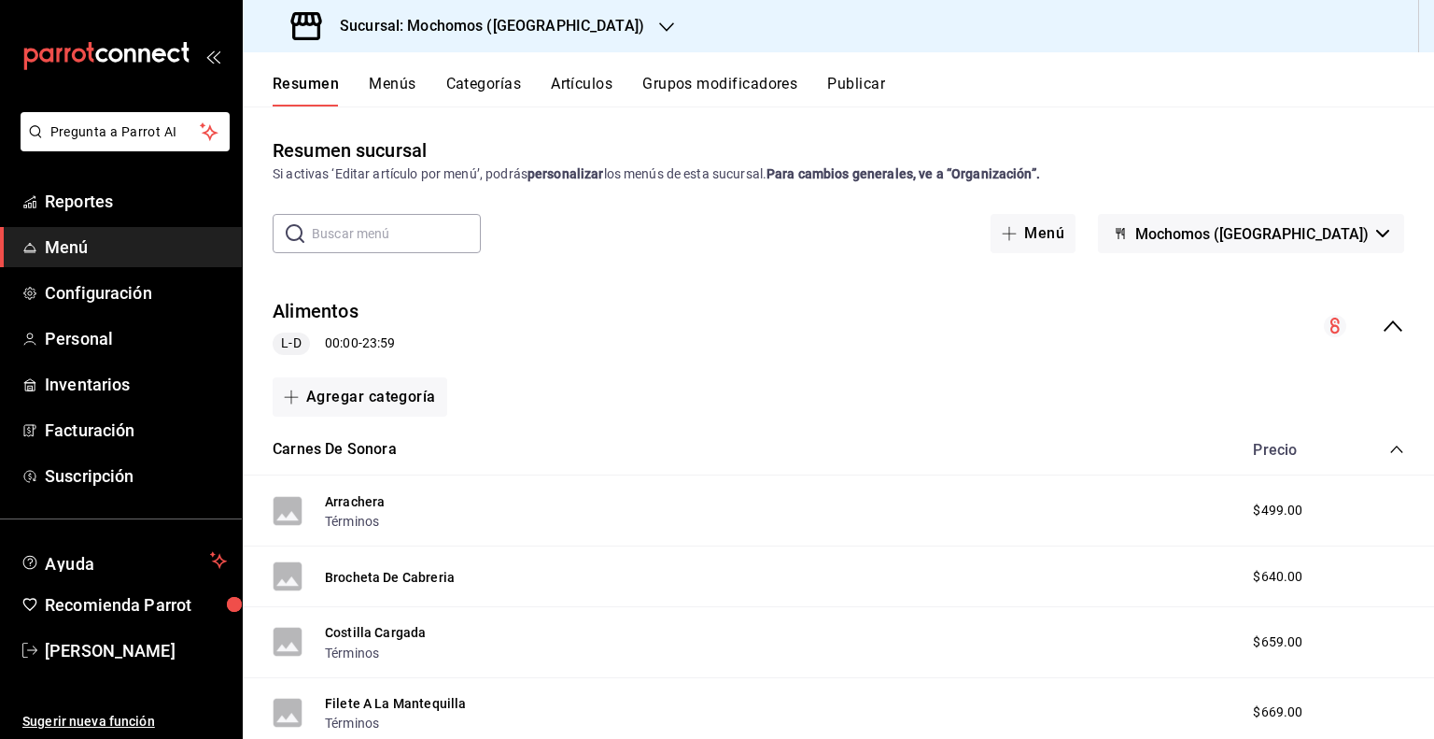
click at [560, 77] on button "Artículos" at bounding box center [582, 91] width 62 height 32
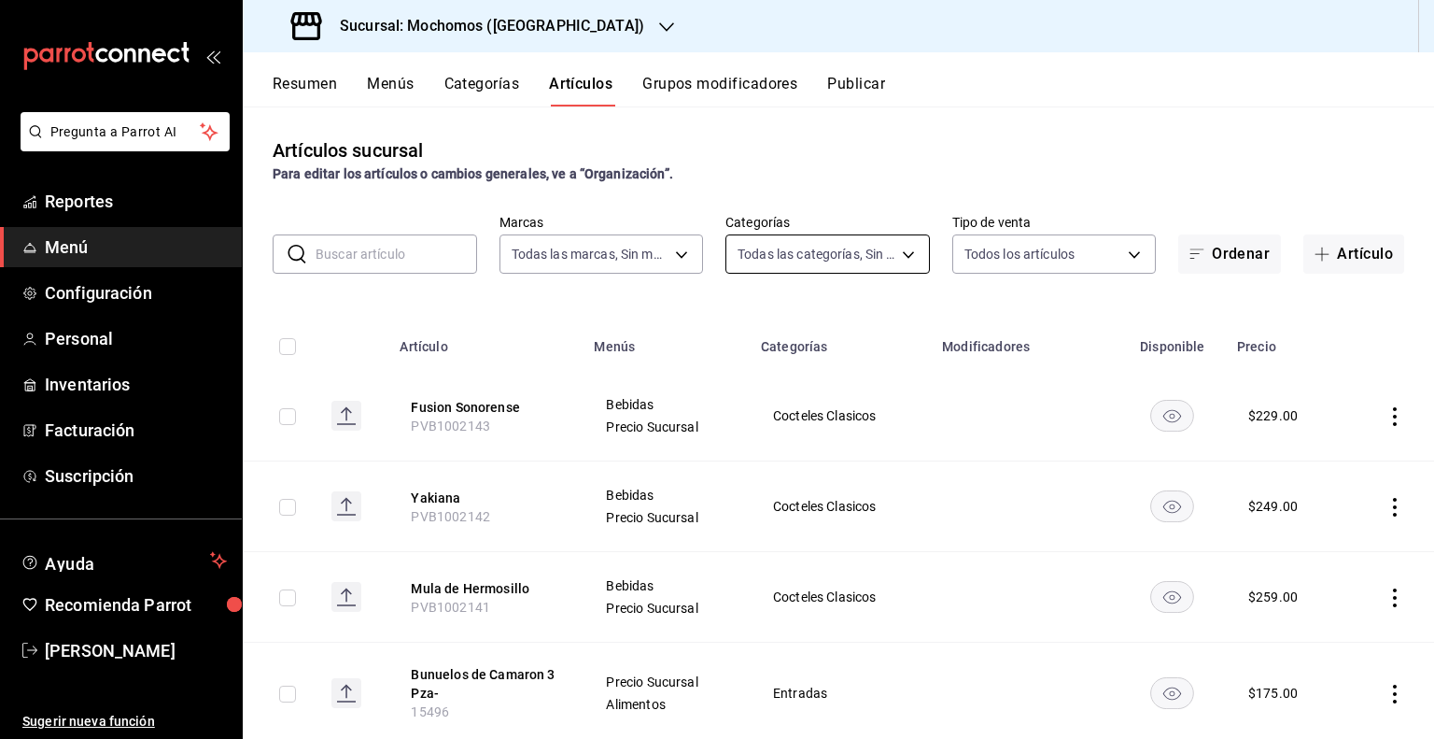
click at [823, 247] on body "Pregunta a Parrot AI Reportes Menú Configuración Personal Inventarios Facturaci…" at bounding box center [717, 369] width 1434 height 739
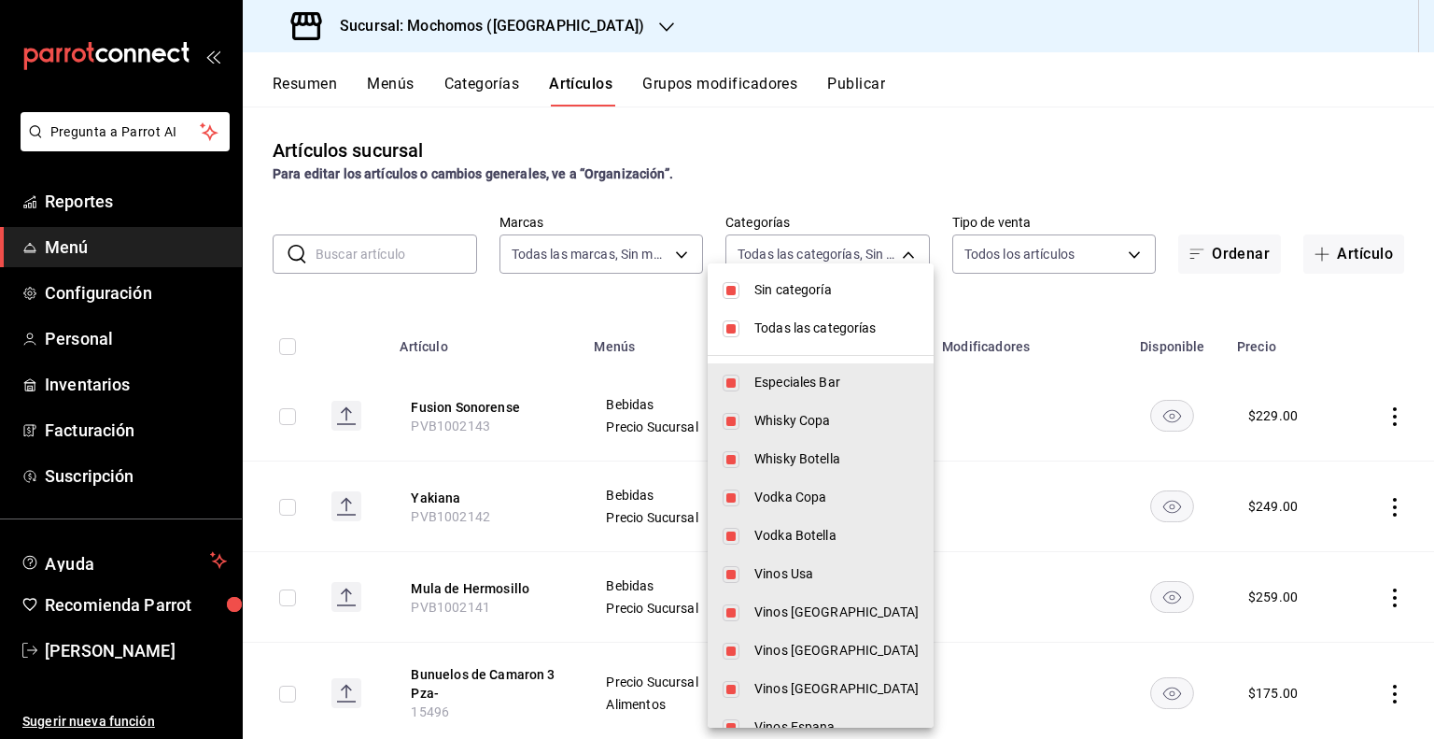
click at [790, 276] on li "Sin categoría" at bounding box center [821, 290] width 226 height 38
click at [767, 324] on span "Todas las categorías" at bounding box center [836, 328] width 164 height 20
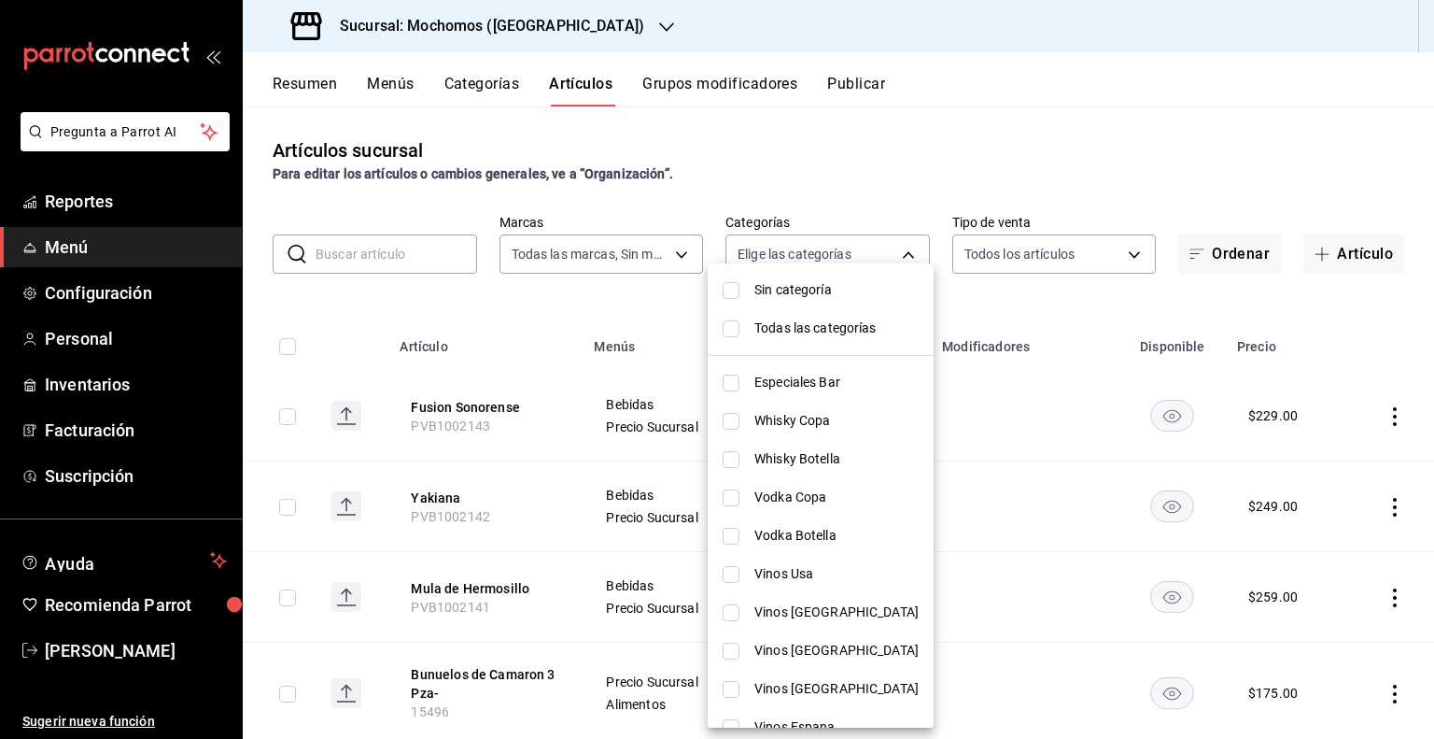
click at [771, 573] on span "Vinos Usa" at bounding box center [836, 574] width 164 height 20
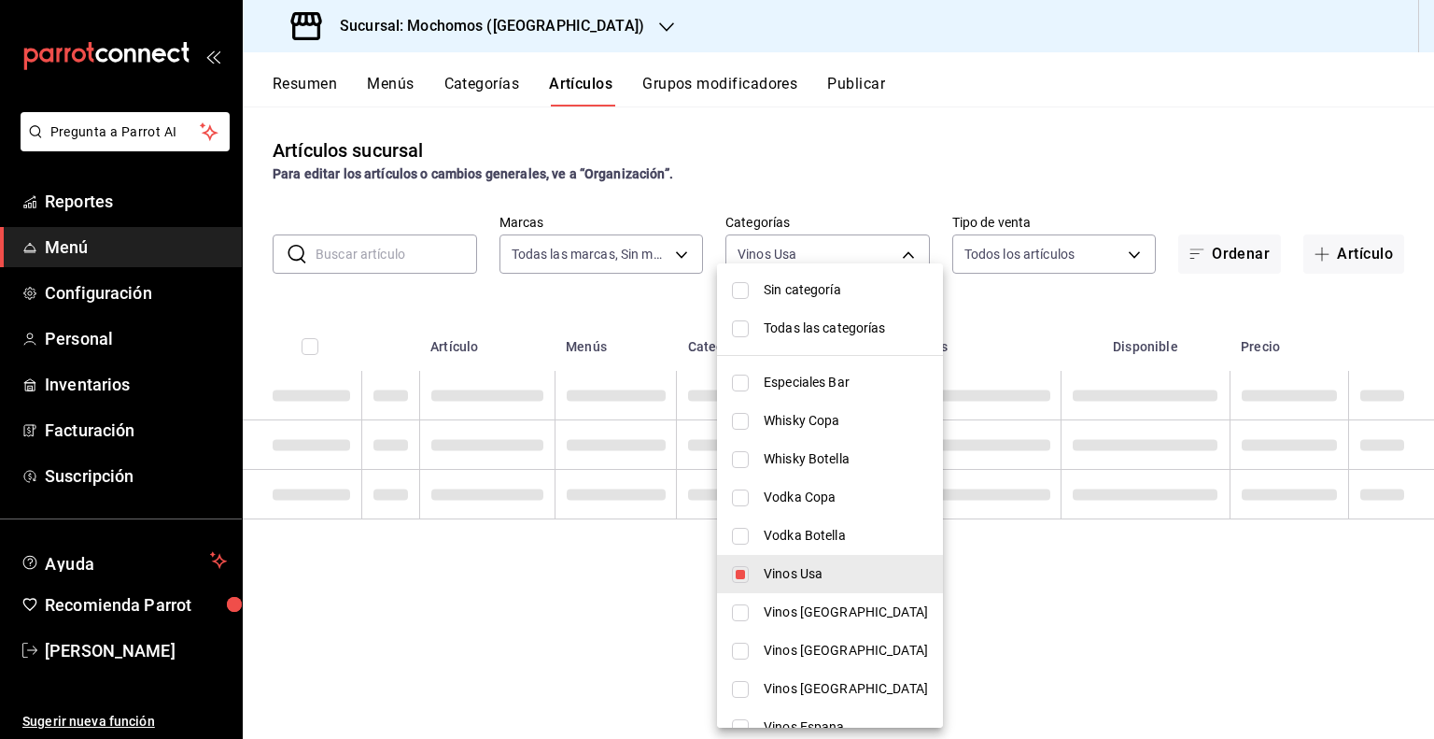
click at [739, 598] on li "Vinos [GEOGRAPHIC_DATA]" at bounding box center [830, 612] width 226 height 38
click at [743, 651] on input "checkbox" at bounding box center [740, 650] width 17 height 17
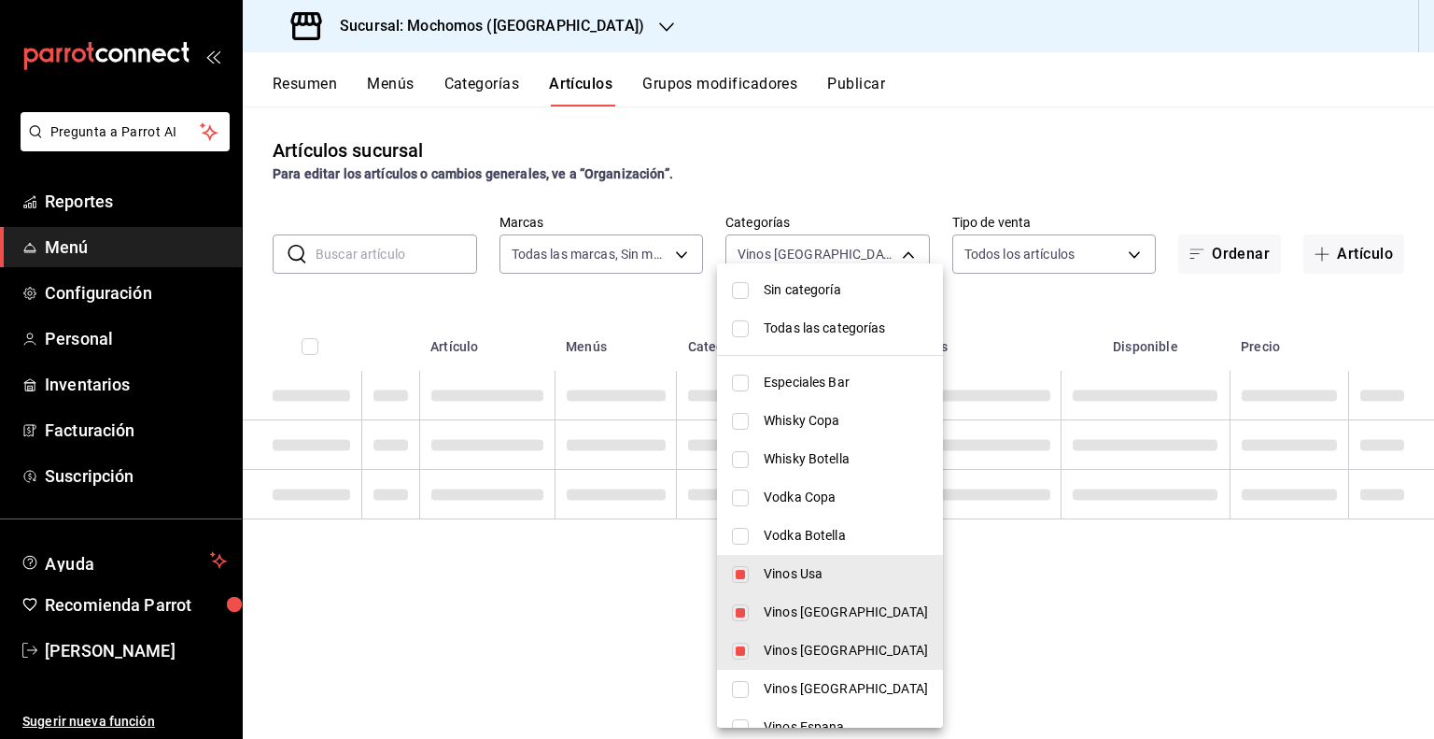
click at [743, 688] on input "checkbox" at bounding box center [740, 689] width 17 height 17
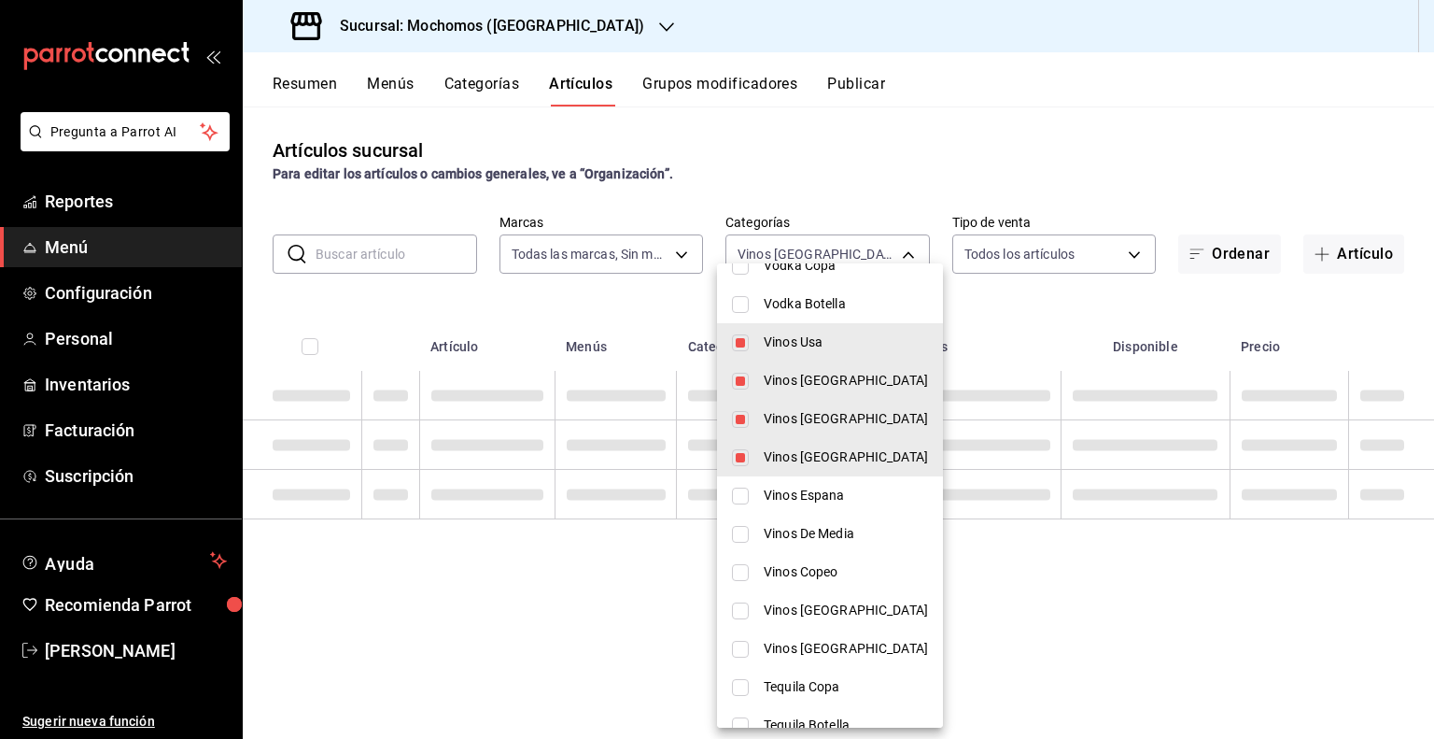
scroll to position [232, 0]
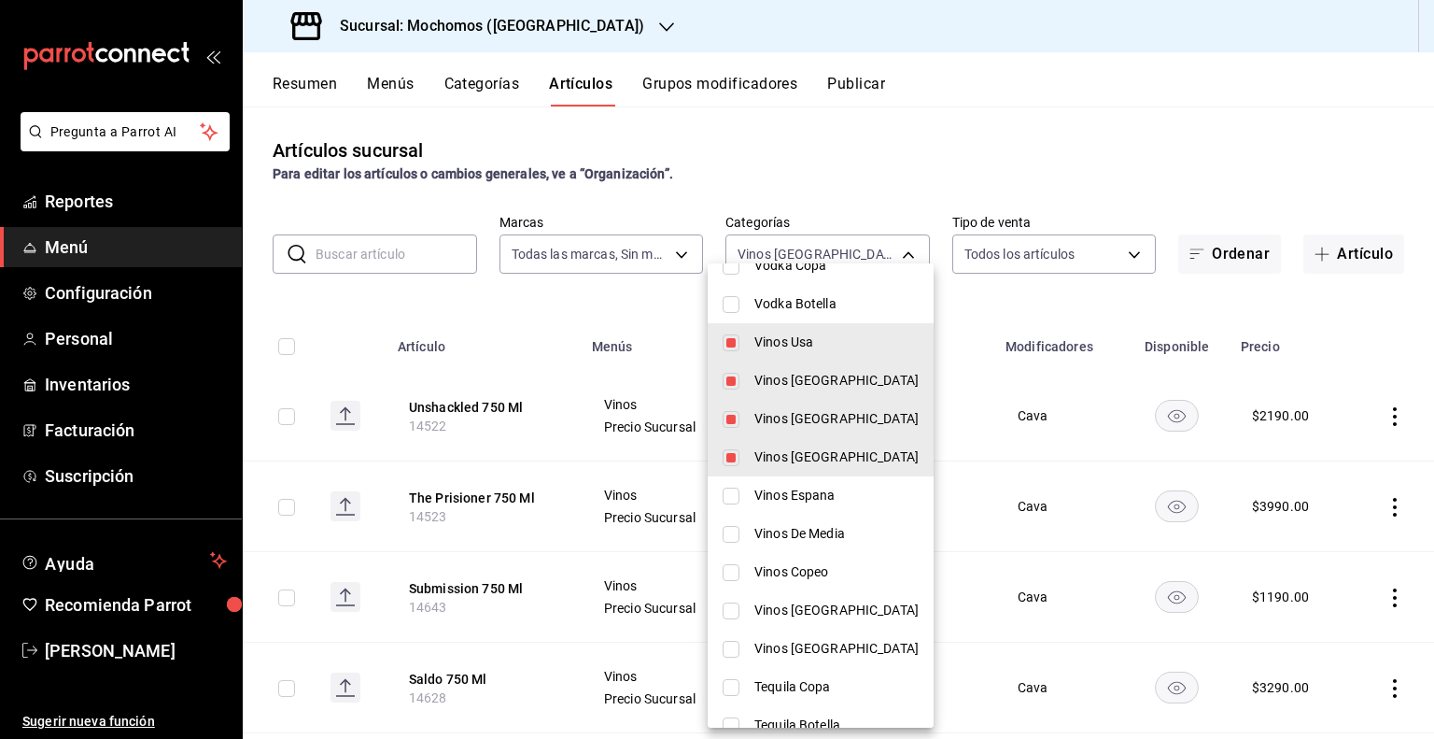
click at [741, 487] on li "Vinos Espana" at bounding box center [821, 495] width 226 height 38
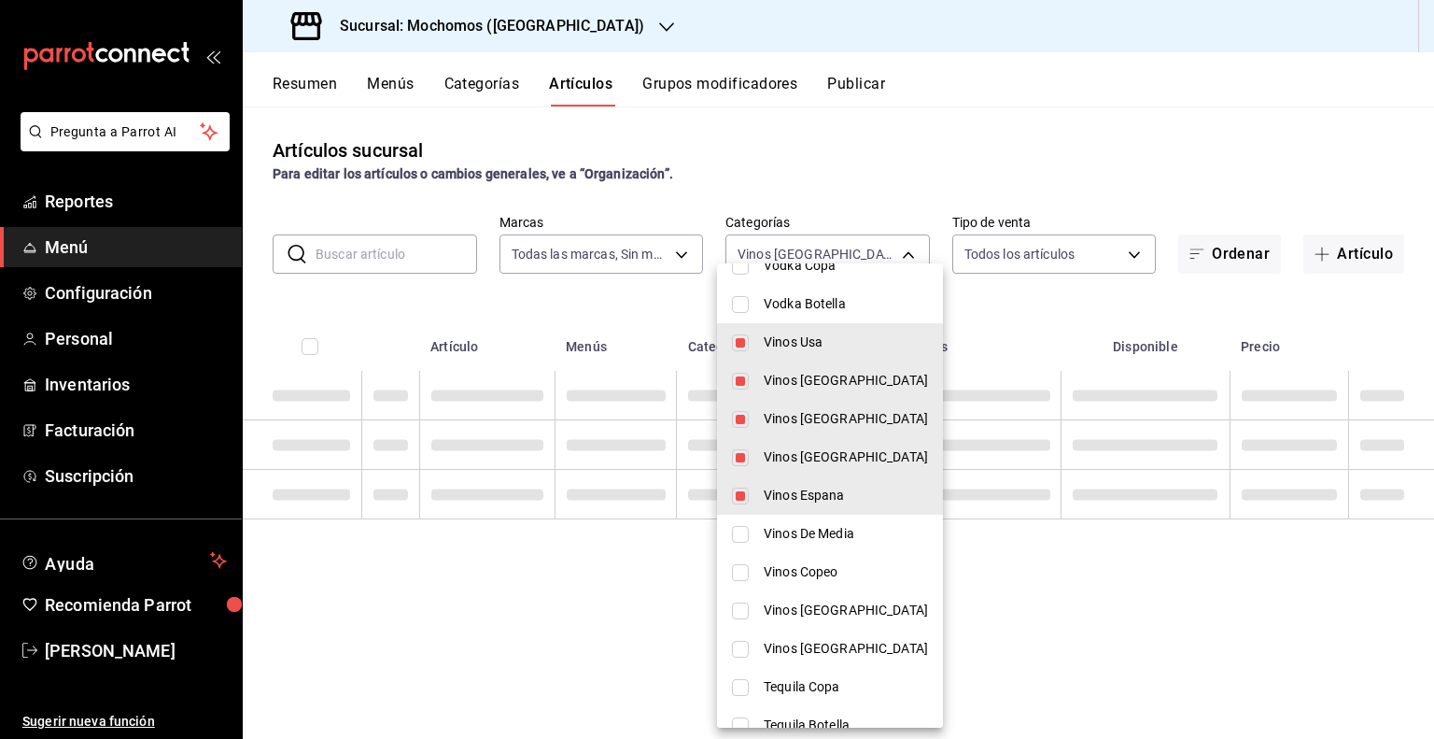
click at [738, 526] on input "checkbox" at bounding box center [740, 534] width 17 height 17
click at [742, 568] on li "Vinos Copeo" at bounding box center [830, 572] width 226 height 38
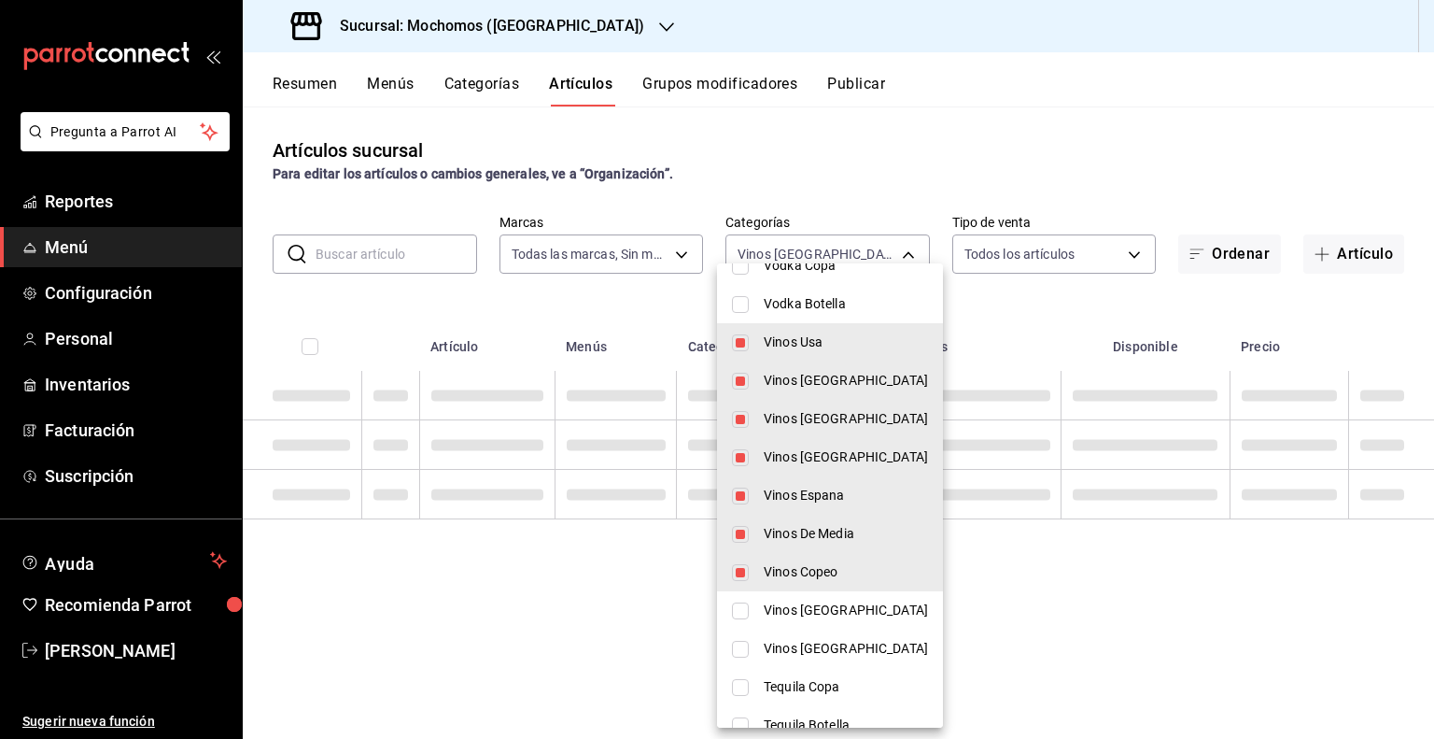
click at [744, 602] on input "checkbox" at bounding box center [740, 610] width 17 height 17
click at [742, 638] on li "Vinos [GEOGRAPHIC_DATA]" at bounding box center [830, 648] width 226 height 38
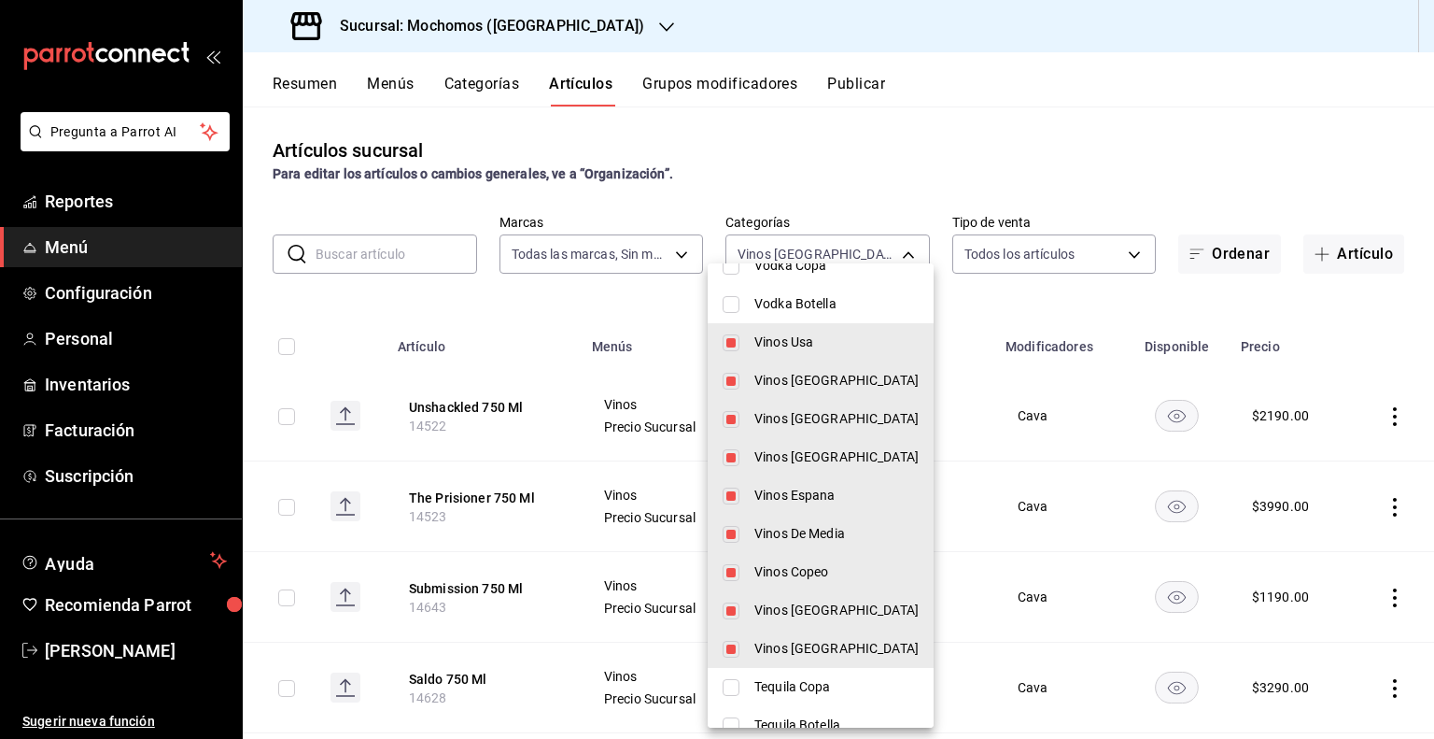
click at [1081, 190] on div at bounding box center [717, 369] width 1434 height 739
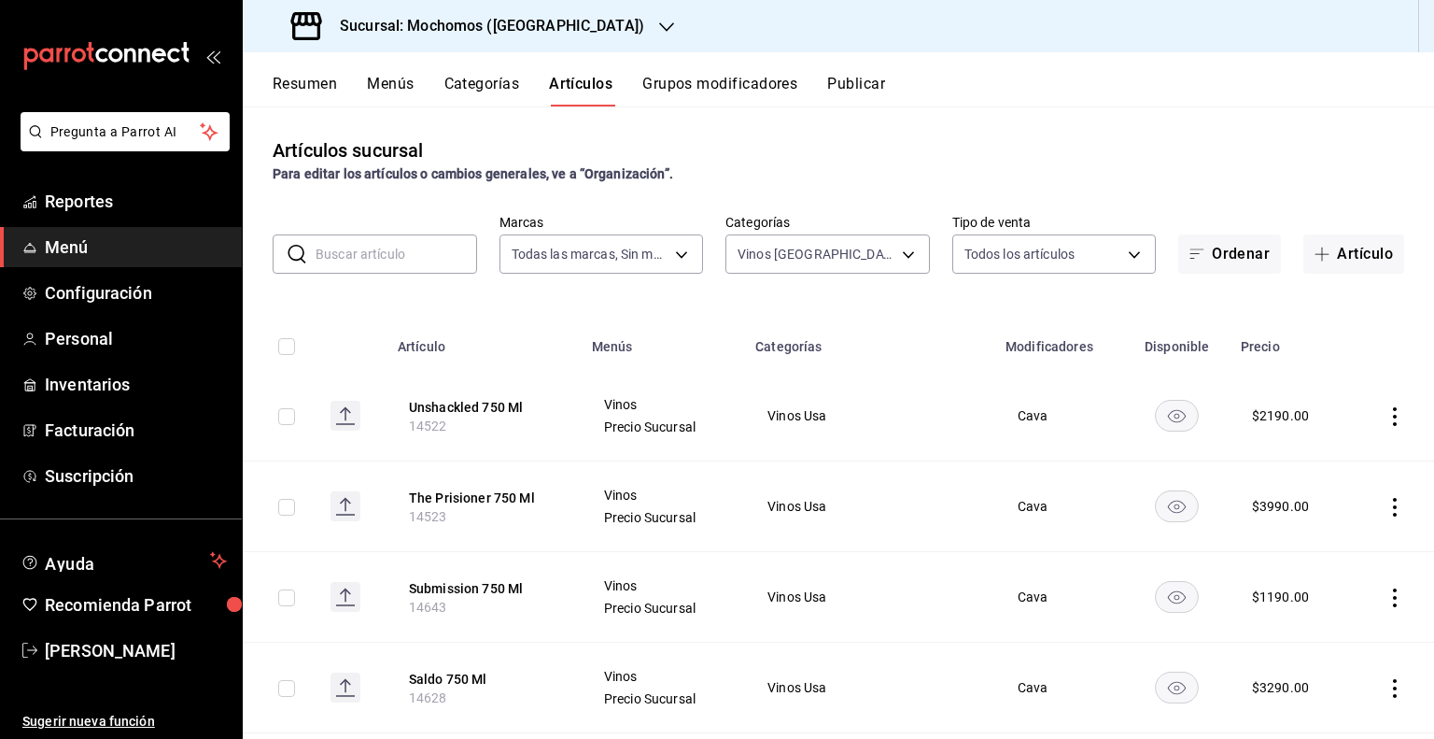
click at [285, 339] on input "checkbox" at bounding box center [286, 346] width 17 height 17
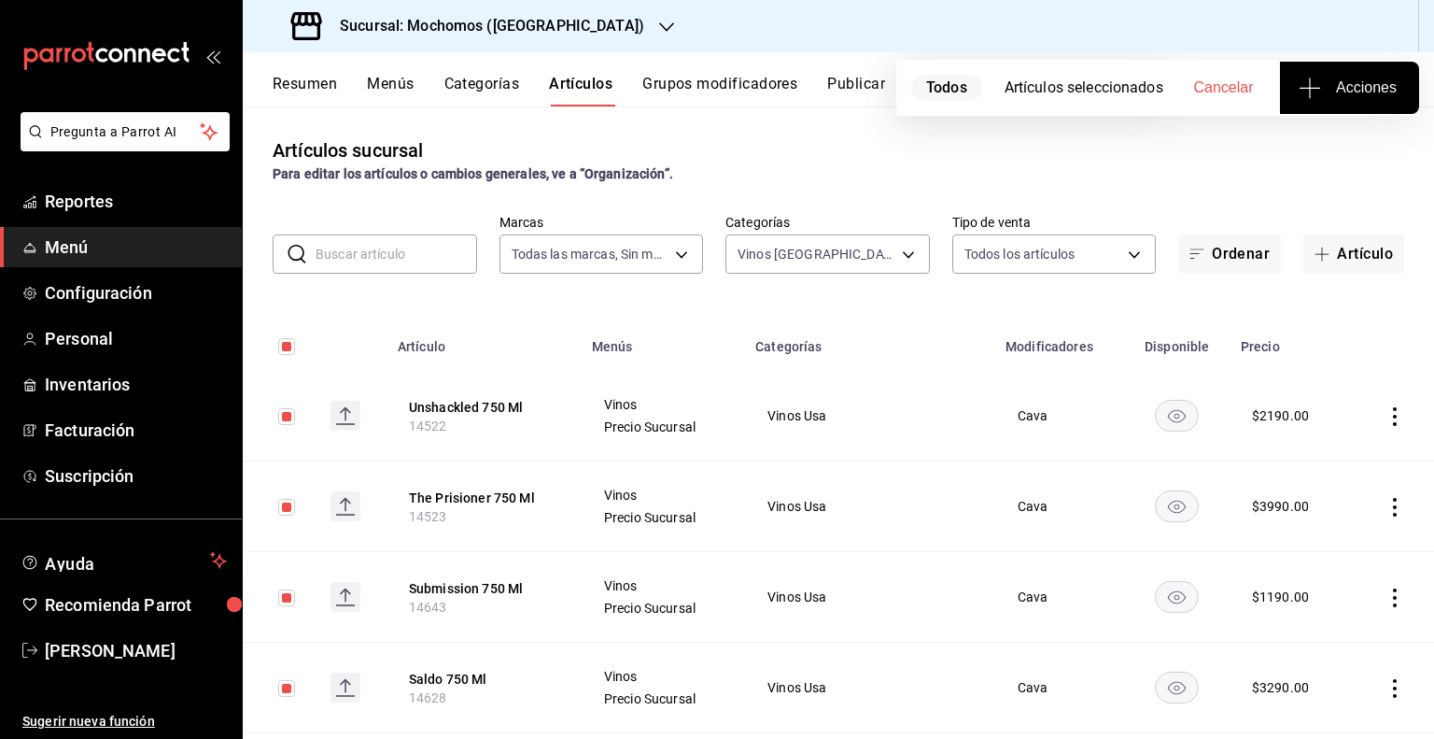
click at [1331, 91] on span "Acciones" at bounding box center [1349, 88] width 94 height 22
click at [1319, 141] on span "Agregar tipo" at bounding box center [1349, 146] width 110 height 20
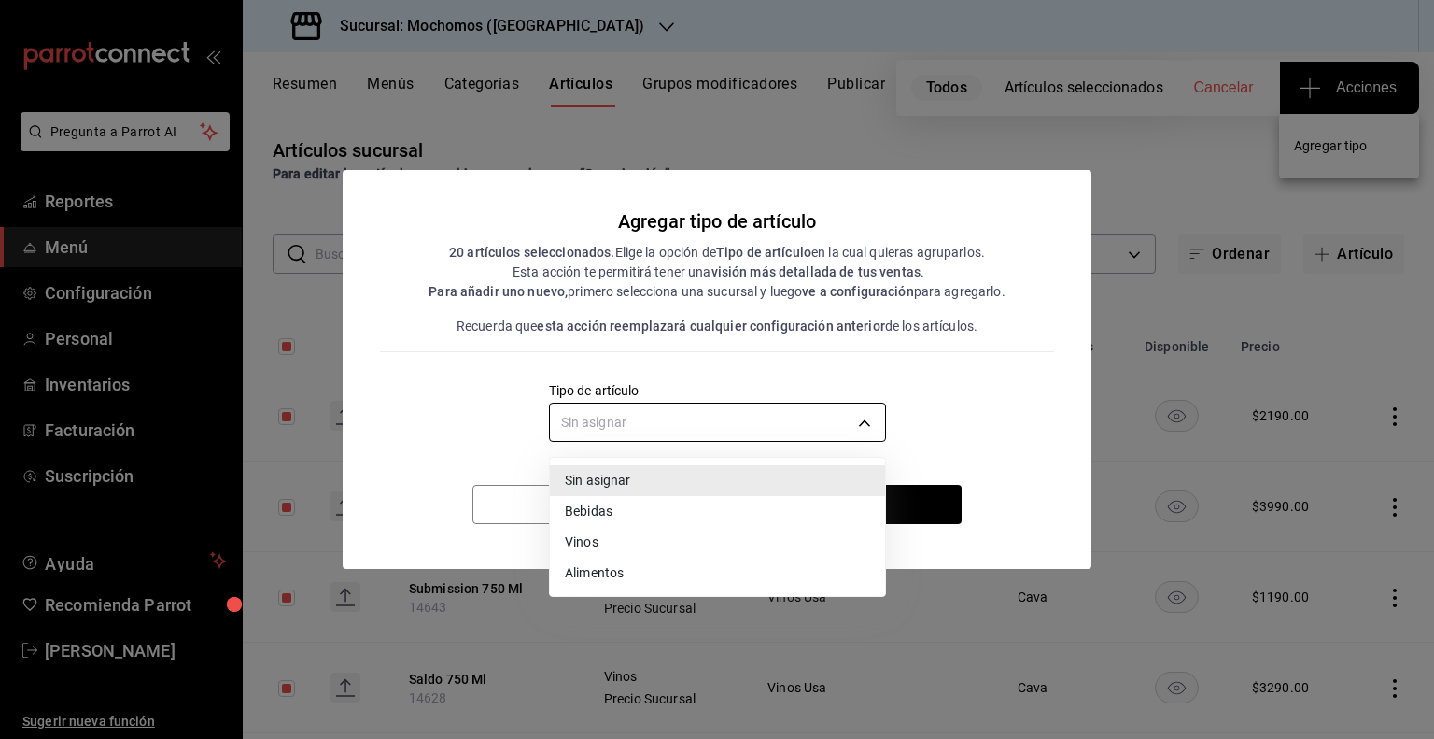
click at [754, 411] on body "Pregunta a Parrot AI Reportes Menú Configuración Personal Inventarios Facturaci…" at bounding box center [717, 369] width 1434 height 739
click at [597, 529] on li "Vinos" at bounding box center [717, 542] width 335 height 31
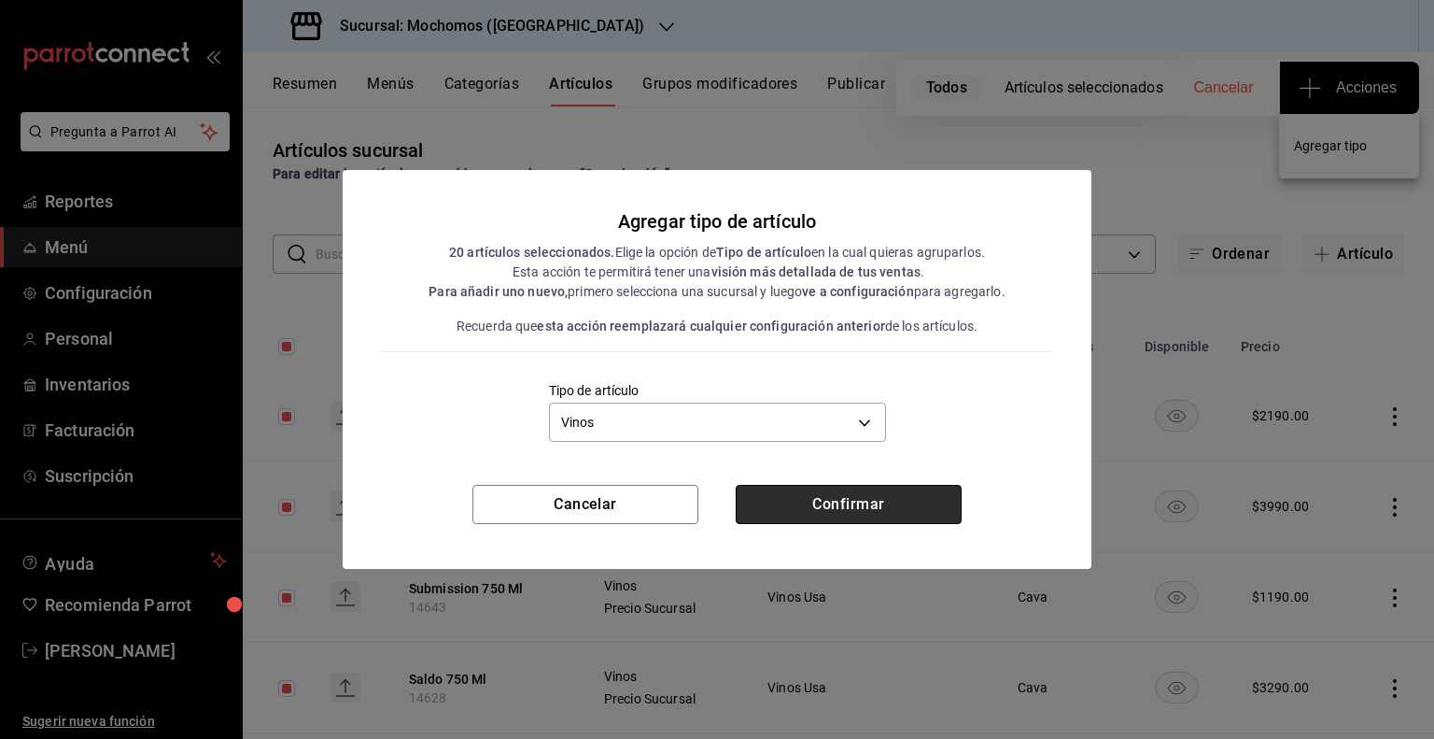
click at [844, 499] on button "Confirmar" at bounding box center [849, 504] width 226 height 39
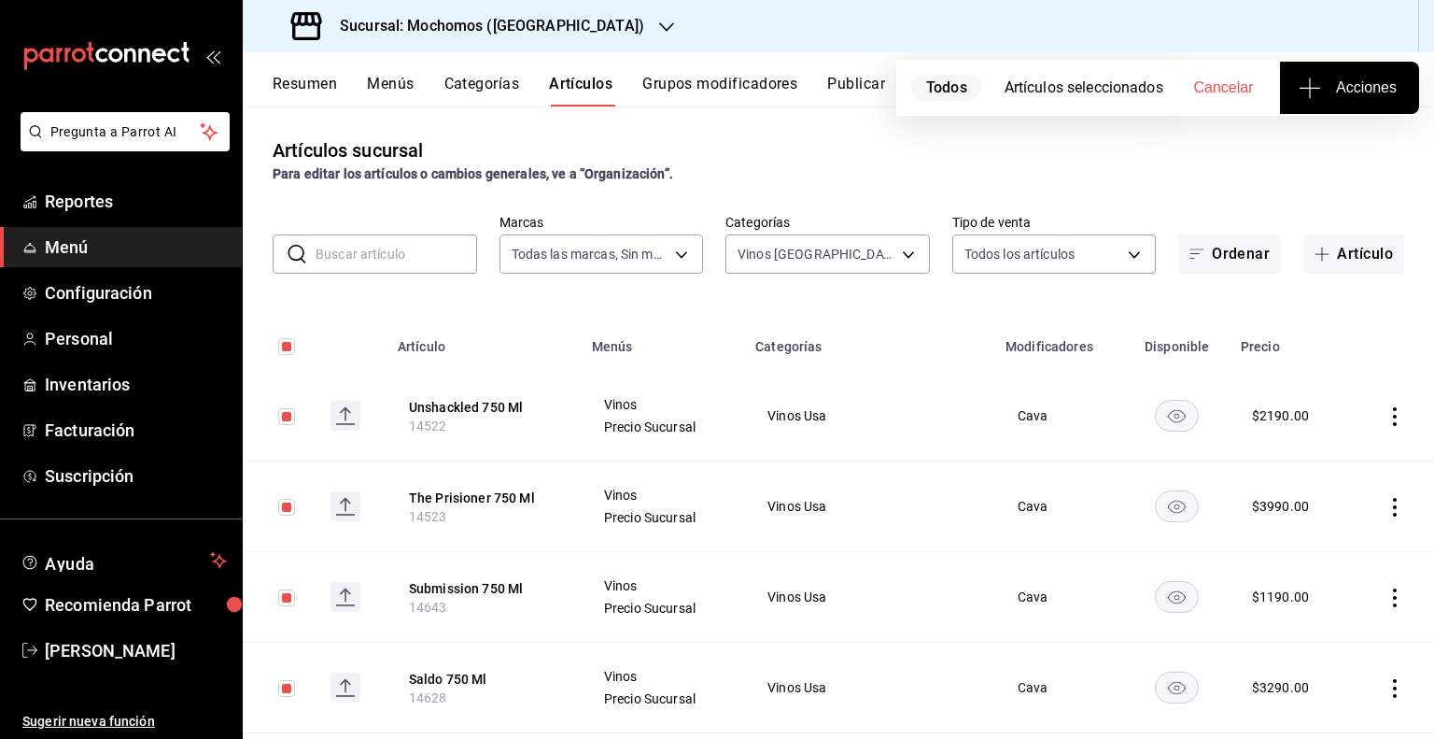
click at [1007, 196] on div "Artículos sucursal Para editar los artículos o cambios generales, ve a “Organiz…" at bounding box center [838, 421] width 1191 height 631
click at [1188, 92] on button "Cancelar" at bounding box center [1223, 88] width 113 height 52
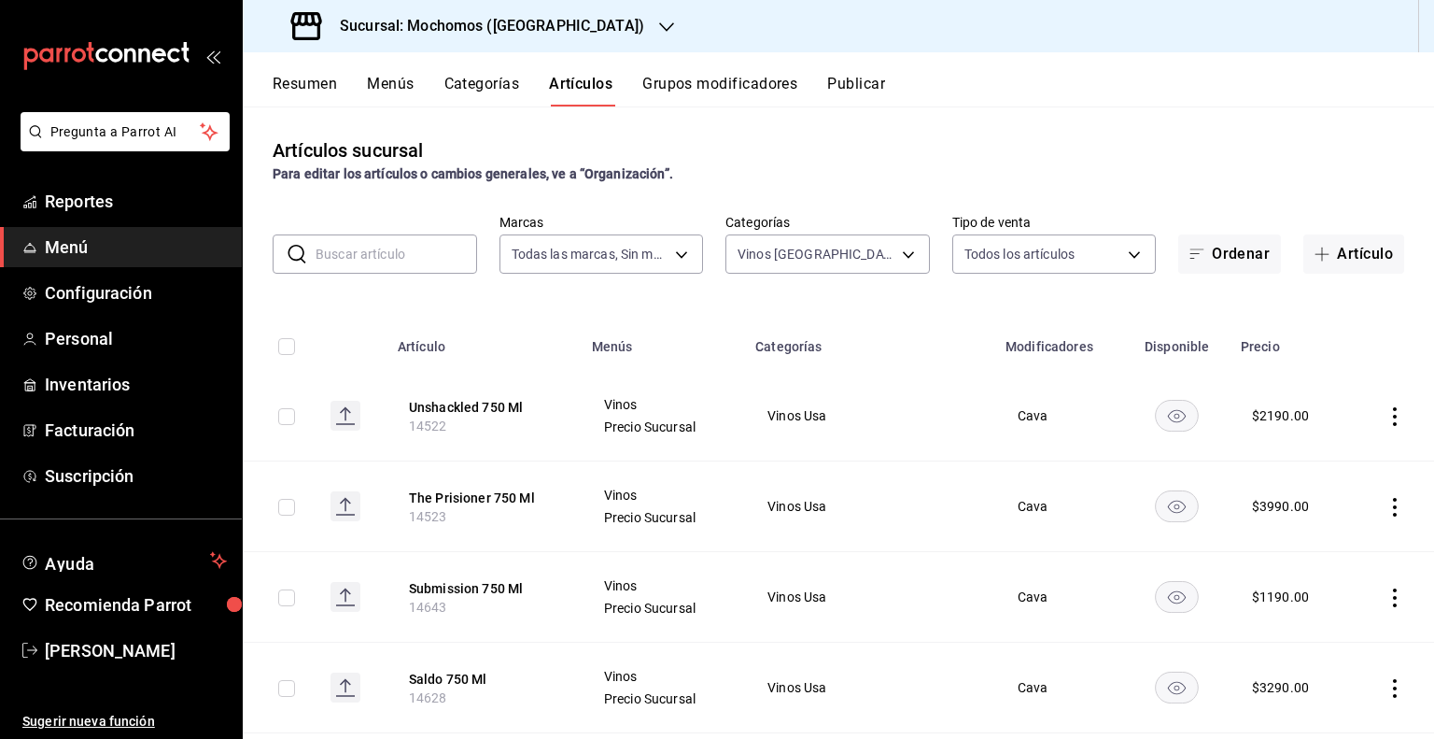
click at [853, 77] on button "Publicar" at bounding box center [856, 91] width 58 height 32
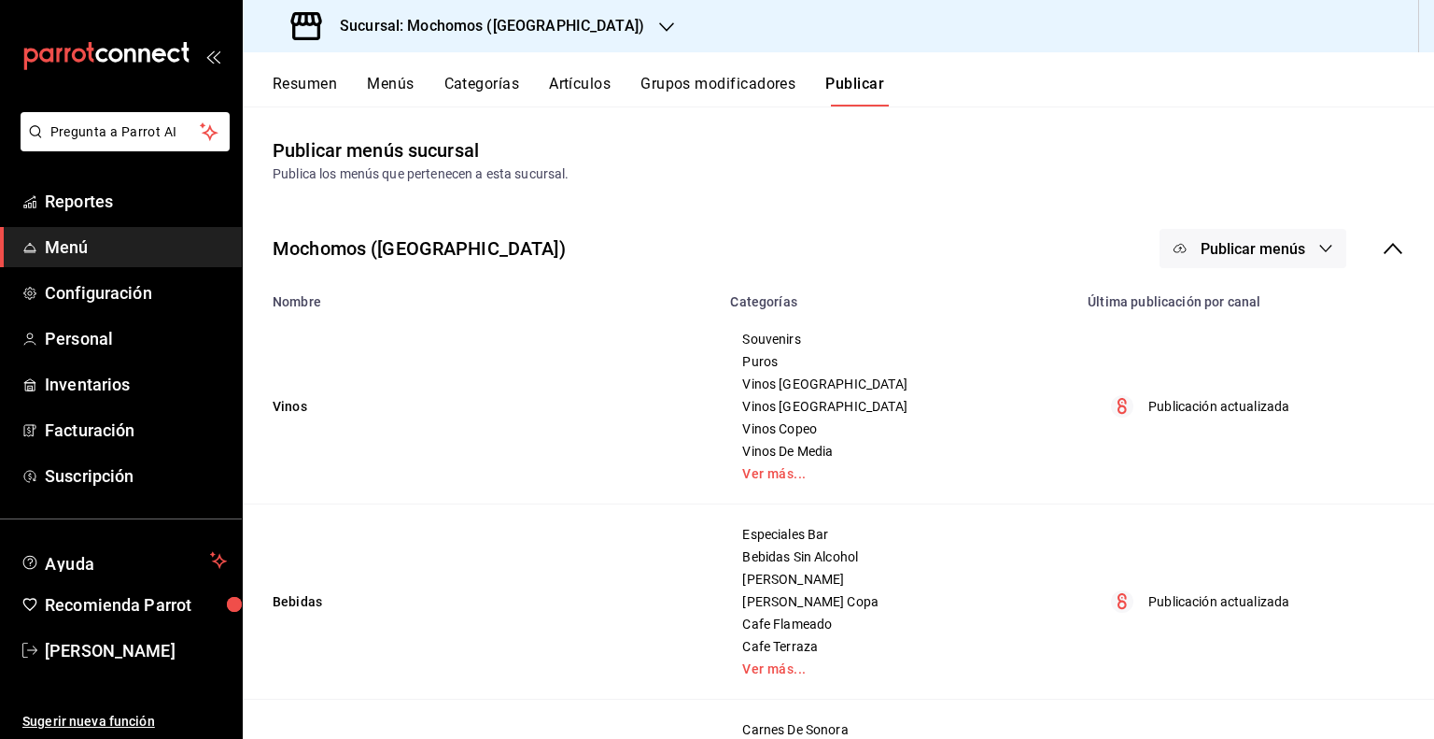
click at [1199, 267] on button "Publicar menús" at bounding box center [1253, 248] width 187 height 39
click at [1214, 310] on div at bounding box center [1195, 309] width 52 height 30
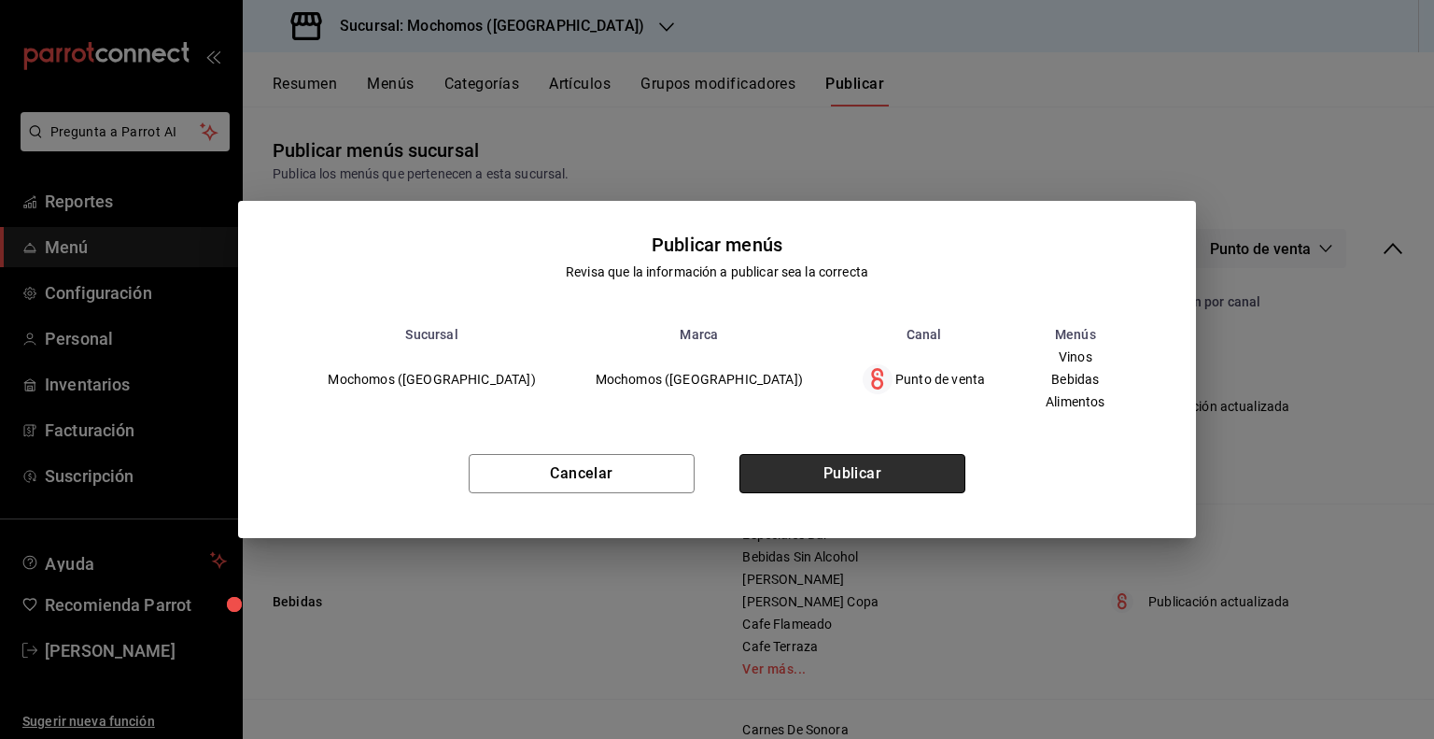
click at [898, 455] on button "Publicar" at bounding box center [852, 473] width 226 height 39
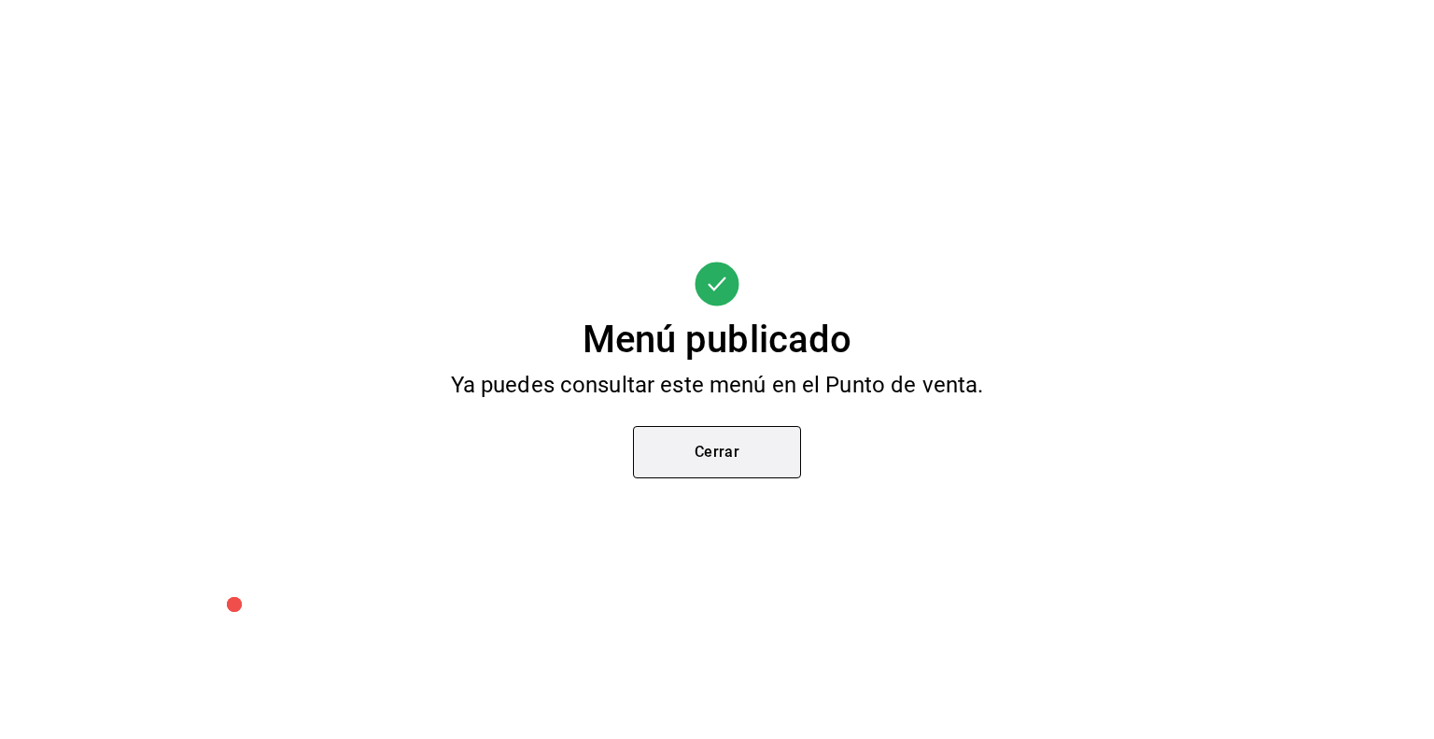
click at [773, 434] on button "Cerrar" at bounding box center [717, 452] width 168 height 52
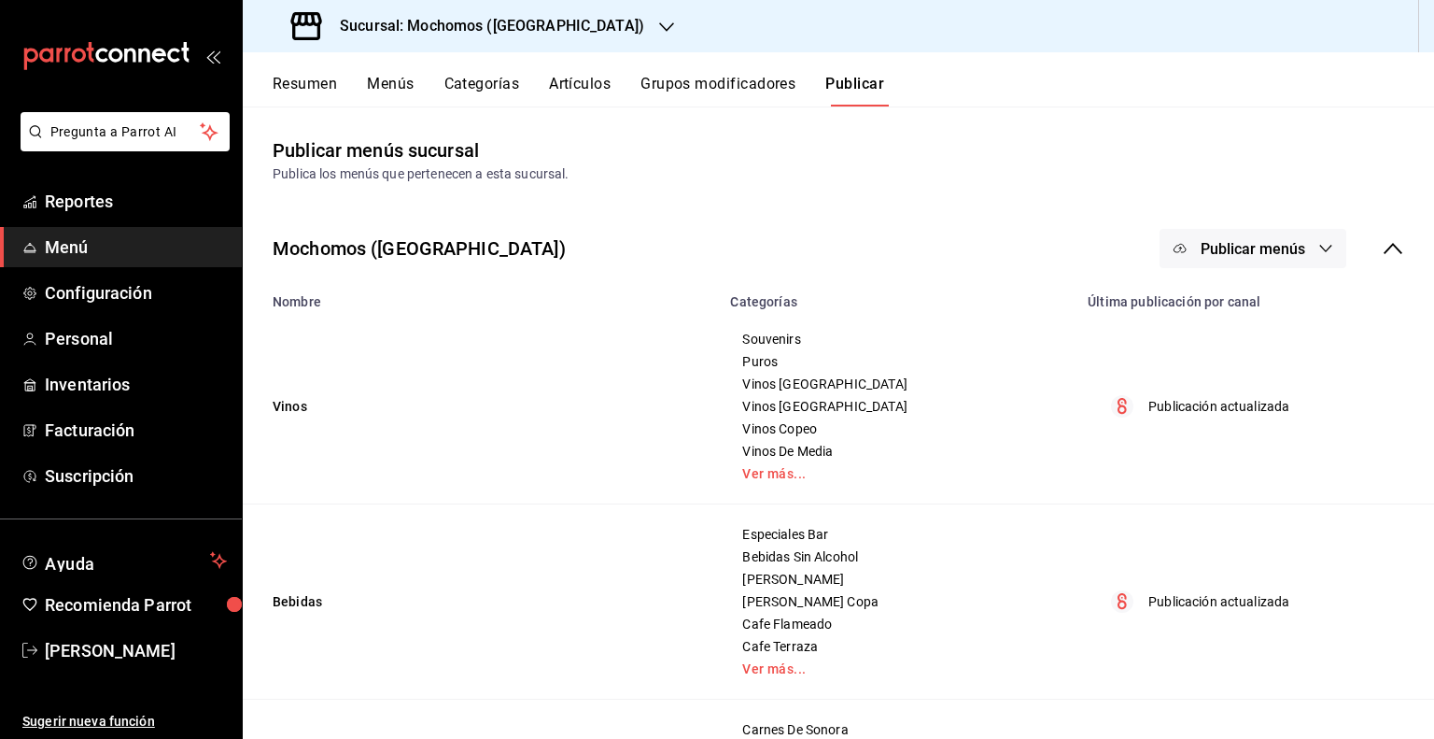
click at [1266, 235] on button "Publicar menús" at bounding box center [1253, 248] width 187 height 39
click at [1208, 298] on div at bounding box center [1195, 309] width 52 height 30
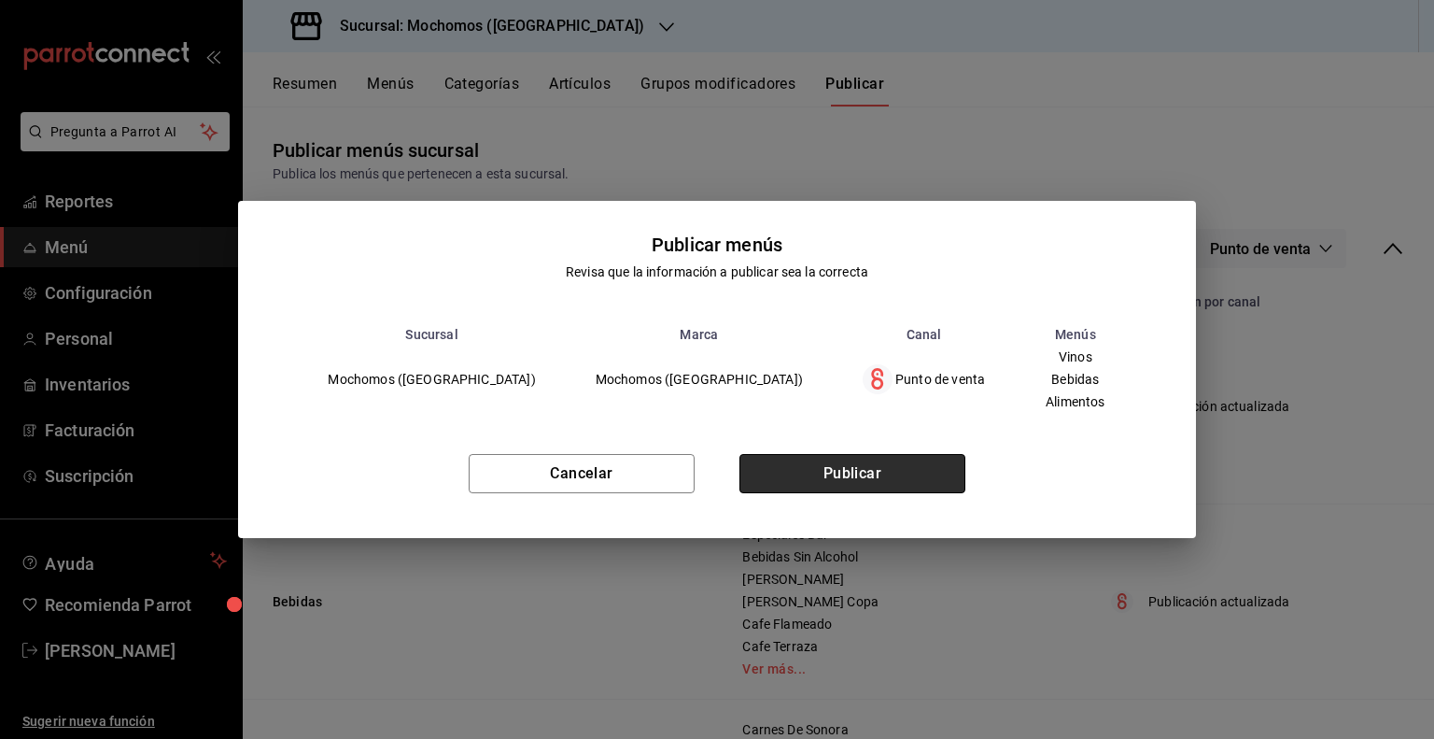
click at [836, 480] on button "Publicar" at bounding box center [852, 473] width 226 height 39
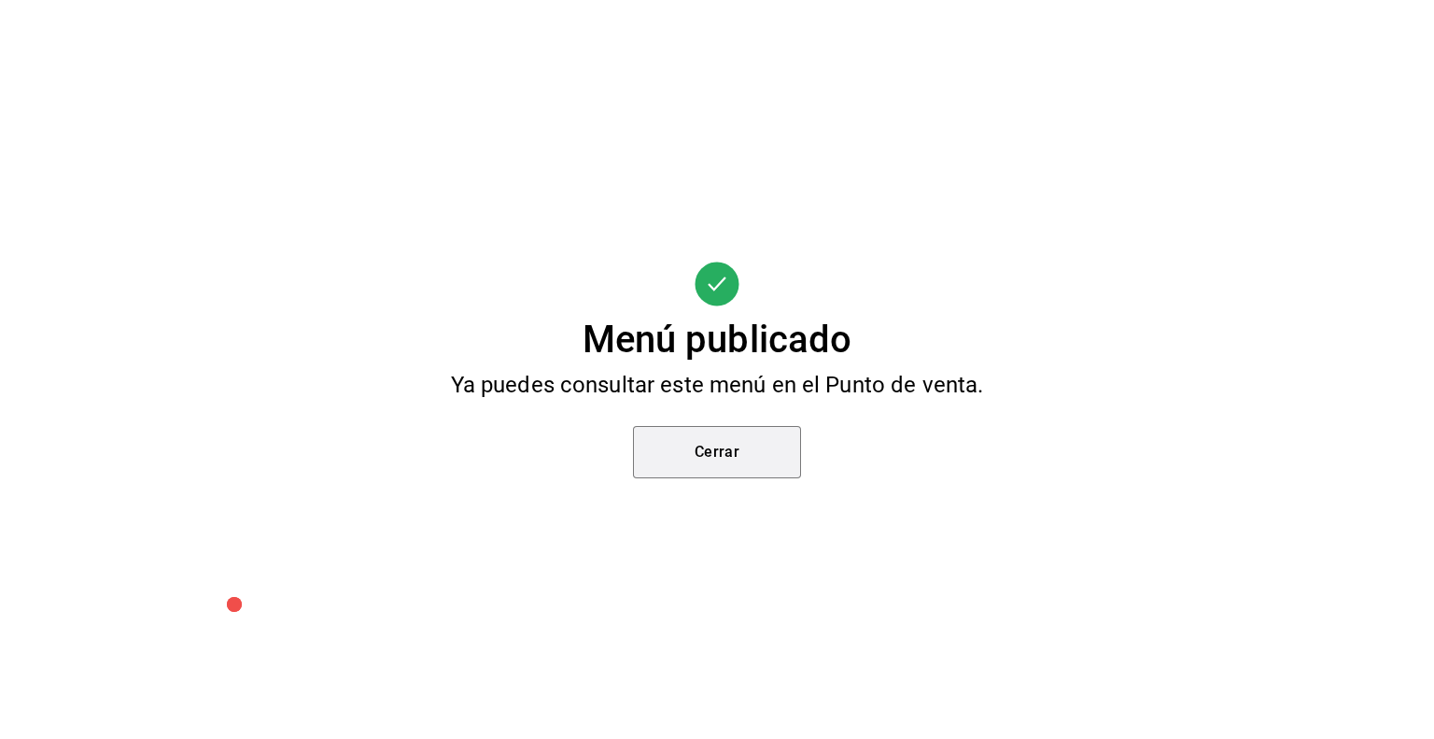
click at [721, 429] on button "Cerrar" at bounding box center [717, 452] width 168 height 52
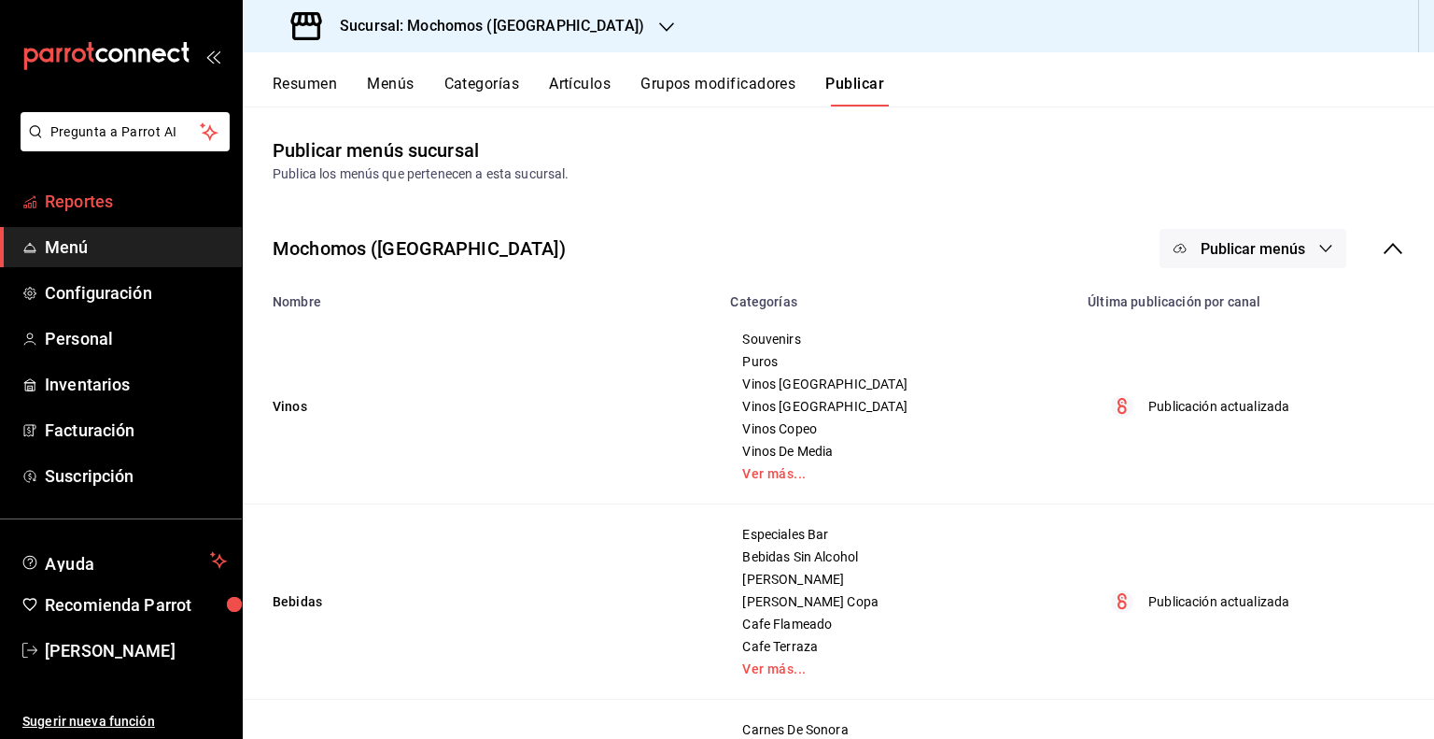
click at [93, 216] on link "Reportes" at bounding box center [121, 201] width 242 height 40
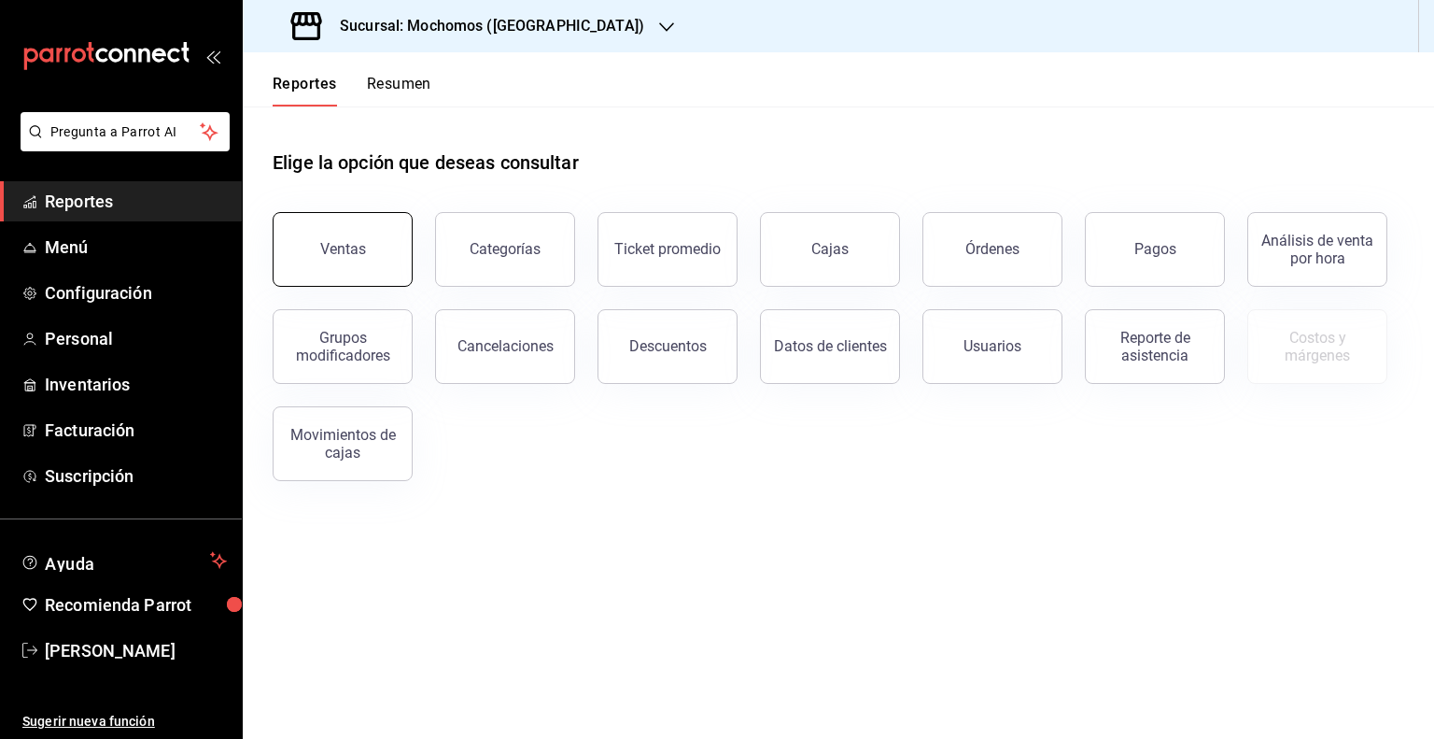
click at [361, 258] on button "Ventas" at bounding box center [343, 249] width 140 height 75
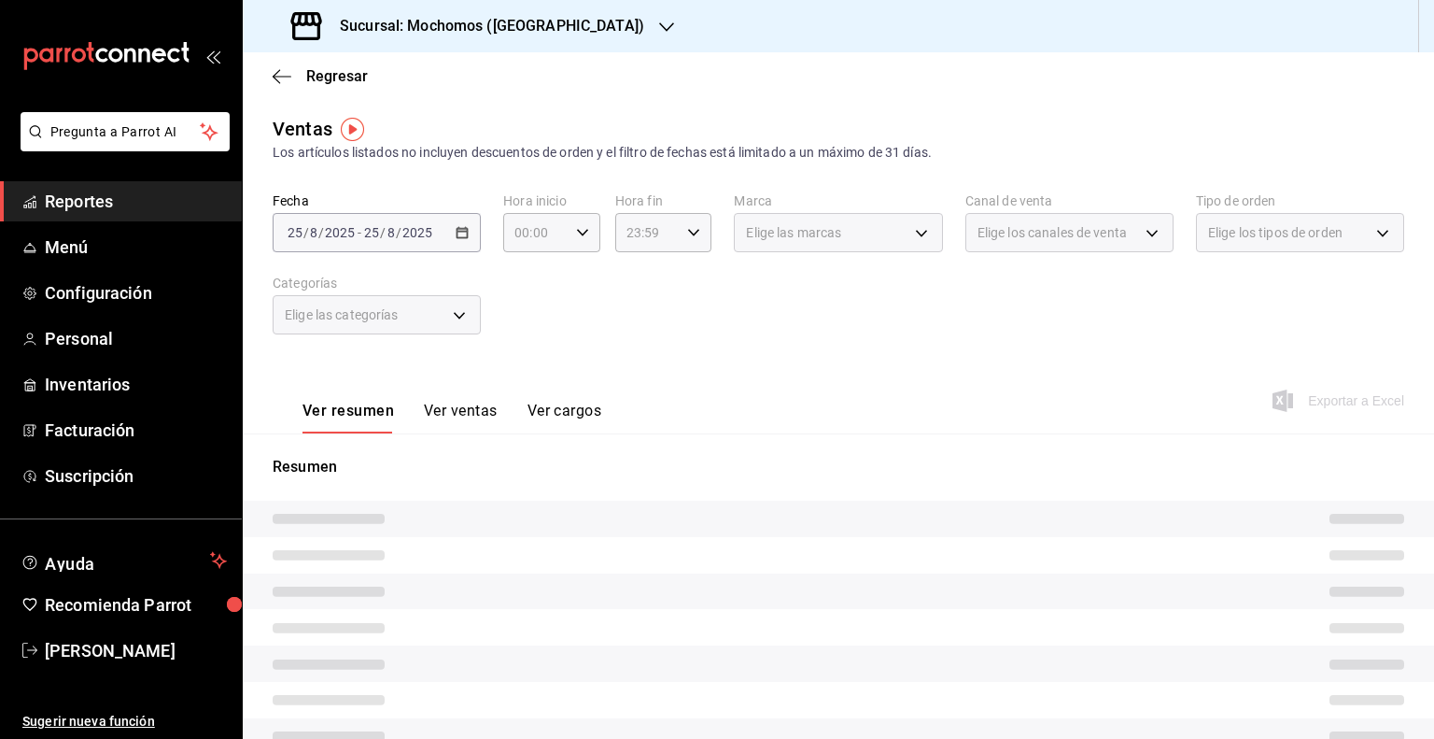
click at [448, 230] on div "[DATE] [DATE] - [DATE] [DATE]" at bounding box center [377, 232] width 208 height 39
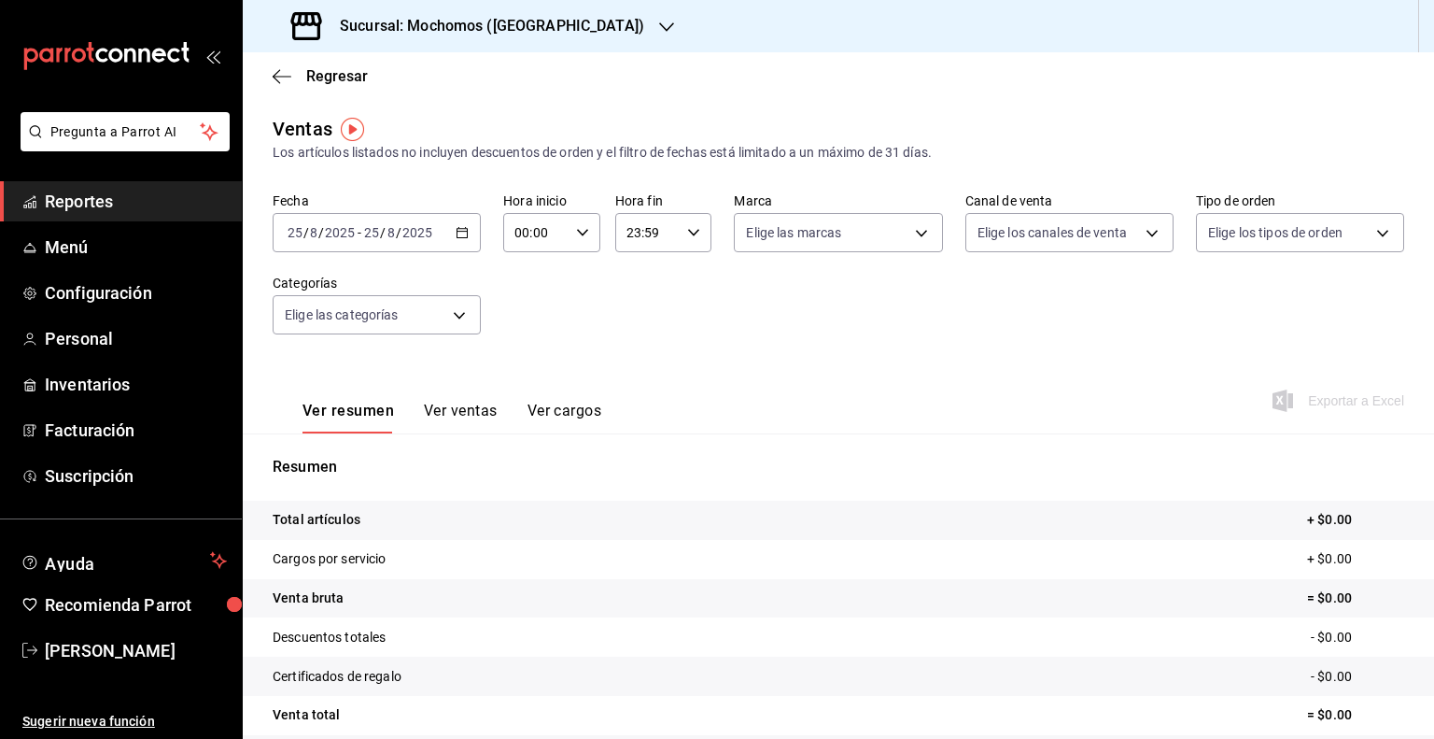
click at [459, 237] on \(Stroke\) "button" at bounding box center [462, 233] width 11 height 10
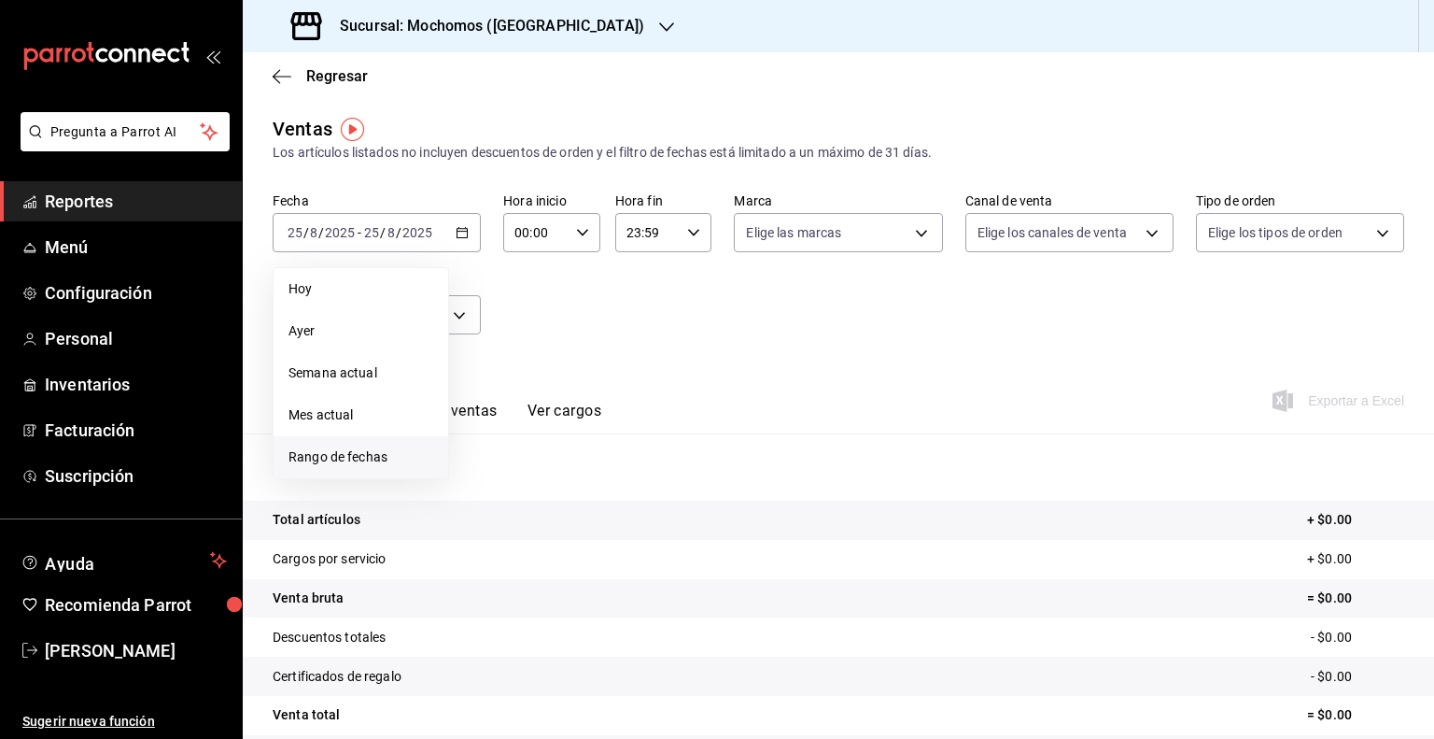
click at [335, 455] on span "Rango de fechas" at bounding box center [360, 457] width 145 height 20
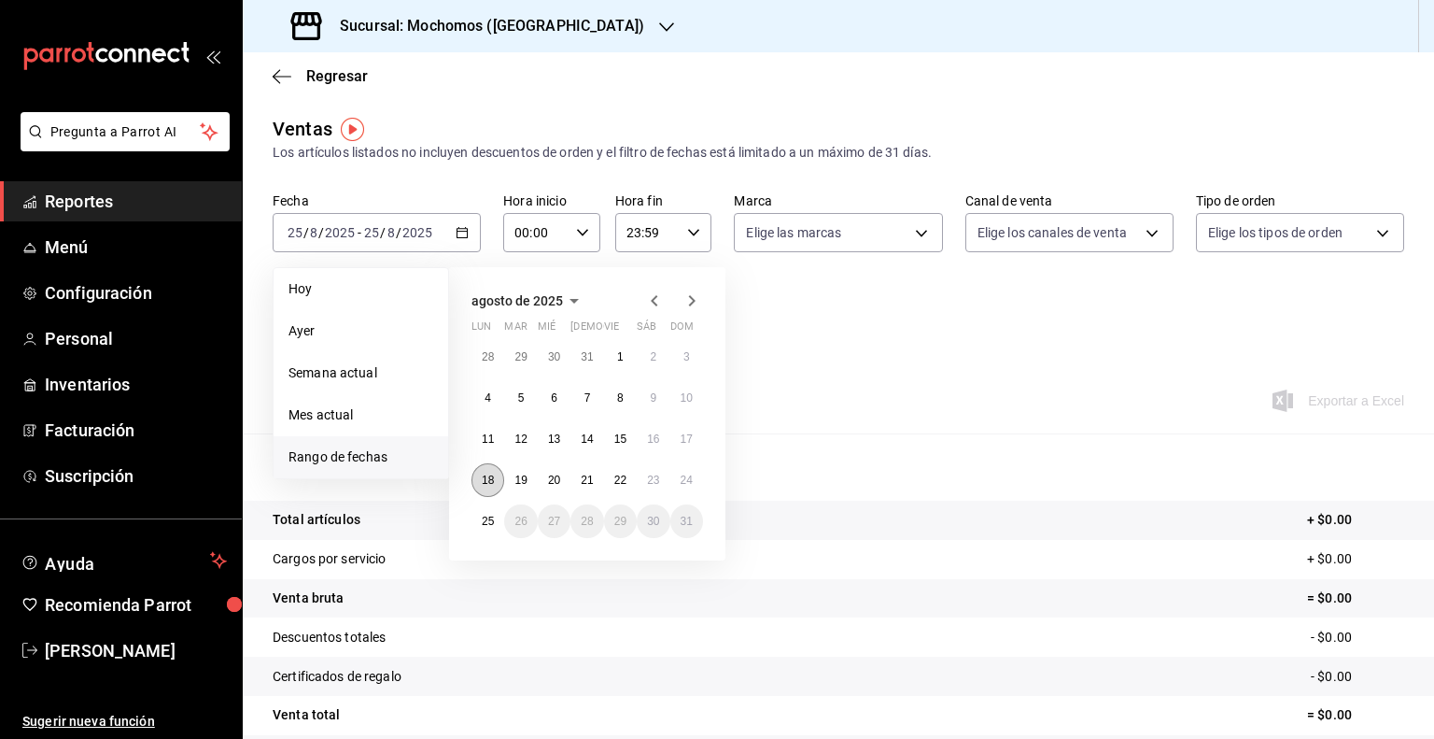
click at [499, 485] on button "18" at bounding box center [487, 480] width 33 height 34
click at [496, 516] on button "25" at bounding box center [487, 521] width 33 height 34
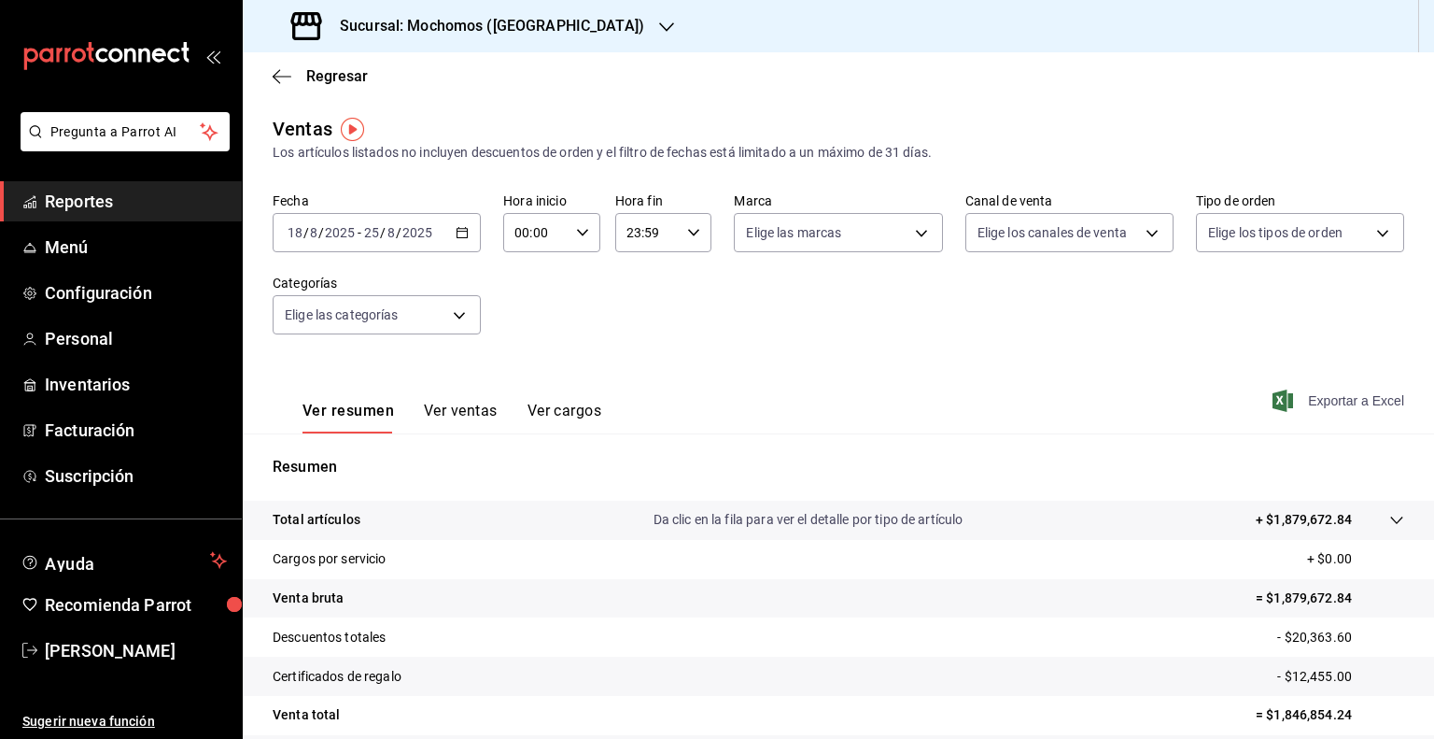
click at [1304, 404] on span "Exportar a Excel" at bounding box center [1340, 400] width 128 height 22
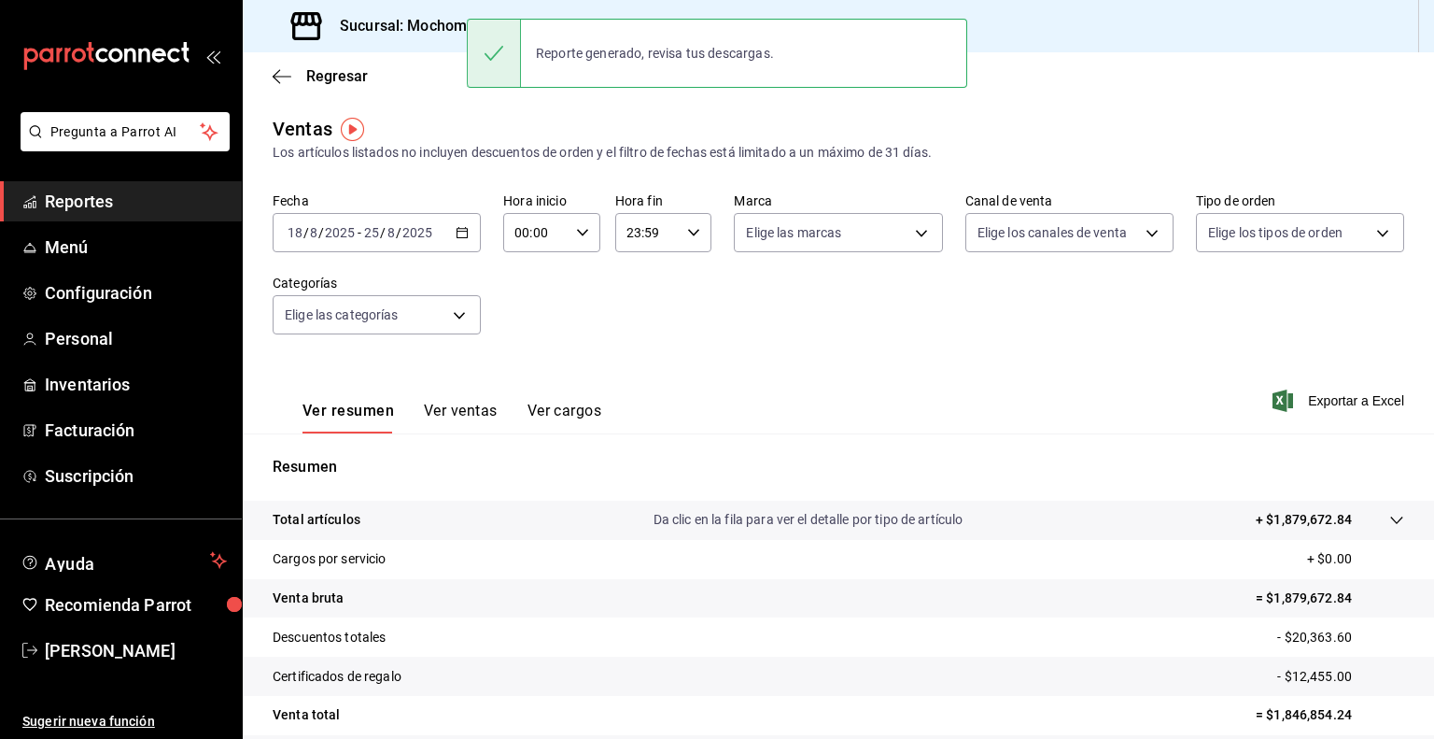
click at [418, 51] on div "Sucursal: Mochomos ([GEOGRAPHIC_DATA])" at bounding box center [470, 26] width 424 height 52
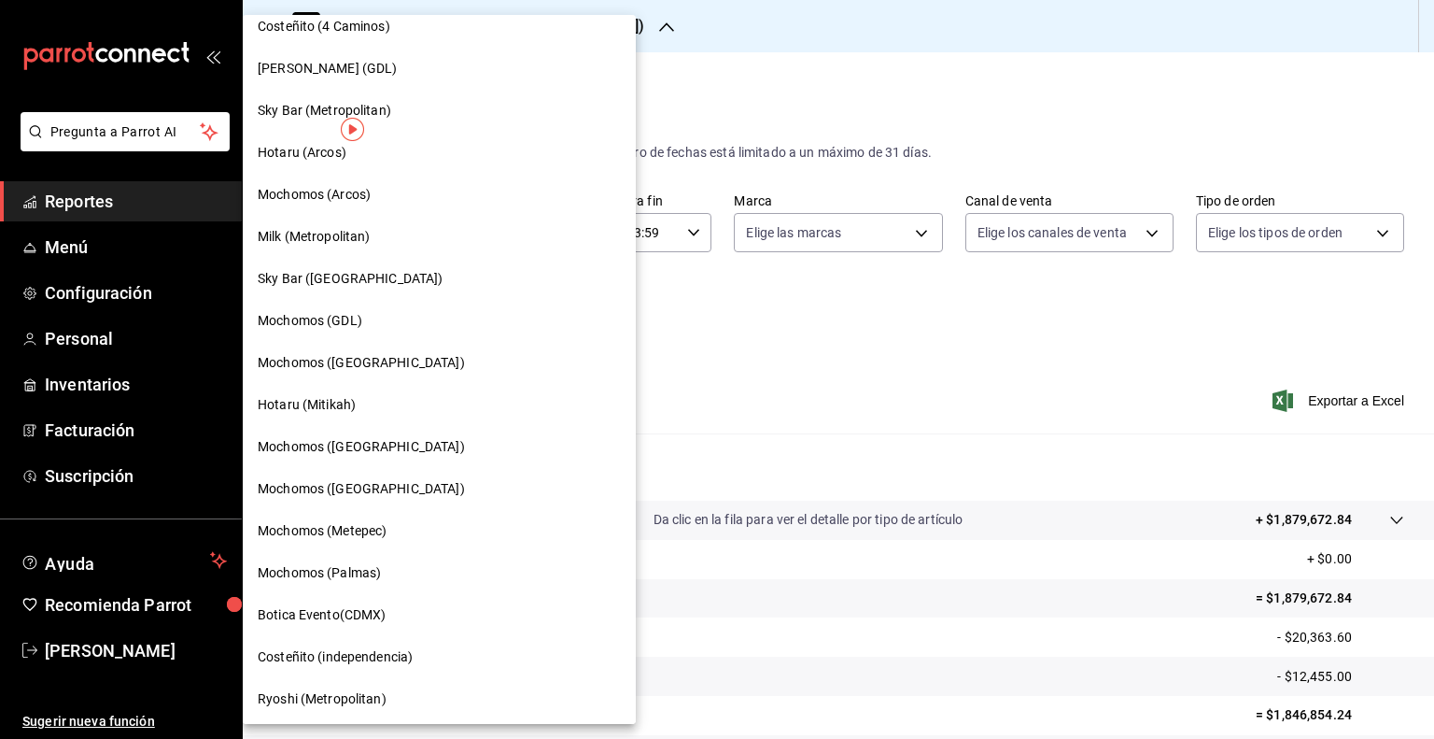
scroll to position [992, 0]
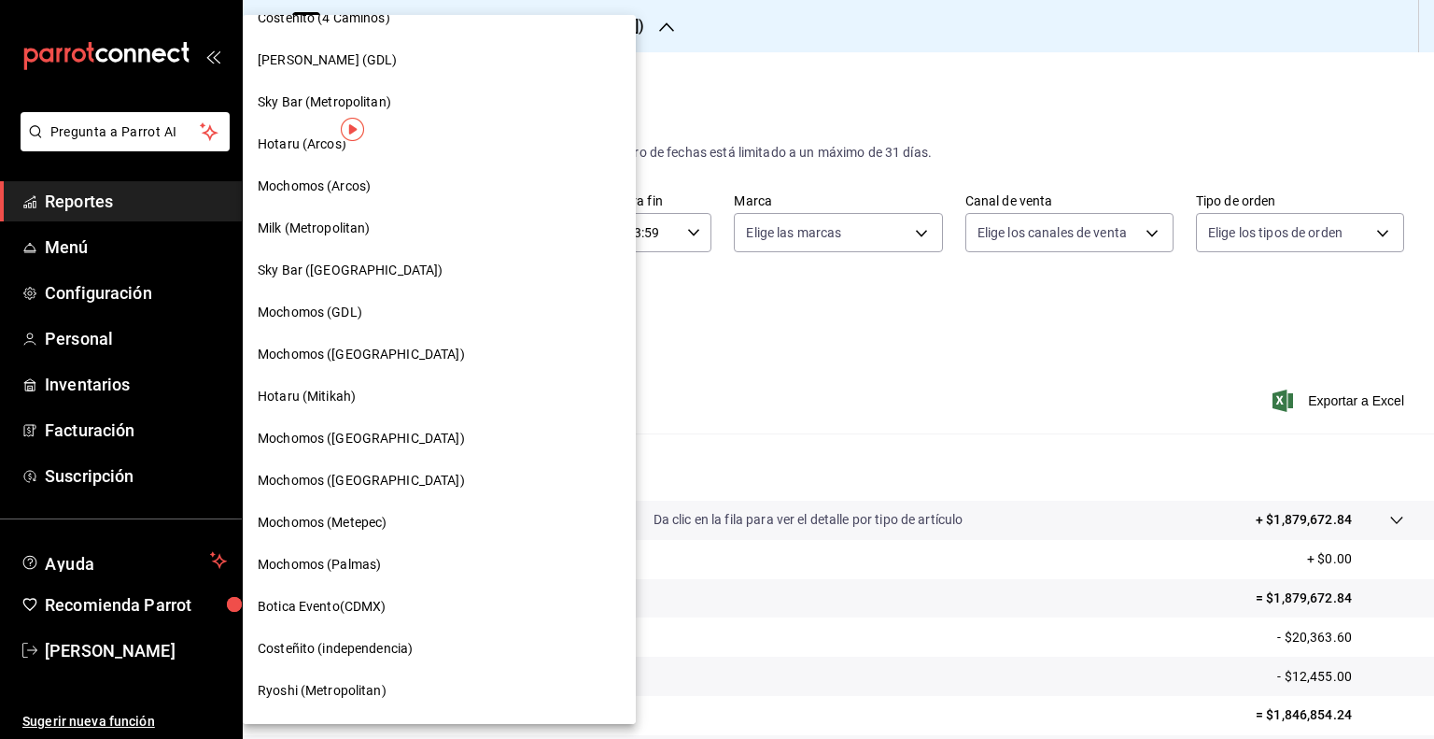
click at [374, 562] on span "Mochomos (Palmas)" at bounding box center [319, 565] width 123 height 20
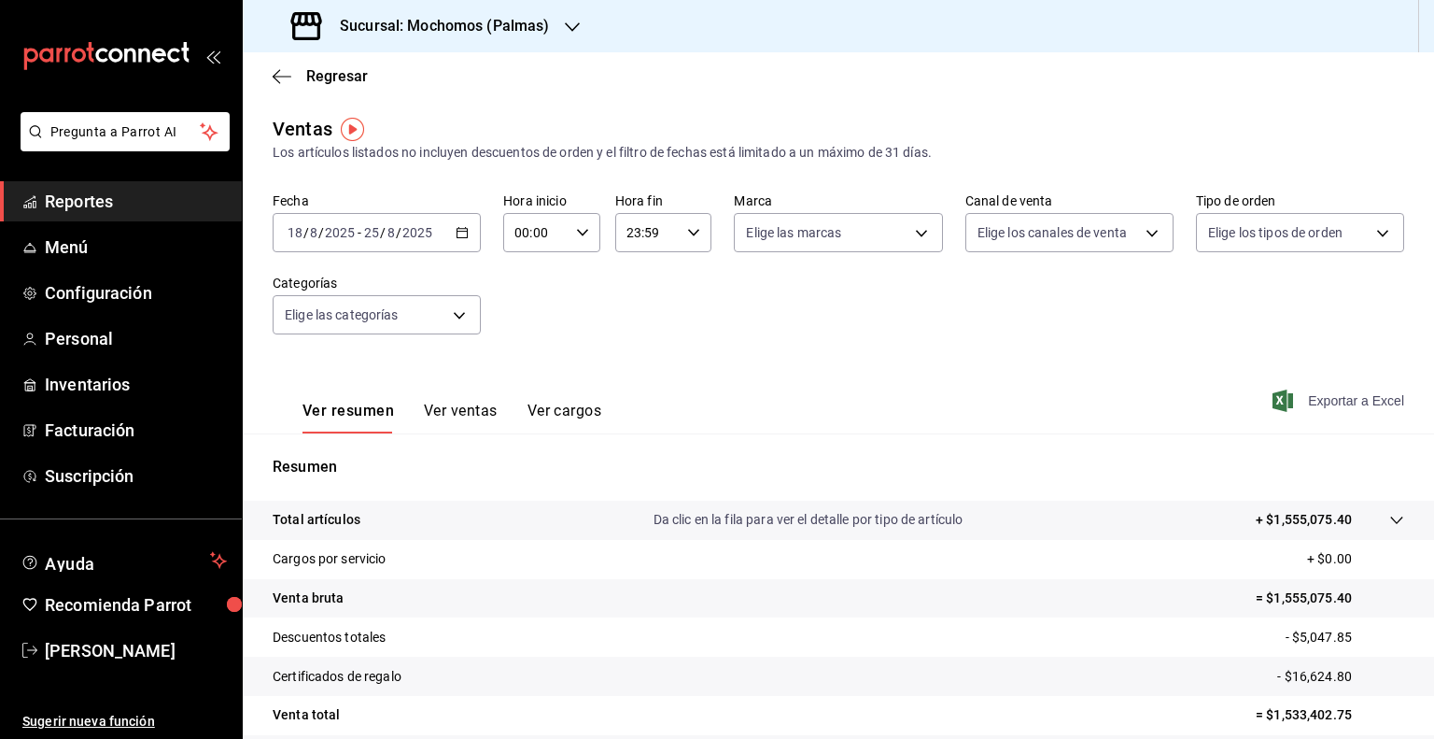
click at [1273, 394] on icon "button" at bounding box center [1283, 400] width 21 height 22
click at [73, 246] on span "Menú" at bounding box center [136, 246] width 182 height 25
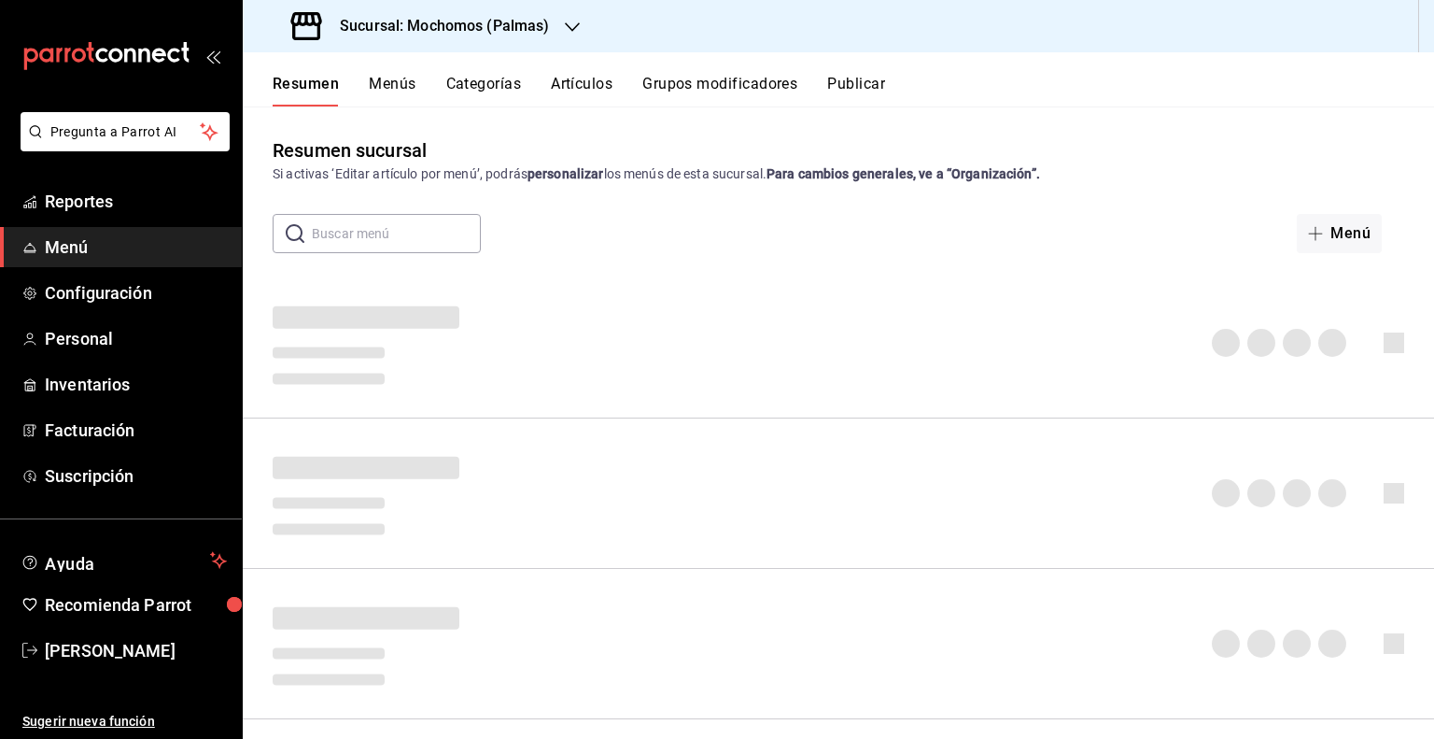
click at [578, 77] on button "Artículos" at bounding box center [582, 91] width 62 height 32
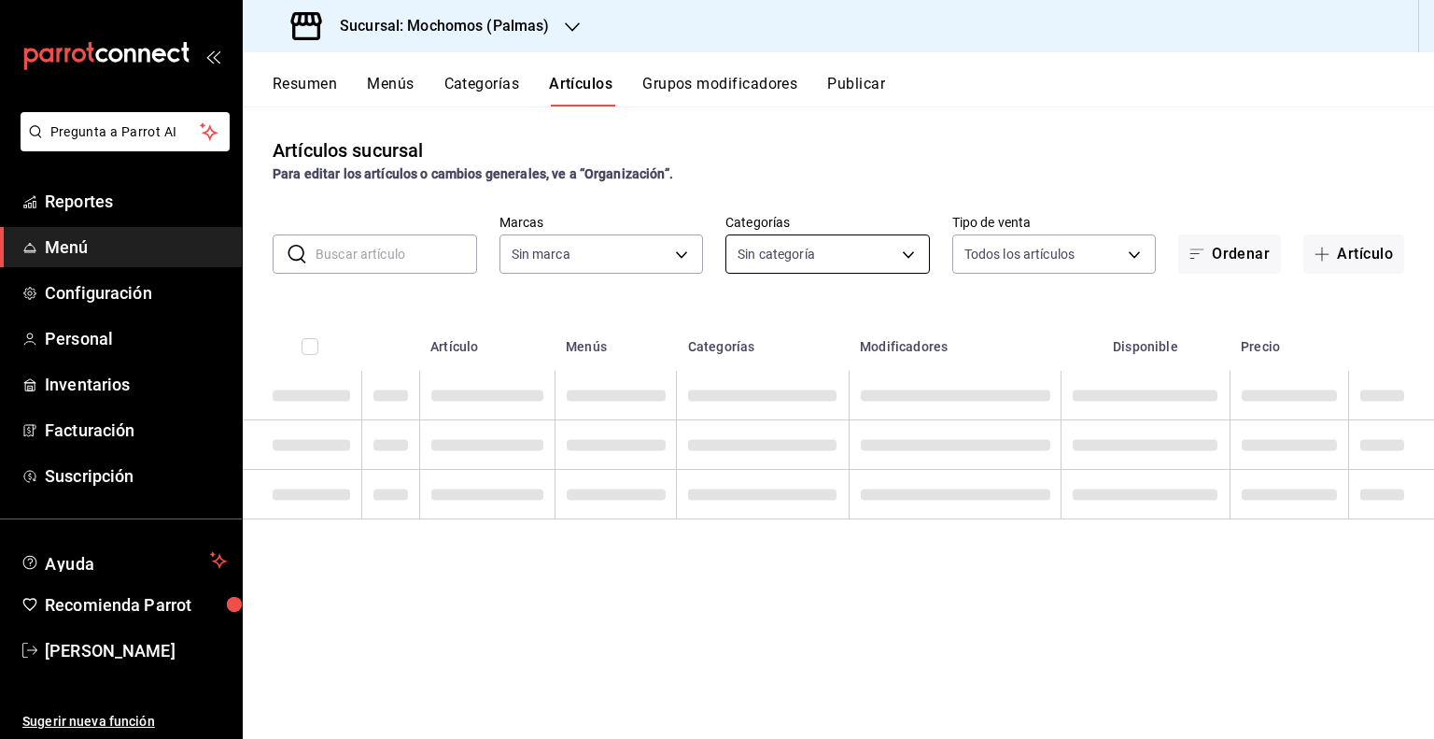
click at [751, 253] on body "Pregunta a Parrot AI Reportes Menú Configuración Personal Inventarios Facturaci…" at bounding box center [717, 369] width 1434 height 739
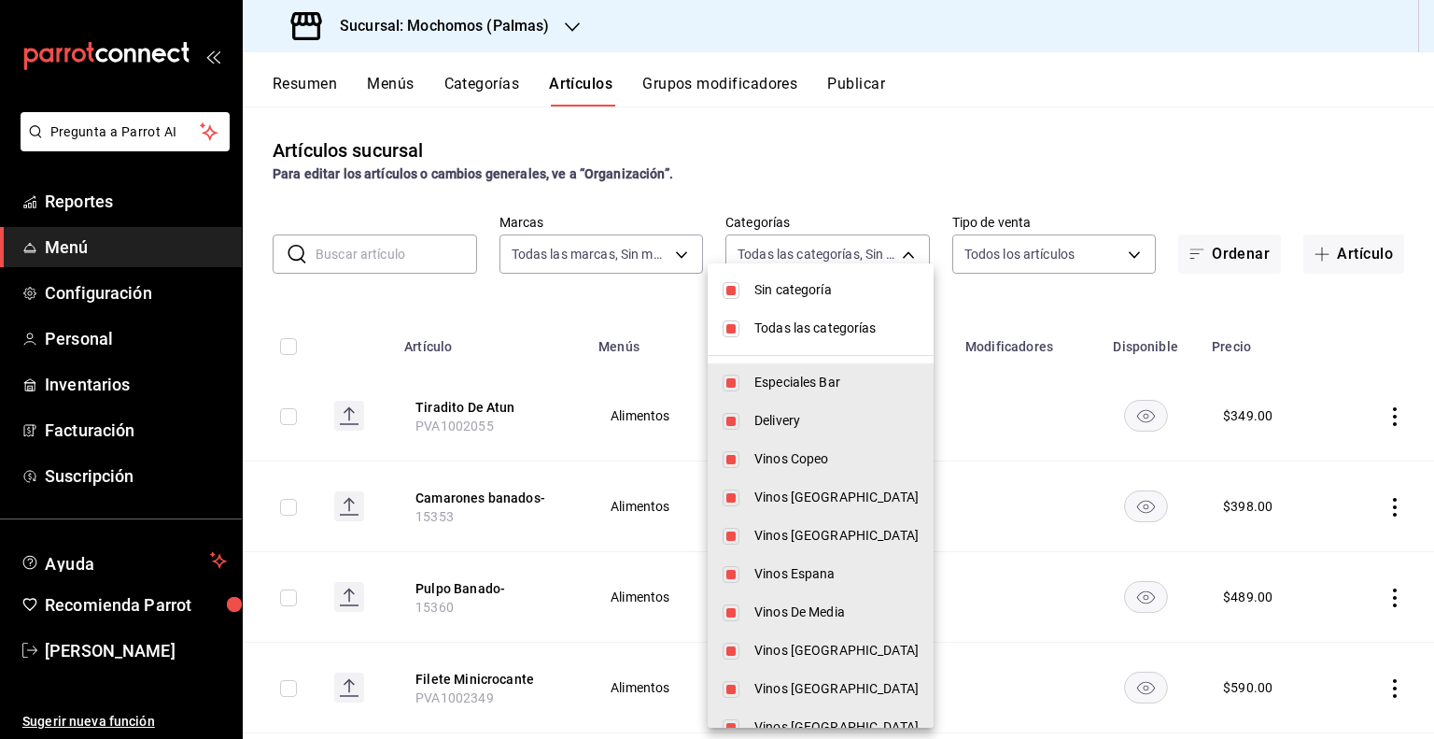
click at [781, 331] on span "Todas las categorías" at bounding box center [836, 328] width 164 height 20
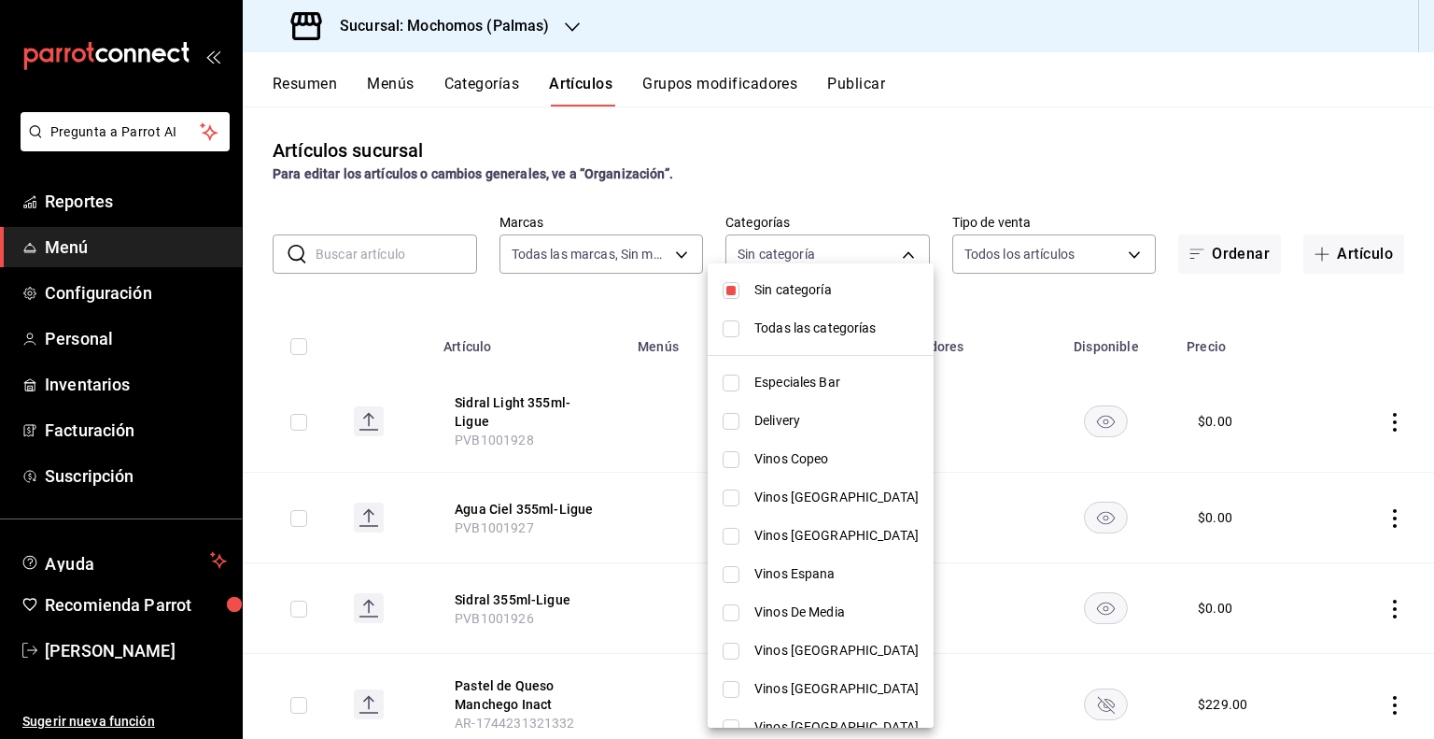
click at [775, 289] on span "Sin categoría" at bounding box center [836, 290] width 164 height 20
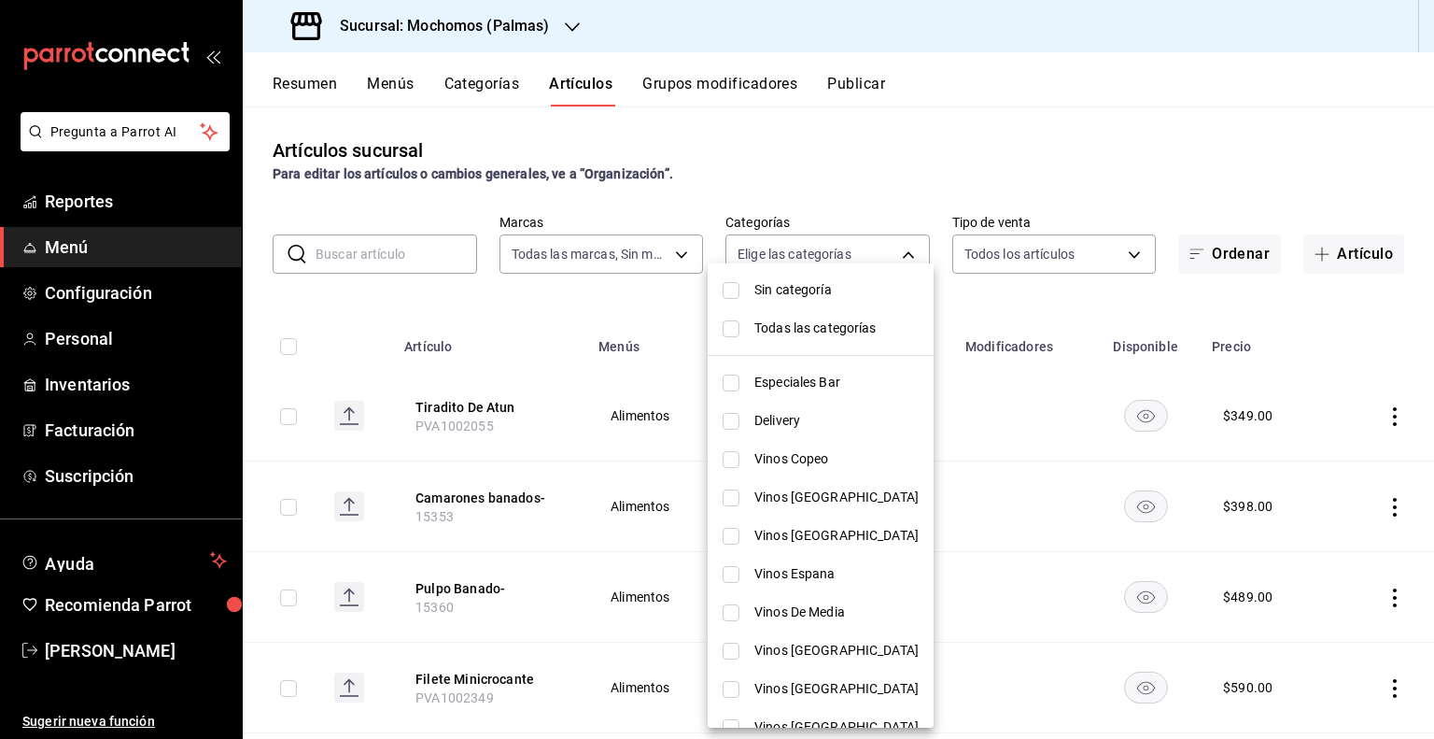
click at [781, 468] on span "Vinos Copeo" at bounding box center [836, 459] width 164 height 20
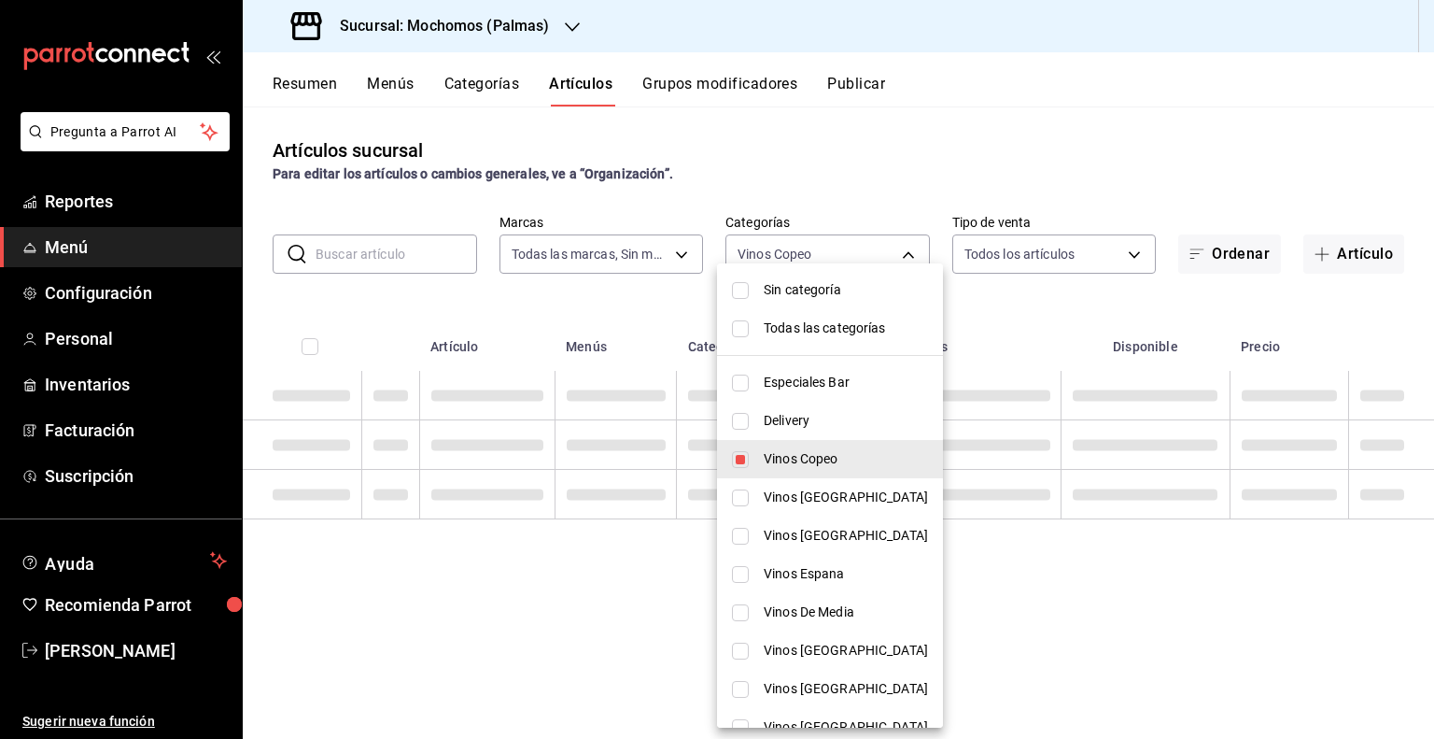
click at [761, 493] on li "Vinos [GEOGRAPHIC_DATA]" at bounding box center [830, 497] width 226 height 38
click at [738, 528] on input "checkbox" at bounding box center [740, 536] width 17 height 17
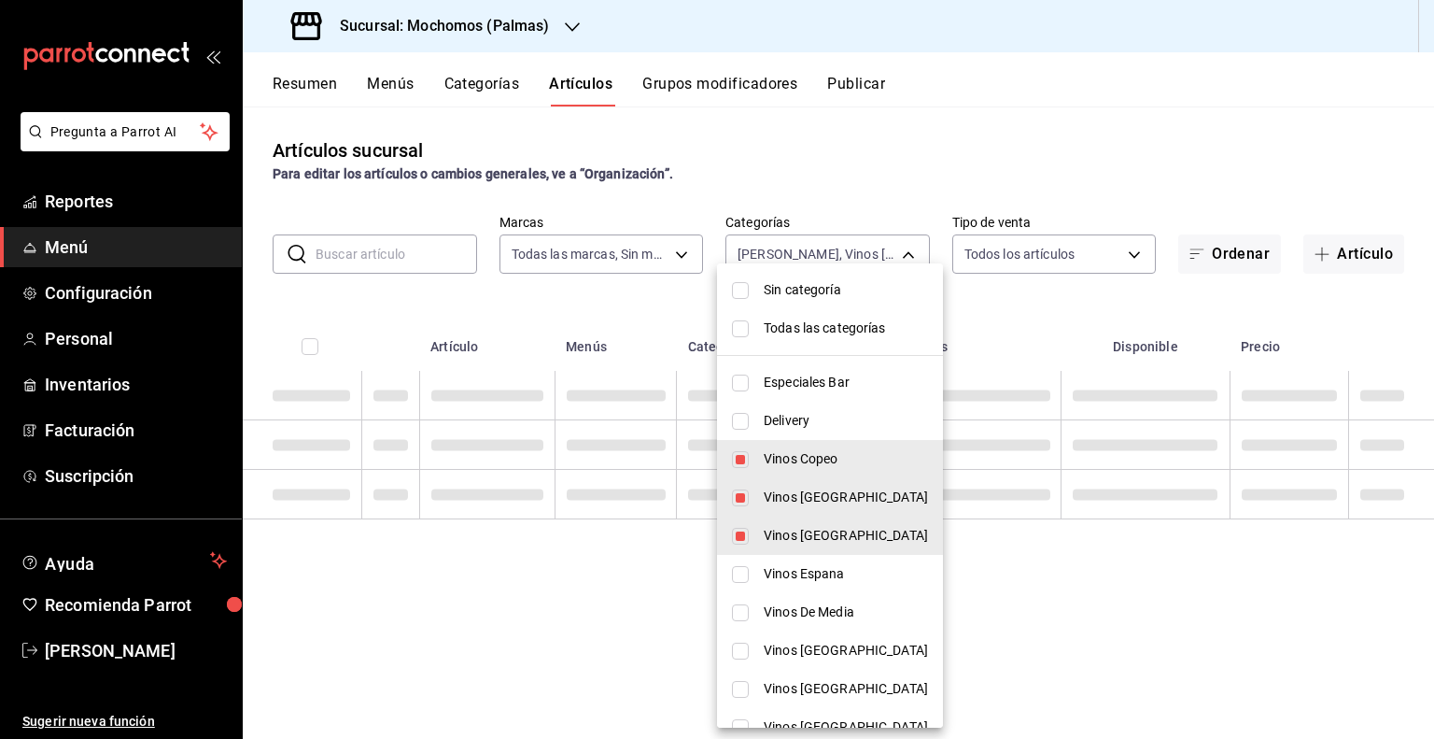
drag, startPoint x: 746, startPoint y: 577, endPoint x: 739, endPoint y: 612, distance: 36.3
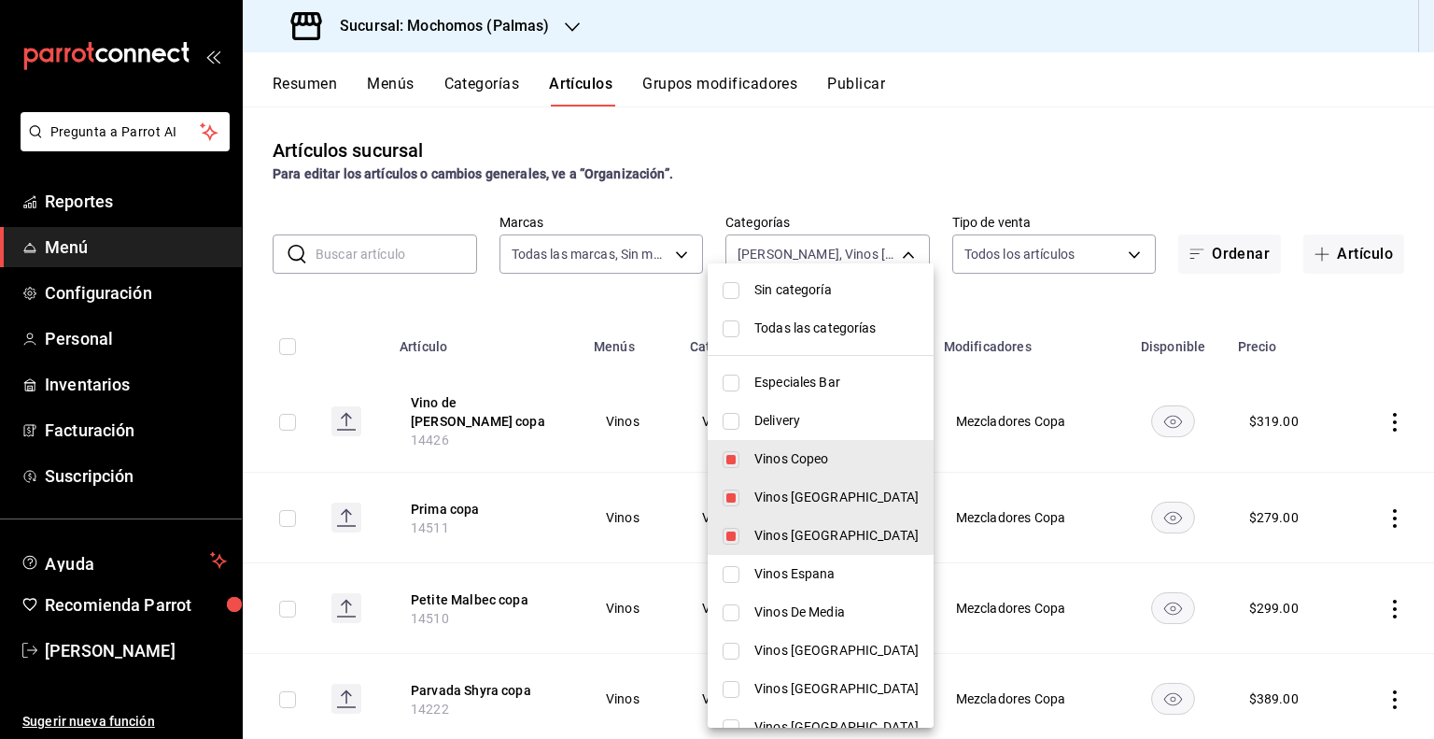
click at [739, 612] on input "checkbox" at bounding box center [731, 612] width 17 height 17
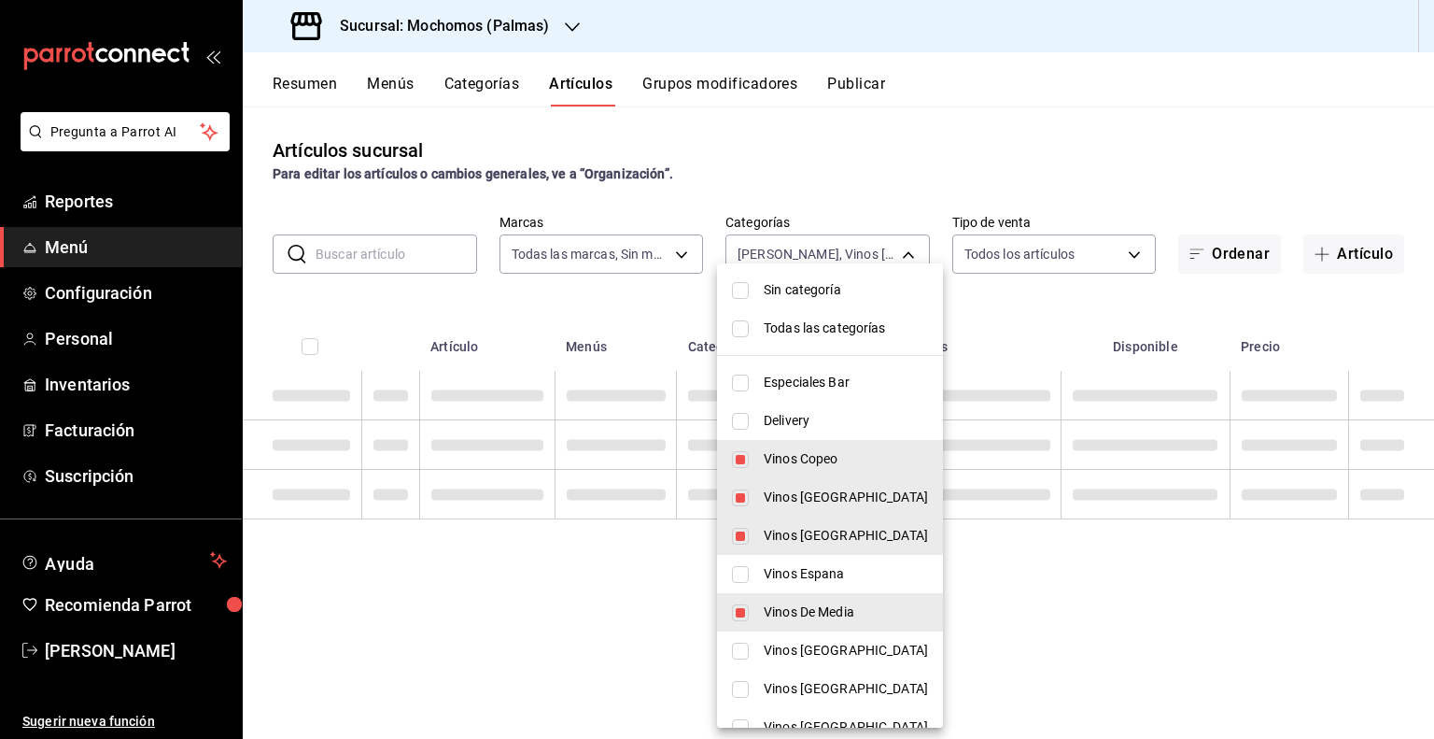
click at [739, 652] on input "checkbox" at bounding box center [740, 650] width 17 height 17
click at [739, 582] on li "Vinos Espana" at bounding box center [830, 574] width 226 height 38
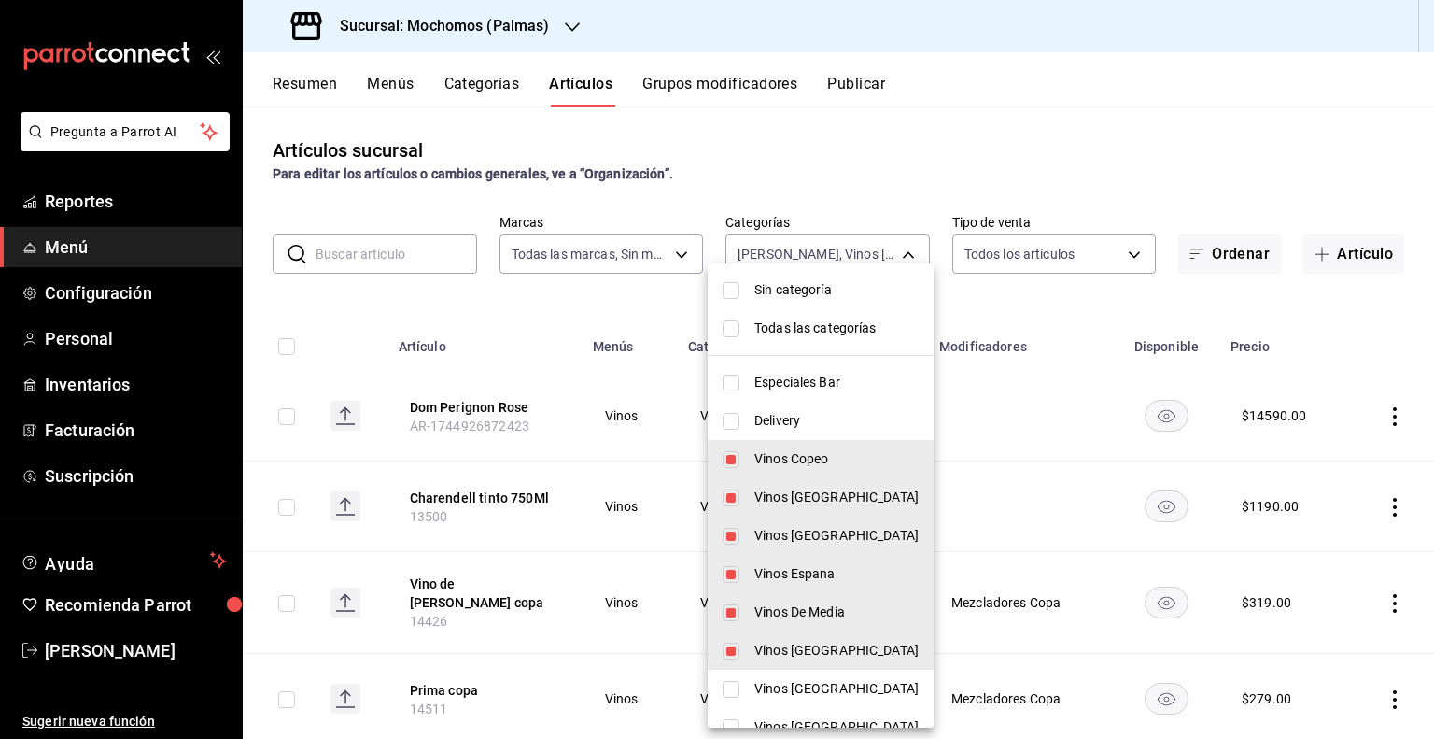
click at [731, 683] on input "checkbox" at bounding box center [731, 689] width 17 height 17
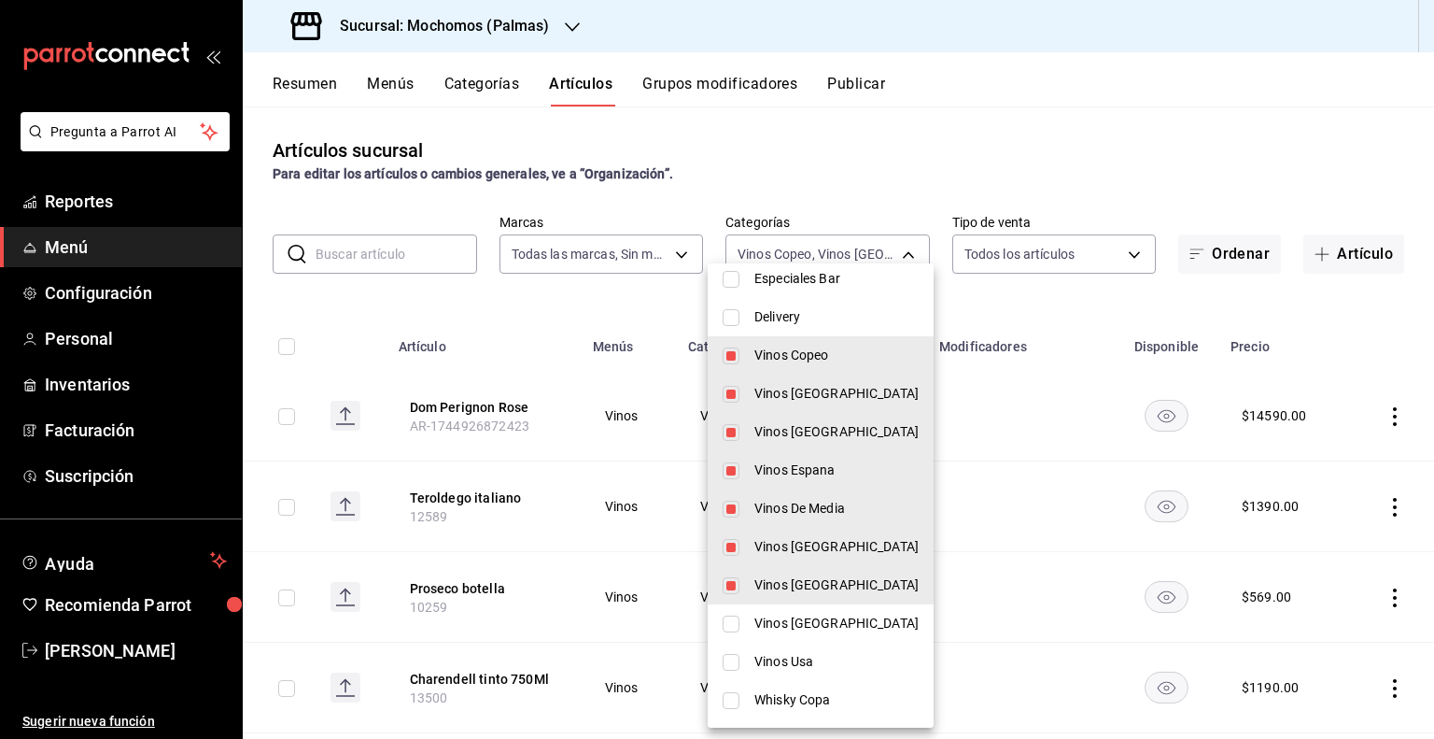
scroll to position [105, 0]
click at [734, 608] on li "Vinos [GEOGRAPHIC_DATA]" at bounding box center [821, 622] width 226 height 38
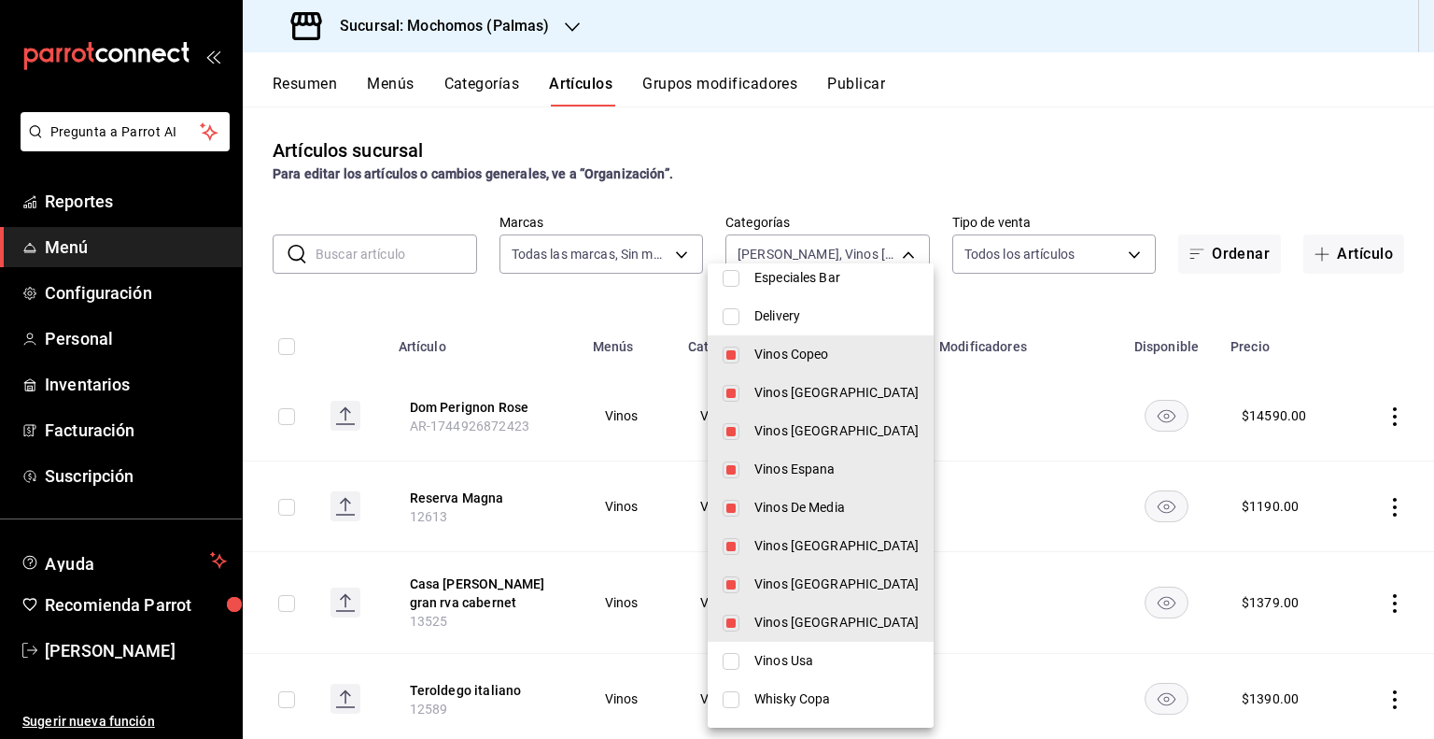
click at [743, 661] on li "Vinos Usa" at bounding box center [821, 660] width 226 height 38
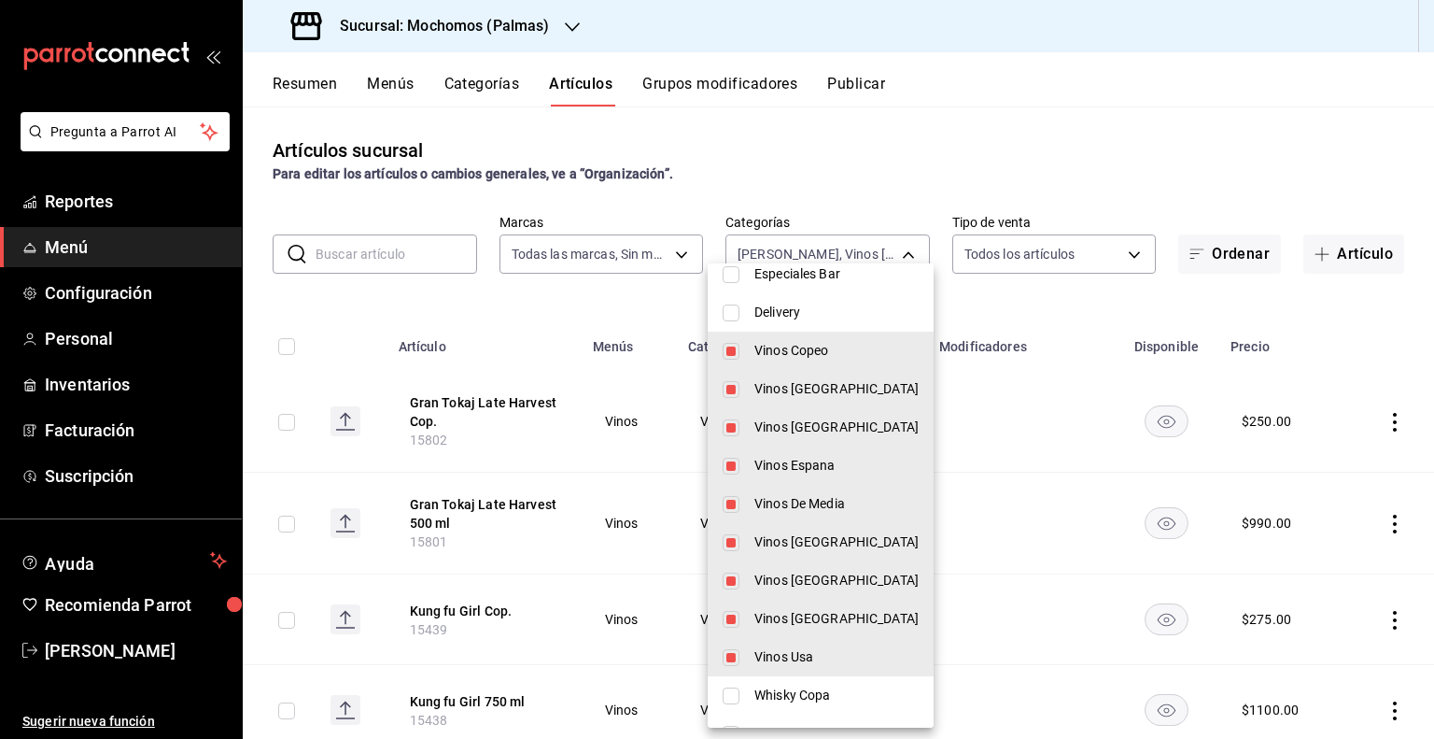
scroll to position [123, 0]
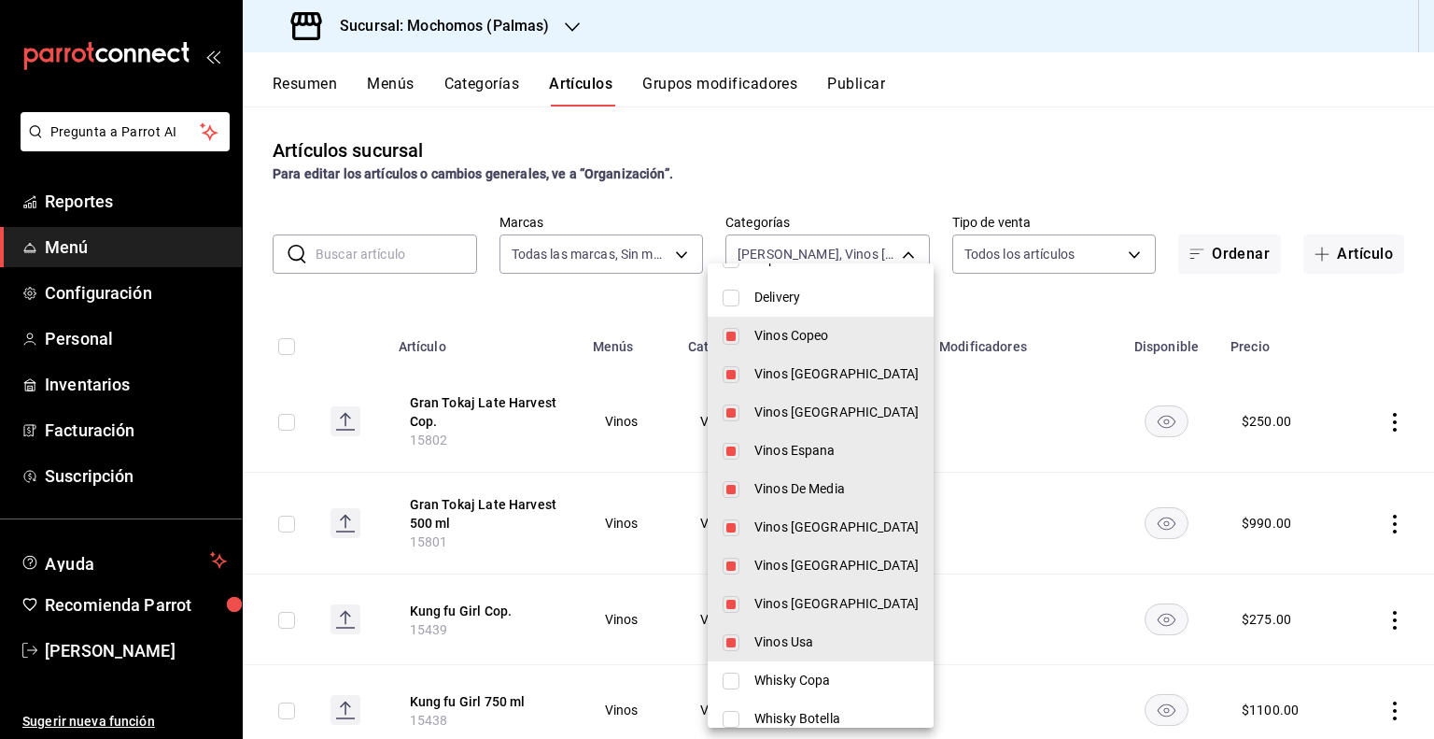
click at [289, 342] on div at bounding box center [717, 369] width 1434 height 739
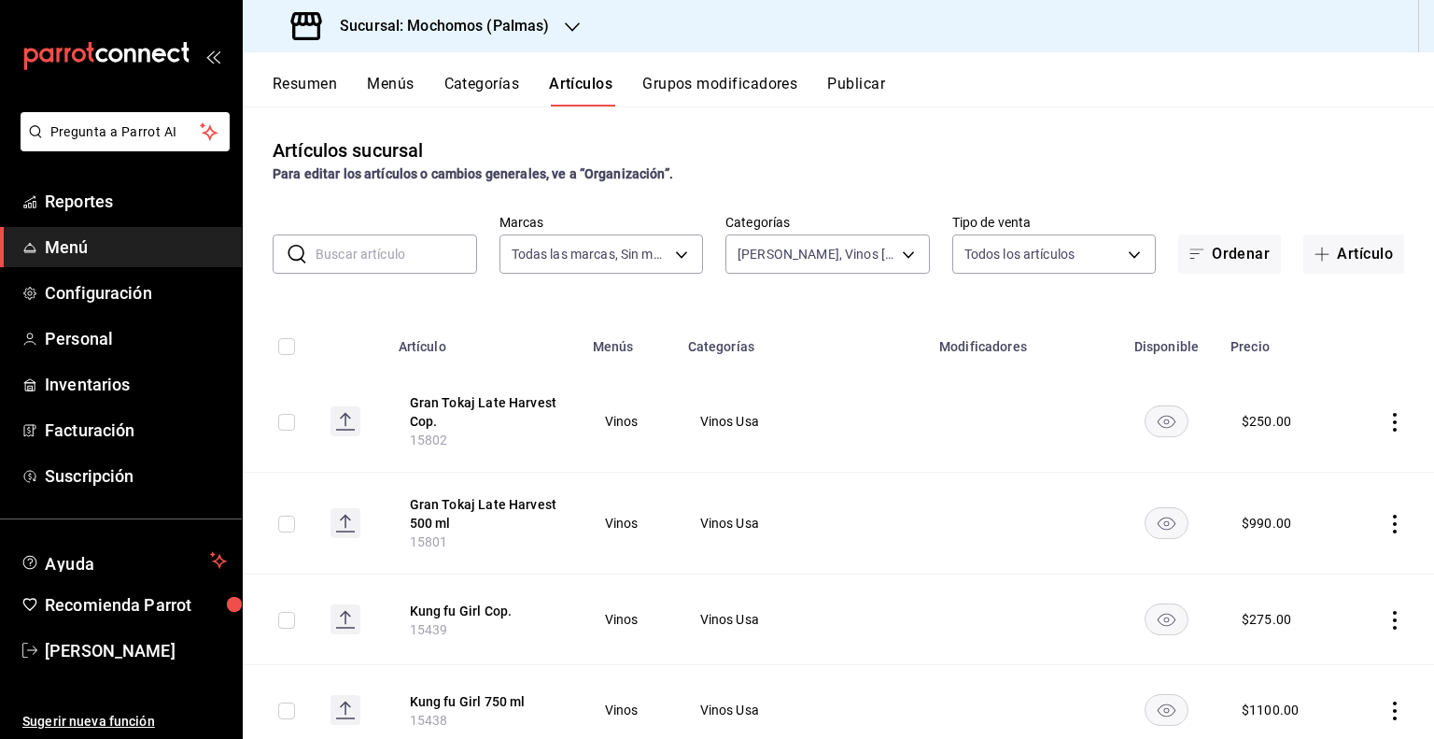
click at [289, 342] on input "checkbox" at bounding box center [286, 346] width 17 height 17
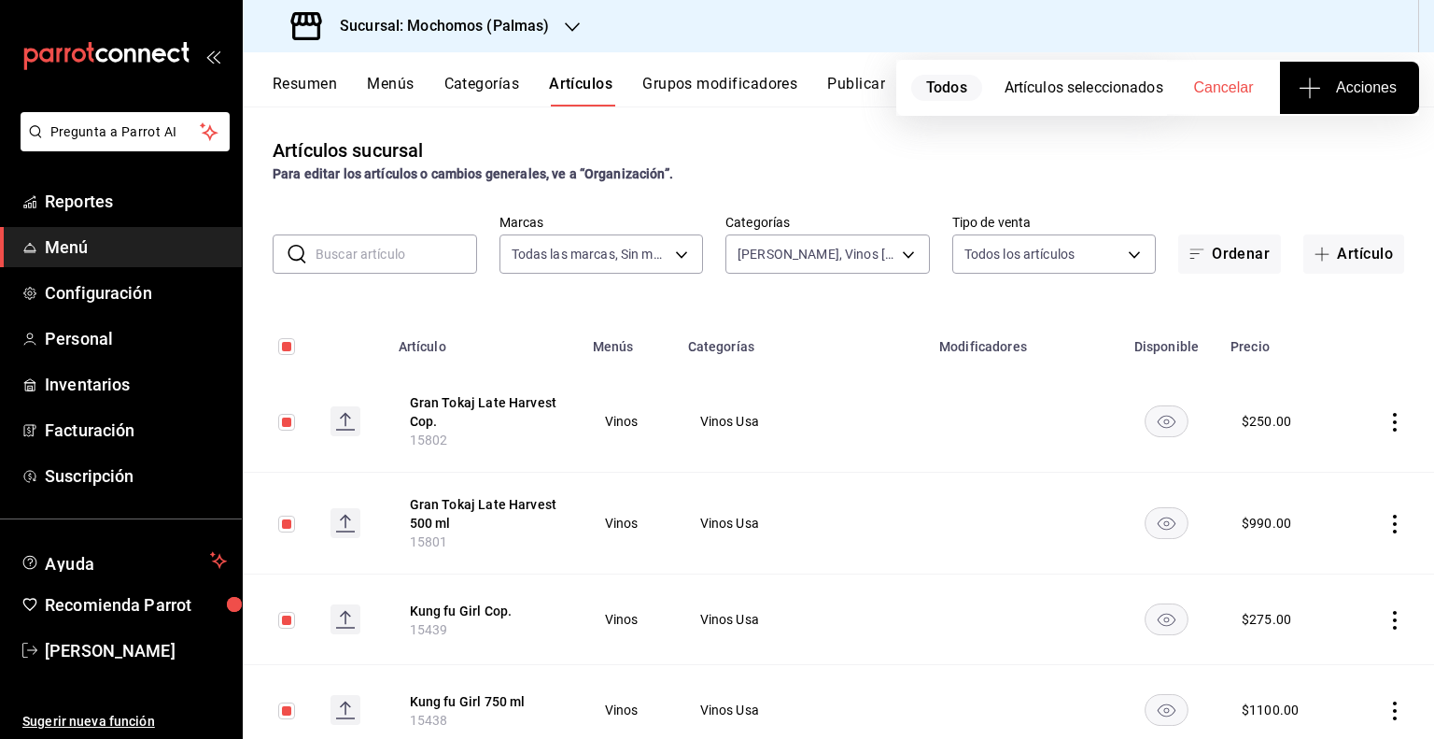
click at [1359, 106] on button "Acciones" at bounding box center [1349, 88] width 139 height 52
click at [1322, 155] on span "Agregar tipo" at bounding box center [1349, 146] width 110 height 20
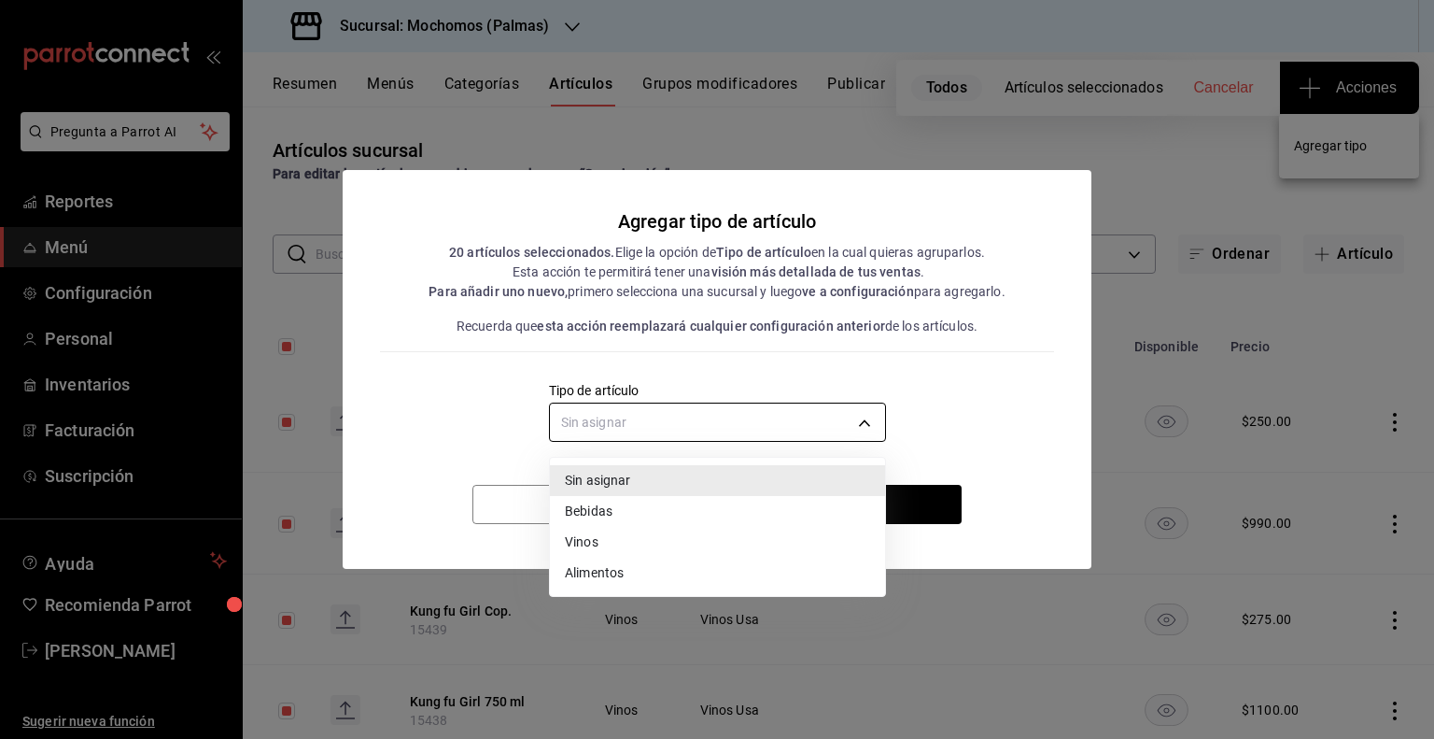
click at [818, 437] on body "Pregunta a Parrot AI Reportes Menú Configuración Personal Inventarios Facturaci…" at bounding box center [717, 369] width 1434 height 739
click at [634, 536] on li "Vinos" at bounding box center [717, 542] width 335 height 31
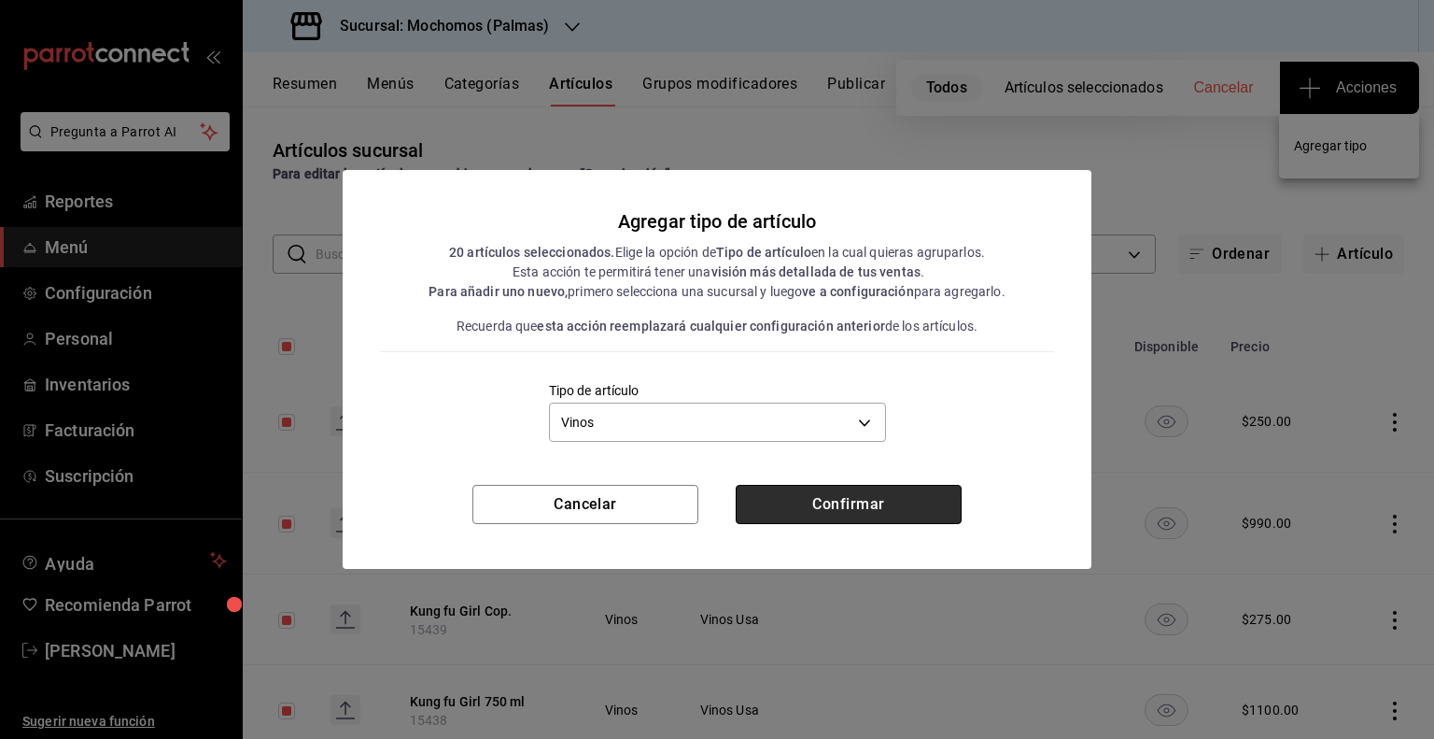
click at [818, 502] on button "Confirmar" at bounding box center [849, 504] width 226 height 39
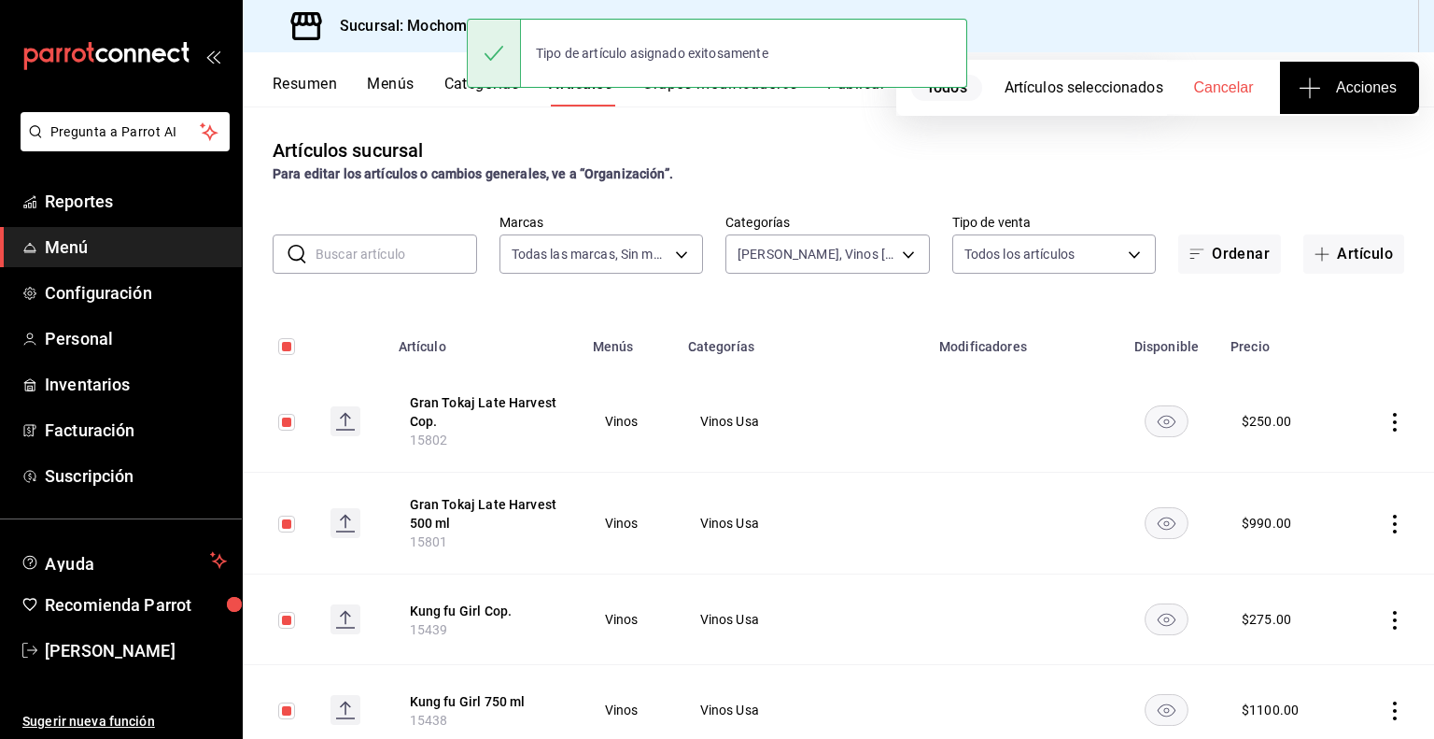
click at [851, 99] on button "Publicar" at bounding box center [856, 91] width 58 height 32
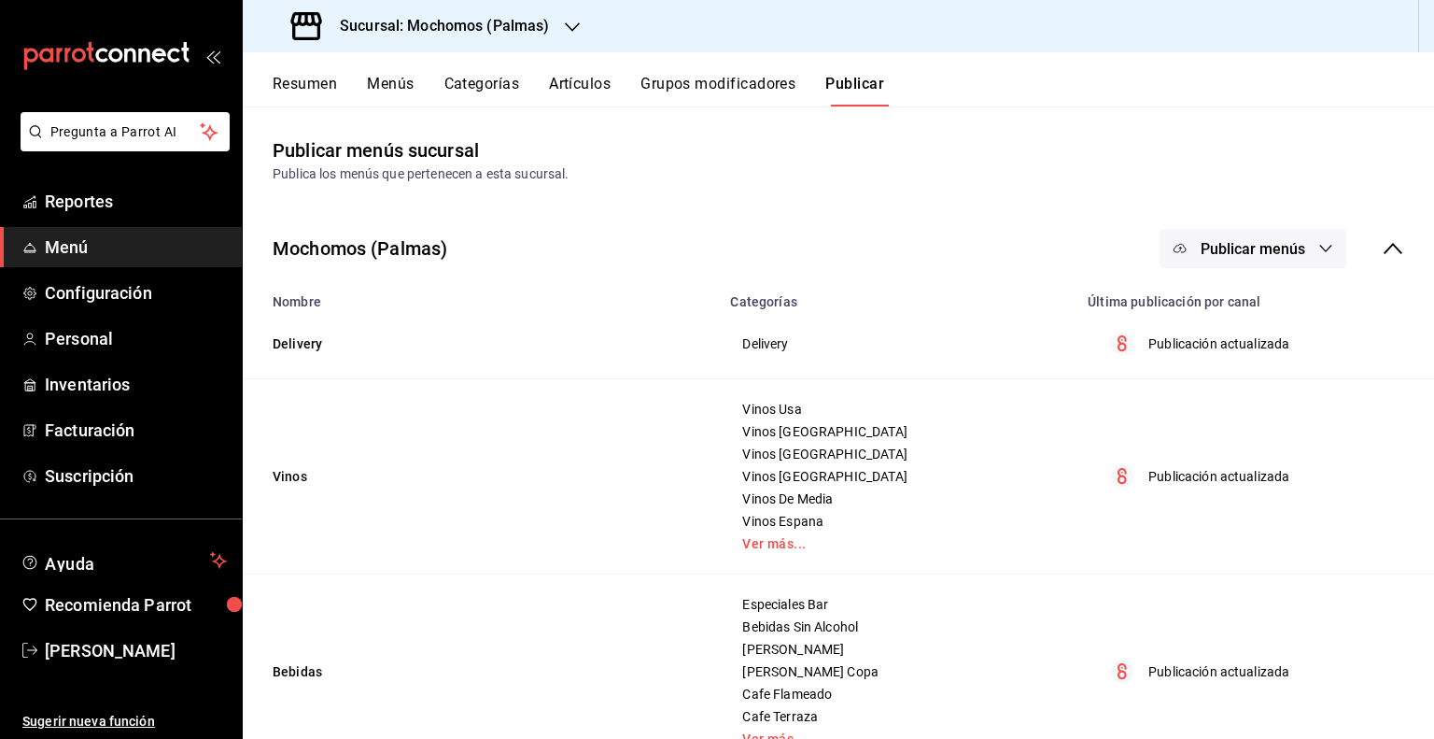
click at [1244, 227] on div "Mochomos (Palmas) Publicar menús" at bounding box center [838, 248] width 1191 height 69
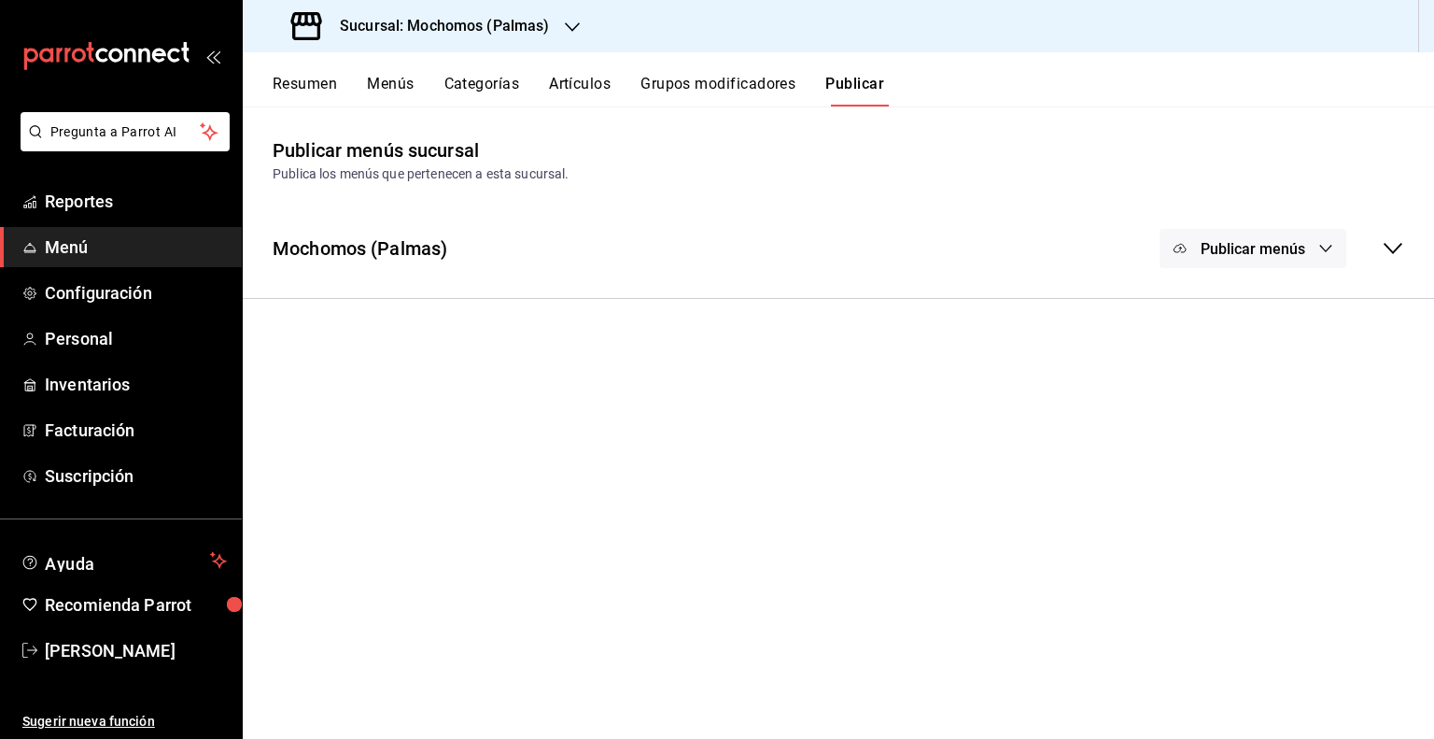
click at [1225, 251] on span "Publicar menús" at bounding box center [1253, 249] width 105 height 18
click at [1221, 295] on div at bounding box center [1209, 309] width 52 height 30
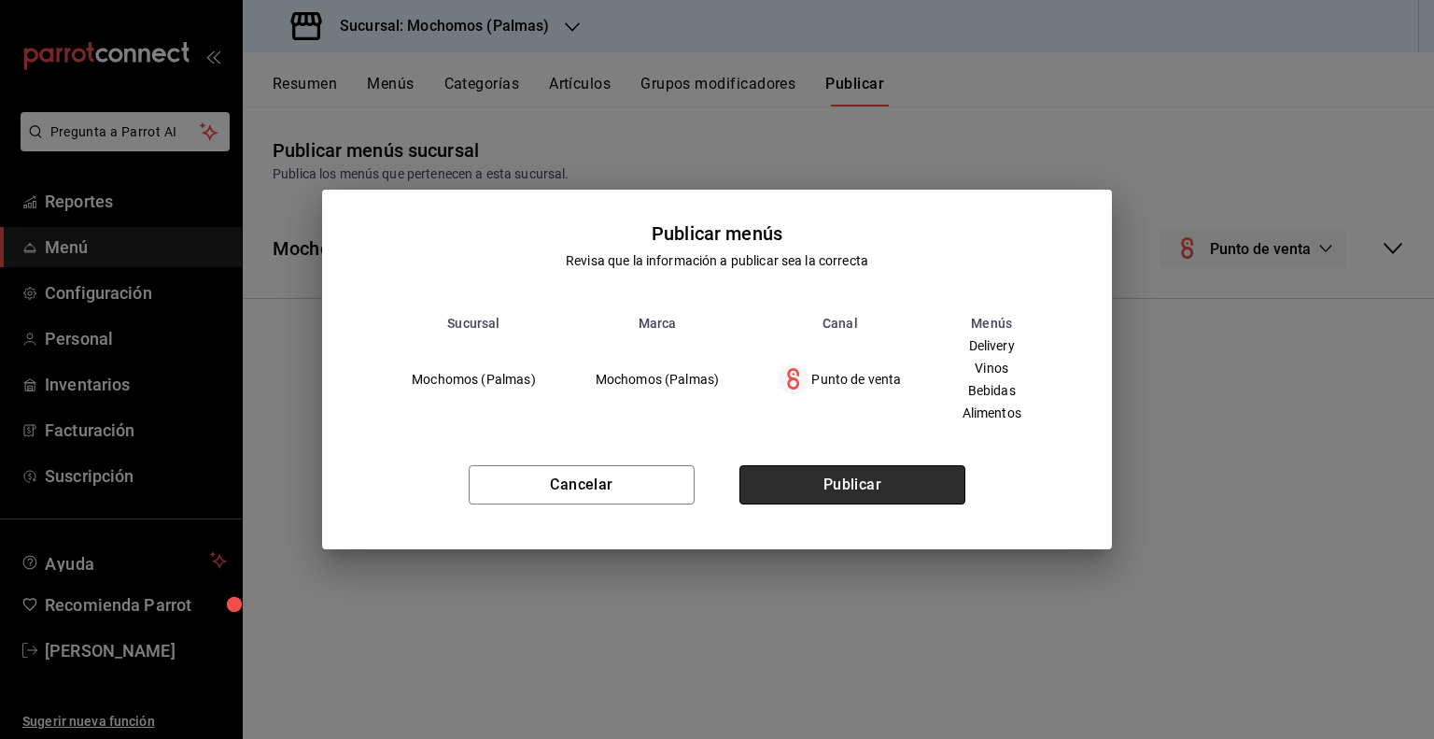
click at [870, 471] on button "Publicar" at bounding box center [852, 484] width 226 height 39
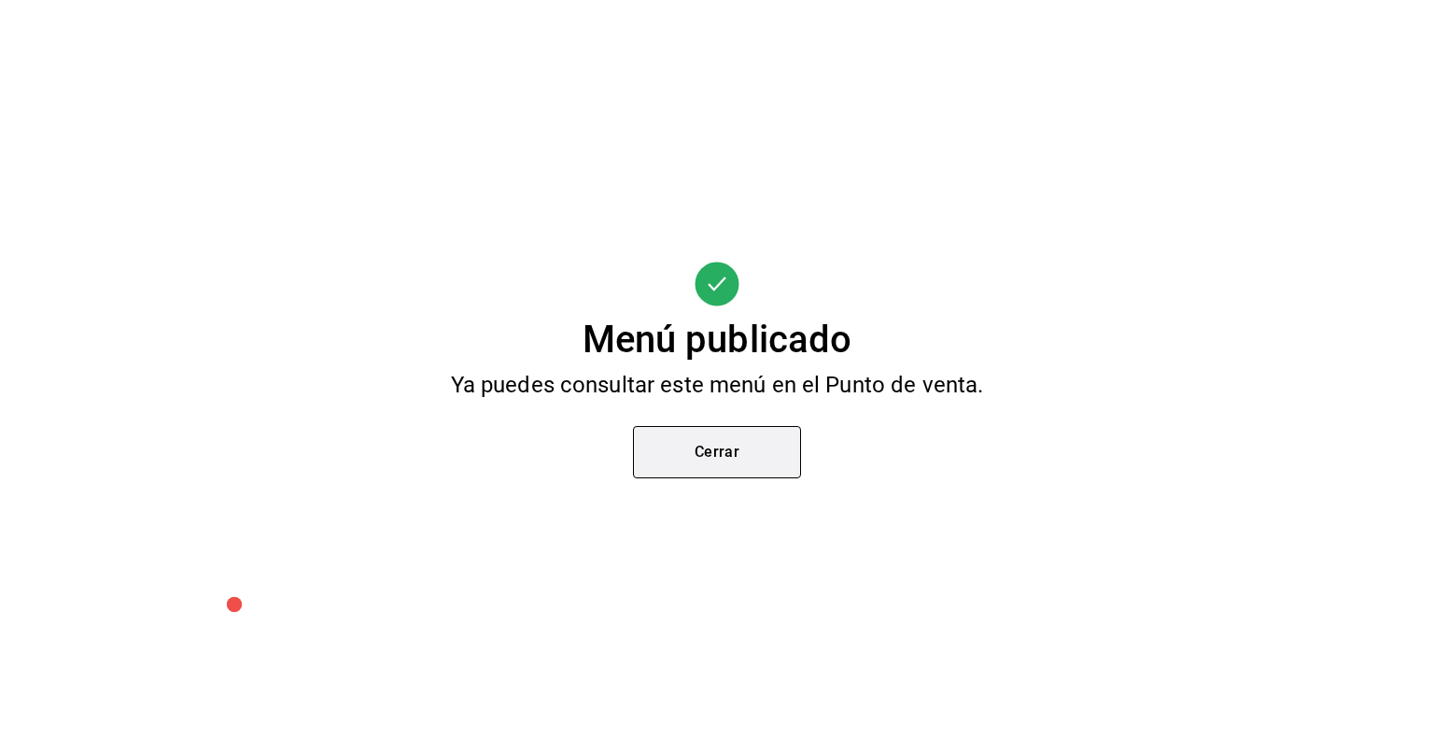
click at [763, 449] on button "Cerrar" at bounding box center [717, 452] width 168 height 52
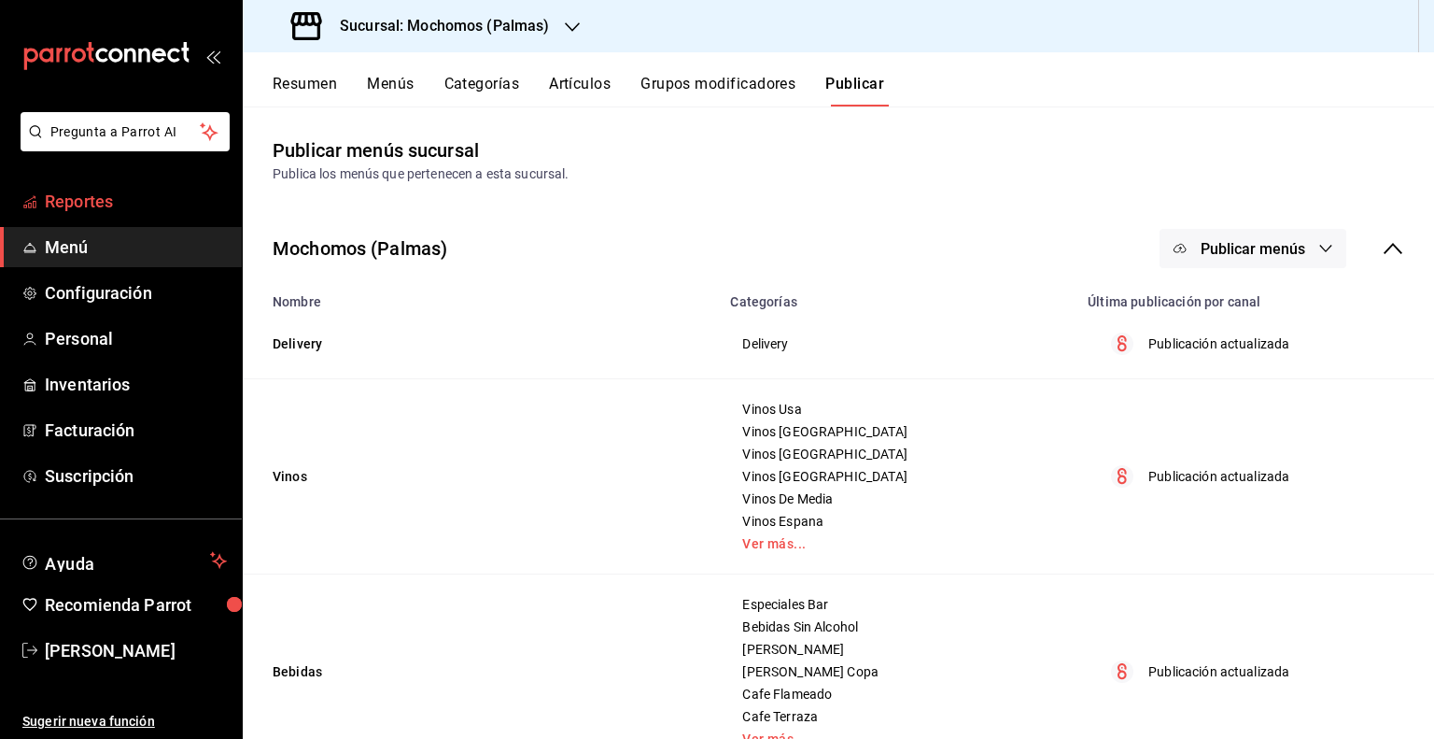
click at [107, 207] on span "Reportes" at bounding box center [136, 201] width 182 height 25
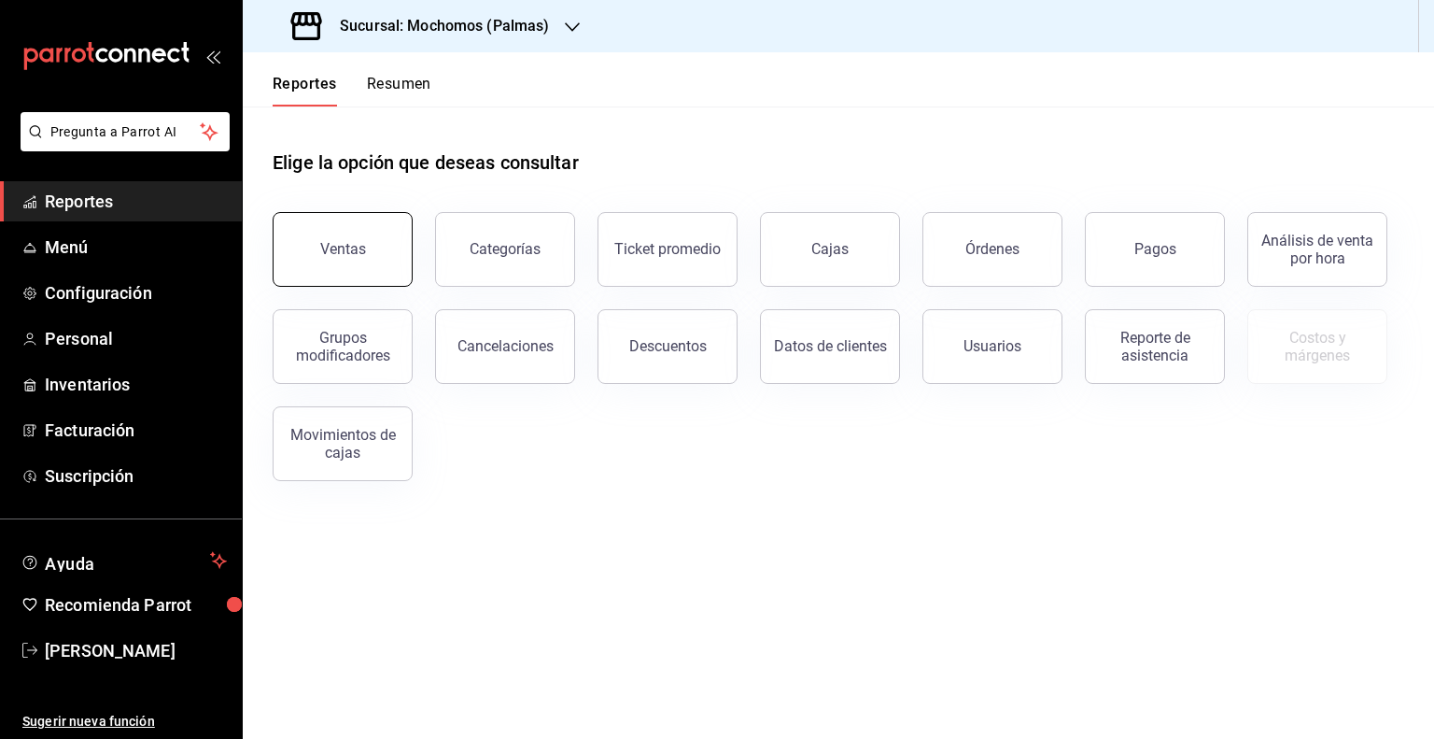
click at [345, 246] on div "Ventas" at bounding box center [343, 249] width 46 height 18
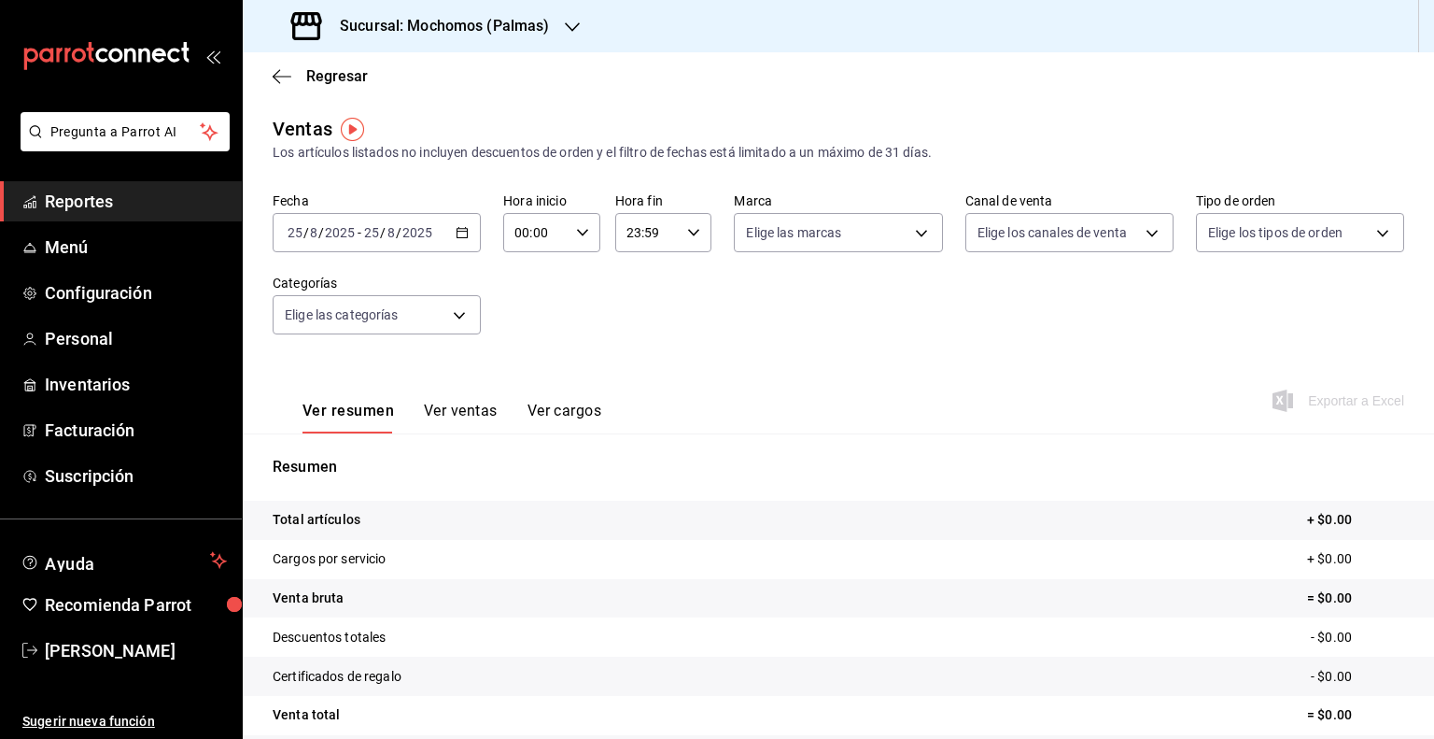
click at [467, 236] on div "[DATE] [DATE] - [DATE] [DATE]" at bounding box center [377, 232] width 208 height 39
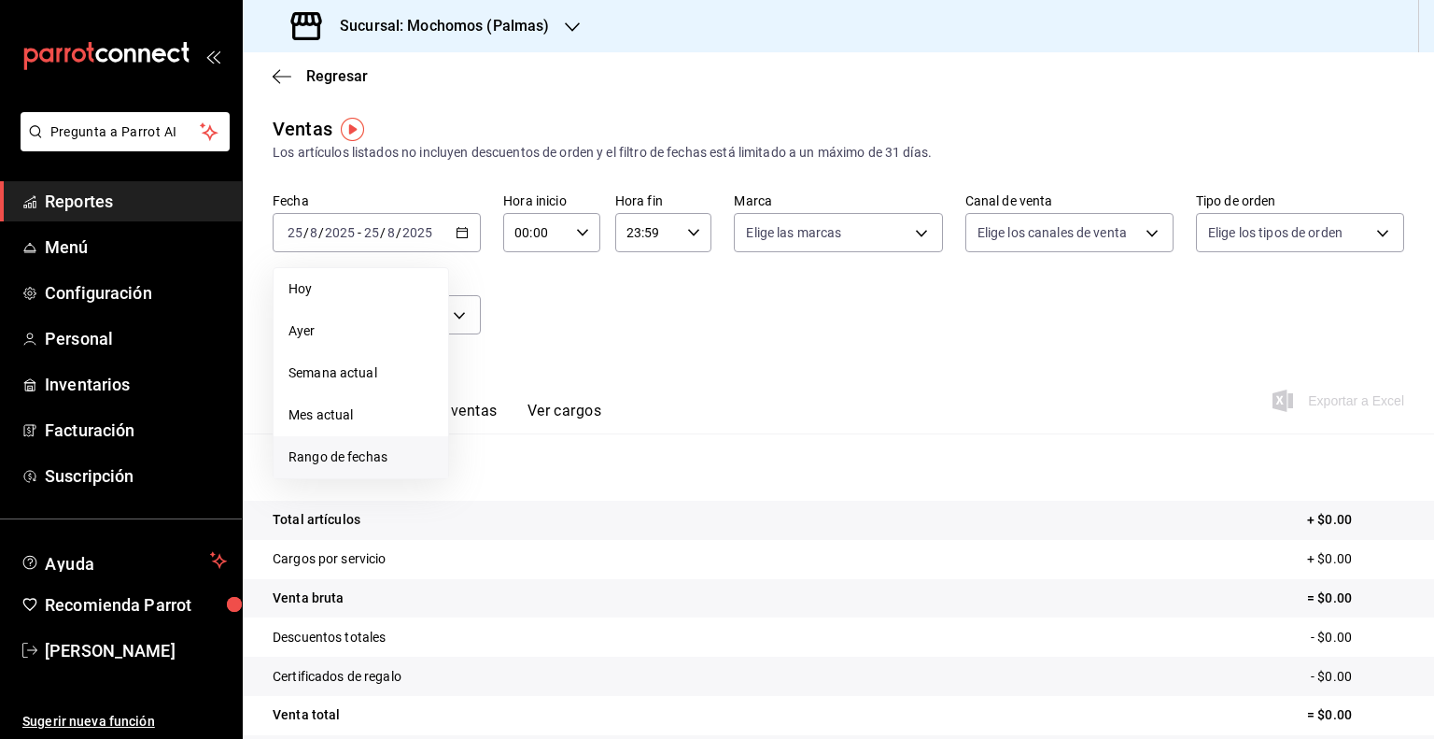
click at [339, 462] on span "Rango de fechas" at bounding box center [360, 457] width 145 height 20
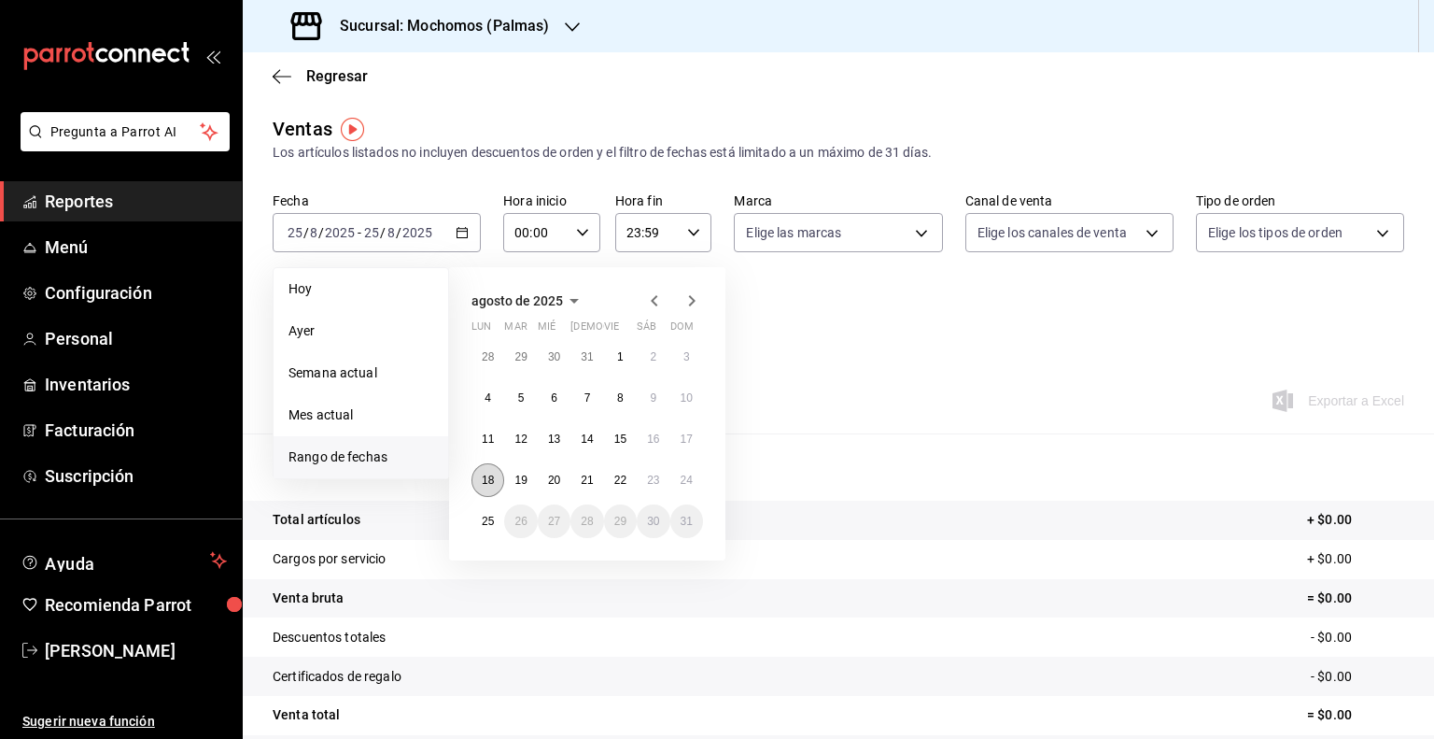
click at [478, 484] on button "18" at bounding box center [487, 480] width 33 height 34
click at [487, 518] on abbr "25" at bounding box center [488, 520] width 12 height 13
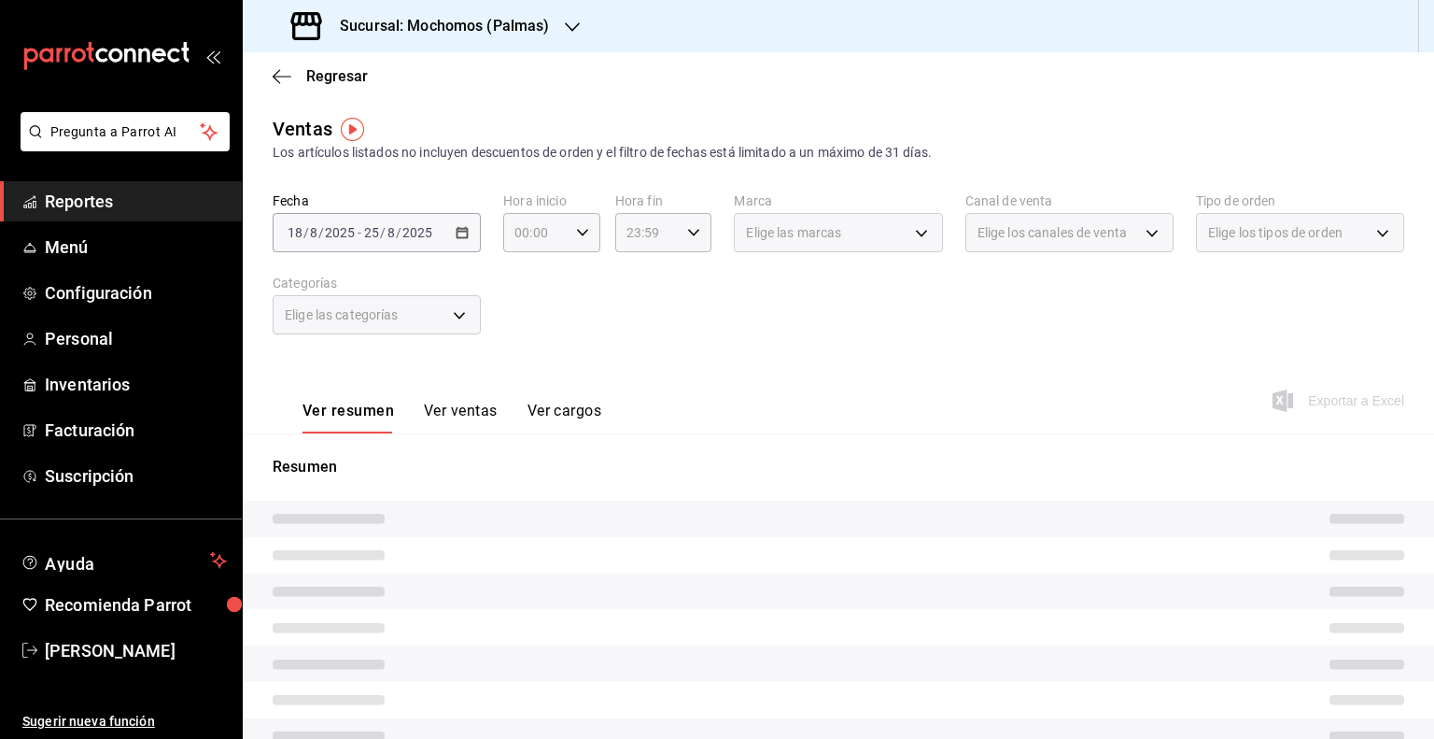
click at [940, 319] on div "Fecha [DATE] [DATE] - [DATE] [DATE] Hora inicio 00:00 Hora inicio Hora fin 23:5…" at bounding box center [839, 274] width 1132 height 164
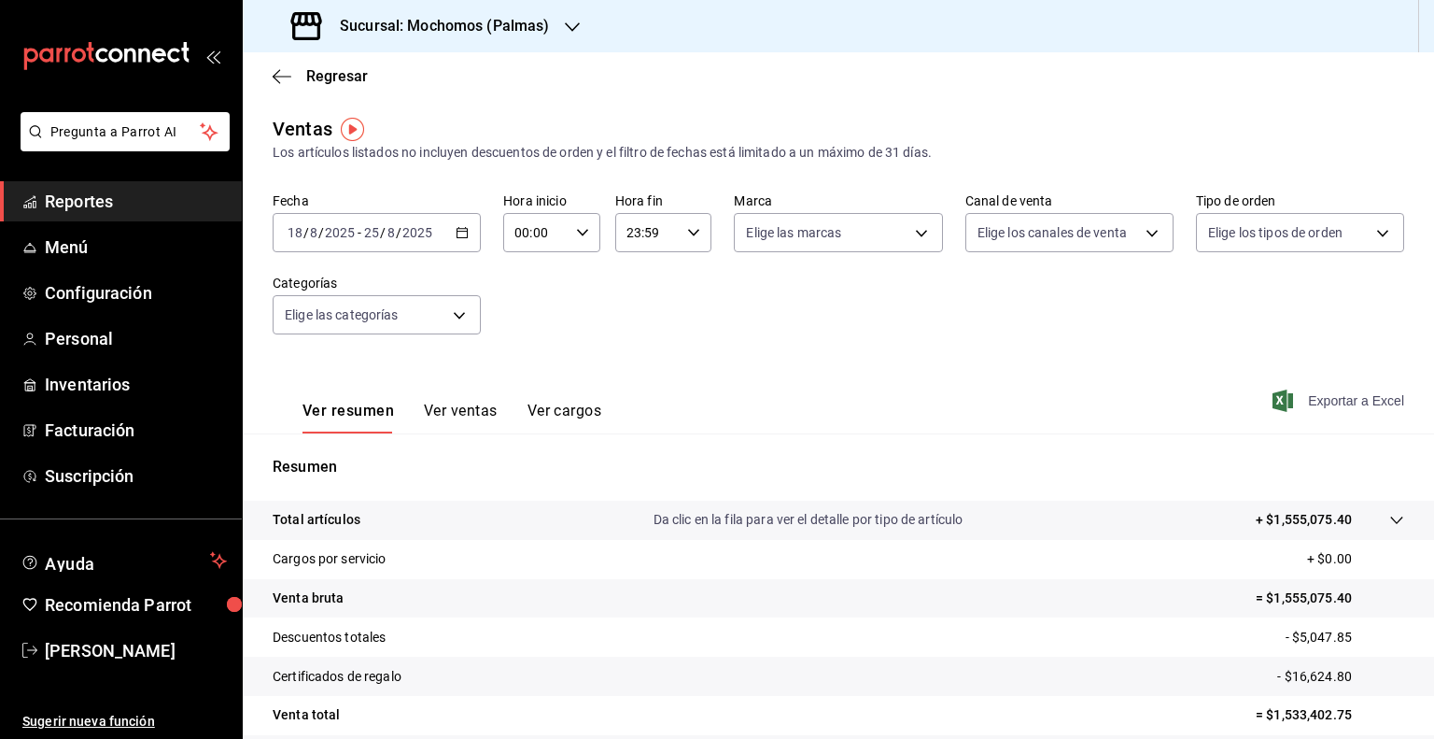
click at [1311, 396] on span "Exportar a Excel" at bounding box center [1340, 400] width 128 height 22
click at [463, 33] on h3 "Sucursal: Mochomos (Palmas)" at bounding box center [437, 26] width 225 height 22
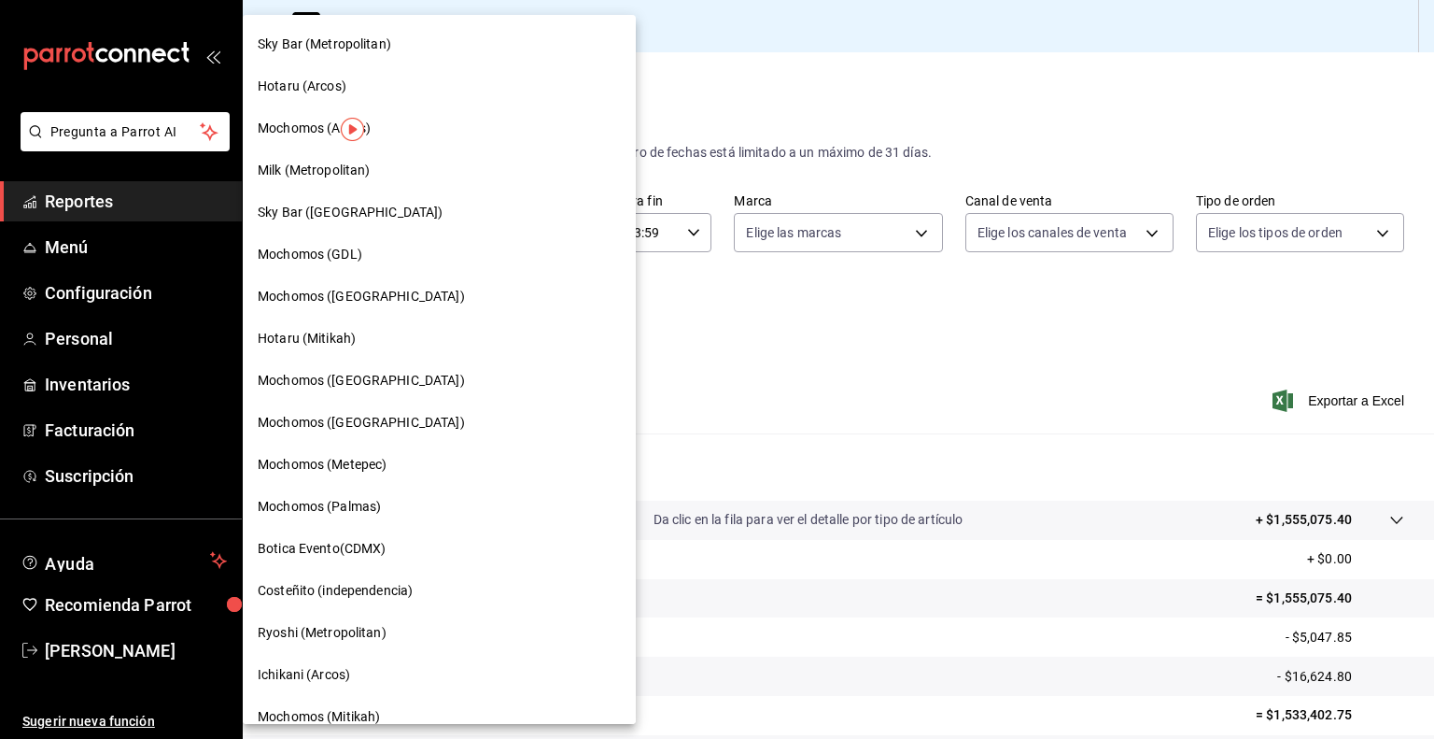
scroll to position [1113, 0]
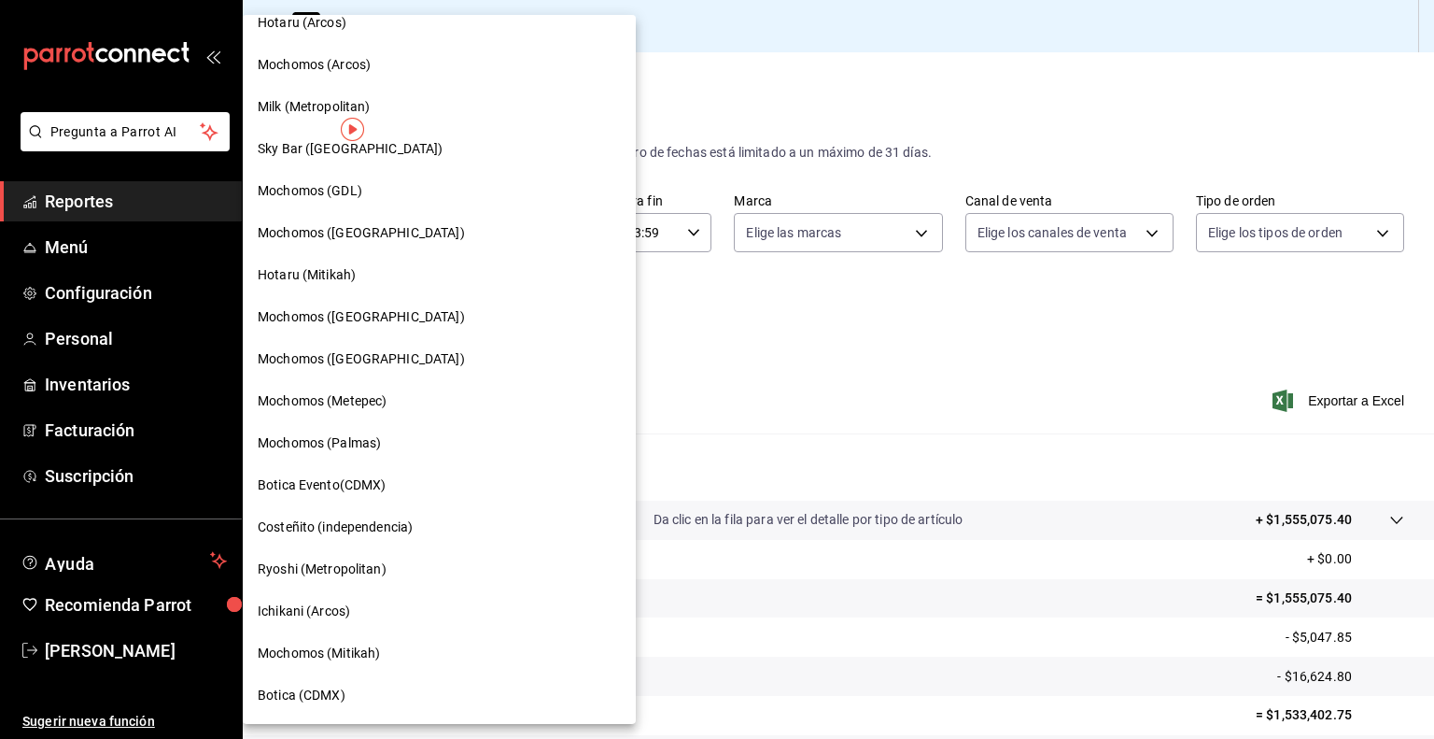
click at [349, 643] on span "Mochomos (Mitikah)" at bounding box center [319, 653] width 122 height 20
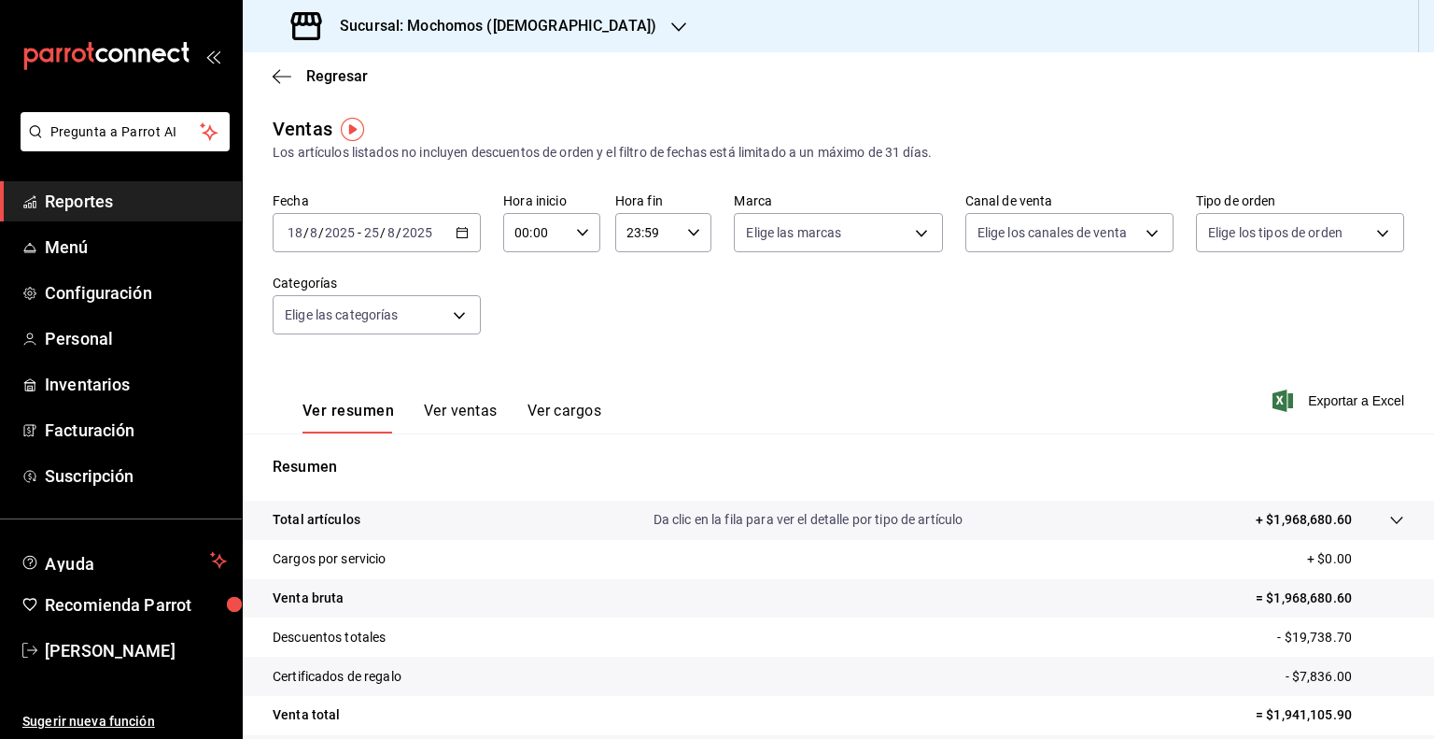
click at [1316, 401] on span "Exportar a Excel" at bounding box center [1340, 400] width 128 height 22
click at [60, 246] on span "Menú" at bounding box center [136, 246] width 182 height 25
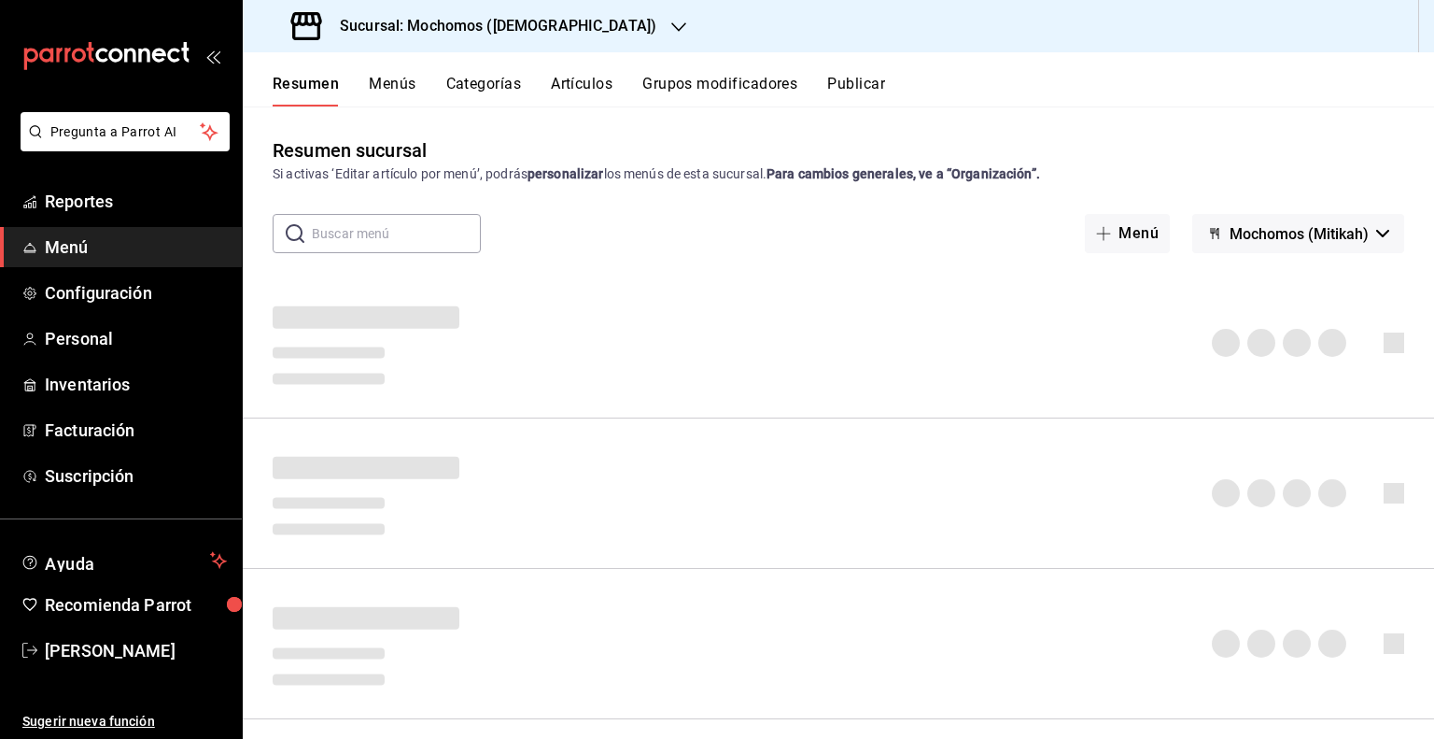
click at [600, 89] on button "Artículos" at bounding box center [582, 91] width 62 height 32
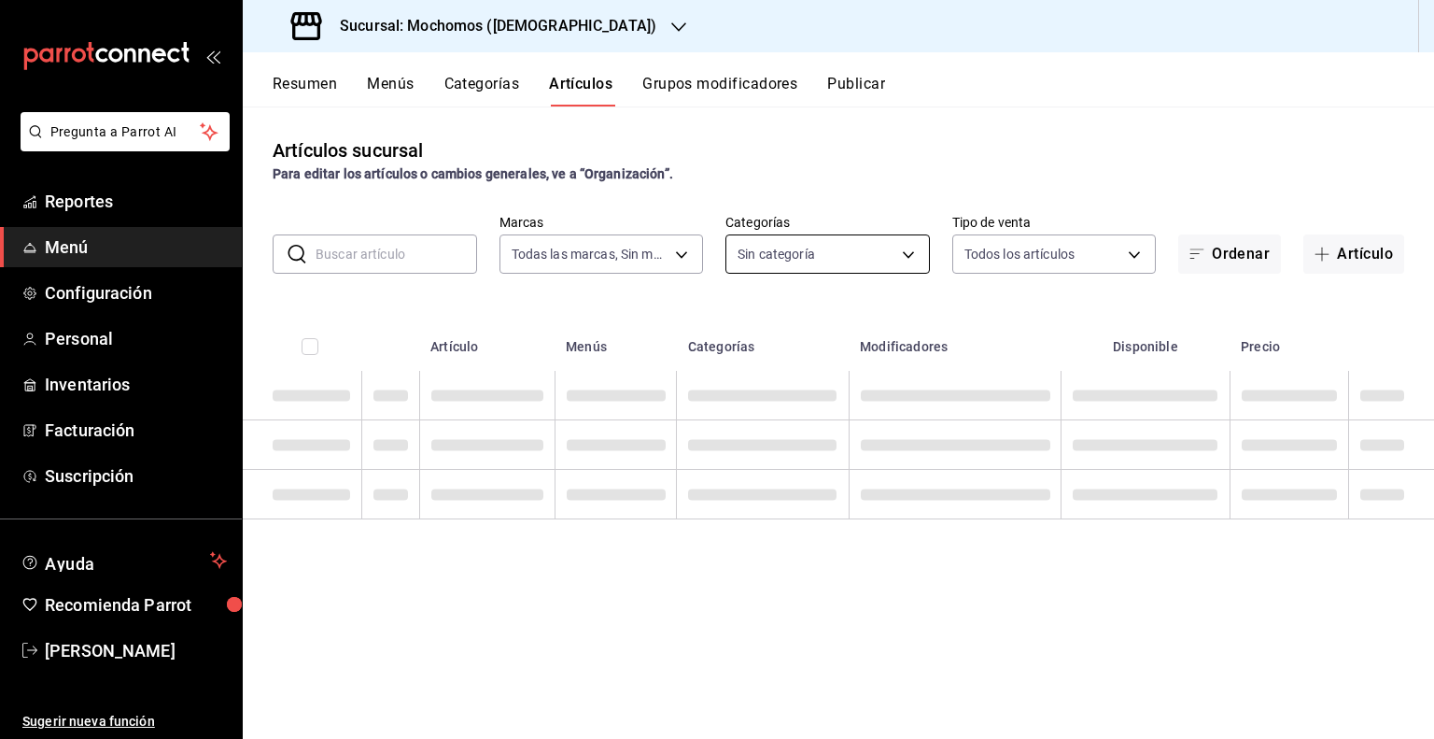
click at [844, 250] on body "Pregunta a Parrot AI Reportes Menú Configuración Personal Inventarios Facturaci…" at bounding box center [717, 369] width 1434 height 739
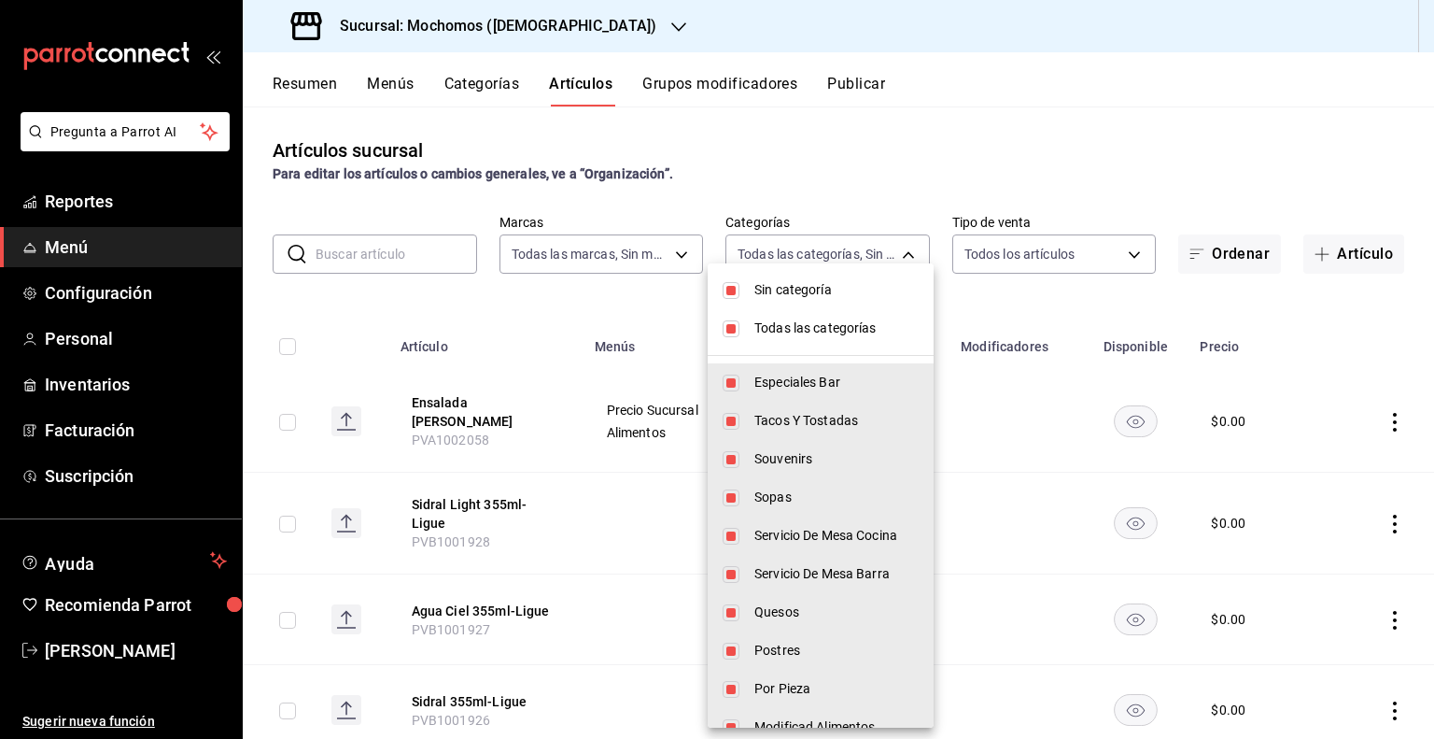
click at [790, 311] on li "Todas las categorías" at bounding box center [821, 328] width 226 height 38
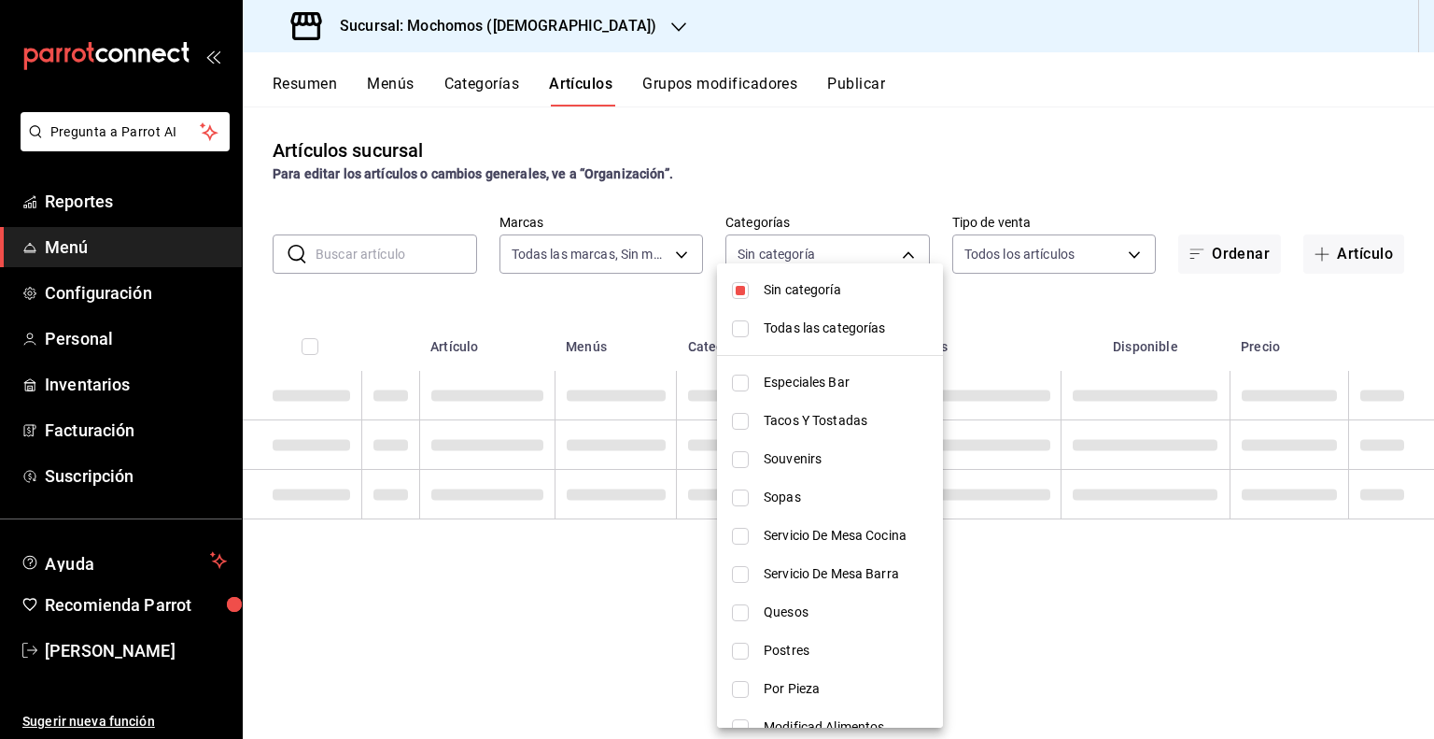
click at [773, 290] on span "Sin categoría" at bounding box center [846, 290] width 164 height 20
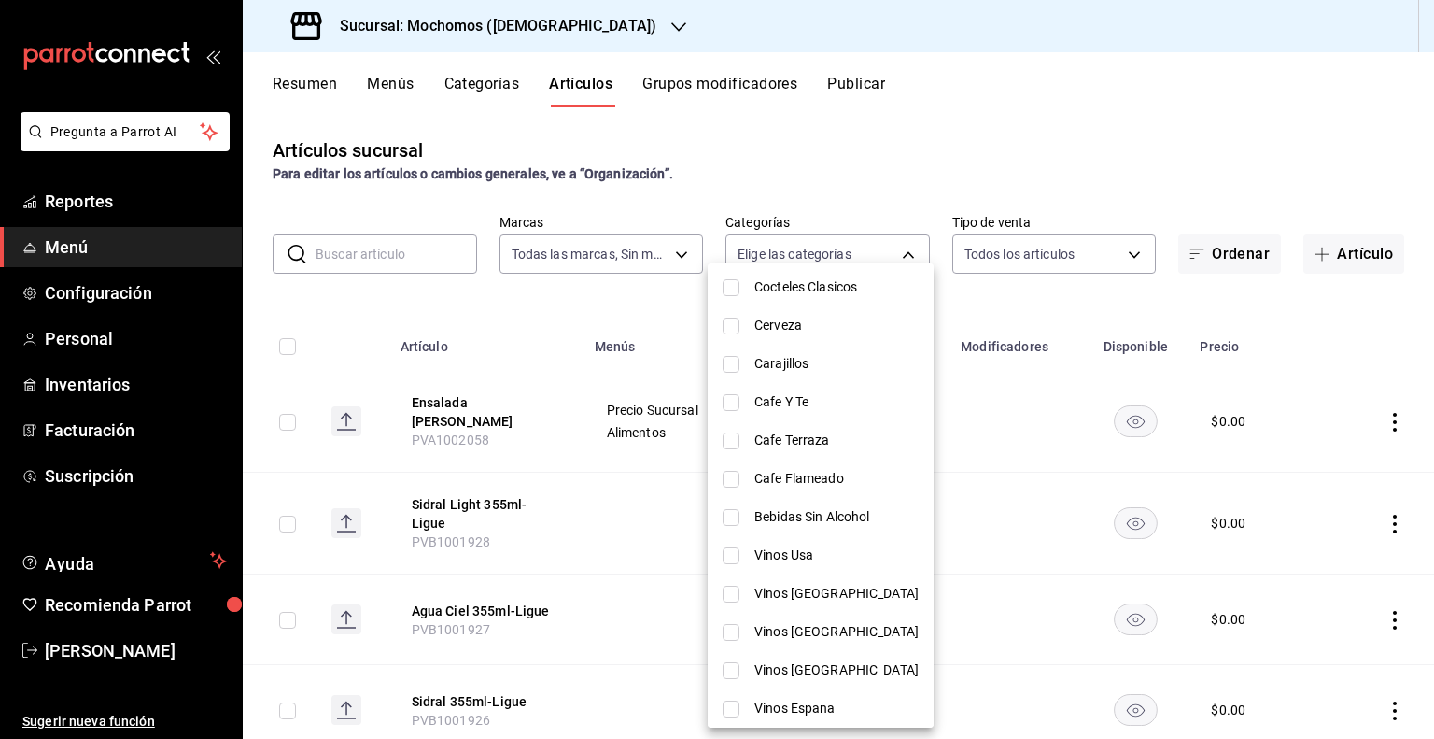
scroll to position [1972, 0]
click at [788, 554] on span "Vinos Usa" at bounding box center [836, 554] width 164 height 20
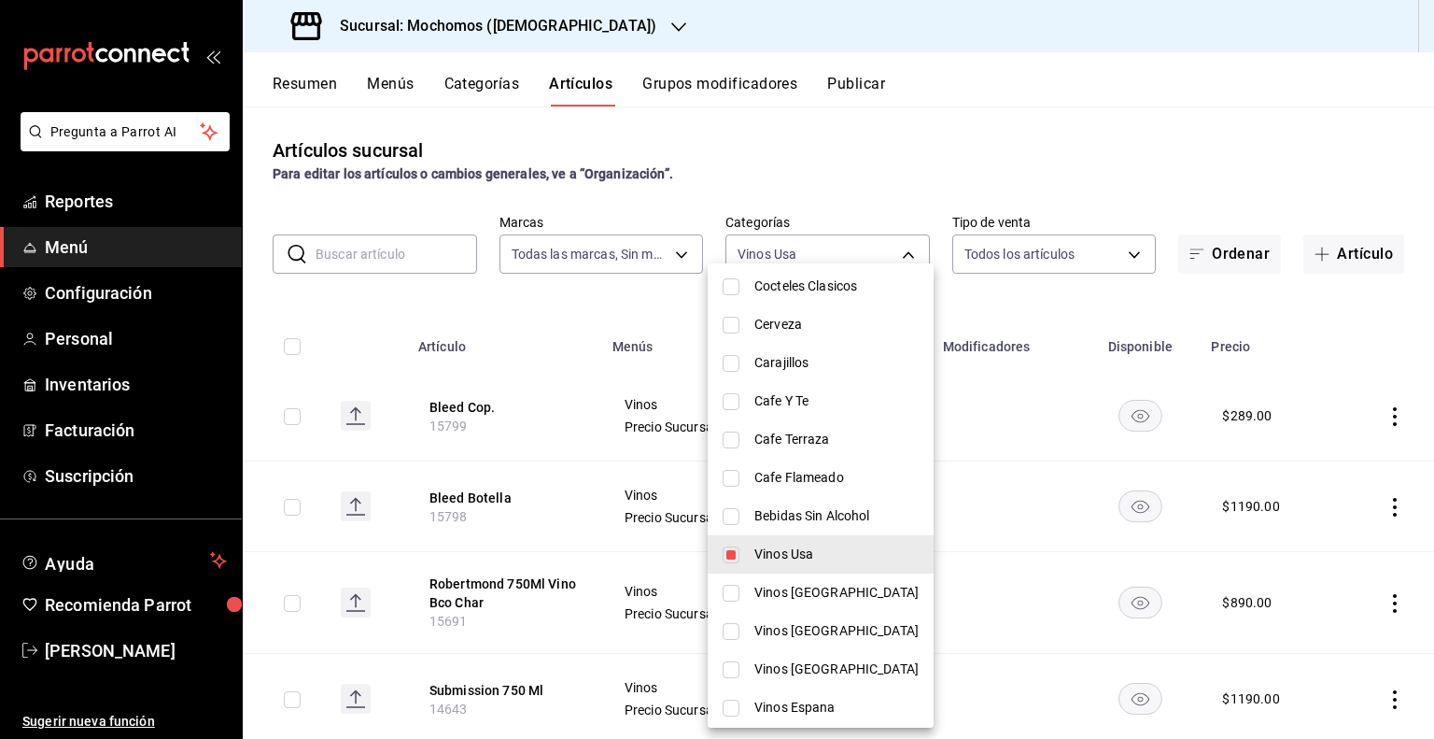
click at [736, 587] on input "checkbox" at bounding box center [731, 592] width 17 height 17
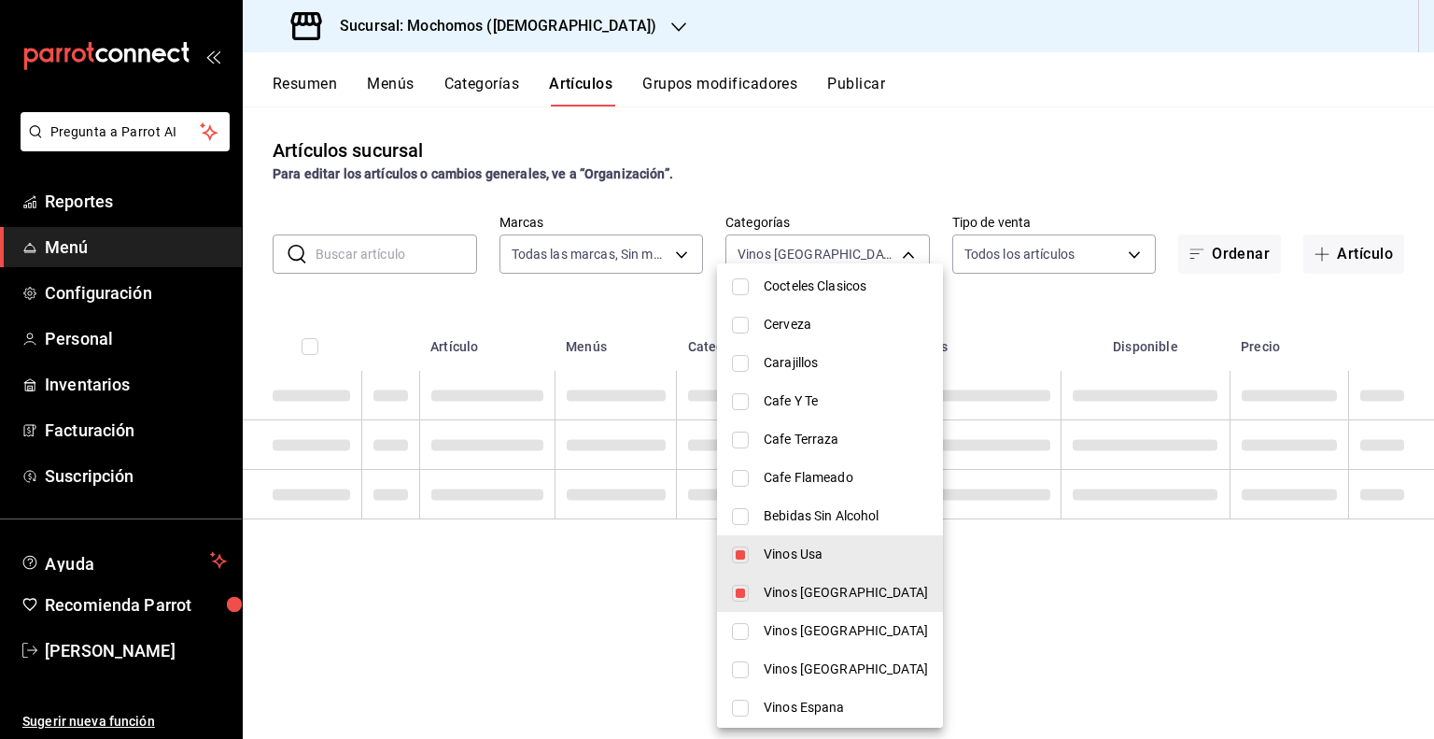
click at [738, 620] on li "Vinos [GEOGRAPHIC_DATA]" at bounding box center [830, 631] width 226 height 38
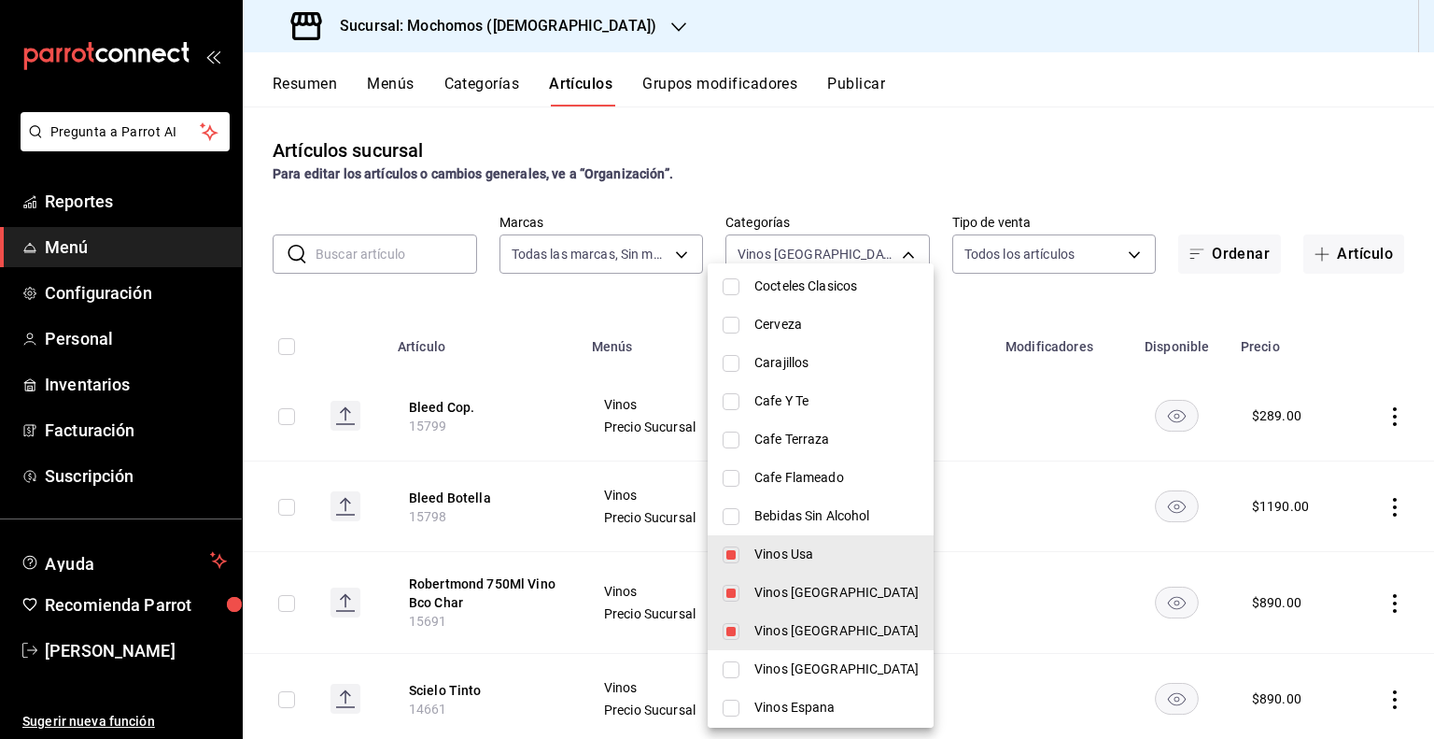
click at [745, 674] on li "Vinos [GEOGRAPHIC_DATA]" at bounding box center [821, 669] width 226 height 38
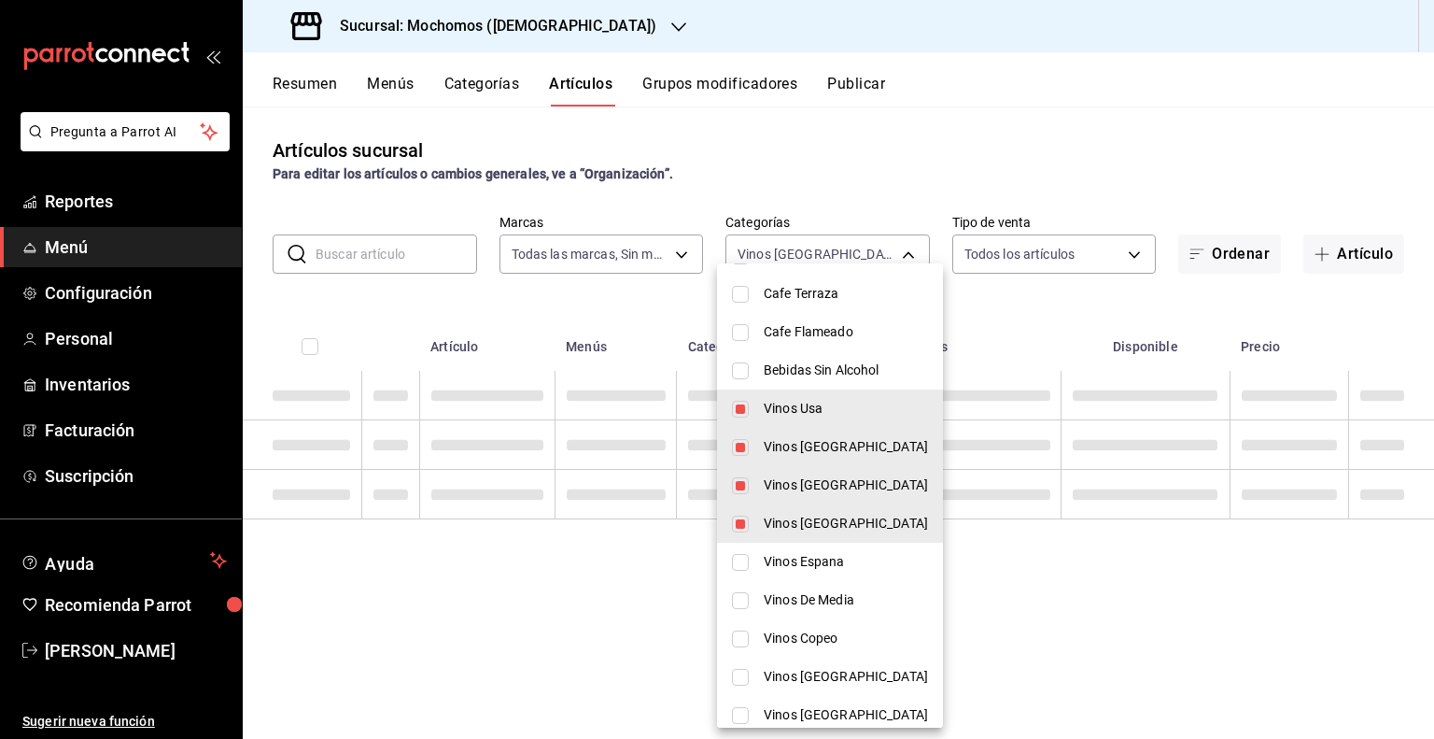
scroll to position [2131, 0]
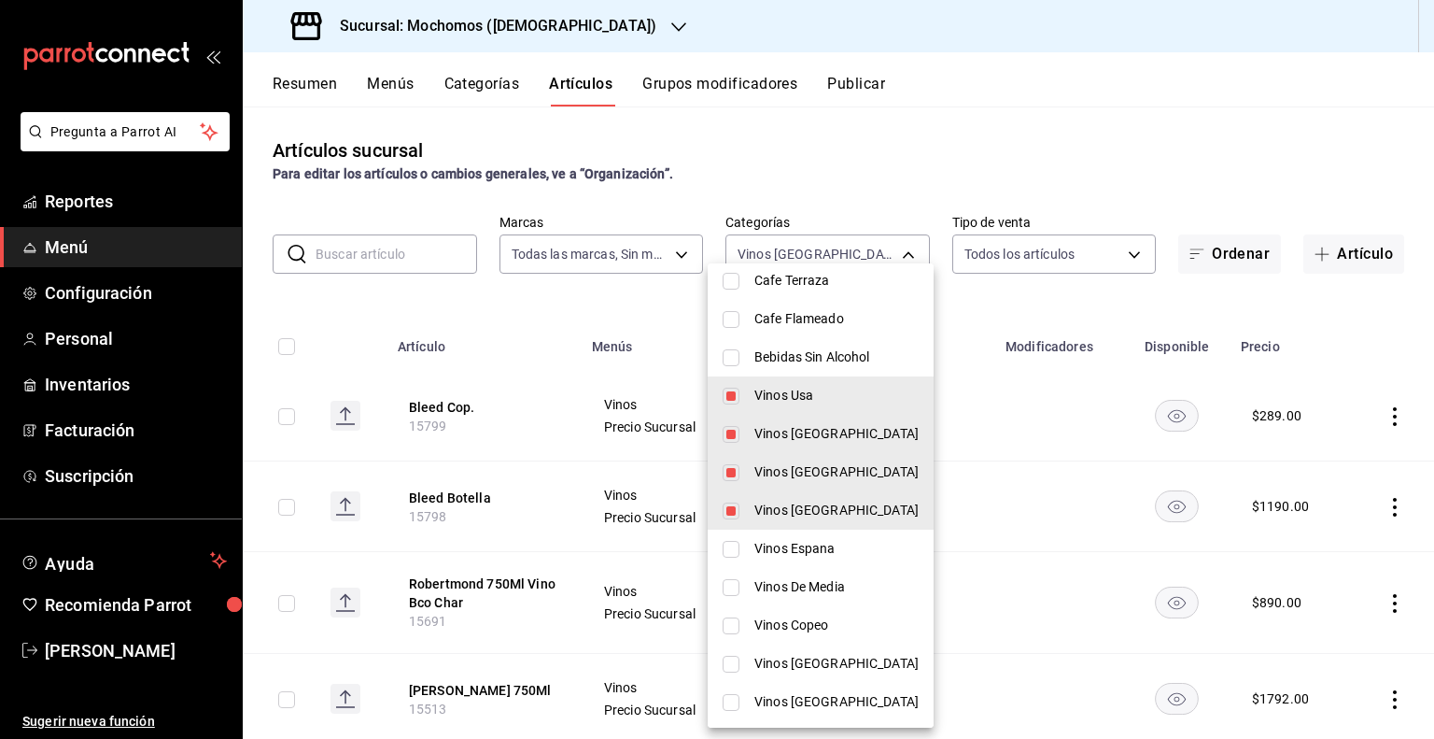
click at [732, 553] on input "checkbox" at bounding box center [731, 549] width 17 height 17
click at [737, 585] on input "checkbox" at bounding box center [731, 587] width 17 height 17
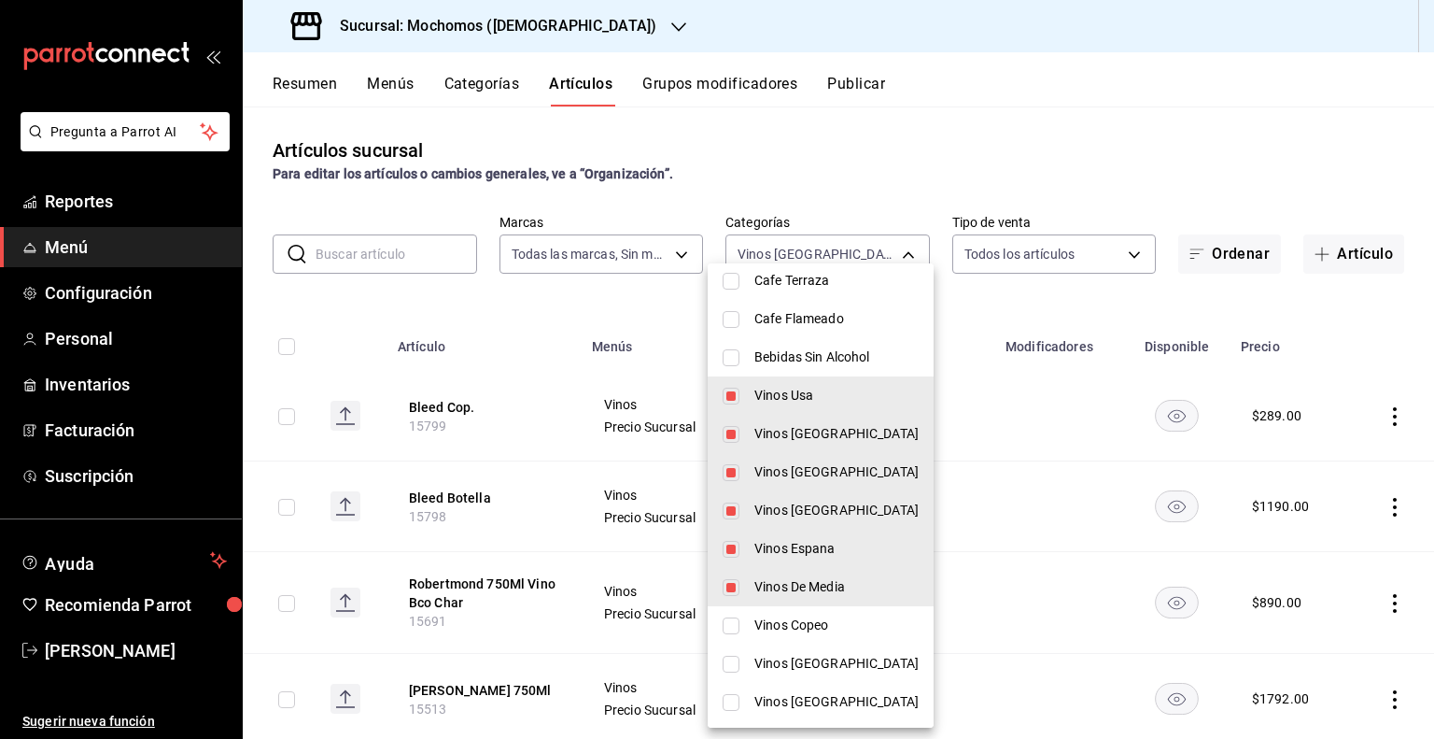
click at [739, 615] on li "Vinos Copeo" at bounding box center [821, 625] width 226 height 38
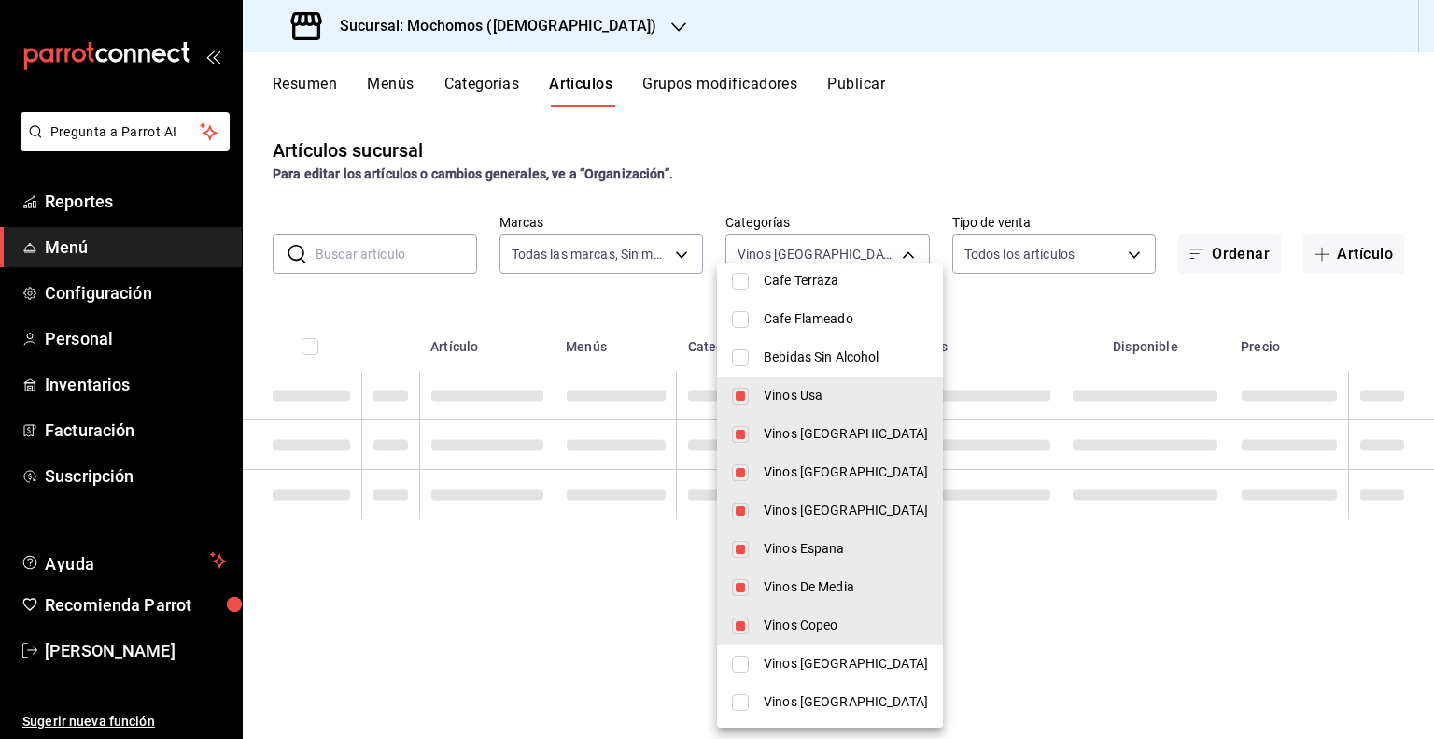
click at [742, 662] on li "Vinos [GEOGRAPHIC_DATA]" at bounding box center [830, 663] width 226 height 38
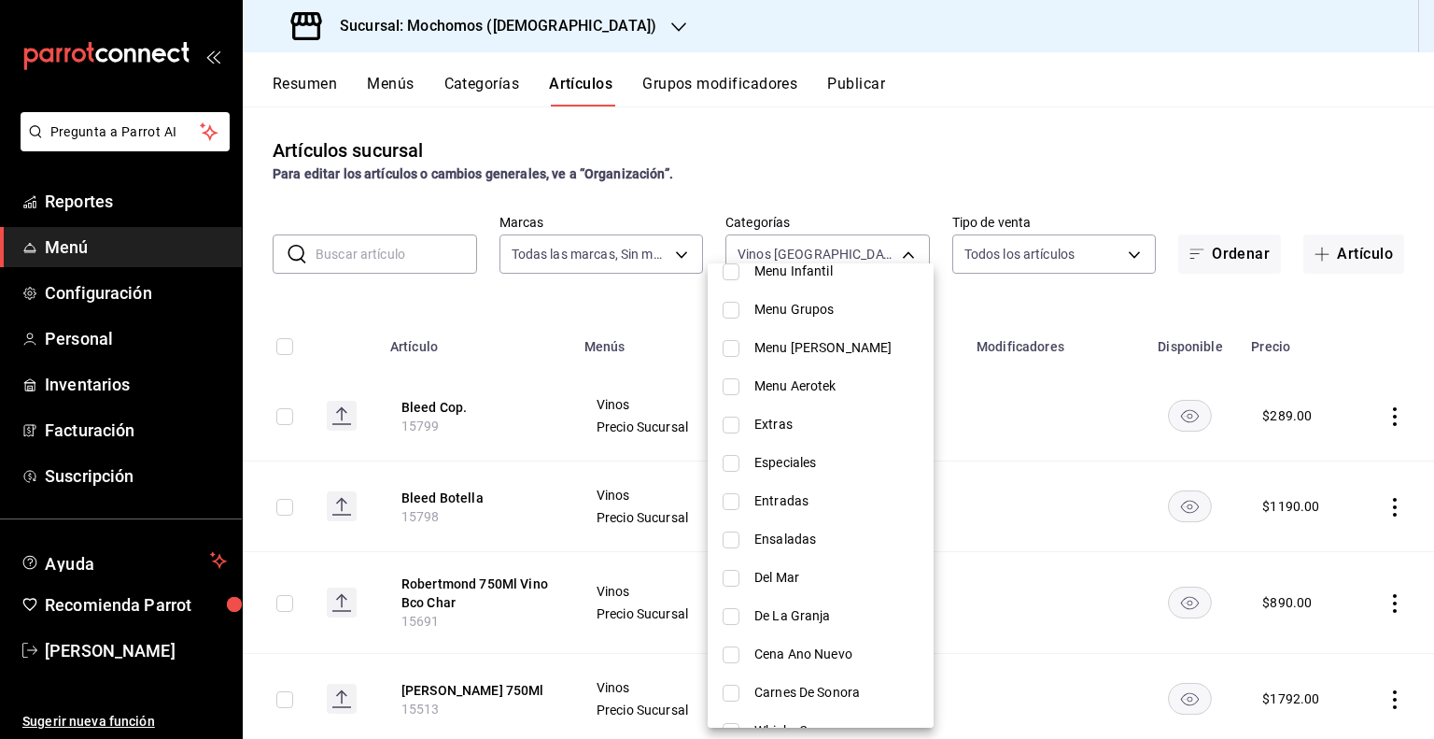
scroll to position [490, 0]
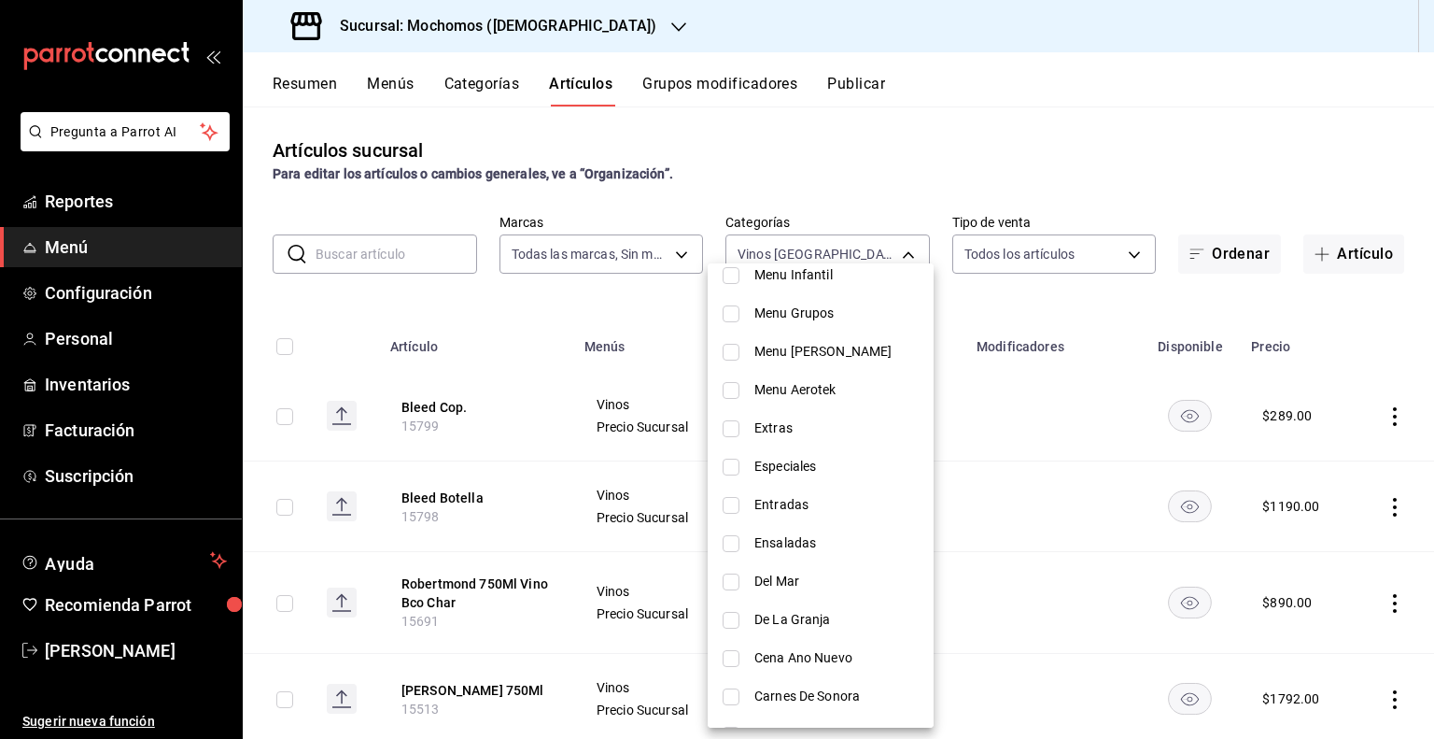
click at [1046, 309] on div at bounding box center [717, 369] width 1434 height 739
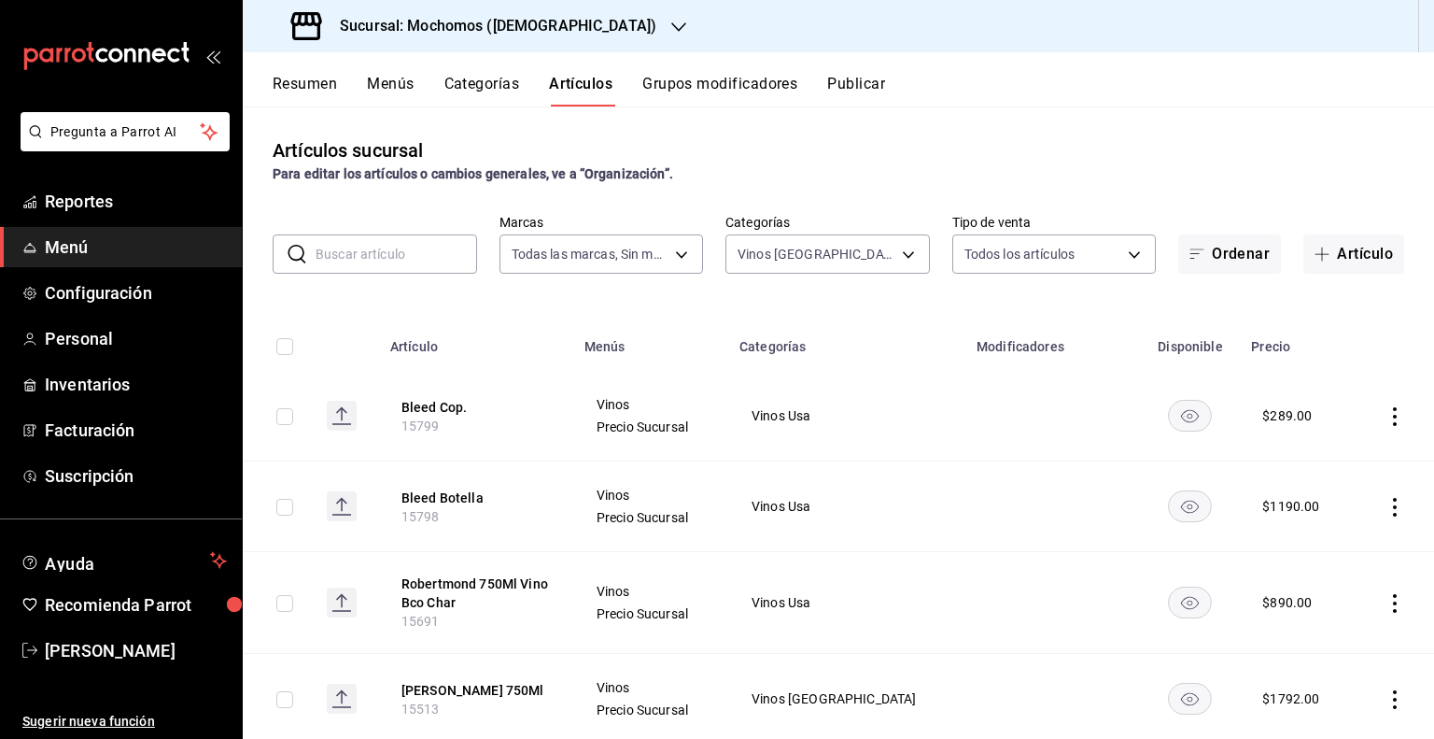
click at [284, 339] on input "checkbox" at bounding box center [284, 346] width 17 height 17
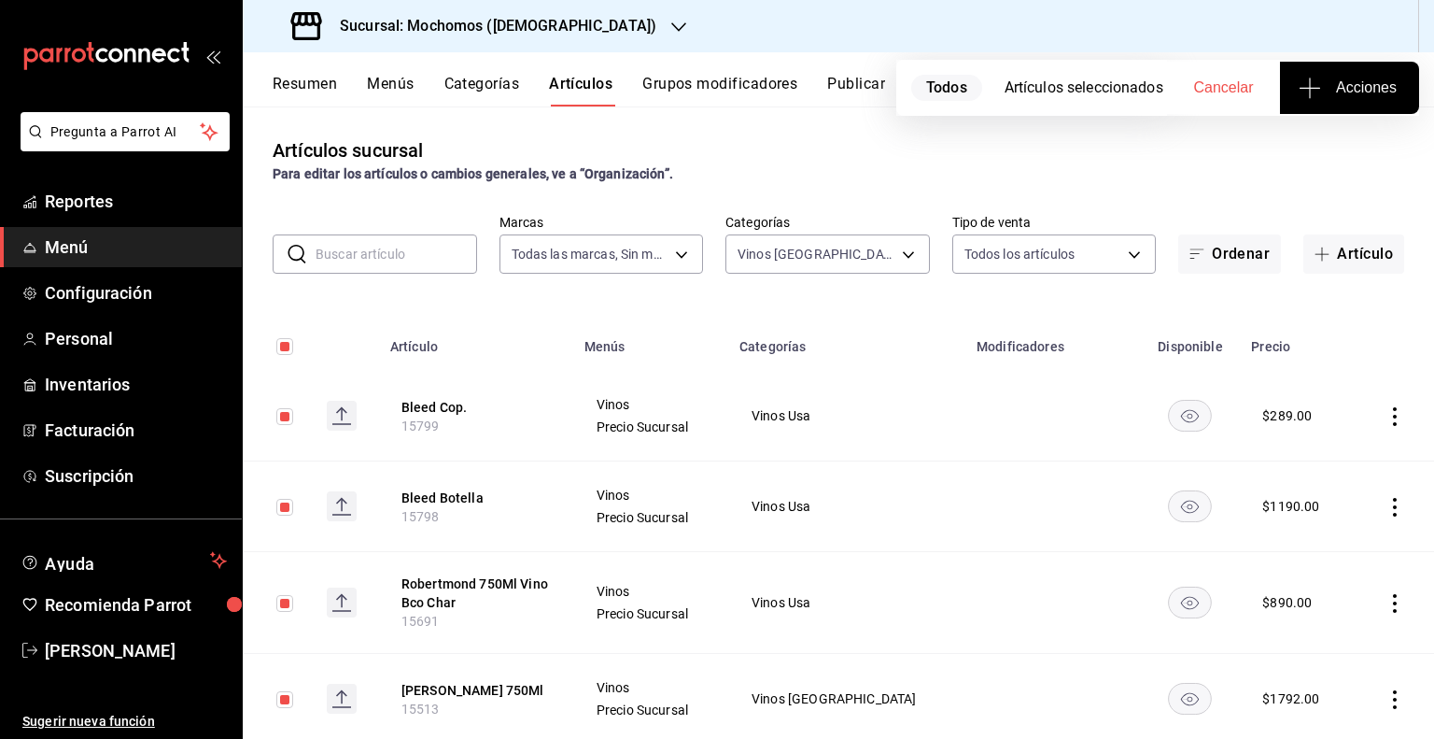
click at [1318, 77] on icon "button" at bounding box center [1310, 88] width 22 height 22
click at [1321, 145] on span "Agregar tipo" at bounding box center [1349, 146] width 110 height 20
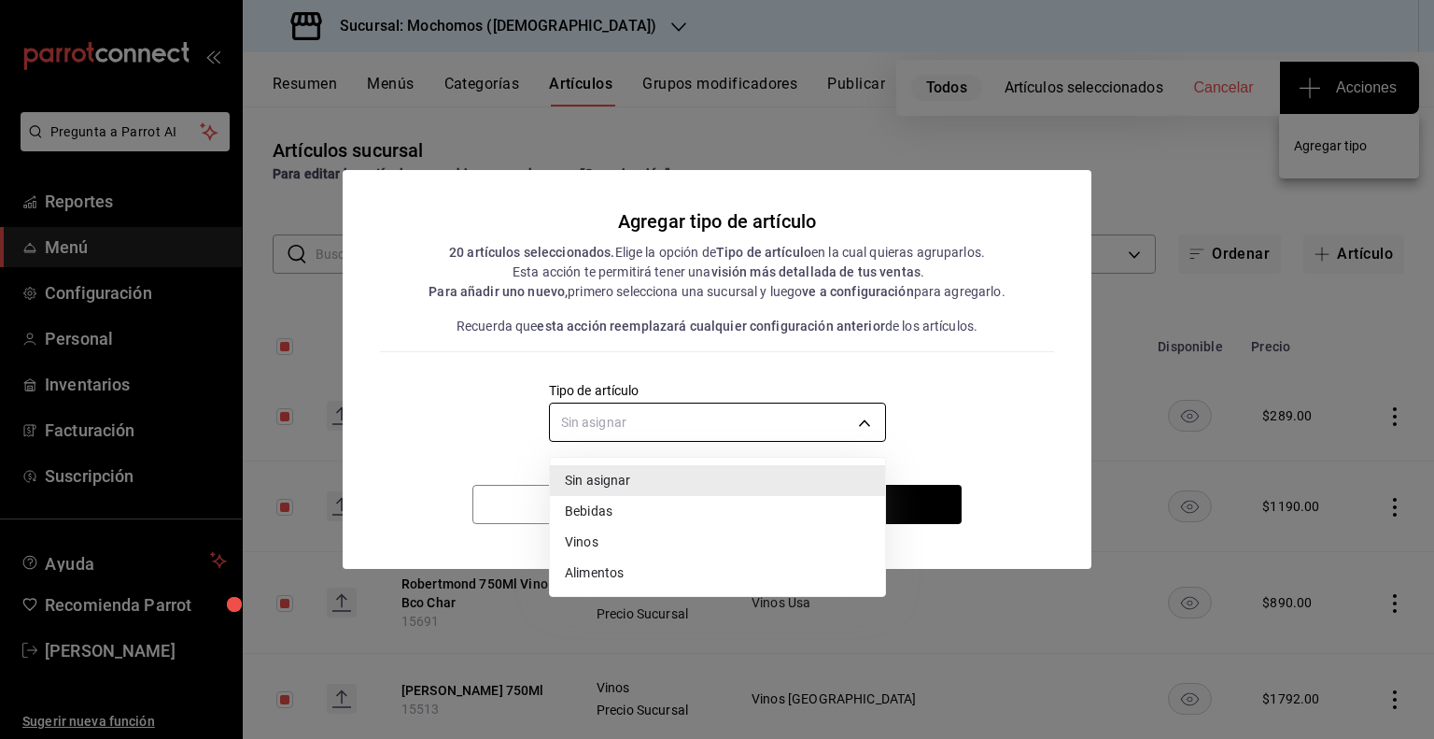
click at [802, 409] on body "Pregunta a Parrot AI Reportes Menú Configuración Personal Inventarios Facturaci…" at bounding box center [717, 369] width 1434 height 739
click at [593, 530] on li "Vinos" at bounding box center [717, 542] width 335 height 31
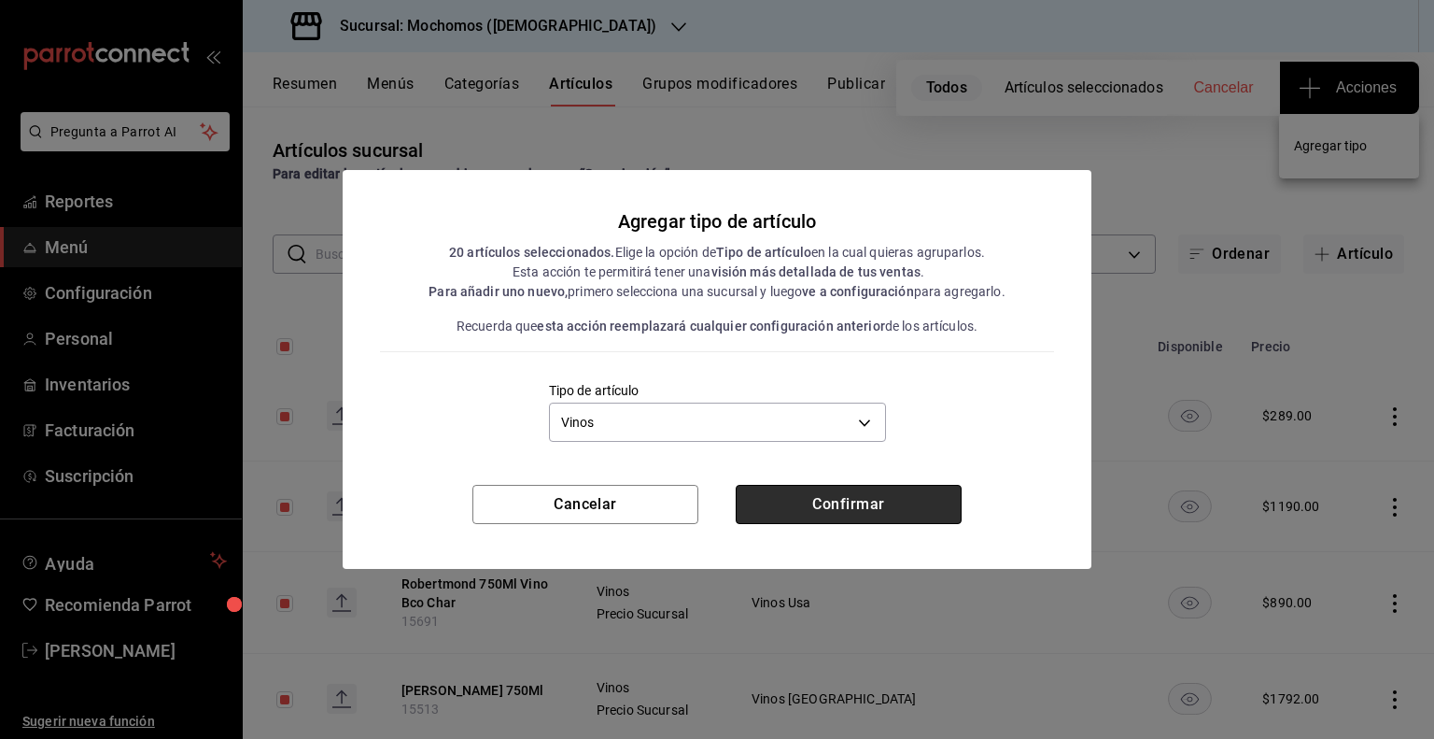
click at [838, 499] on button "Confirmar" at bounding box center [849, 504] width 226 height 39
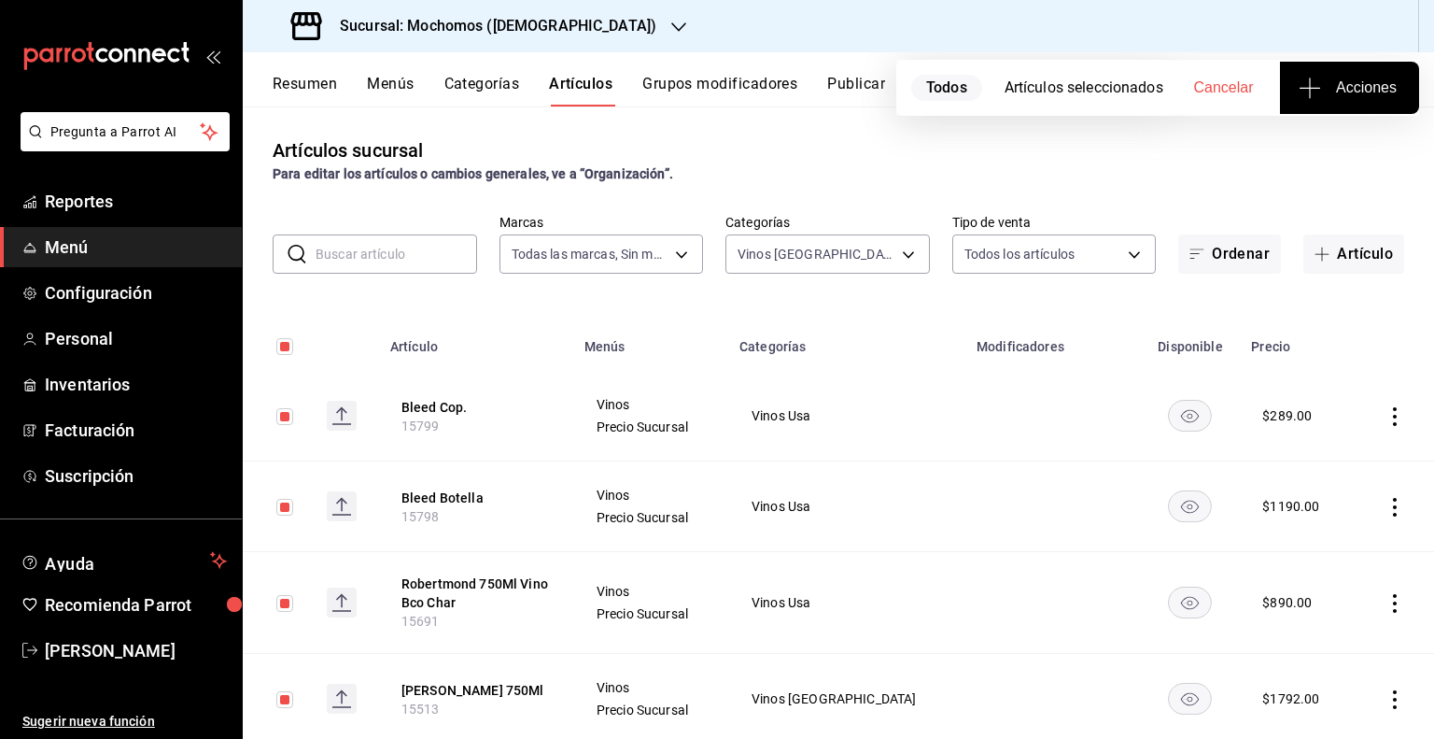
click at [1306, 90] on icon "button" at bounding box center [1310, 88] width 22 height 22
click at [1300, 162] on li "Agregar tipo" at bounding box center [1349, 145] width 140 height 49
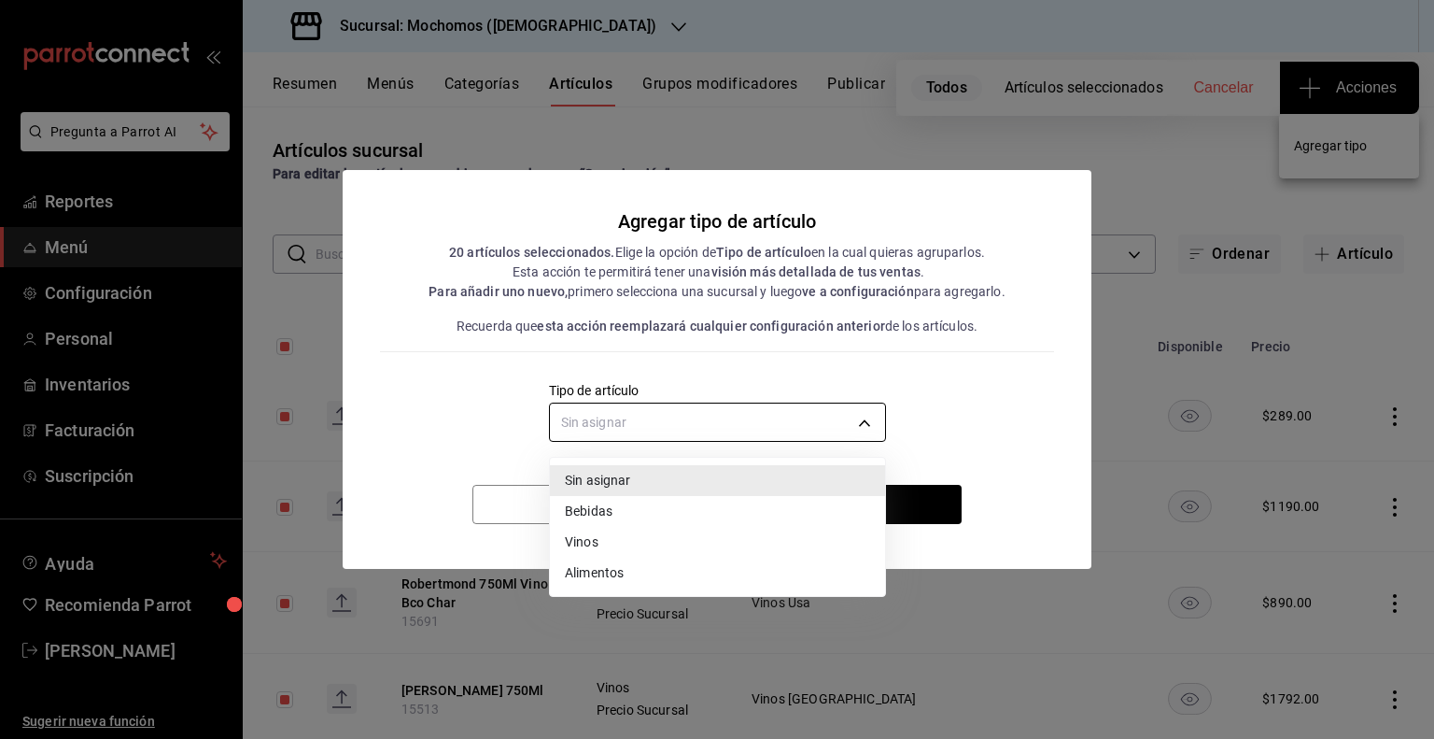
click at [765, 418] on body "Pregunta a Parrot AI Reportes Menú Configuración Personal Inventarios Facturaci…" at bounding box center [717, 369] width 1434 height 739
click at [597, 538] on li "Vinos" at bounding box center [717, 542] width 335 height 31
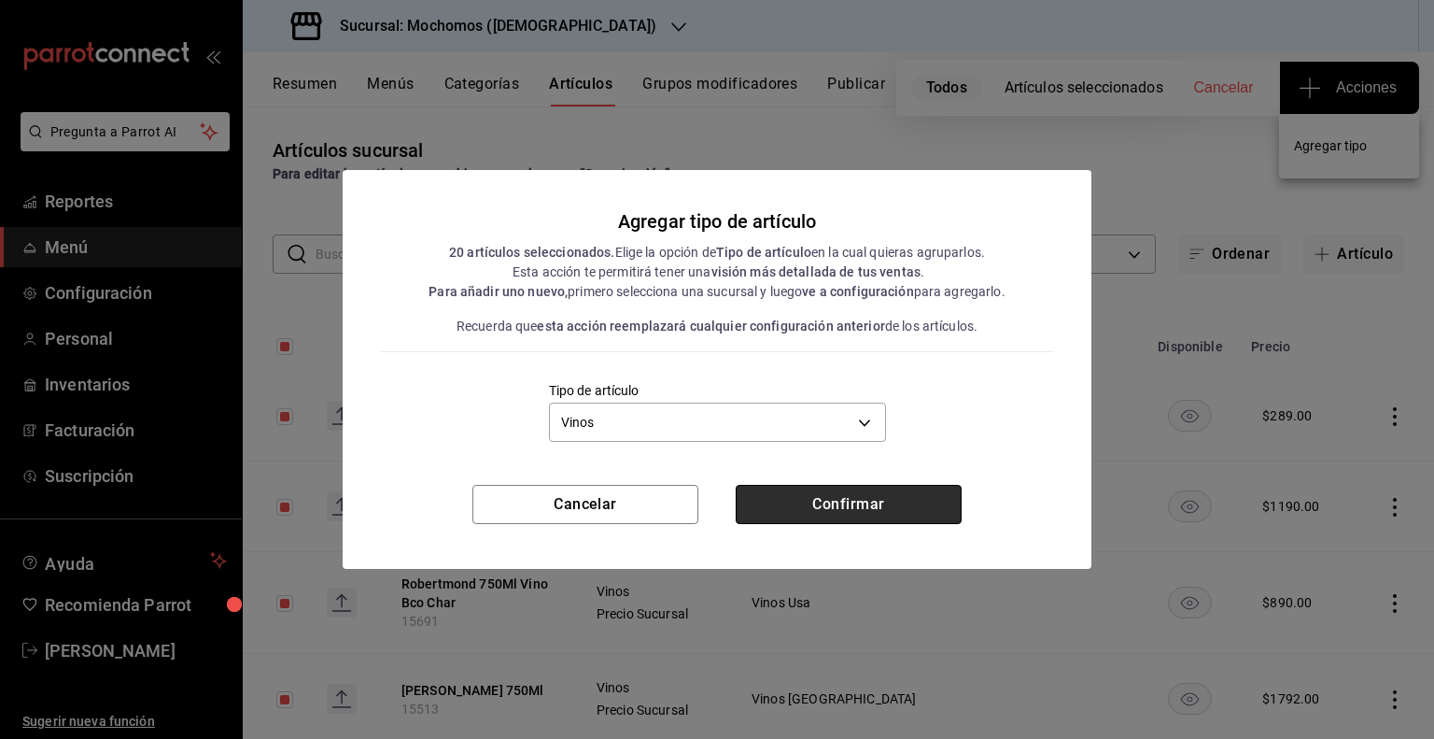
click at [799, 507] on button "Confirmar" at bounding box center [849, 504] width 226 height 39
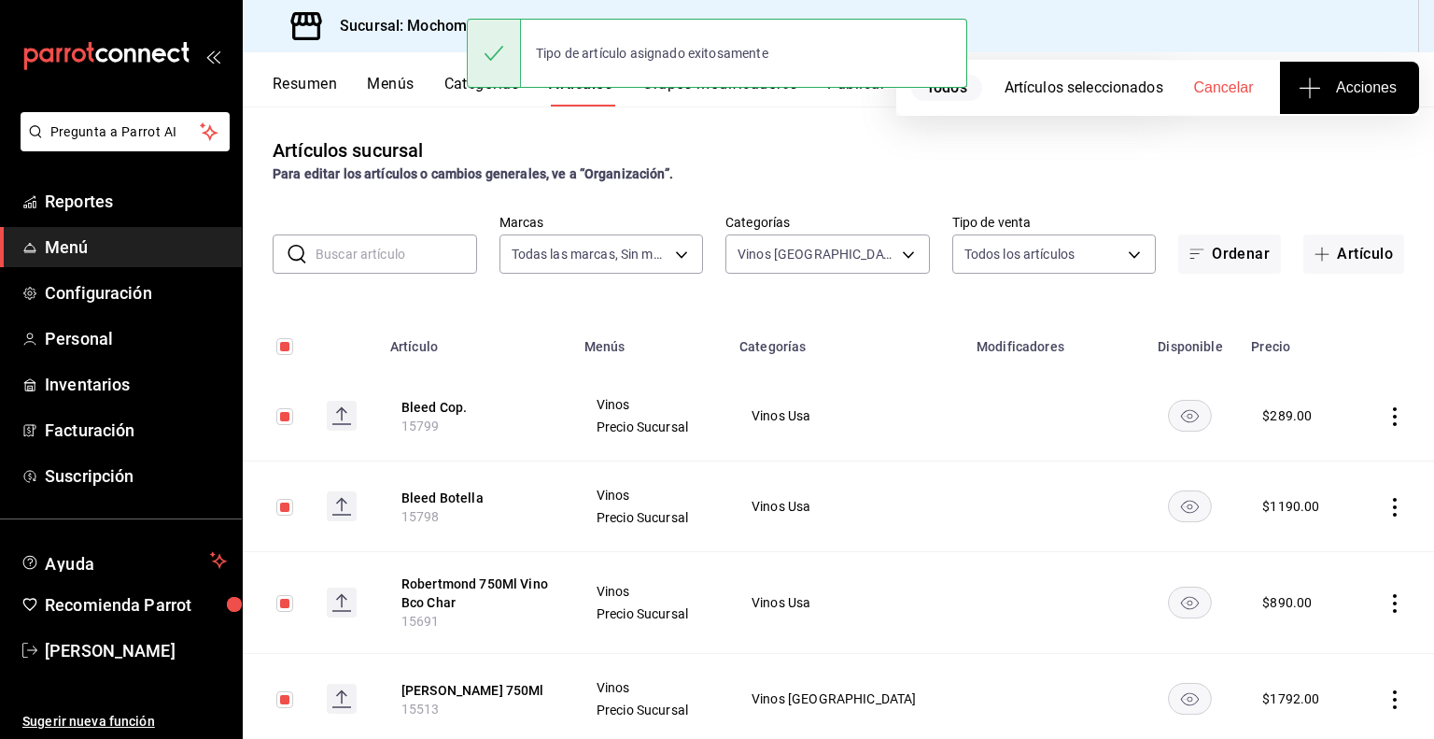
click at [856, 94] on button "Publicar" at bounding box center [856, 91] width 58 height 32
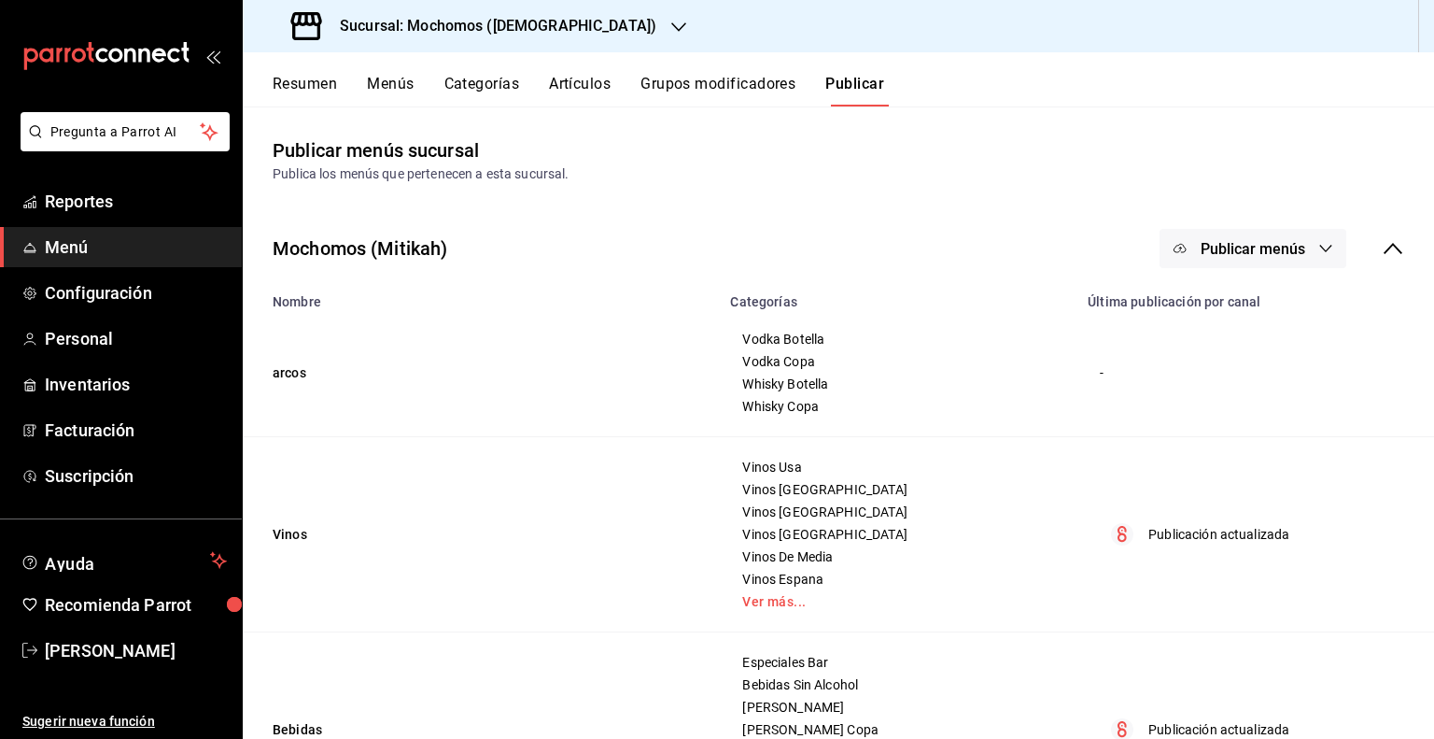
click at [1160, 232] on button "Publicar menús" at bounding box center [1253, 248] width 187 height 39
click at [1217, 309] on div at bounding box center [1195, 309] width 52 height 30
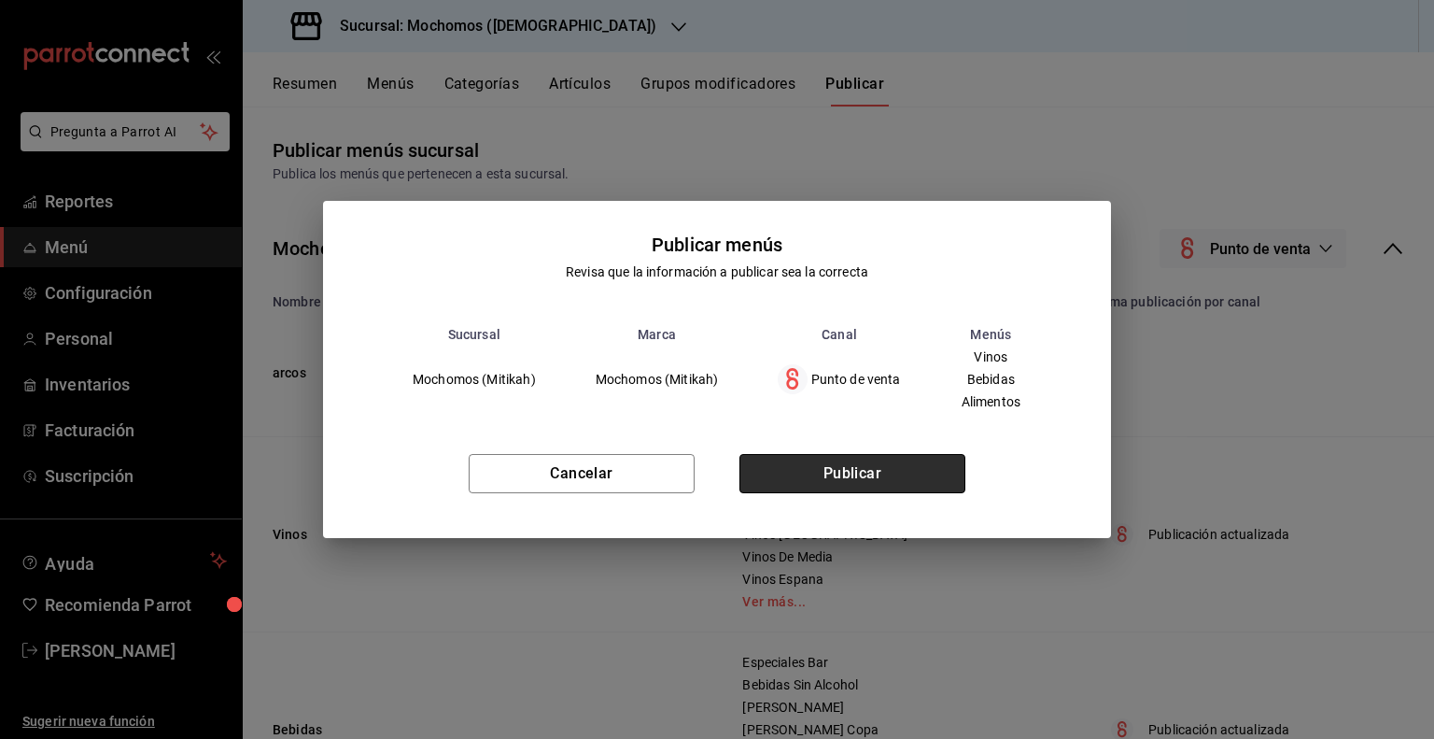
click at [848, 462] on button "Publicar" at bounding box center [852, 473] width 226 height 39
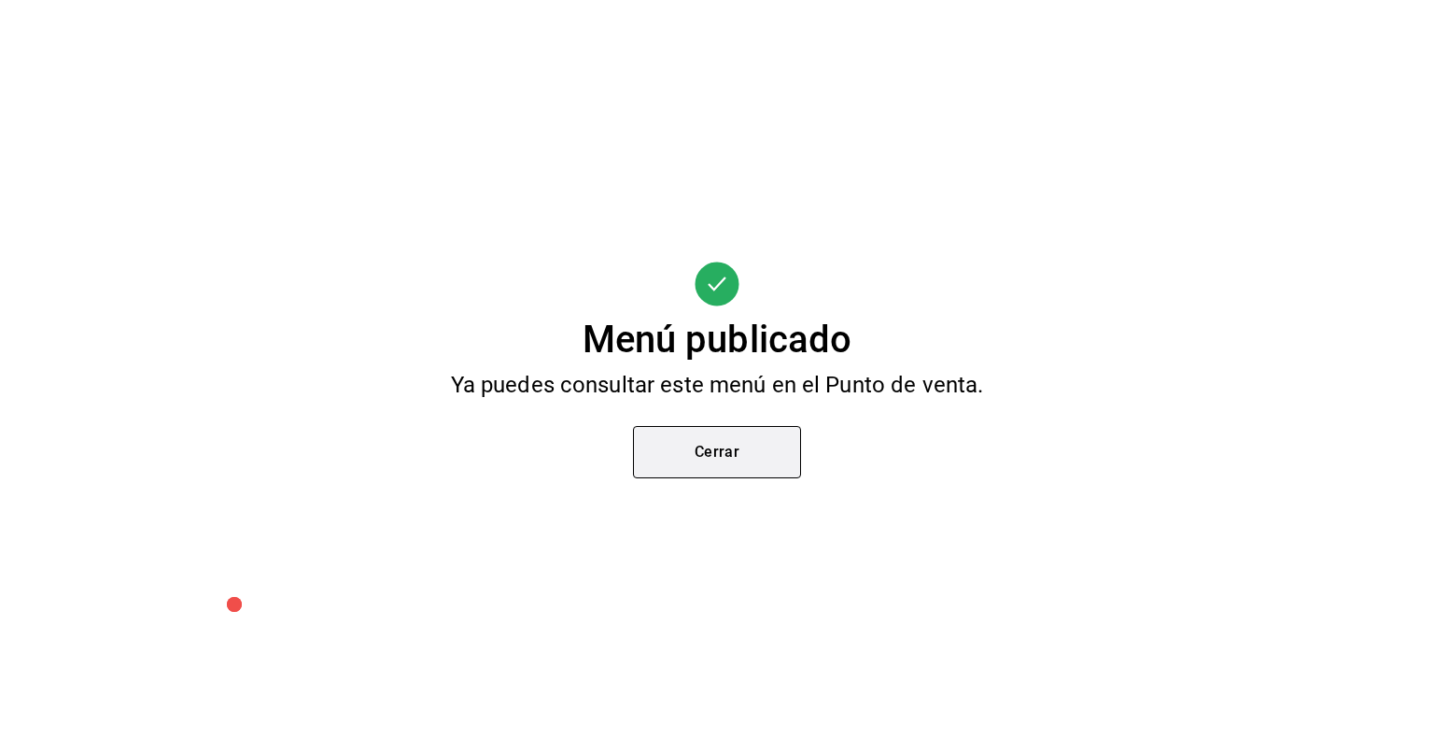
click at [703, 455] on button "Cerrar" at bounding box center [717, 452] width 168 height 52
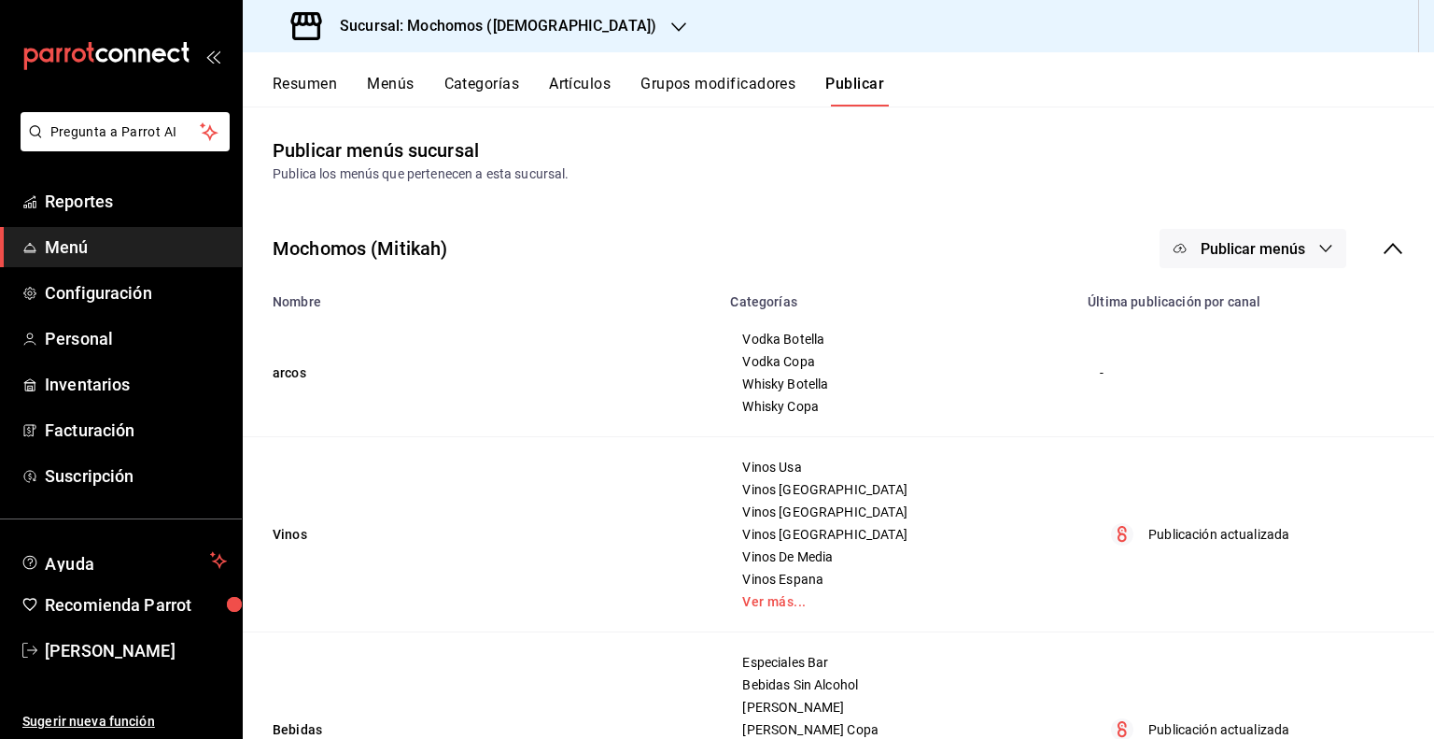
click at [450, 20] on h3 "Sucursal: Mochomos ([DEMOGRAPHIC_DATA])" at bounding box center [490, 26] width 331 height 22
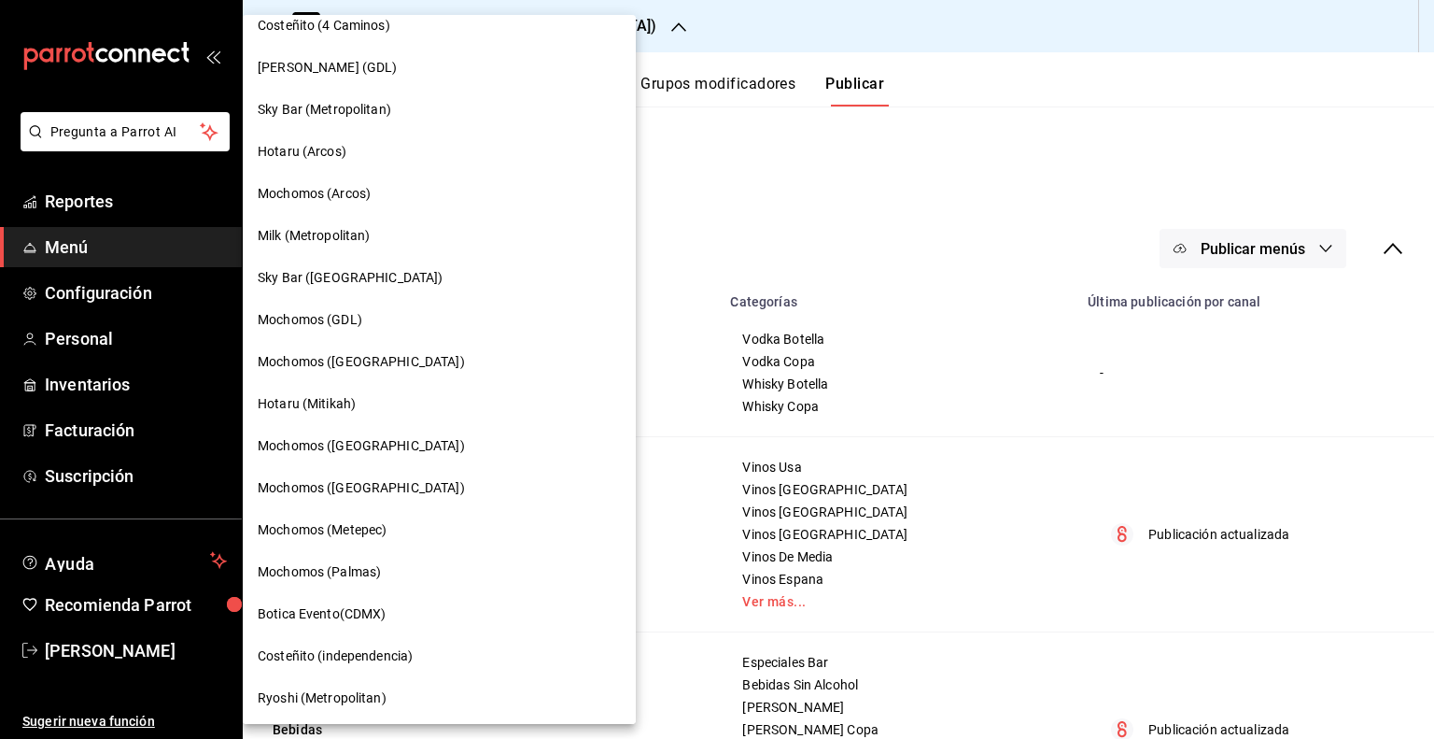
scroll to position [1113, 0]
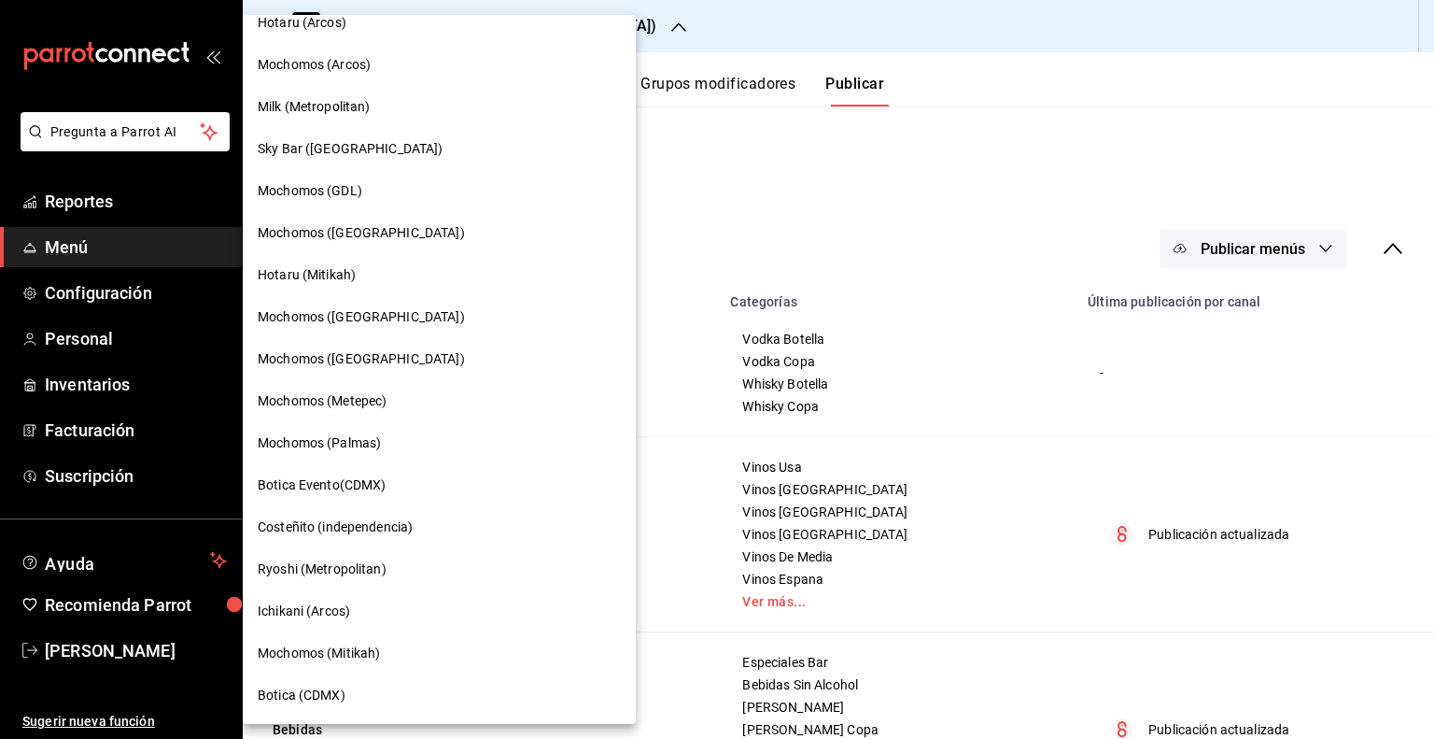
click at [353, 326] on span "Mochomos ([GEOGRAPHIC_DATA])" at bounding box center [361, 317] width 207 height 20
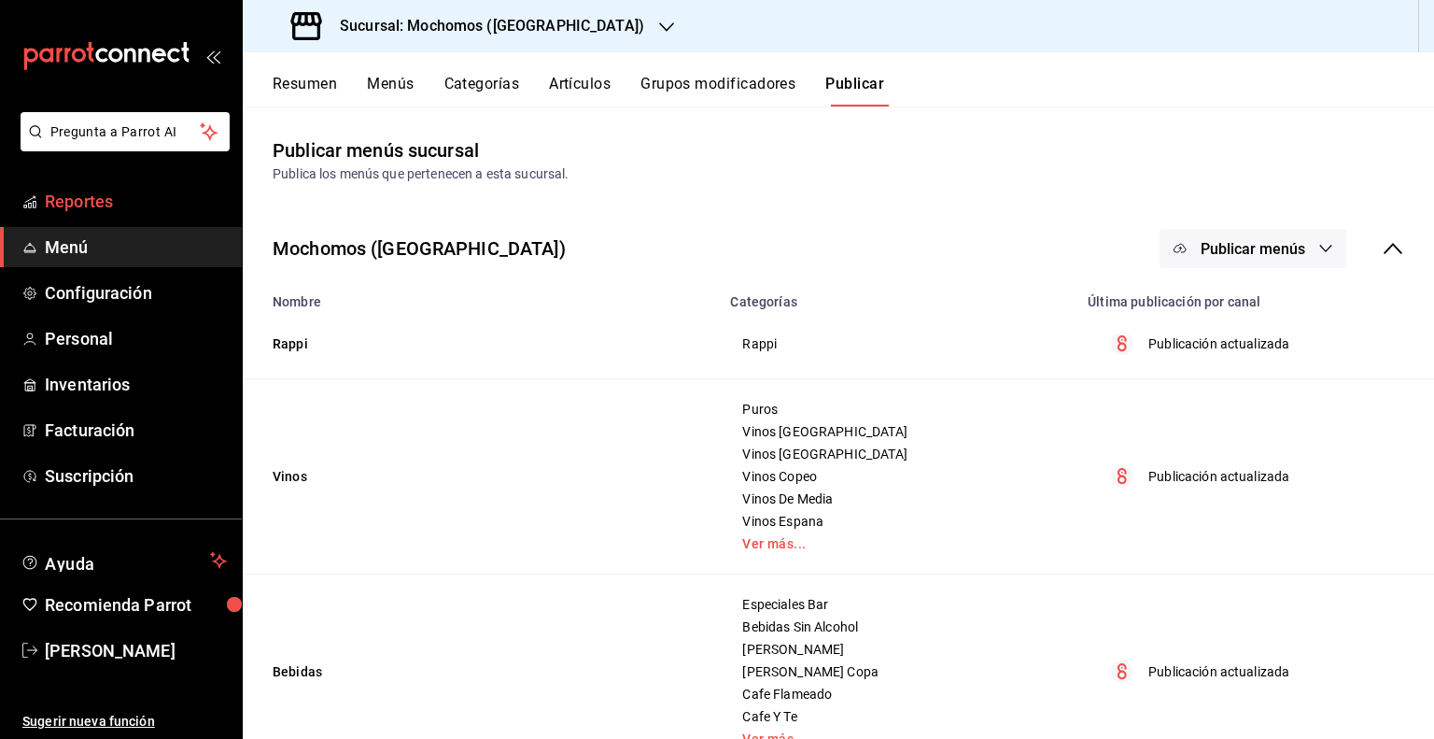
click at [142, 217] on link "Reportes" at bounding box center [121, 201] width 242 height 40
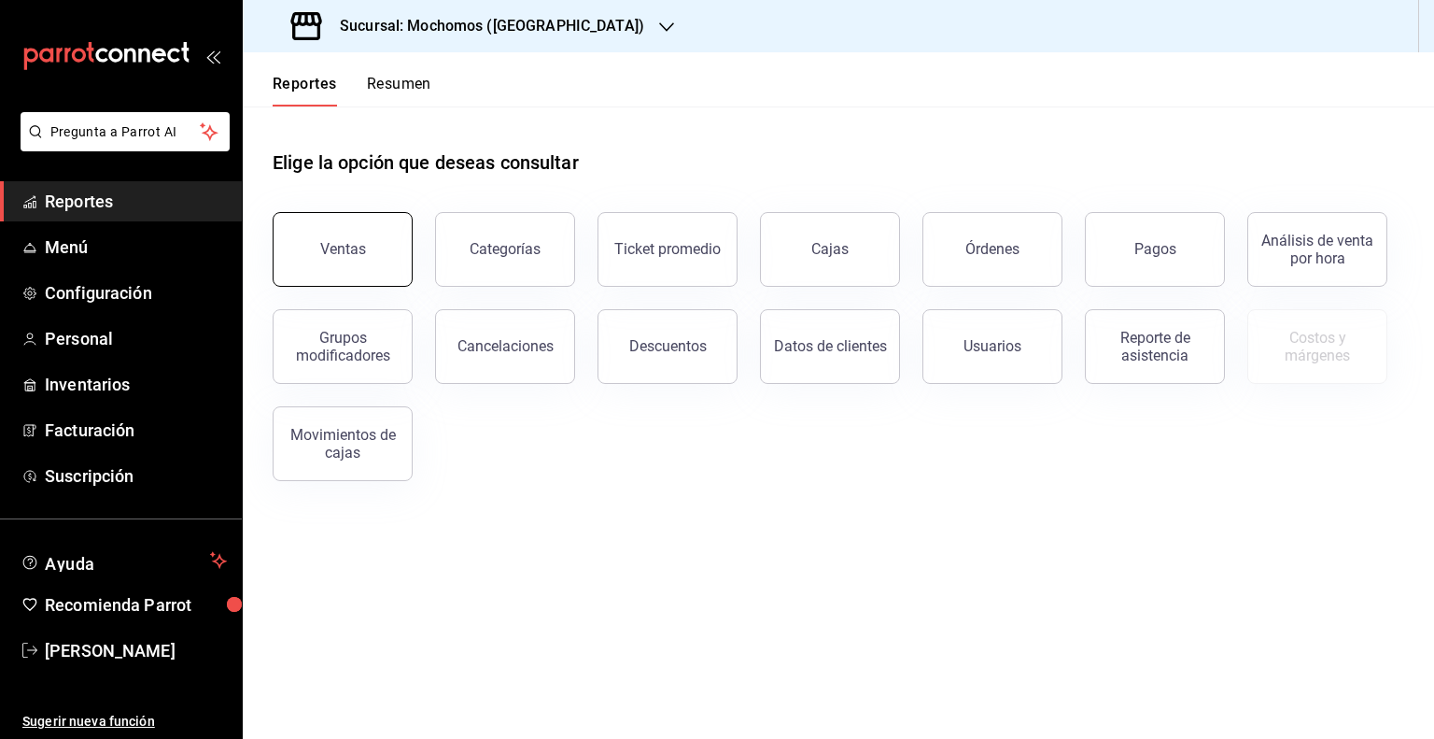
click at [358, 234] on button "Ventas" at bounding box center [343, 249] width 140 height 75
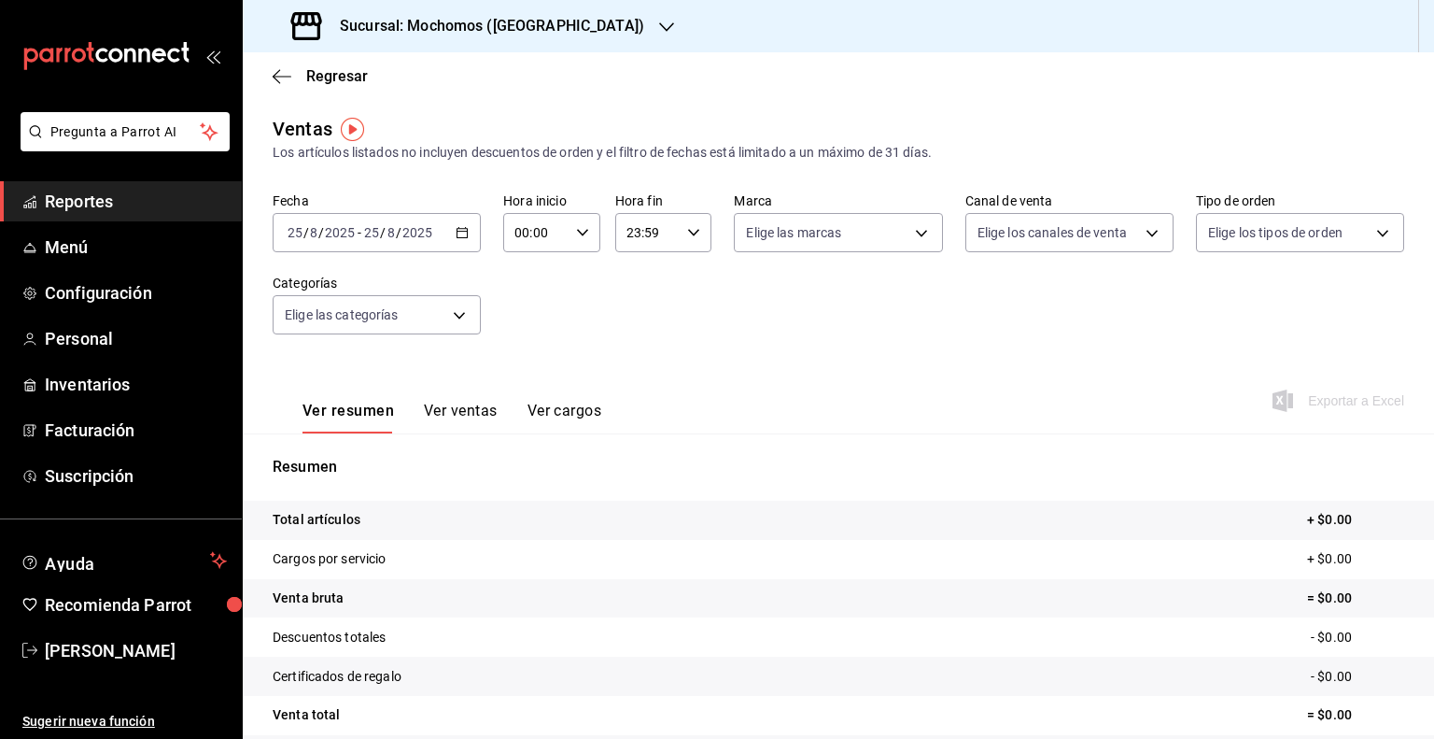
click at [460, 235] on icon "button" at bounding box center [462, 232] width 13 height 13
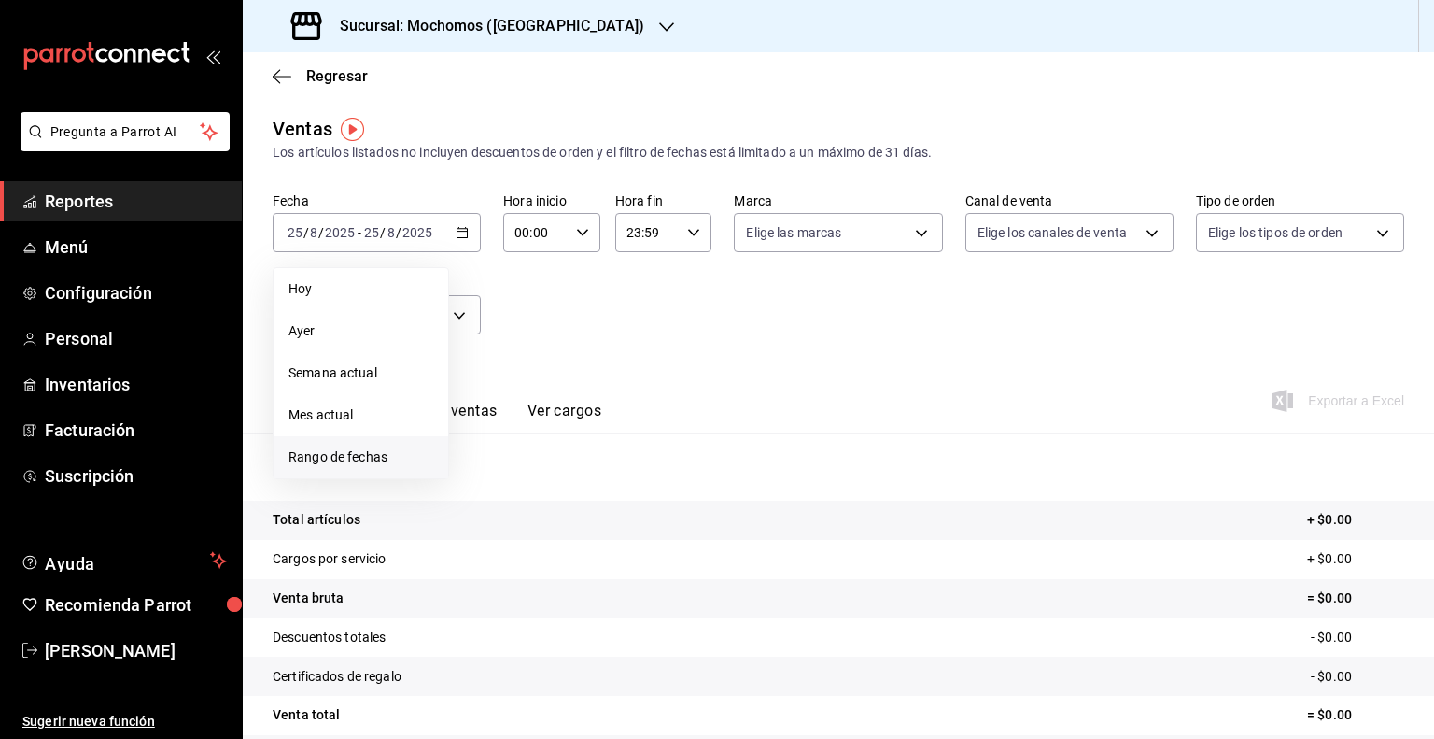
click at [322, 449] on span "Rango de fechas" at bounding box center [360, 457] width 145 height 20
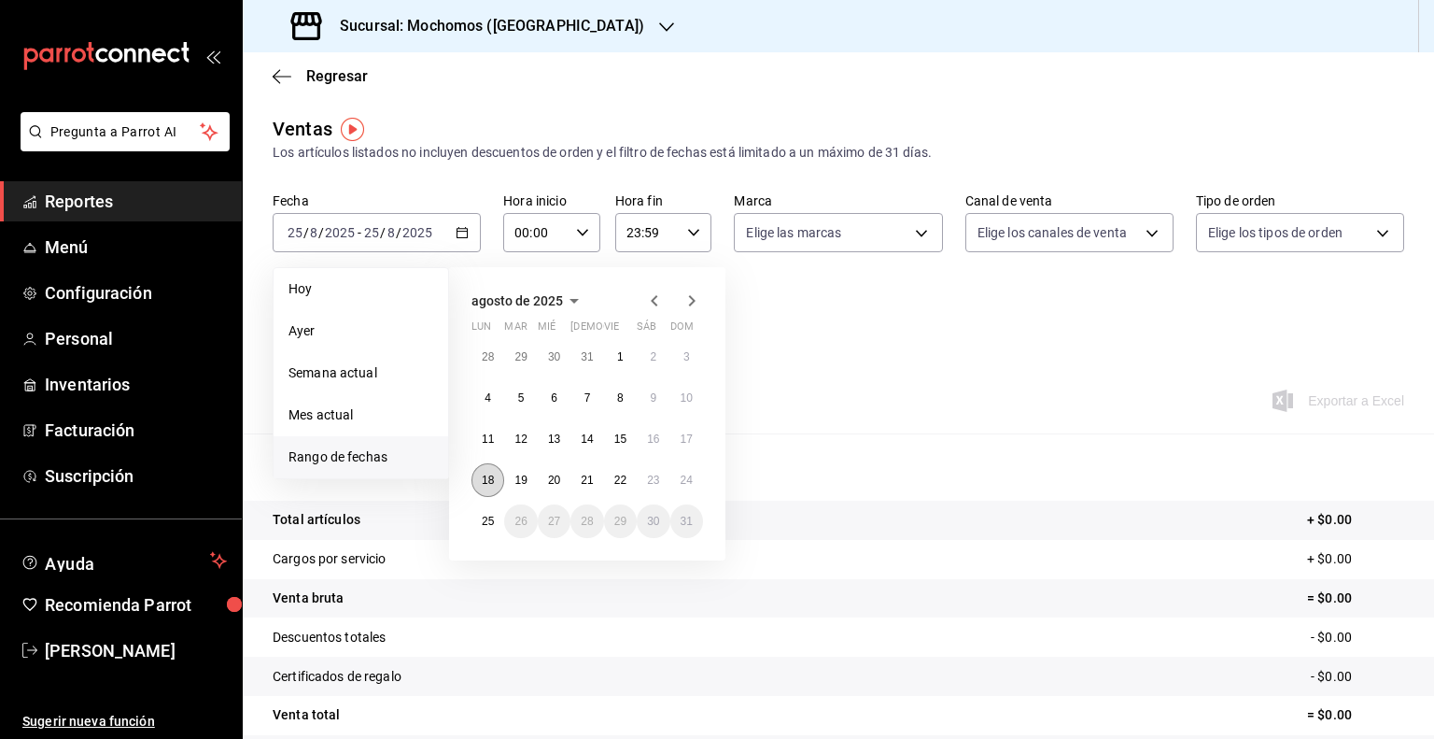
click at [496, 477] on button "18" at bounding box center [487, 480] width 33 height 34
click at [486, 511] on button "25" at bounding box center [487, 521] width 33 height 34
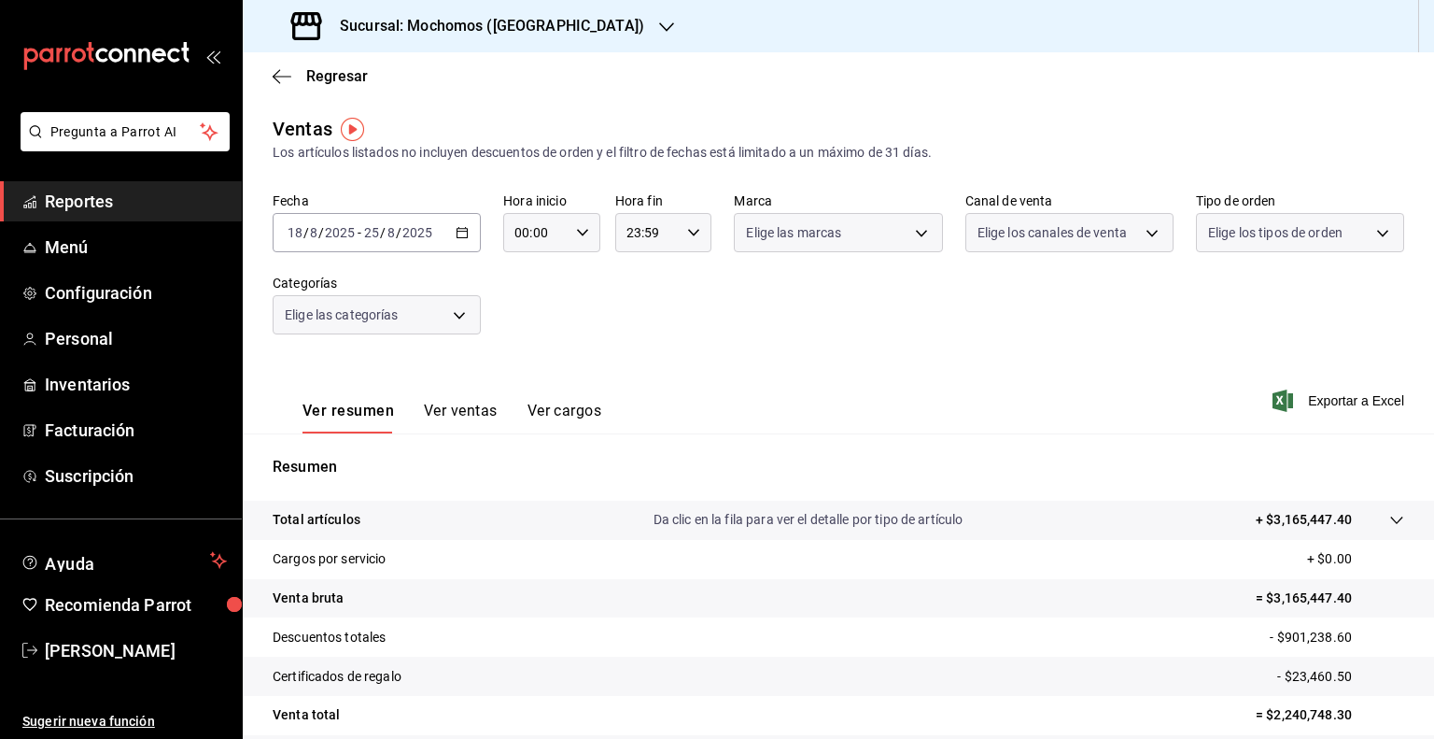
click at [581, 236] on icon "button" at bounding box center [582, 232] width 13 height 13
drag, startPoint x: 523, startPoint y: 323, endPoint x: 557, endPoint y: 273, distance: 61.1
click at [524, 320] on span "05" at bounding box center [524, 317] width 18 height 15
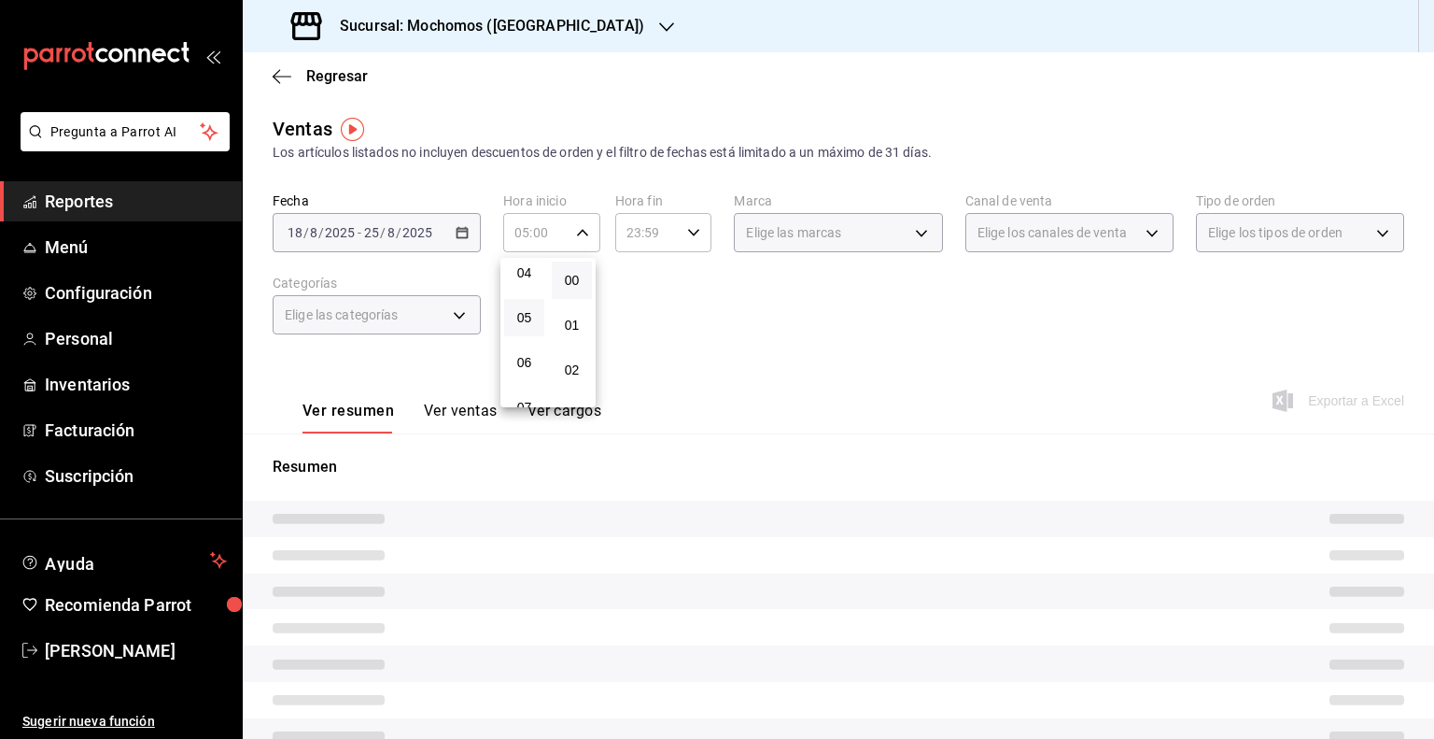
click at [655, 231] on div at bounding box center [717, 369] width 1434 height 739
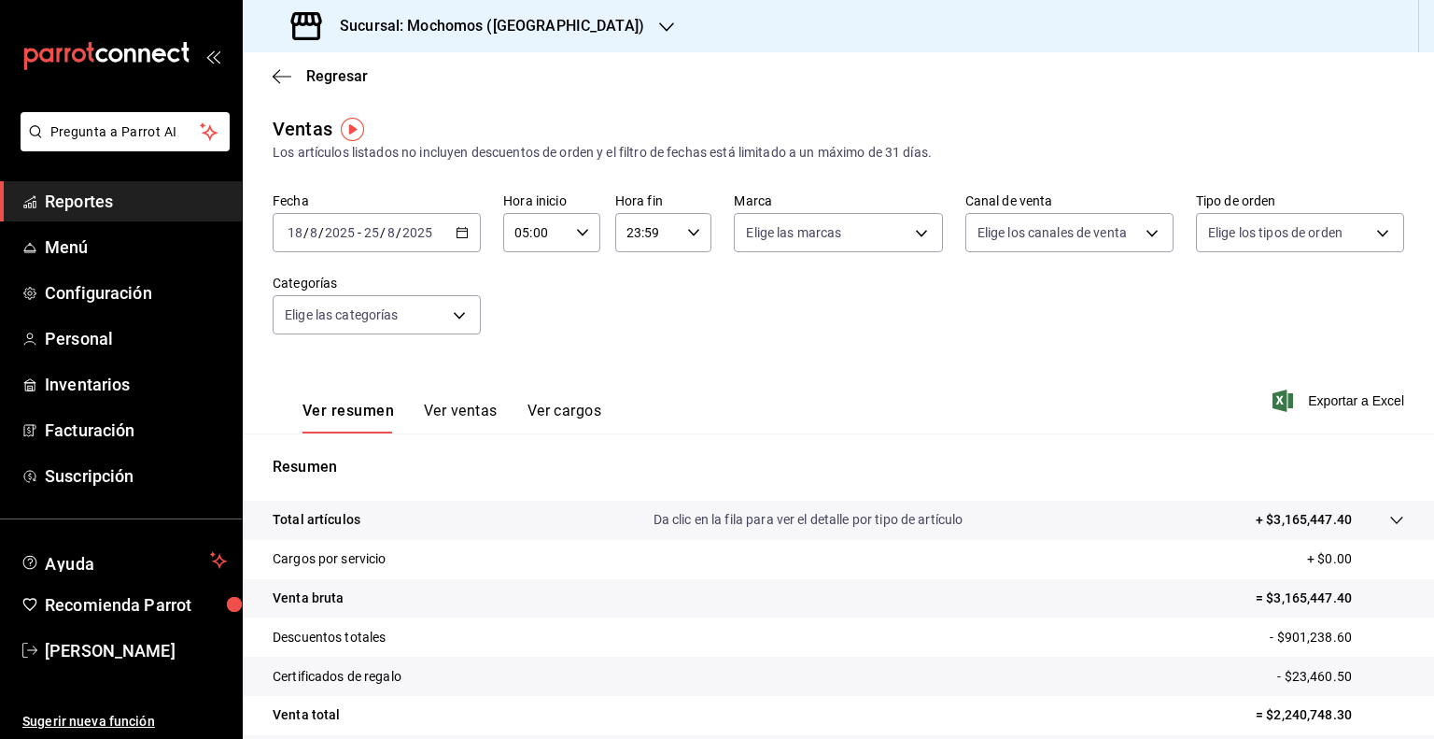
click at [678, 229] on div "23:59 Hora fin" at bounding box center [663, 232] width 97 height 39
click at [639, 323] on span "05" at bounding box center [635, 317] width 18 height 15
click at [687, 285] on span "00" at bounding box center [682, 280] width 18 height 15
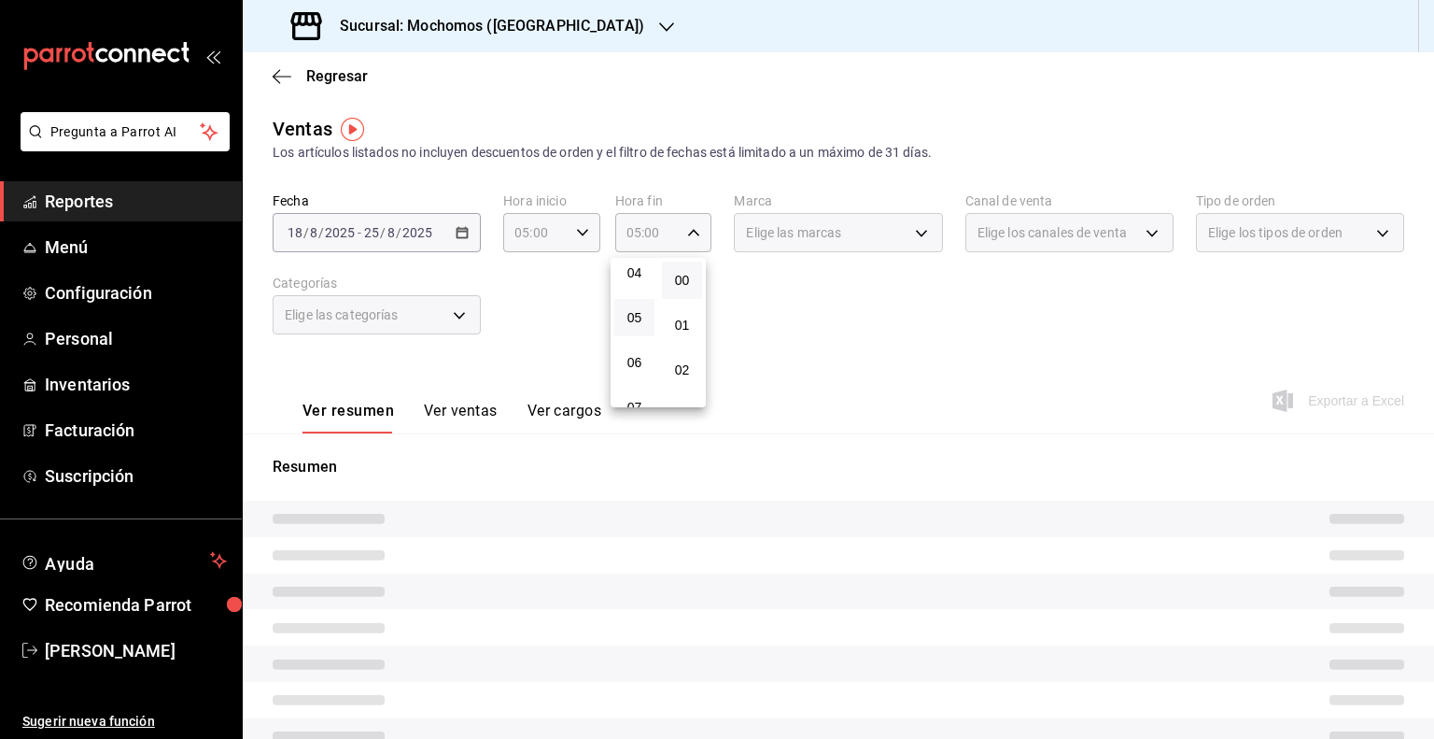
click at [768, 291] on div at bounding box center [717, 369] width 1434 height 739
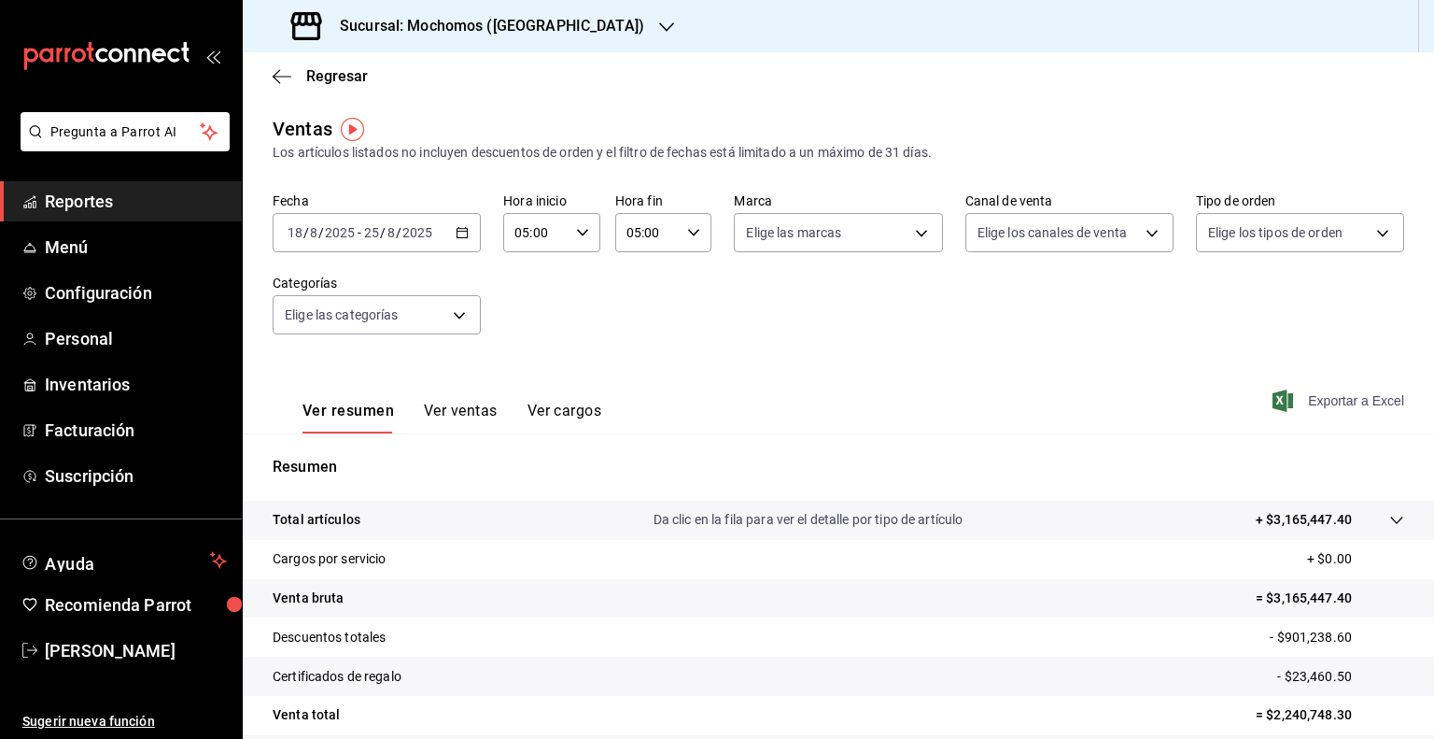
click at [1286, 395] on span "Exportar a Excel" at bounding box center [1340, 400] width 128 height 22
